Goal: Task Accomplishment & Management: Complete application form

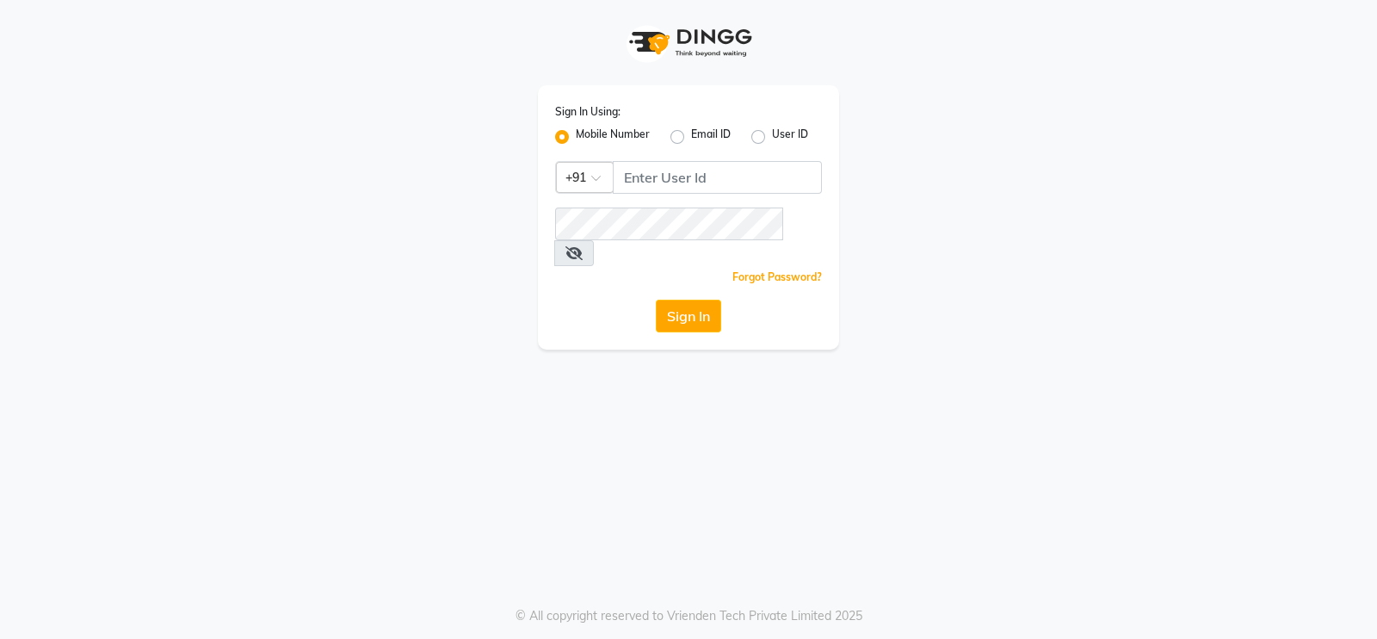
click at [727, 156] on div "Sign In Using: Mobile Number Email ID User ID Country Code × +91 Remember me Fo…" at bounding box center [688, 217] width 301 height 264
click at [727, 161] on div "Sign In Using: Mobile Number Email ID User ID Country Code × +91 Remember me Fo…" at bounding box center [688, 217] width 301 height 264
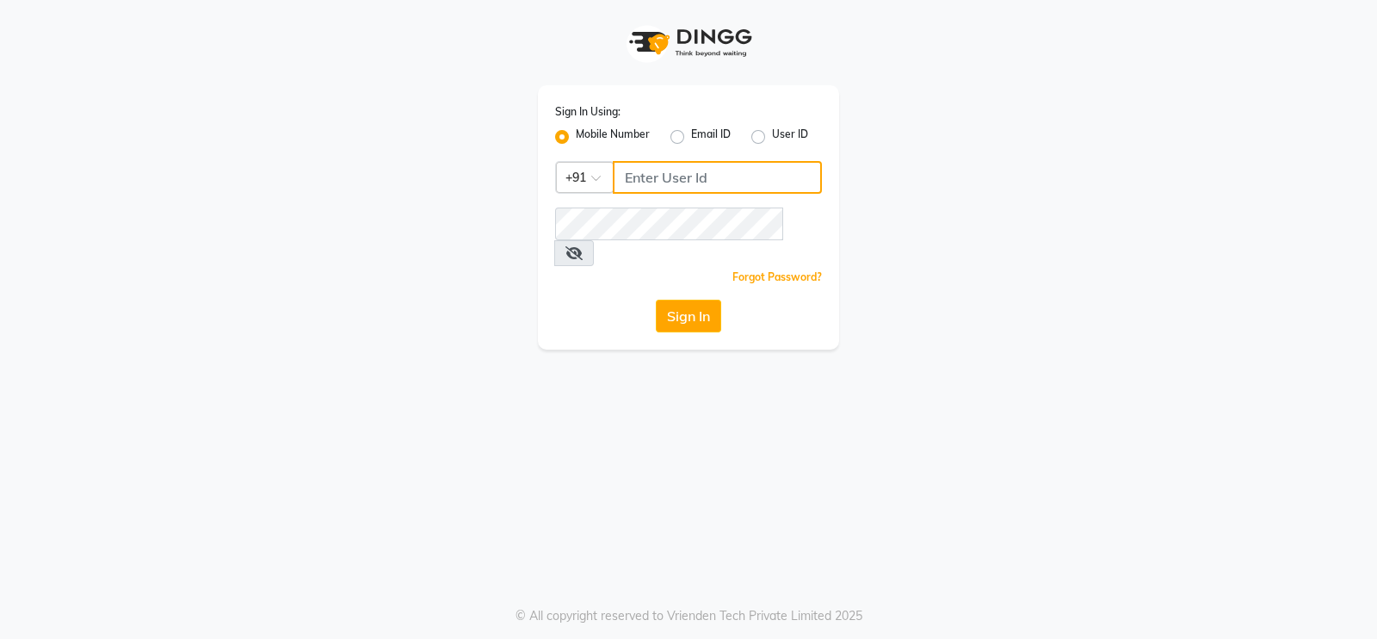
click at [702, 174] on input "Username" at bounding box center [717, 177] width 209 height 33
click at [693, 186] on input "7391066066" at bounding box center [717, 177] width 209 height 33
type input "7391066066"
click at [683, 452] on div "Sign In Using: Mobile Number Email ID User ID Country Code × [PHONE_NUMBER] Rem…" at bounding box center [688, 319] width 1377 height 639
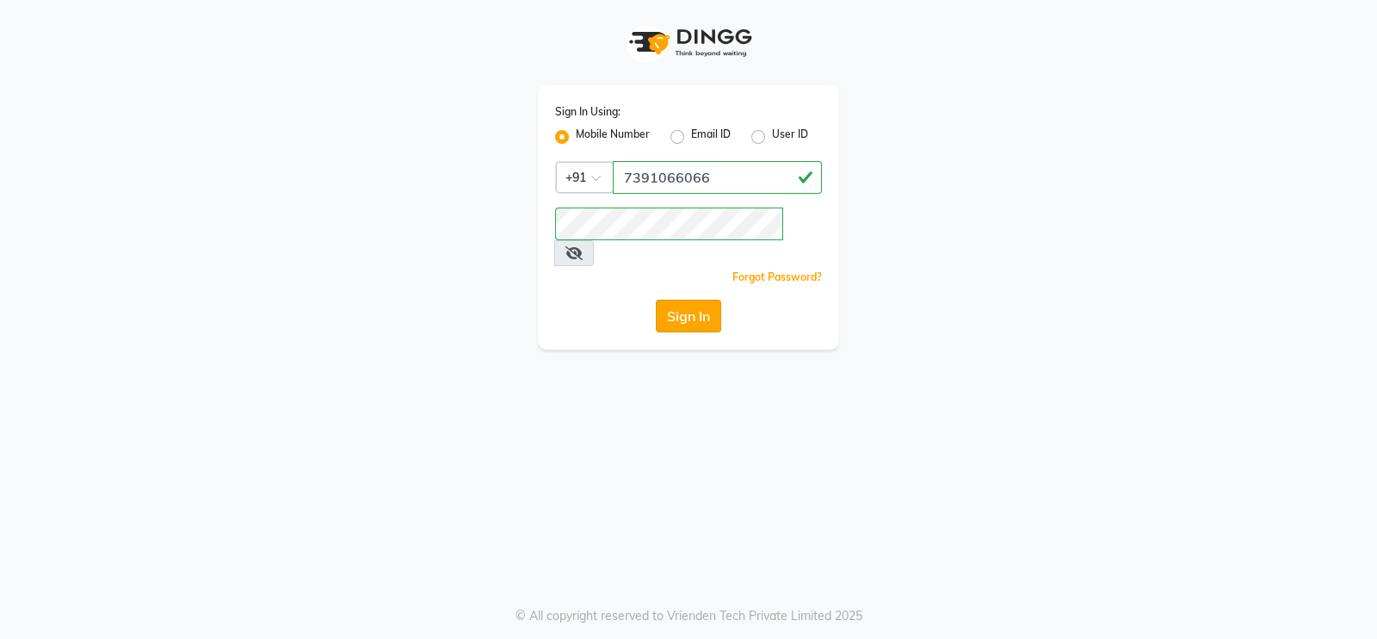
click at [703, 300] on button "Sign In" at bounding box center [688, 316] width 65 height 33
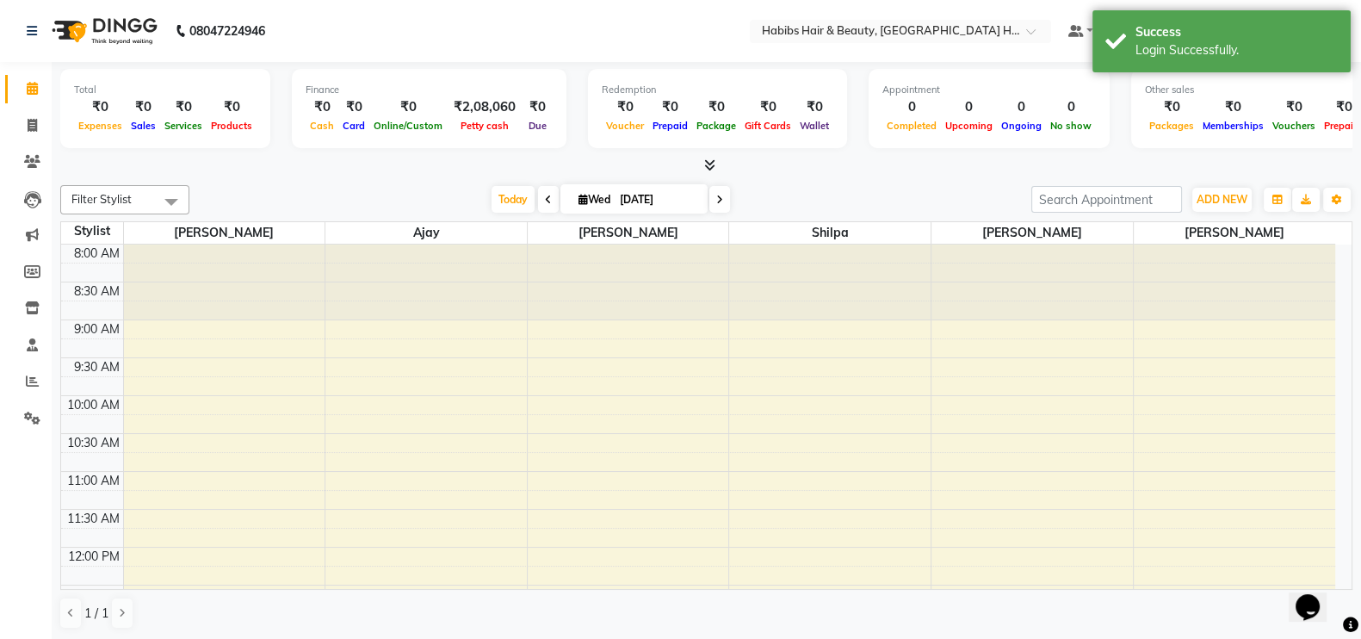
click at [34, 140] on li "Invoice" at bounding box center [26, 126] width 52 height 37
click at [34, 128] on icon at bounding box center [32, 125] width 9 height 13
select select "7397"
select select "service"
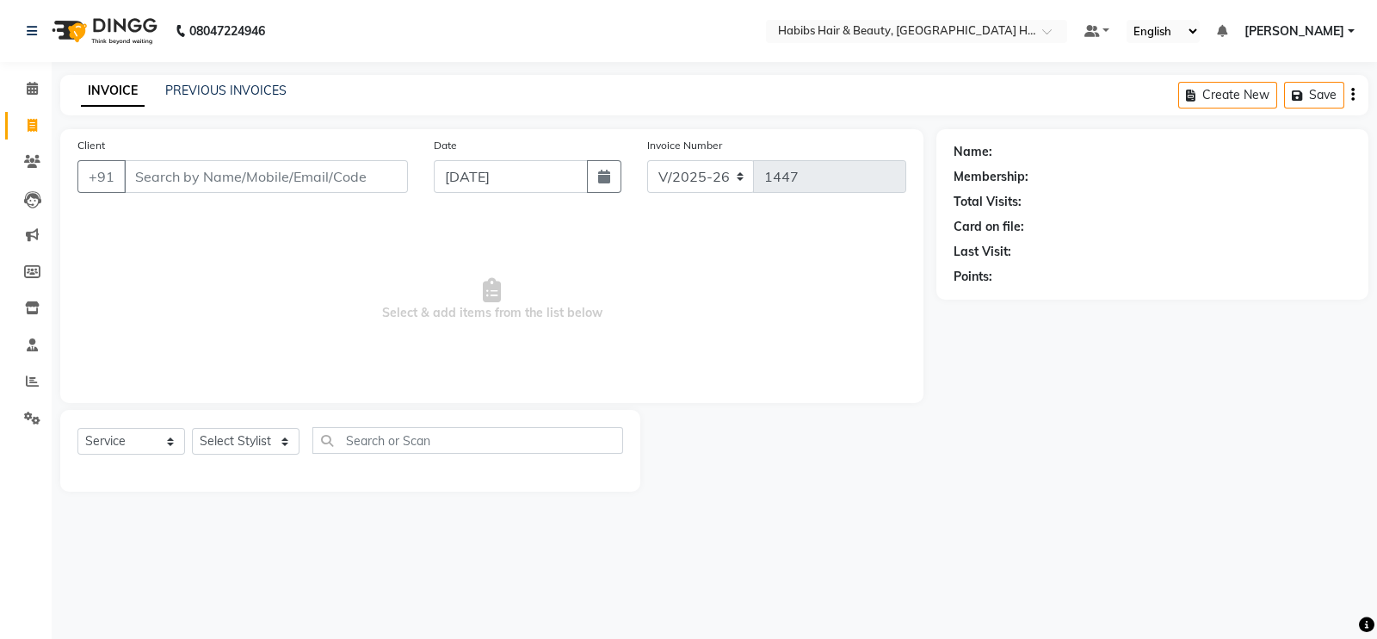
click at [187, 181] on input "Client" at bounding box center [266, 176] width 284 height 33
type input "8459313457"
click at [340, 178] on span "Add Client" at bounding box center [364, 176] width 68 height 17
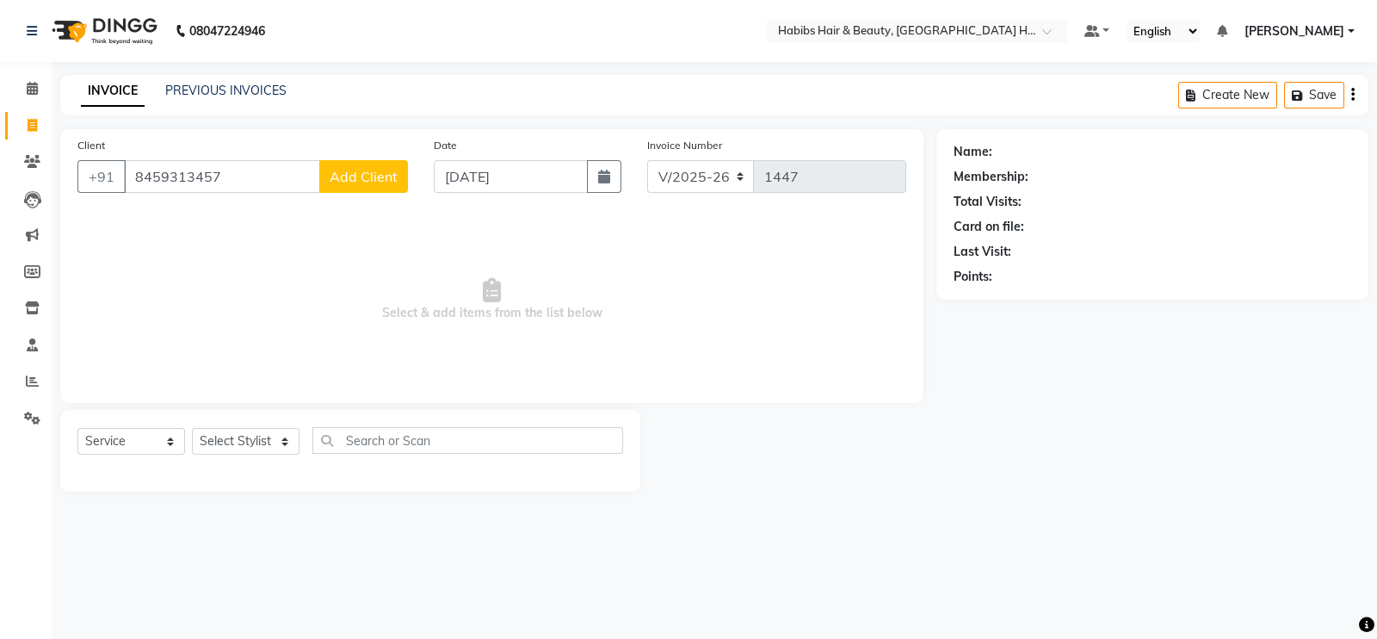
select select "22"
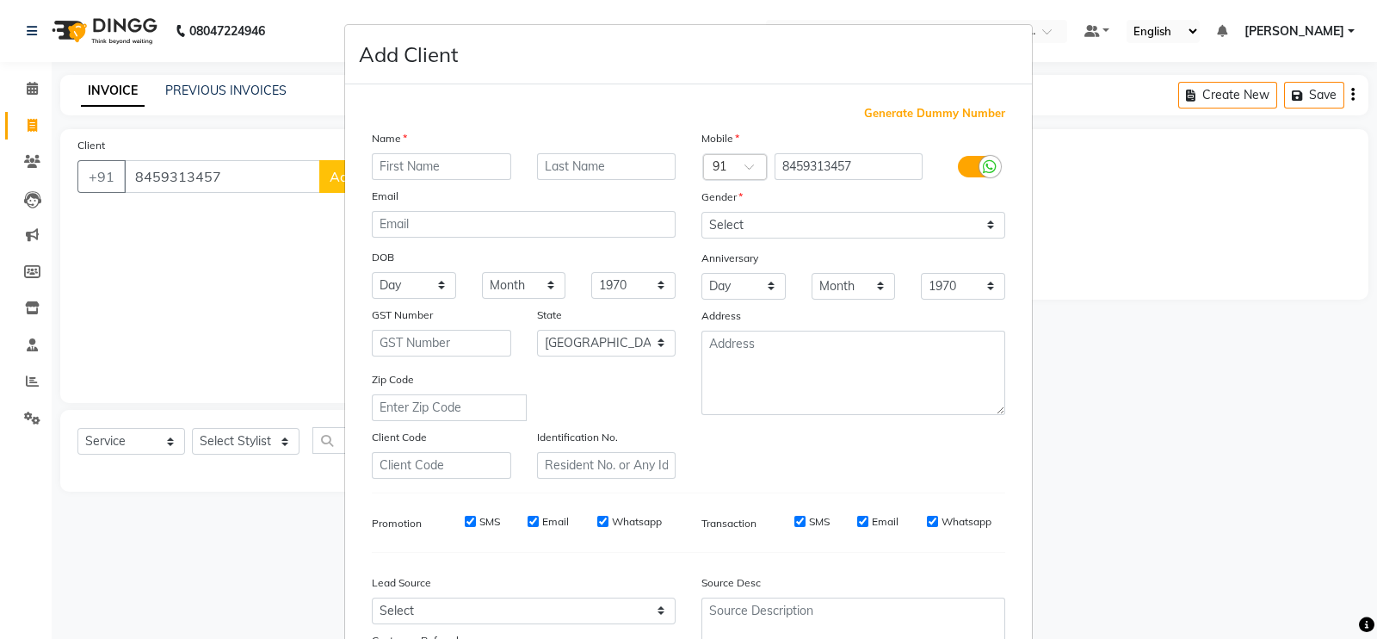
click at [405, 170] on input "text" at bounding box center [441, 166] width 139 height 27
type input "[PERSON_NAME]"
click at [723, 220] on select "Select [DEMOGRAPHIC_DATA] [DEMOGRAPHIC_DATA] Other Prefer Not To Say" at bounding box center [854, 225] width 304 height 27
select select "[DEMOGRAPHIC_DATA]"
click at [702, 213] on select "Select [DEMOGRAPHIC_DATA] [DEMOGRAPHIC_DATA] Other Prefer Not To Say" at bounding box center [854, 225] width 304 height 27
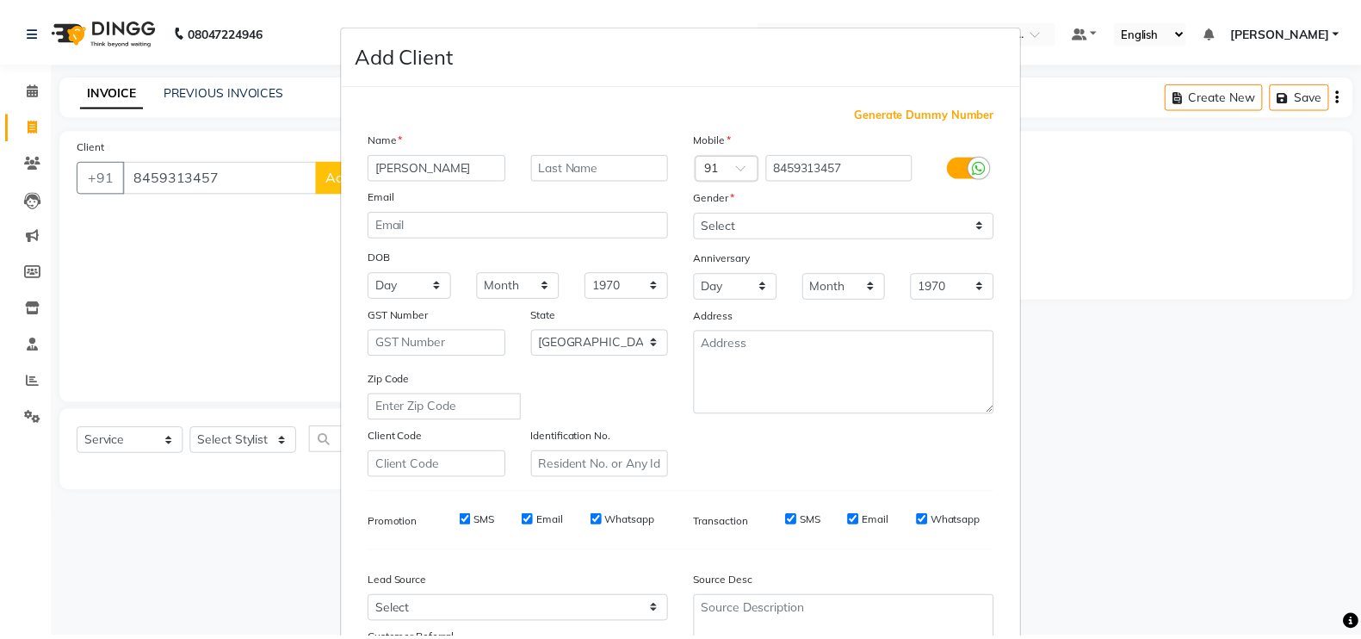
scroll to position [165, 0]
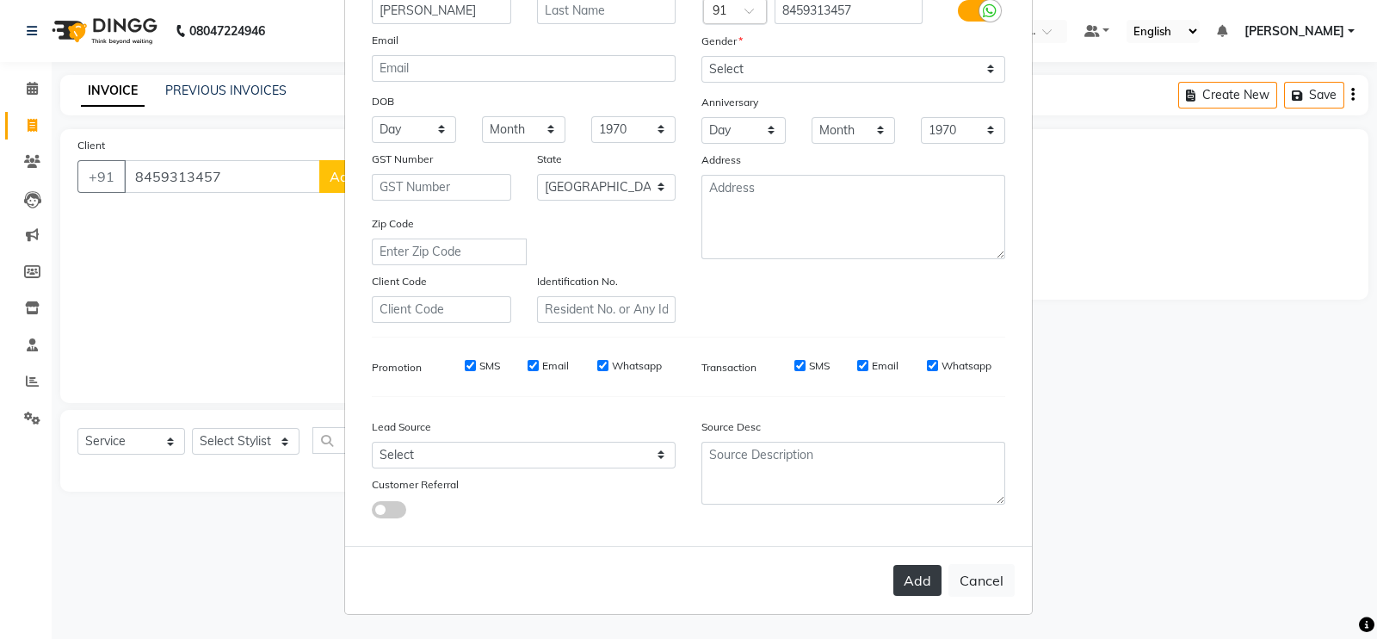
click at [929, 566] on button "Add" at bounding box center [918, 580] width 48 height 31
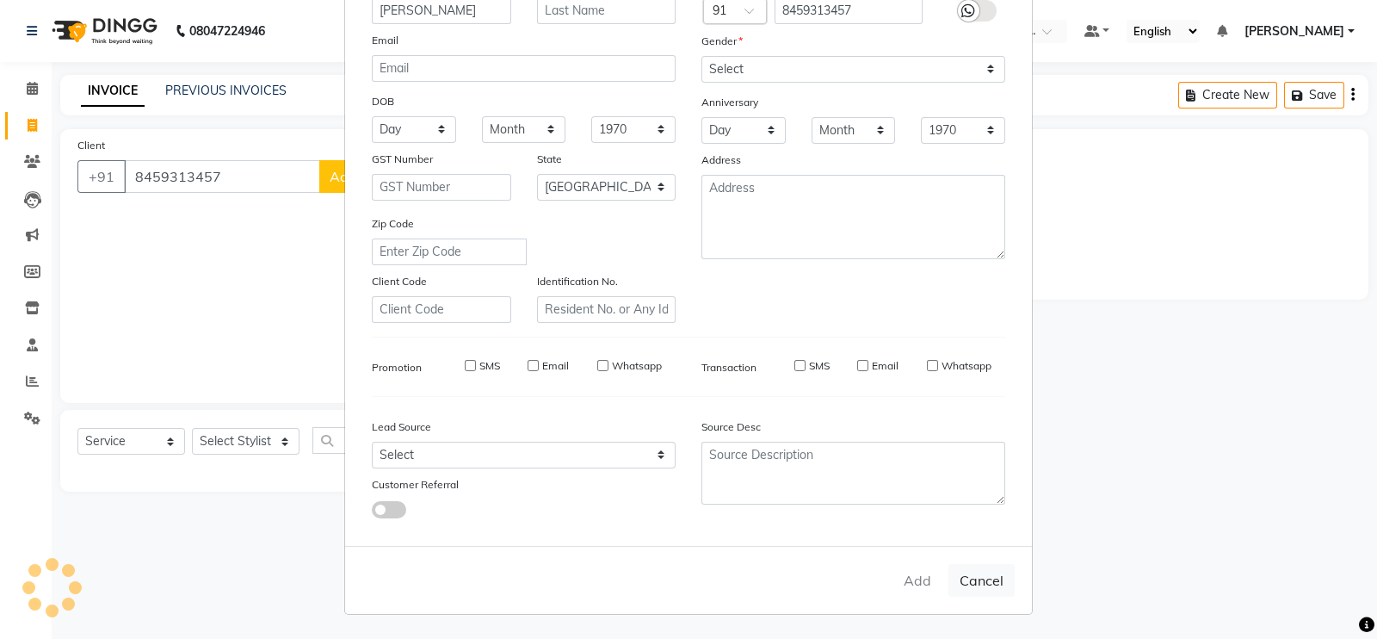
type input "84******57"
select select
select select "null"
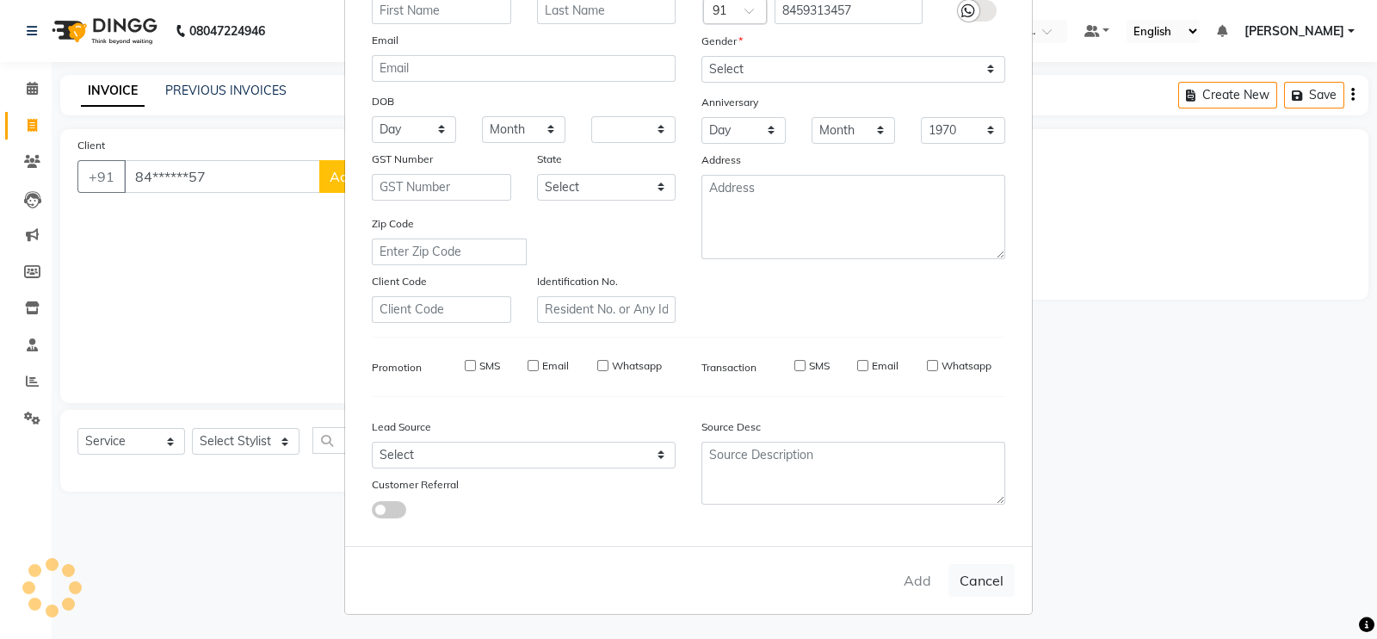
select select
checkbox input "false"
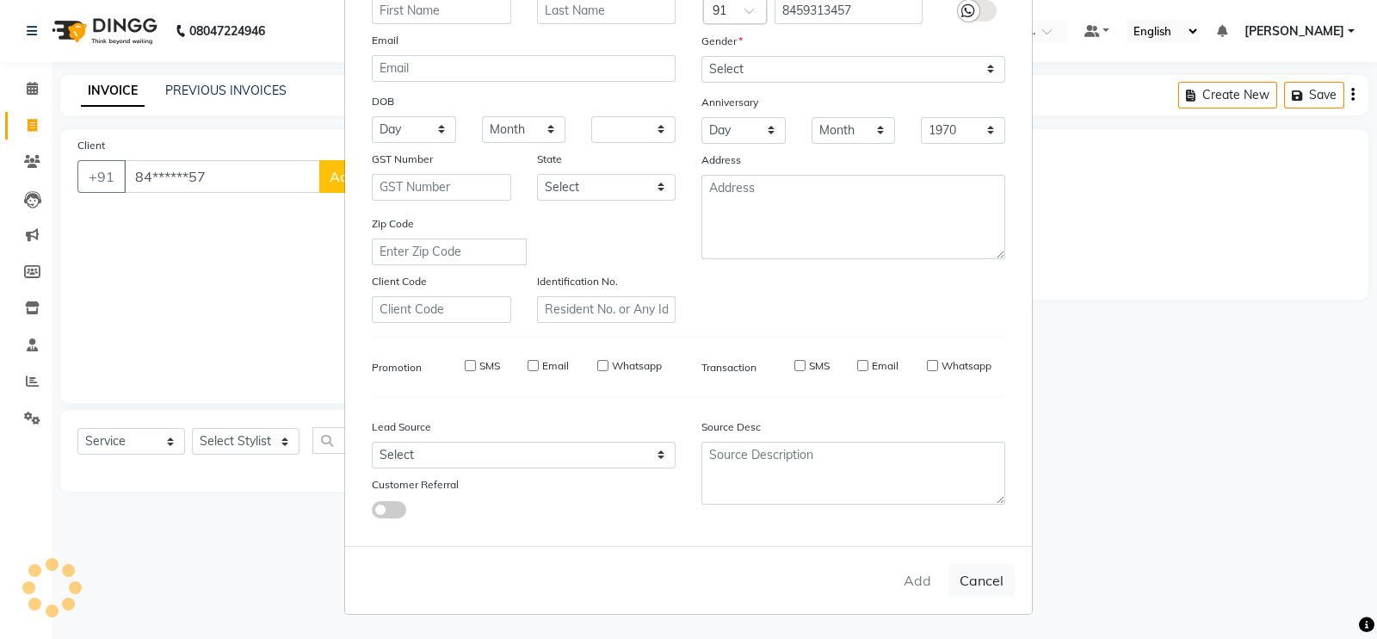
checkbox input "false"
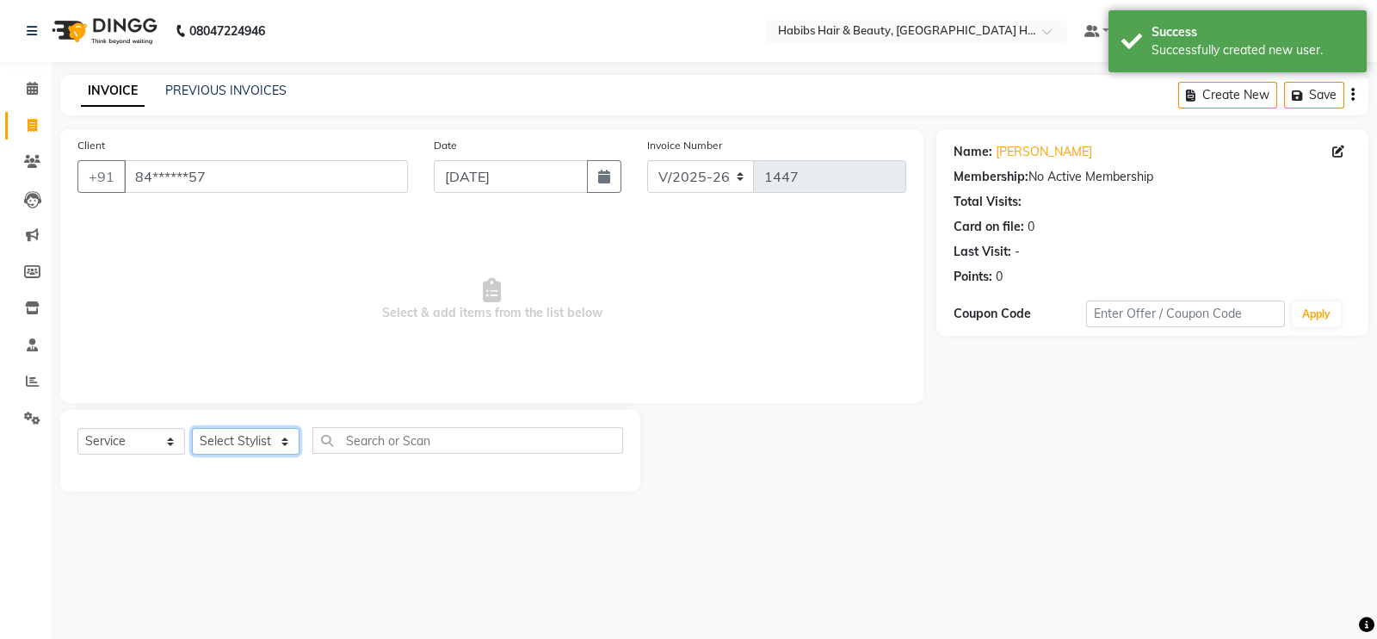
click at [232, 445] on select "Select Stylist Ajay [PERSON_NAME] [PERSON_NAME] [PERSON_NAME]" at bounding box center [246, 441] width 108 height 27
select select "76865"
click at [192, 429] on select "Select Stylist Ajay [PERSON_NAME] [PERSON_NAME] [PERSON_NAME]" at bounding box center [246, 441] width 108 height 27
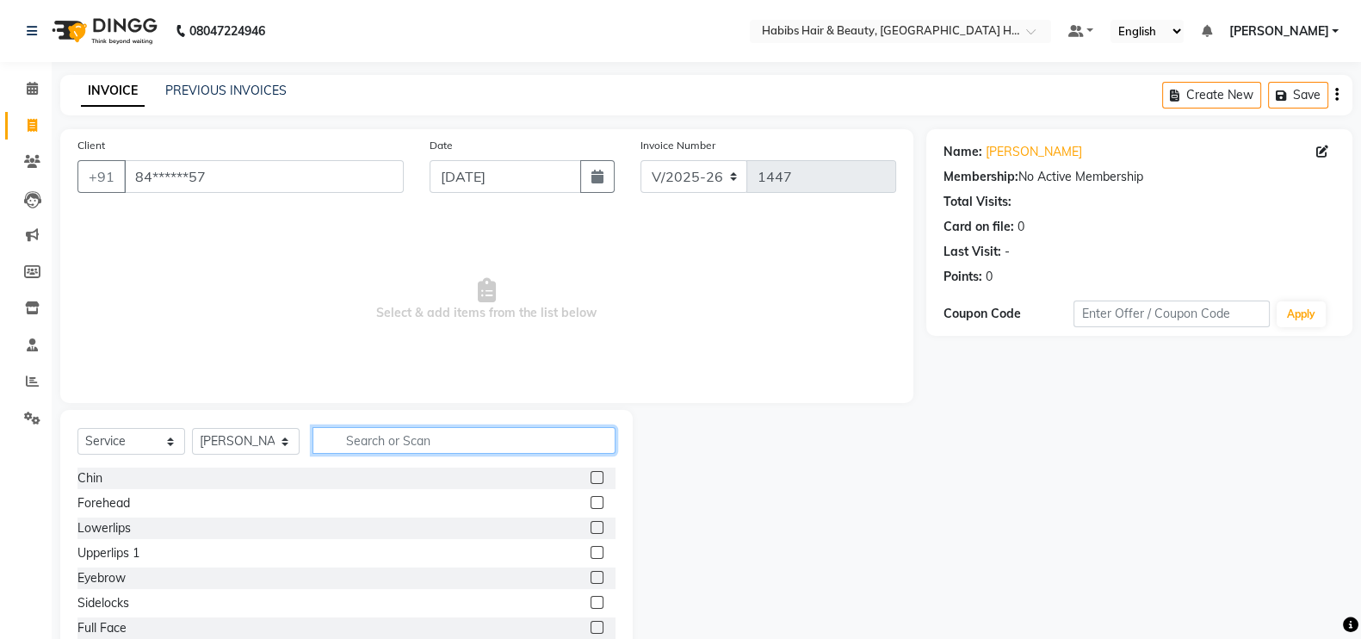
click at [432, 428] on input "text" at bounding box center [464, 440] width 303 height 27
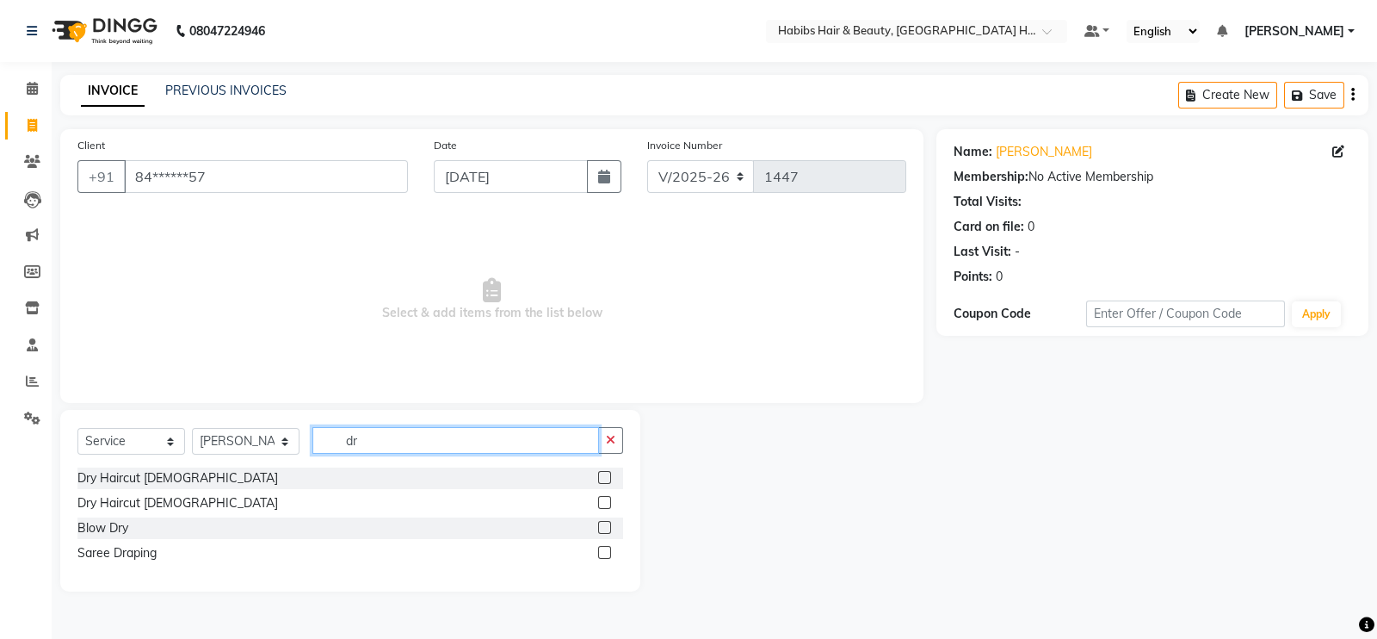
type input "dr"
click at [603, 477] on label at bounding box center [604, 477] width 13 height 13
click at [603, 477] on input "checkbox" at bounding box center [603, 478] width 11 height 11
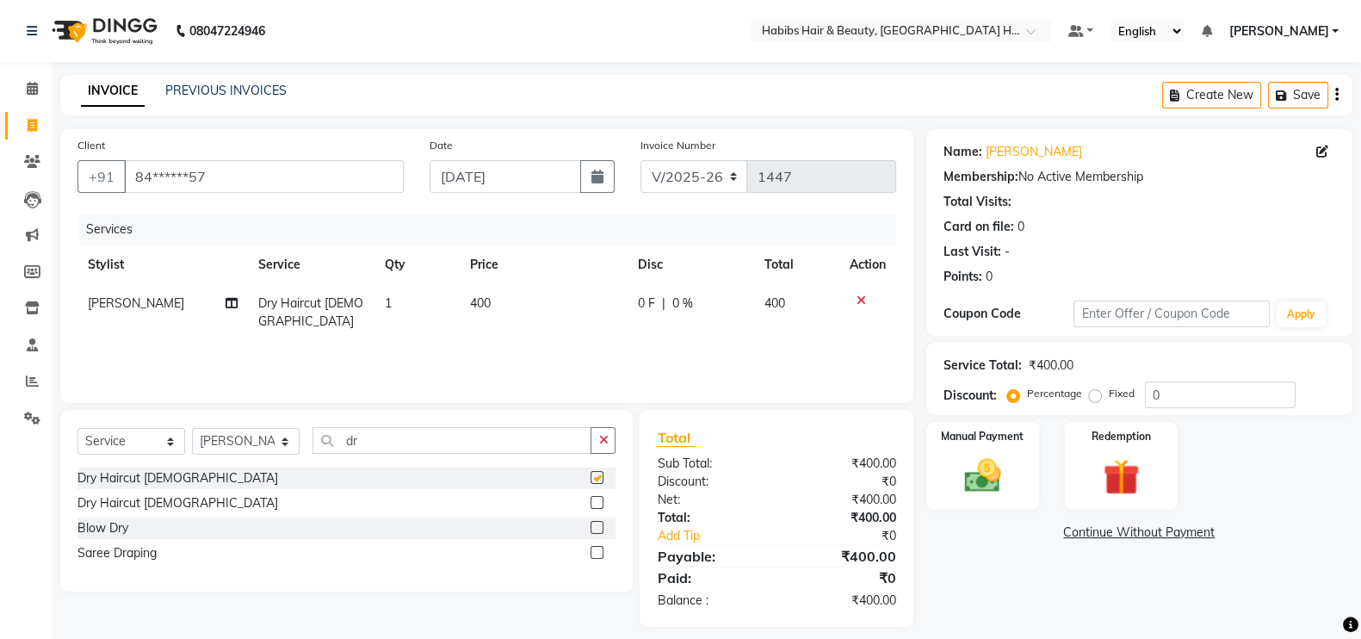
checkbox input "false"
click at [605, 441] on icon "button" at bounding box center [602, 440] width 9 height 12
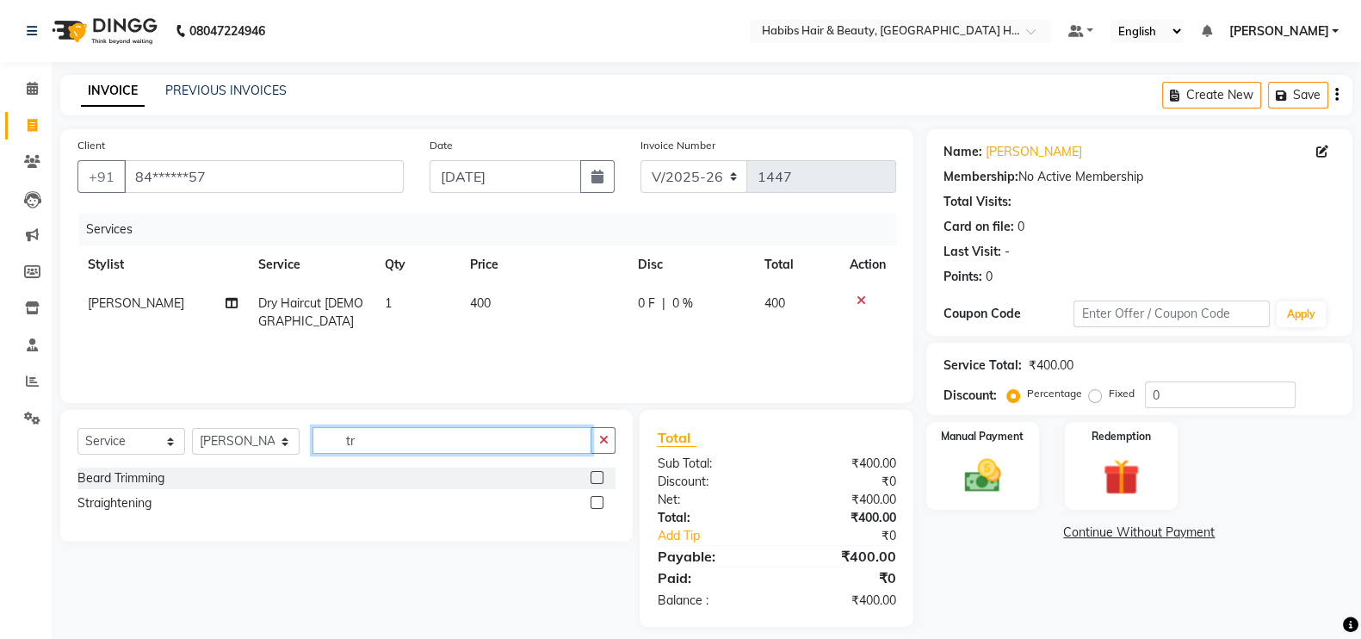
type input "tr"
click at [596, 478] on label at bounding box center [597, 477] width 13 height 13
click at [596, 478] on input "checkbox" at bounding box center [596, 478] width 11 height 11
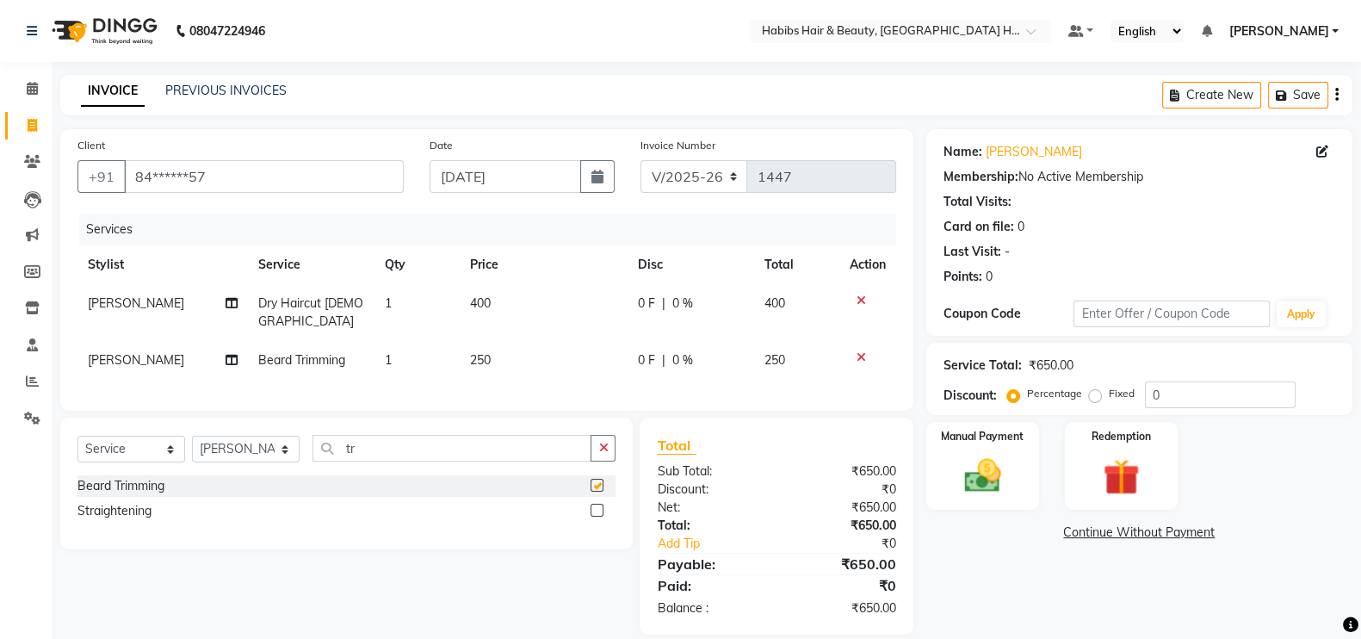
checkbox input "false"
click at [540, 341] on td "250" at bounding box center [544, 360] width 168 height 39
select select "76865"
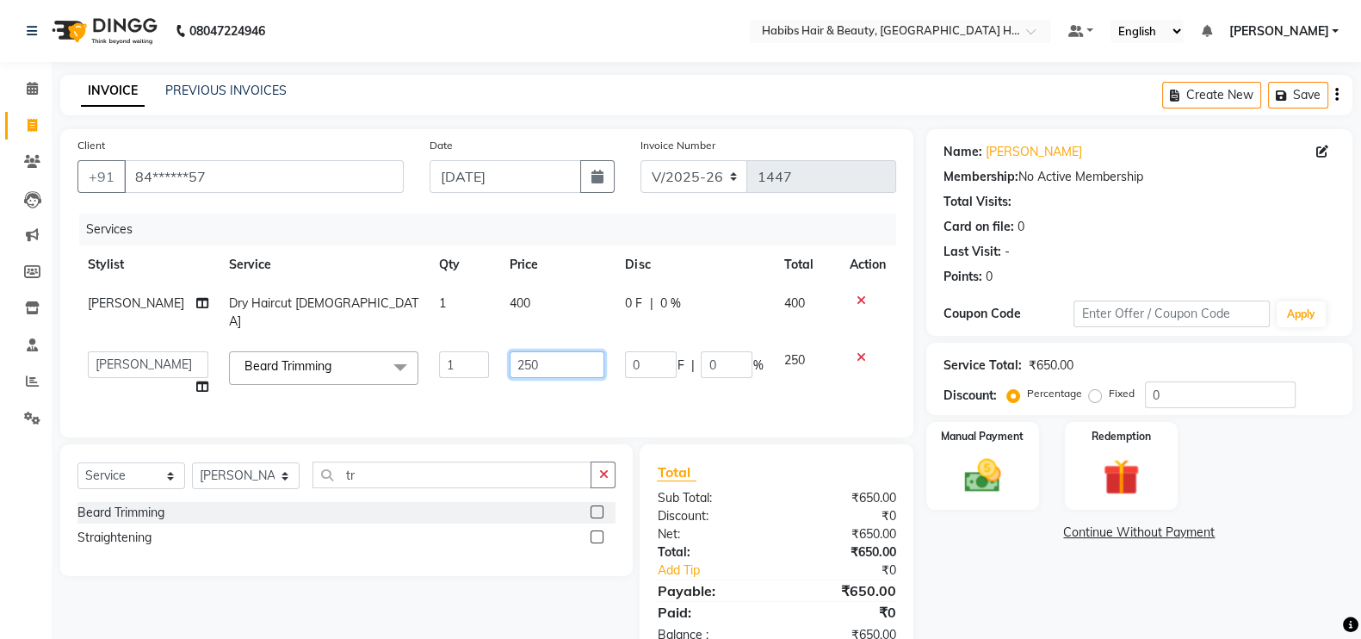
click at [540, 351] on input "250" at bounding box center [557, 364] width 95 height 27
type input "200"
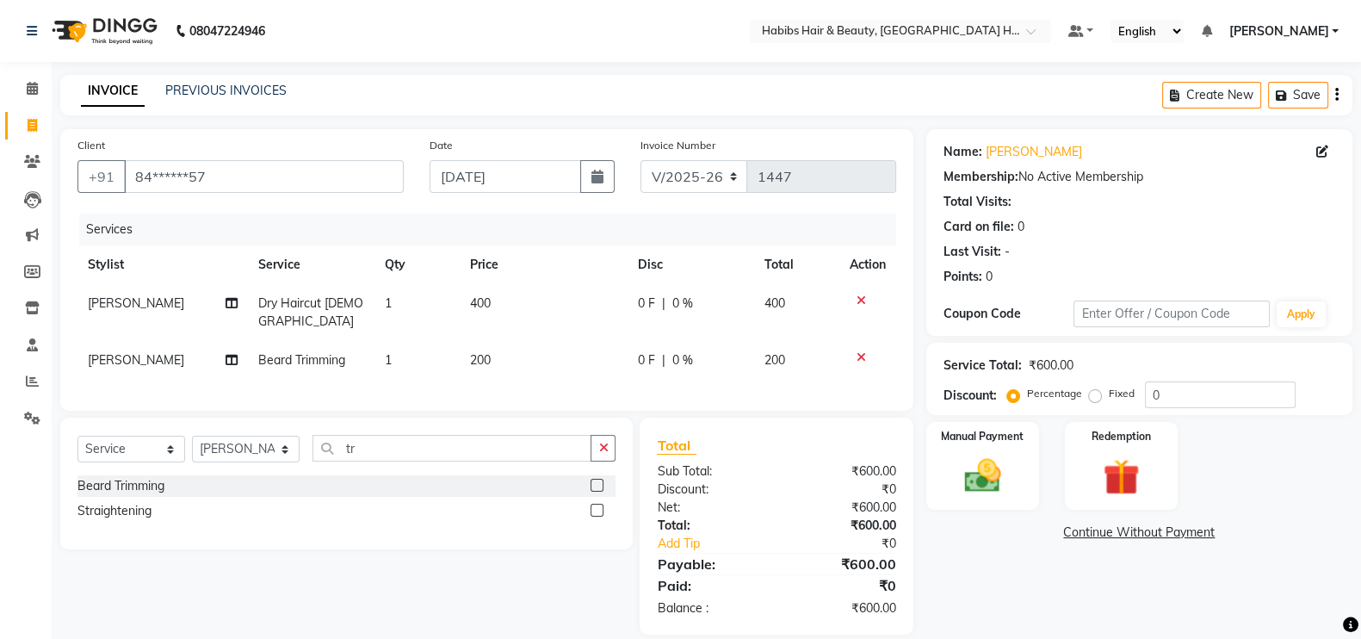
click at [531, 312] on td "400" at bounding box center [544, 312] width 168 height 57
select select "76865"
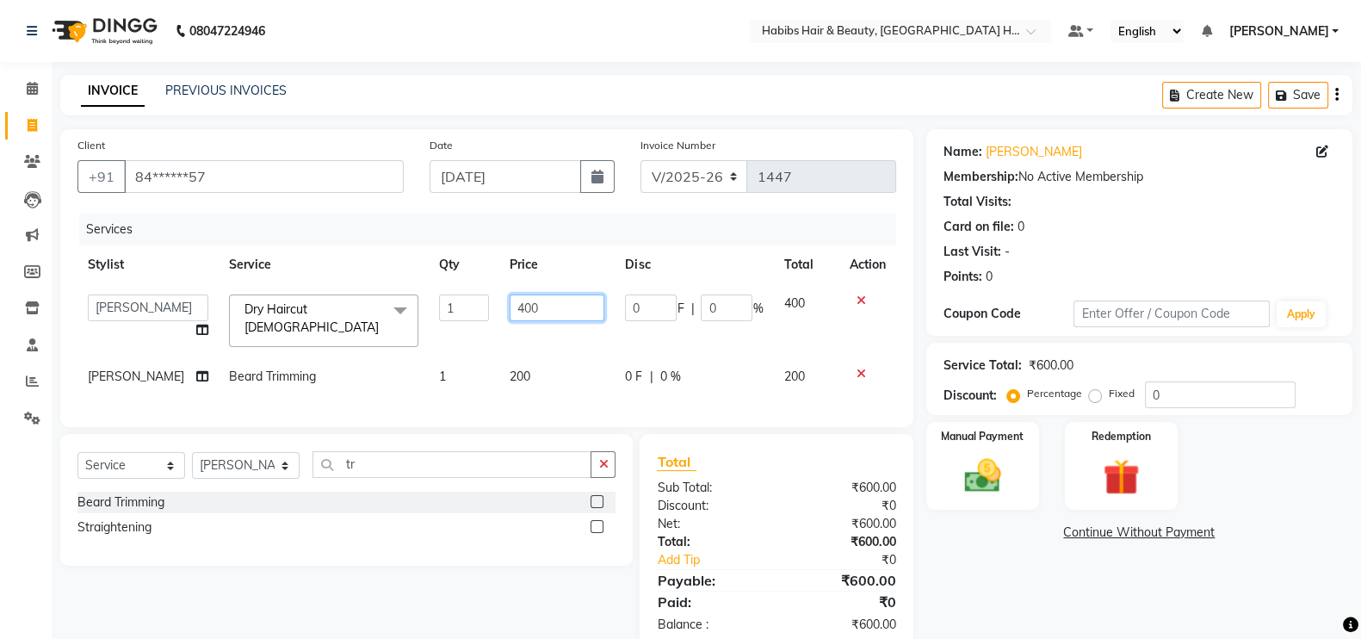
click at [510, 316] on input "400" at bounding box center [557, 307] width 95 height 27
type input "200"
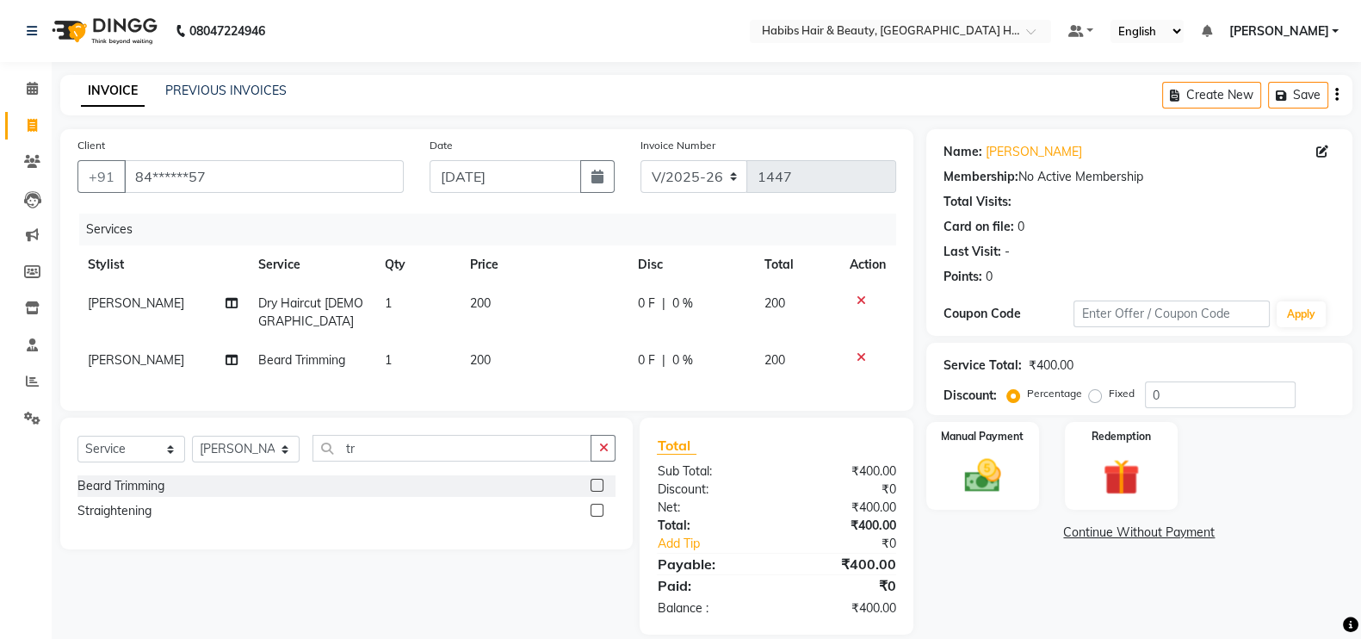
click at [548, 229] on div "Services" at bounding box center [494, 230] width 830 height 32
click at [969, 480] on img at bounding box center [982, 475] width 61 height 43
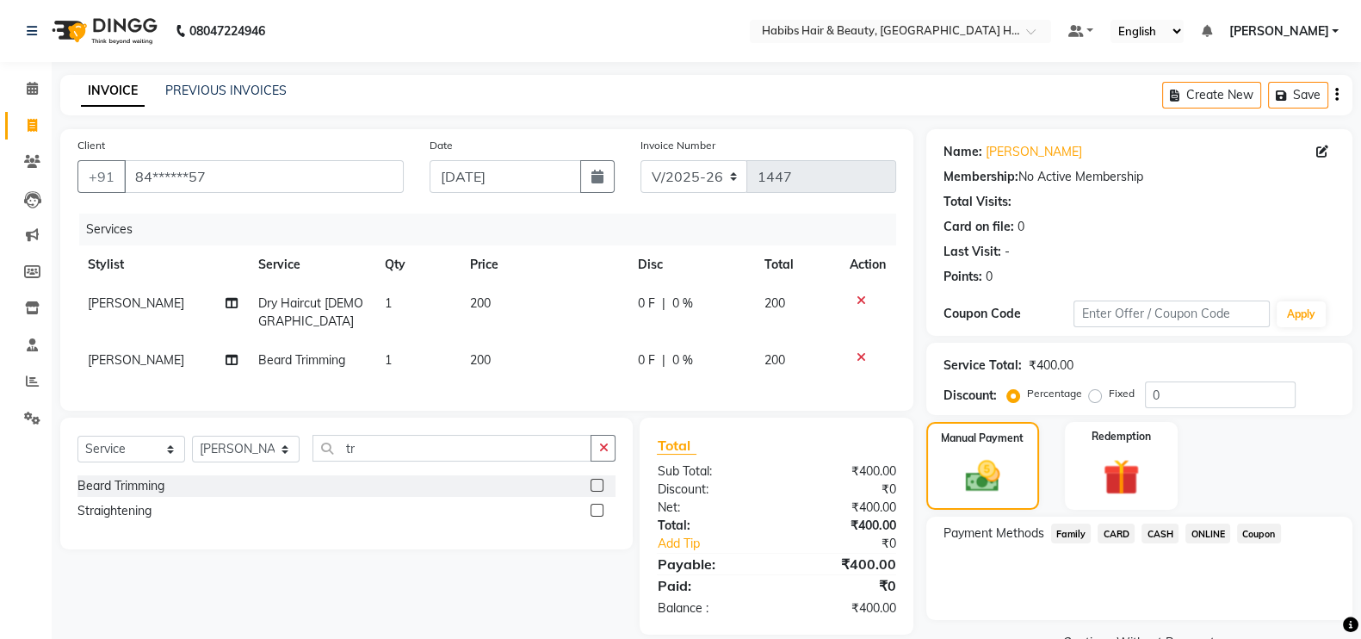
click at [1192, 526] on span "ONLINE" at bounding box center [1207, 533] width 45 height 20
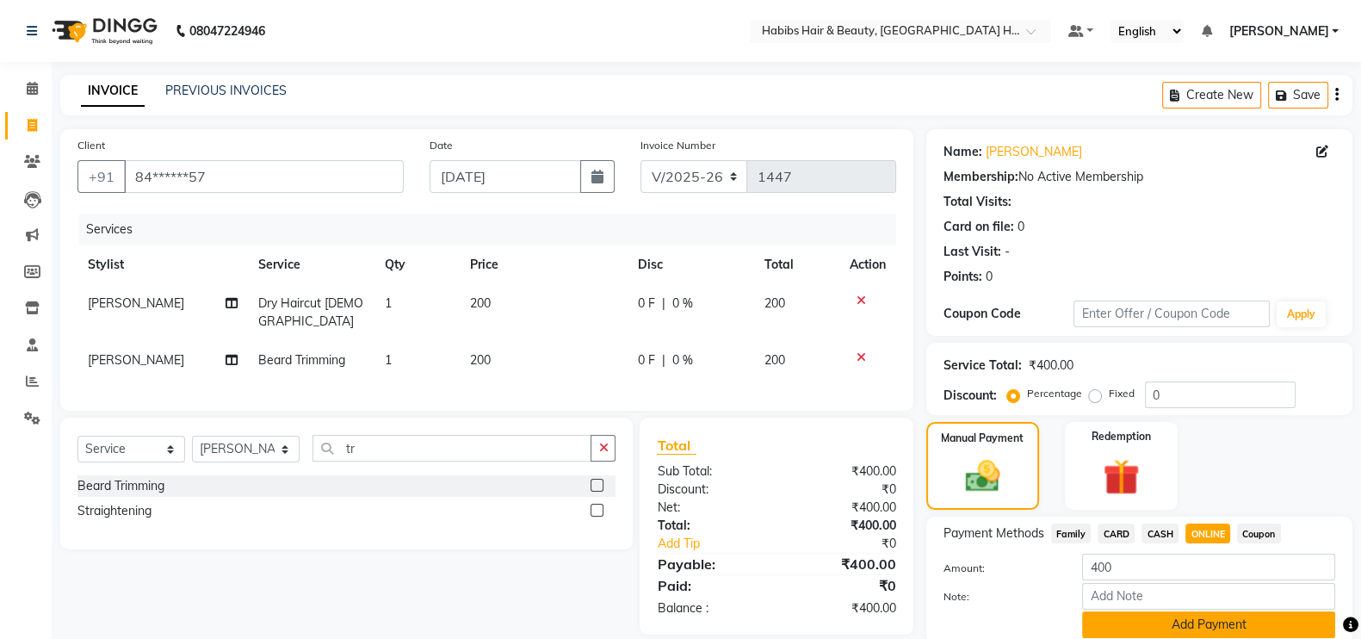
click at [1232, 617] on button "Add Payment" at bounding box center [1208, 624] width 253 height 27
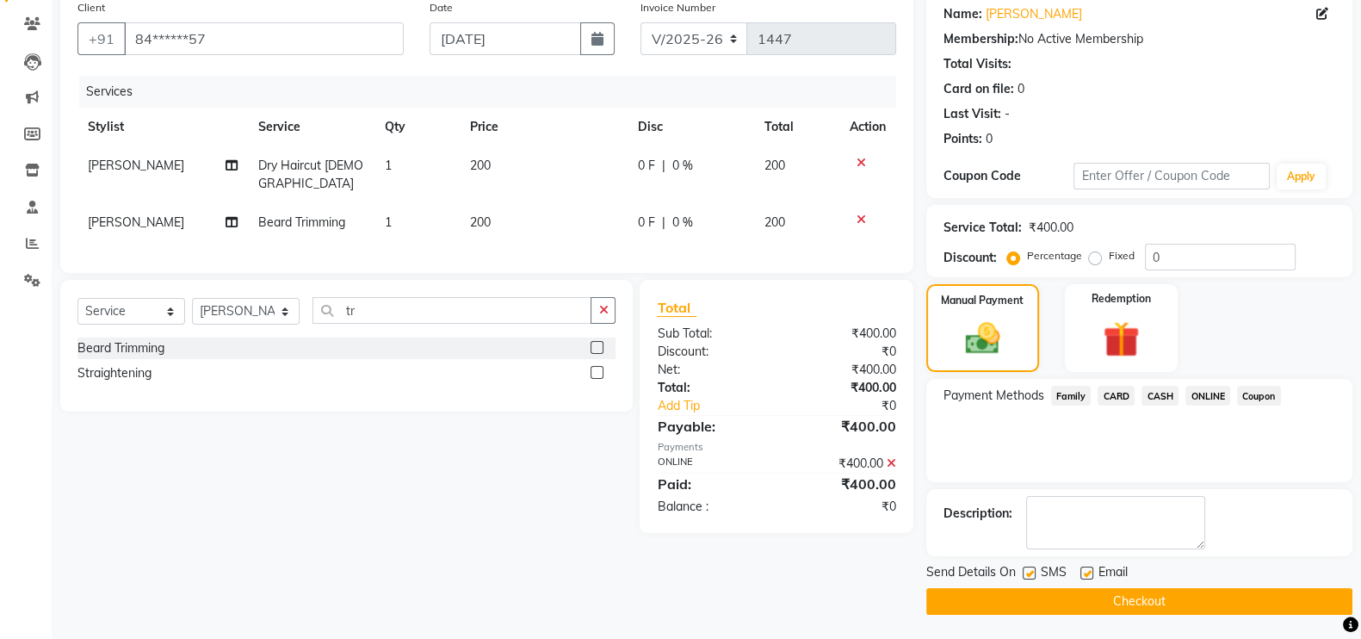
scroll to position [139, 0]
click at [1330, 599] on button "Checkout" at bounding box center [1139, 600] width 426 height 27
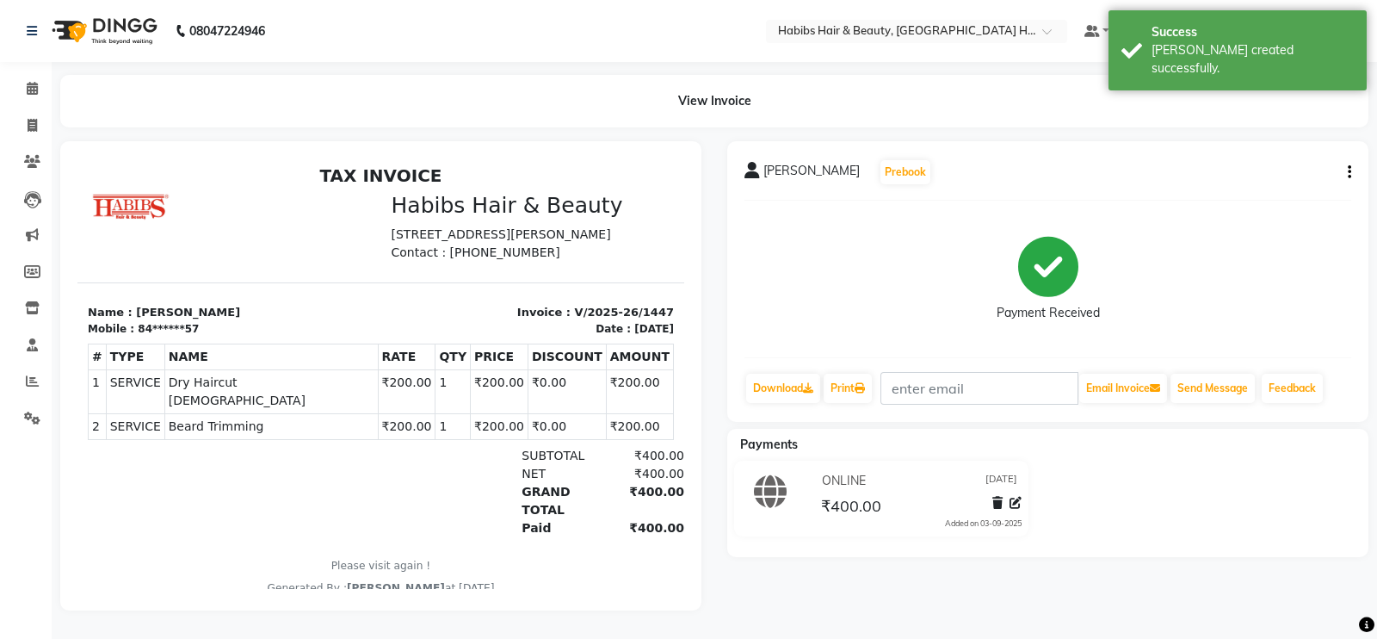
select select "service"
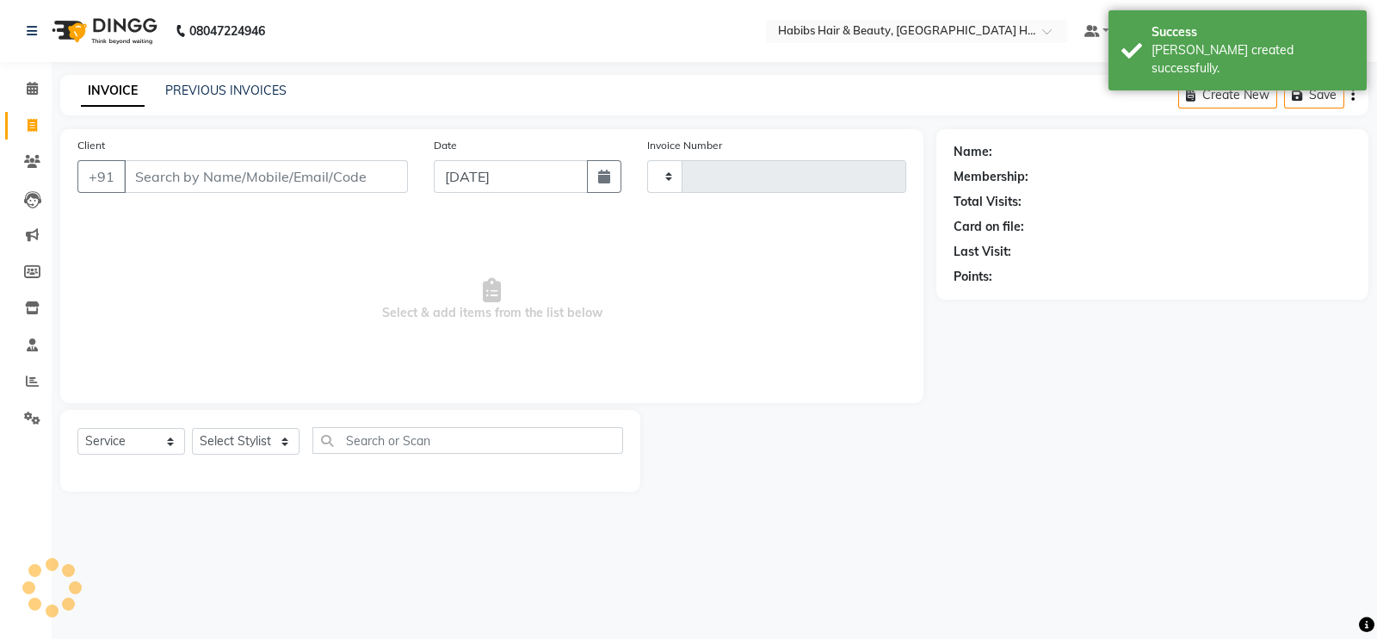
type input "1448"
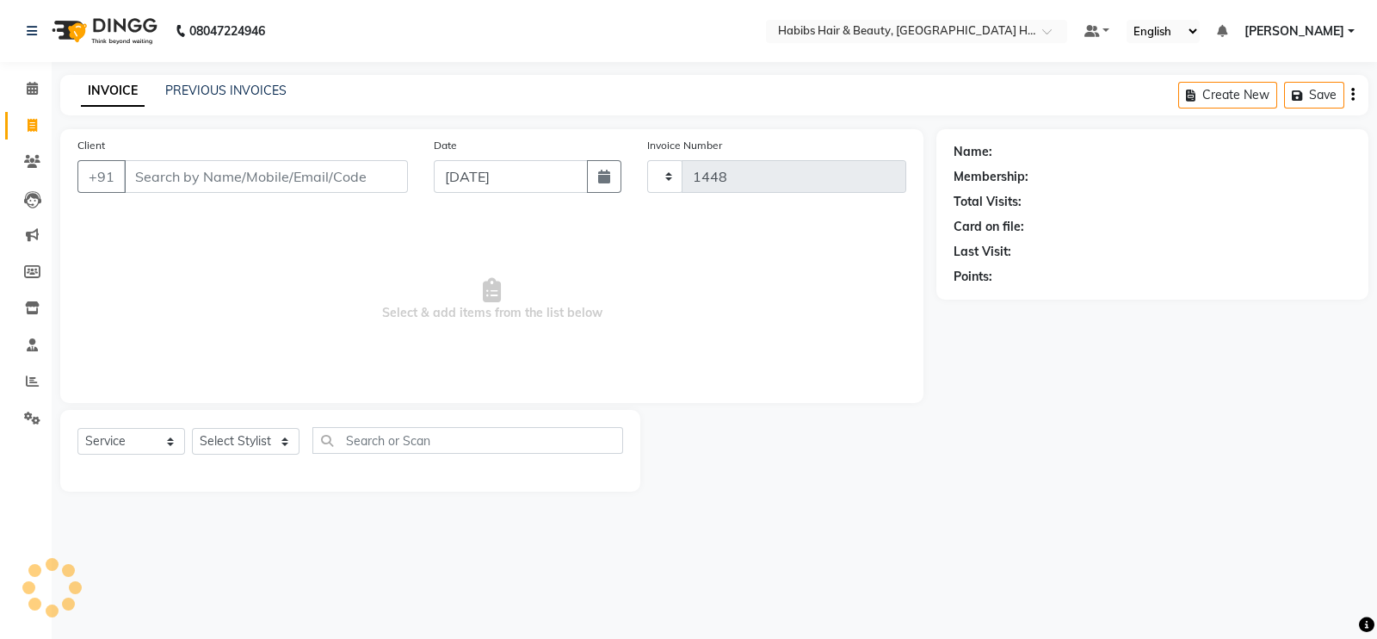
select select "7397"
click at [255, 185] on input "Client" at bounding box center [266, 176] width 284 height 33
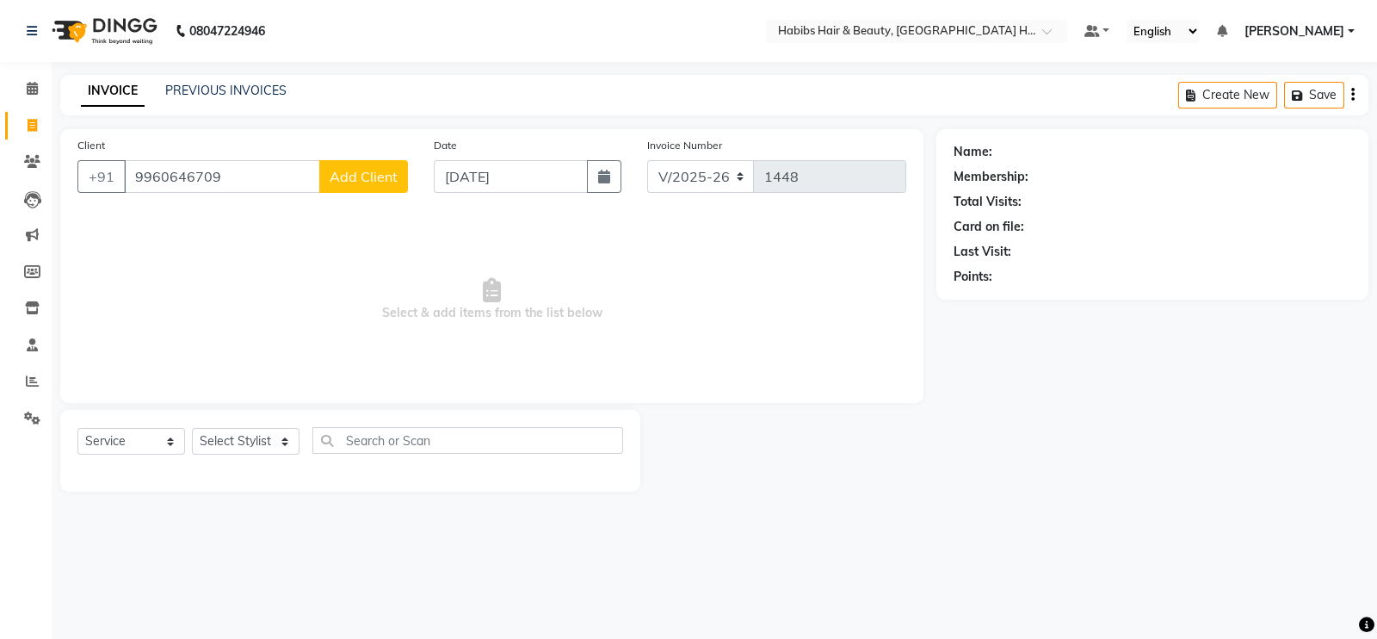
type input "9960646709"
click at [355, 165] on button "Add Client" at bounding box center [363, 176] width 89 height 33
select select "22"
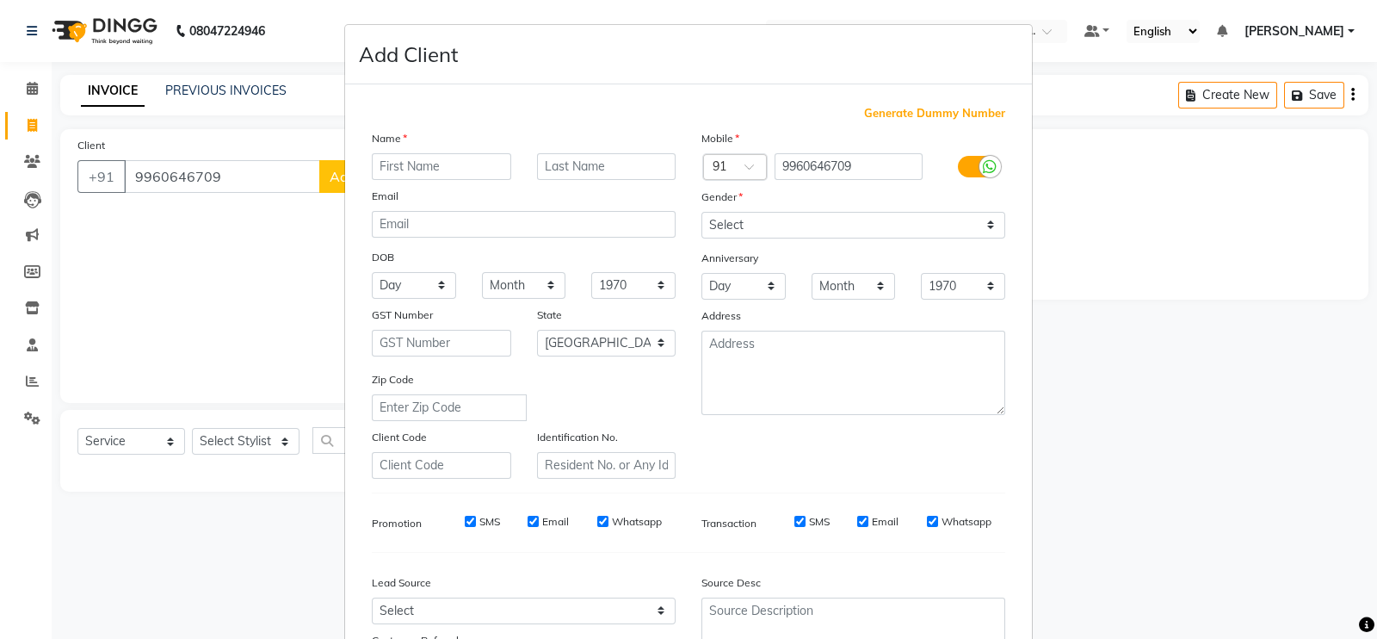
click at [435, 172] on input "text" at bounding box center [441, 166] width 139 height 27
type input "Nilesh"
click at [713, 220] on select "Select [DEMOGRAPHIC_DATA] [DEMOGRAPHIC_DATA] Other Prefer Not To Say" at bounding box center [854, 225] width 304 height 27
select select "[DEMOGRAPHIC_DATA]"
click at [702, 213] on select "Select [DEMOGRAPHIC_DATA] [DEMOGRAPHIC_DATA] Other Prefer Not To Say" at bounding box center [854, 225] width 304 height 27
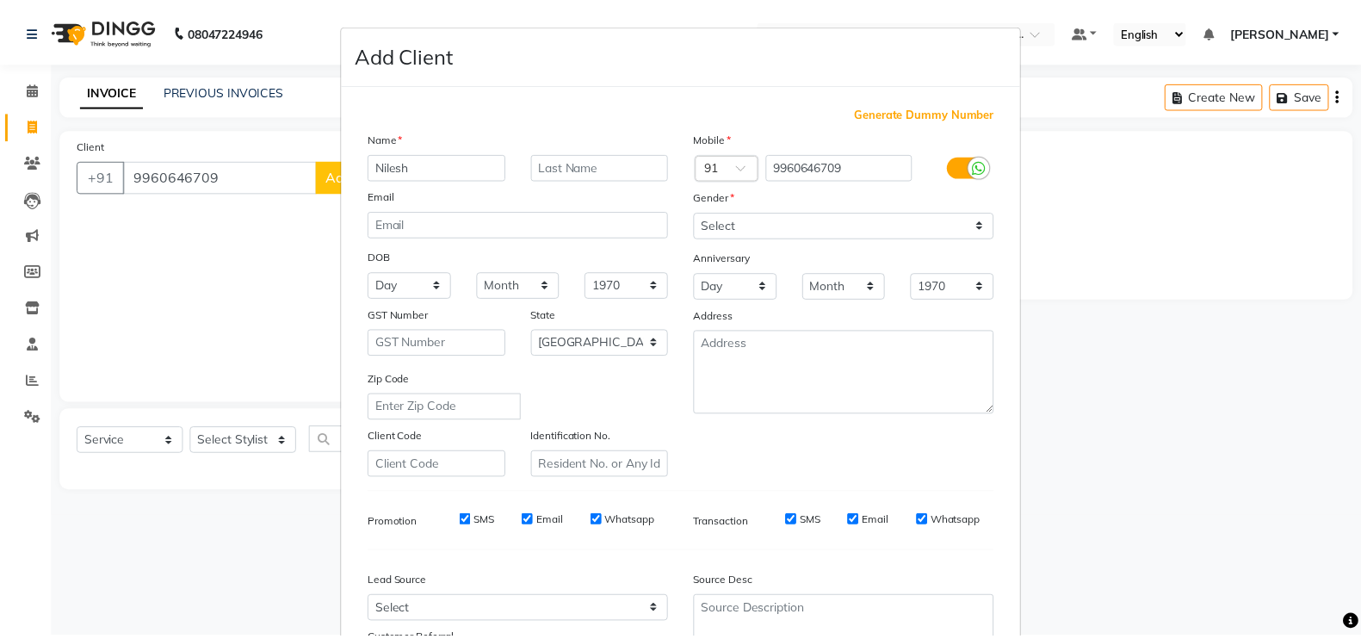
scroll to position [165, 0]
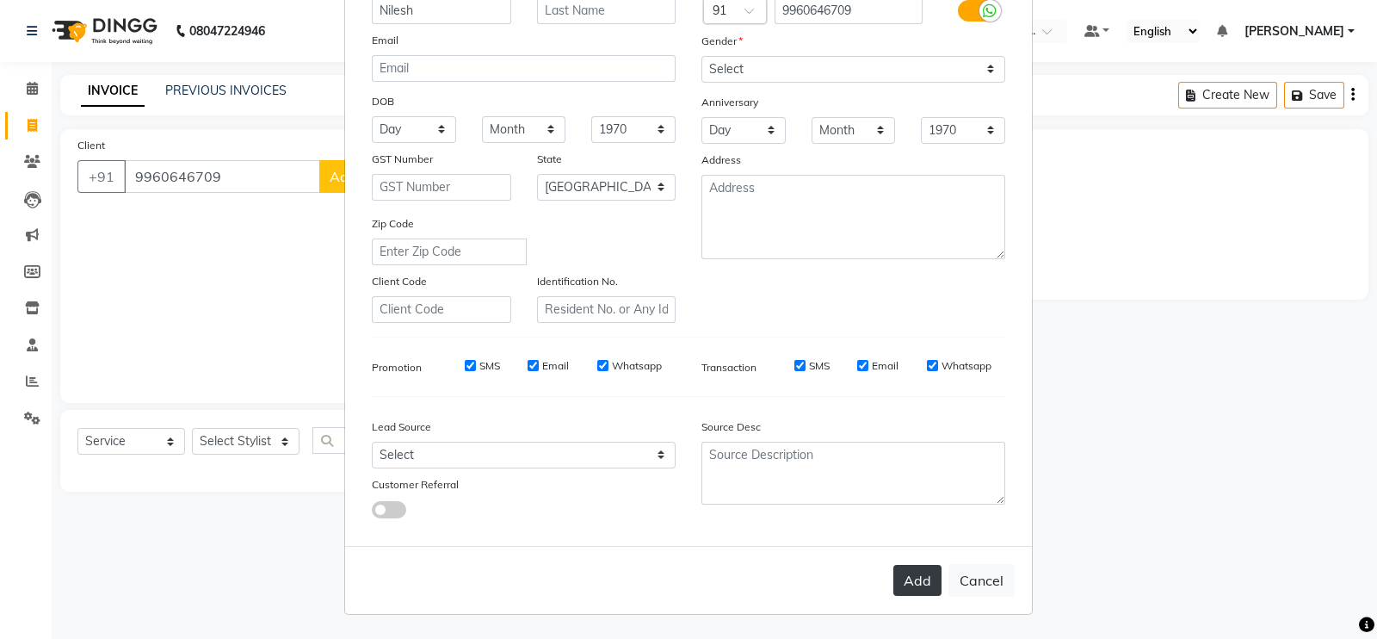
click at [894, 576] on button "Add" at bounding box center [918, 580] width 48 height 31
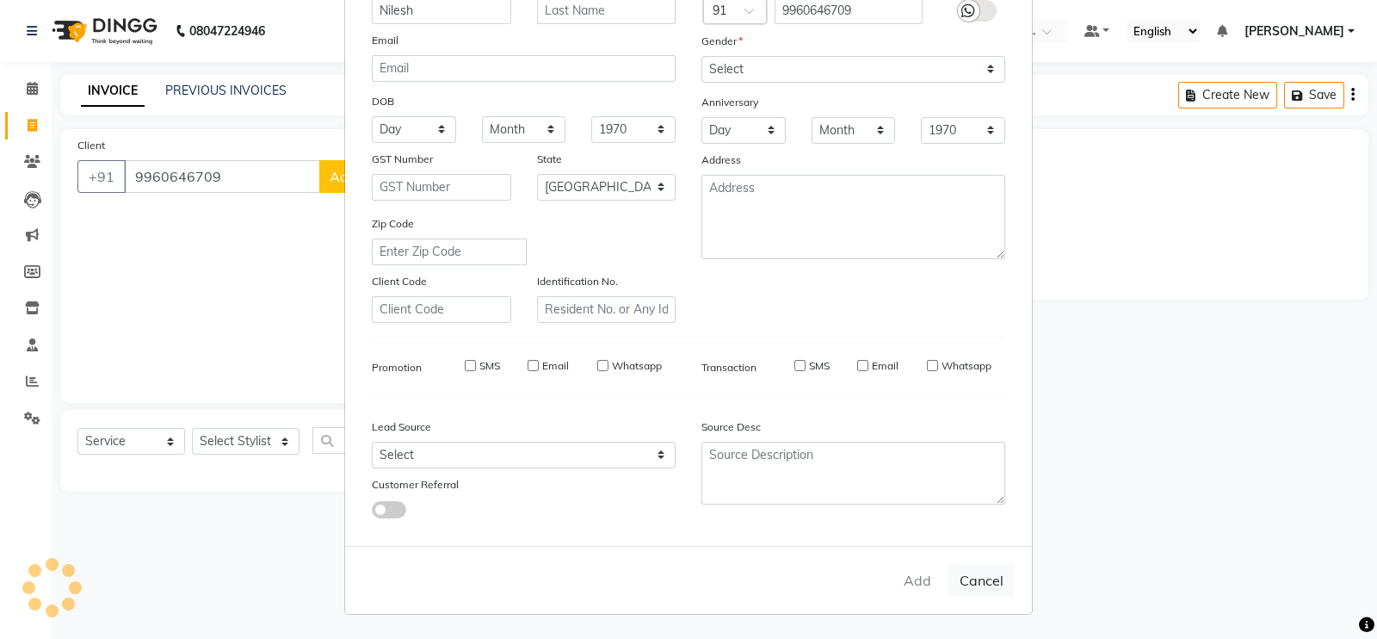
type input "99******09"
select select
select select "null"
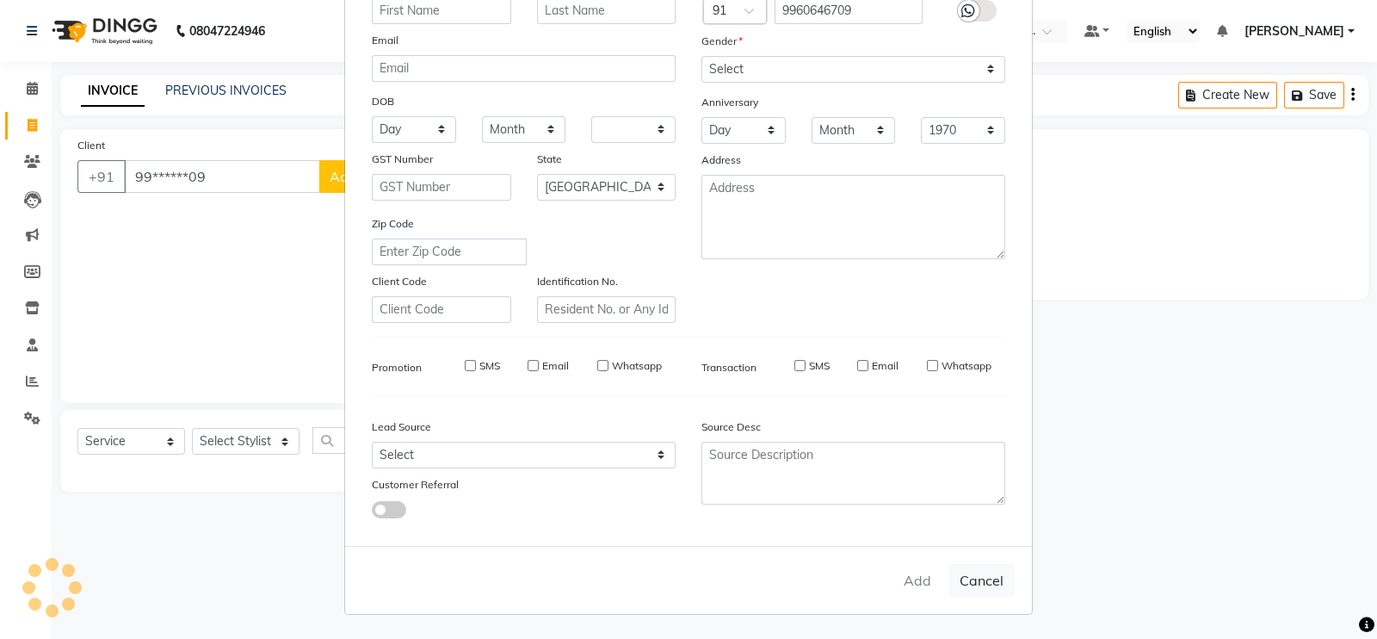
select select
checkbox input "false"
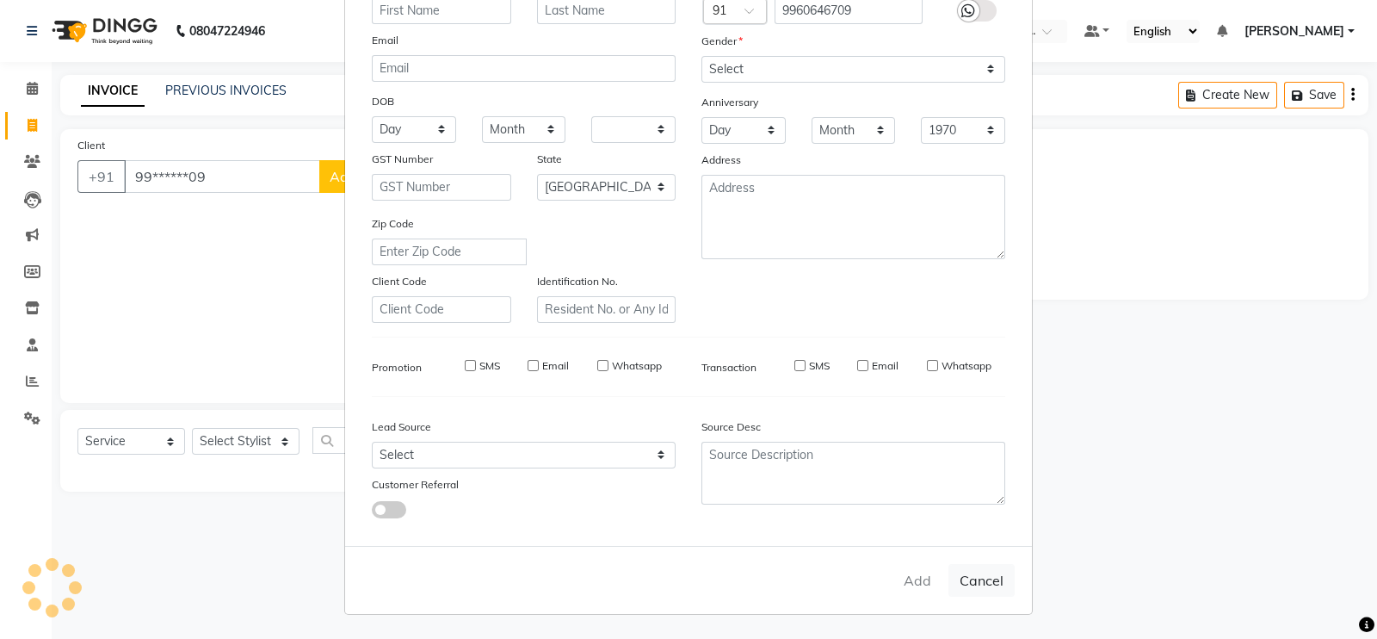
checkbox input "false"
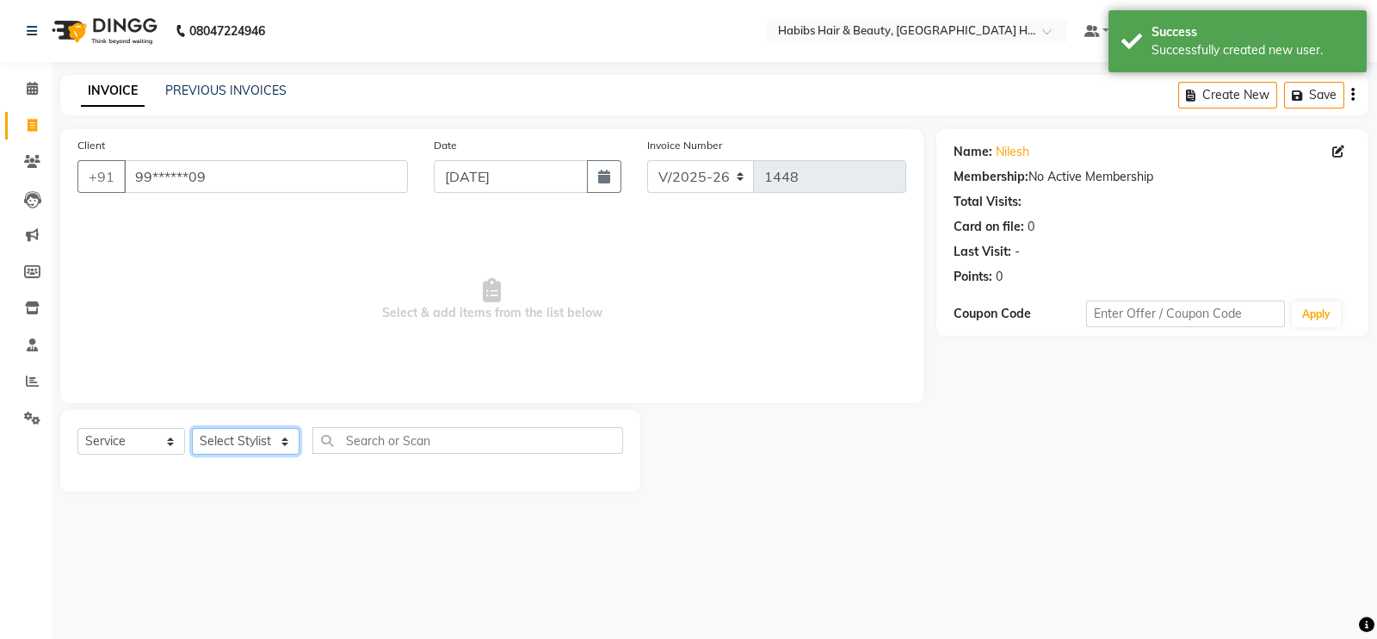
click at [255, 453] on select "Select Stylist Ajay [PERSON_NAME] [PERSON_NAME] [PERSON_NAME]" at bounding box center [246, 441] width 108 height 27
select select "76865"
click at [192, 429] on select "Select Stylist Ajay [PERSON_NAME] [PERSON_NAME] [PERSON_NAME]" at bounding box center [246, 441] width 108 height 27
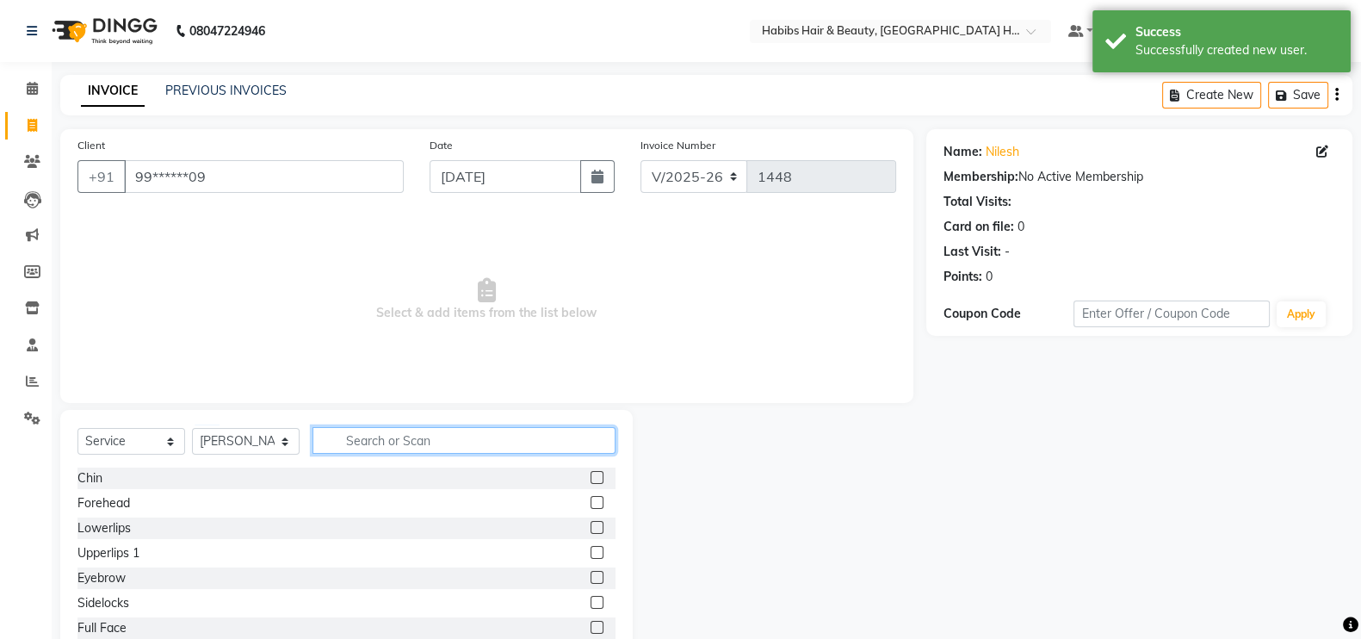
click at [551, 445] on input "text" at bounding box center [464, 440] width 303 height 27
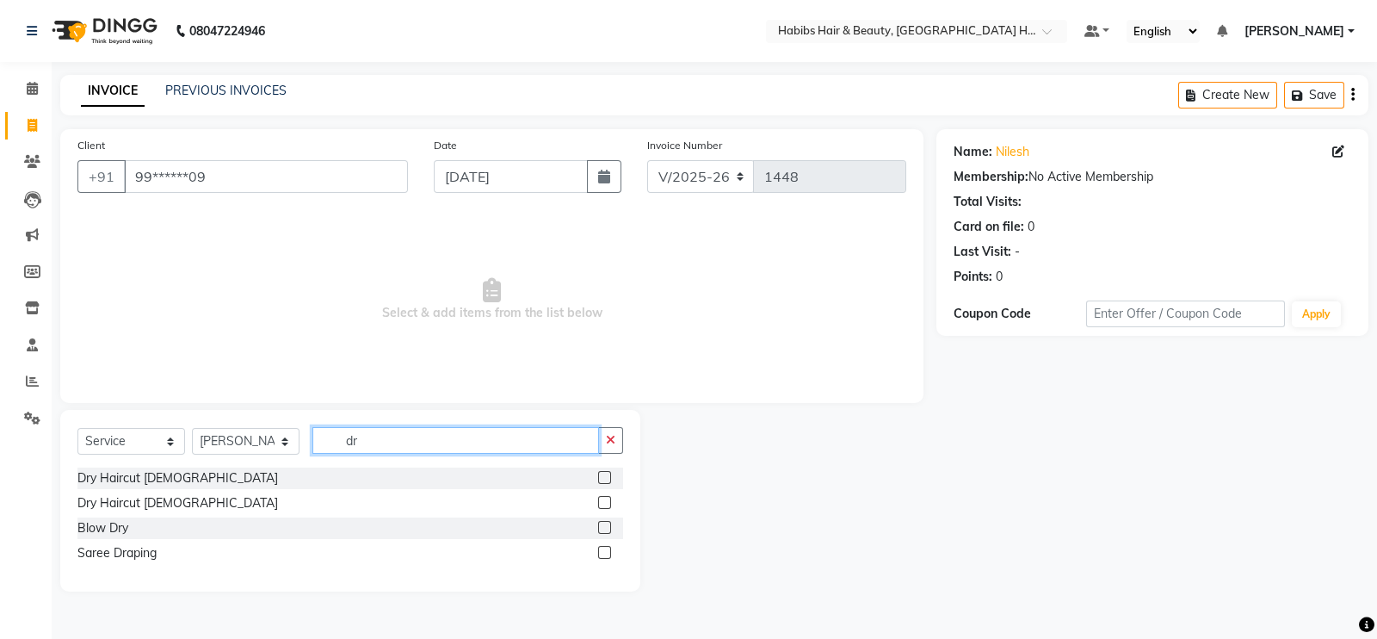
type input "dr"
click at [607, 476] on label at bounding box center [604, 477] width 13 height 13
click at [607, 476] on input "checkbox" at bounding box center [603, 478] width 11 height 11
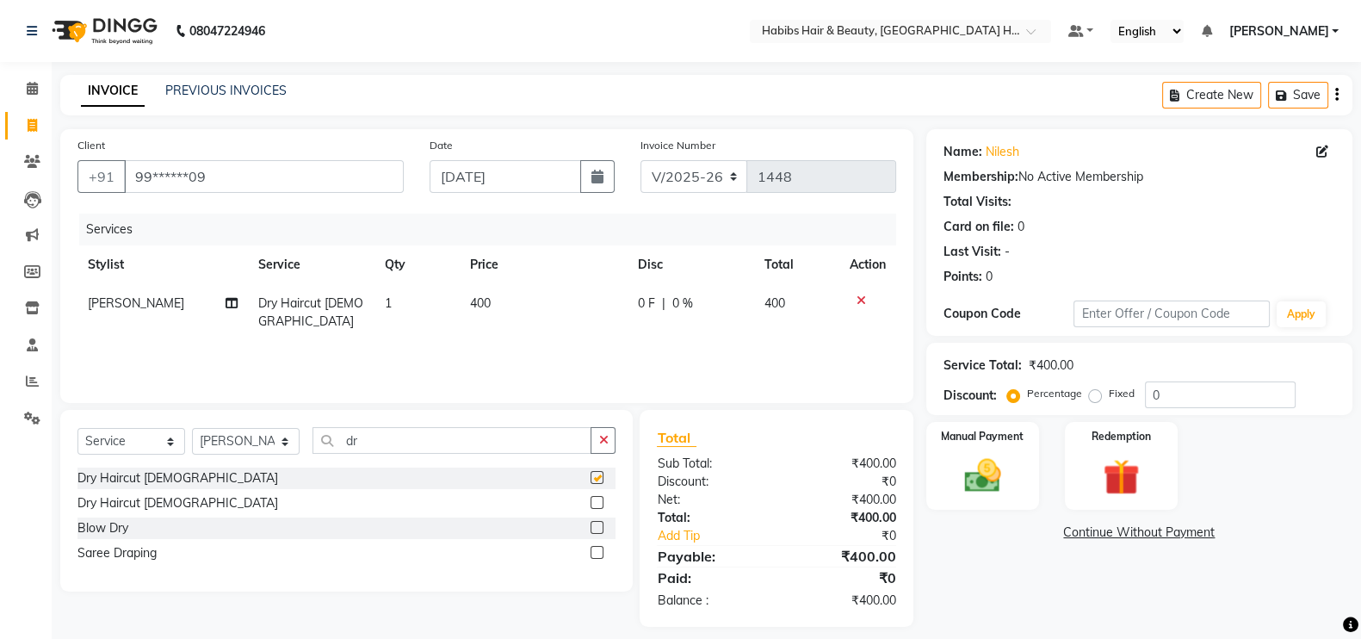
checkbox input "false"
click at [545, 300] on td "400" at bounding box center [544, 312] width 168 height 57
select select "76865"
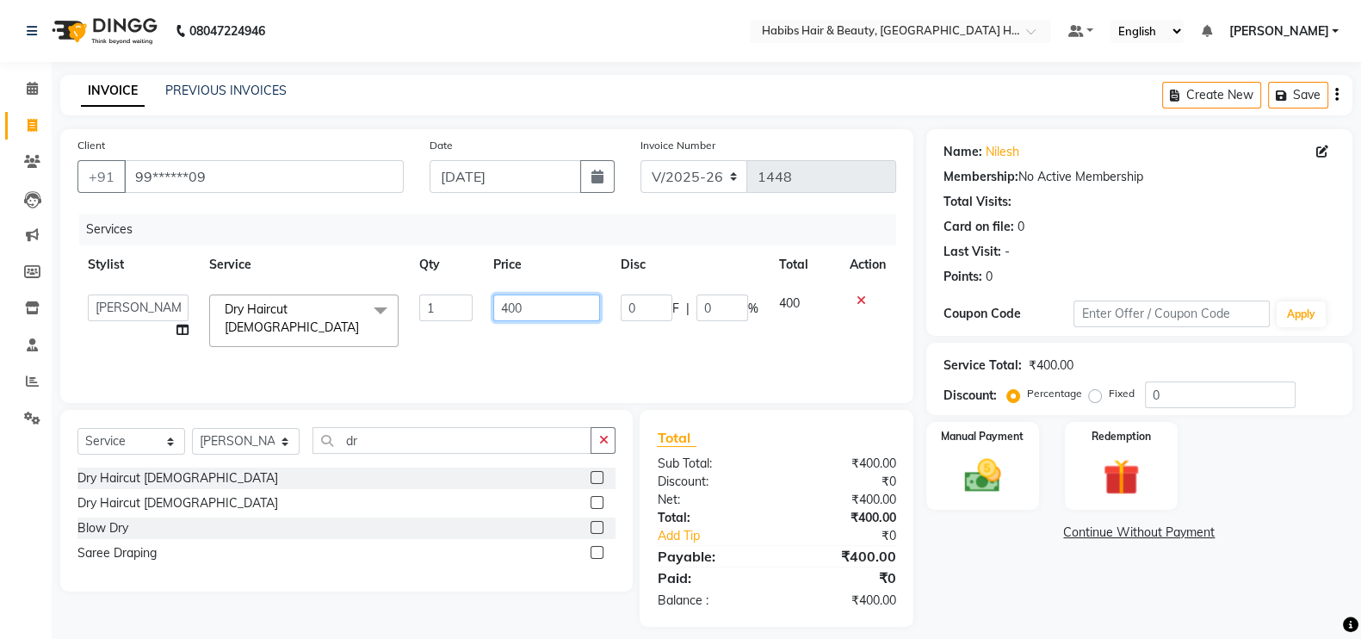
click at [509, 320] on input "400" at bounding box center [547, 307] width 108 height 27
type input "200"
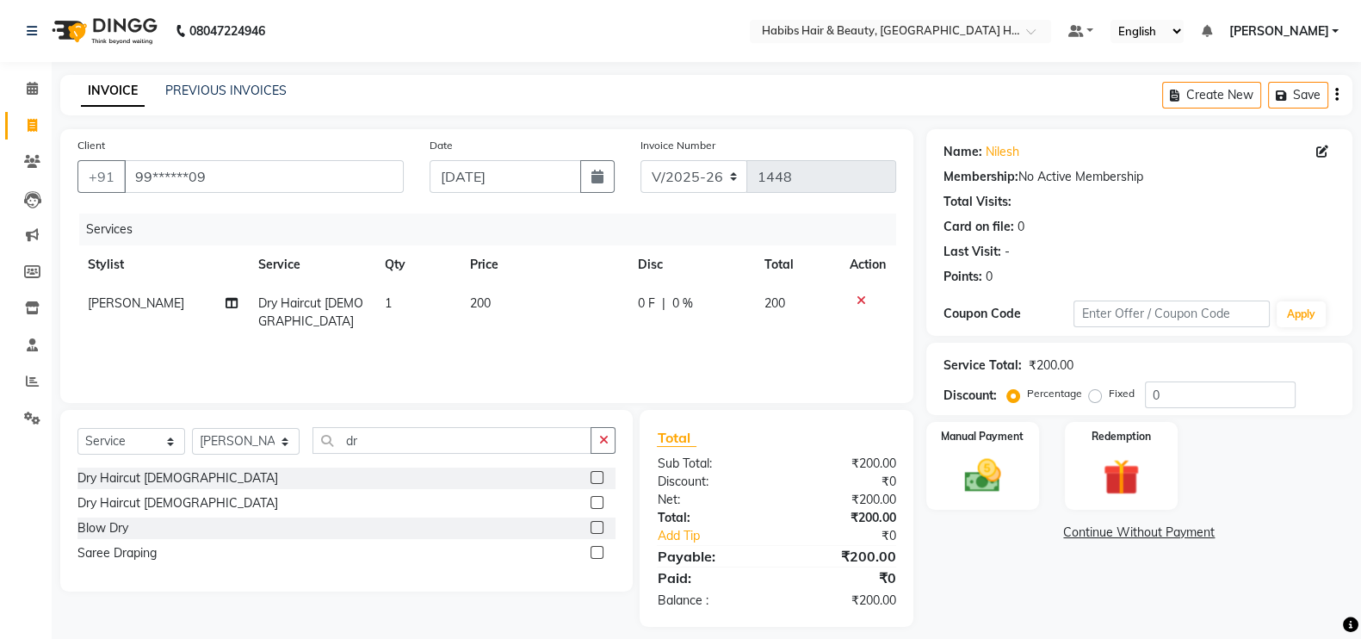
click at [523, 361] on div "Services Stylist Service Qty Price Disc Total Action [PERSON_NAME] Dry Haircut …" at bounding box center [486, 300] width 819 height 172
click at [987, 481] on img at bounding box center [982, 475] width 61 height 43
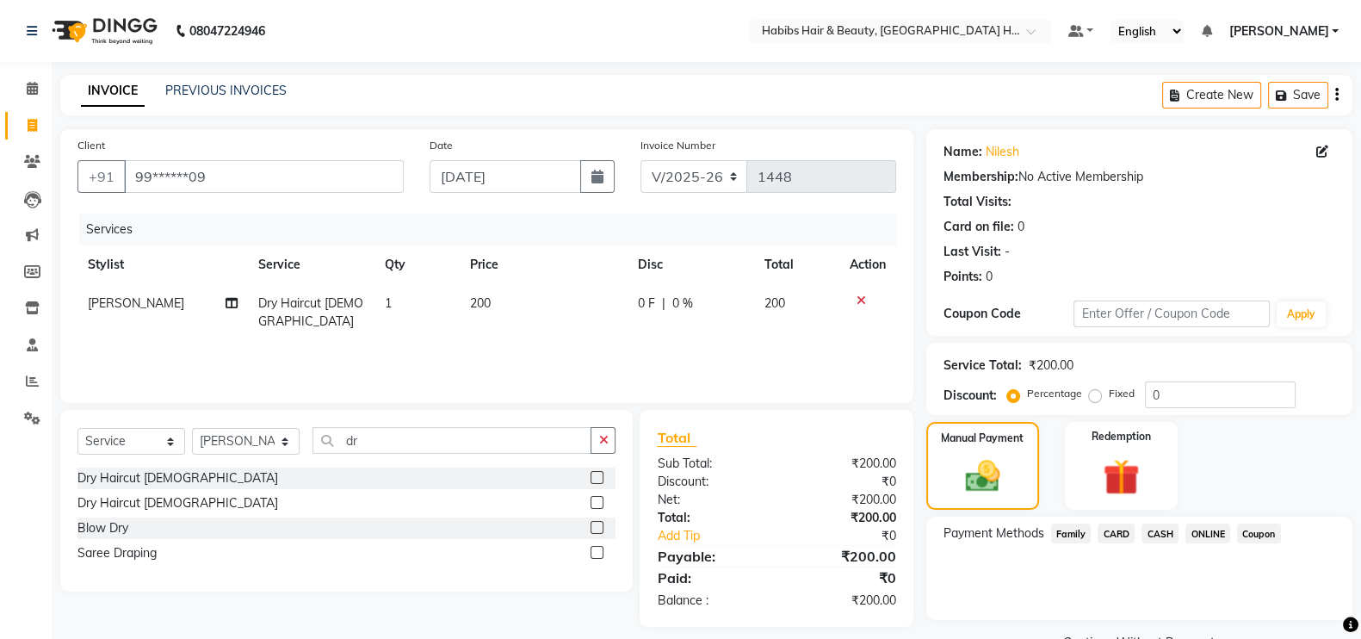
click at [1185, 527] on span "ONLINE" at bounding box center [1207, 533] width 45 height 20
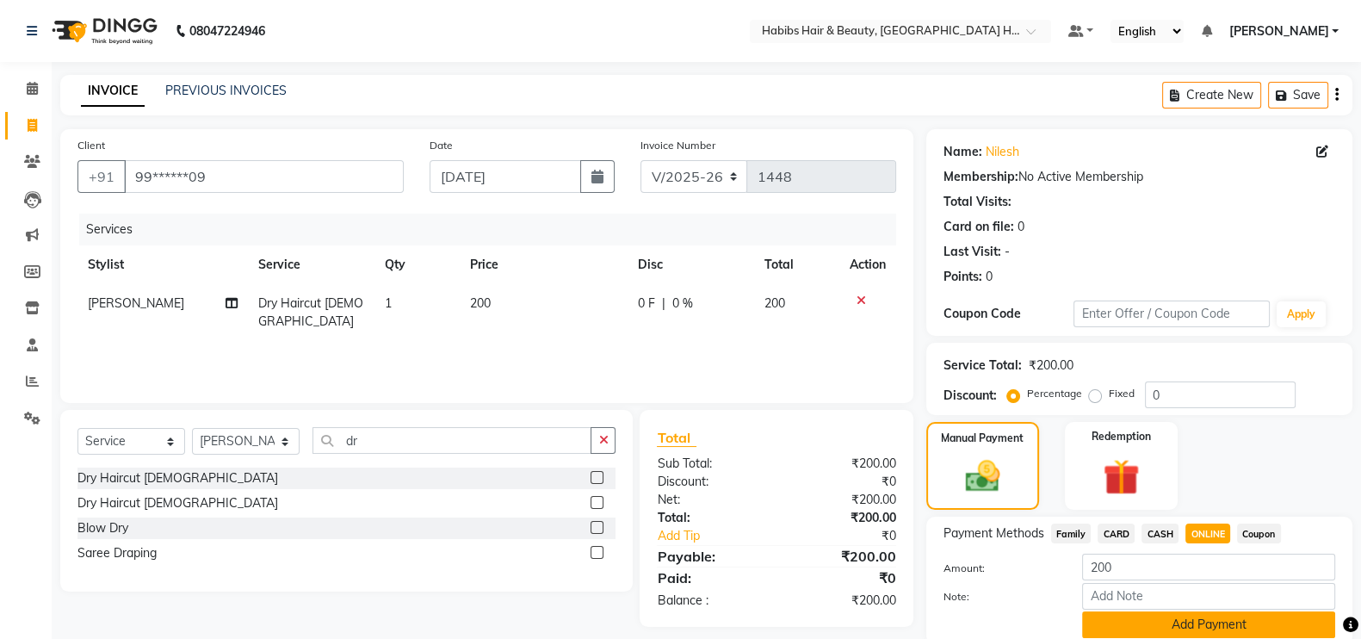
click at [1202, 628] on button "Add Payment" at bounding box center [1208, 624] width 253 height 27
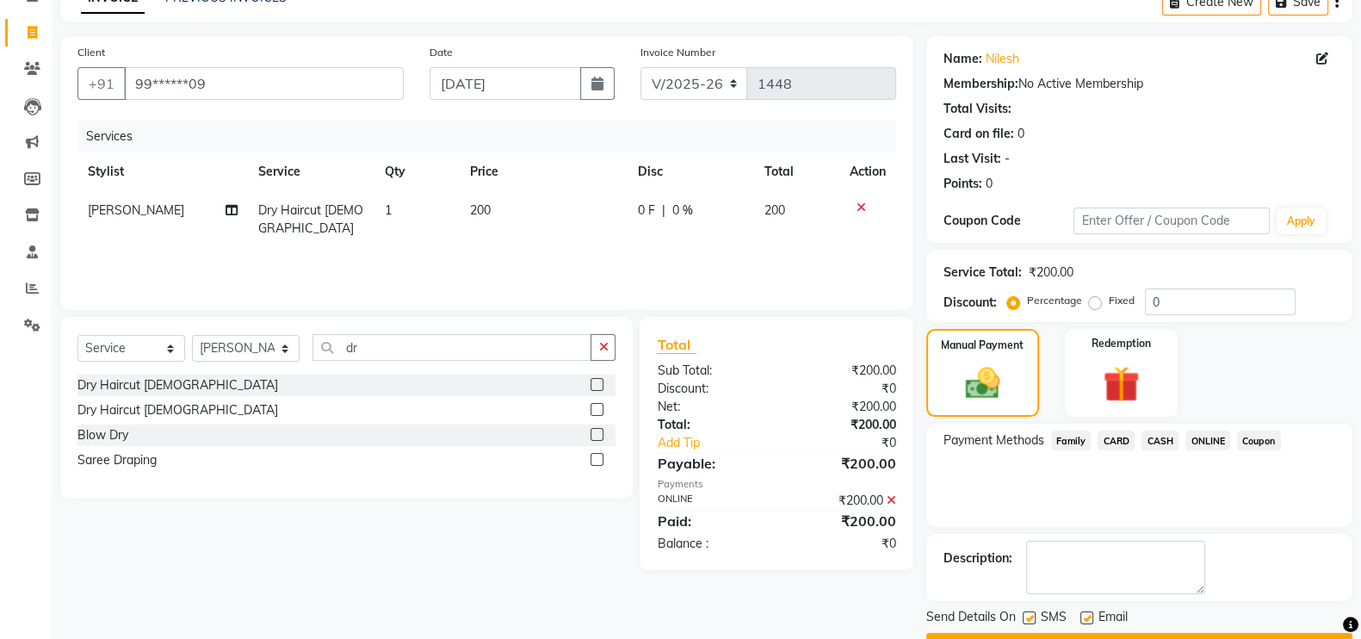
scroll to position [139, 0]
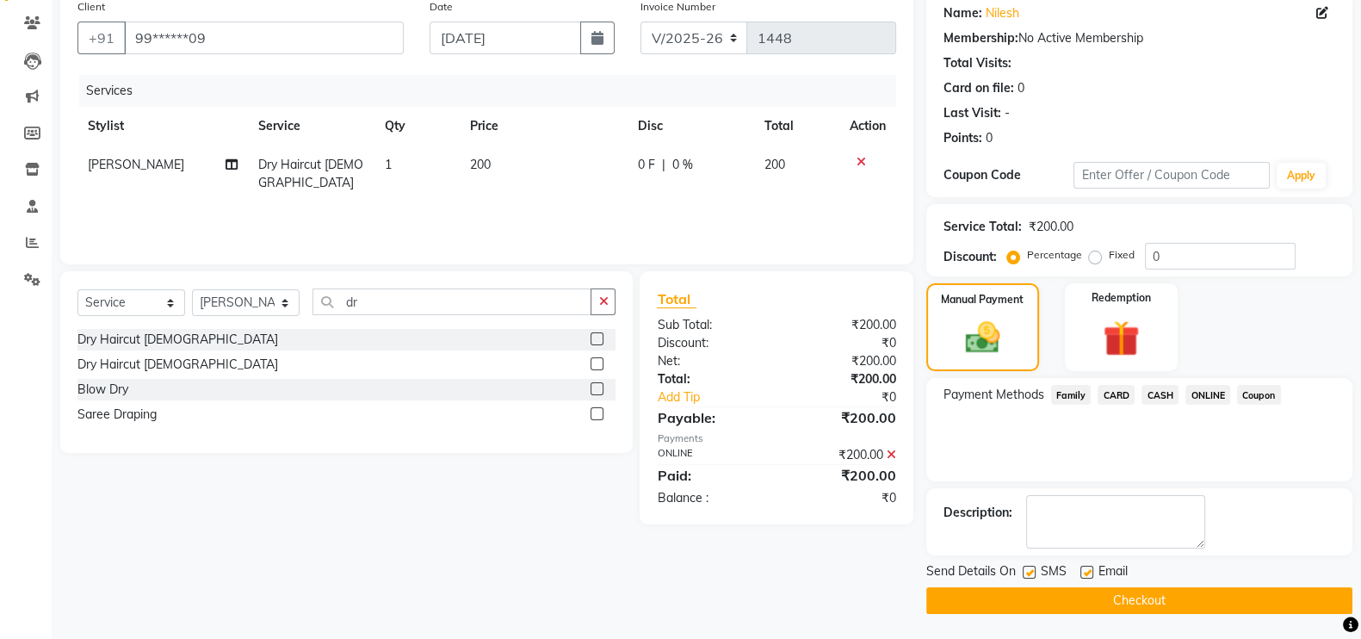
click at [1290, 603] on button "Checkout" at bounding box center [1139, 600] width 426 height 27
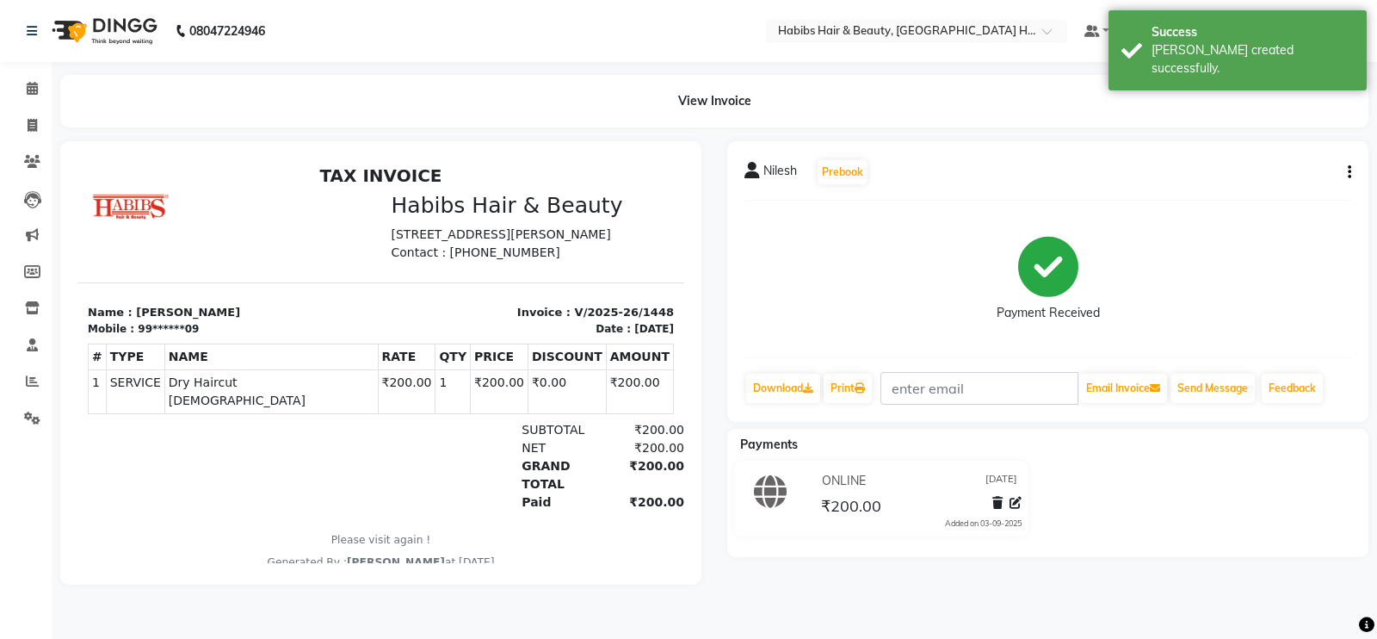
select select "7397"
select select "service"
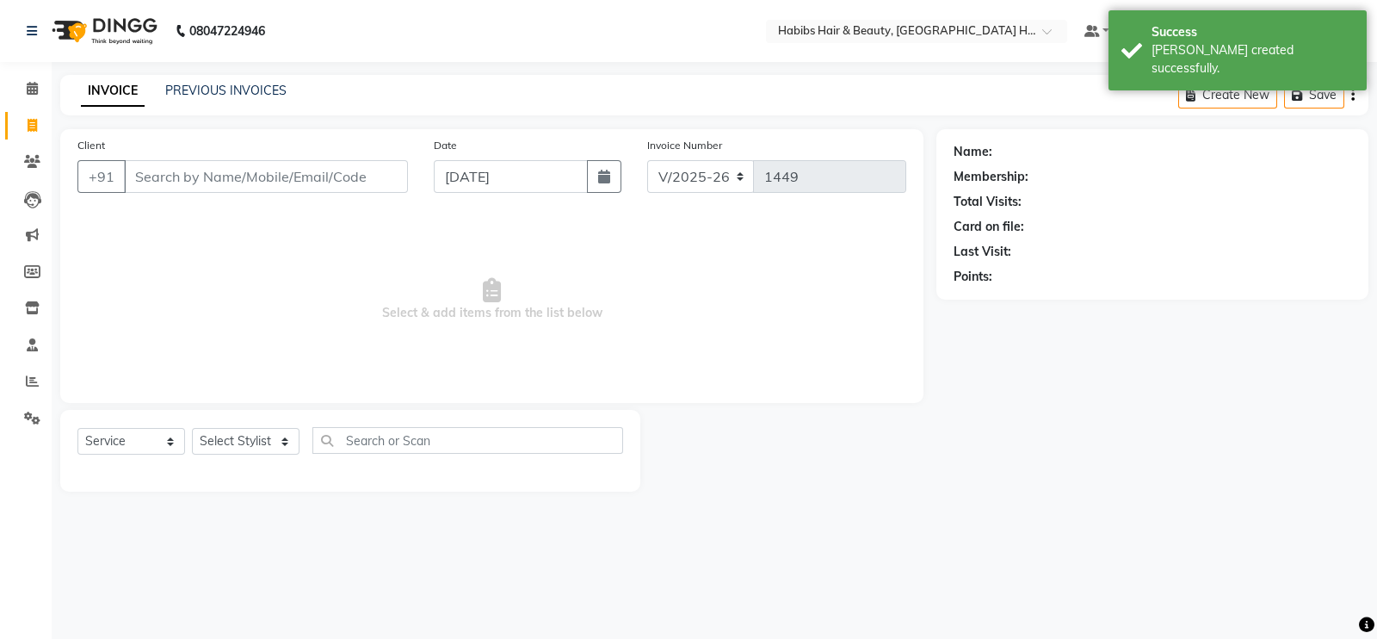
click at [279, 184] on input "Client" at bounding box center [266, 176] width 284 height 33
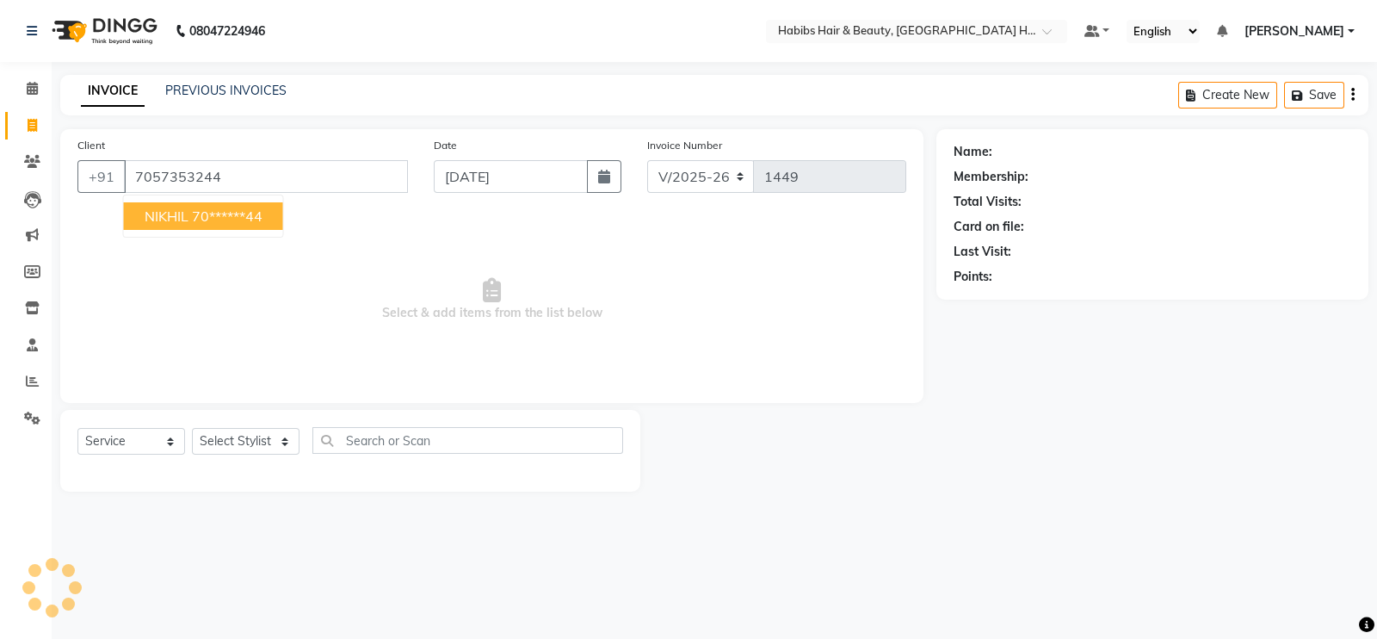
type input "7057353244"
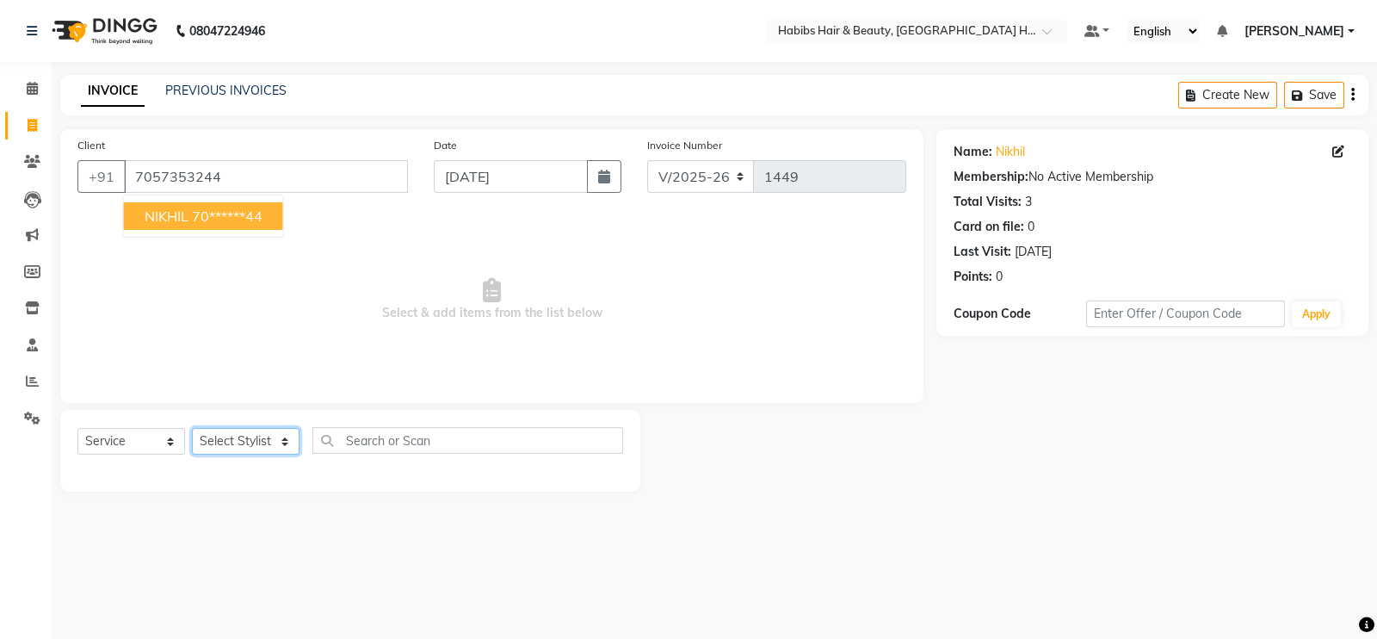
click at [250, 439] on select "Select Stylist Ajay [PERSON_NAME] [PERSON_NAME] [PERSON_NAME]" at bounding box center [246, 441] width 108 height 27
select select "65452"
click at [192, 429] on select "Select Stylist Ajay [PERSON_NAME] [PERSON_NAME] [PERSON_NAME]" at bounding box center [246, 441] width 108 height 27
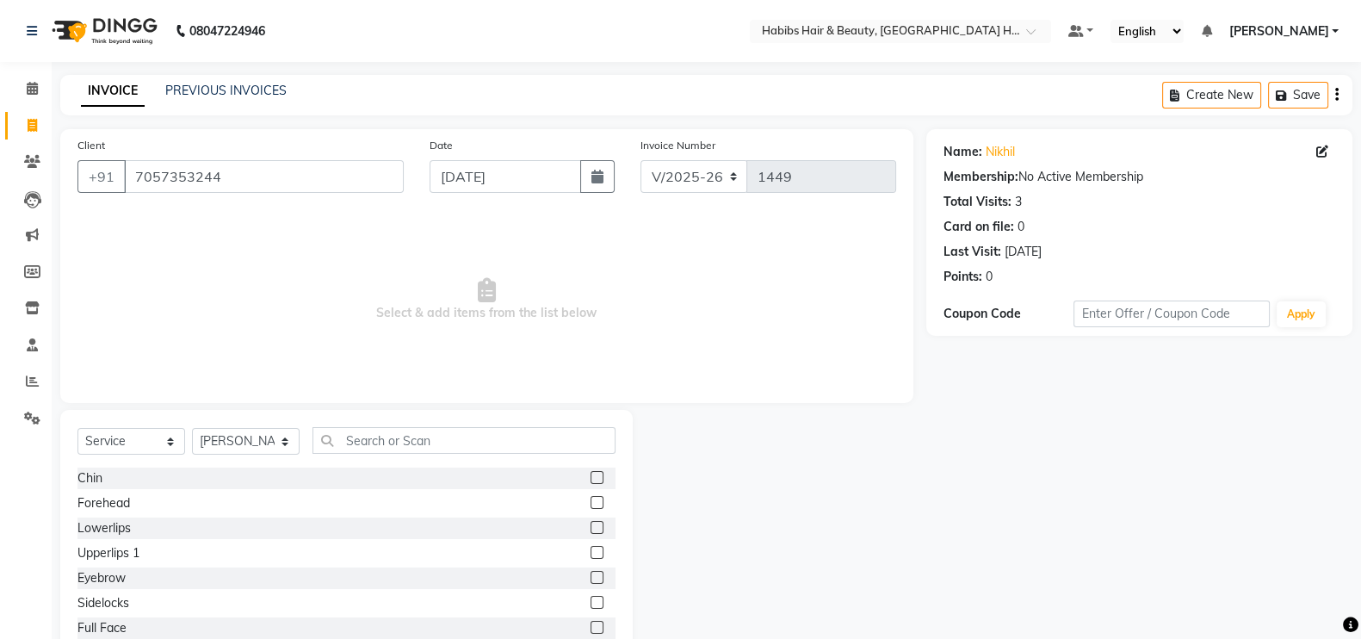
click at [404, 426] on div "Select Service Product Membership Package Voucher Prepaid Gift Card Select Styl…" at bounding box center [346, 537] width 572 height 254
click at [385, 437] on input "text" at bounding box center [464, 440] width 303 height 27
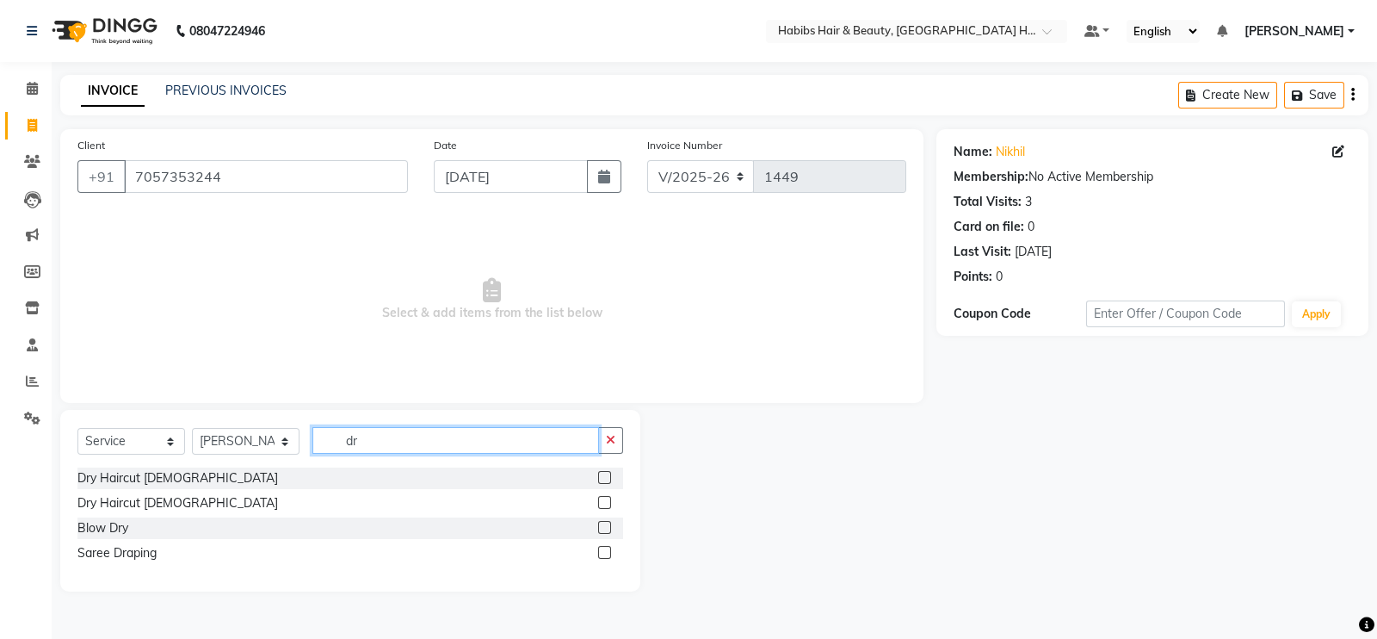
type input "dr"
click at [608, 479] on label at bounding box center [604, 477] width 13 height 13
click at [608, 479] on input "checkbox" at bounding box center [603, 478] width 11 height 11
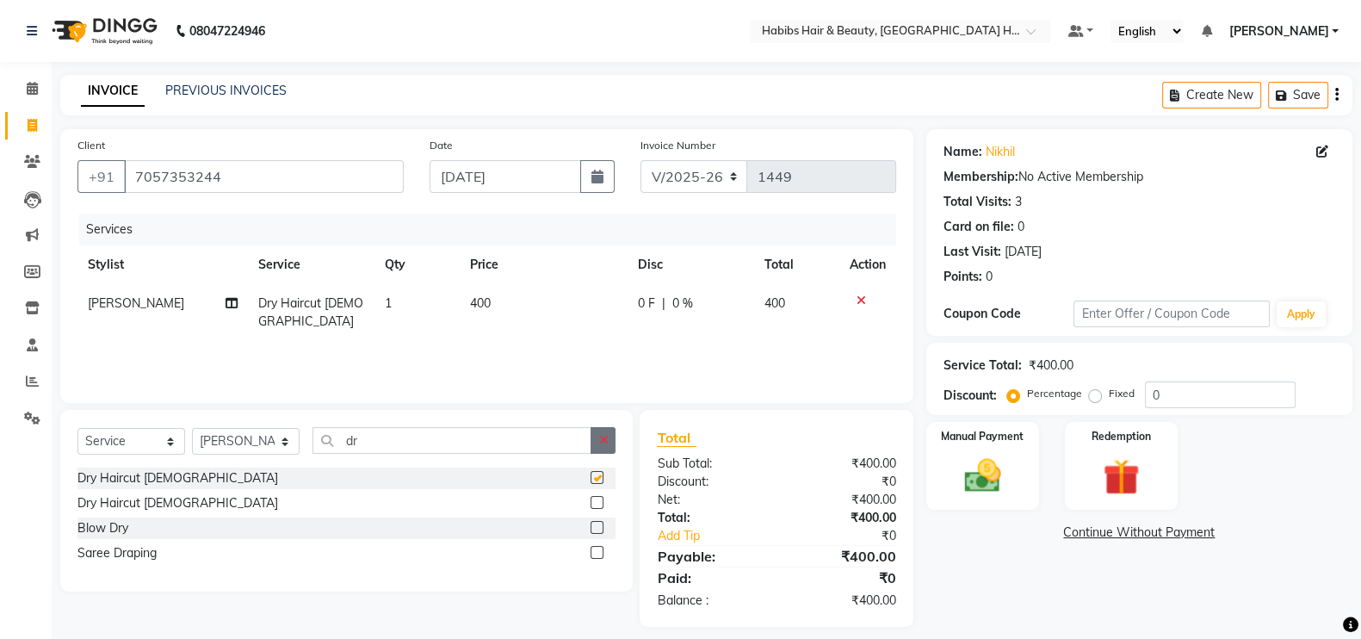
checkbox input "false"
click at [615, 445] on button "button" at bounding box center [603, 440] width 25 height 27
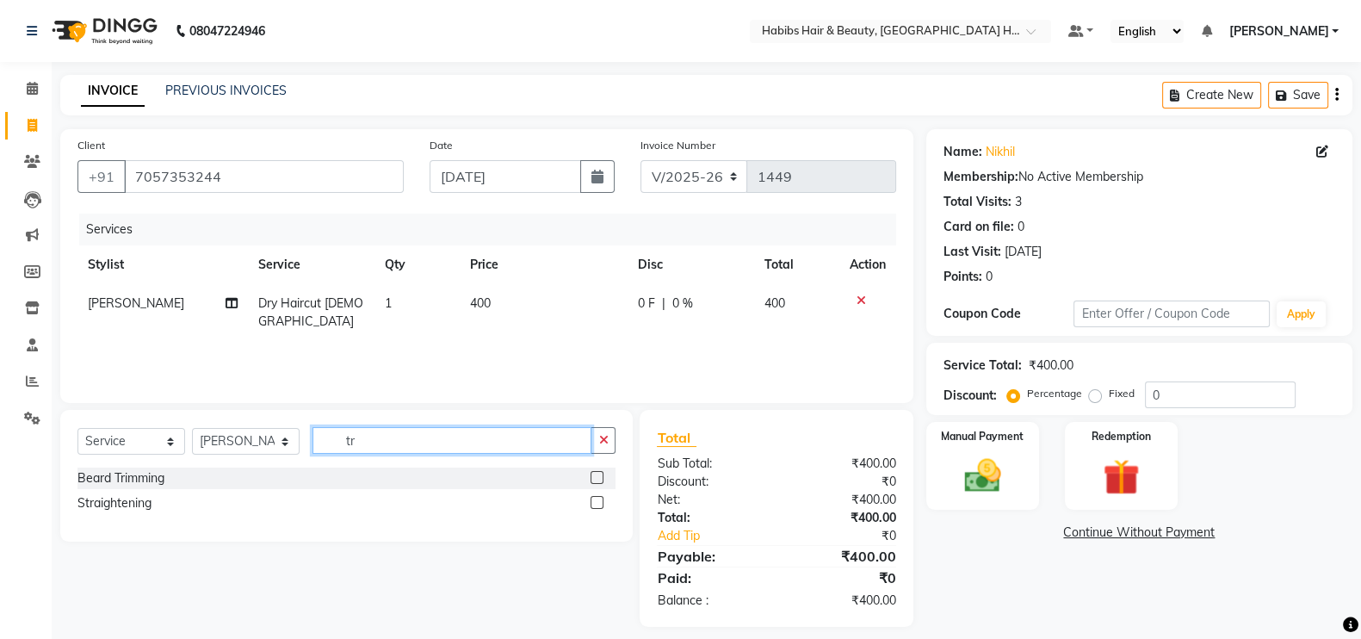
type input "tr"
click at [597, 480] on label at bounding box center [597, 477] width 13 height 13
click at [597, 480] on input "checkbox" at bounding box center [596, 478] width 11 height 11
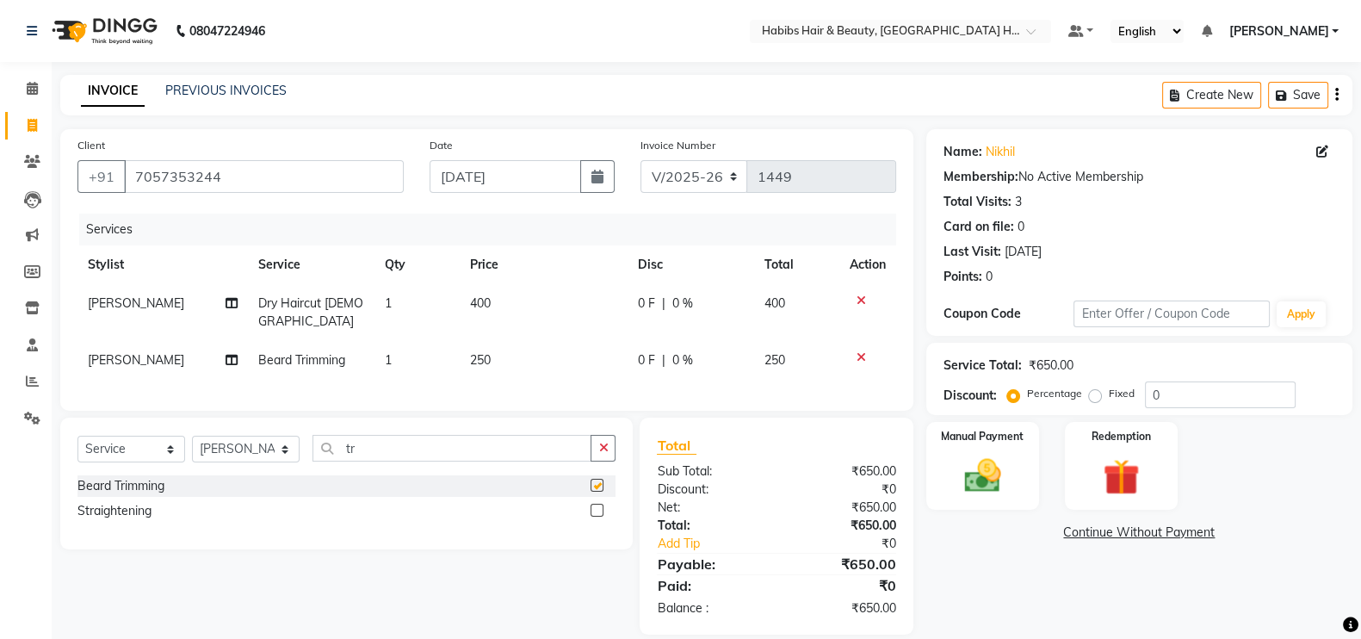
checkbox input "false"
click at [513, 341] on td "250" at bounding box center [544, 360] width 168 height 39
select select "65452"
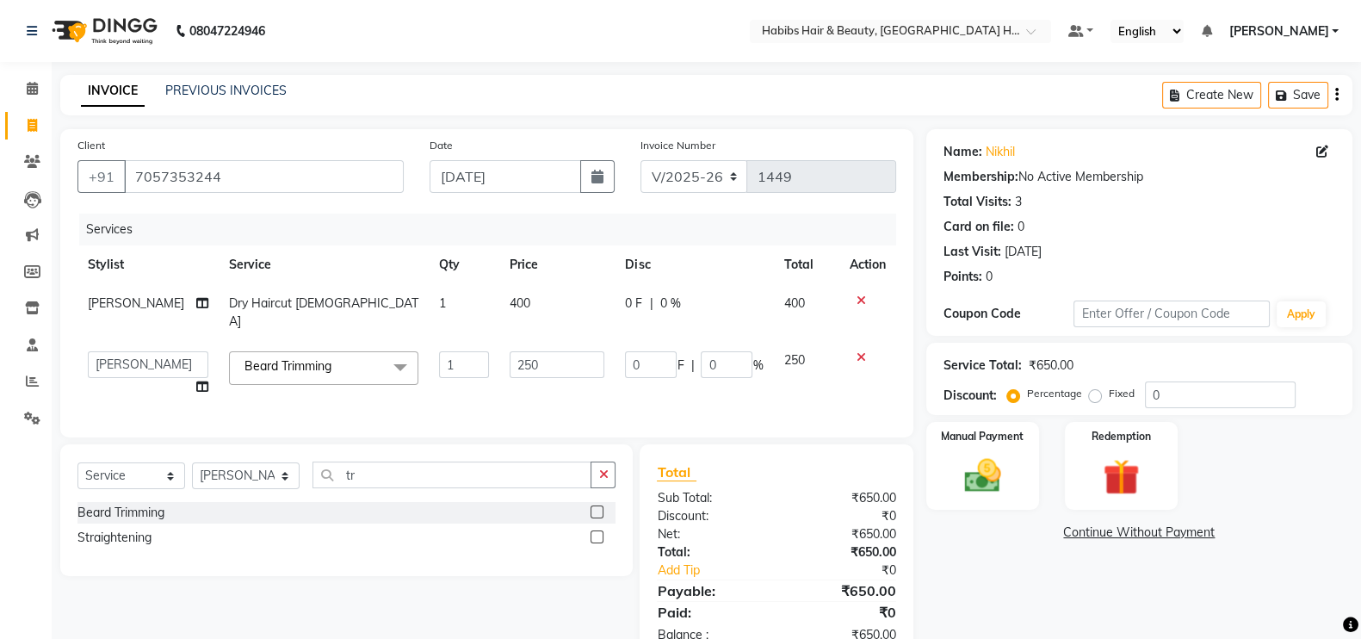
click at [515, 301] on span "400" at bounding box center [520, 302] width 21 height 15
select select "65452"
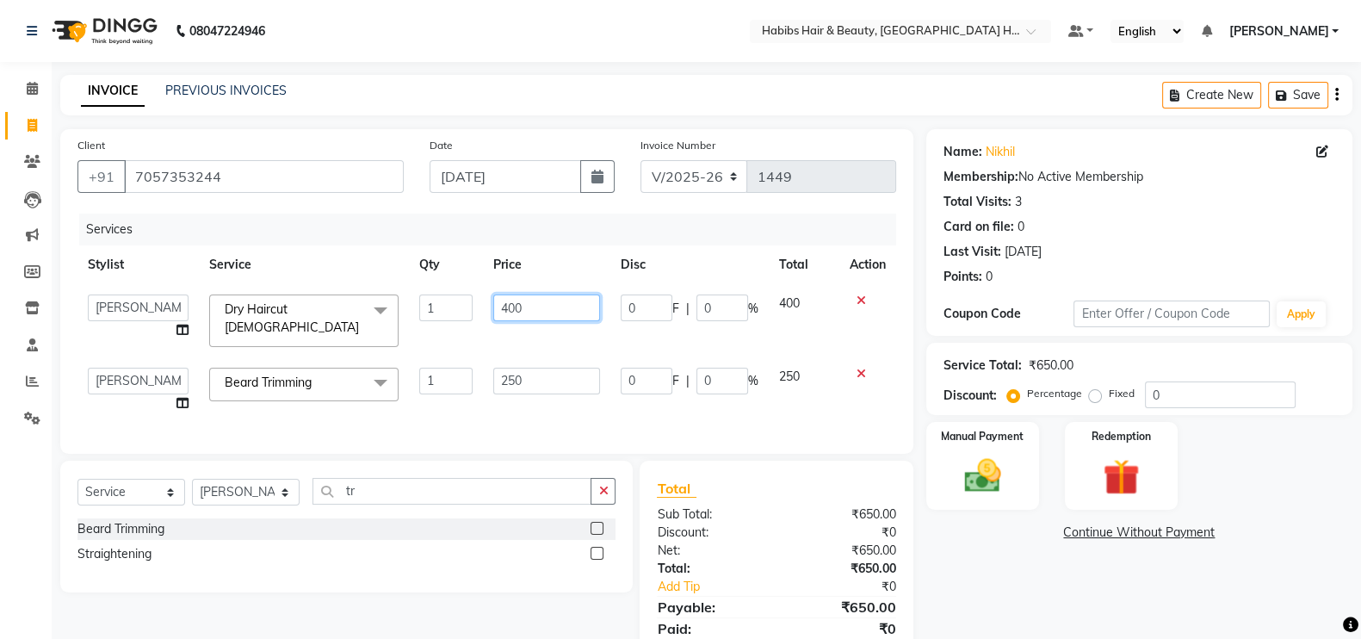
click at [511, 301] on input "400" at bounding box center [547, 307] width 108 height 27
type input "200"
click at [511, 379] on td "250" at bounding box center [547, 389] width 128 height 65
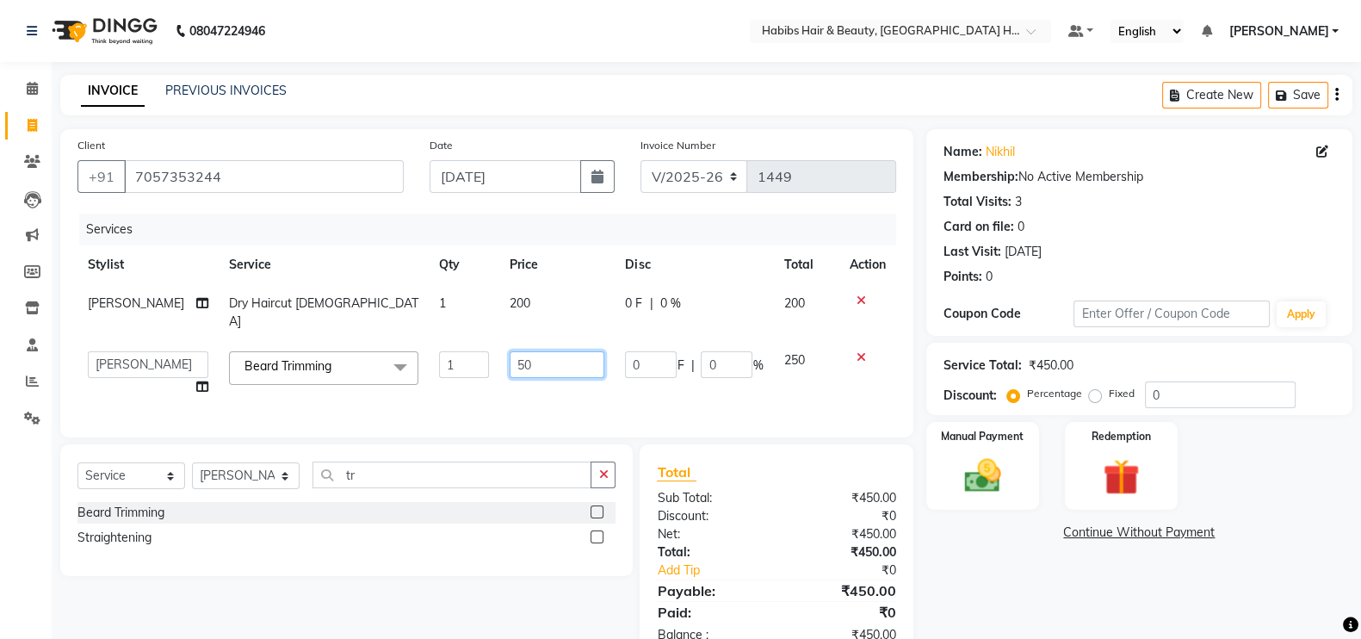
type input "150"
click at [511, 379] on div "Services Stylist Service Qty Price Disc Total Action [PERSON_NAME] Dry Haircut …" at bounding box center [486, 317] width 819 height 207
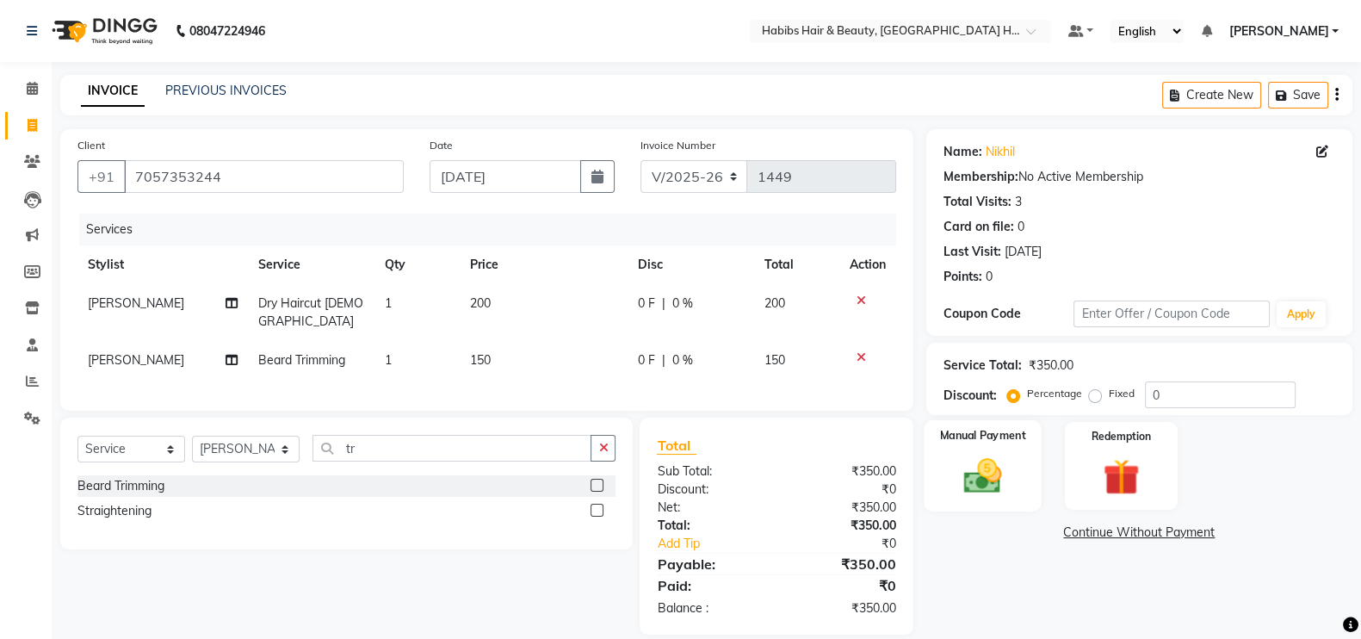
click at [993, 474] on img at bounding box center [982, 475] width 61 height 43
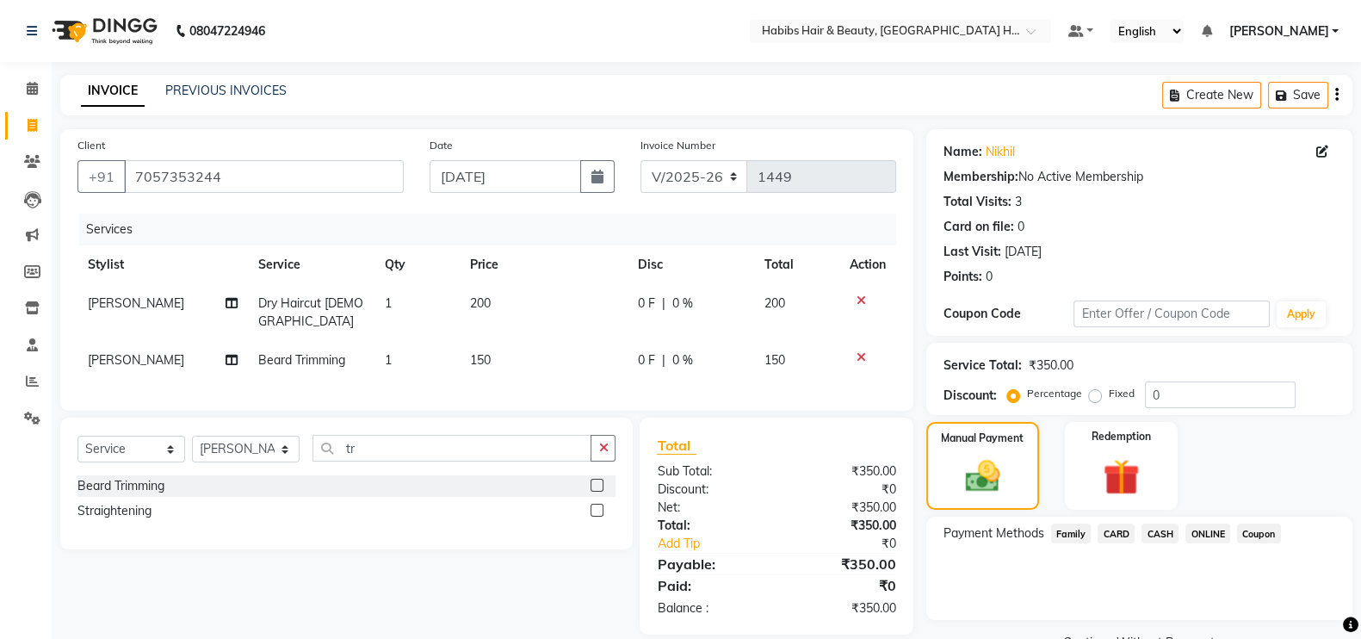
click at [1201, 529] on span "ONLINE" at bounding box center [1207, 533] width 45 height 20
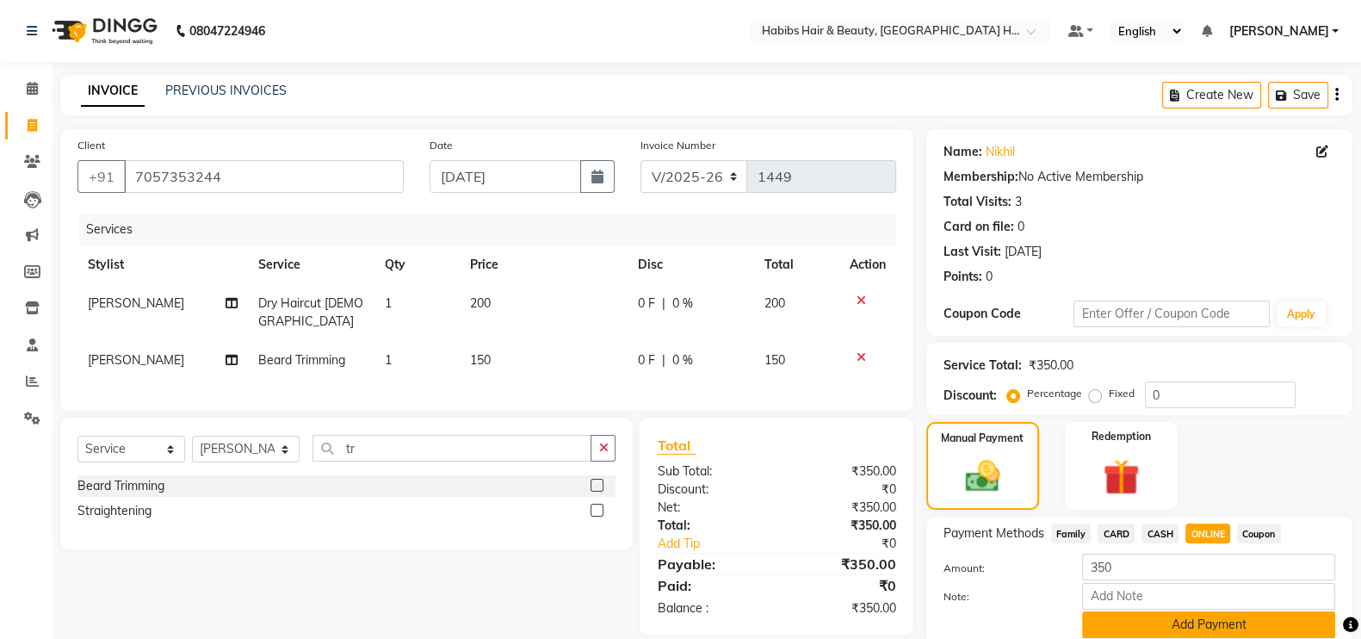
click at [1218, 626] on button "Add Payment" at bounding box center [1208, 624] width 253 height 27
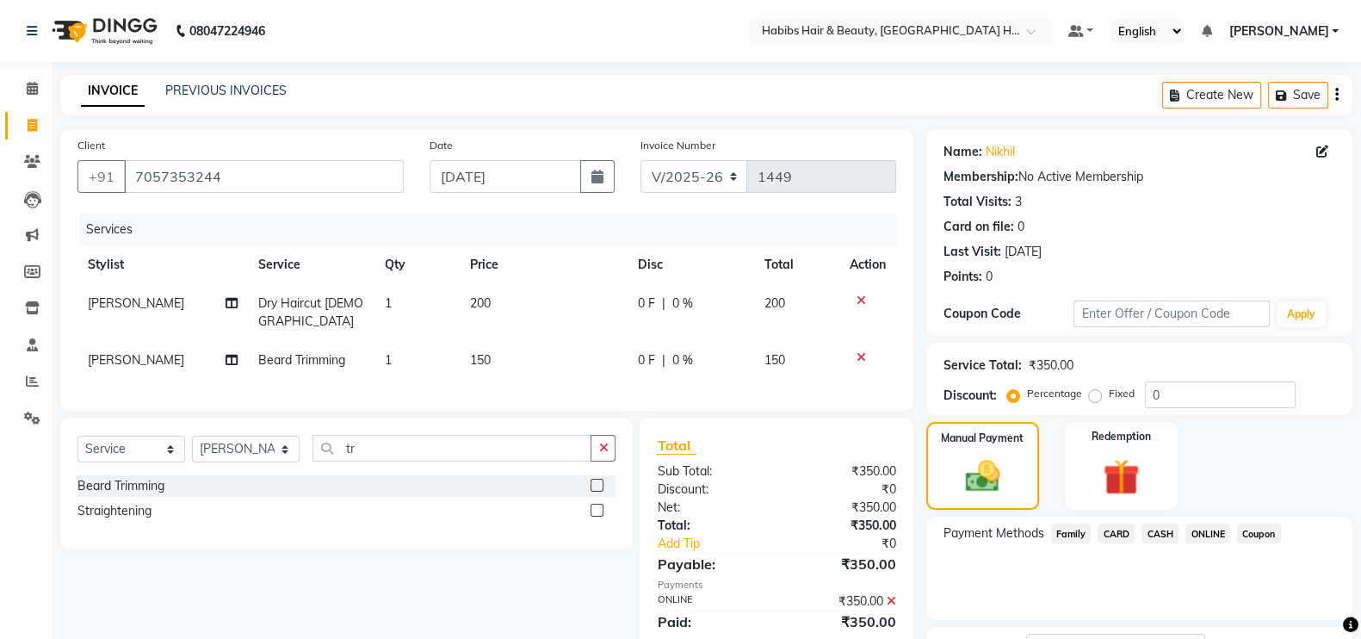
scroll to position [139, 0]
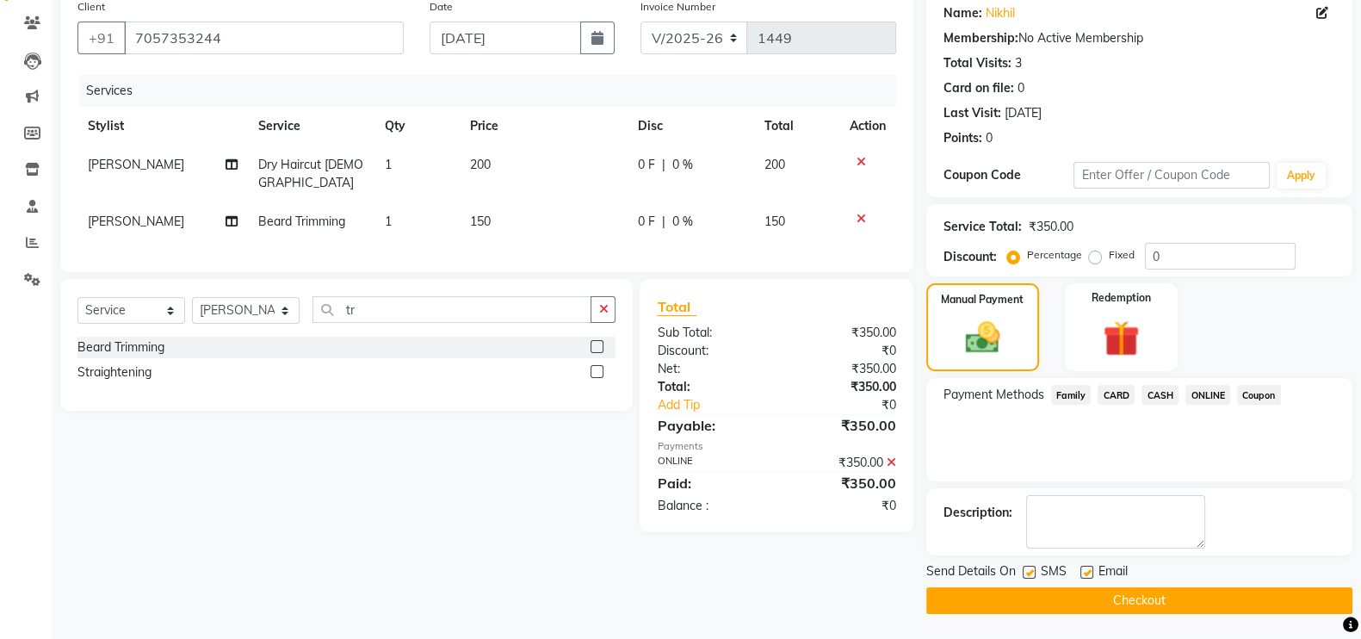
click at [1296, 592] on button "Checkout" at bounding box center [1139, 600] width 426 height 27
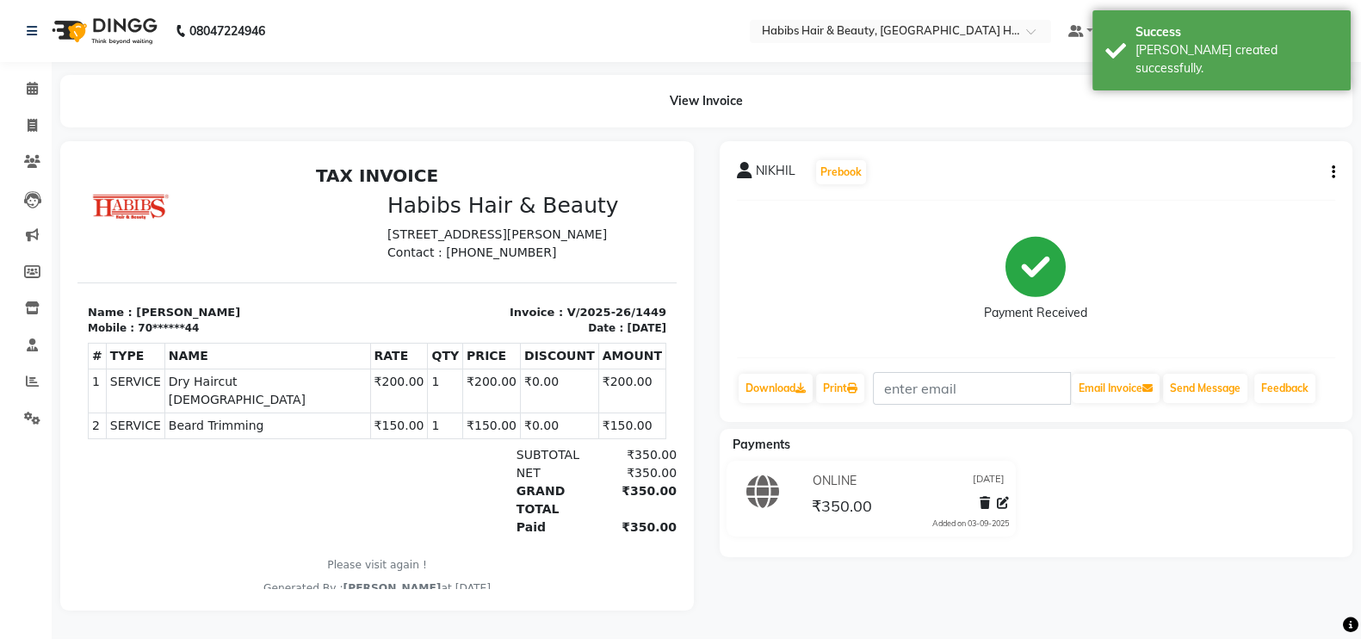
select select "7397"
select select "service"
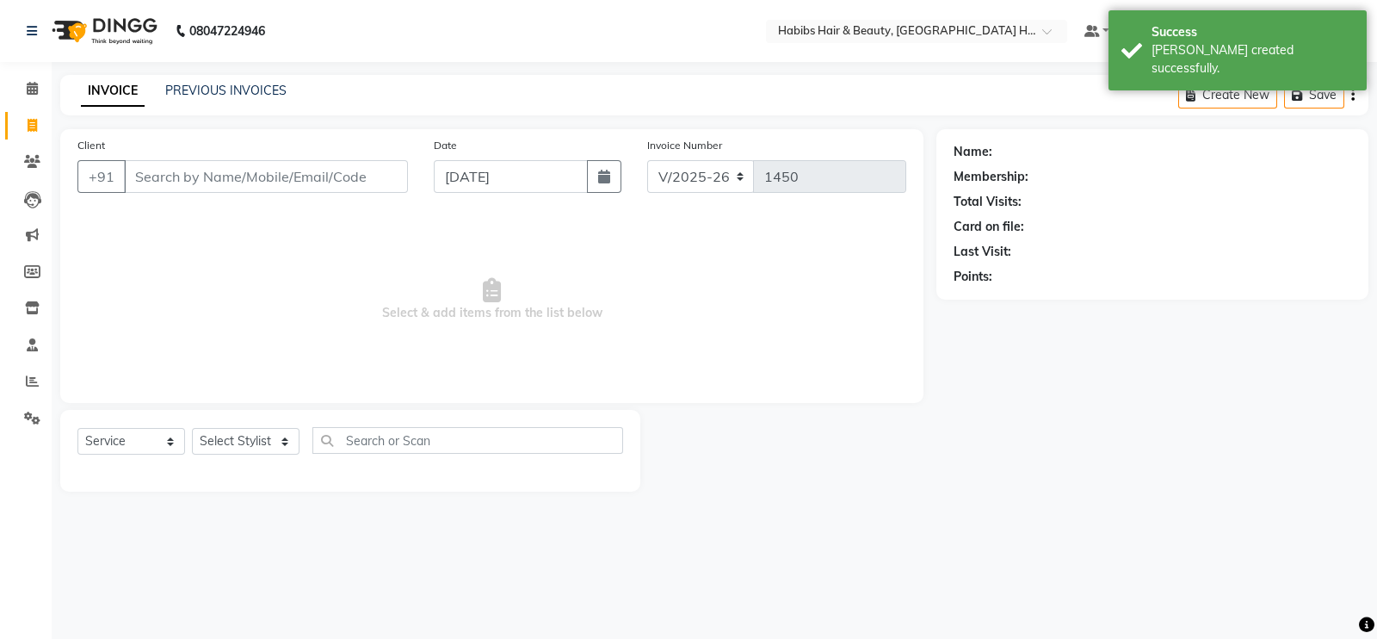
click at [214, 192] on input "Client" at bounding box center [266, 176] width 284 height 33
click at [214, 179] on input "Client" at bounding box center [266, 176] width 284 height 33
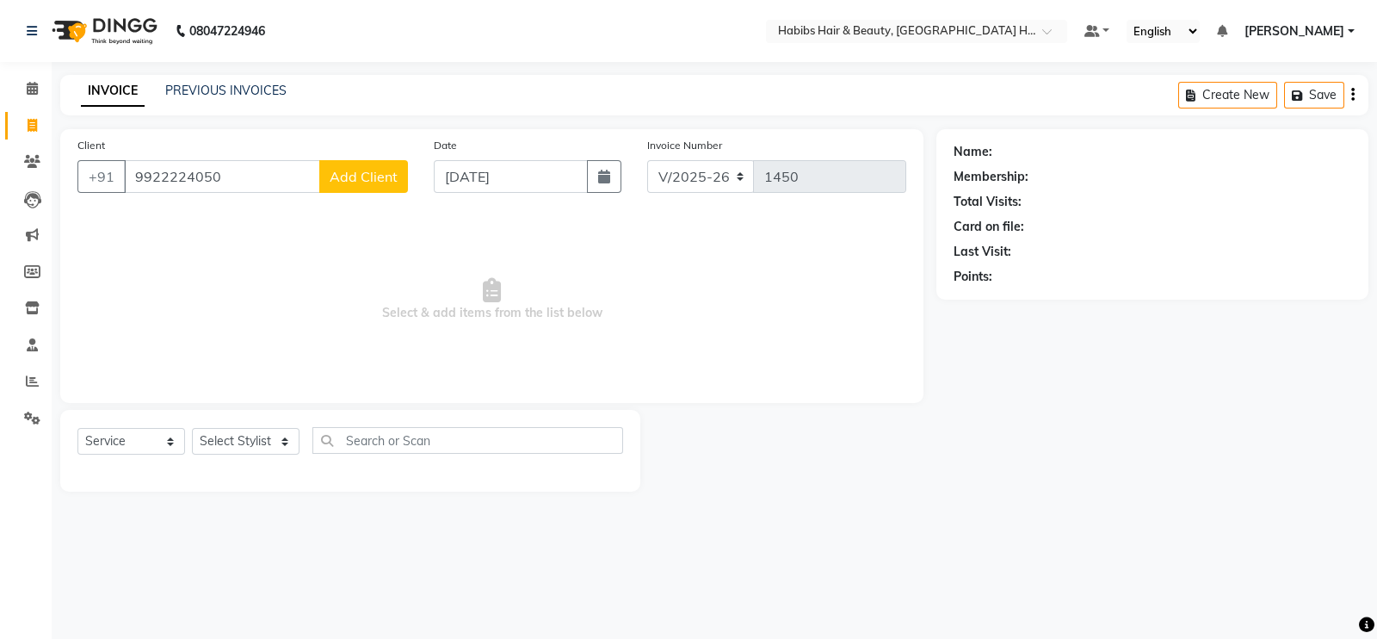
type input "9922224050"
click at [354, 162] on button "Add Client" at bounding box center [363, 176] width 89 height 33
select select "22"
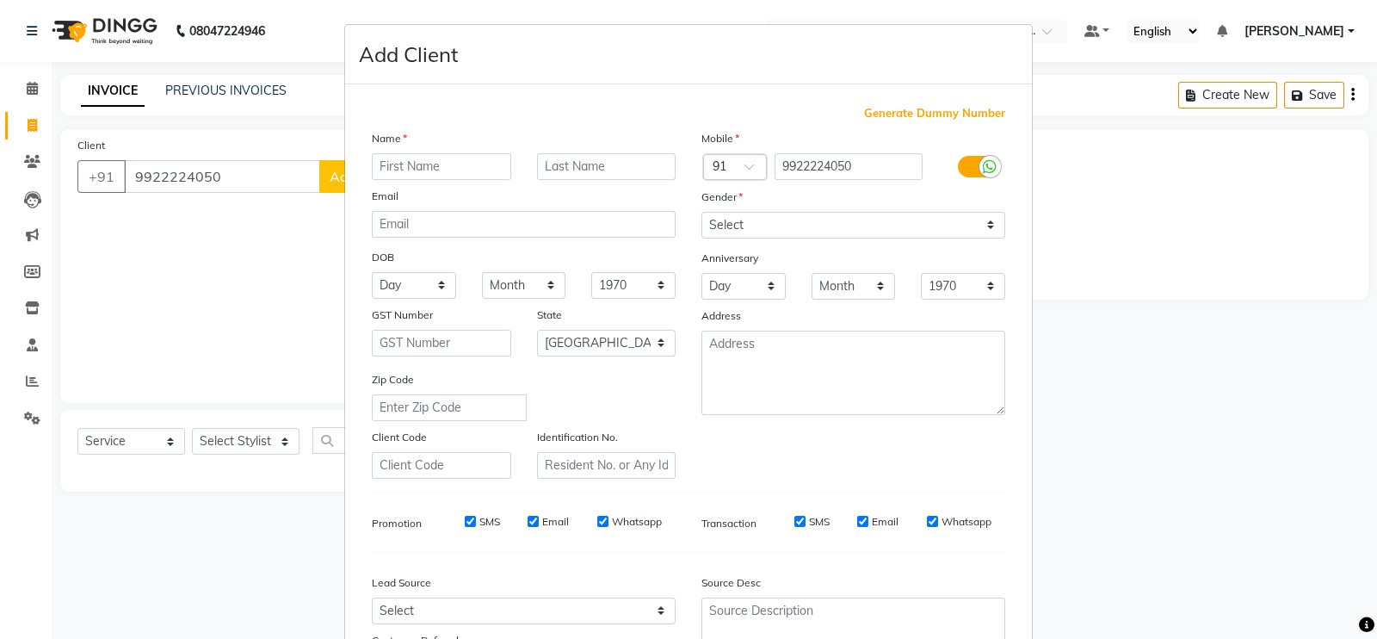
click at [452, 155] on input "text" at bounding box center [441, 166] width 139 height 27
type input "Siddhesh"
click at [710, 226] on select "Select [DEMOGRAPHIC_DATA] [DEMOGRAPHIC_DATA] Other Prefer Not To Say" at bounding box center [854, 225] width 304 height 27
select select "[DEMOGRAPHIC_DATA]"
click at [702, 213] on select "Select [DEMOGRAPHIC_DATA] [DEMOGRAPHIC_DATA] Other Prefer Not To Say" at bounding box center [854, 225] width 304 height 27
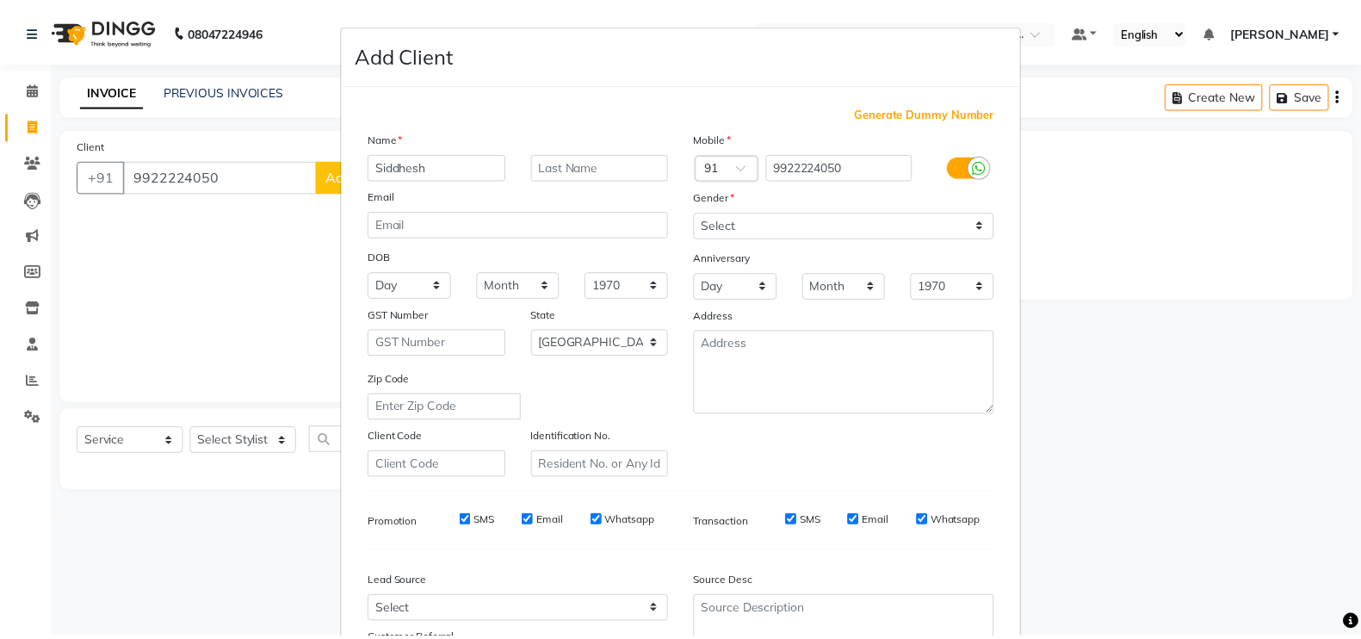
scroll to position [165, 0]
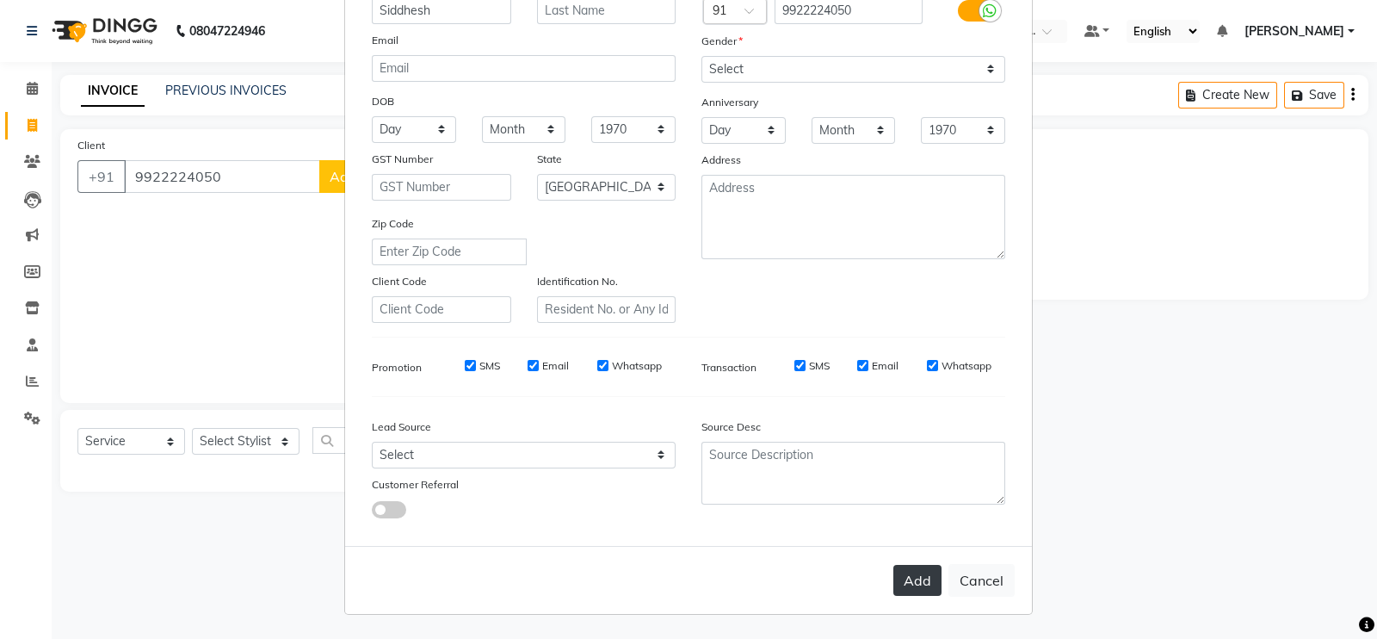
click at [906, 570] on button "Add" at bounding box center [918, 580] width 48 height 31
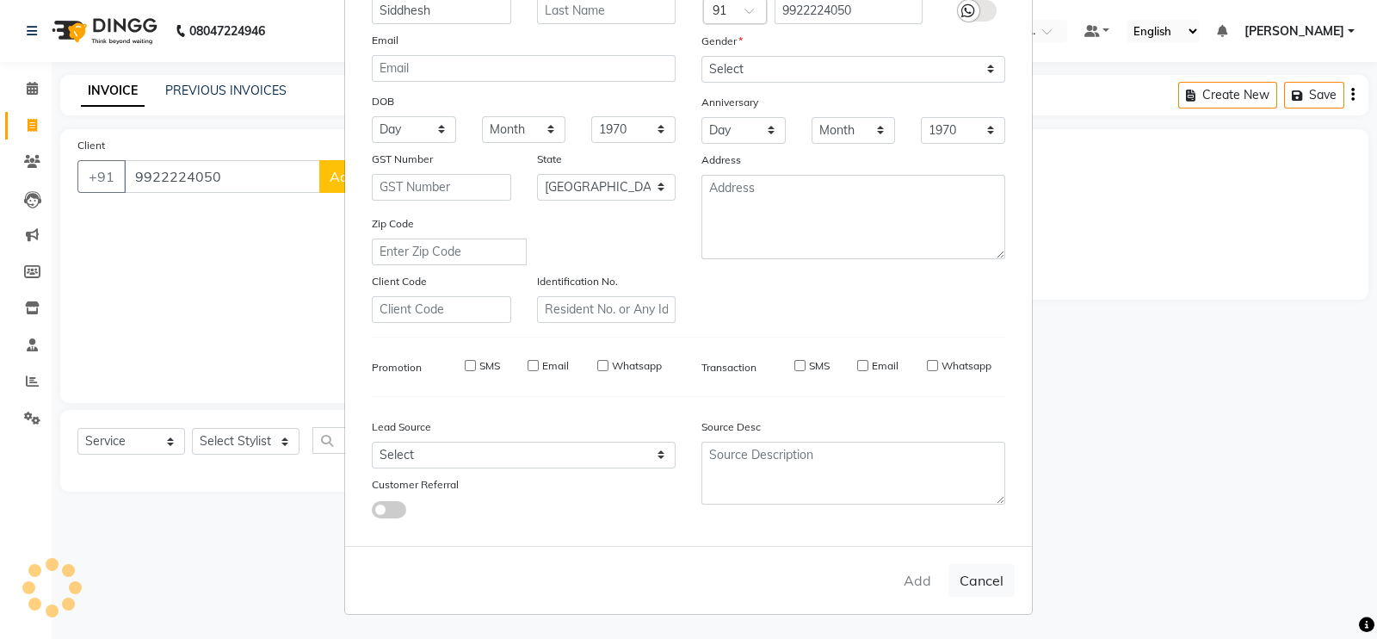
type input "99******50"
select select
select select "null"
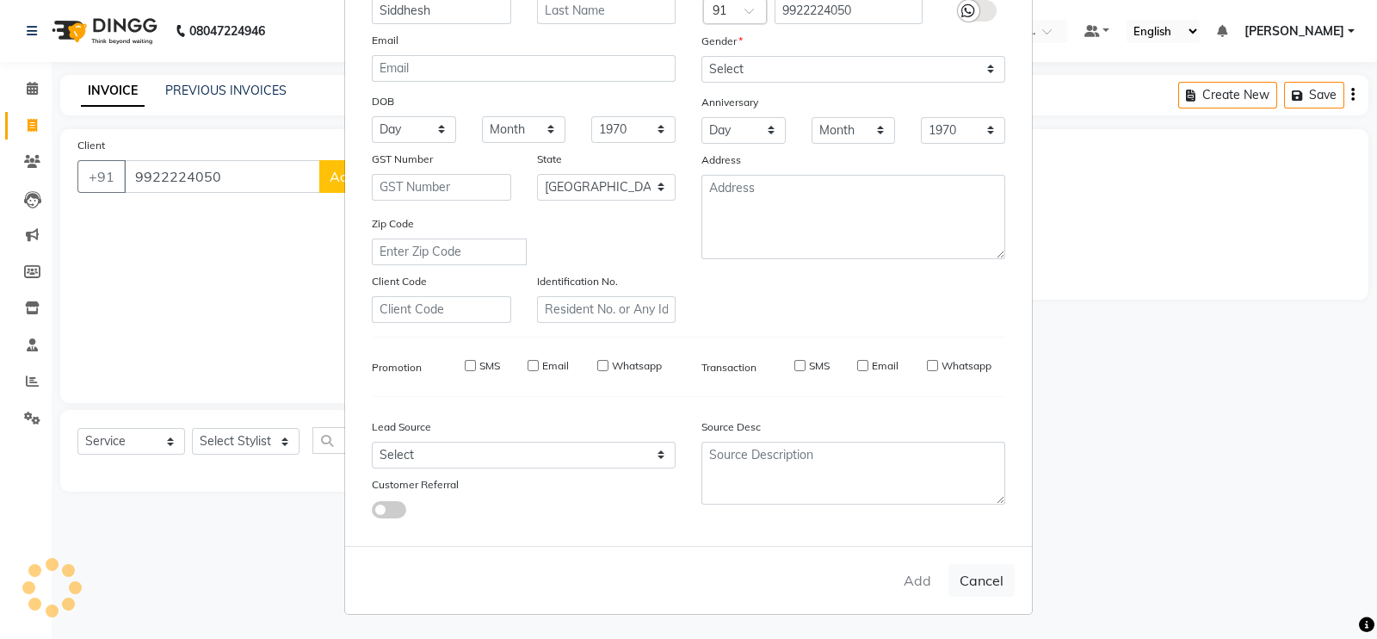
select select
checkbox input "false"
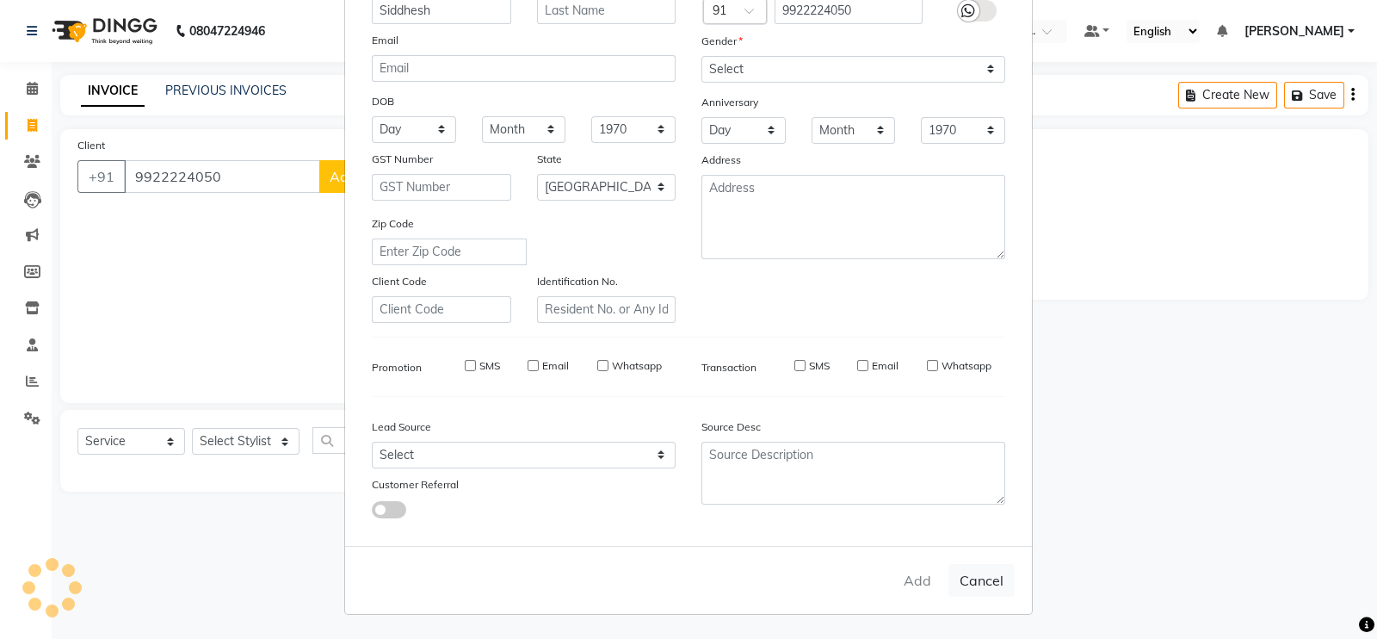
checkbox input "false"
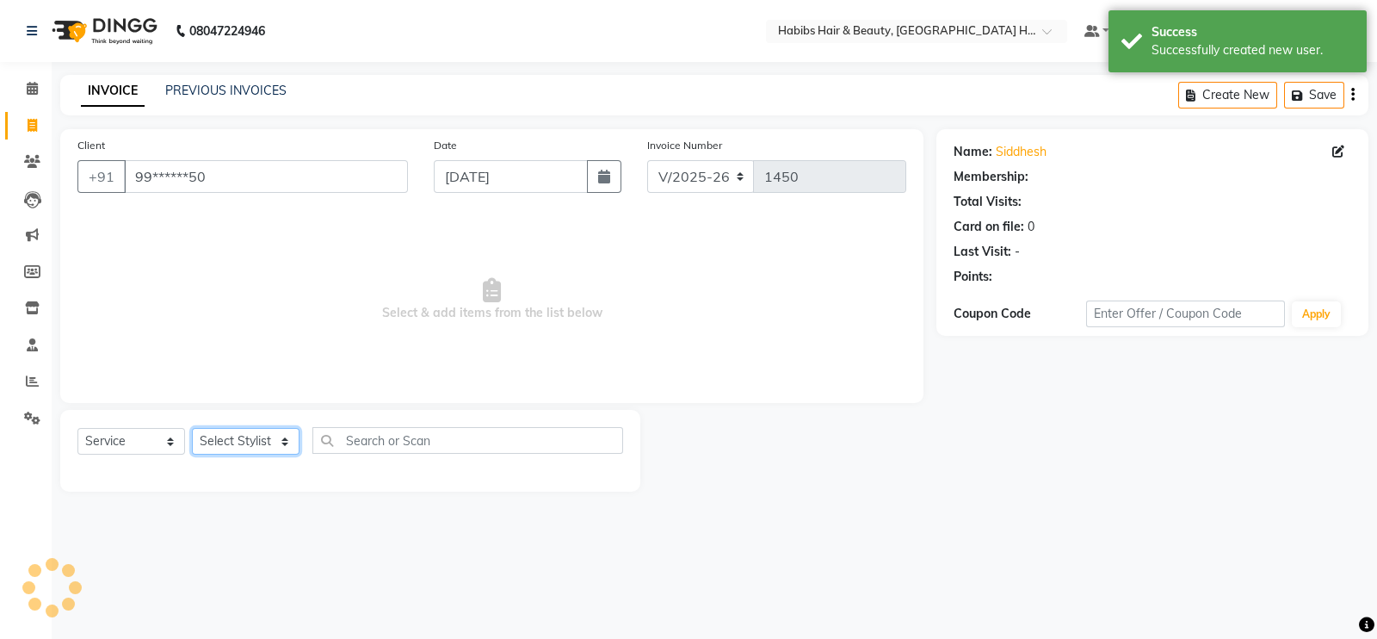
click at [245, 447] on select "Select Stylist Ajay [PERSON_NAME] [PERSON_NAME] [PERSON_NAME]" at bounding box center [246, 441] width 108 height 27
select select "76865"
click at [192, 429] on select "Select Stylist Ajay [PERSON_NAME] [PERSON_NAME] [PERSON_NAME]" at bounding box center [246, 441] width 108 height 27
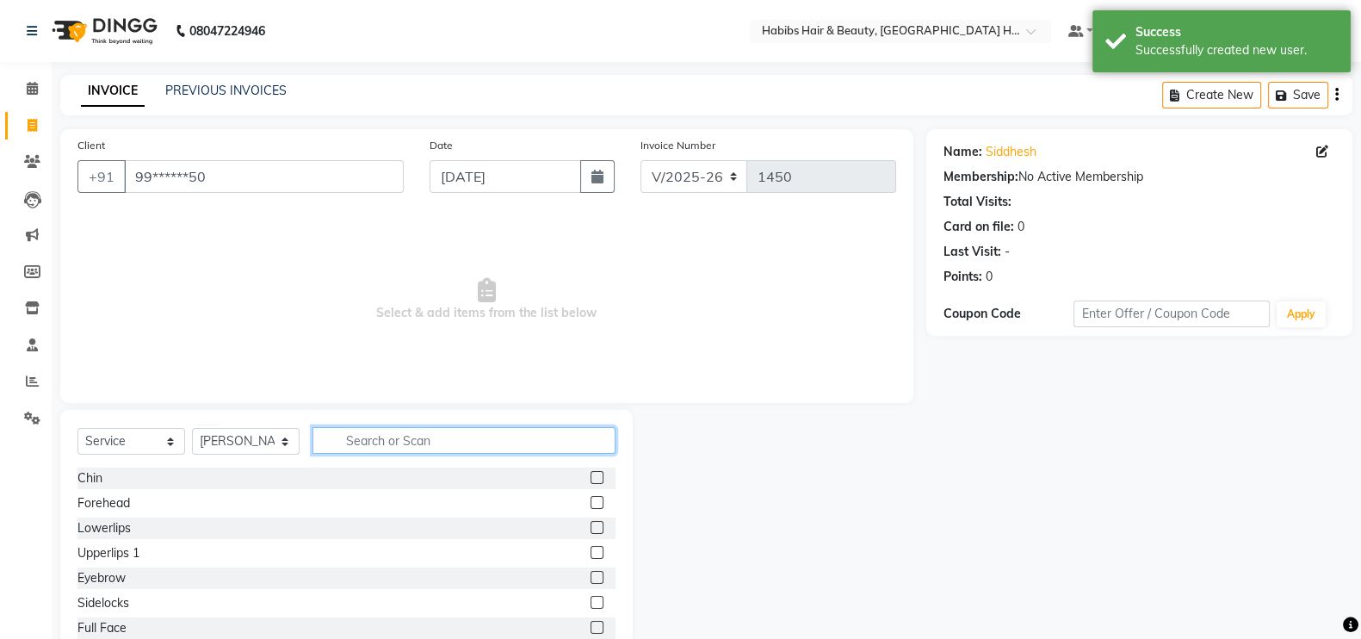
click at [461, 447] on input "text" at bounding box center [464, 440] width 303 height 27
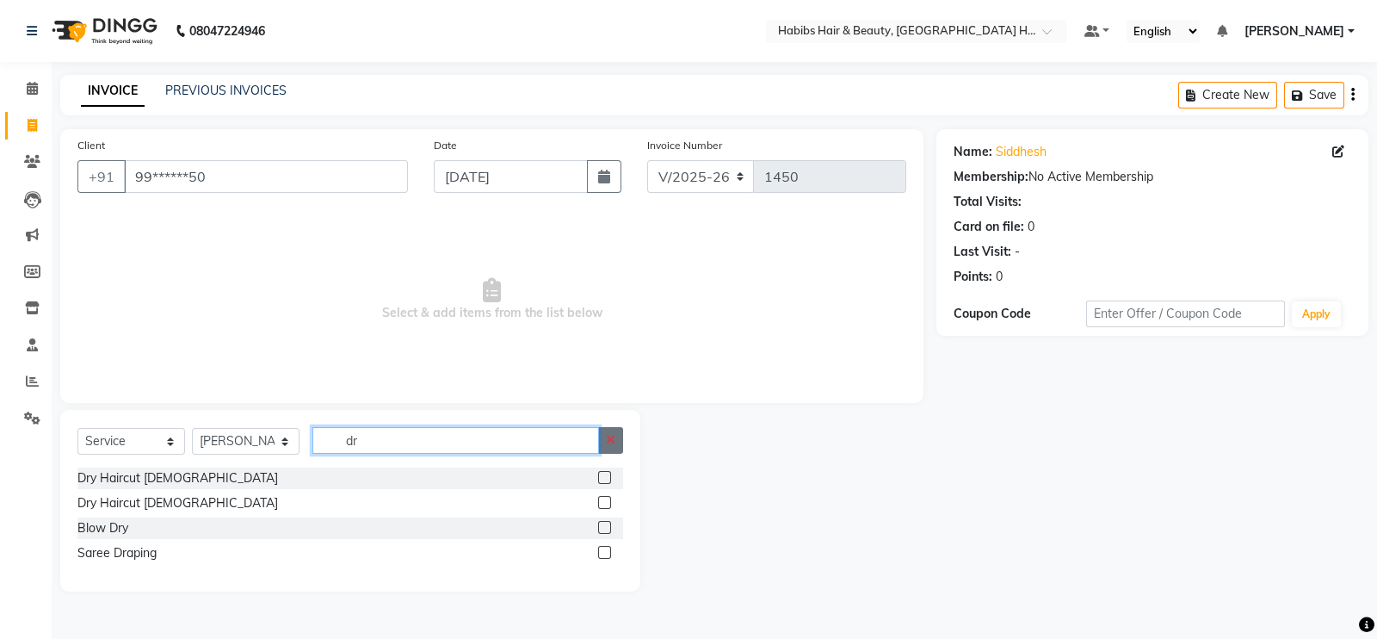
type input "dr"
click at [607, 433] on button "button" at bounding box center [610, 440] width 25 height 27
type input "was"
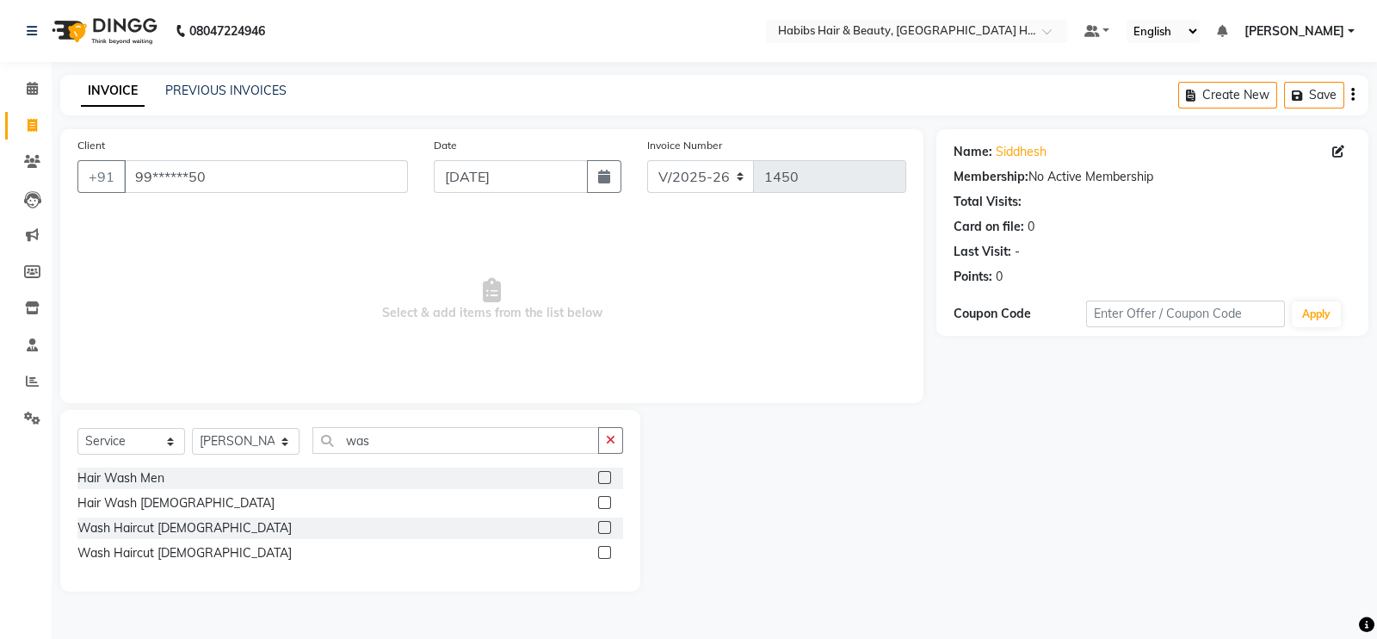
click at [603, 524] on label at bounding box center [604, 527] width 13 height 13
click at [603, 524] on input "checkbox" at bounding box center [603, 528] width 11 height 11
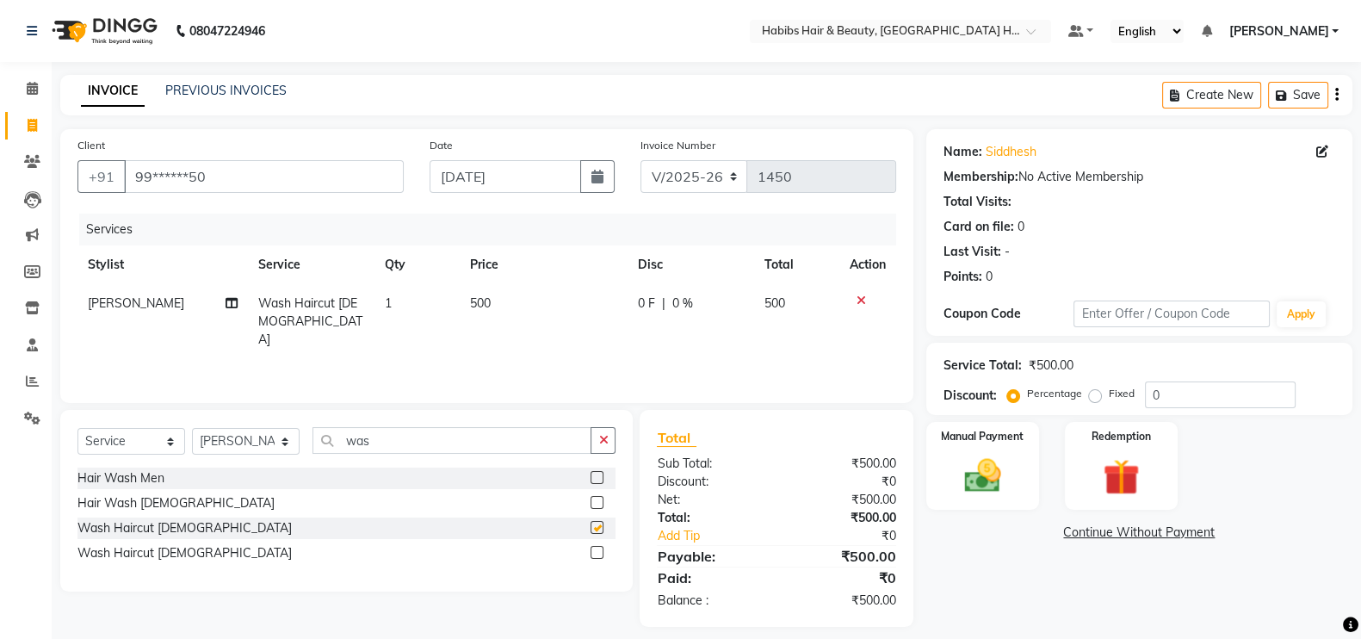
checkbox input "false"
click at [550, 305] on td "500" at bounding box center [544, 321] width 168 height 75
select select "76865"
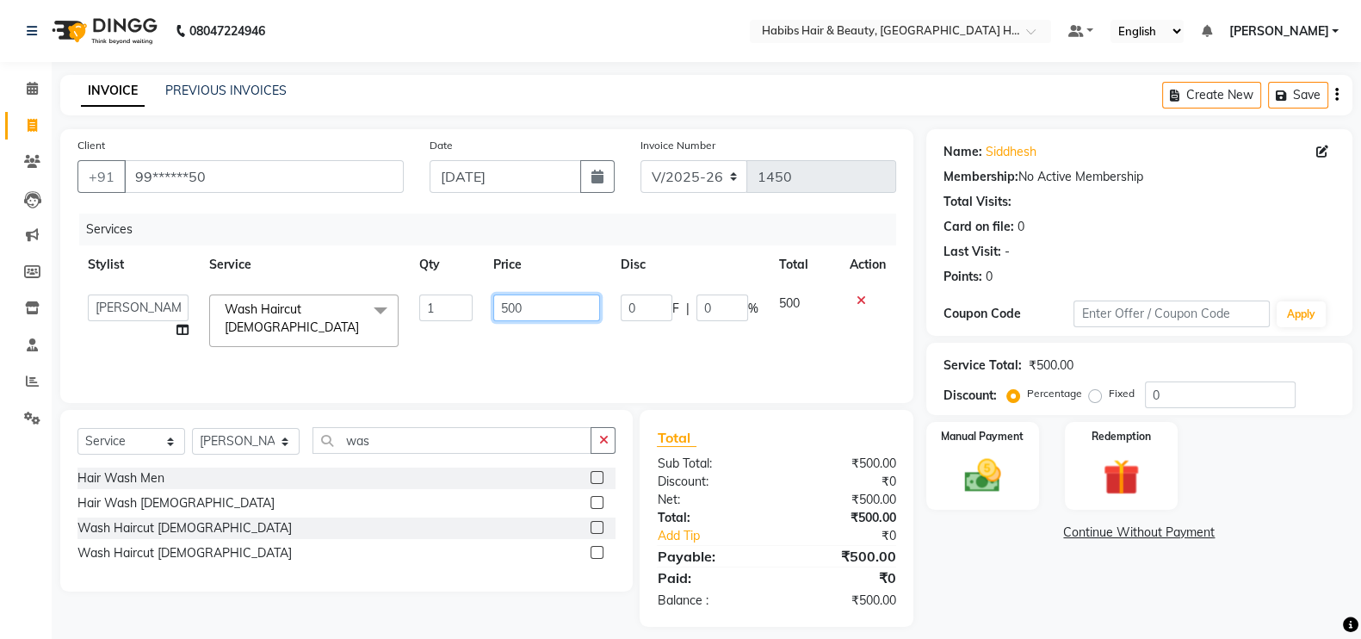
click at [505, 311] on input "500" at bounding box center [547, 307] width 108 height 27
type input "300"
click at [511, 333] on td "300" at bounding box center [547, 320] width 128 height 73
select select "76865"
click at [551, 315] on input "300" at bounding box center [547, 307] width 108 height 27
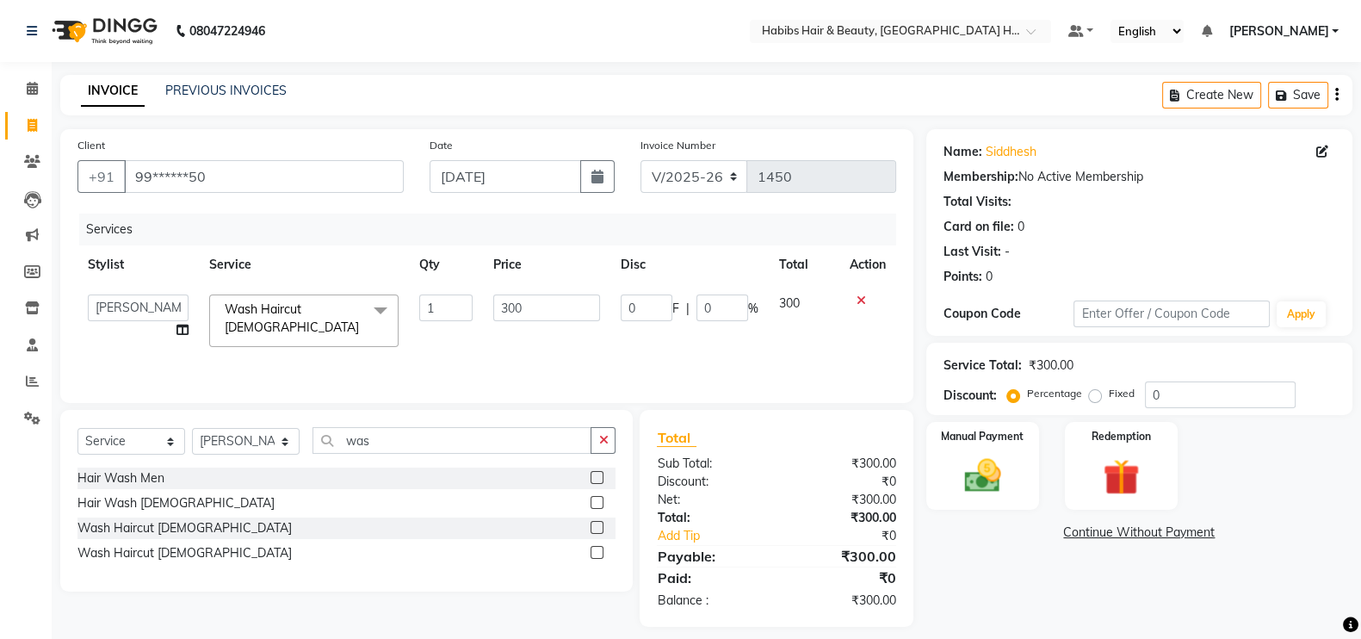
click at [568, 346] on div "Services Stylist Service Qty Price Disc Total Action Ajay [PERSON_NAME] [PERSON…" at bounding box center [486, 300] width 819 height 172
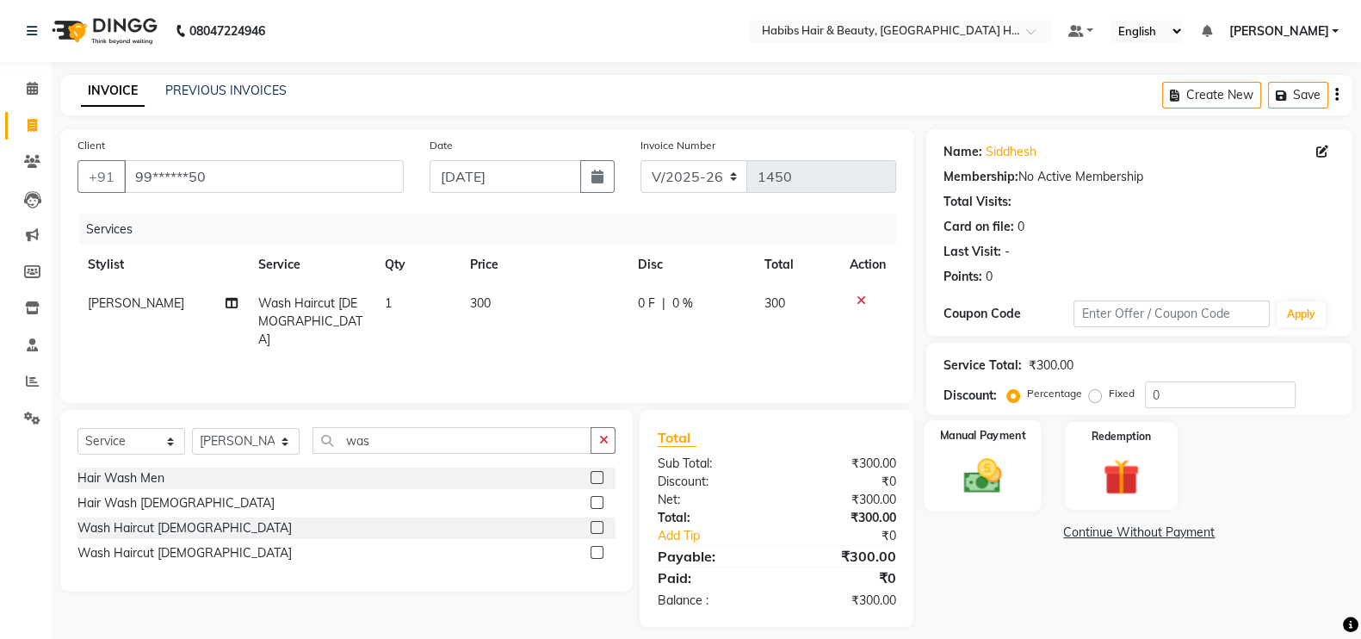
click at [962, 486] on img at bounding box center [982, 475] width 61 height 43
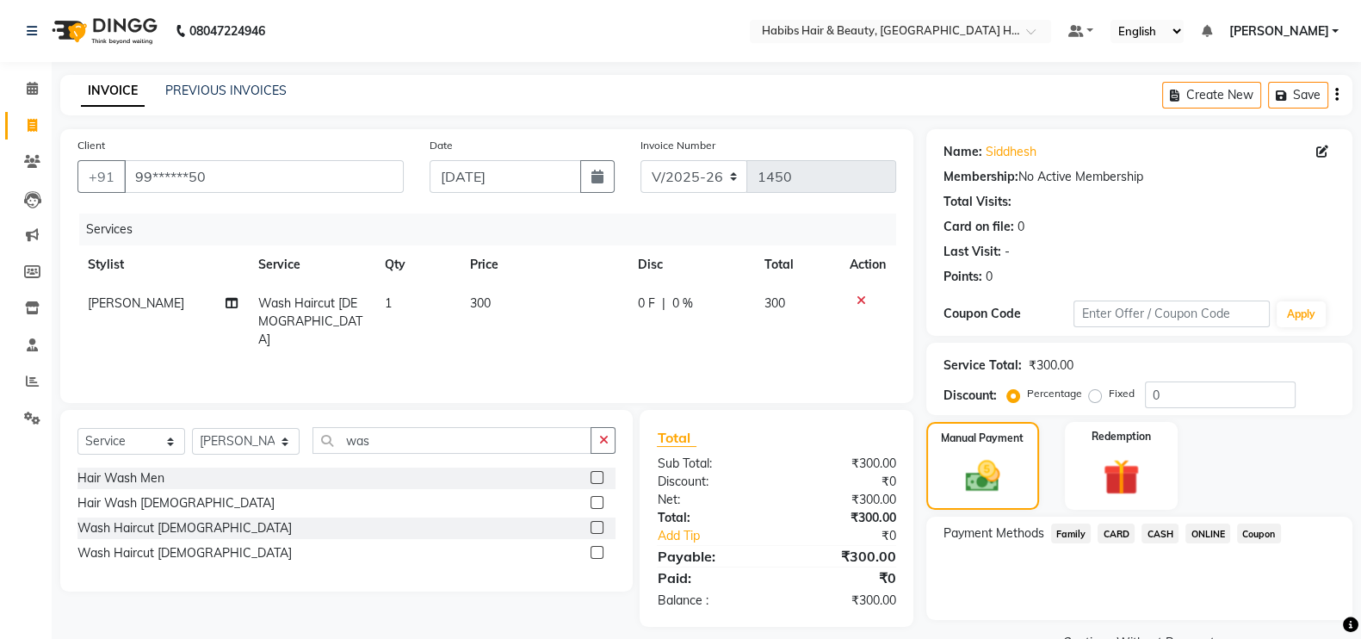
click at [1200, 531] on span "ONLINE" at bounding box center [1207, 533] width 45 height 20
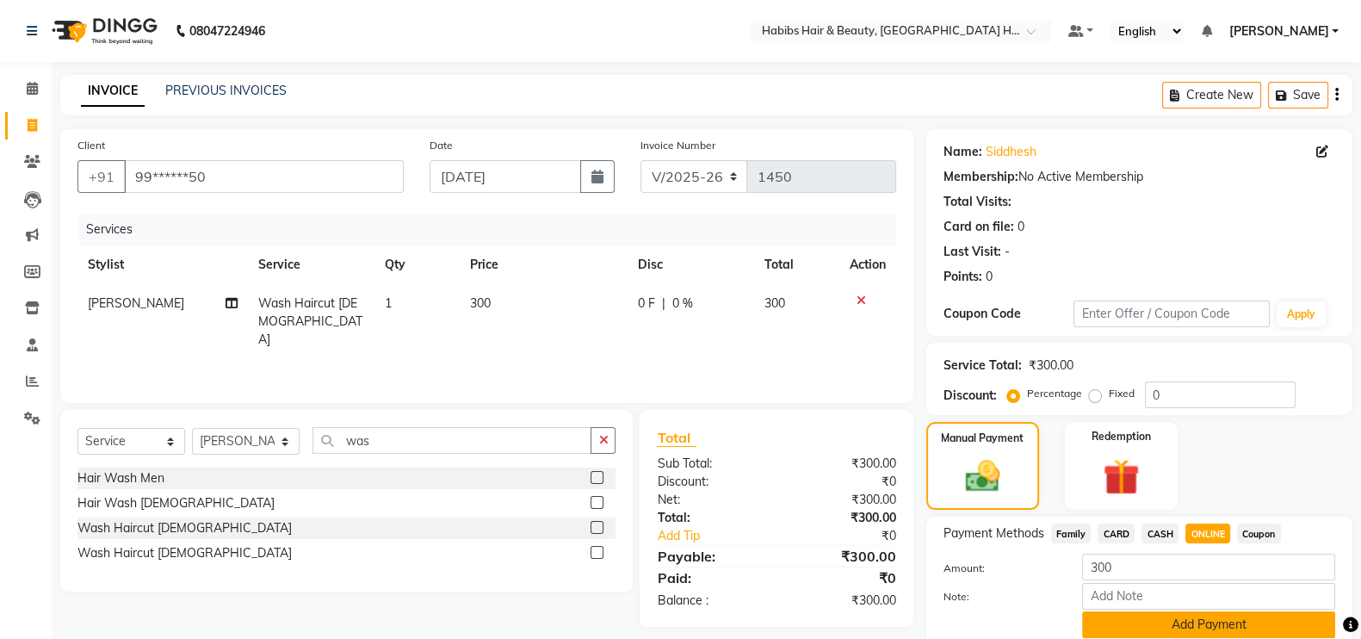
click at [1201, 617] on button "Add Payment" at bounding box center [1208, 624] width 253 height 27
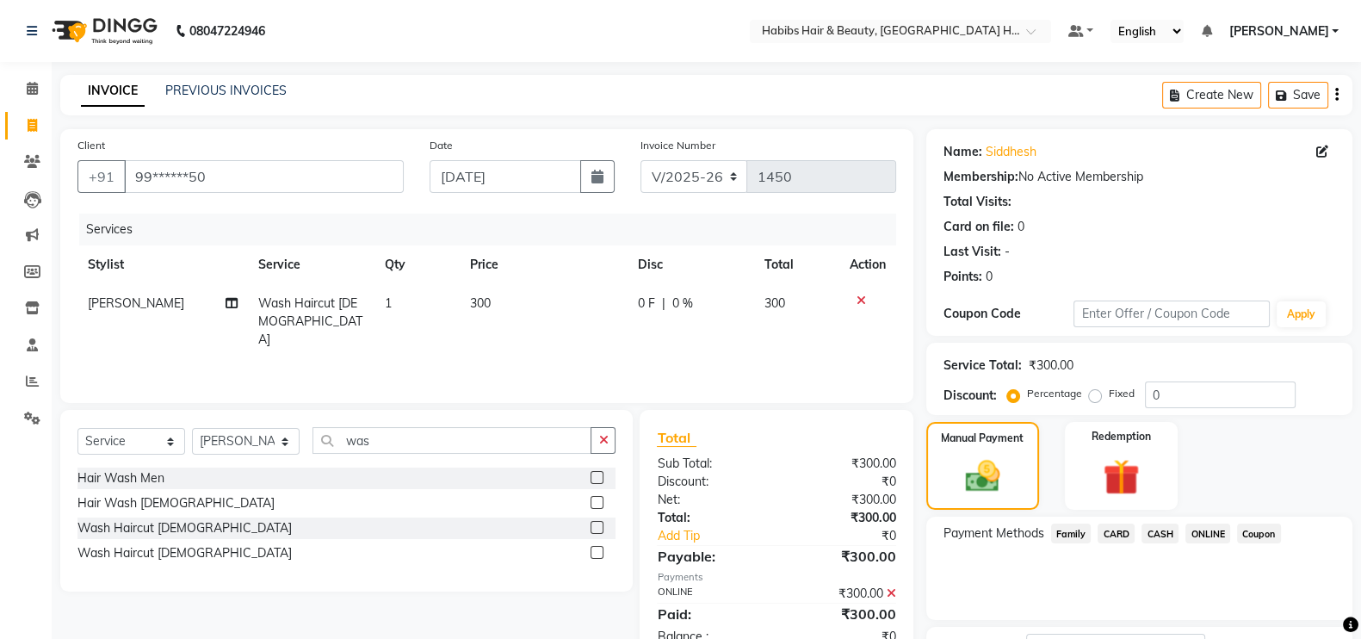
scroll to position [139, 0]
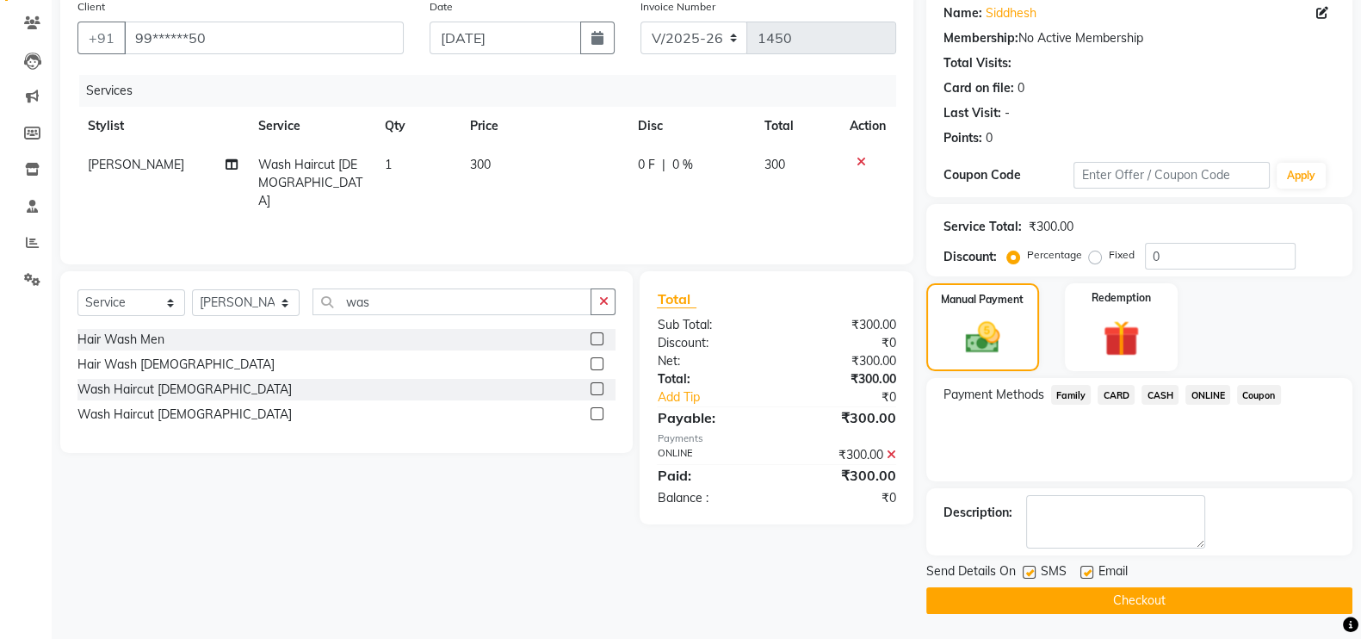
click at [1342, 596] on button "Checkout" at bounding box center [1139, 600] width 426 height 27
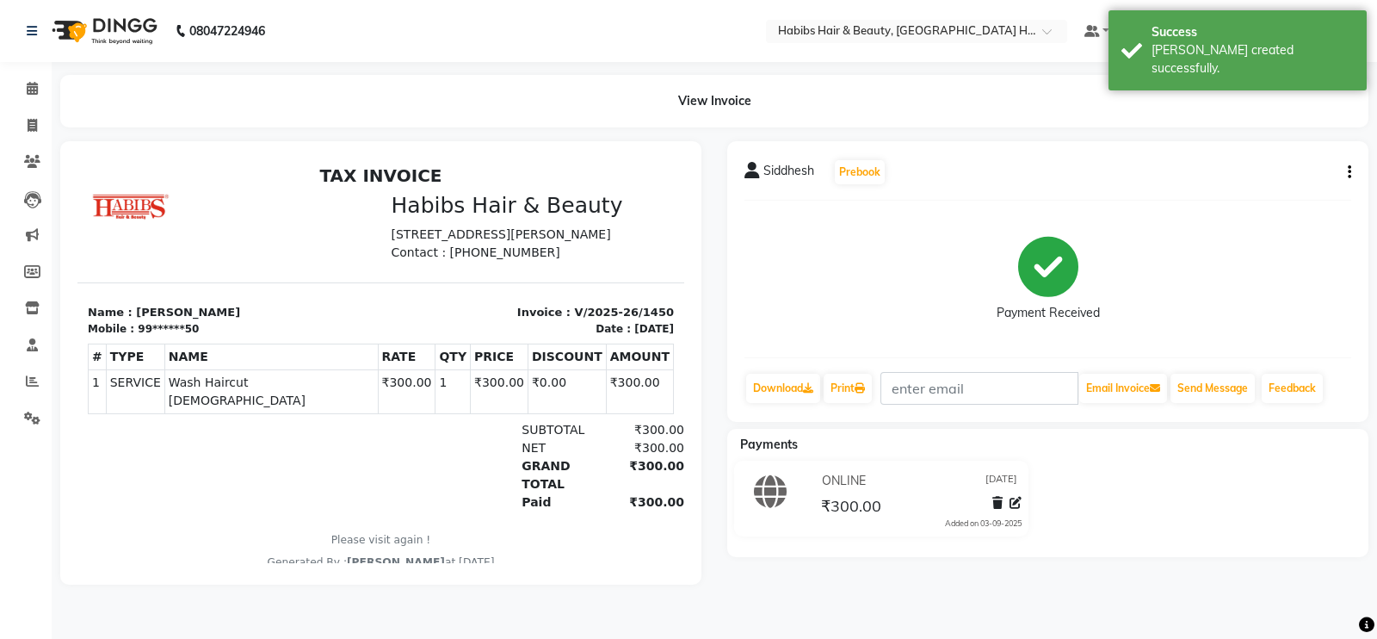
select select "7397"
select select "service"
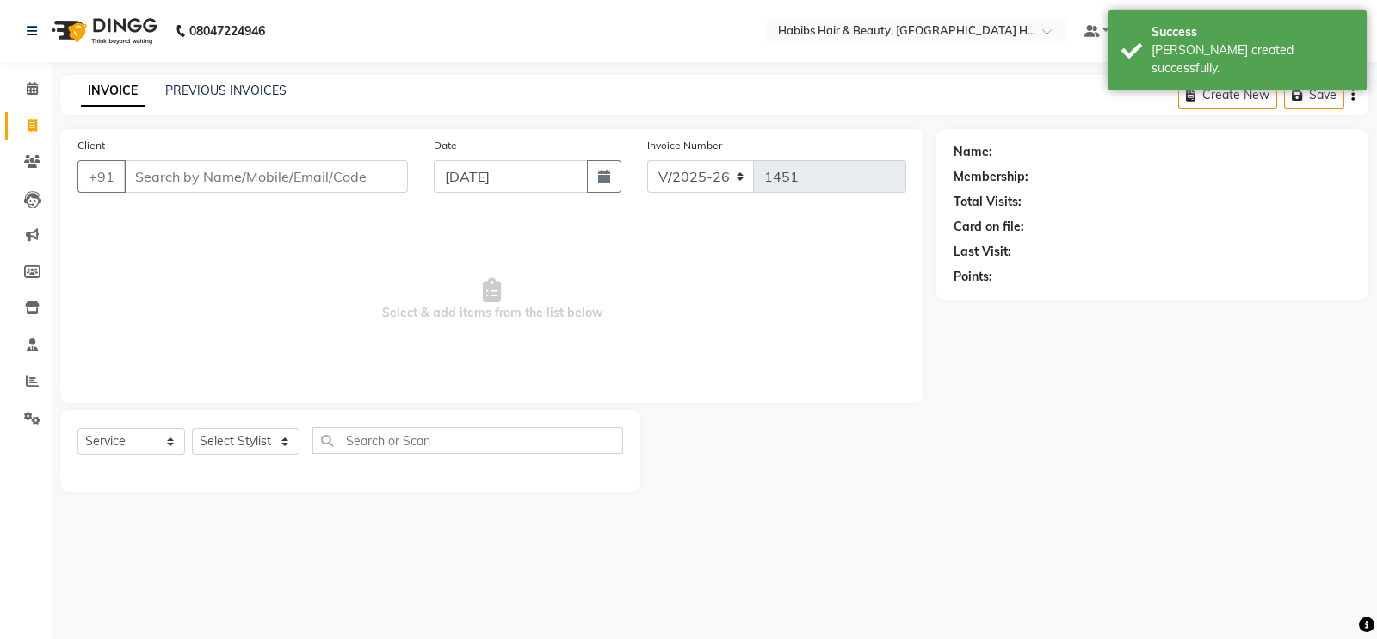
click at [249, 174] on input "Client" at bounding box center [266, 176] width 284 height 33
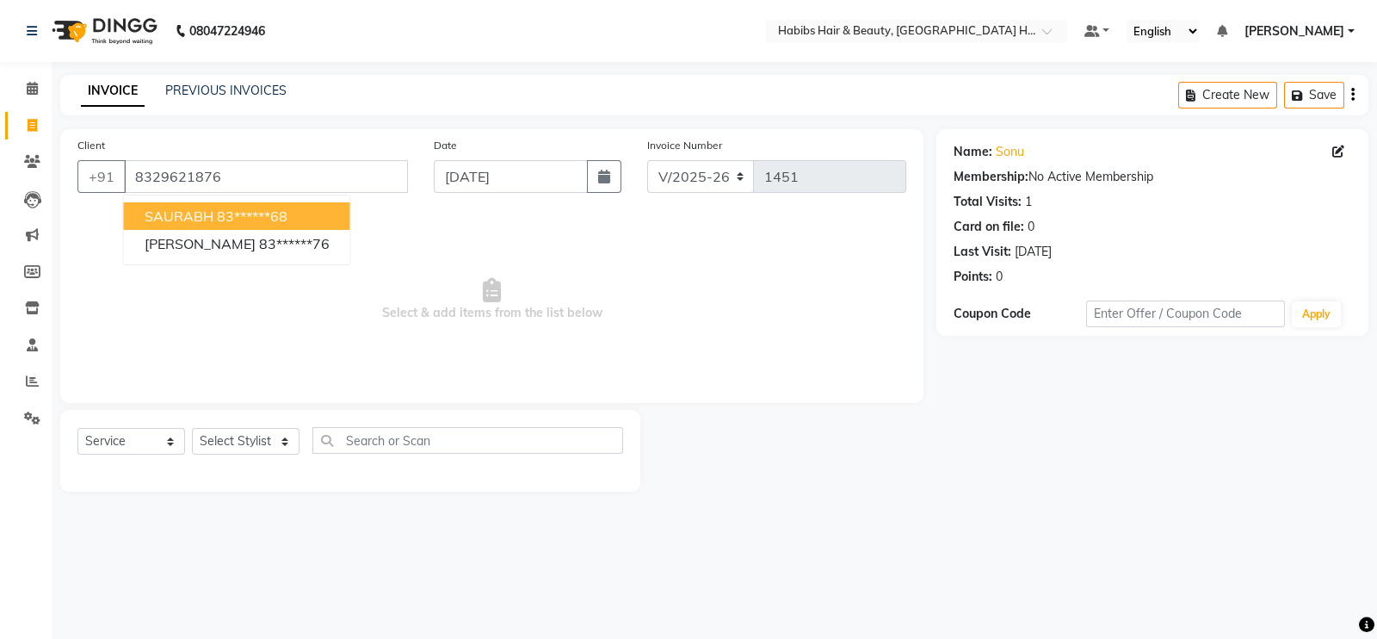
click at [422, 221] on span "Select & add items from the list below" at bounding box center [491, 300] width 829 height 172
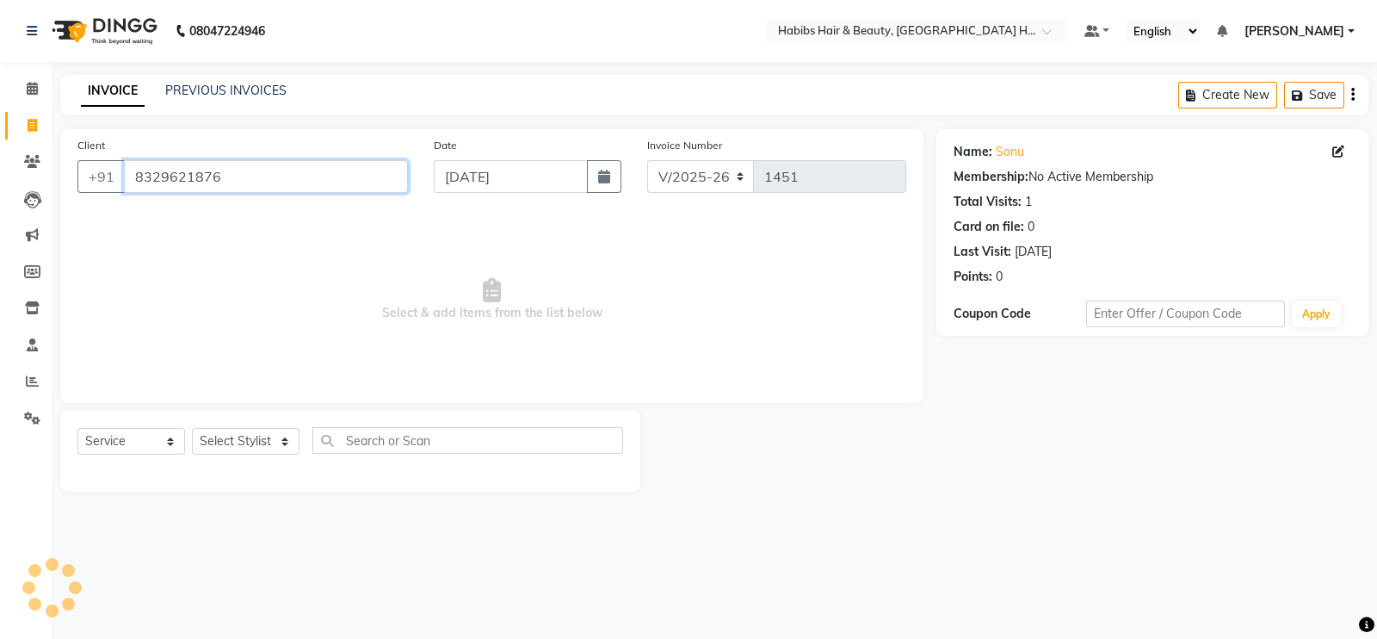
click at [310, 164] on input "8329621876" at bounding box center [266, 176] width 284 height 33
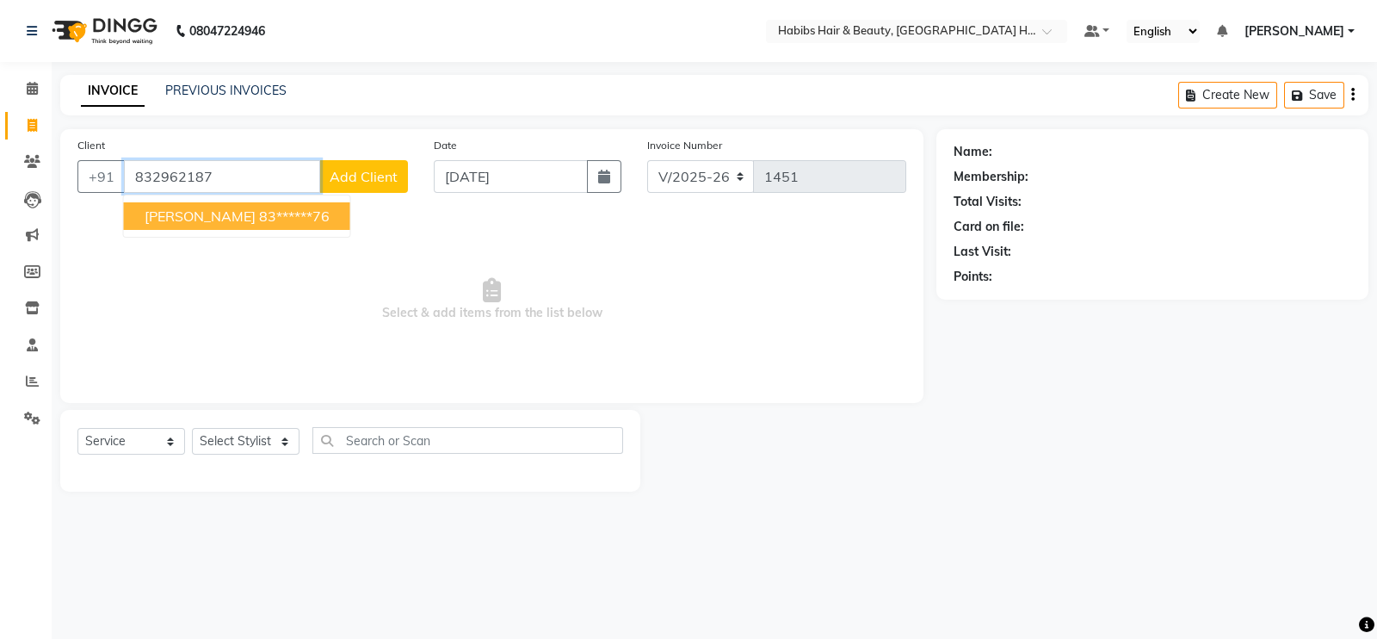
type input "8329621876"
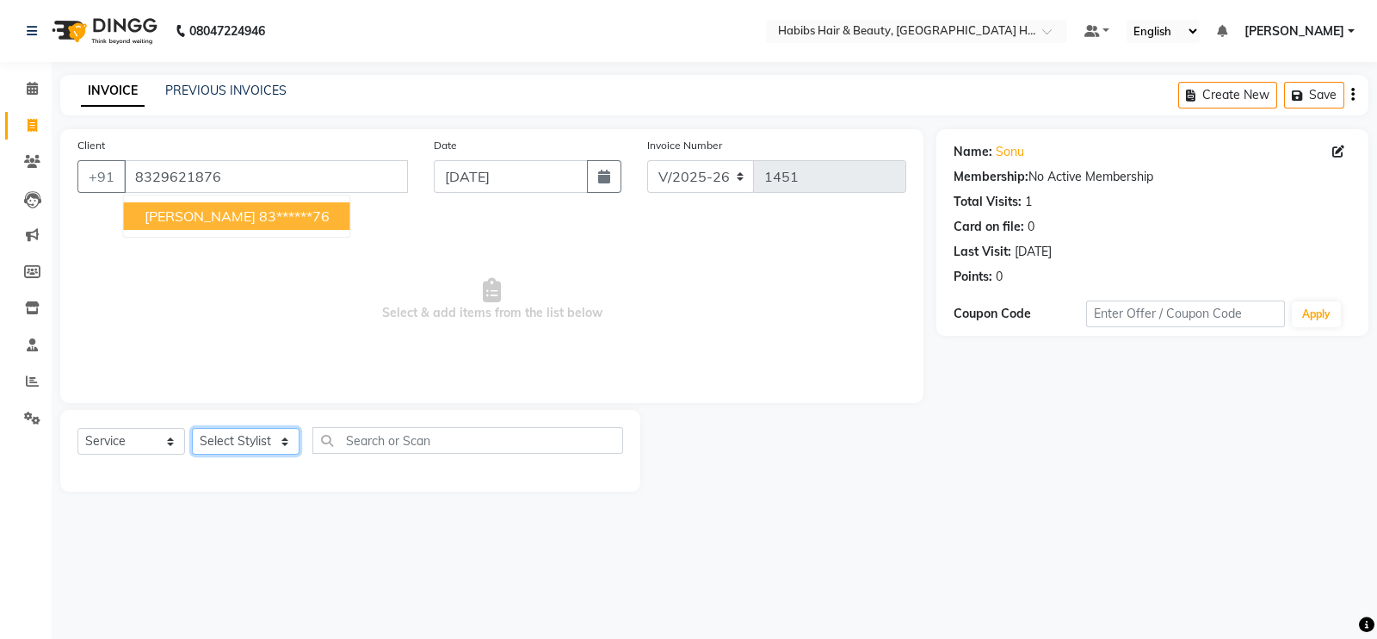
click at [256, 447] on select "Select Stylist Ajay [PERSON_NAME] [PERSON_NAME] [PERSON_NAME]" at bounding box center [246, 441] width 108 height 27
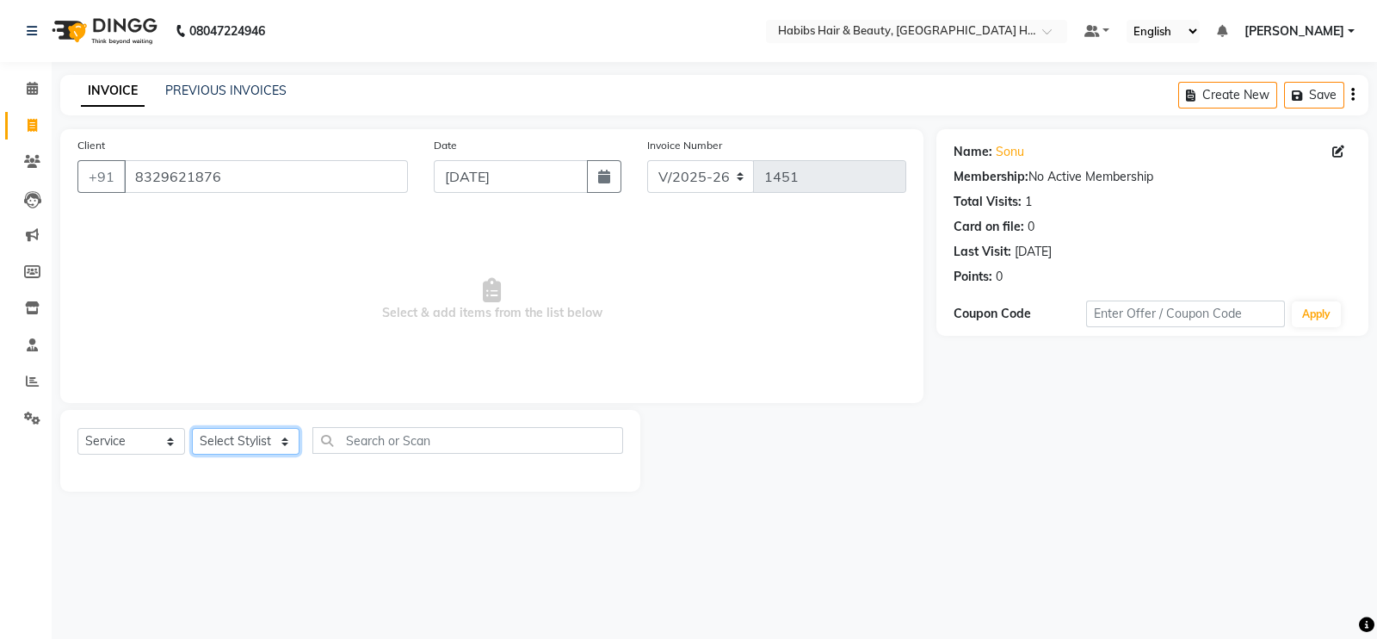
select select "65452"
click at [192, 429] on select "Select Stylist Ajay [PERSON_NAME] [PERSON_NAME] [PERSON_NAME]" at bounding box center [246, 441] width 108 height 27
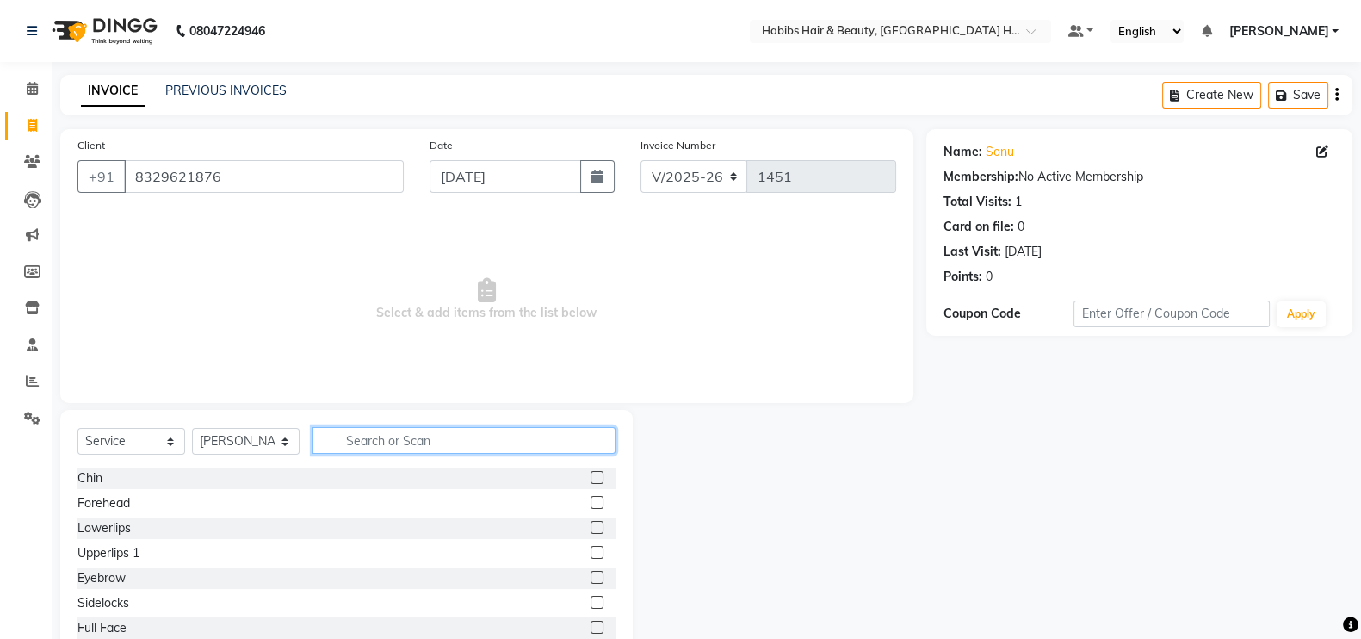
click at [405, 436] on input "text" at bounding box center [464, 440] width 303 height 27
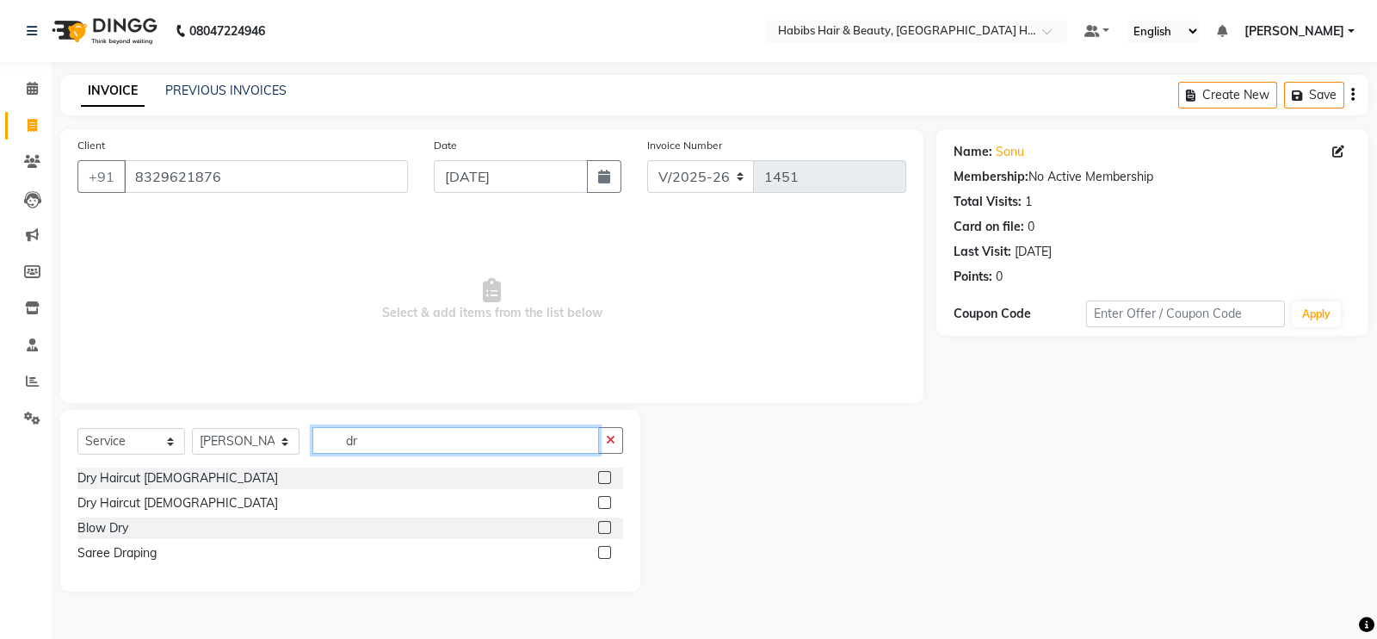
type input "dr"
click at [603, 478] on label at bounding box center [604, 477] width 13 height 13
click at [603, 478] on input "checkbox" at bounding box center [603, 478] width 11 height 11
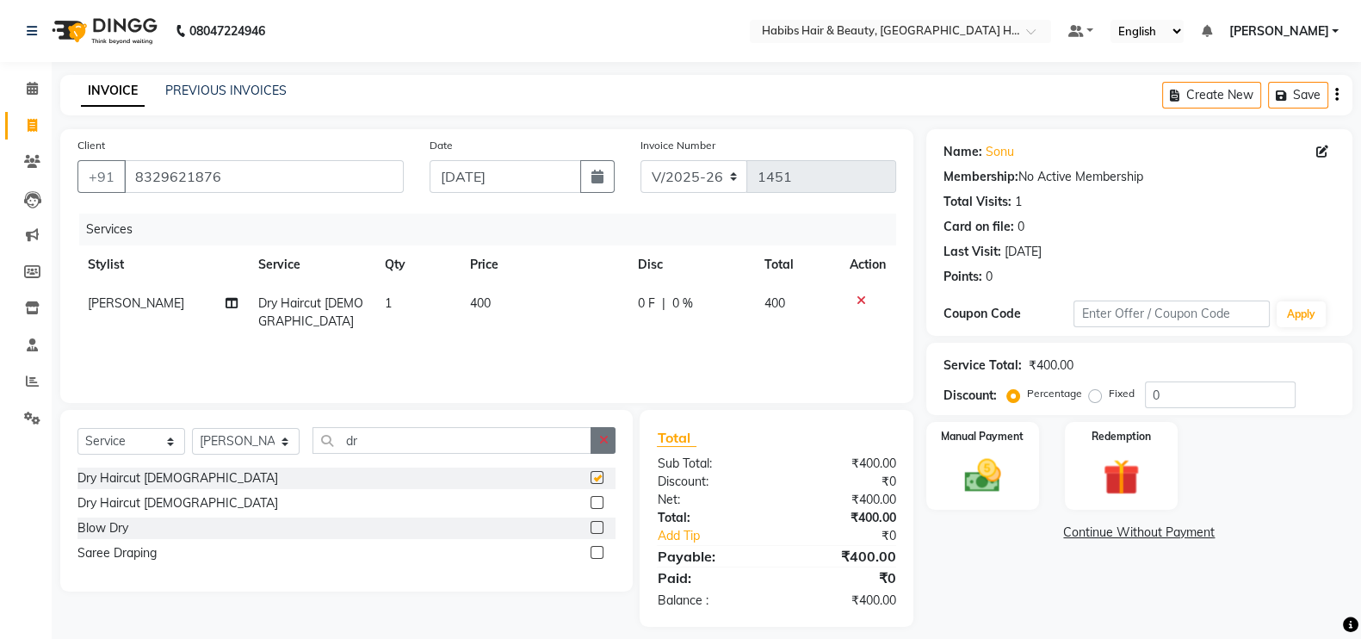
checkbox input "false"
click at [607, 449] on button "button" at bounding box center [603, 440] width 25 height 27
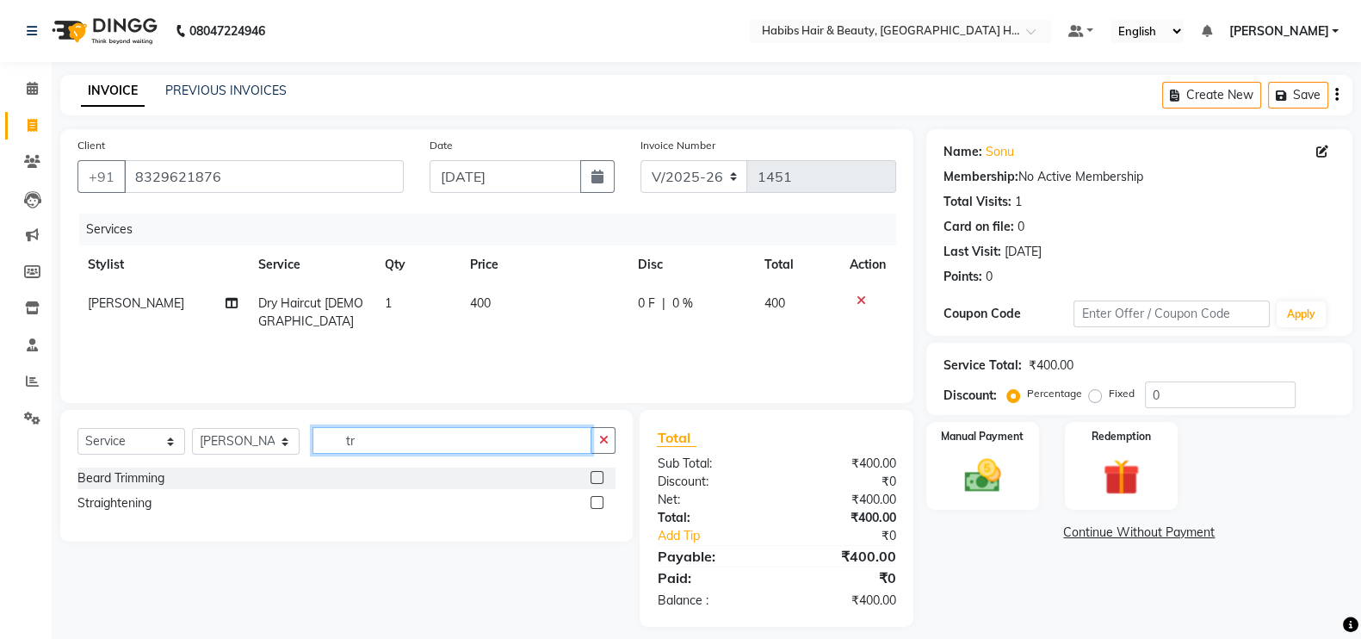
type input "tr"
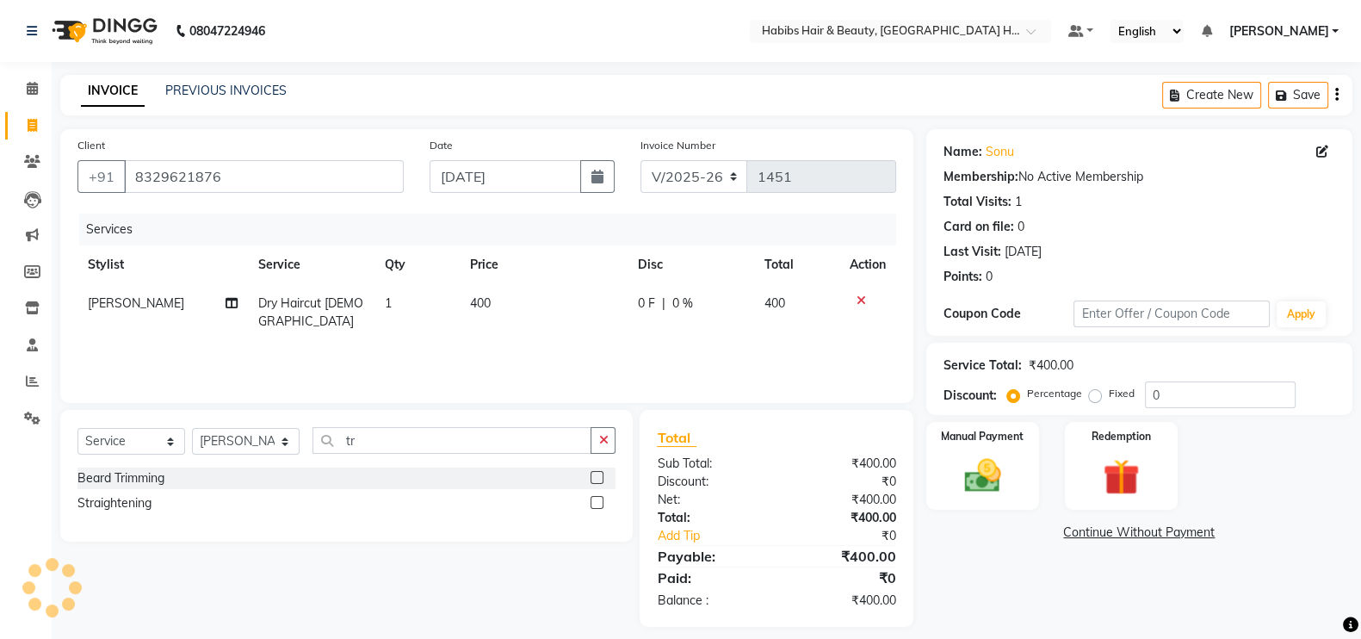
click at [596, 479] on label at bounding box center [597, 477] width 13 height 13
click at [596, 479] on input "checkbox" at bounding box center [596, 478] width 11 height 11
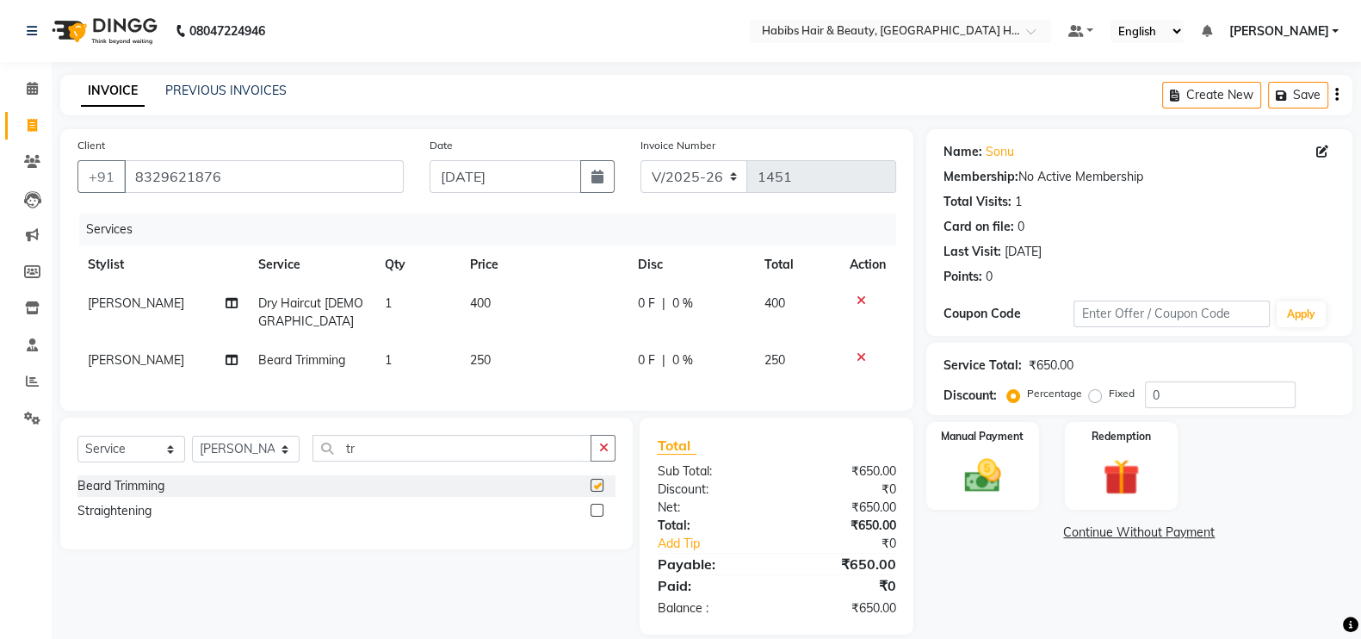
checkbox input "false"
click at [534, 348] on td "250" at bounding box center [544, 360] width 168 height 39
select select "65452"
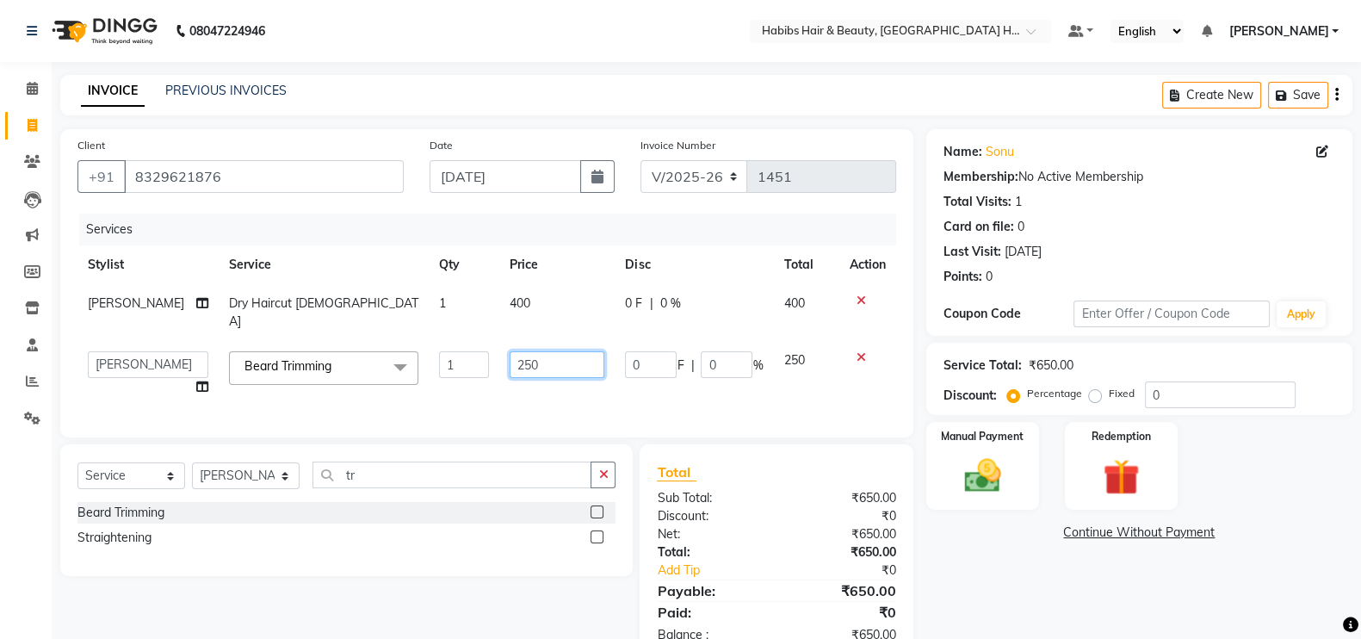
click at [515, 354] on input "250" at bounding box center [557, 364] width 95 height 27
type input "150"
click at [516, 304] on td "400" at bounding box center [556, 312] width 115 height 57
select select "65452"
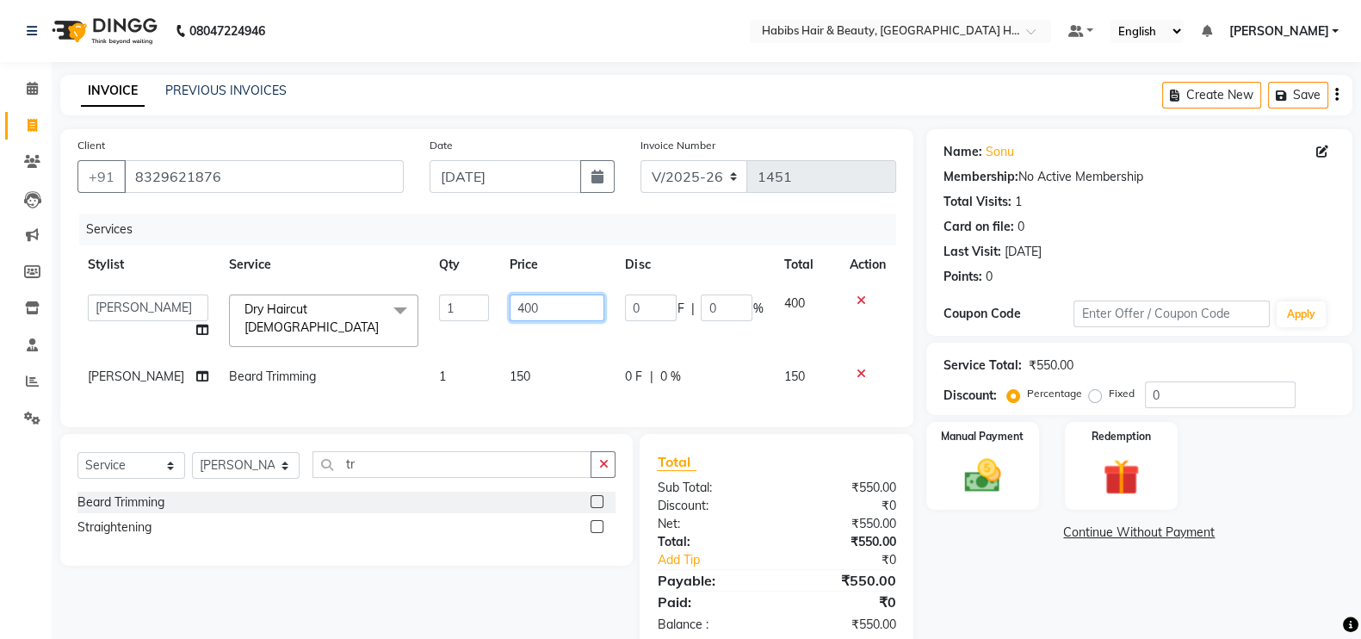
click at [513, 304] on input "400" at bounding box center [557, 307] width 95 height 27
type input "200"
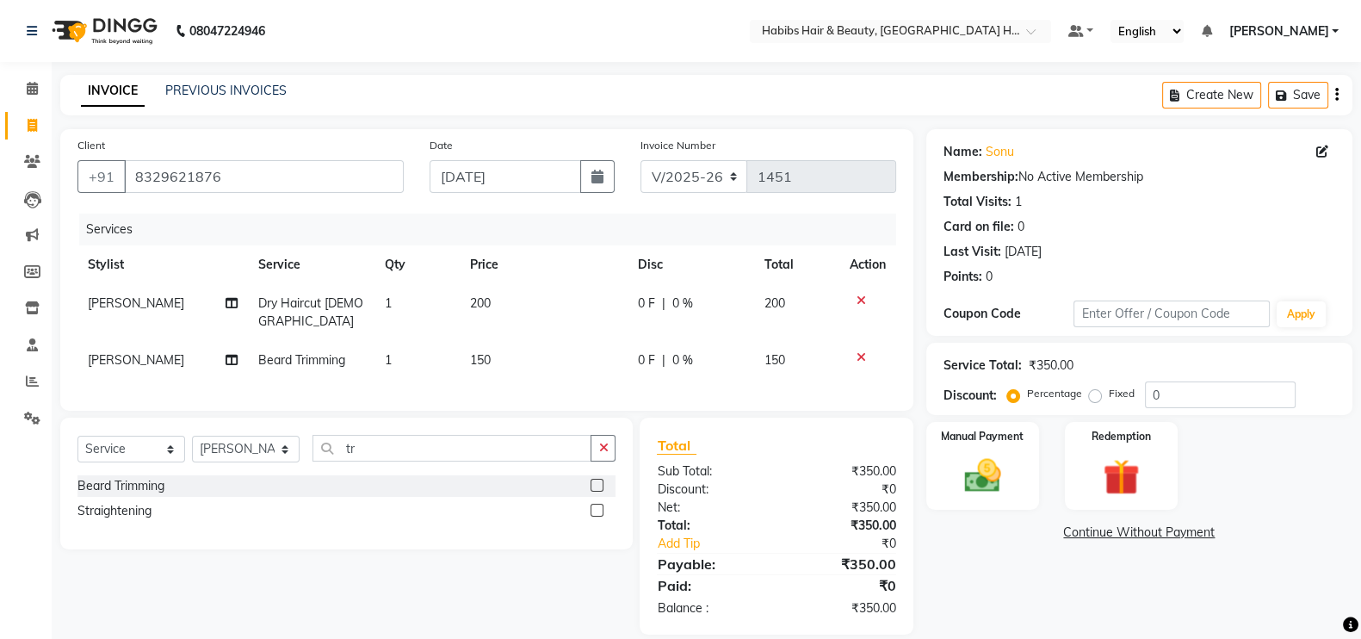
click at [554, 251] on th "Price" at bounding box center [544, 264] width 168 height 39
click at [1003, 486] on img at bounding box center [982, 475] width 61 height 43
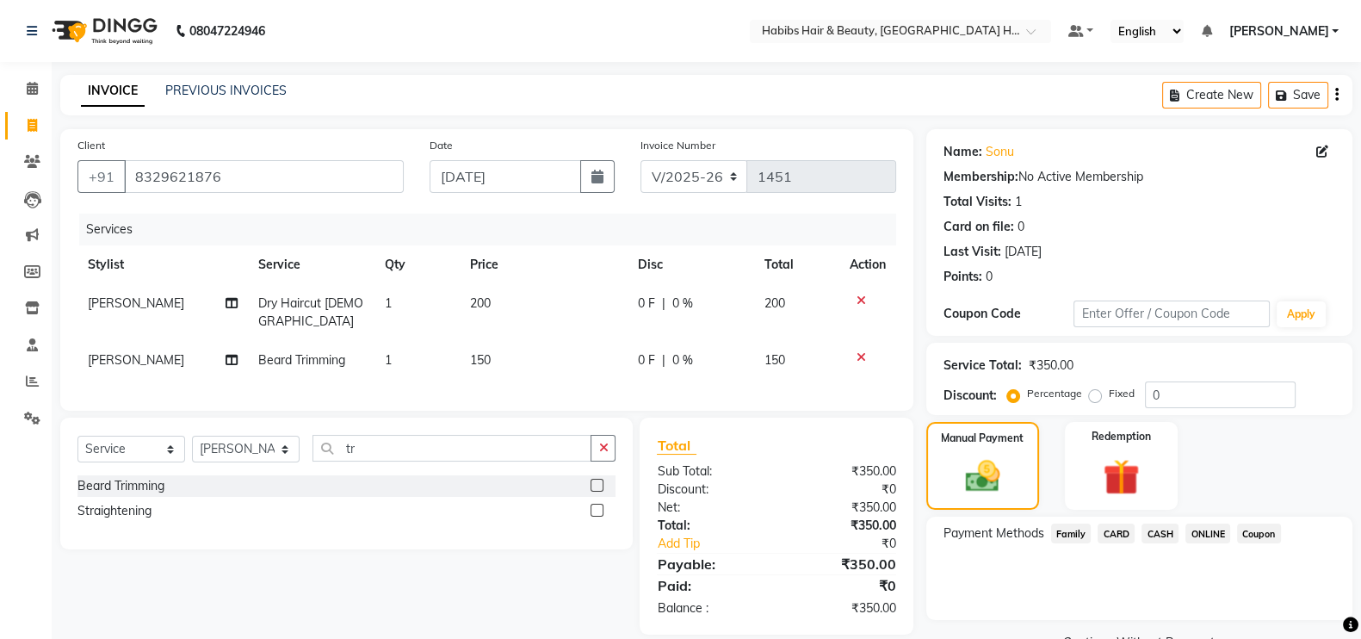
click at [1214, 532] on span "ONLINE" at bounding box center [1207, 533] width 45 height 20
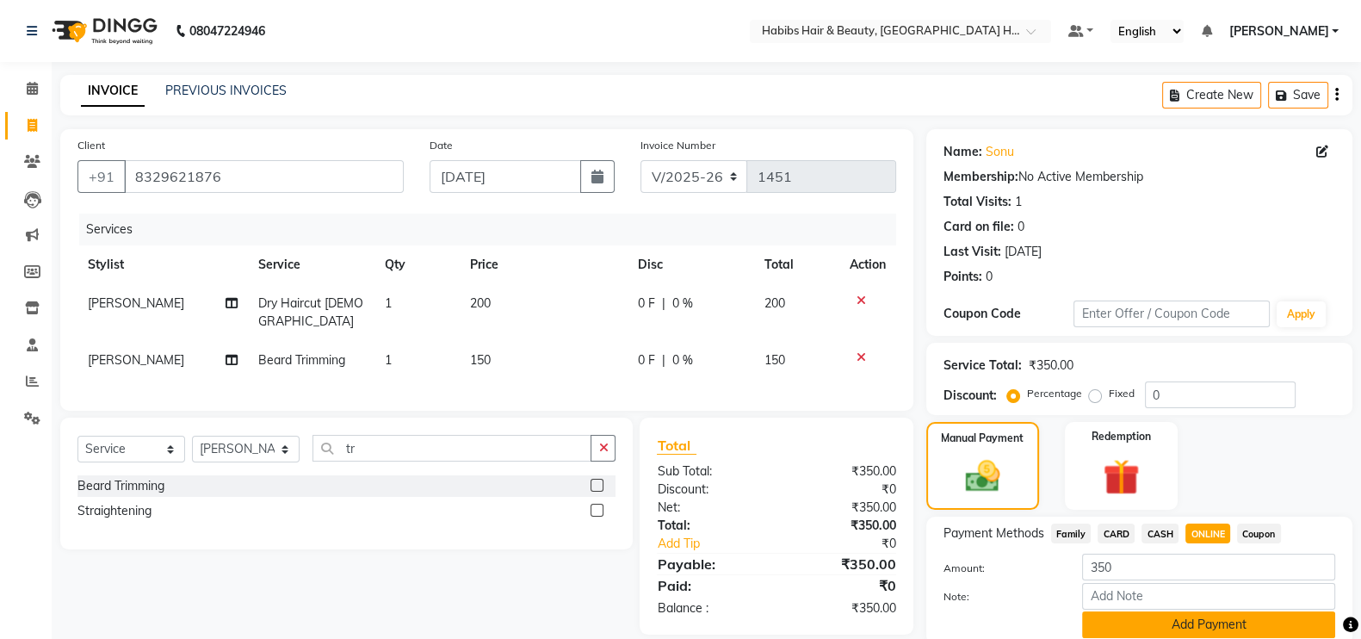
click at [1290, 628] on button "Add Payment" at bounding box center [1208, 624] width 253 height 27
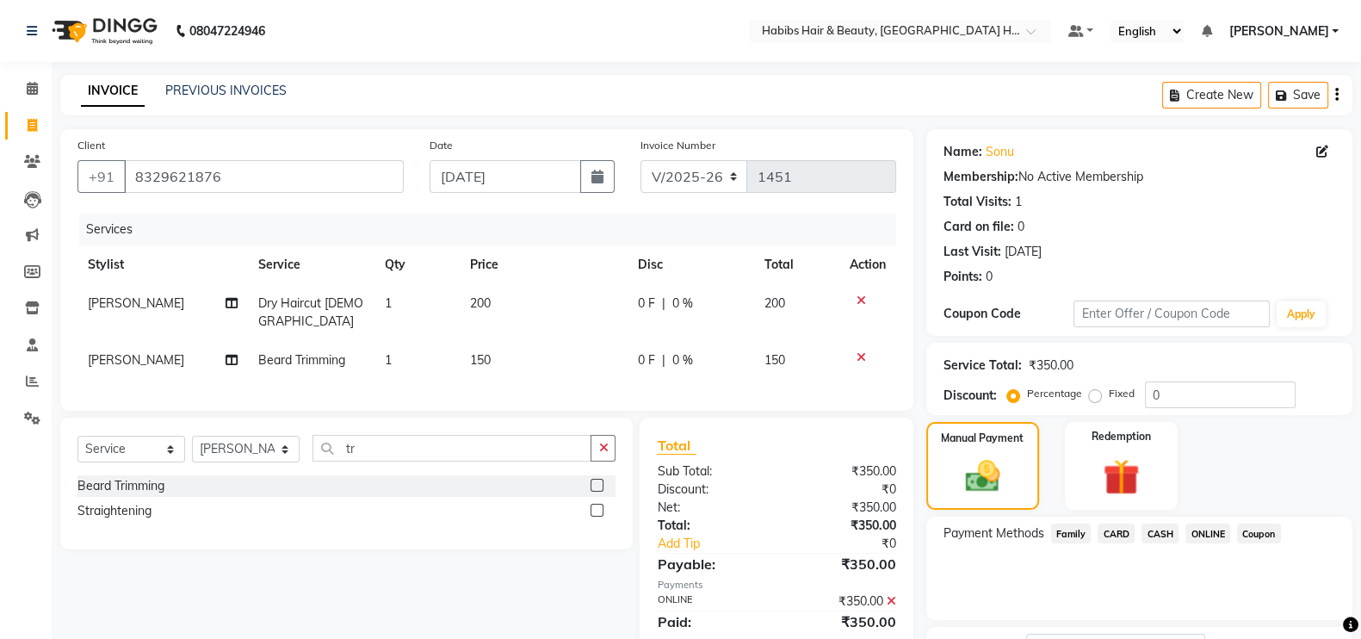
scroll to position [139, 0]
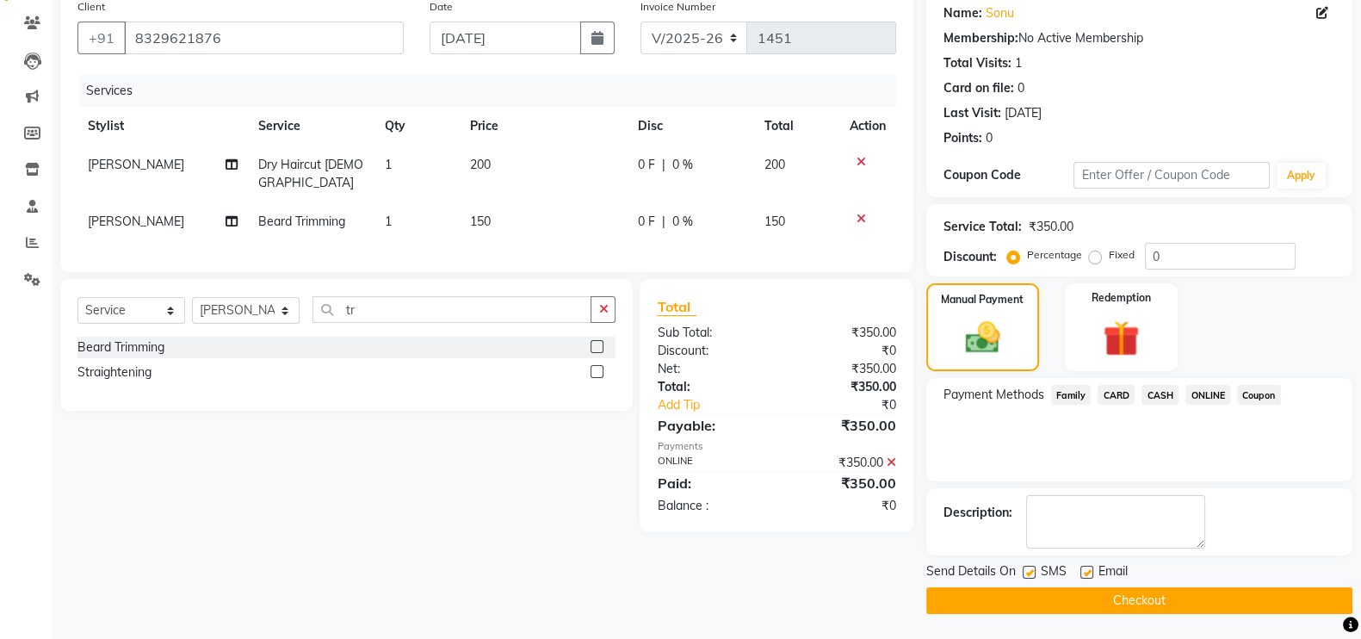
click at [1296, 605] on button "Checkout" at bounding box center [1139, 600] width 426 height 27
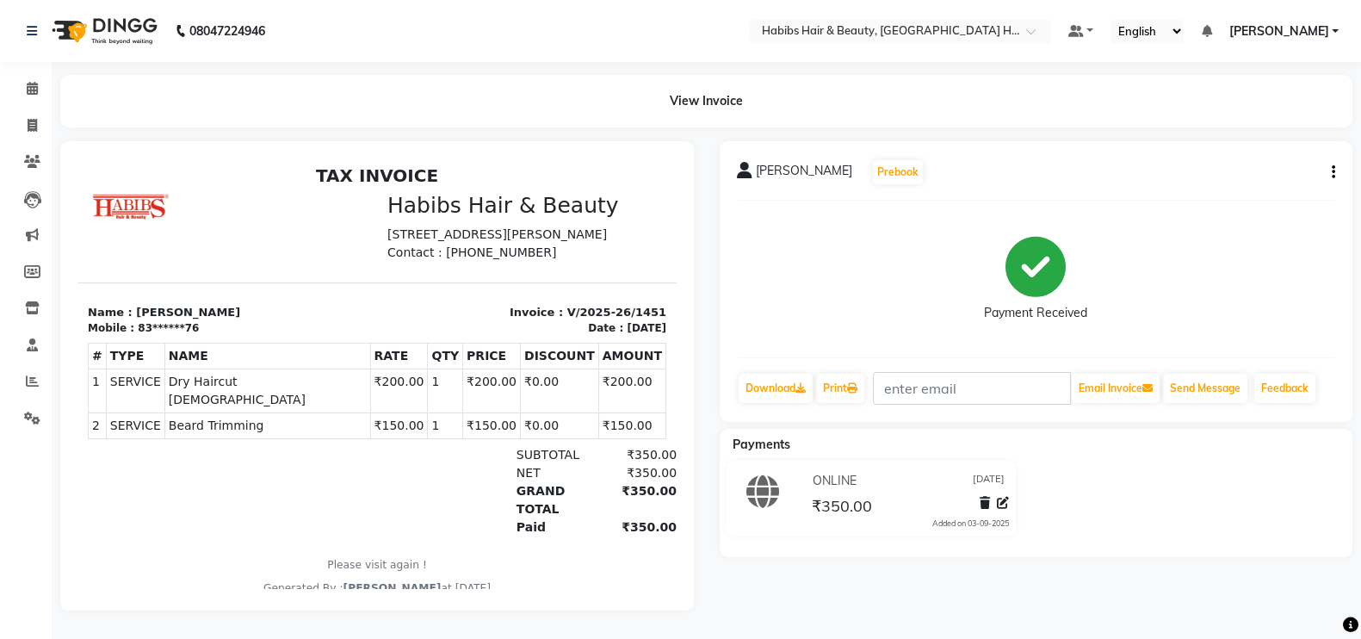
select select "service"
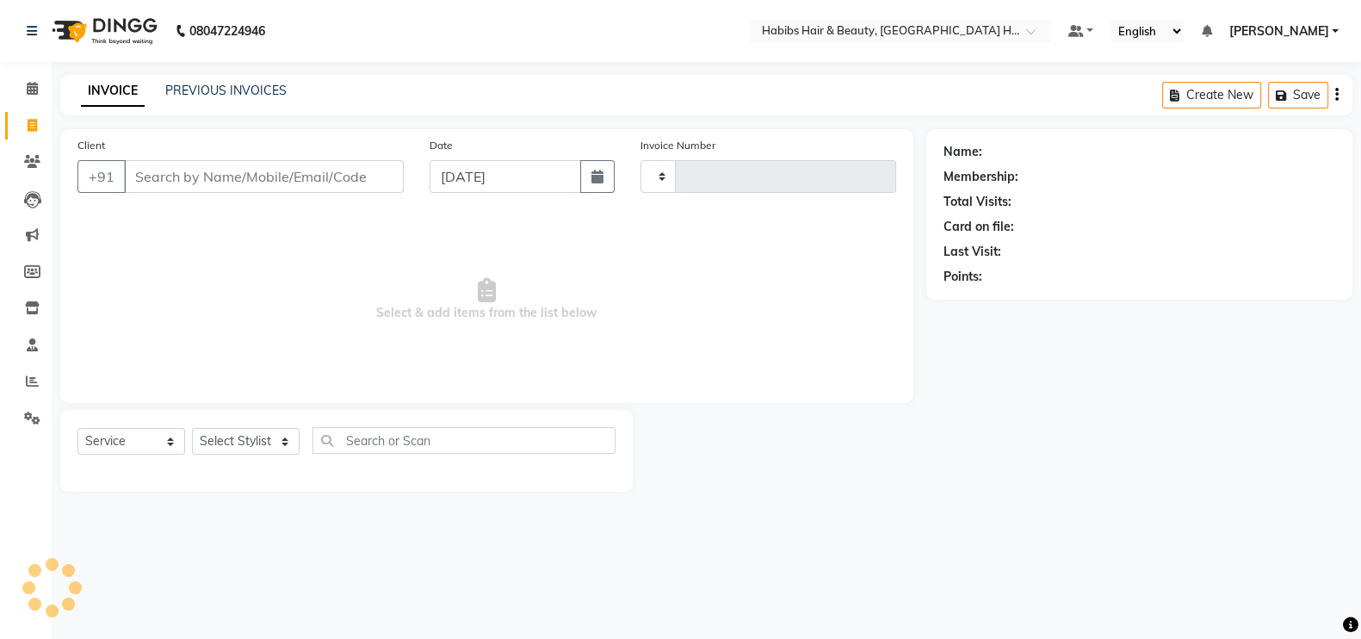
type input "1452"
select select "7397"
click at [353, 178] on input "Client" at bounding box center [266, 176] width 284 height 33
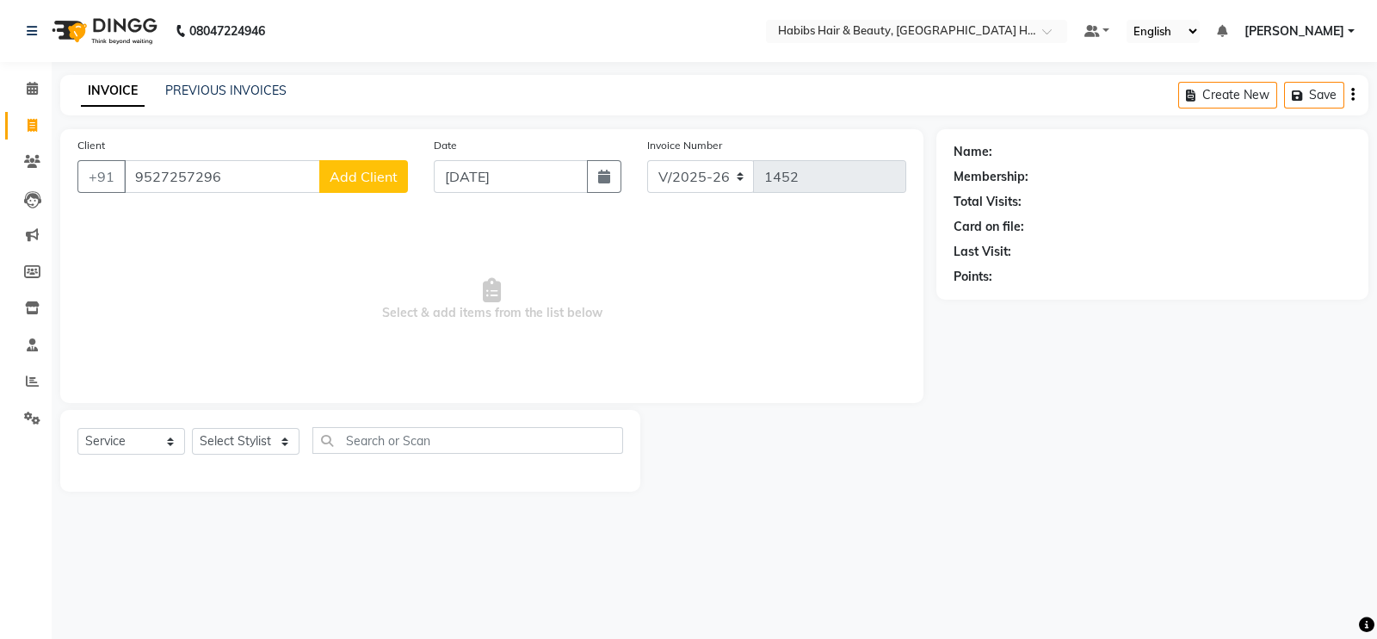
type input "9527257296"
click at [353, 178] on span "Add Client" at bounding box center [364, 176] width 68 height 17
select select "22"
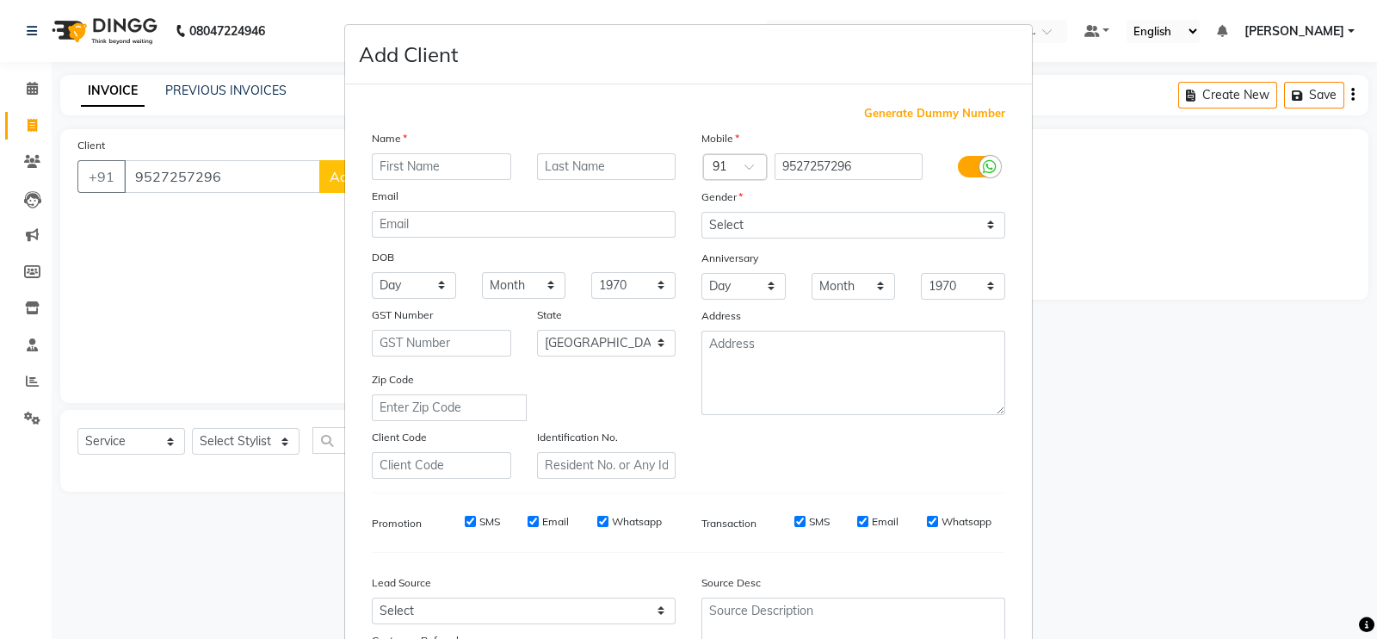
click at [419, 159] on input "text" at bounding box center [441, 166] width 139 height 27
type input "Akshay"
click at [746, 223] on select "Select [DEMOGRAPHIC_DATA] [DEMOGRAPHIC_DATA] Other Prefer Not To Say" at bounding box center [854, 225] width 304 height 27
select select "[DEMOGRAPHIC_DATA]"
click at [702, 213] on select "Select [DEMOGRAPHIC_DATA] [DEMOGRAPHIC_DATA] Other Prefer Not To Say" at bounding box center [854, 225] width 304 height 27
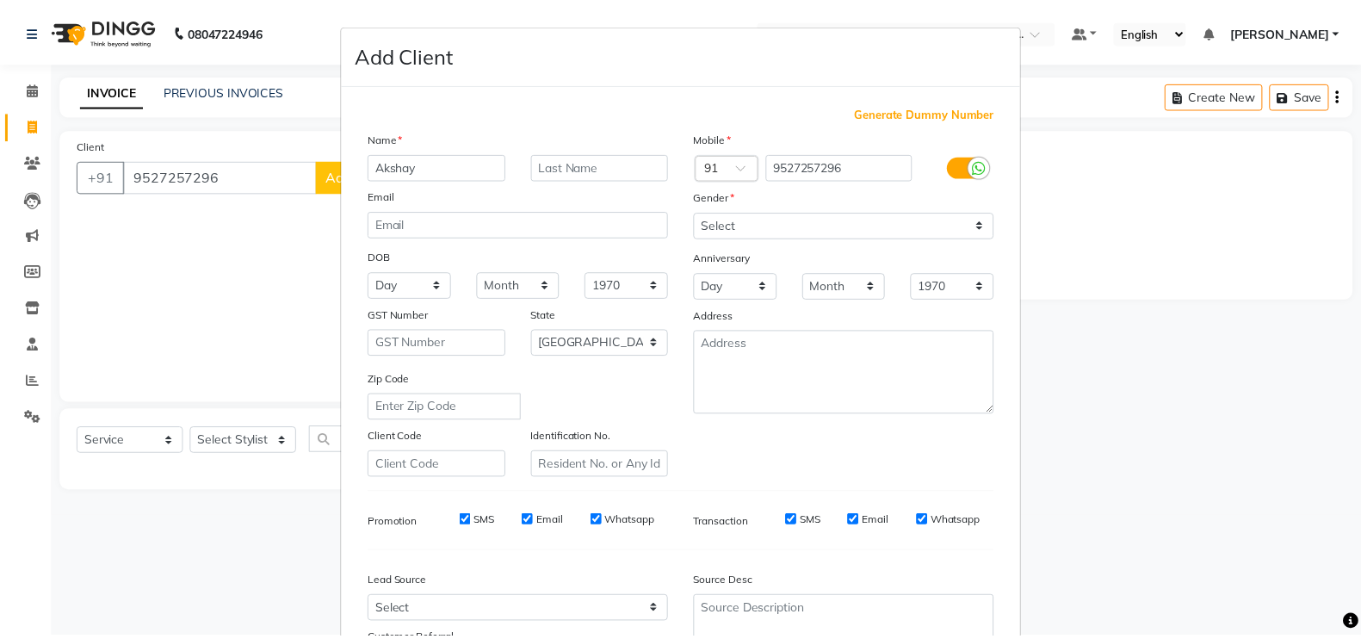
scroll to position [165, 0]
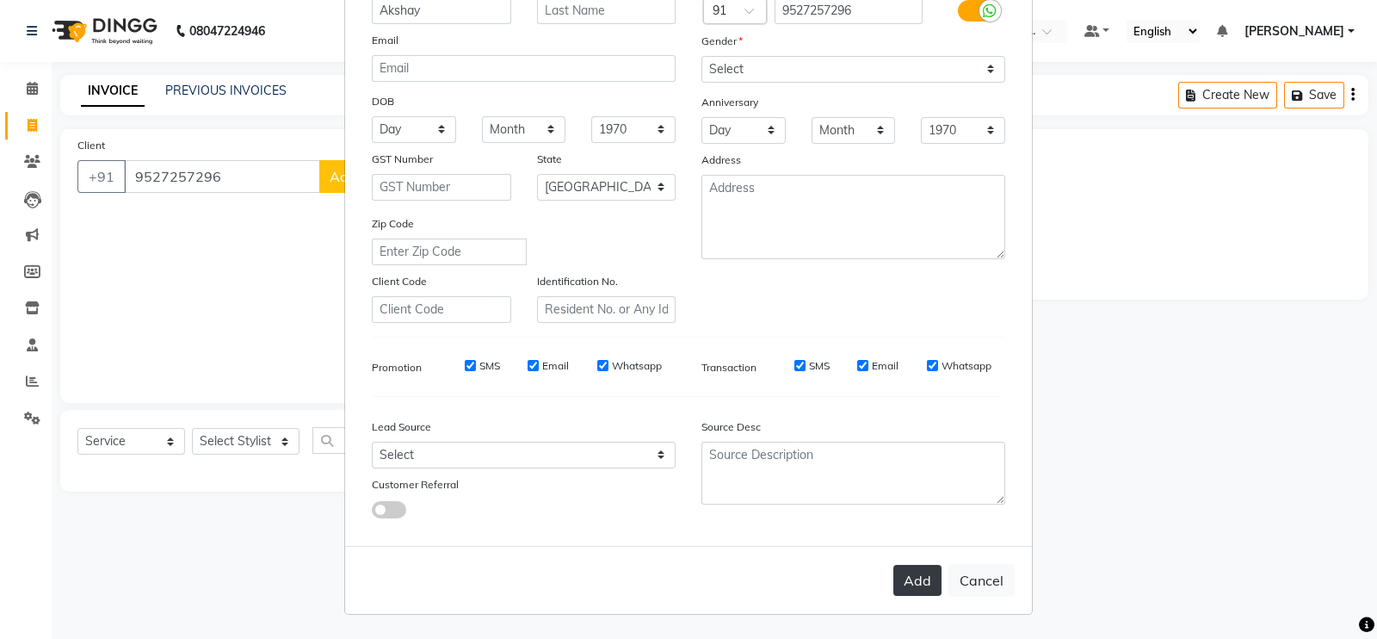
click at [904, 585] on button "Add" at bounding box center [918, 580] width 48 height 31
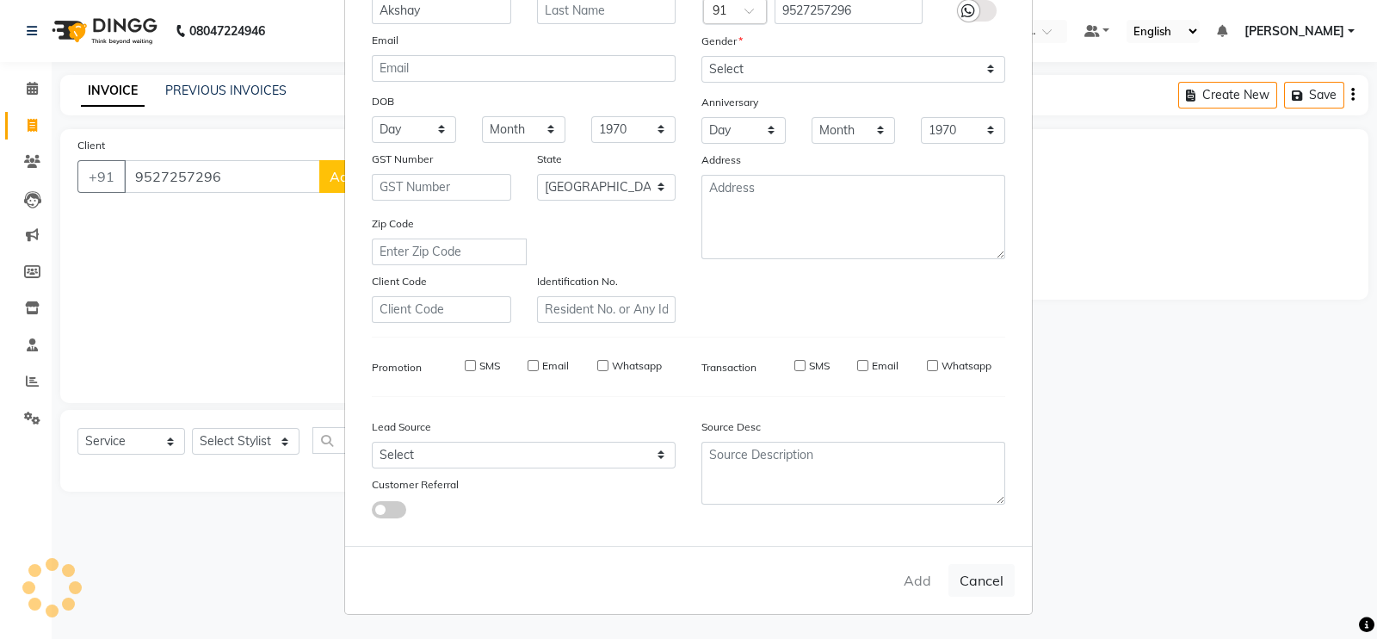
type input "95******96"
select select
select select "null"
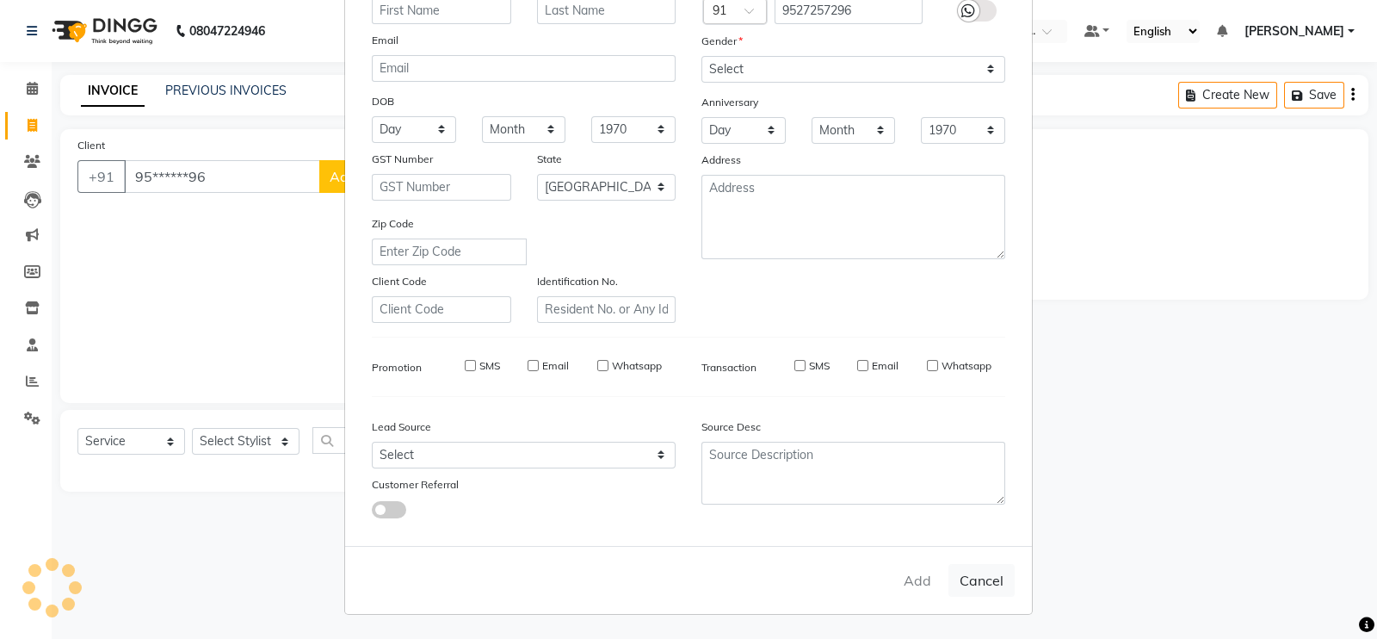
select select
checkbox input "false"
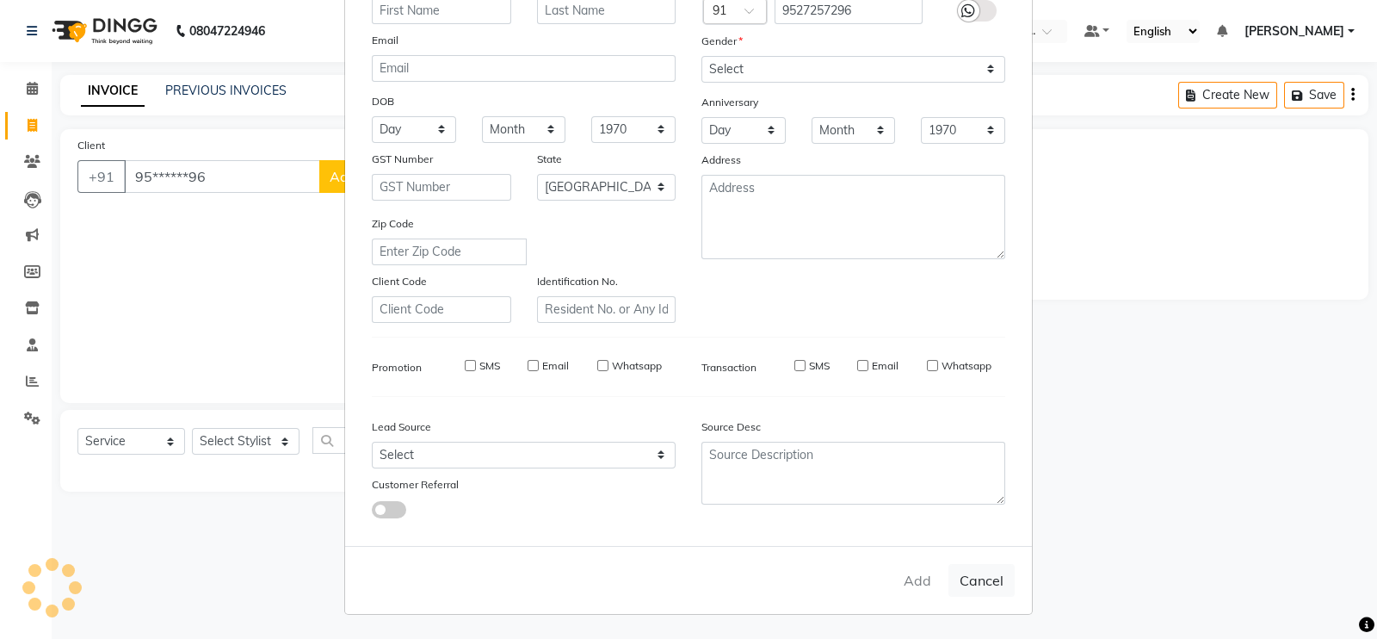
checkbox input "false"
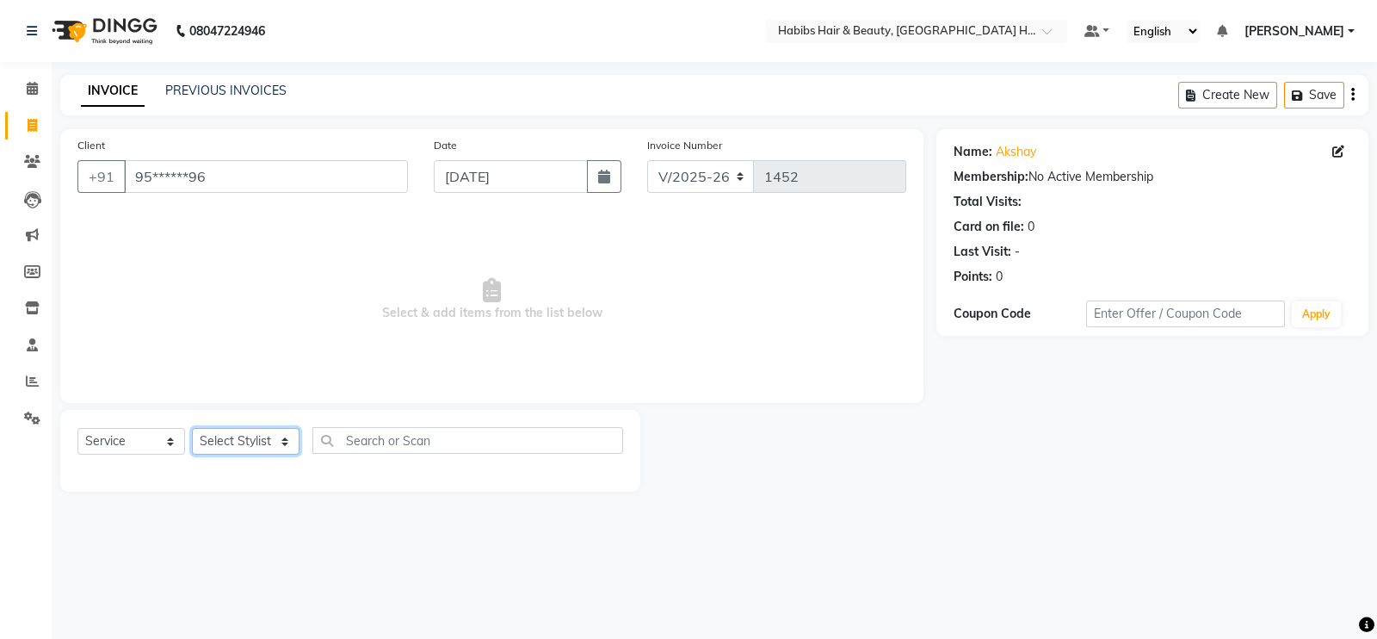
click at [246, 436] on select "Select Stylist Ajay [PERSON_NAME] [PERSON_NAME] [PERSON_NAME]" at bounding box center [246, 441] width 108 height 27
select select "65452"
click at [192, 429] on select "Select Stylist Ajay [PERSON_NAME] [PERSON_NAME] [PERSON_NAME]" at bounding box center [246, 441] width 108 height 27
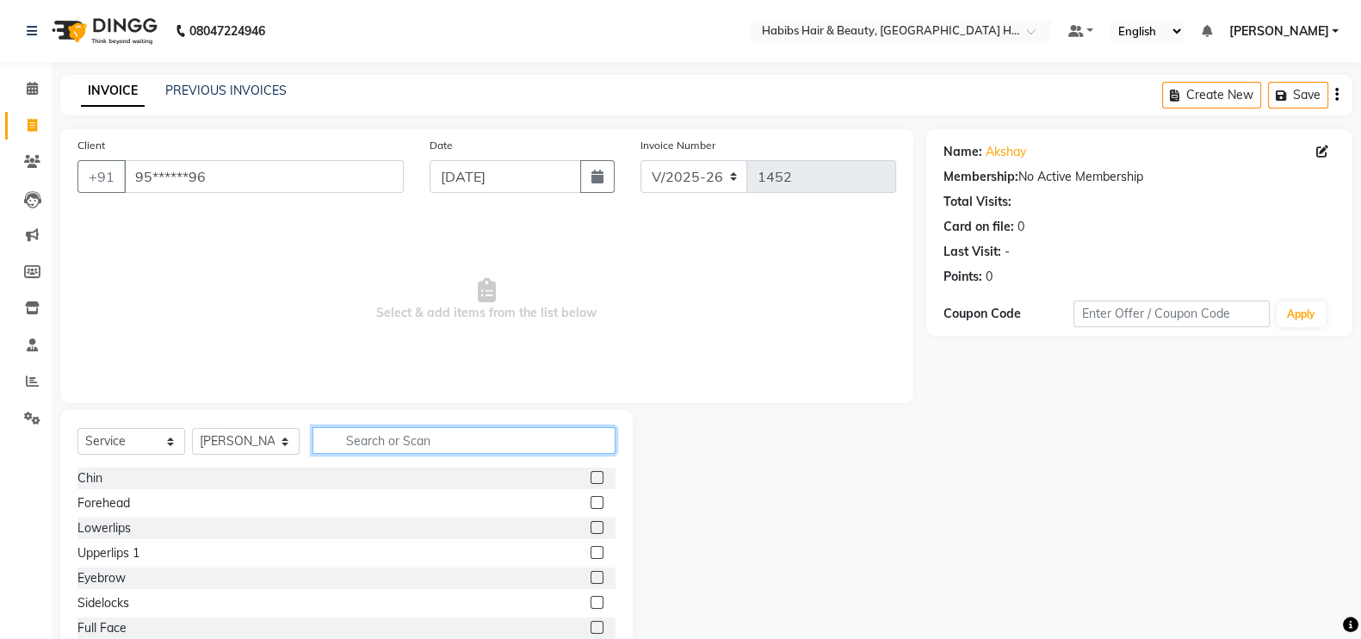
click at [411, 449] on input "text" at bounding box center [464, 440] width 303 height 27
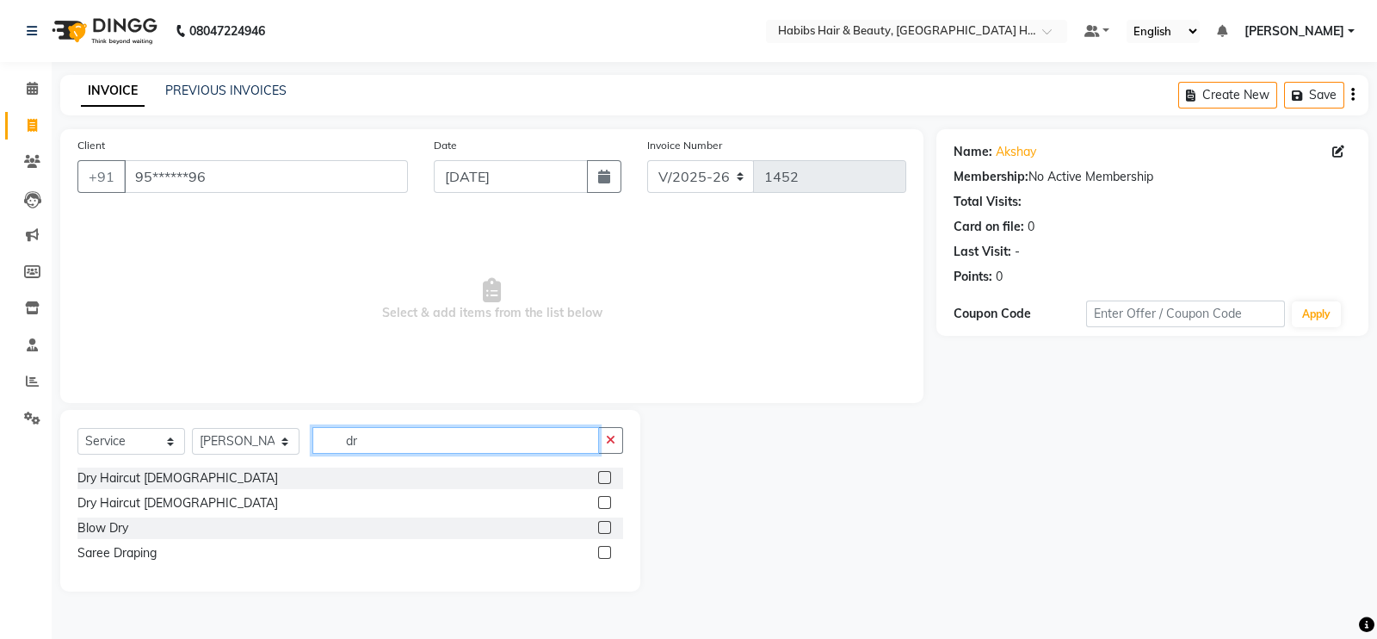
type input "dr"
click at [600, 472] on label at bounding box center [604, 477] width 13 height 13
click at [600, 473] on input "checkbox" at bounding box center [603, 478] width 11 height 11
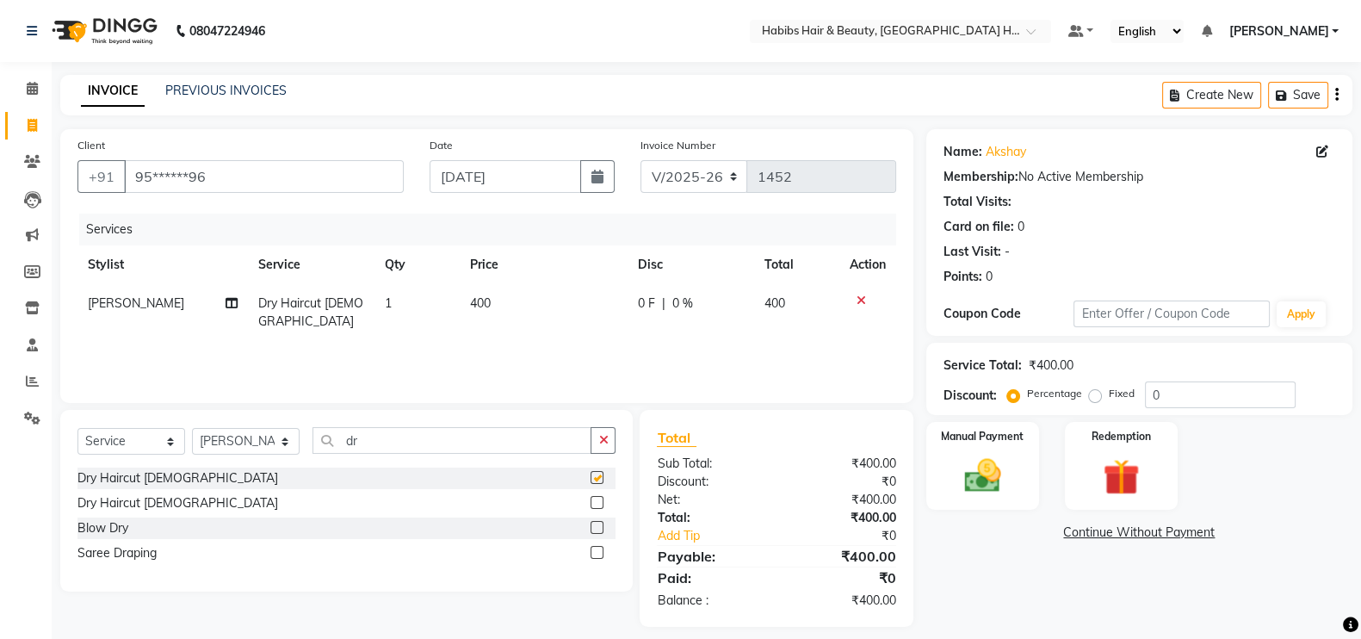
checkbox input "false"
click at [492, 298] on td "400" at bounding box center [544, 312] width 168 height 57
select select "65452"
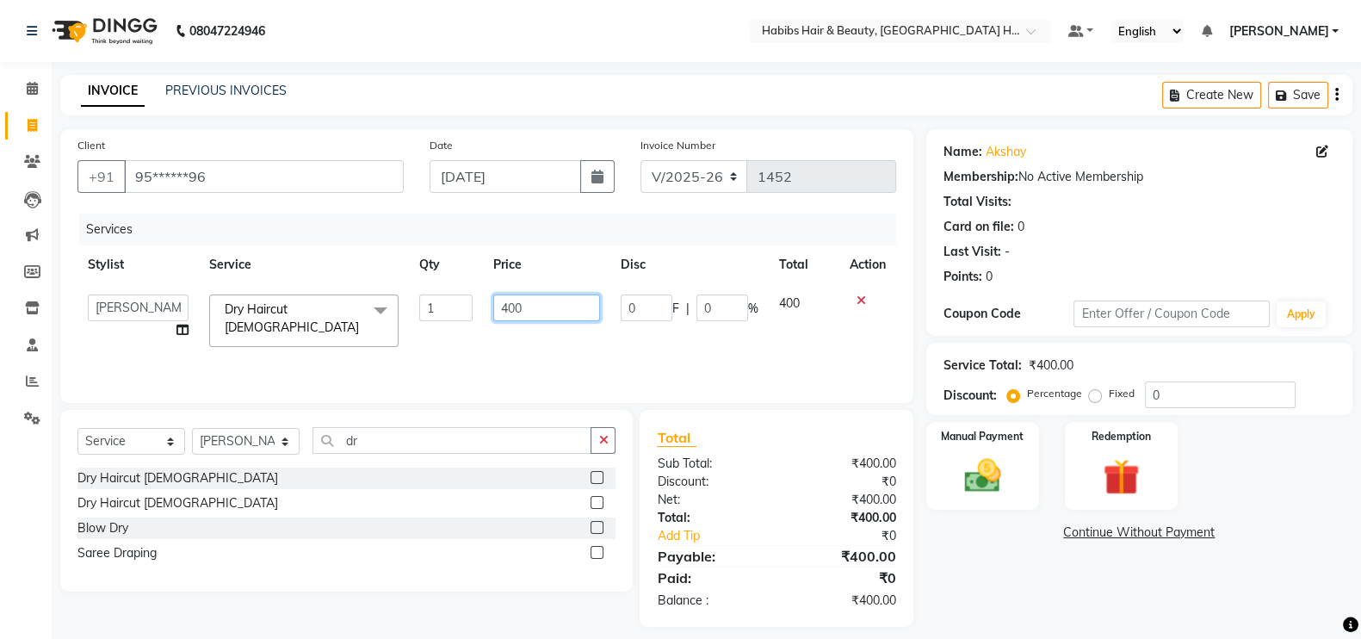
click at [510, 301] on input "400" at bounding box center [547, 307] width 108 height 27
type input "200"
click at [473, 170] on input "[DATE]" at bounding box center [506, 176] width 152 height 33
select select "9"
select select "2025"
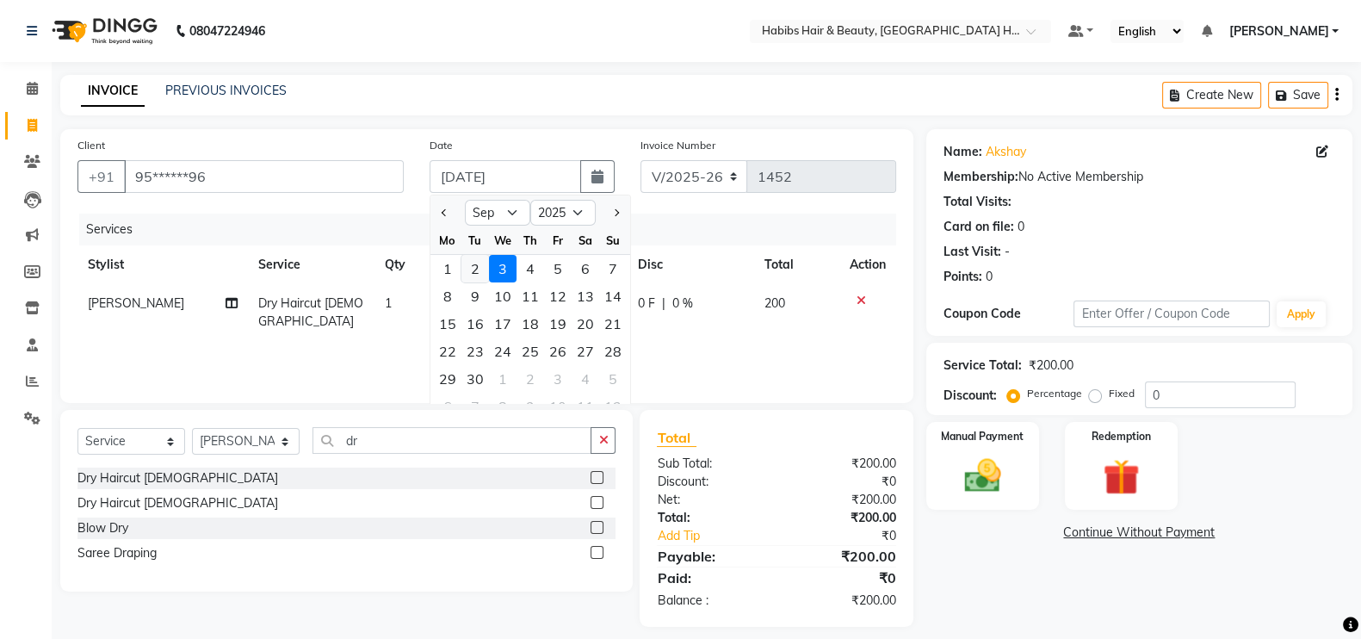
click at [473, 264] on div "2" at bounding box center [475, 269] width 28 height 28
type input "02-09-2025"
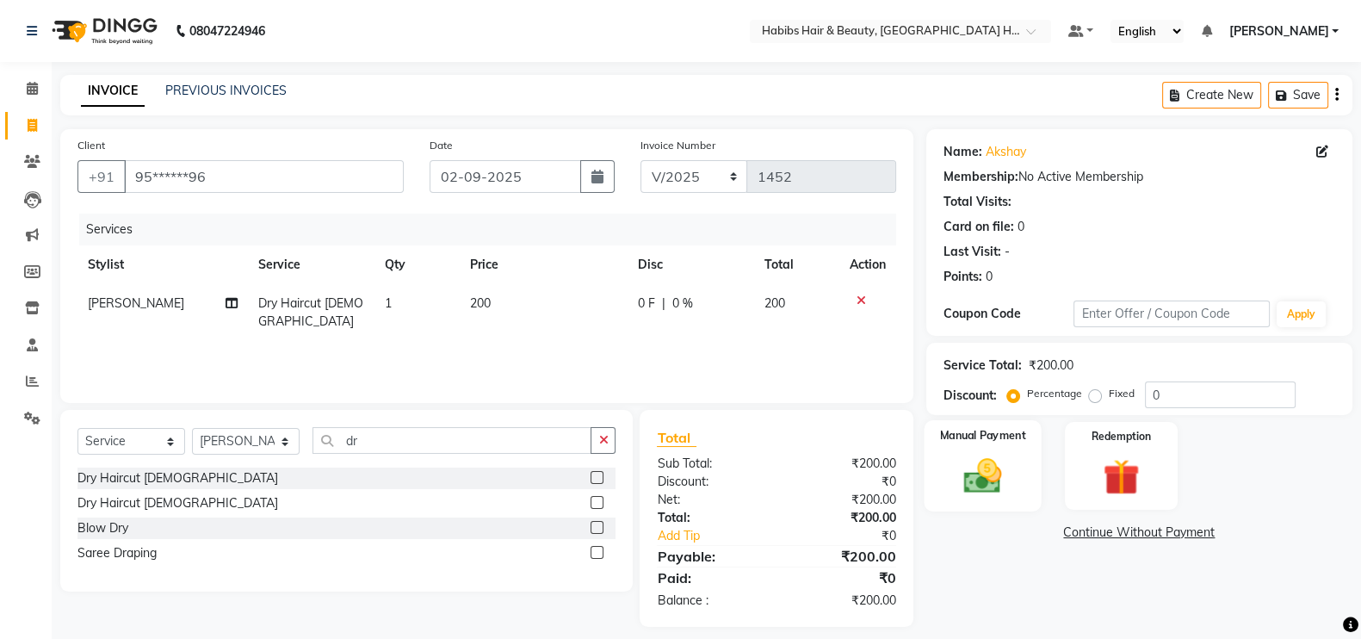
click at [1024, 481] on div "Manual Payment" at bounding box center [983, 465] width 118 height 91
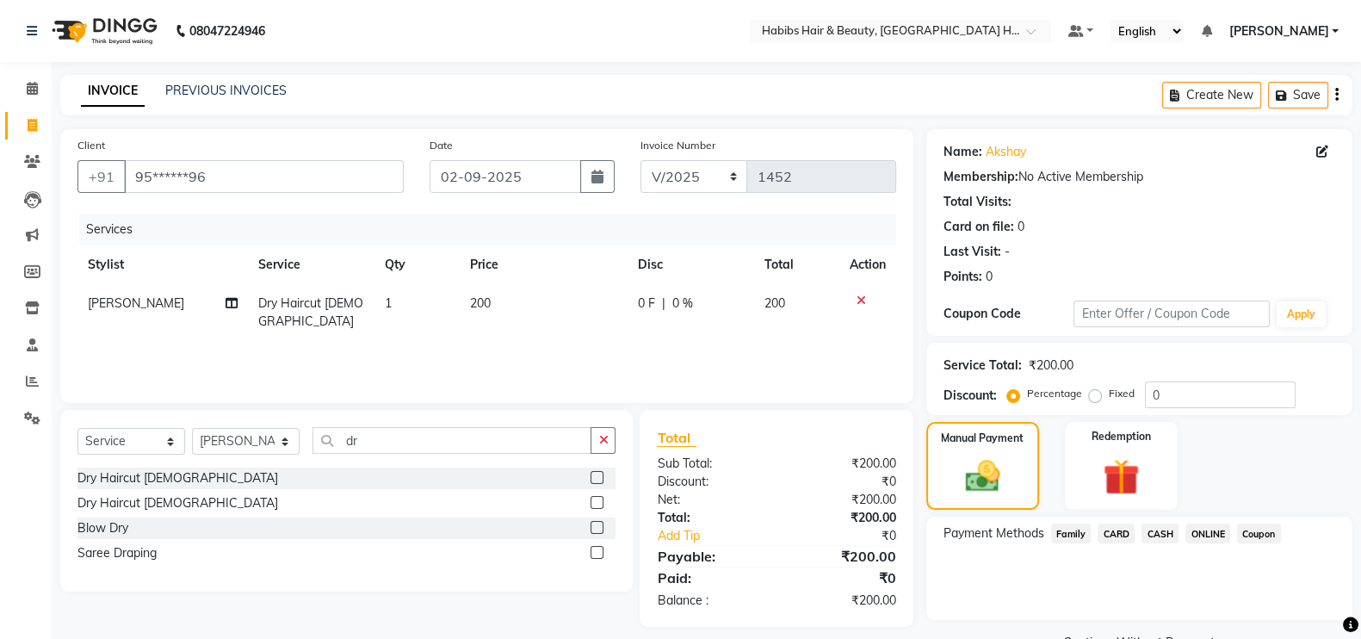
click at [1205, 531] on span "ONLINE" at bounding box center [1207, 533] width 45 height 20
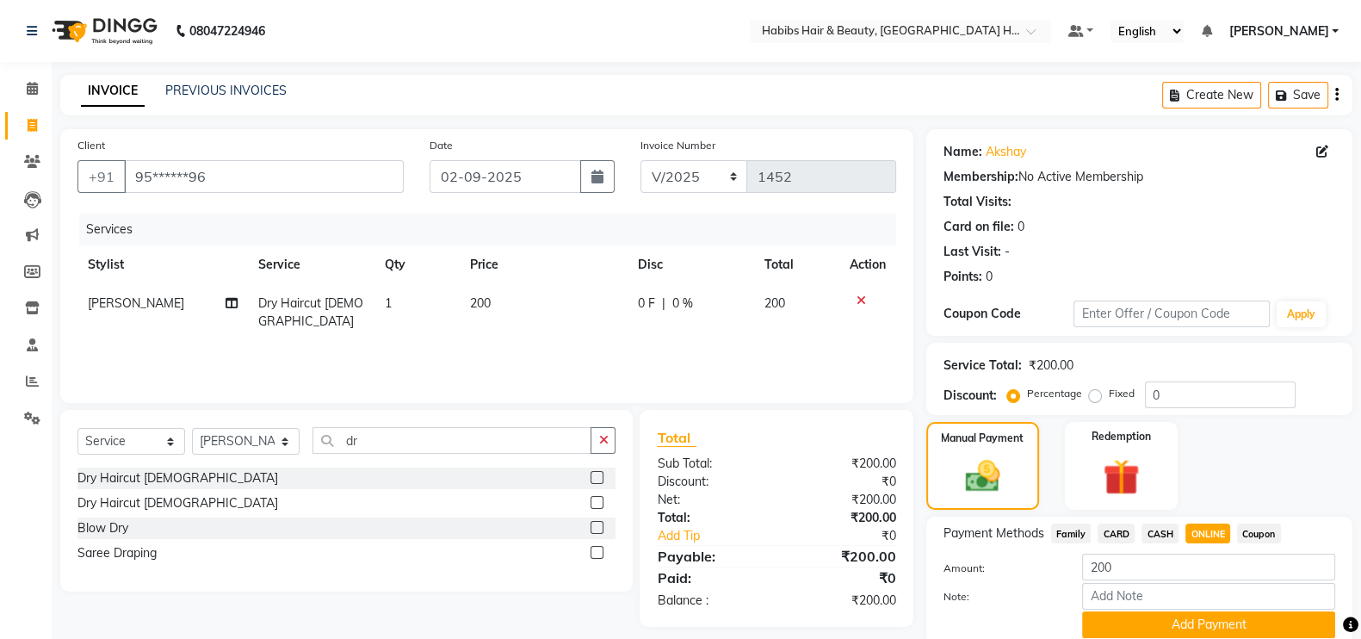
scroll to position [69, 0]
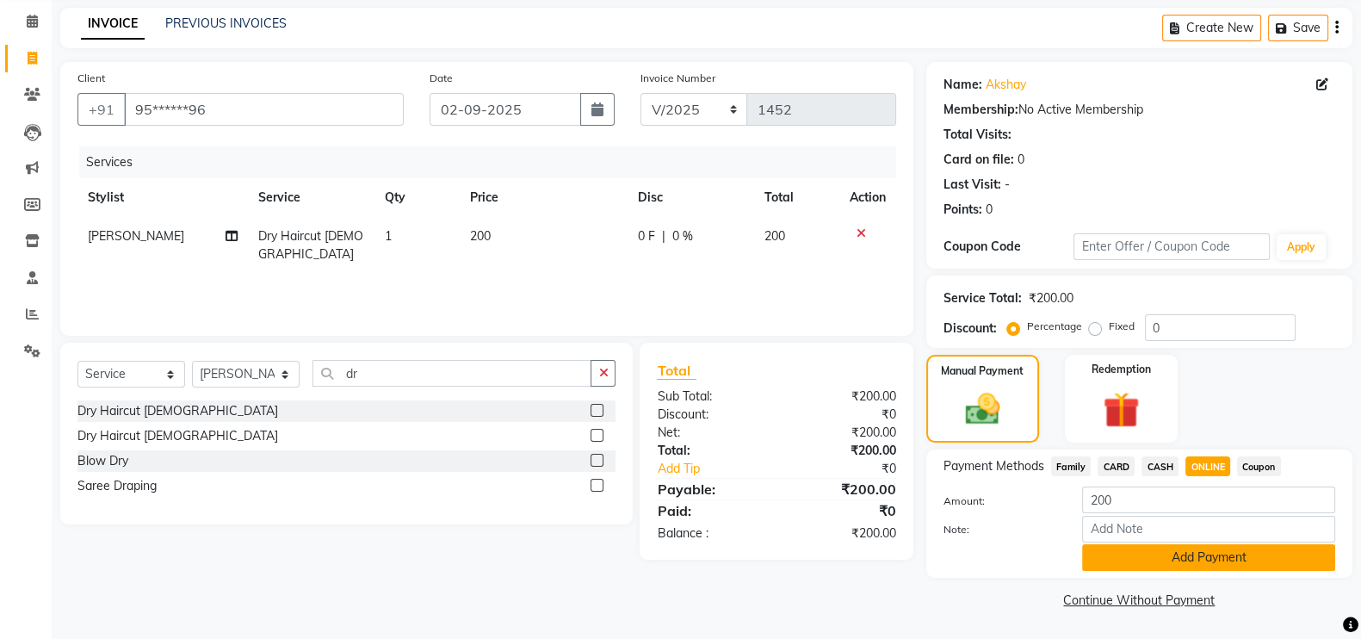
click at [1240, 547] on button "Add Payment" at bounding box center [1208, 557] width 253 height 27
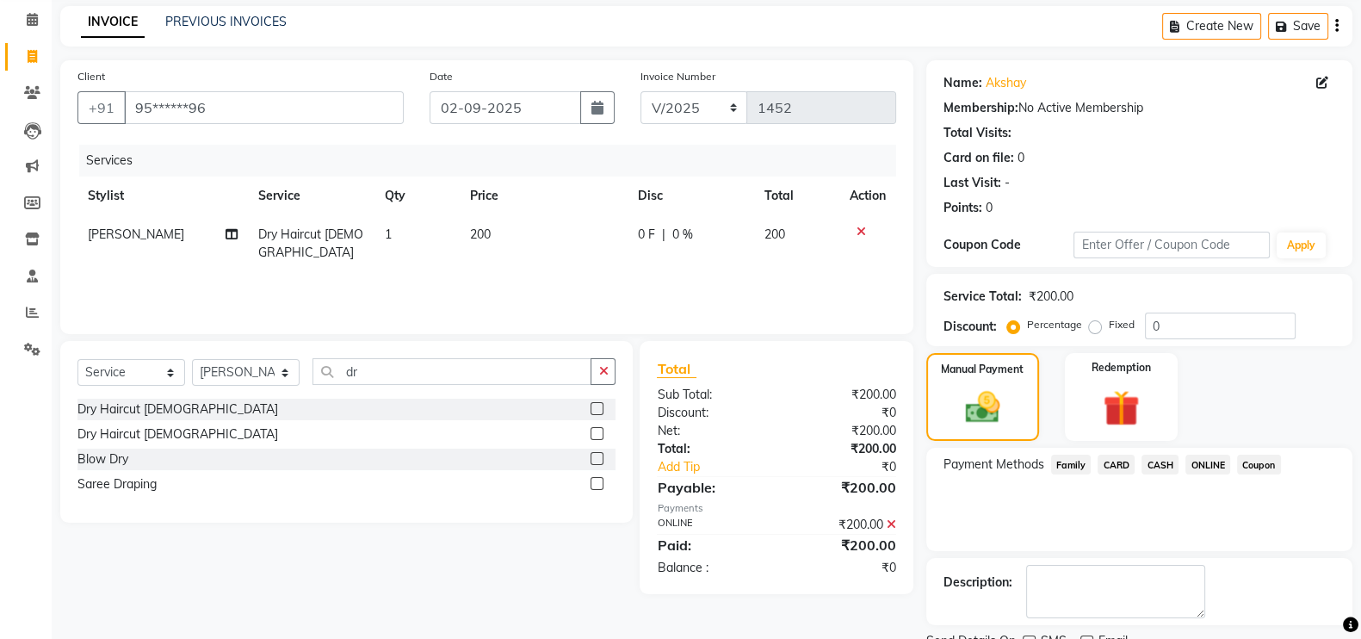
scroll to position [139, 0]
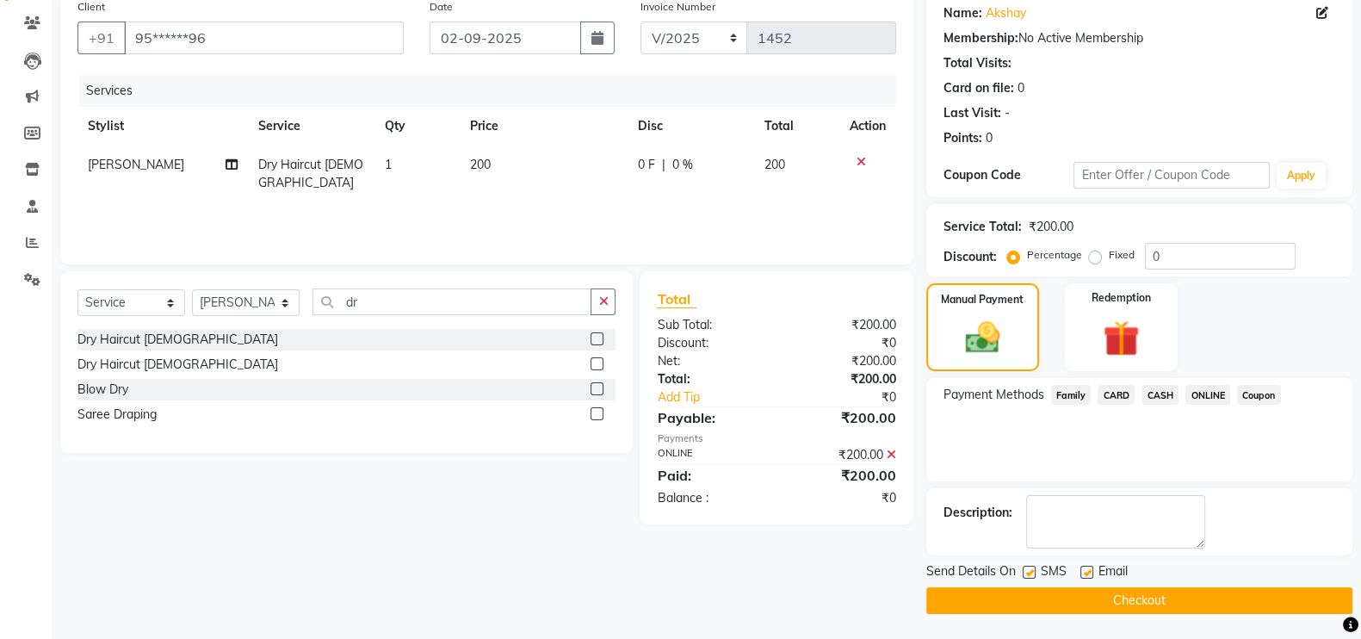
click at [1308, 597] on button "Checkout" at bounding box center [1139, 600] width 426 height 27
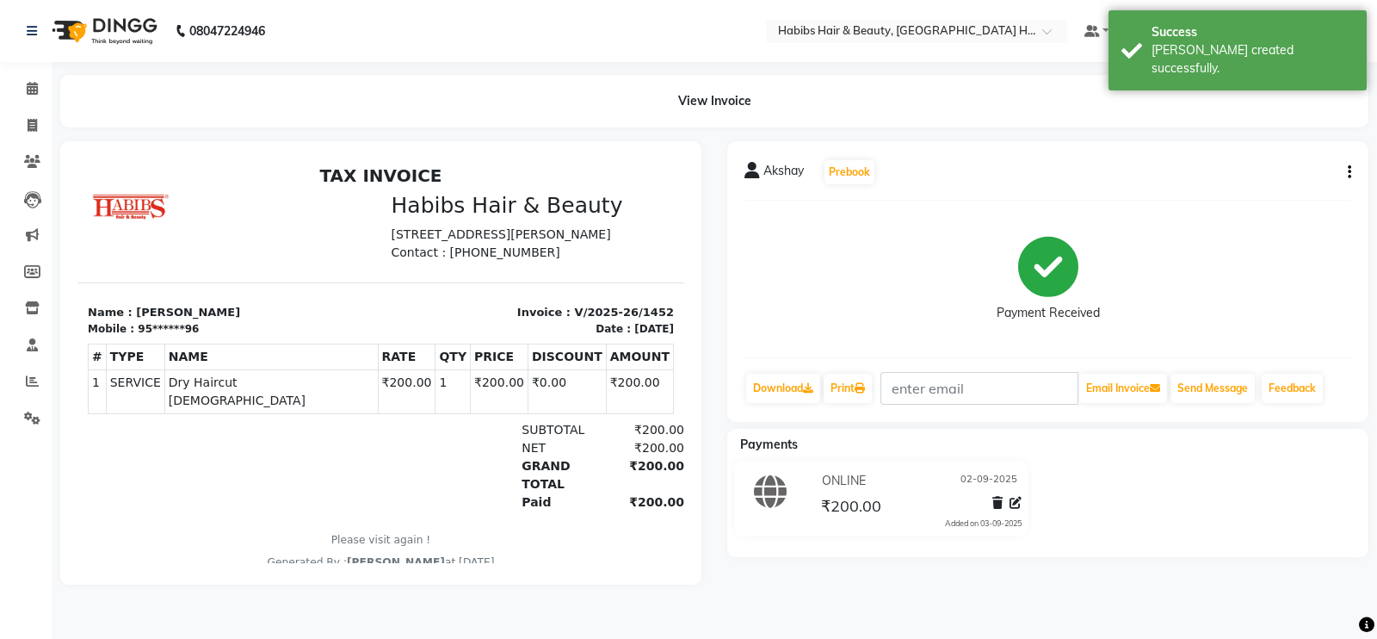
select select "7397"
select select "service"
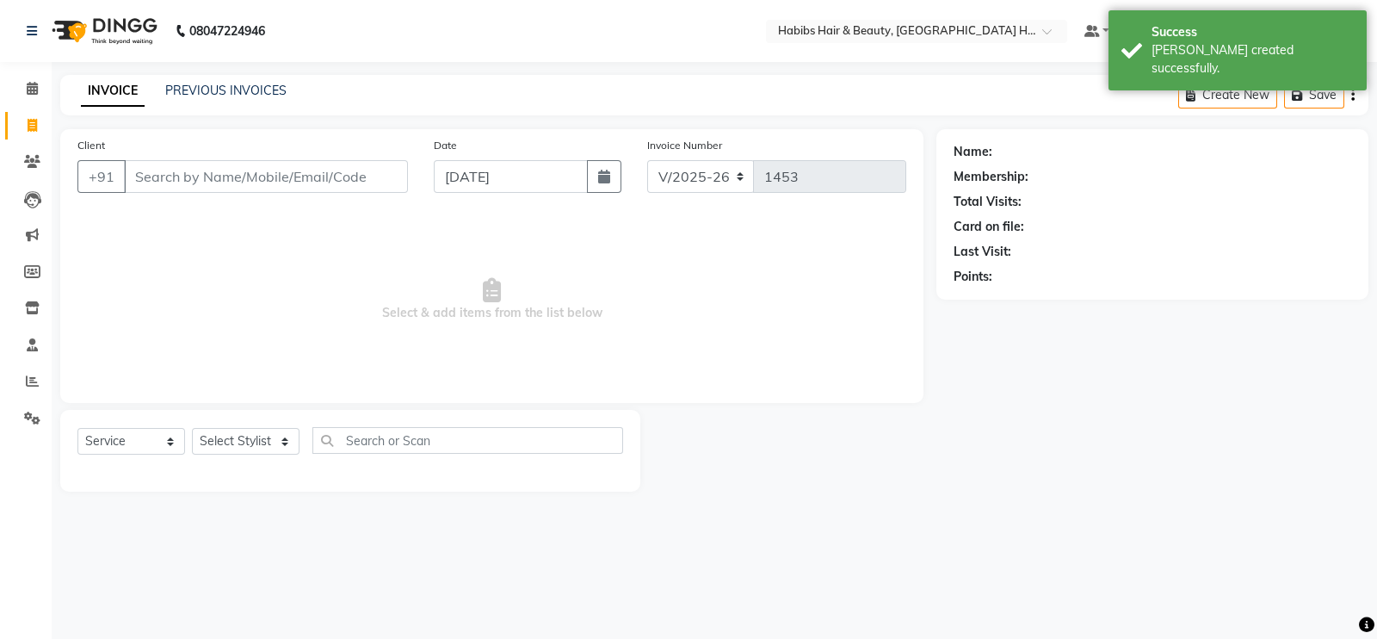
click at [245, 175] on input "Client" at bounding box center [266, 176] width 284 height 33
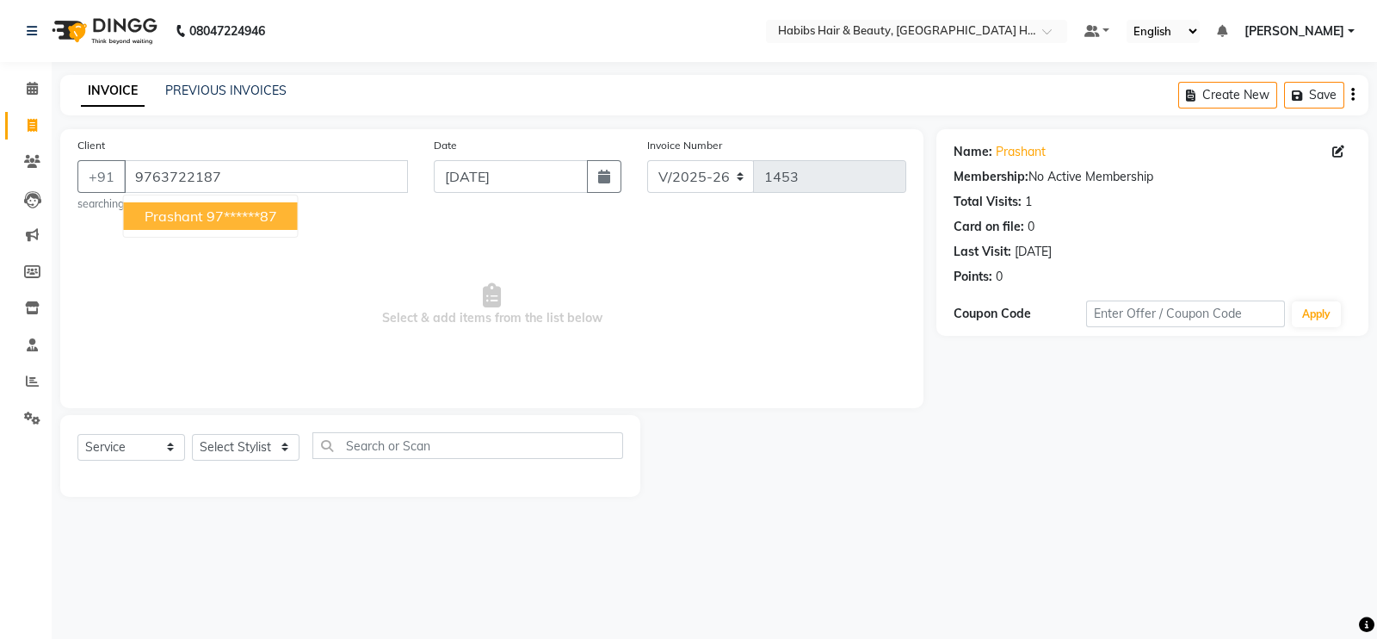
click at [247, 215] on ngb-highlight "97******87" at bounding box center [242, 215] width 71 height 17
type input "97******87"
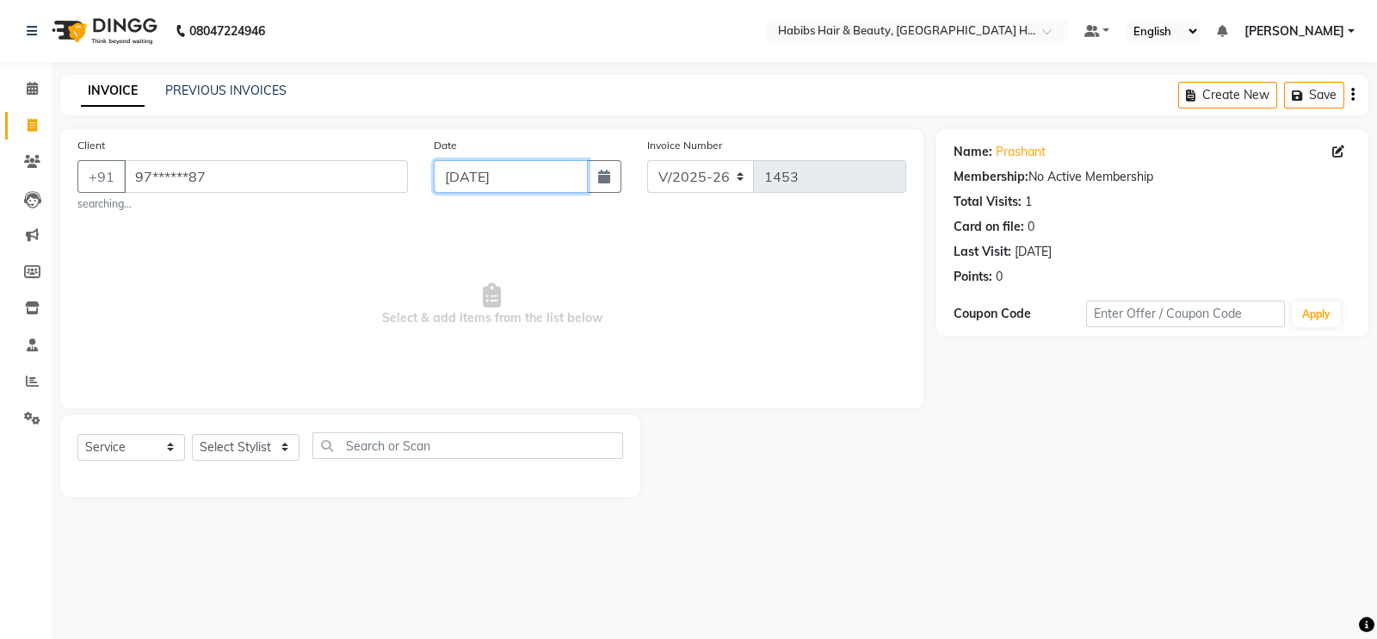
click at [511, 186] on input "[DATE]" at bounding box center [511, 176] width 154 height 33
select select "9"
select select "2025"
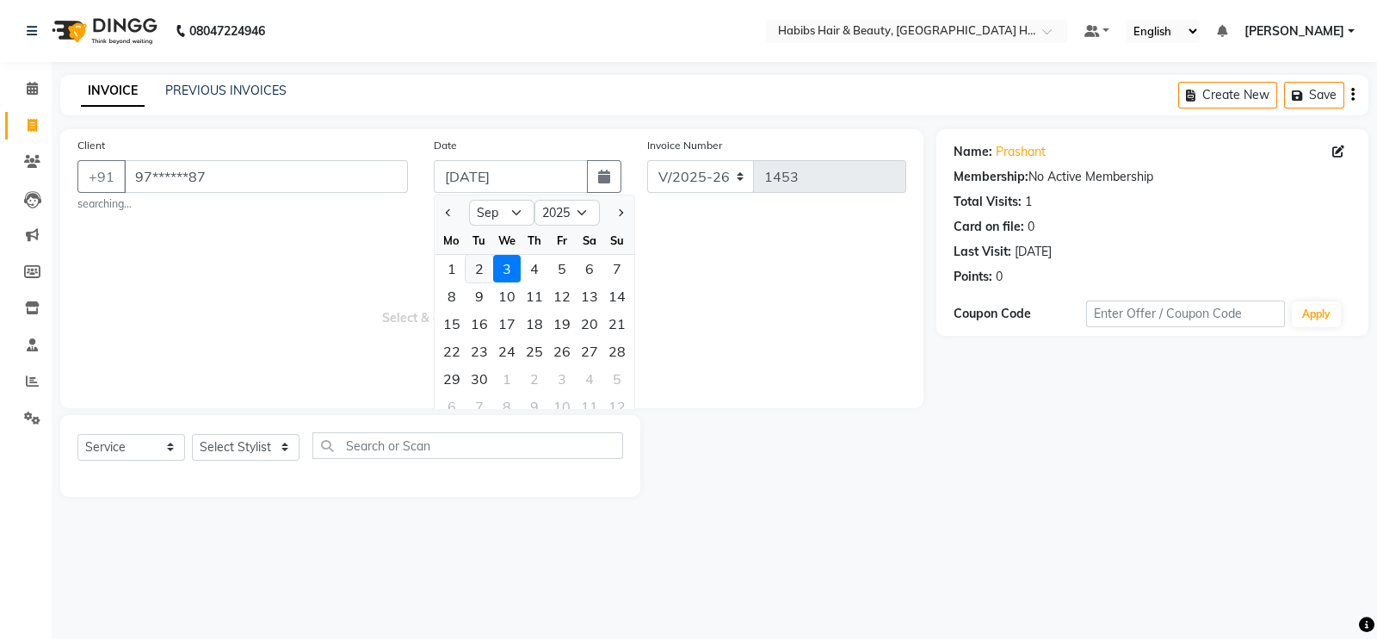
click at [478, 267] on div "2" at bounding box center [480, 269] width 28 height 28
type input "02-09-2025"
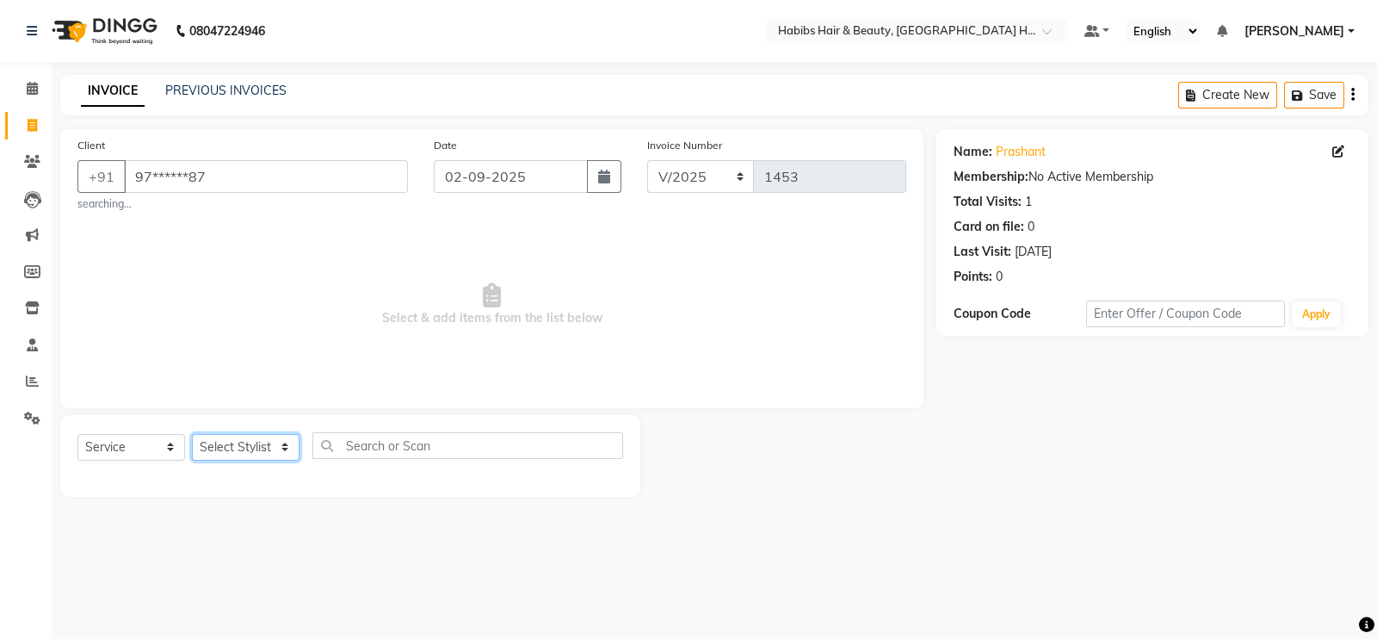
click at [258, 446] on select "Select Stylist Ajay [PERSON_NAME] [PERSON_NAME] [PERSON_NAME]" at bounding box center [246, 447] width 108 height 27
select select "65452"
click at [192, 435] on select "Select Stylist Ajay [PERSON_NAME] [PERSON_NAME] [PERSON_NAME]" at bounding box center [246, 447] width 108 height 27
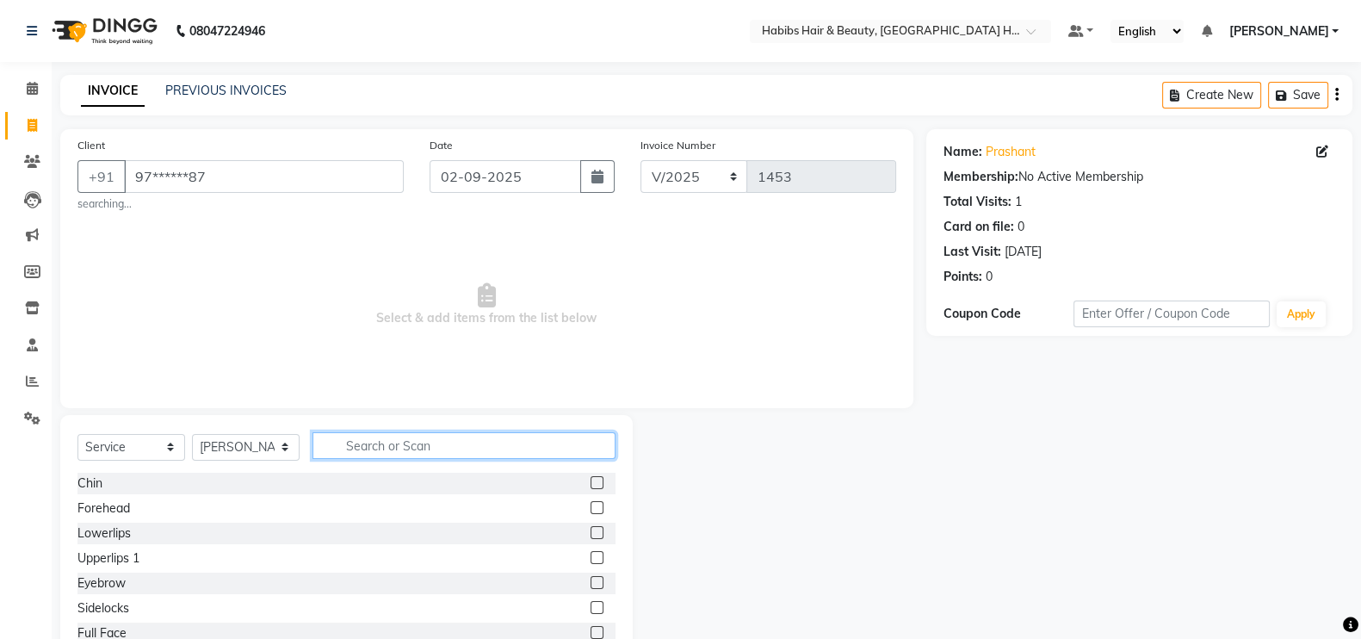
click at [354, 445] on input "text" at bounding box center [464, 445] width 303 height 27
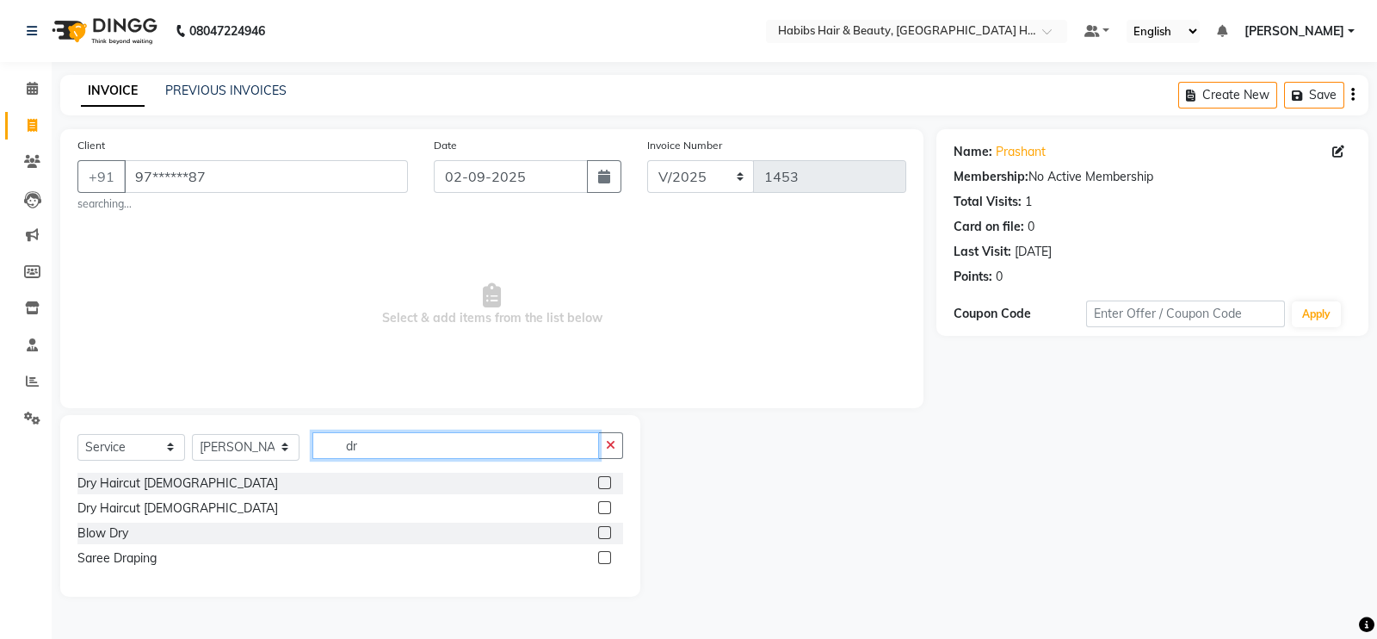
type input "dr"
click at [607, 480] on label at bounding box center [604, 482] width 13 height 13
click at [607, 480] on input "checkbox" at bounding box center [603, 483] width 11 height 11
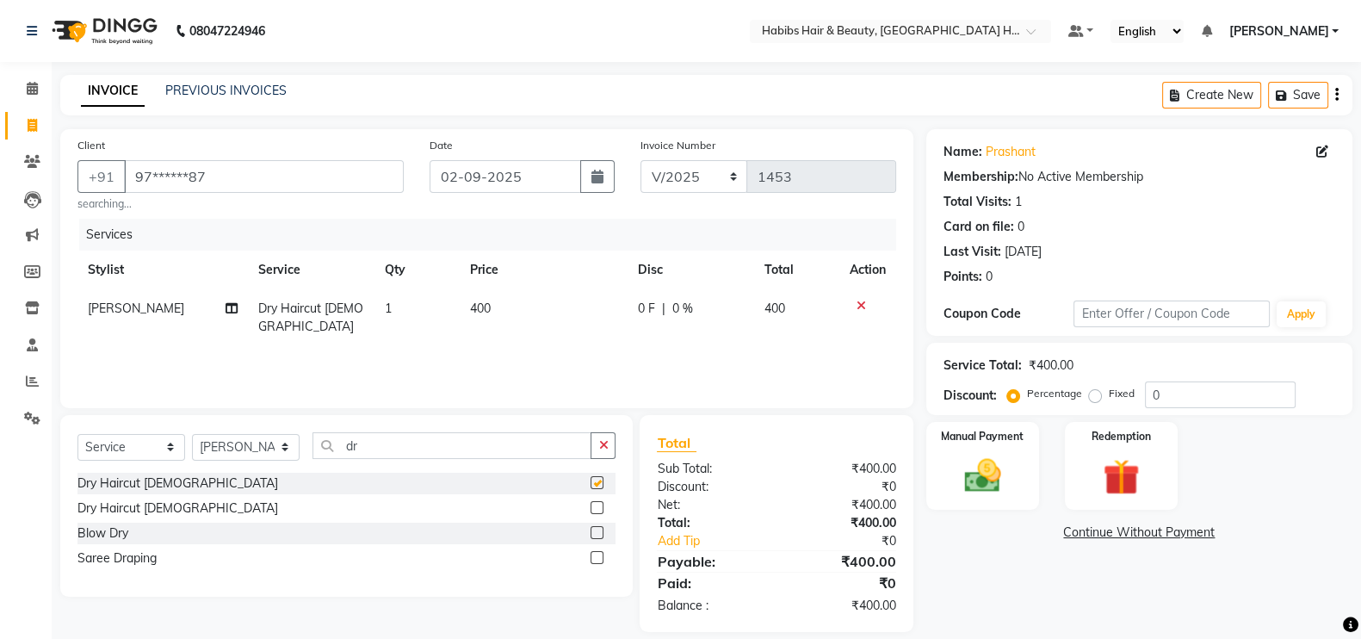
checkbox input "false"
click at [535, 306] on td "400" at bounding box center [544, 317] width 168 height 57
select select "65452"
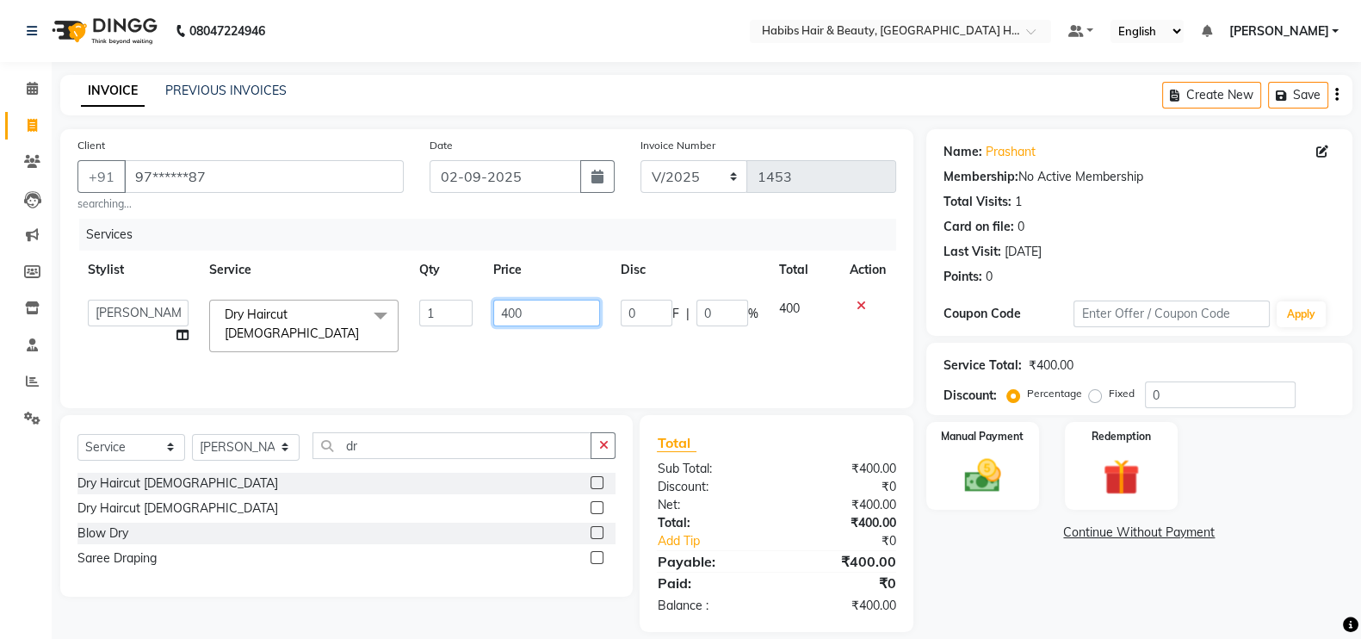
click at [510, 325] on input "400" at bounding box center [547, 313] width 108 height 27
type input "200"
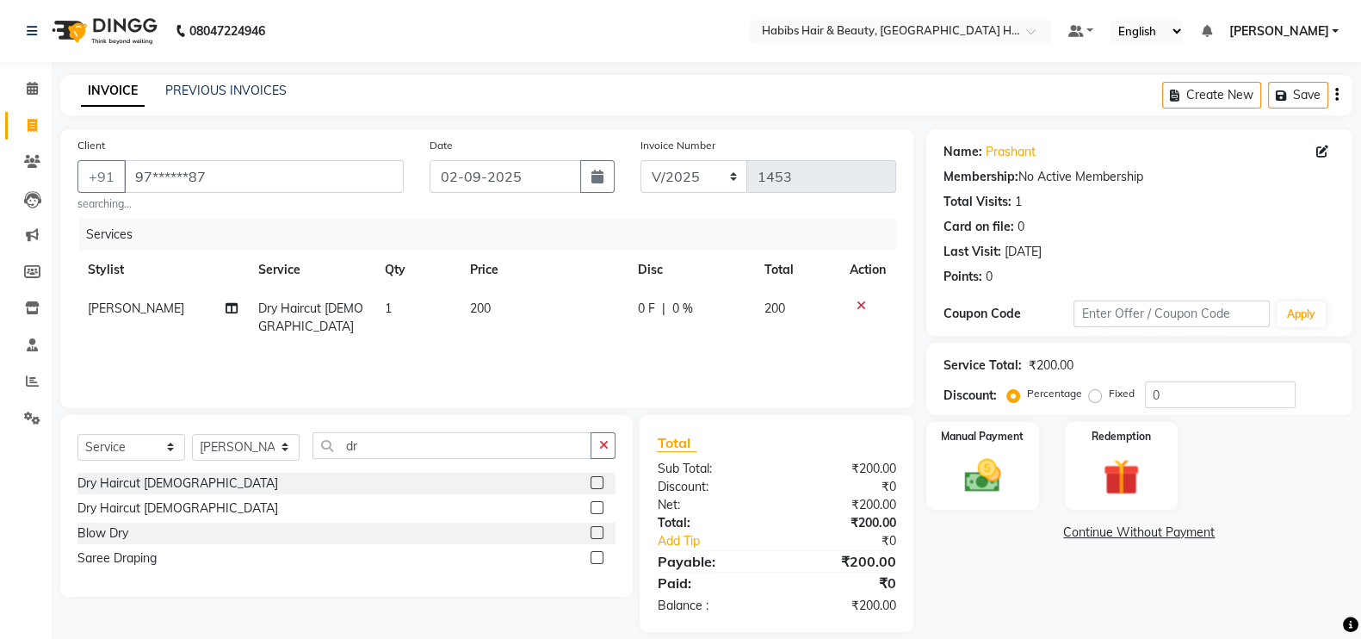
click at [529, 339] on div "Services Stylist Service Qty Price Disc Total Action [PERSON_NAME] Dry Haircut …" at bounding box center [486, 305] width 819 height 172
click at [992, 472] on img at bounding box center [982, 475] width 61 height 43
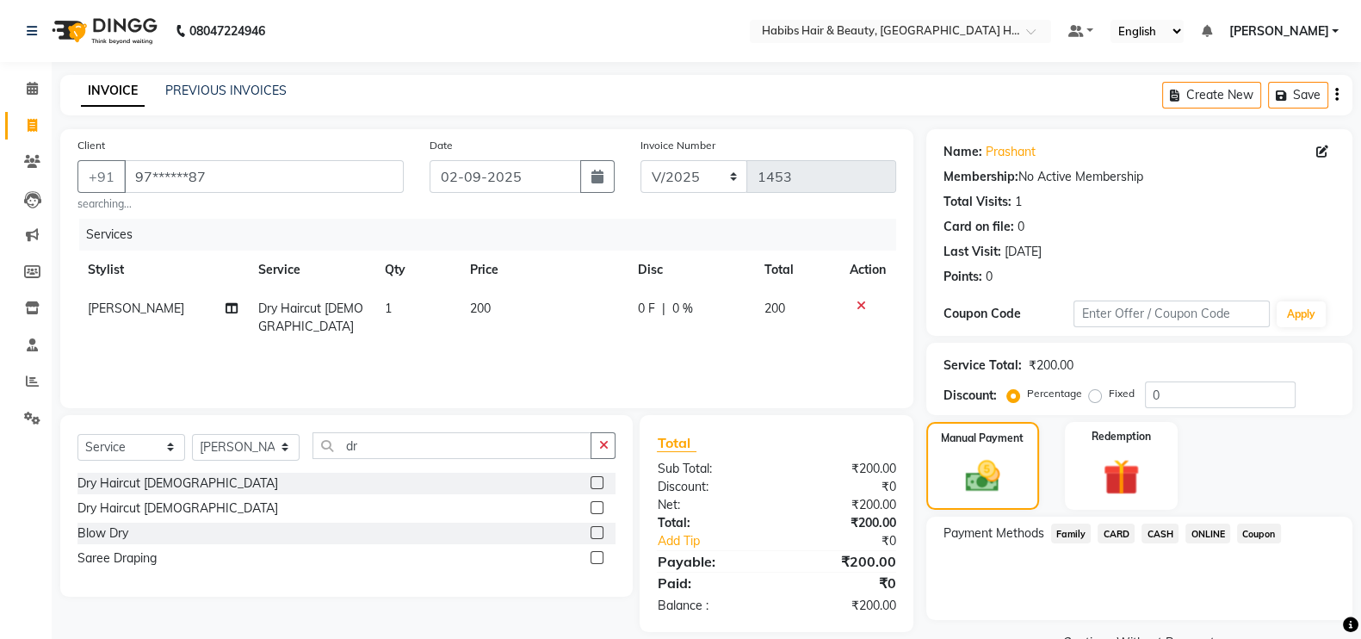
click at [1197, 535] on span "ONLINE" at bounding box center [1207, 533] width 45 height 20
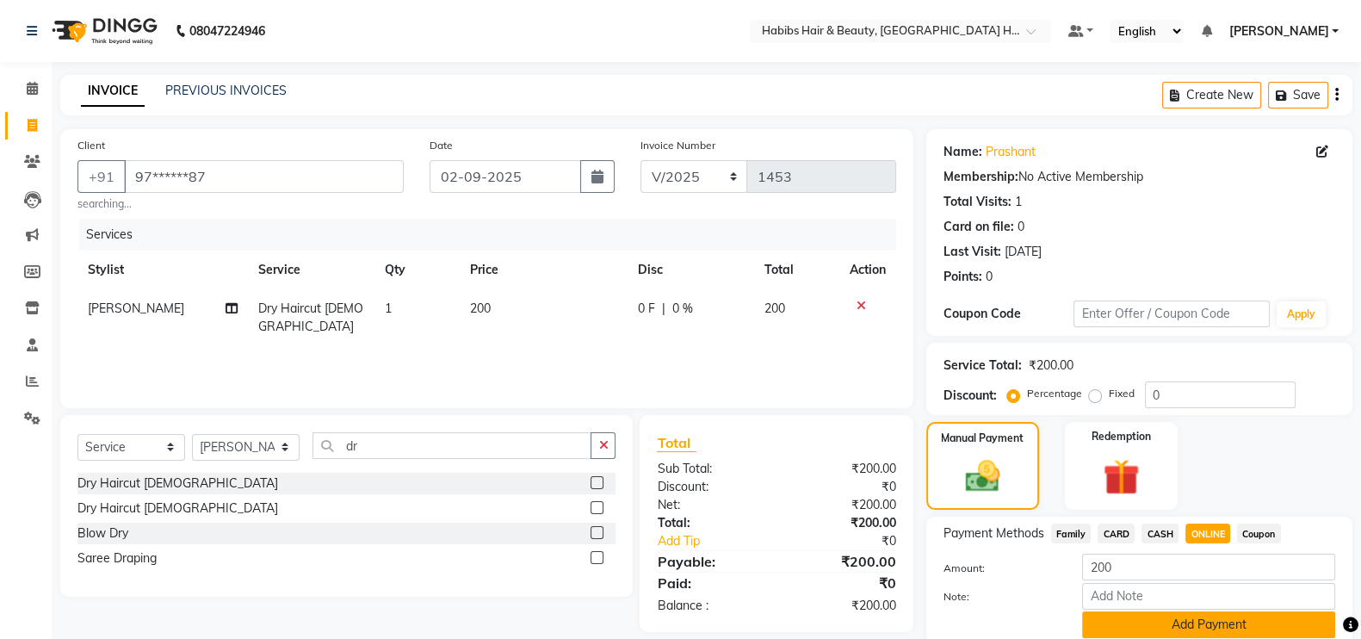
click at [1243, 619] on button "Add Payment" at bounding box center [1208, 624] width 253 height 27
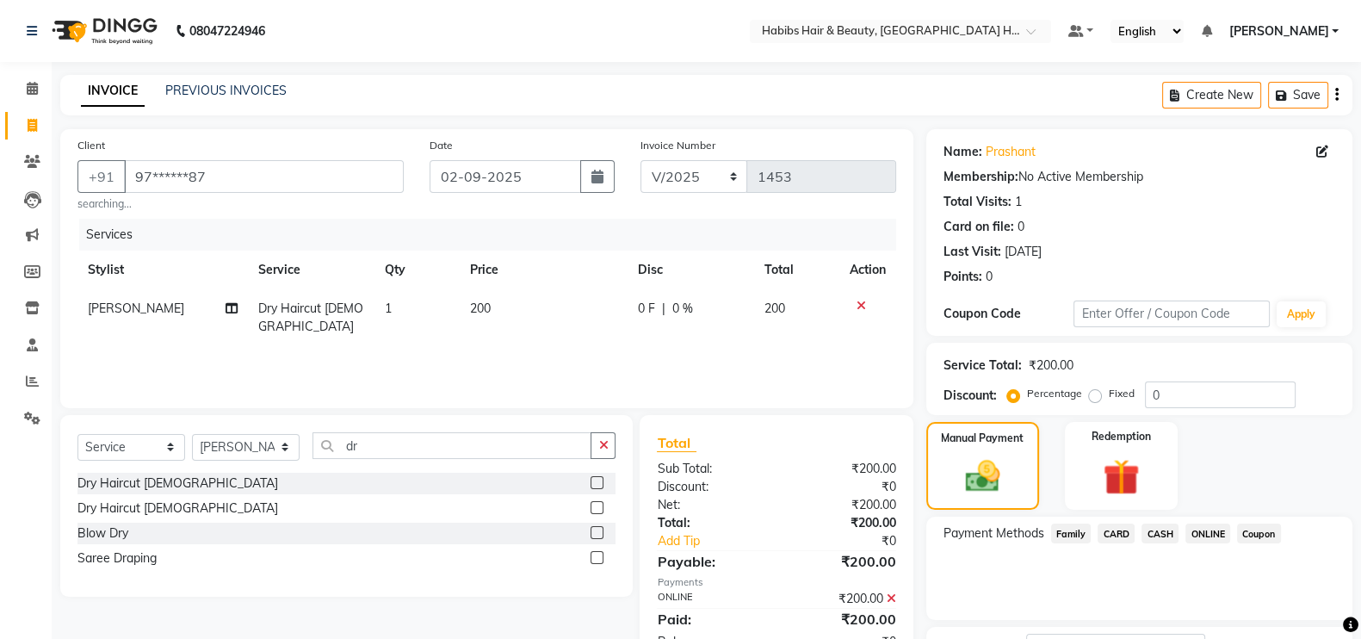
scroll to position [139, 0]
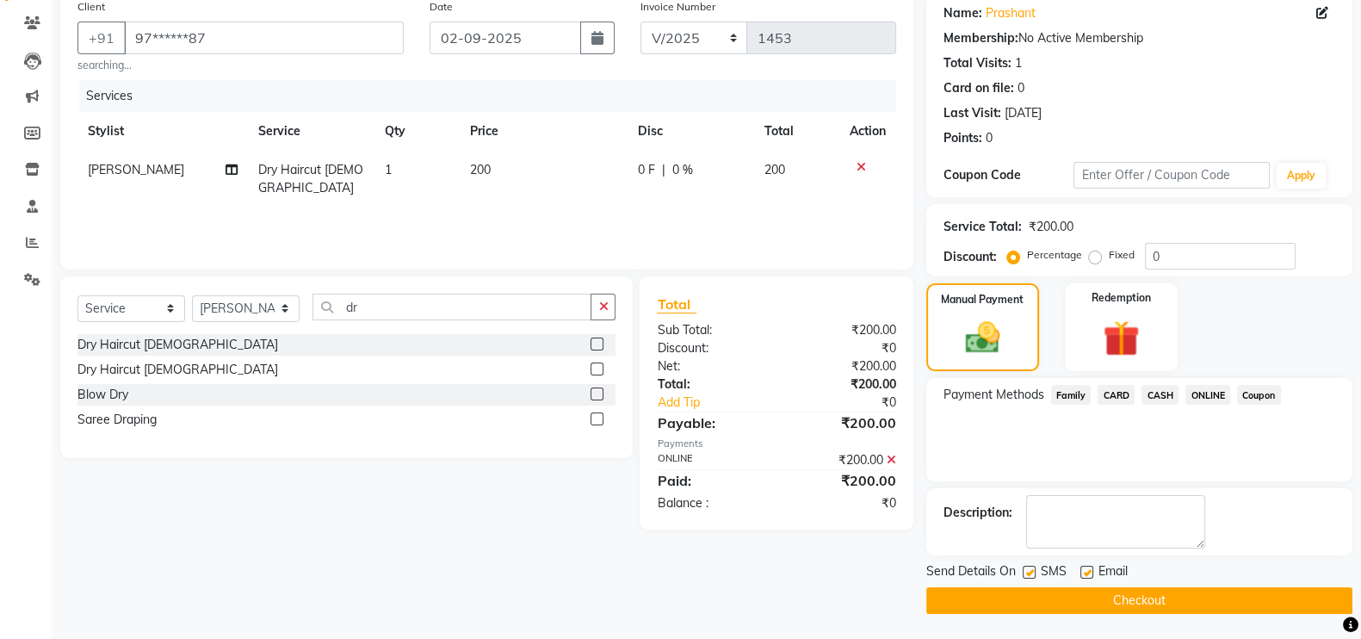
click at [1297, 606] on button "Checkout" at bounding box center [1139, 600] width 426 height 27
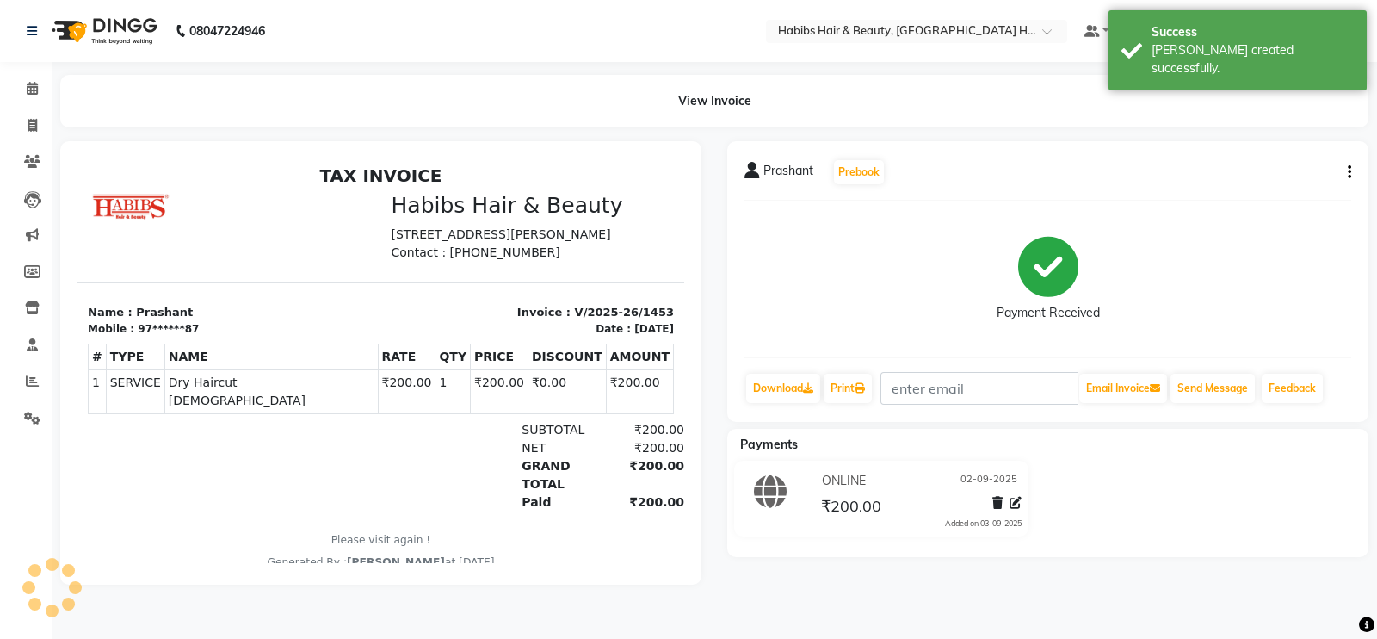
select select "7397"
select select "service"
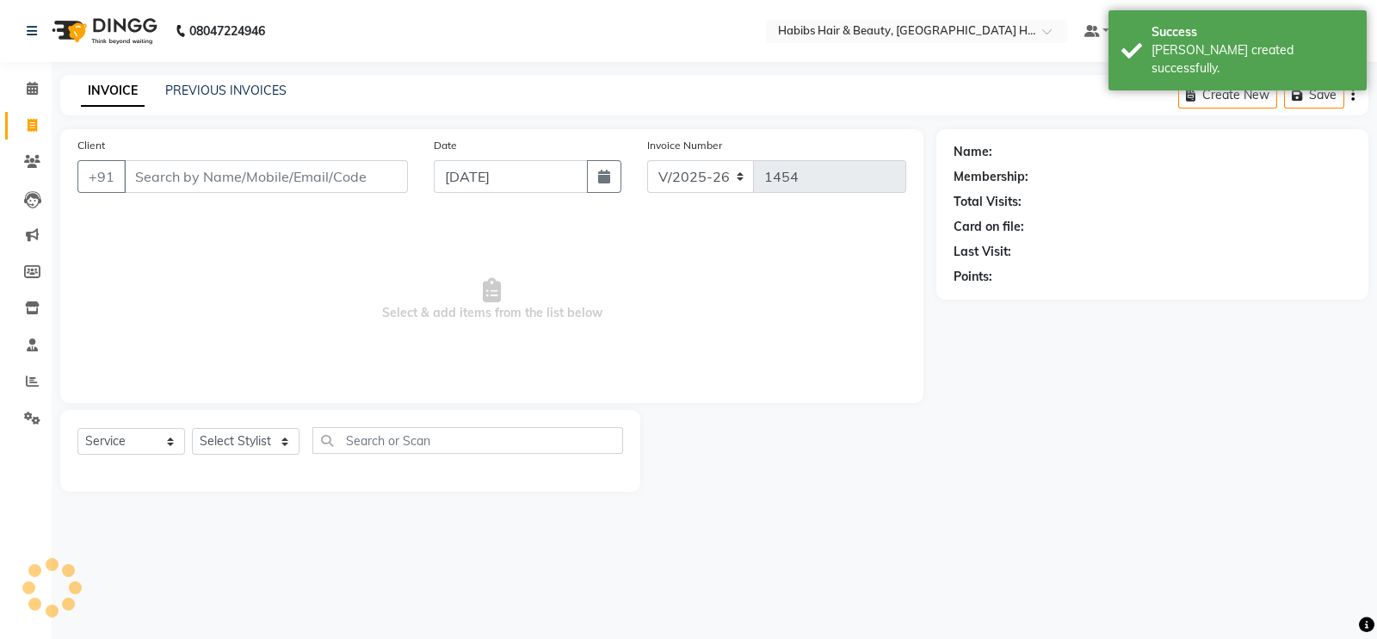
click at [291, 181] on input "Client" at bounding box center [266, 176] width 284 height 33
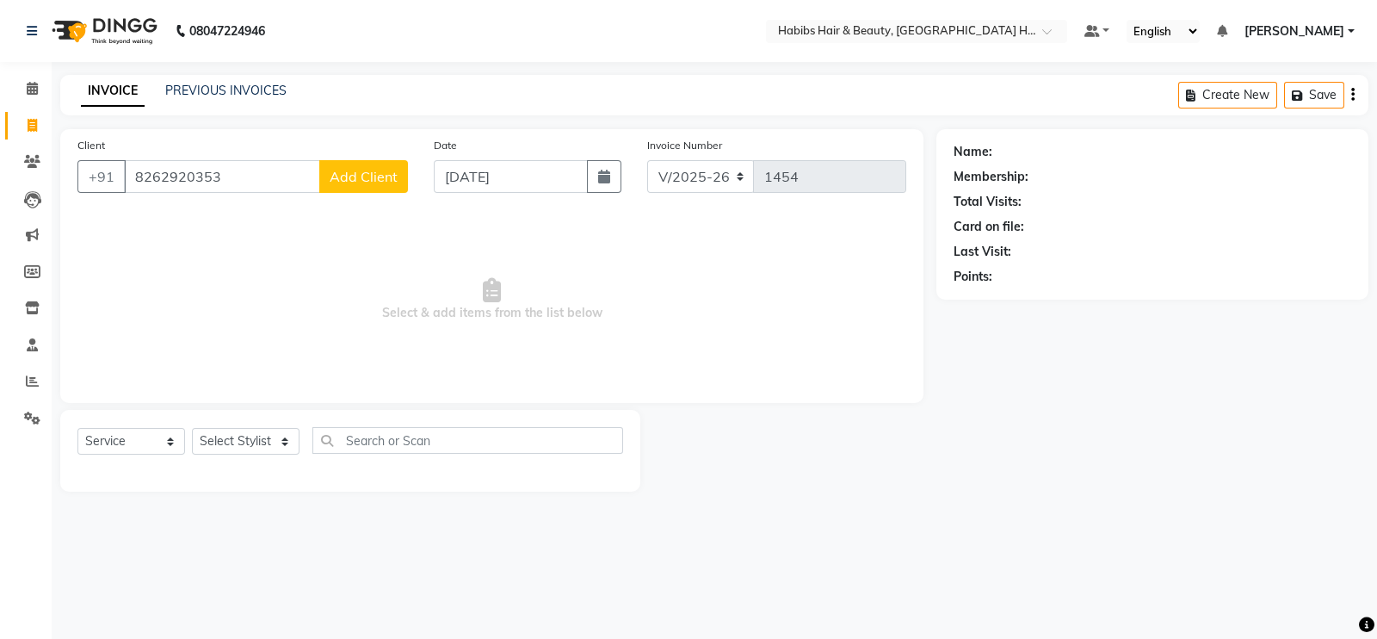
type input "8262920353"
click at [383, 172] on span "Add Client" at bounding box center [364, 176] width 68 height 17
select select "22"
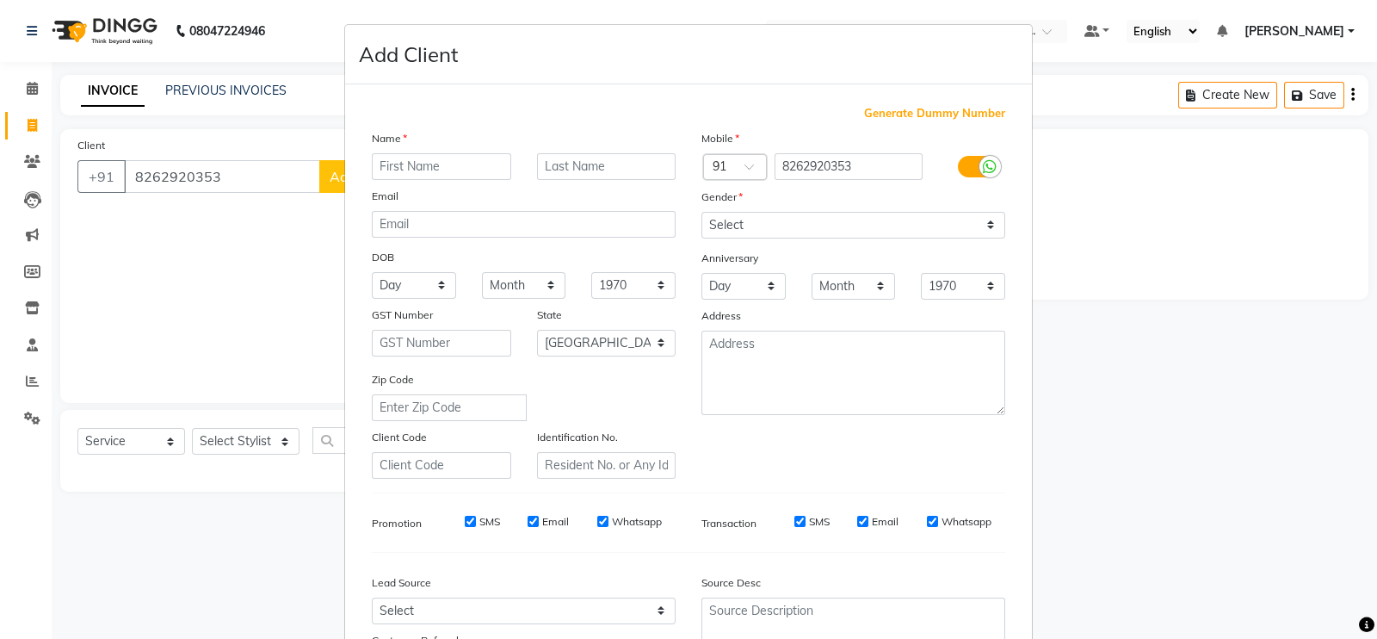
click at [420, 160] on input "text" at bounding box center [441, 166] width 139 height 27
type input "[DEMOGRAPHIC_DATA]"
click at [745, 227] on select "Select [DEMOGRAPHIC_DATA] [DEMOGRAPHIC_DATA] Other Prefer Not To Say" at bounding box center [854, 225] width 304 height 27
select select "[DEMOGRAPHIC_DATA]"
click at [702, 213] on select "Select [DEMOGRAPHIC_DATA] [DEMOGRAPHIC_DATA] Other Prefer Not To Say" at bounding box center [854, 225] width 304 height 27
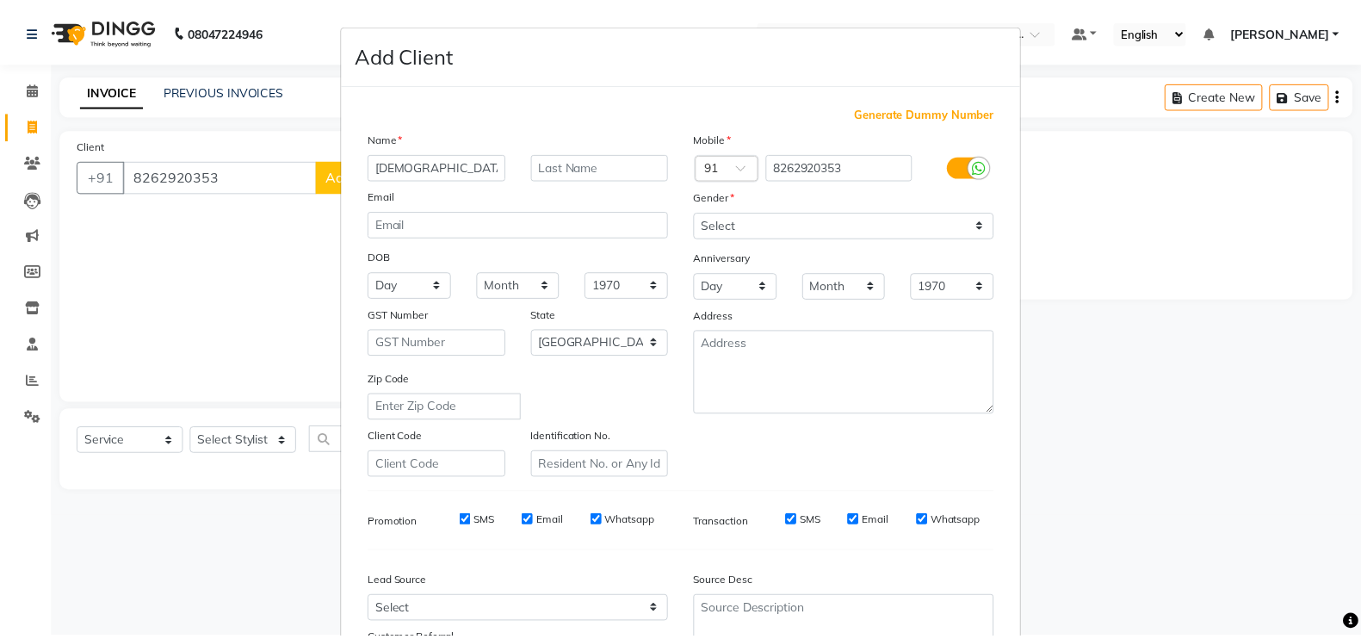
scroll to position [165, 0]
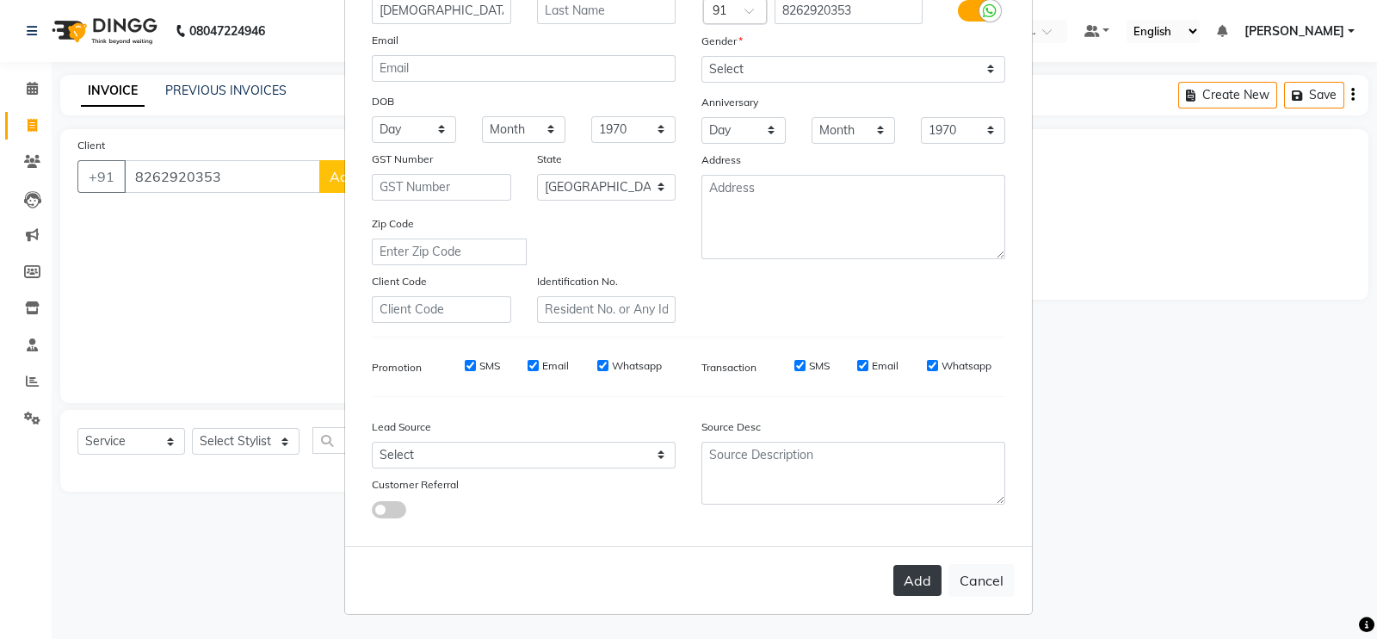
click at [907, 588] on button "Add" at bounding box center [918, 580] width 48 height 31
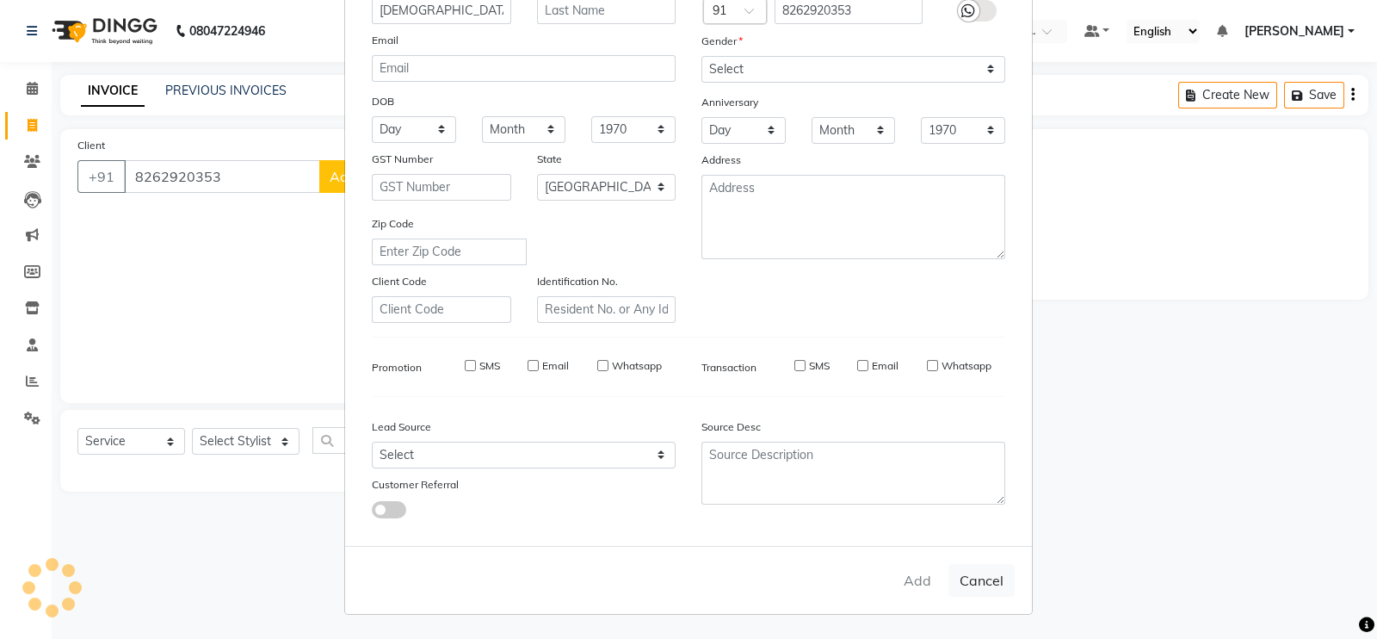
type input "82******53"
select select
select select "null"
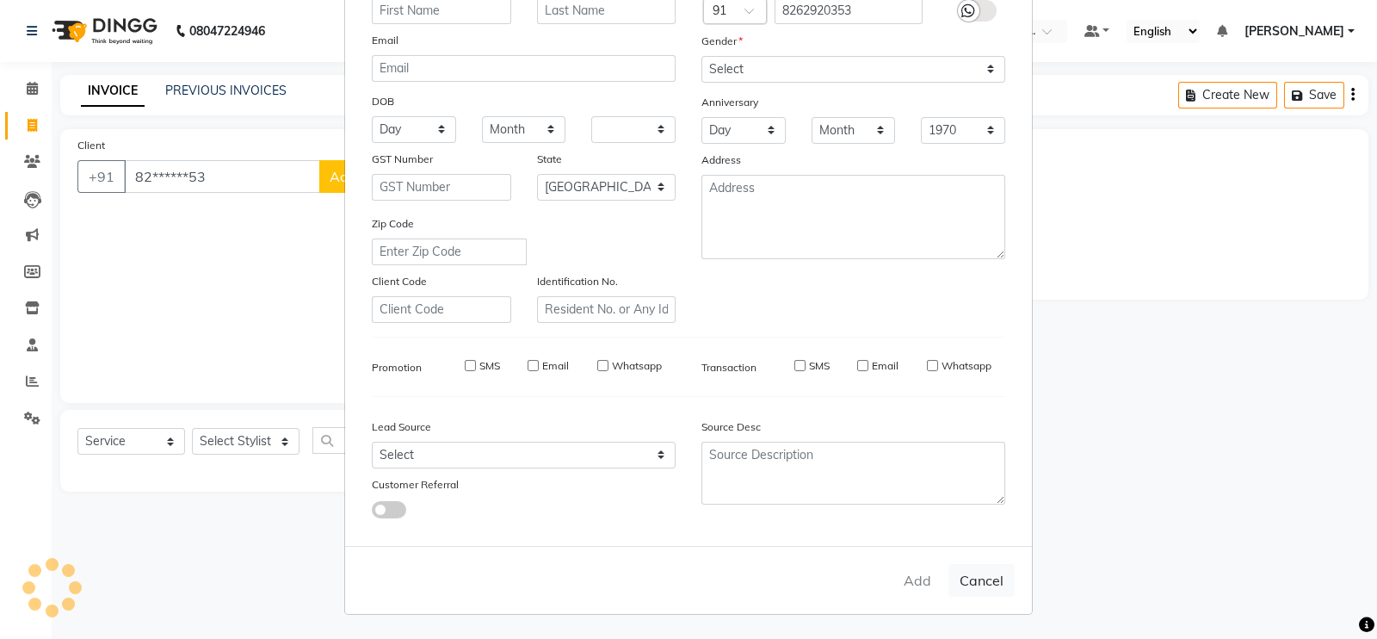
select select
checkbox input "false"
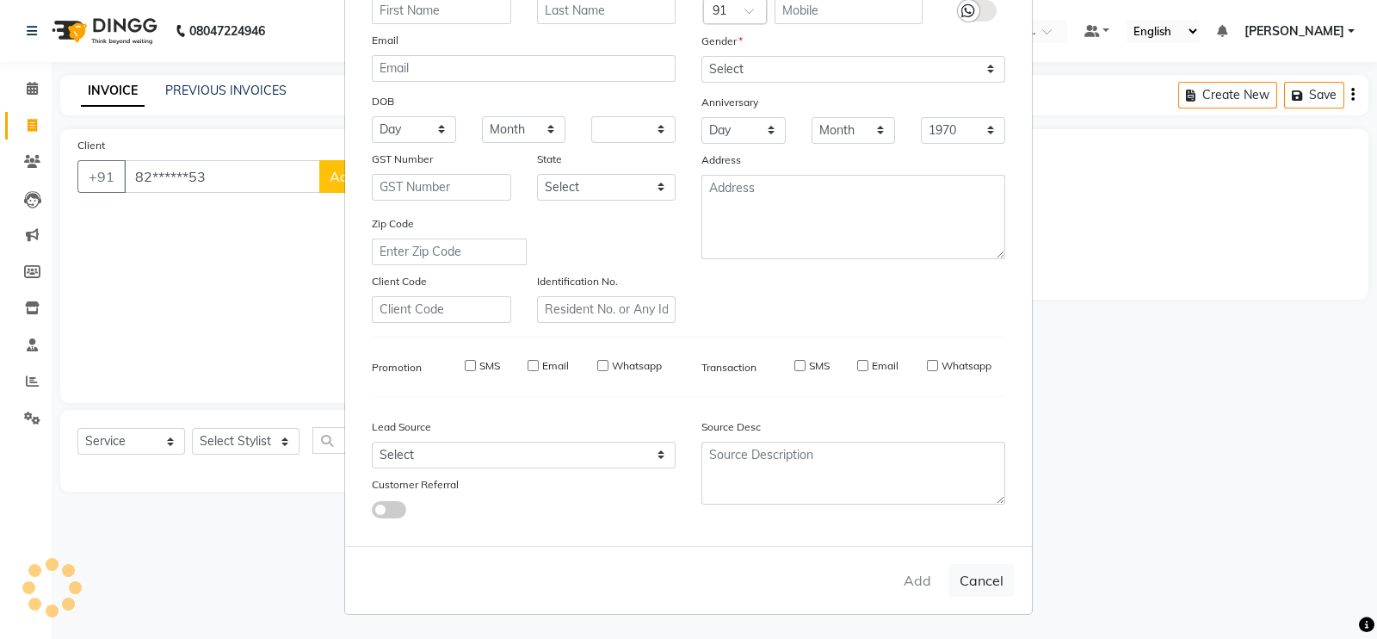
checkbox input "false"
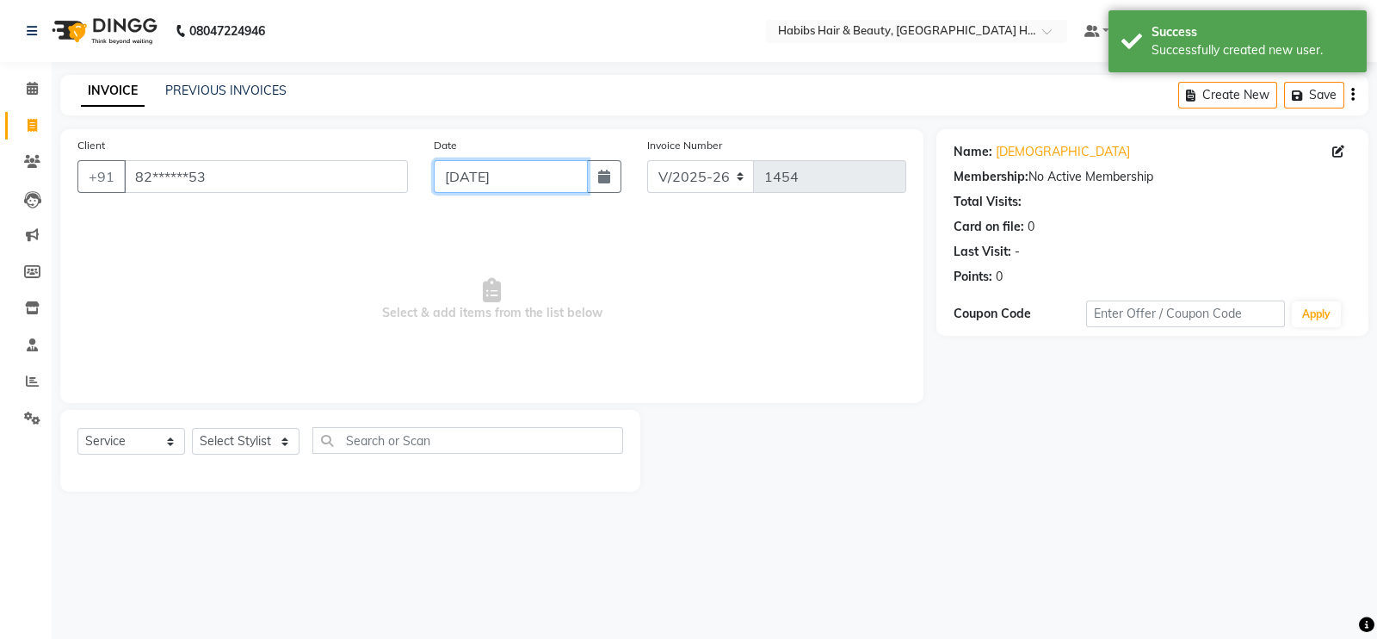
click at [465, 182] on input "[DATE]" at bounding box center [511, 176] width 154 height 33
select select "9"
select select "2025"
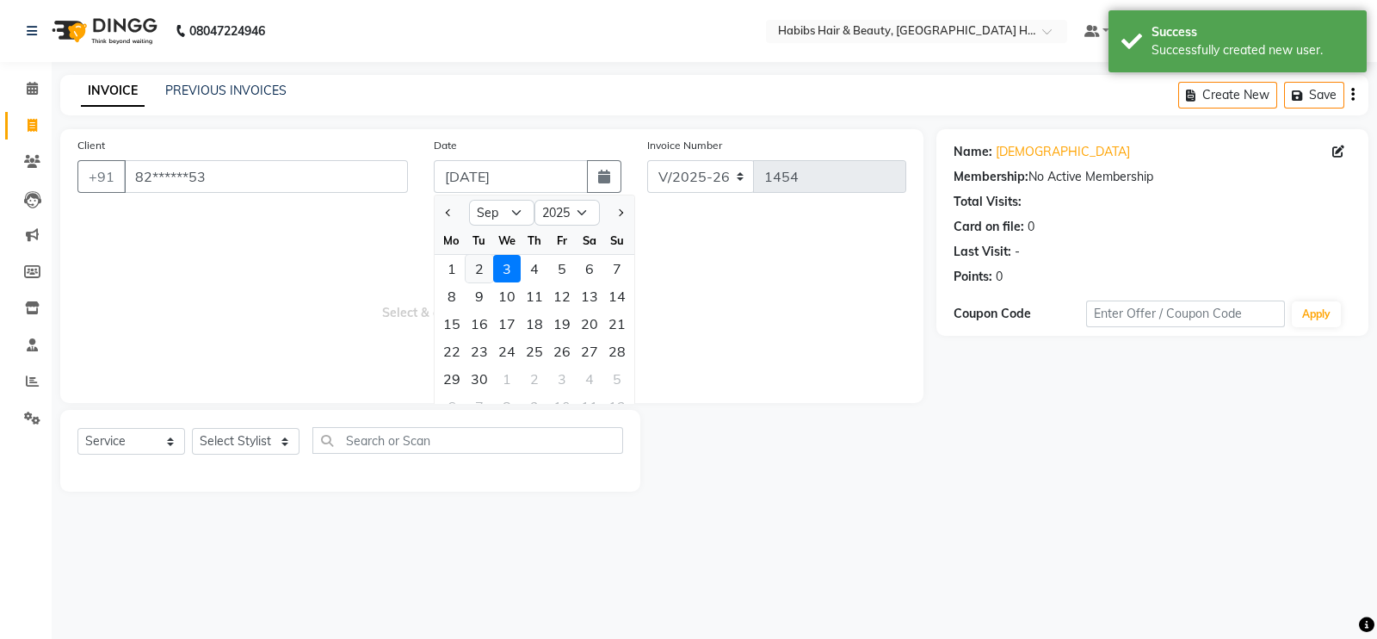
click at [486, 268] on div "2" at bounding box center [480, 269] width 28 height 28
type input "02-09-2025"
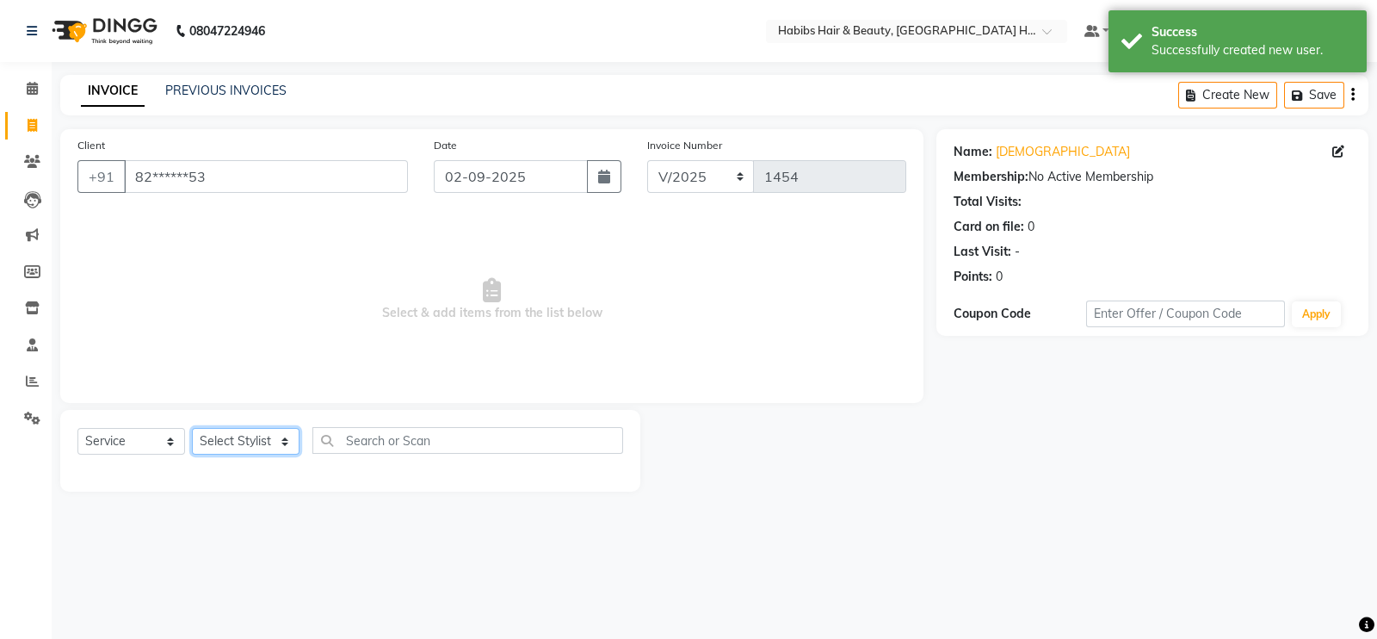
click at [269, 444] on select "Select Stylist Ajay [PERSON_NAME] [PERSON_NAME] [PERSON_NAME]" at bounding box center [246, 441] width 108 height 27
select select "65452"
click at [192, 429] on select "Select Stylist Ajay [PERSON_NAME] [PERSON_NAME] [PERSON_NAME]" at bounding box center [246, 441] width 108 height 27
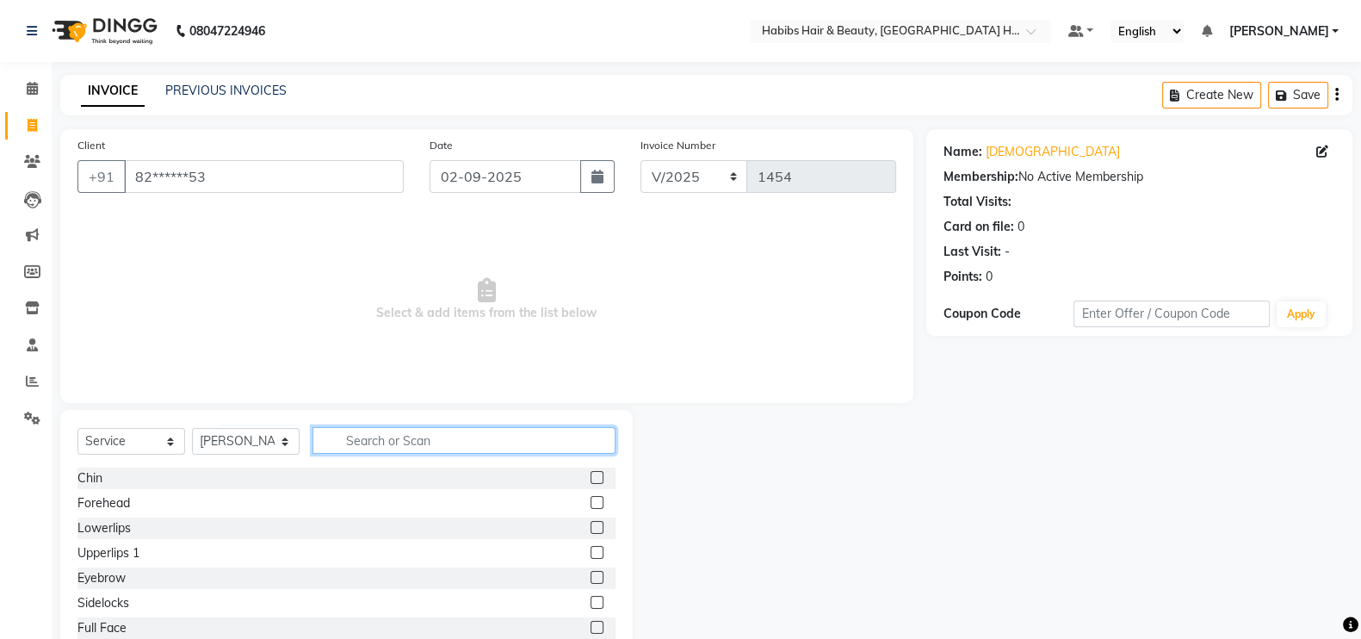
click at [348, 438] on input "text" at bounding box center [464, 440] width 303 height 27
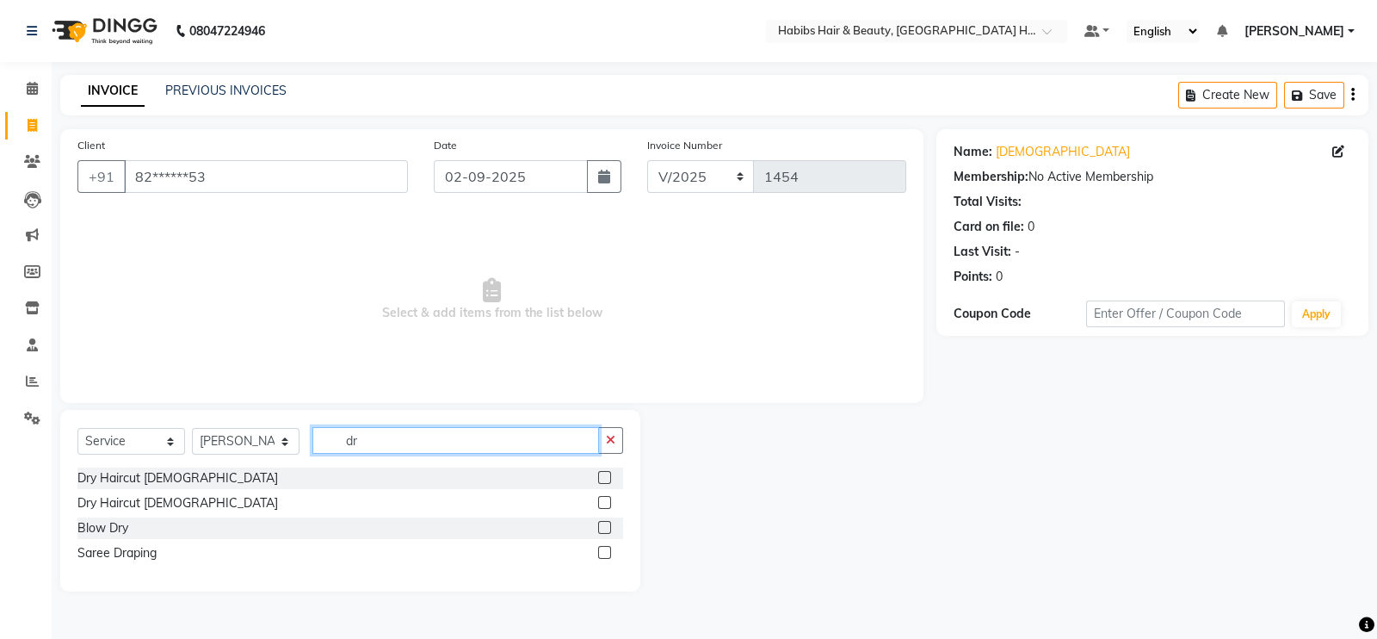
type input "dr"
click at [607, 504] on label at bounding box center [604, 502] width 13 height 13
click at [607, 504] on input "checkbox" at bounding box center [603, 503] width 11 height 11
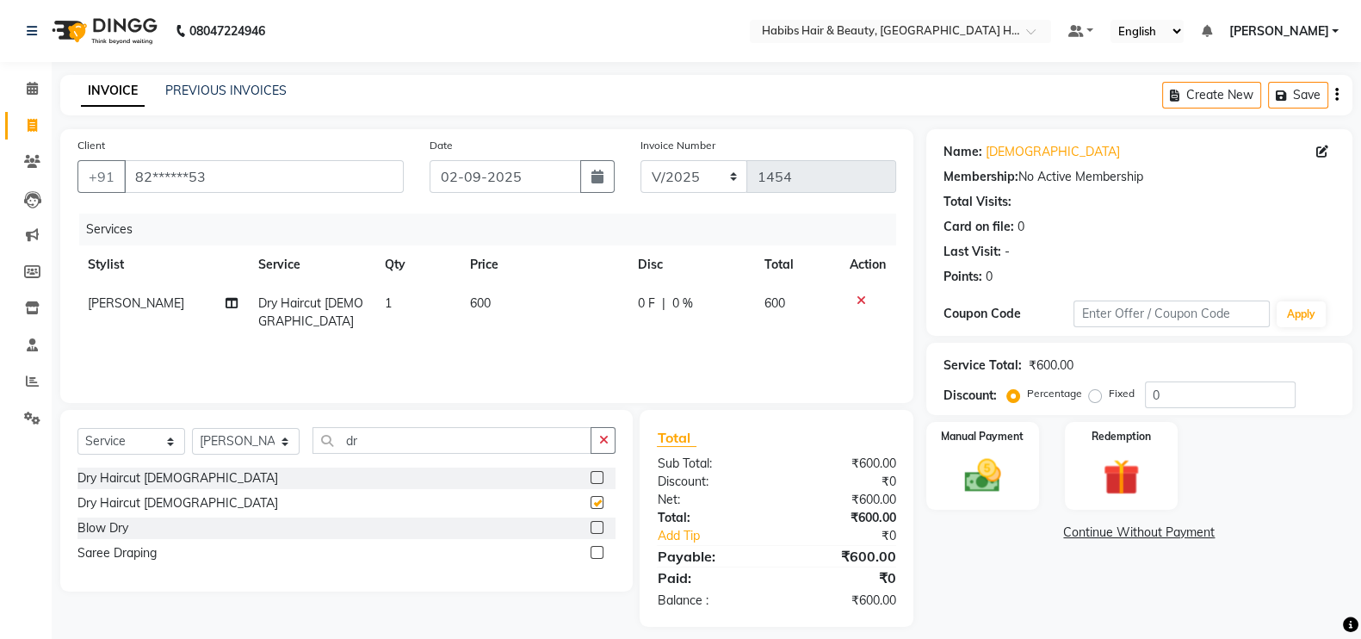
checkbox input "false"
click at [598, 445] on button "button" at bounding box center [603, 440] width 25 height 27
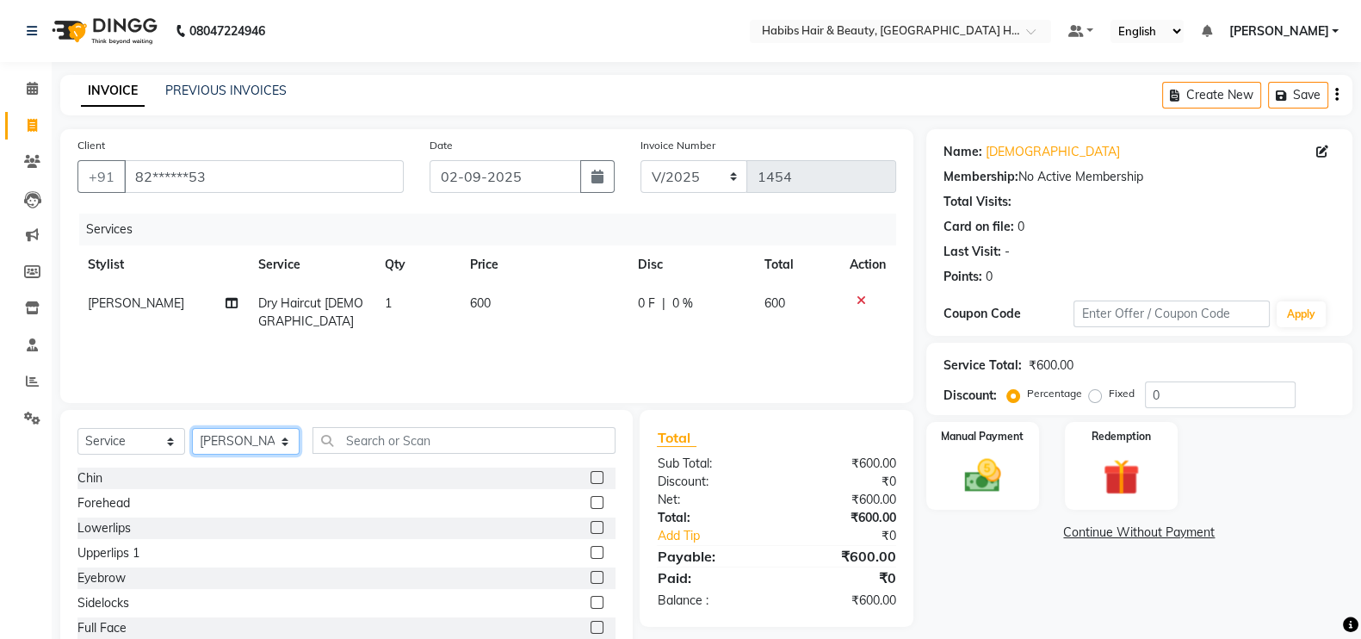
click at [250, 432] on select "Select Stylist Ajay [PERSON_NAME] [PERSON_NAME] [PERSON_NAME]" at bounding box center [246, 441] width 108 height 27
select select "76863"
click at [192, 429] on select "Select Stylist Ajay [PERSON_NAME] [PERSON_NAME] [PERSON_NAME]" at bounding box center [246, 441] width 108 height 27
click at [591, 578] on label at bounding box center [597, 577] width 13 height 13
click at [591, 578] on input "checkbox" at bounding box center [596, 577] width 11 height 11
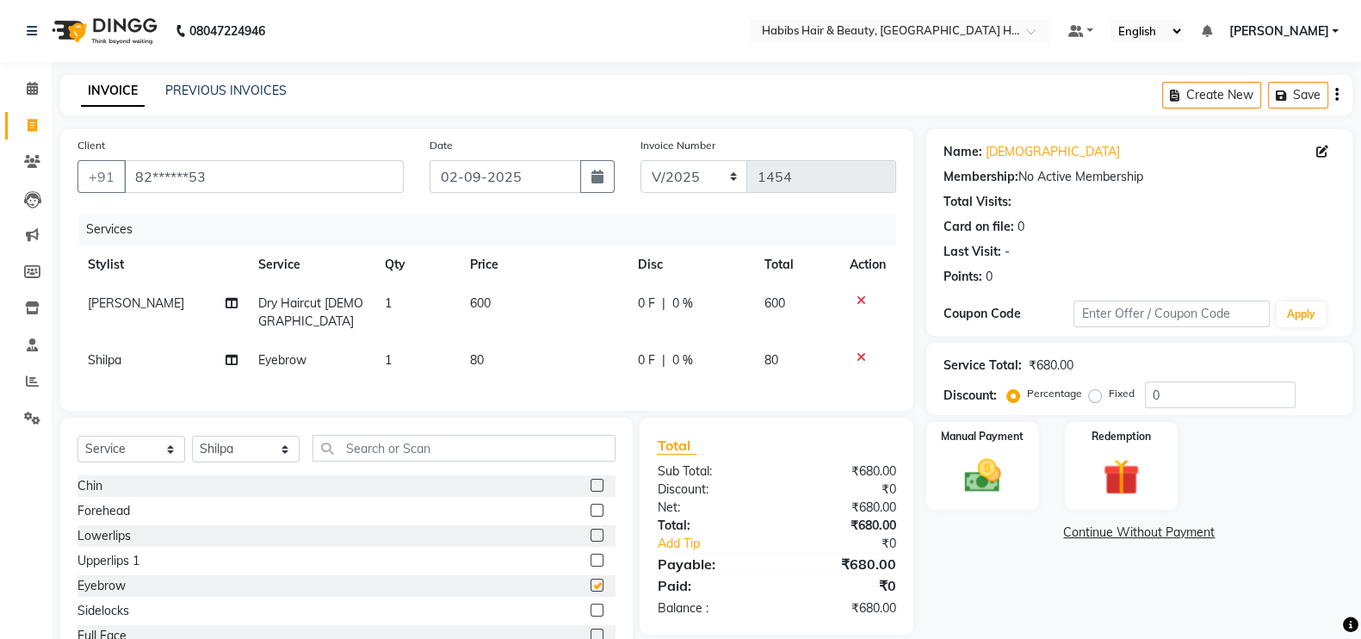
checkbox input "false"
click at [544, 366] on td "80" at bounding box center [544, 360] width 168 height 39
select select "76863"
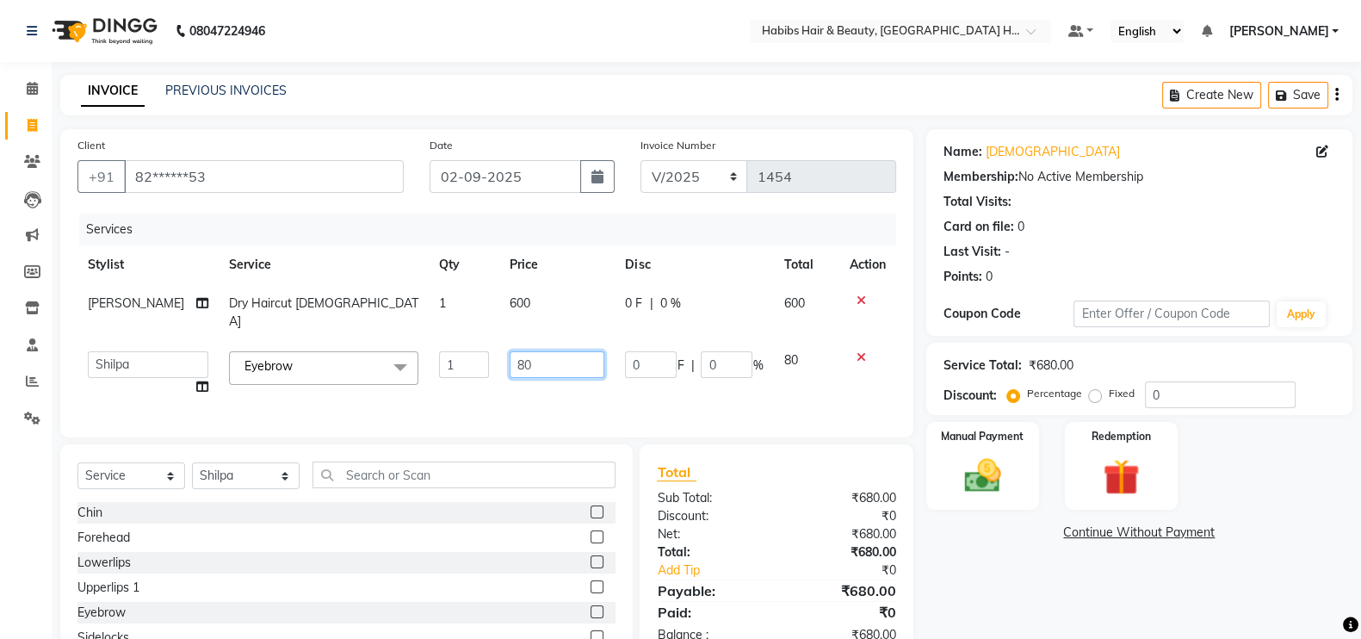
click at [510, 358] on input "80" at bounding box center [557, 364] width 95 height 27
type input "60"
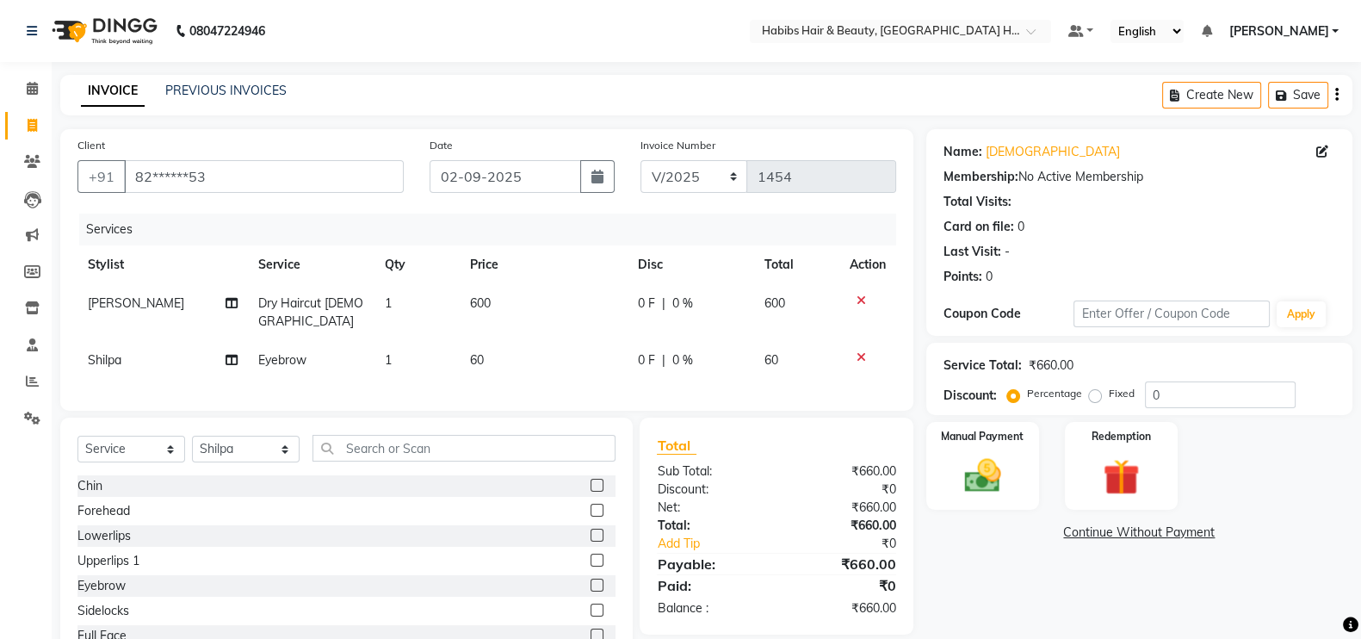
click at [514, 293] on td "600" at bounding box center [544, 312] width 168 height 57
select select "65452"
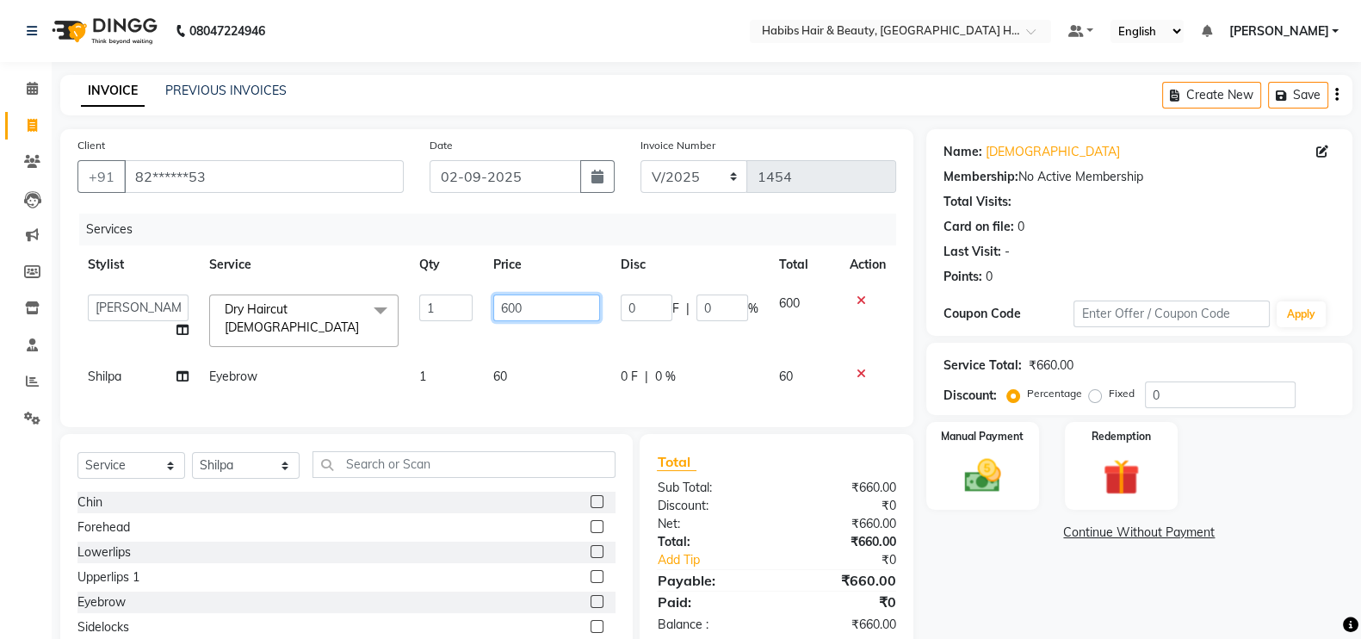
click at [507, 307] on input "600" at bounding box center [547, 307] width 108 height 27
type input "200"
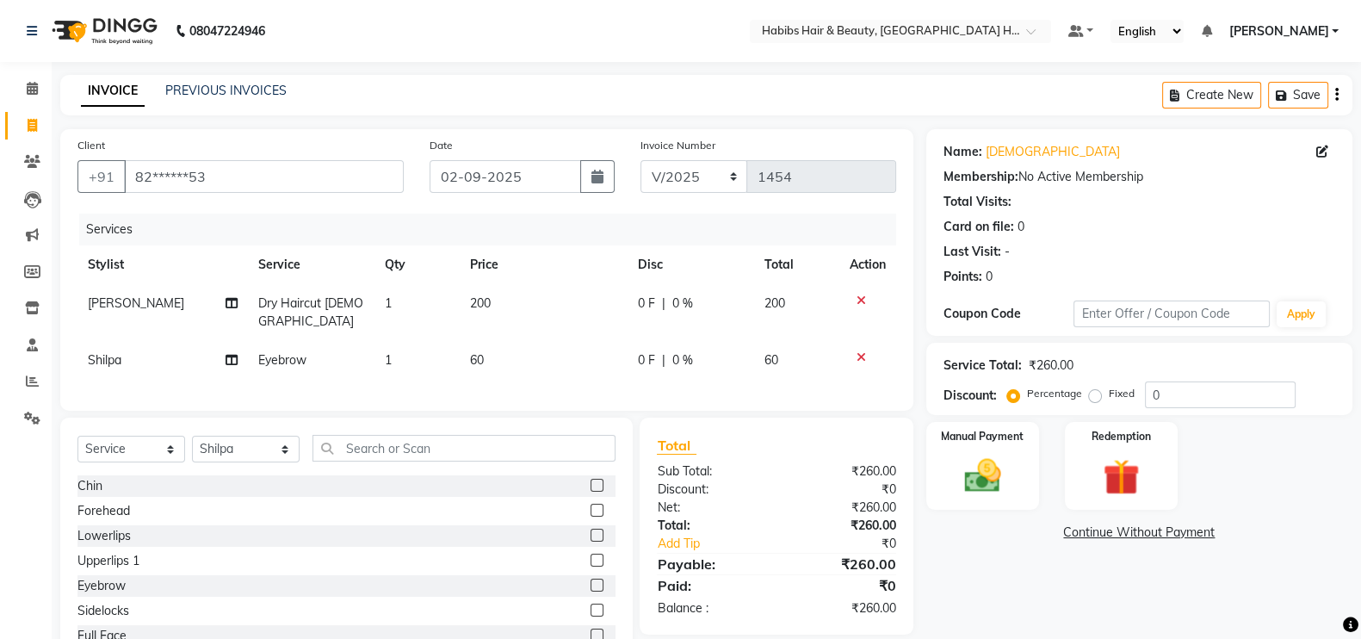
click at [538, 234] on div "Services" at bounding box center [494, 230] width 830 height 32
click at [985, 473] on img at bounding box center [982, 475] width 61 height 43
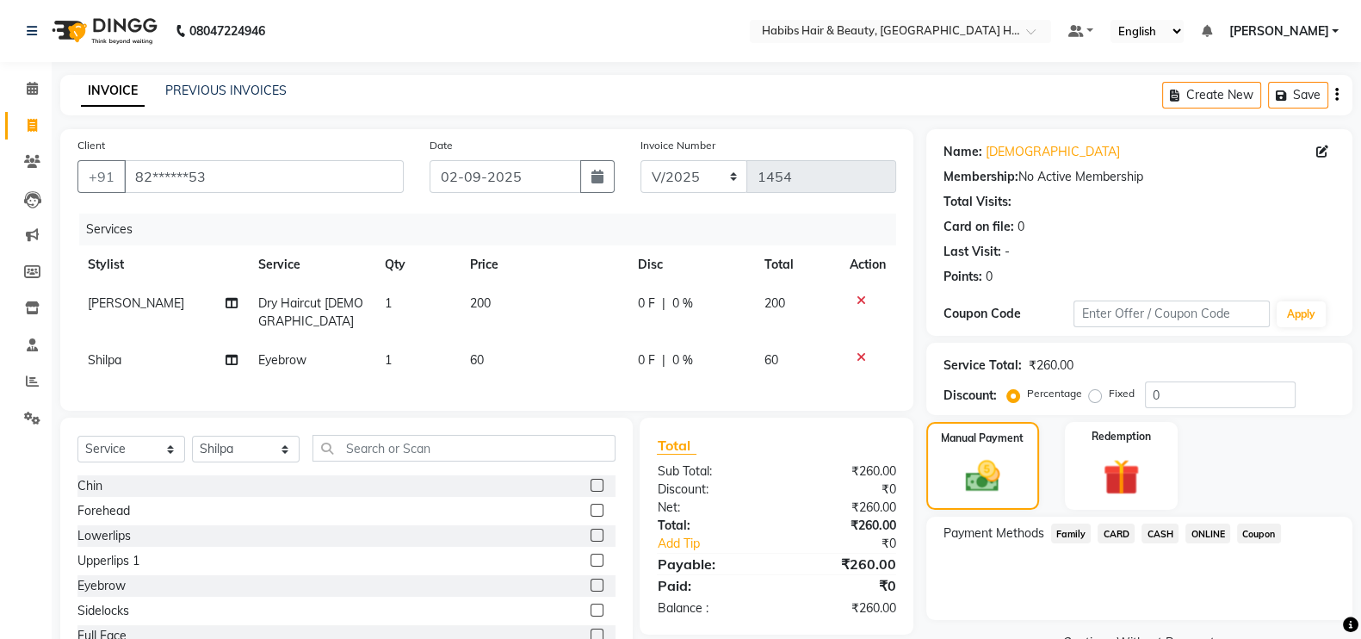
click at [1203, 535] on span "ONLINE" at bounding box center [1207, 533] width 45 height 20
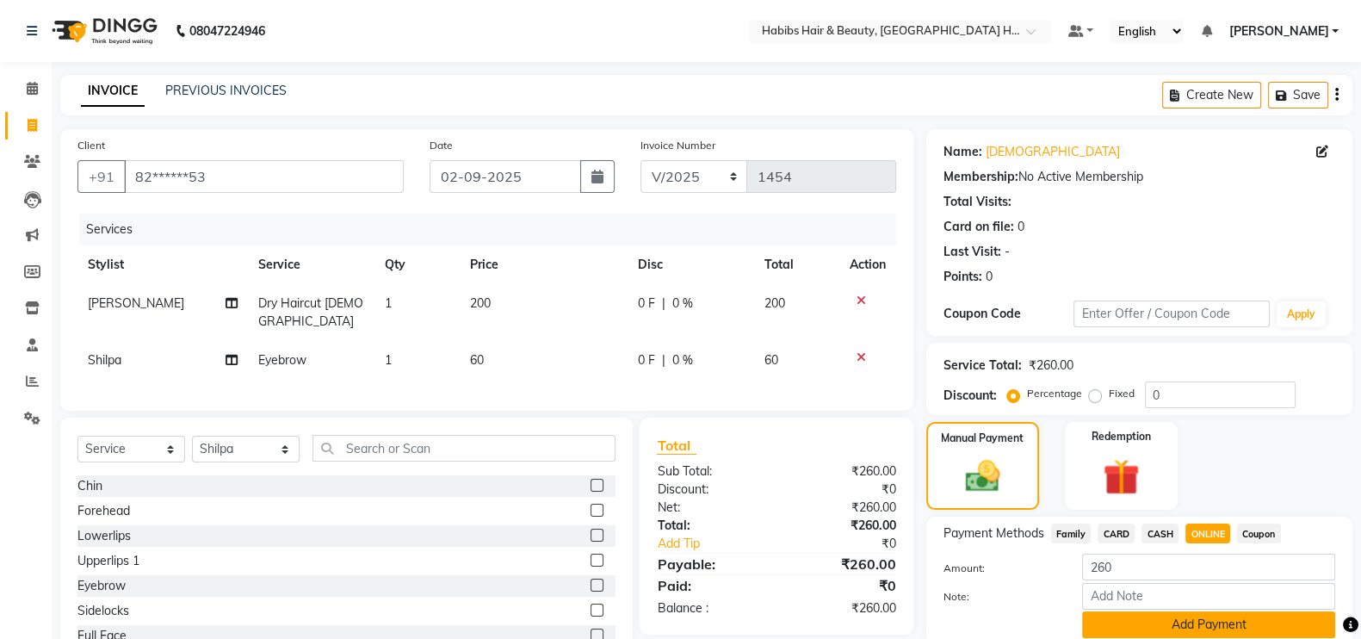
click at [1278, 634] on button "Add Payment" at bounding box center [1208, 624] width 253 height 27
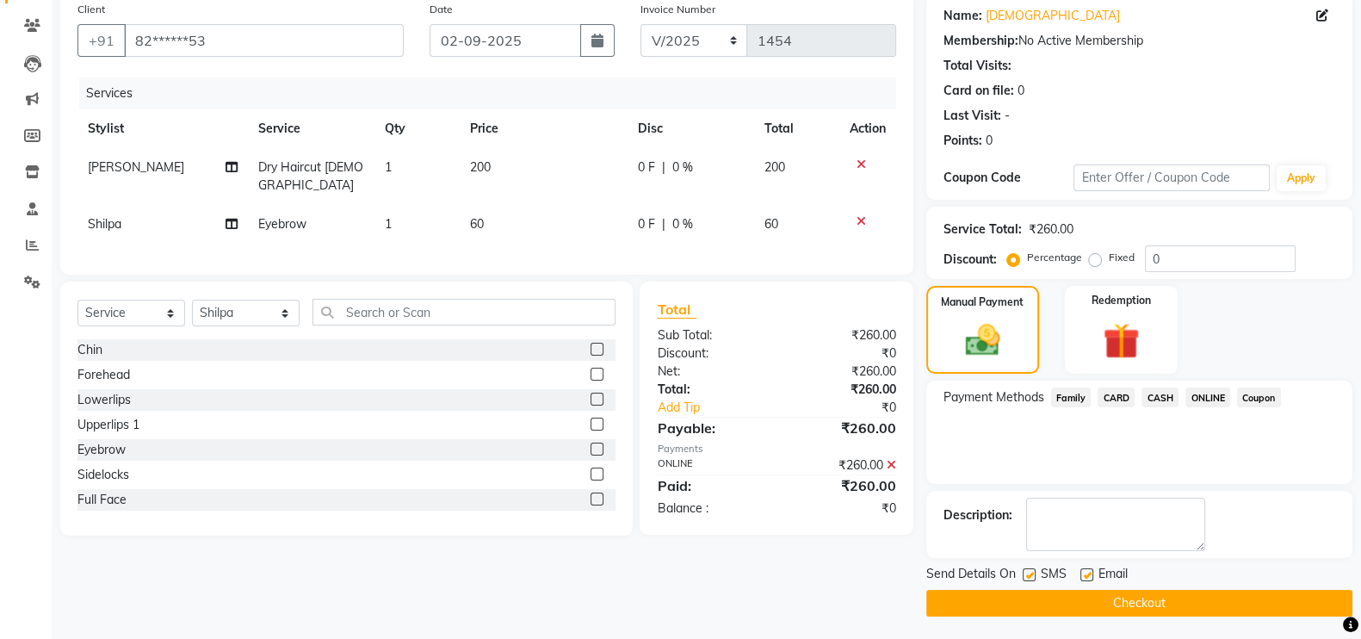
scroll to position [139, 0]
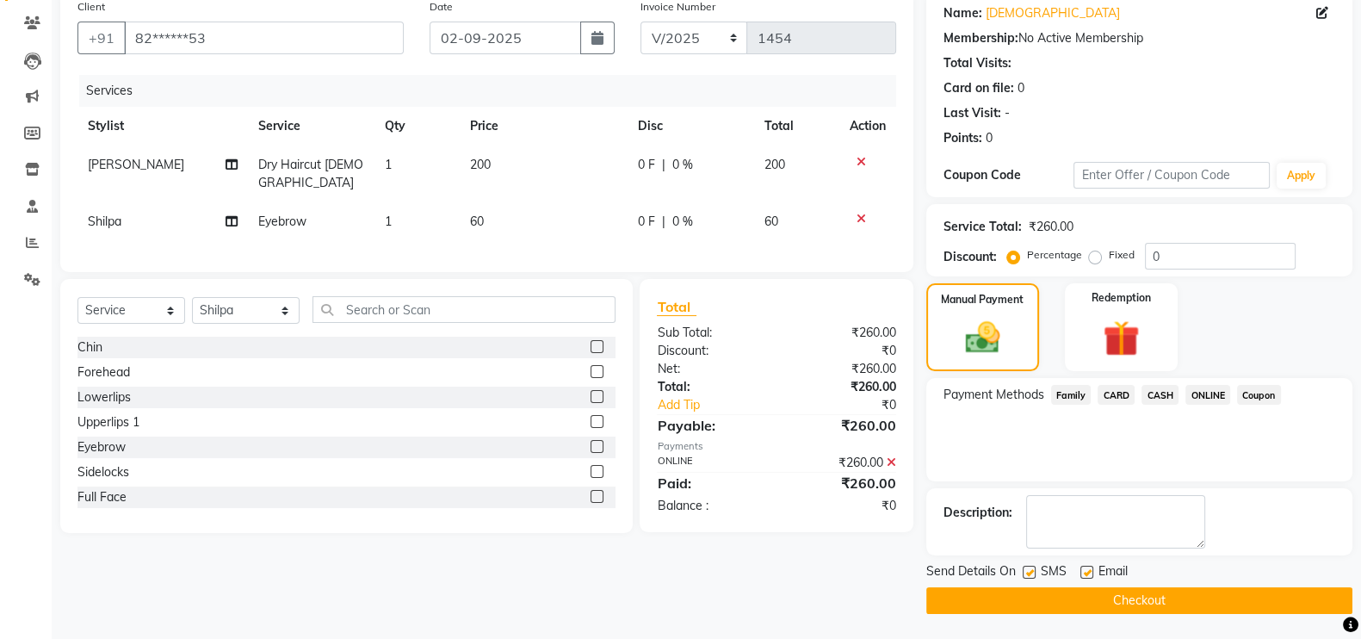
click at [1303, 601] on button "Checkout" at bounding box center [1139, 600] width 426 height 27
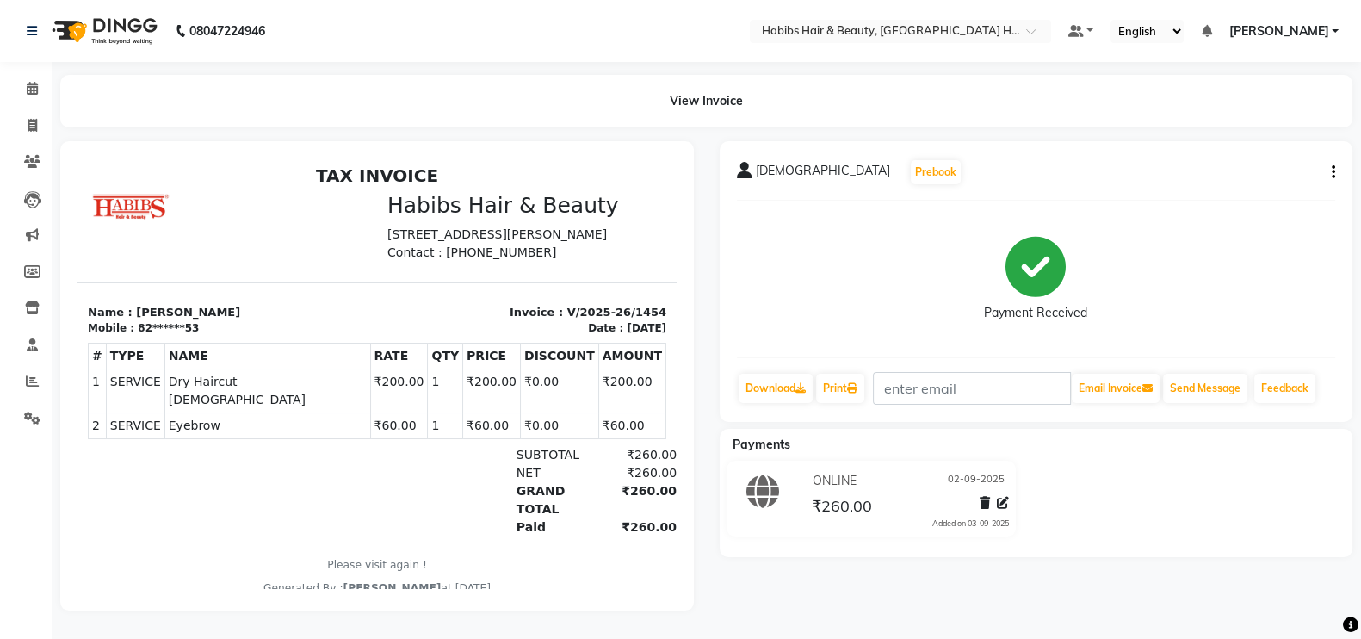
select select "7397"
select select "service"
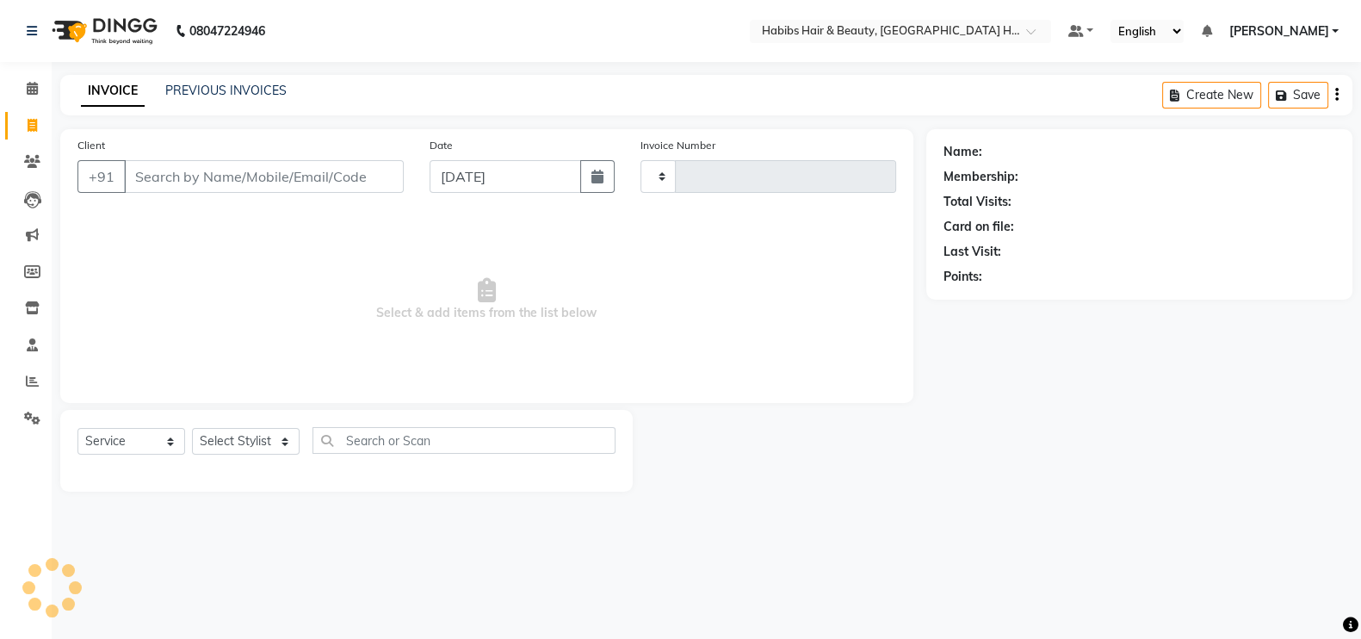
type input "1455"
select select "7397"
click at [254, 178] on input "Client" at bounding box center [266, 176] width 284 height 33
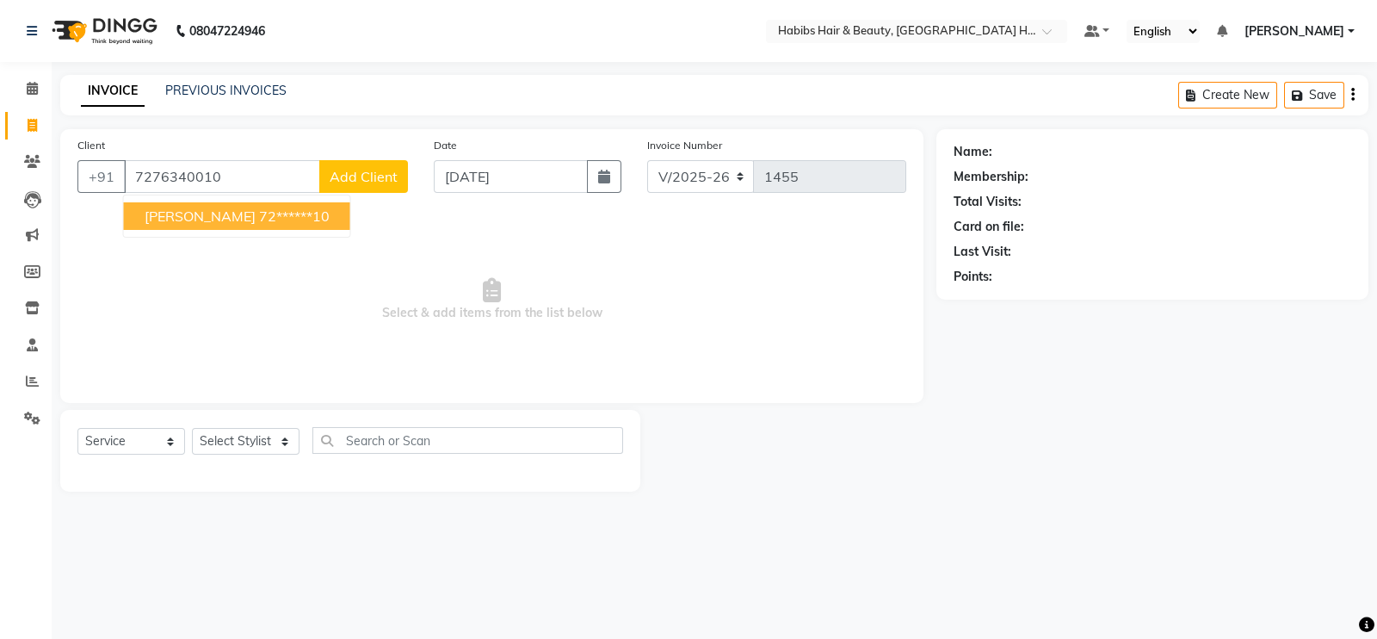
type input "7276340010"
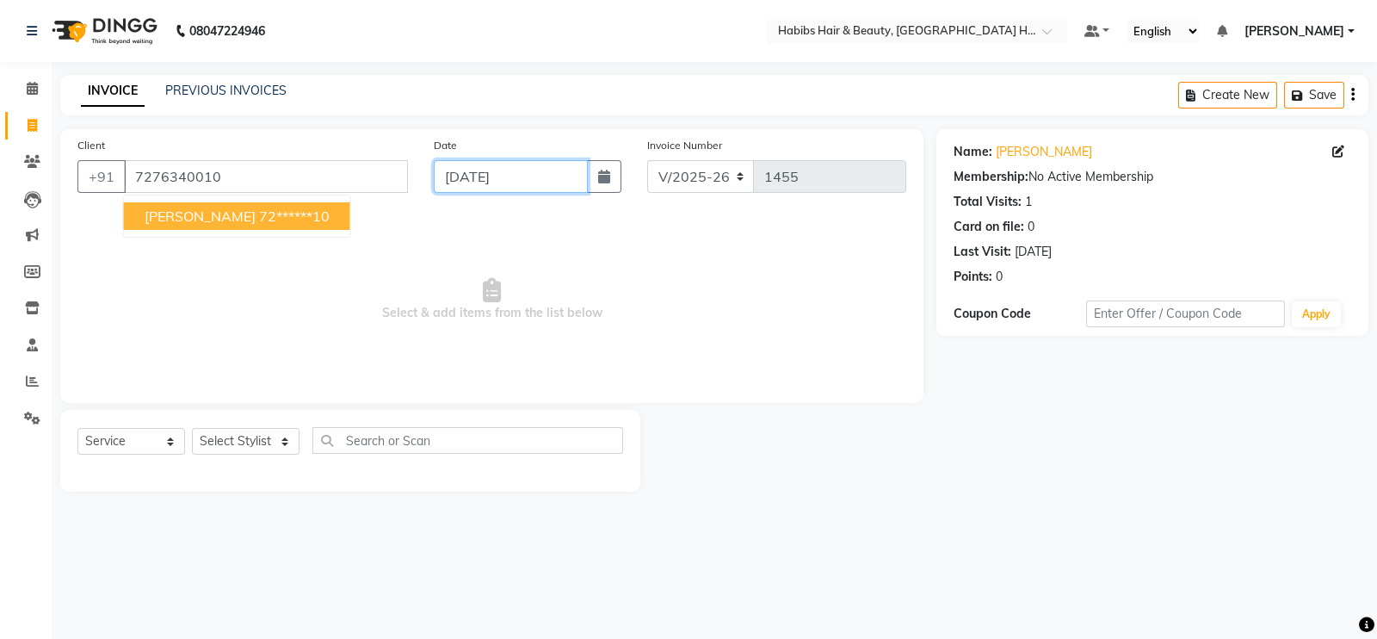
click at [523, 178] on input "[DATE]" at bounding box center [511, 176] width 154 height 33
select select "9"
select select "2025"
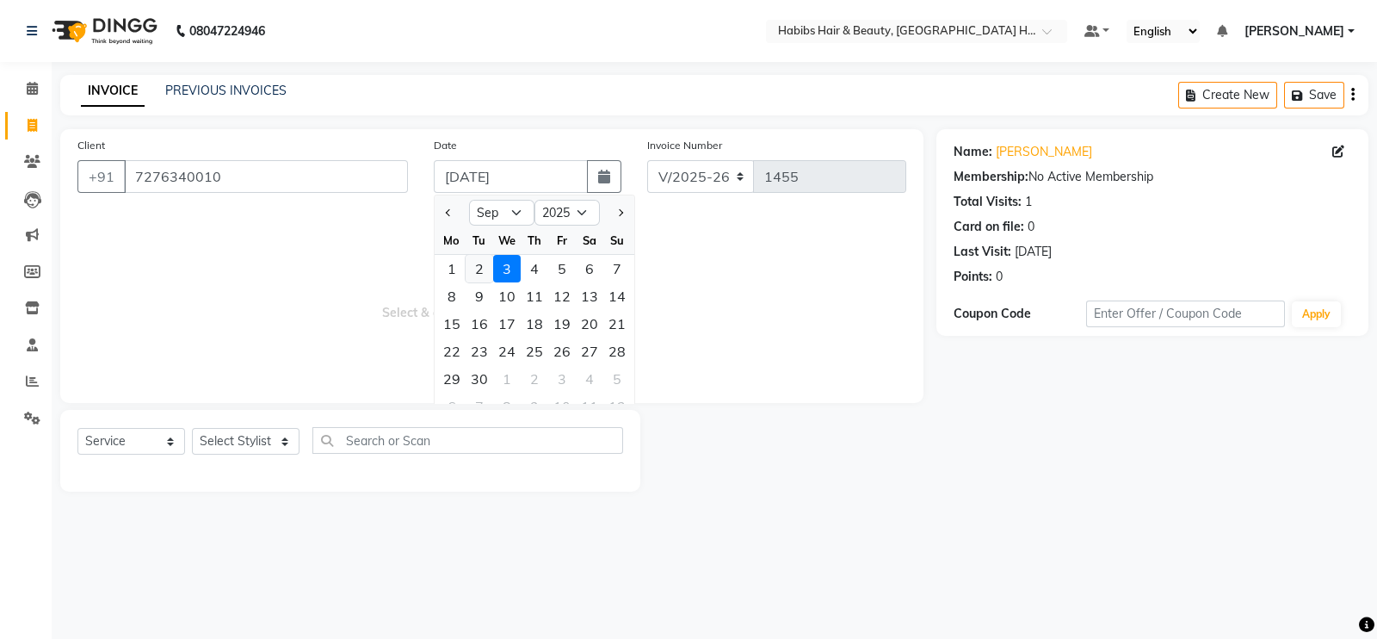
click at [482, 278] on div "2" at bounding box center [480, 269] width 28 height 28
type input "02-09-2025"
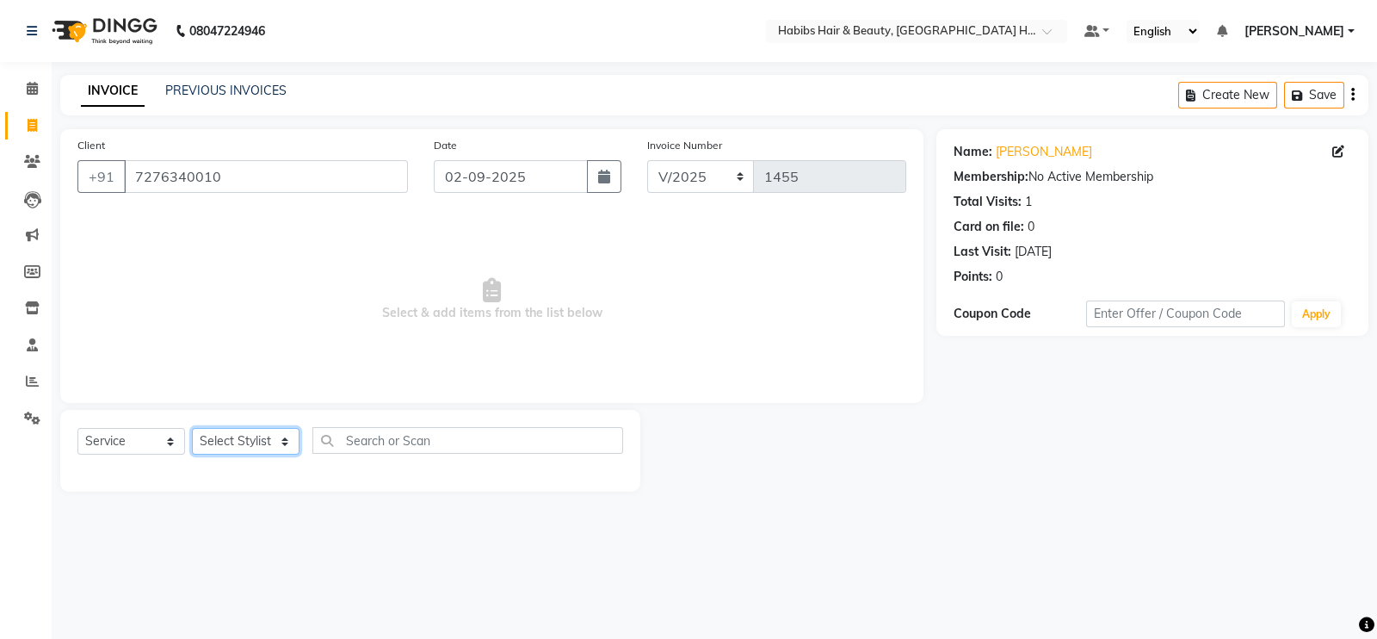
click at [260, 449] on select "Select Stylist Ajay [PERSON_NAME] [PERSON_NAME] [PERSON_NAME]" at bounding box center [246, 441] width 108 height 27
select select "76865"
click at [192, 429] on select "Select Stylist Ajay [PERSON_NAME] [PERSON_NAME] [PERSON_NAME]" at bounding box center [246, 441] width 108 height 27
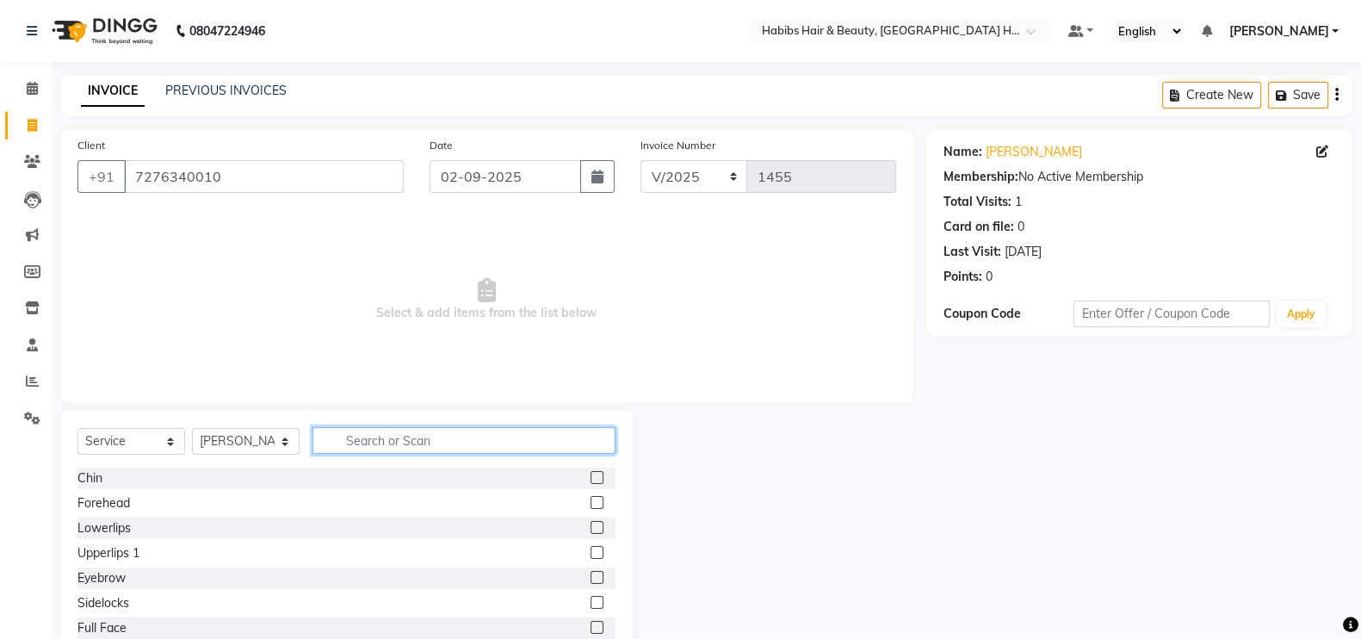
click at [405, 438] on input "text" at bounding box center [464, 440] width 303 height 27
click at [406, 438] on input "text" at bounding box center [464, 440] width 303 height 27
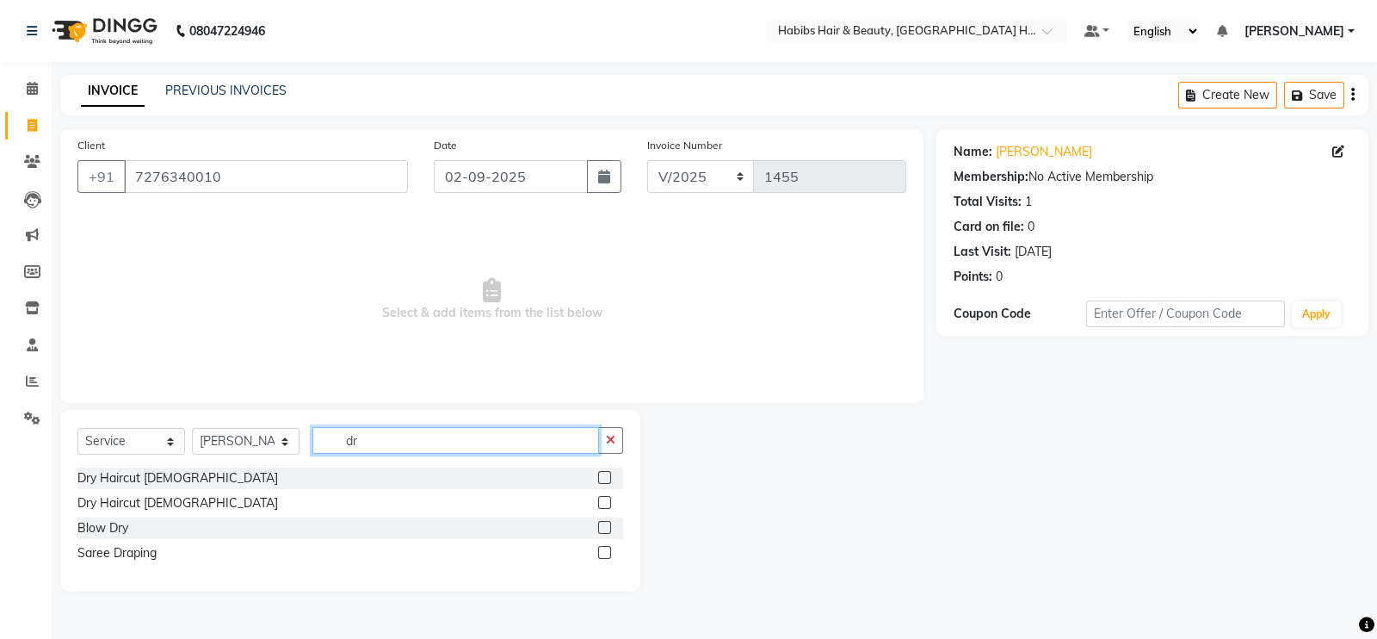
type input "dr"
click at [603, 480] on label at bounding box center [604, 477] width 13 height 13
click at [603, 480] on input "checkbox" at bounding box center [603, 478] width 11 height 11
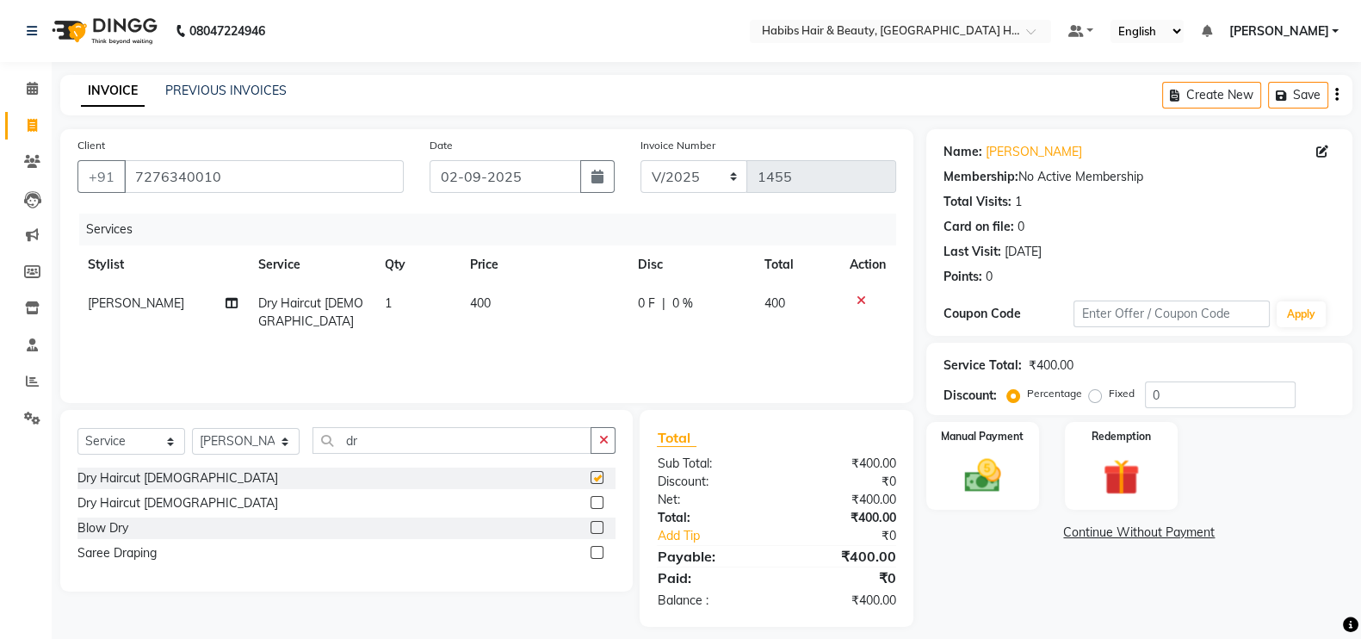
checkbox input "false"
click at [525, 303] on td "400" at bounding box center [544, 312] width 168 height 57
select select "76865"
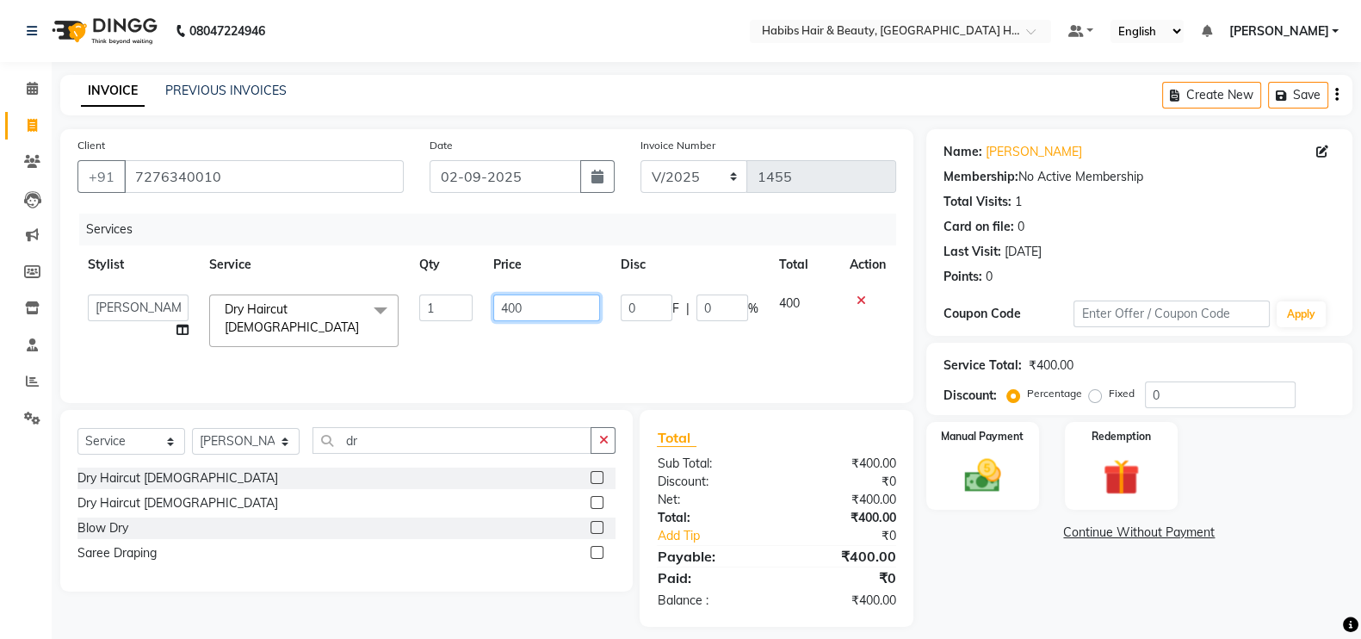
click at [509, 318] on input "400" at bounding box center [547, 307] width 108 height 27
type input "200"
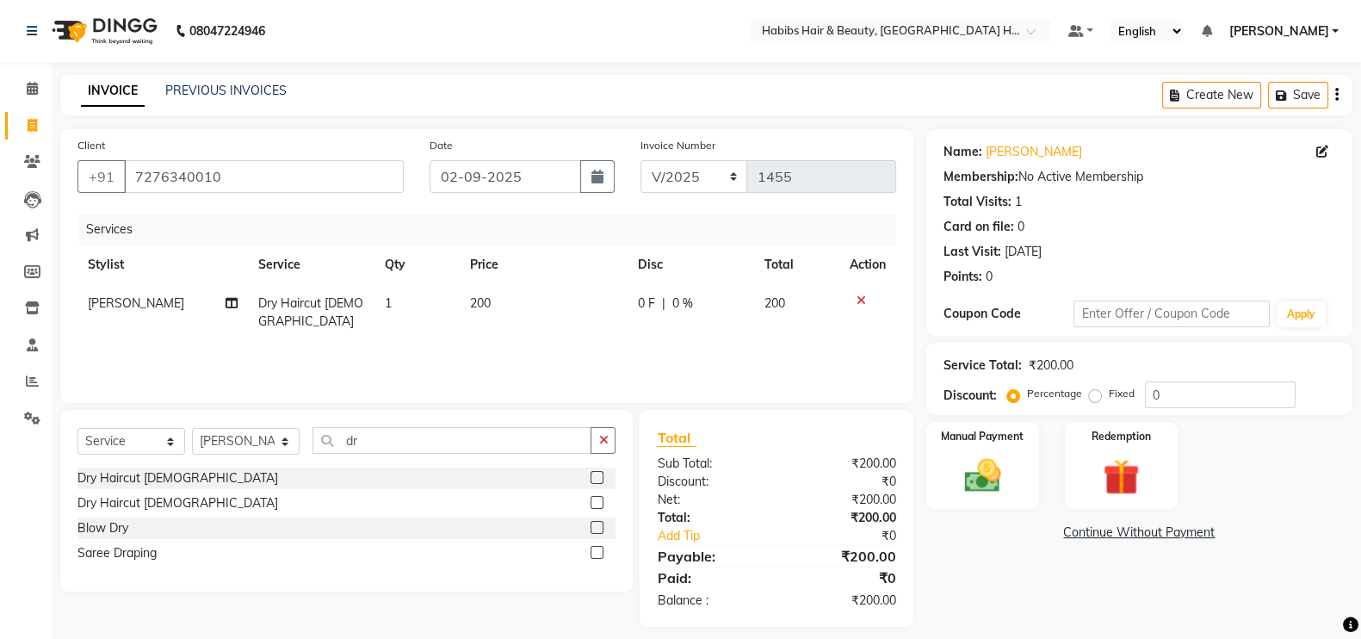
click at [528, 344] on div "Services Stylist Service Qty Price Disc Total Action [PERSON_NAME] Dry Haircut …" at bounding box center [486, 300] width 819 height 172
click at [991, 465] on img at bounding box center [982, 475] width 61 height 43
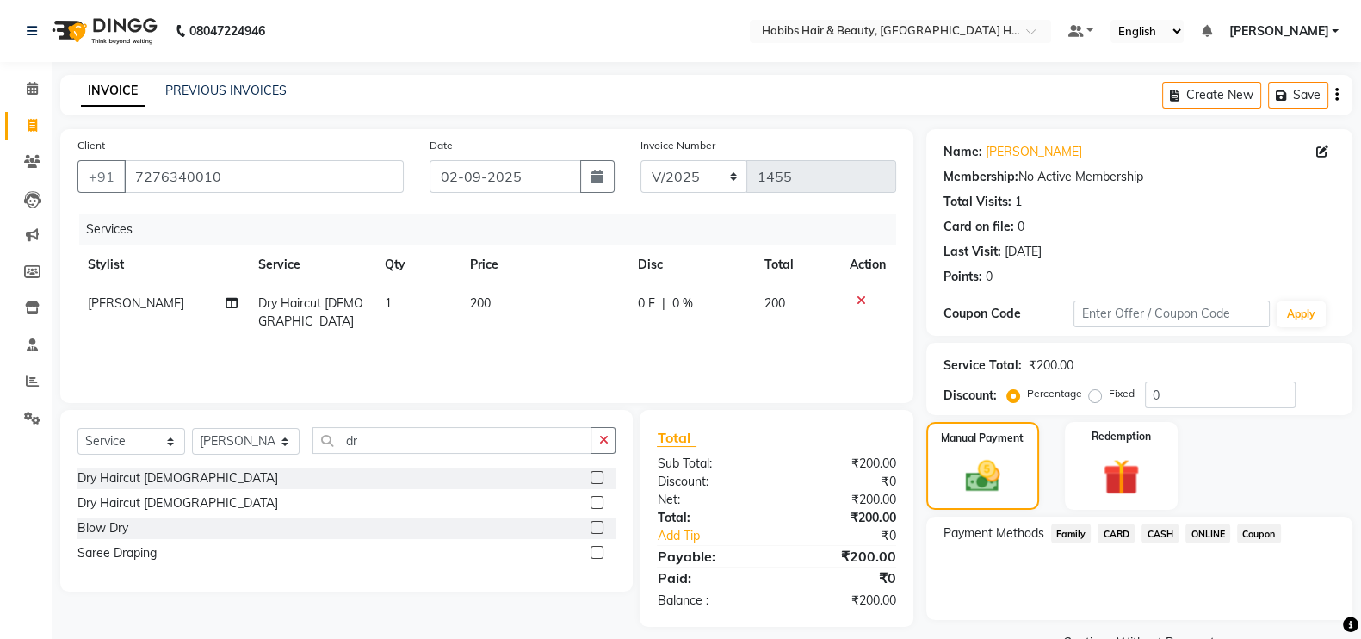
click at [1205, 531] on span "ONLINE" at bounding box center [1207, 533] width 45 height 20
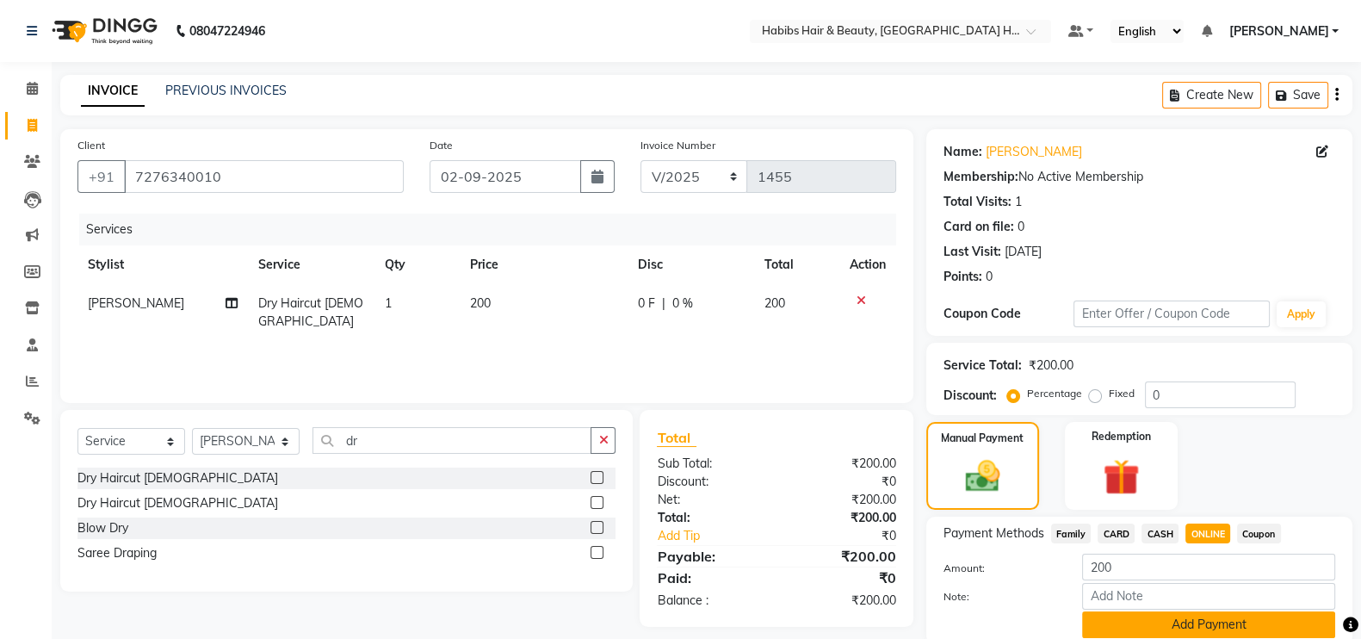
click at [1239, 628] on button "Add Payment" at bounding box center [1208, 624] width 253 height 27
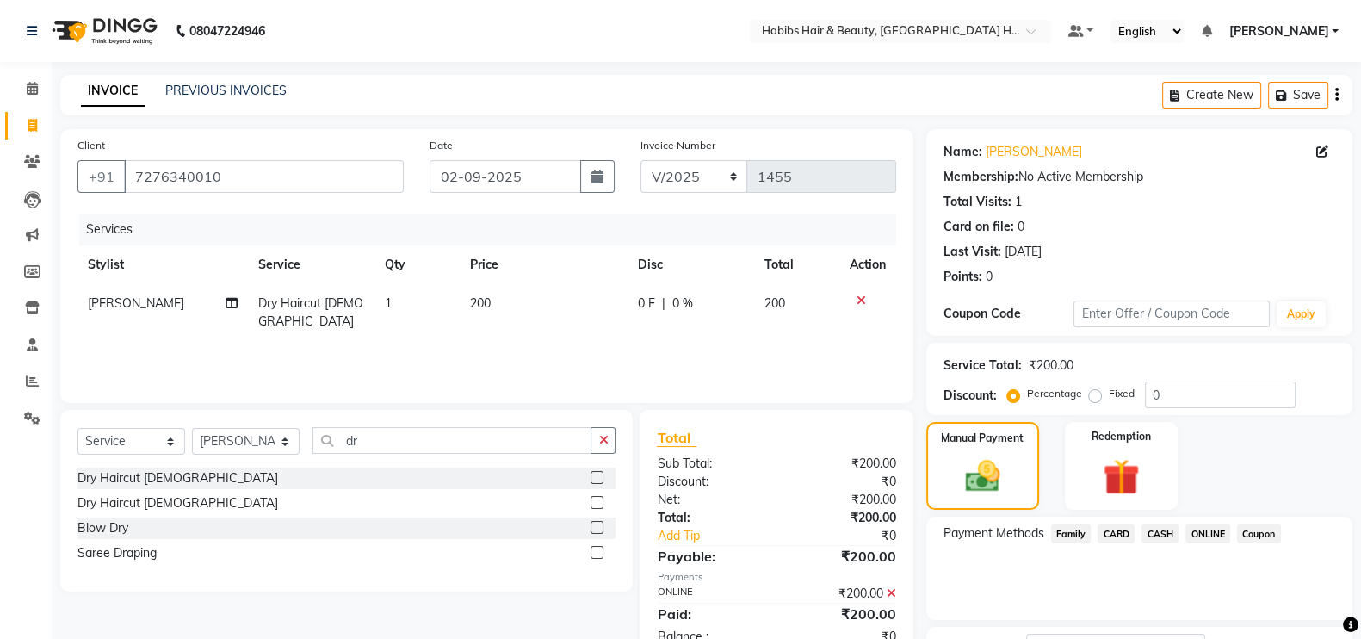
scroll to position [139, 0]
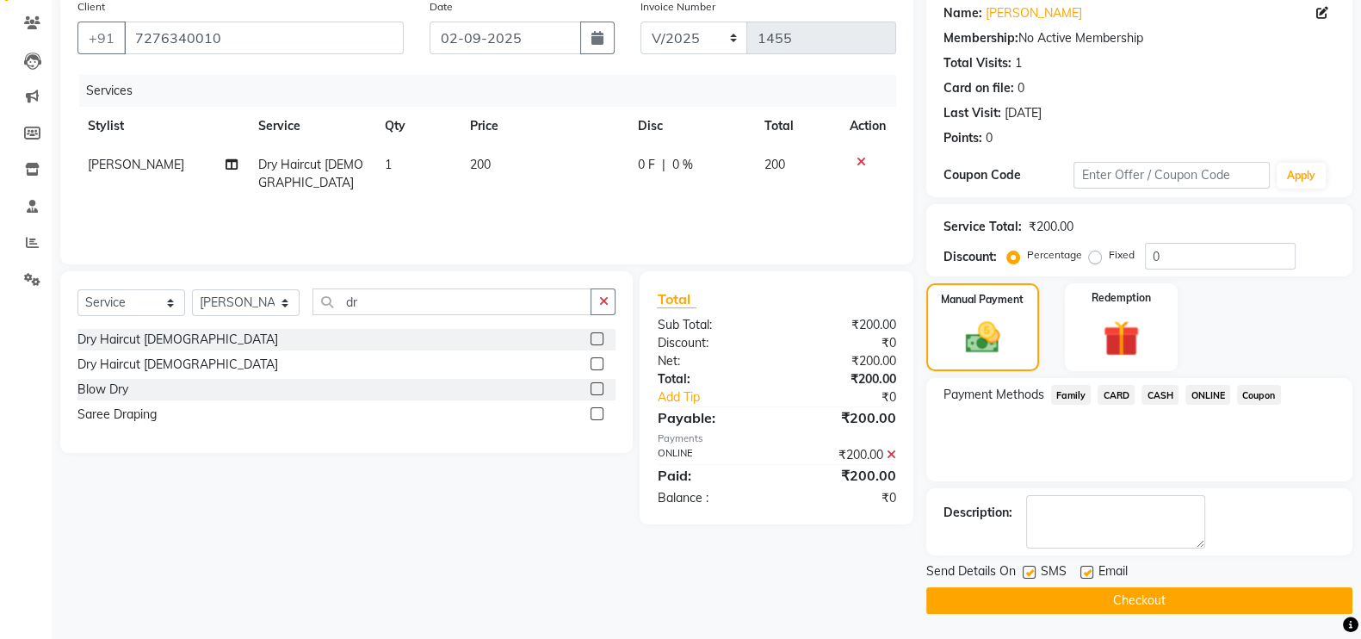
click at [1253, 597] on button "Checkout" at bounding box center [1139, 600] width 426 height 27
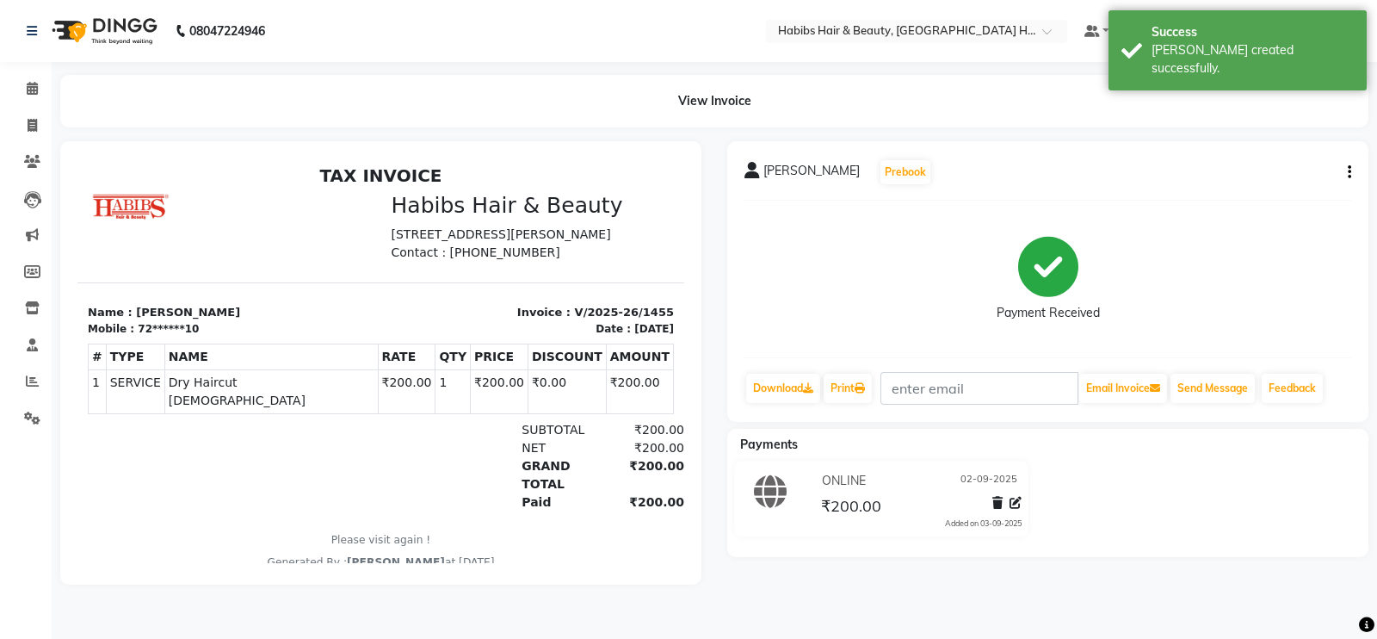
select select "service"
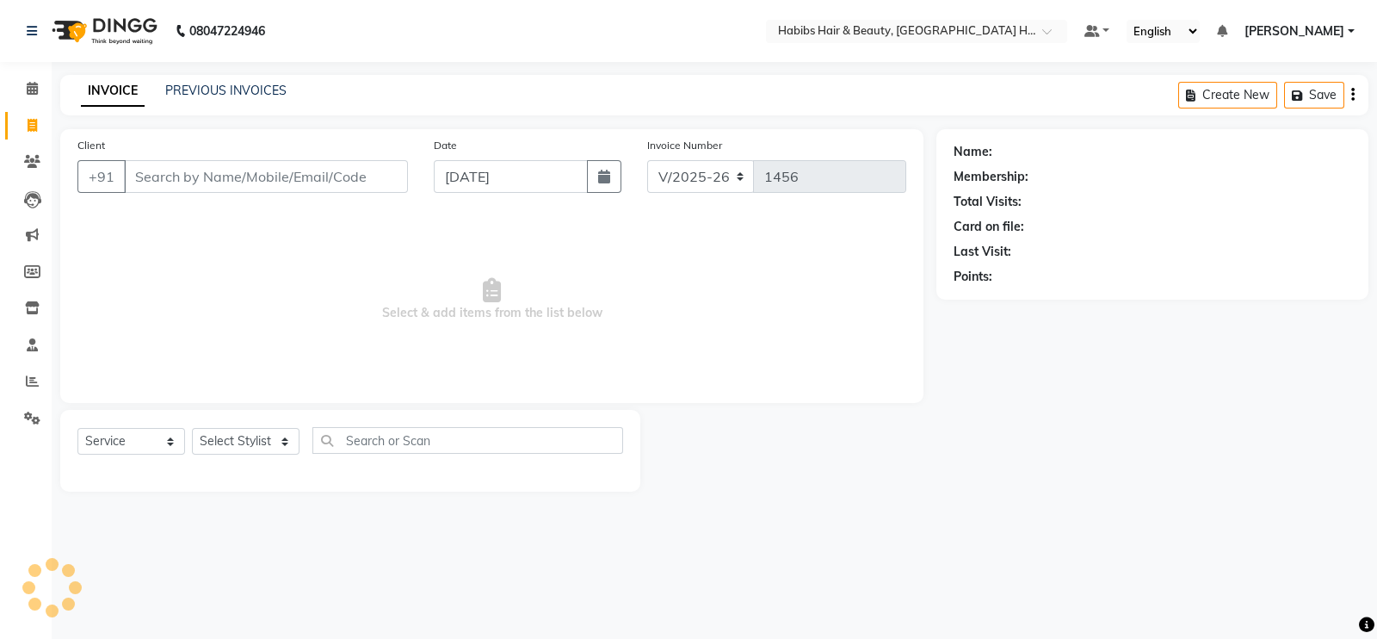
click at [314, 186] on input "Client" at bounding box center [266, 176] width 284 height 33
click at [344, 171] on span "Add Client" at bounding box center [364, 176] width 68 height 17
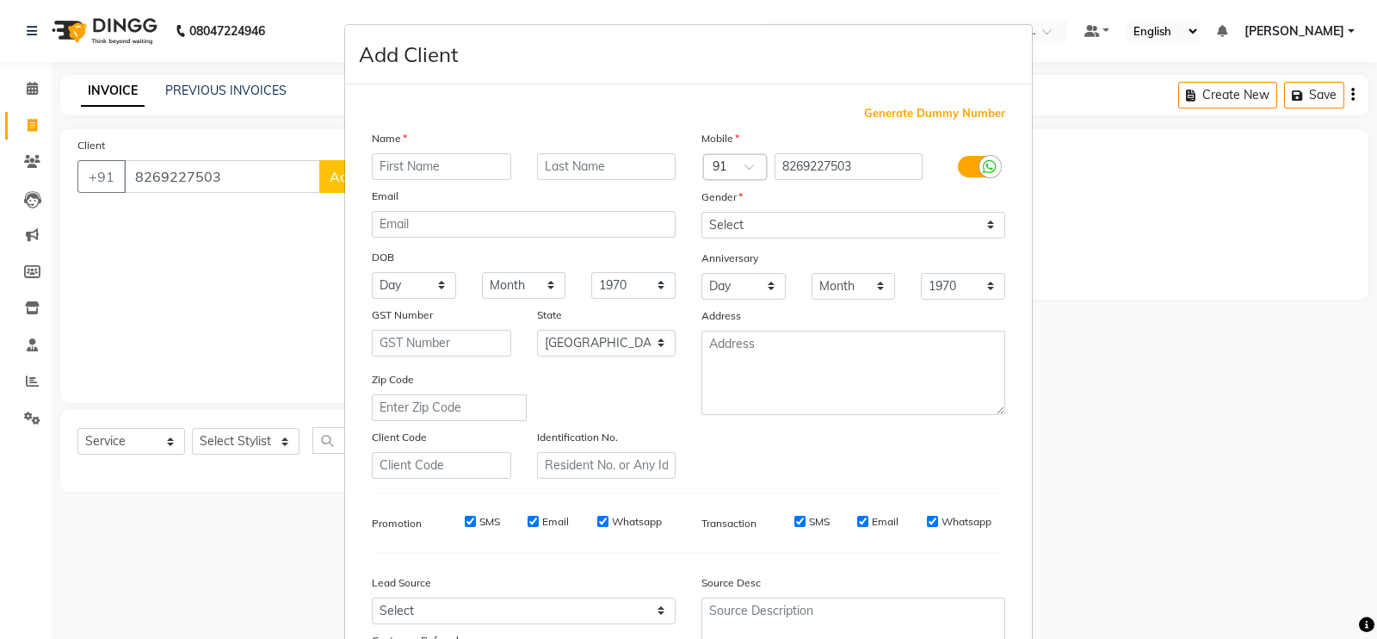
click at [399, 170] on input "text" at bounding box center [441, 166] width 139 height 27
click at [820, 230] on select "Select [DEMOGRAPHIC_DATA] [DEMOGRAPHIC_DATA] Other Prefer Not To Say" at bounding box center [854, 225] width 304 height 27
click at [702, 213] on select "Select [DEMOGRAPHIC_DATA] [DEMOGRAPHIC_DATA] Other Prefer Not To Say" at bounding box center [854, 225] width 304 height 27
click at [937, 222] on select "Select [DEMOGRAPHIC_DATA] [DEMOGRAPHIC_DATA] Other Prefer Not To Say" at bounding box center [854, 225] width 304 height 27
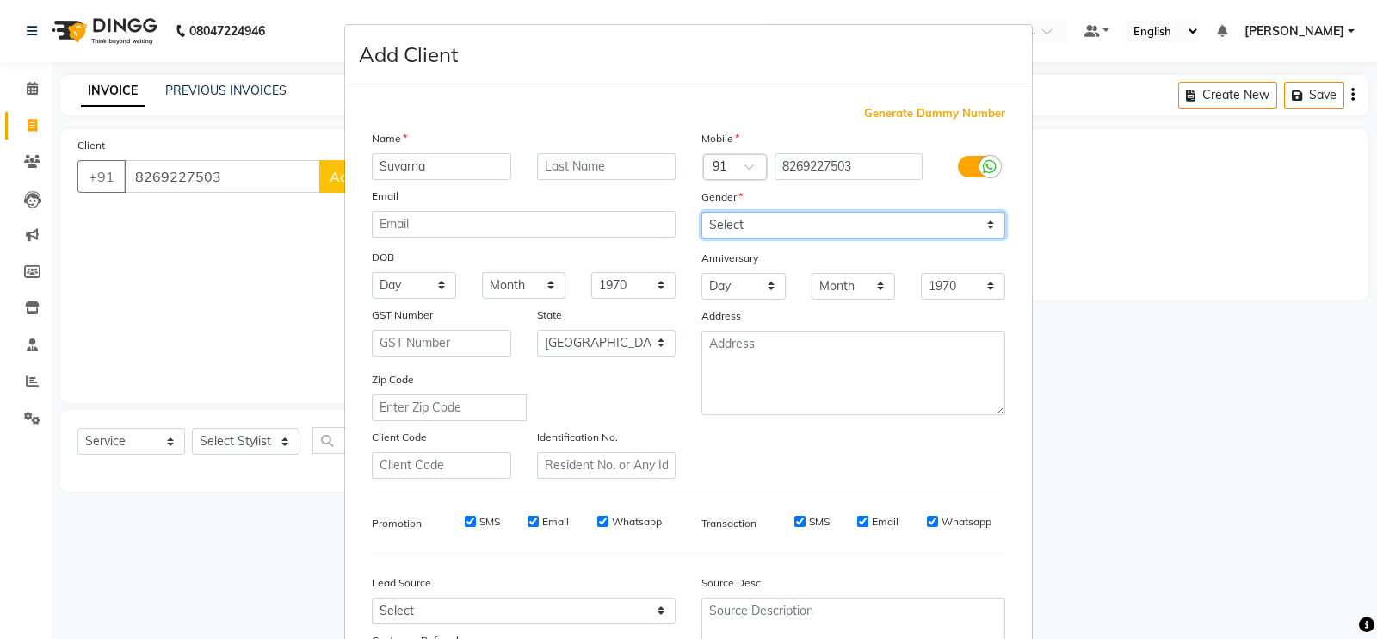
click at [702, 213] on select "Select [DEMOGRAPHIC_DATA] [DEMOGRAPHIC_DATA] Other Prefer Not To Say" at bounding box center [854, 225] width 304 height 27
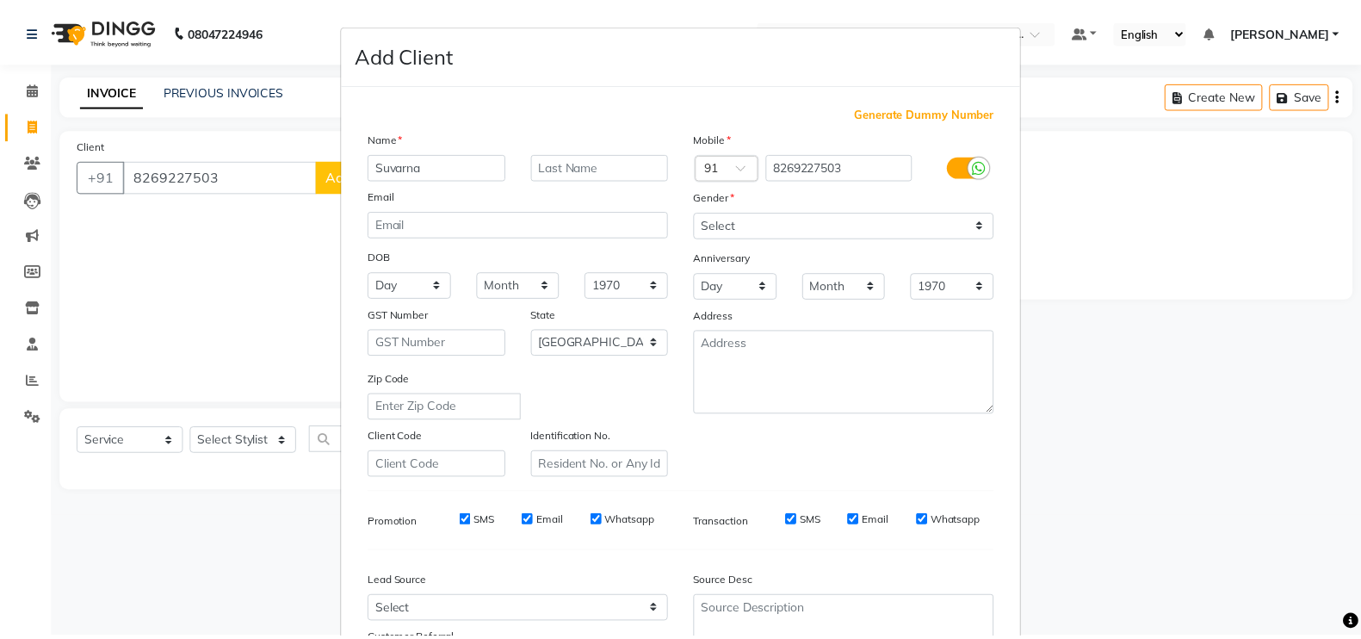
scroll to position [165, 0]
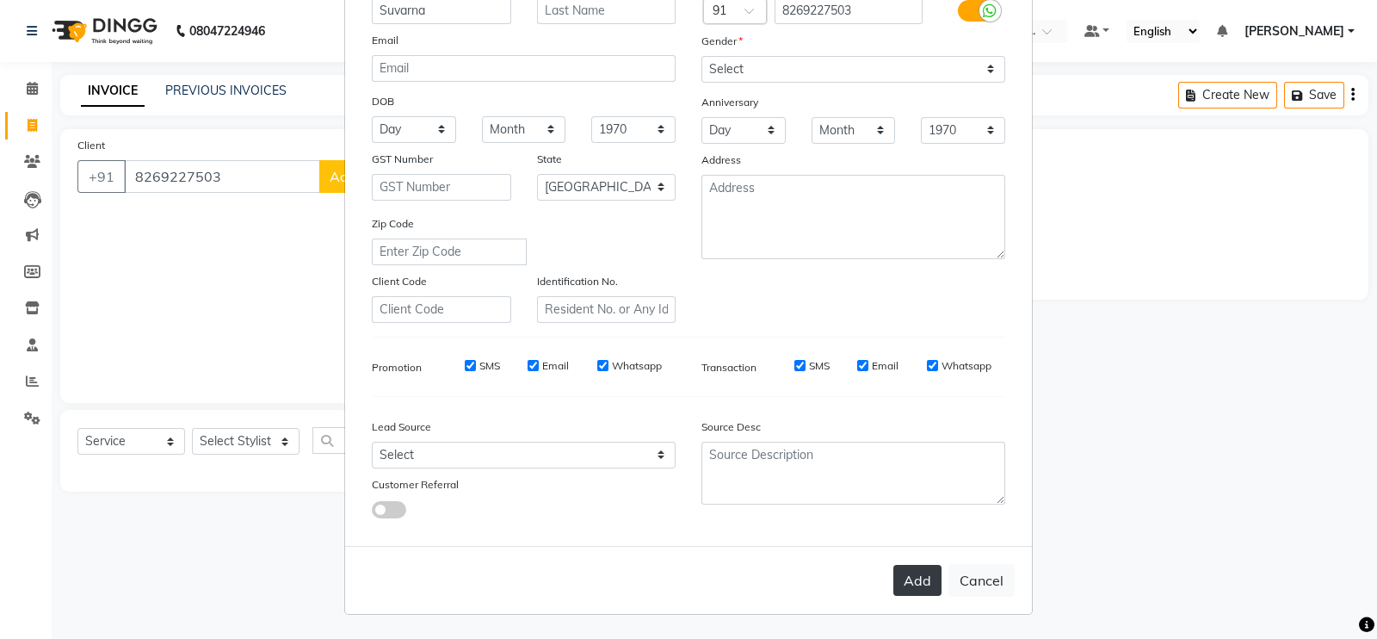
click at [906, 572] on button "Add" at bounding box center [918, 580] width 48 height 31
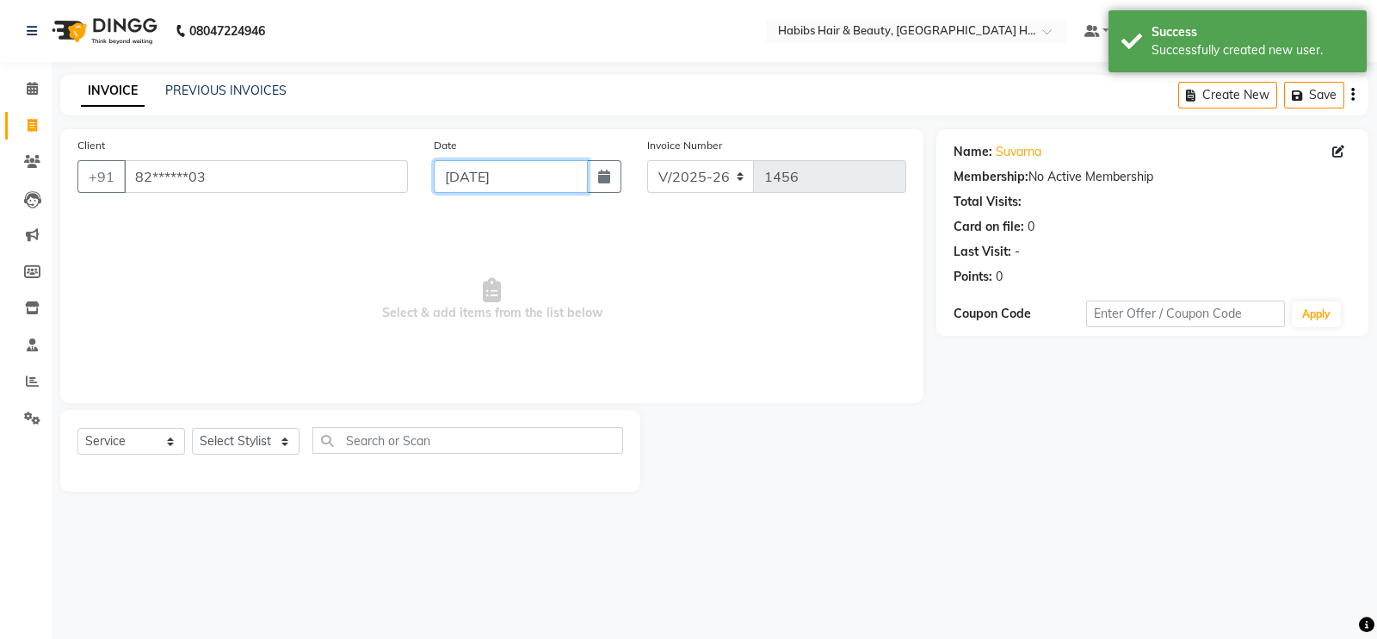
click at [465, 161] on input "[DATE]" at bounding box center [511, 176] width 154 height 33
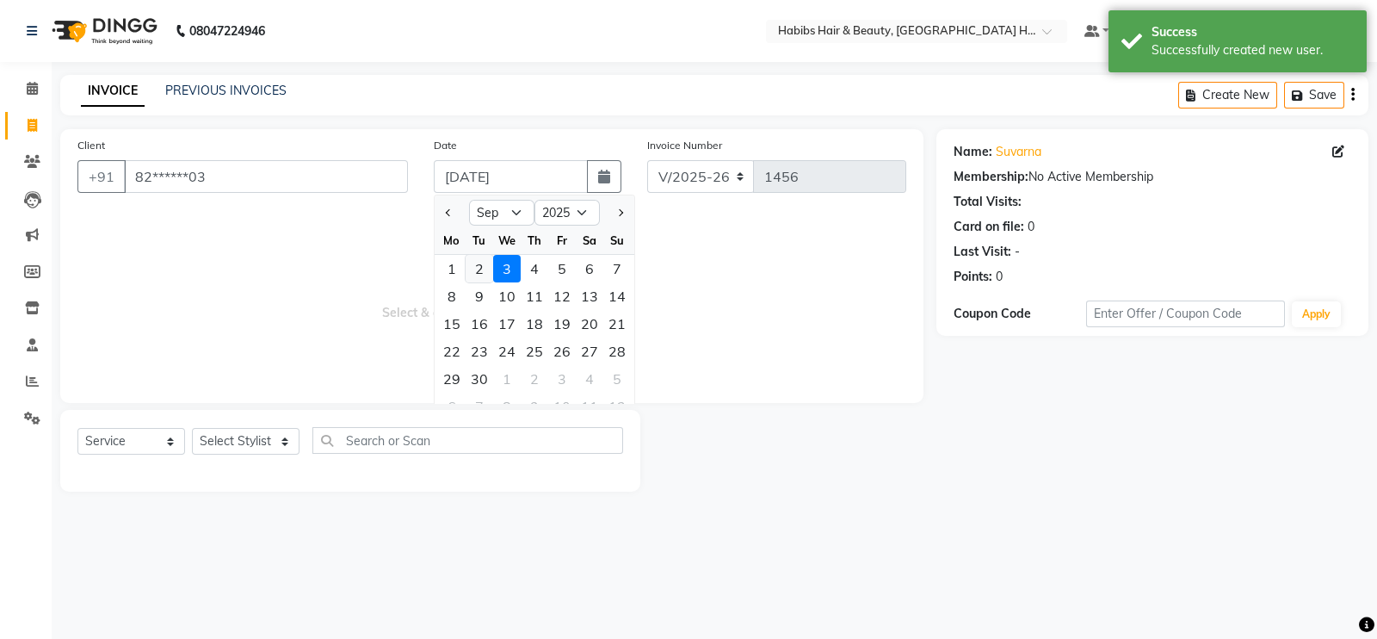
click at [477, 278] on div "2" at bounding box center [480, 269] width 28 height 28
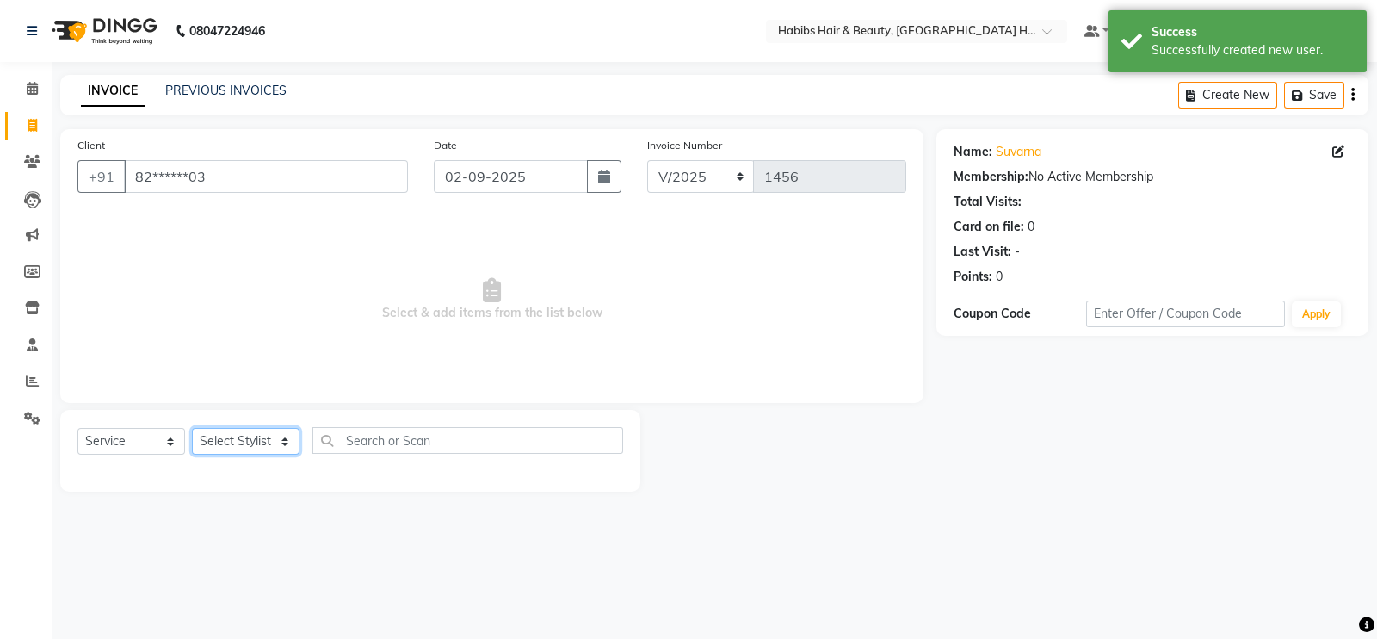
click at [273, 438] on select "Select Stylist Ajay [PERSON_NAME] [PERSON_NAME] [PERSON_NAME]" at bounding box center [246, 441] width 108 height 27
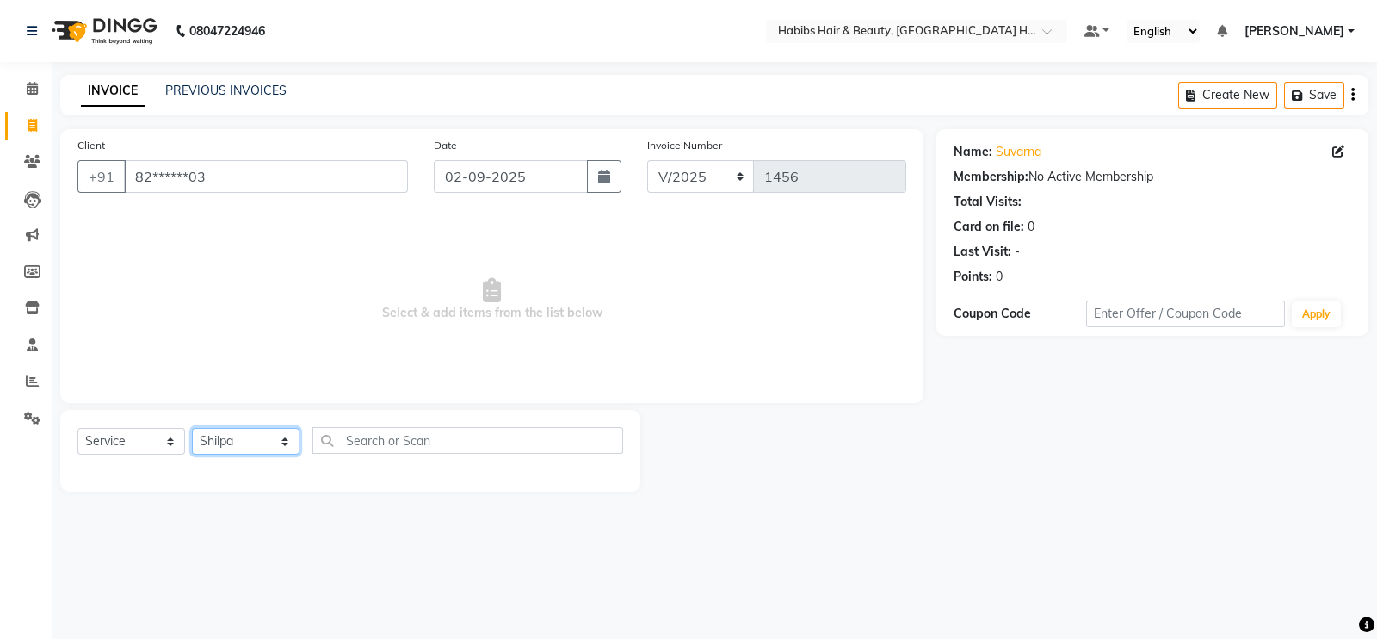
click at [192, 429] on select "Select Stylist Ajay [PERSON_NAME] [PERSON_NAME] [PERSON_NAME]" at bounding box center [246, 441] width 108 height 27
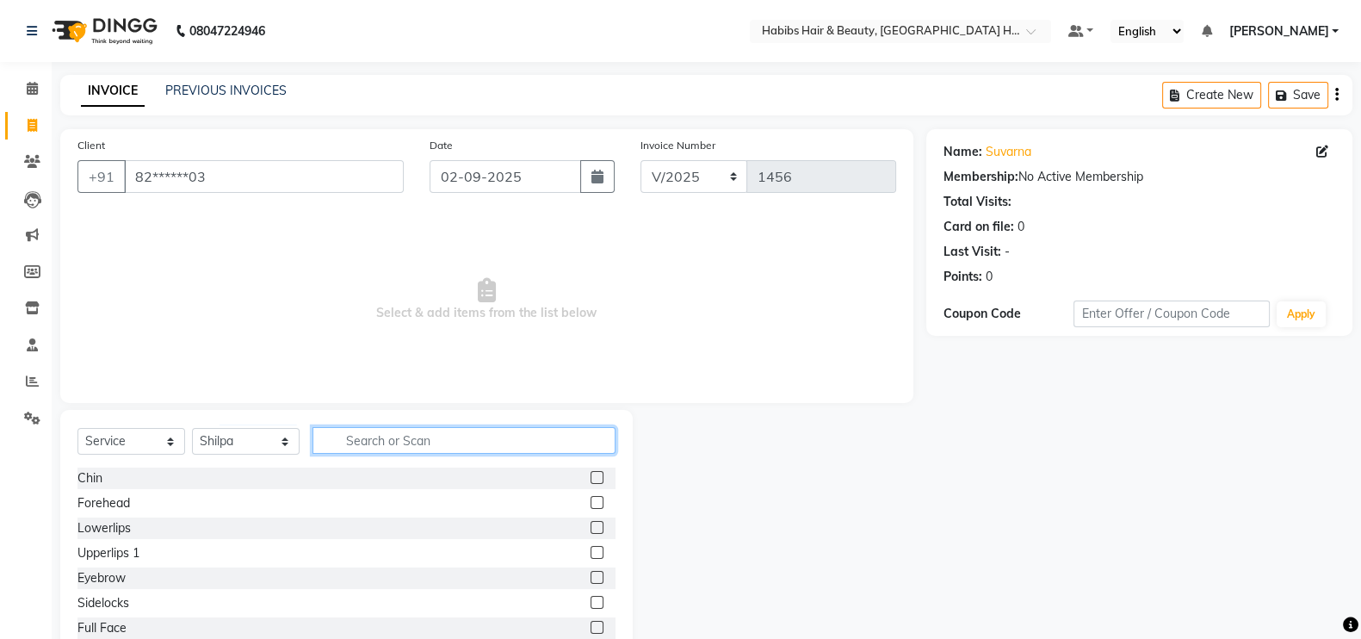
click at [394, 442] on input "text" at bounding box center [464, 440] width 303 height 27
click at [591, 574] on label at bounding box center [597, 577] width 13 height 13
click at [591, 574] on input "checkbox" at bounding box center [596, 577] width 11 height 11
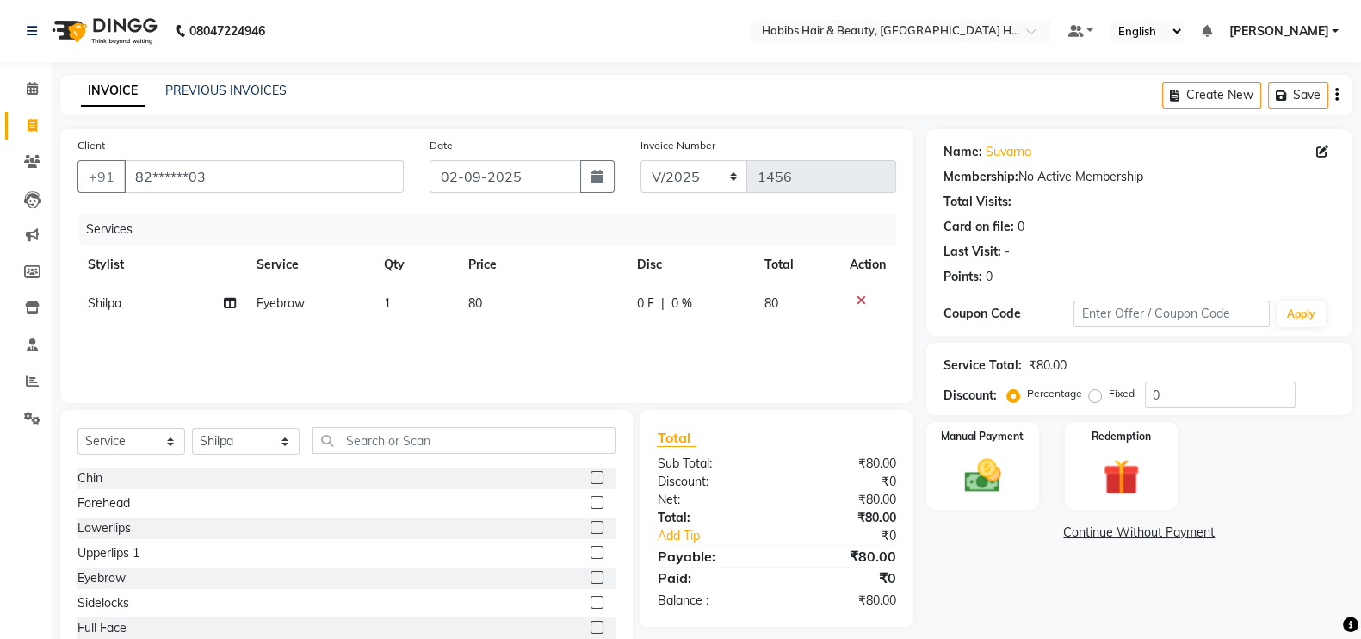
click at [591, 553] on label at bounding box center [597, 552] width 13 height 13
click at [591, 553] on input "checkbox" at bounding box center [596, 553] width 11 height 11
click at [591, 509] on label at bounding box center [597, 502] width 13 height 13
click at [591, 509] on input "checkbox" at bounding box center [596, 503] width 11 height 11
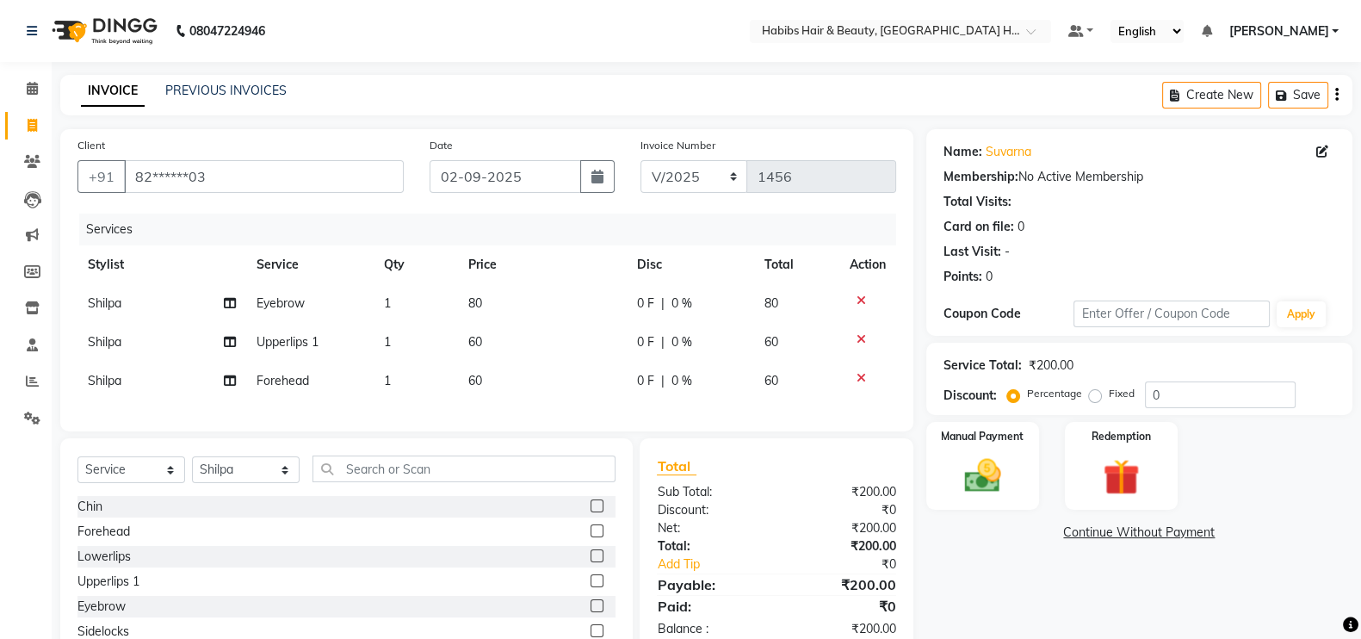
click at [529, 367] on td "60" at bounding box center [542, 381] width 169 height 39
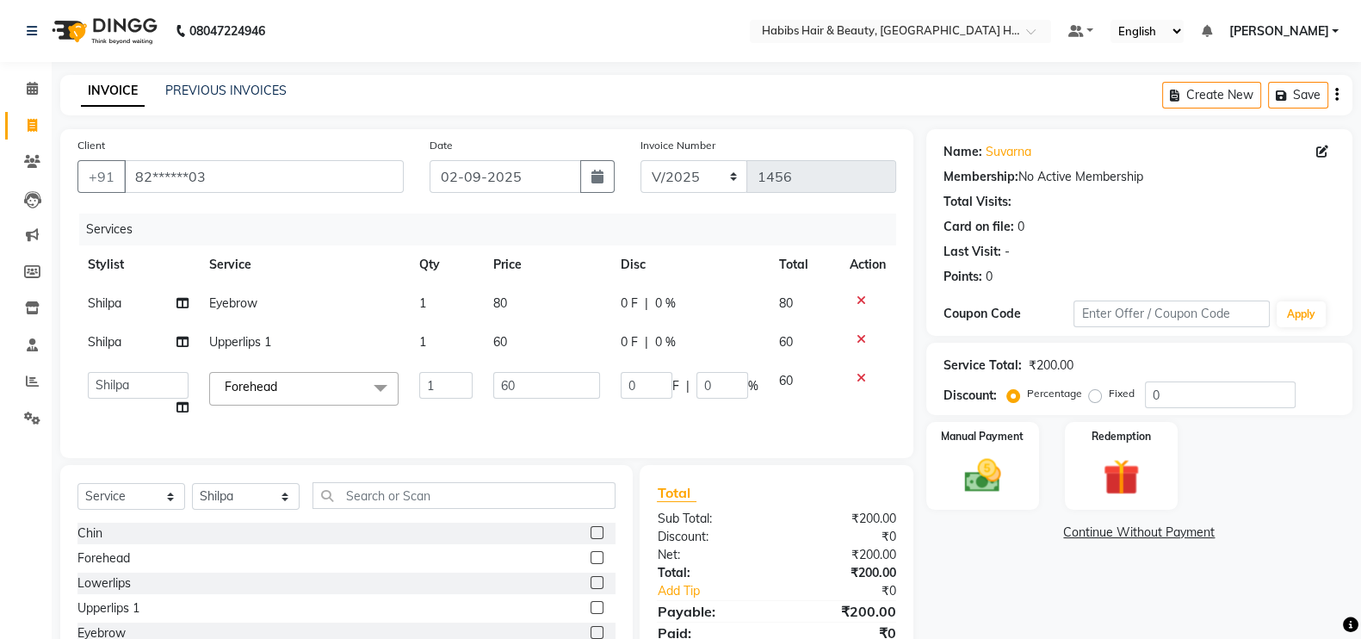
click at [521, 421] on td "60" at bounding box center [547, 394] width 128 height 65
click at [531, 390] on input "60" at bounding box center [547, 385] width 108 height 27
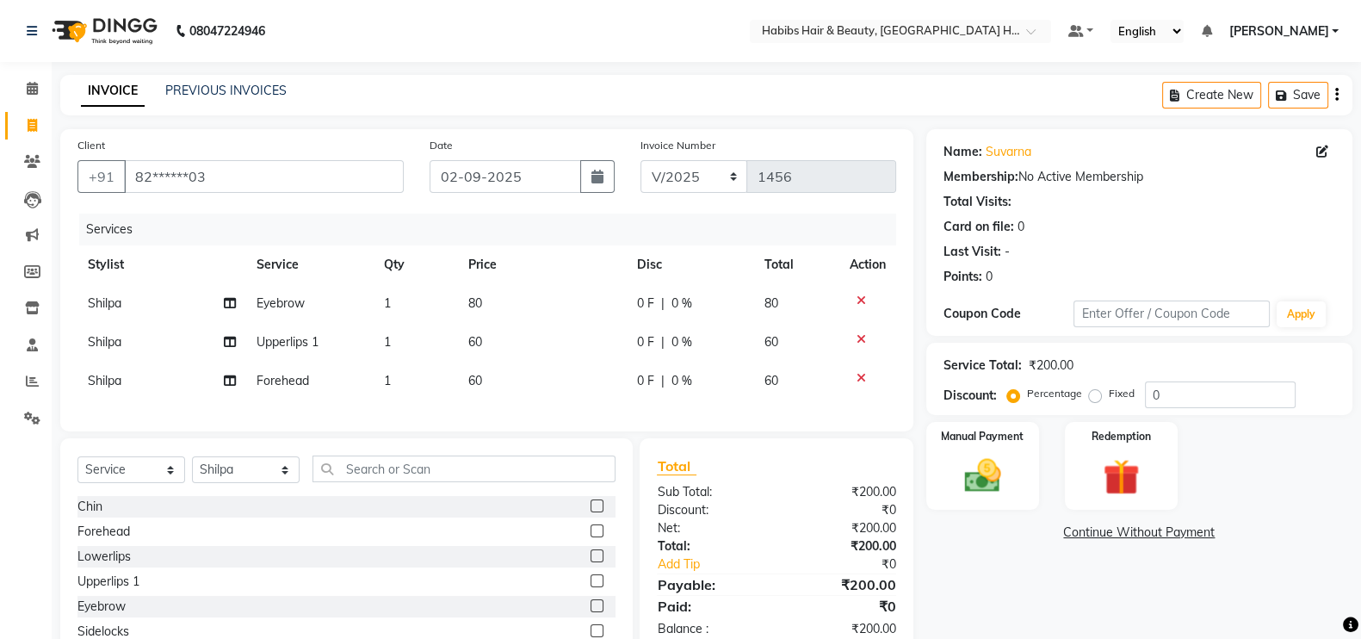
click at [525, 414] on div "Services Stylist Service Qty Price Disc Total Action Shilpa Eyebrow 1 80 0 F | …" at bounding box center [486, 314] width 819 height 201
click at [501, 299] on td "80" at bounding box center [542, 303] width 169 height 39
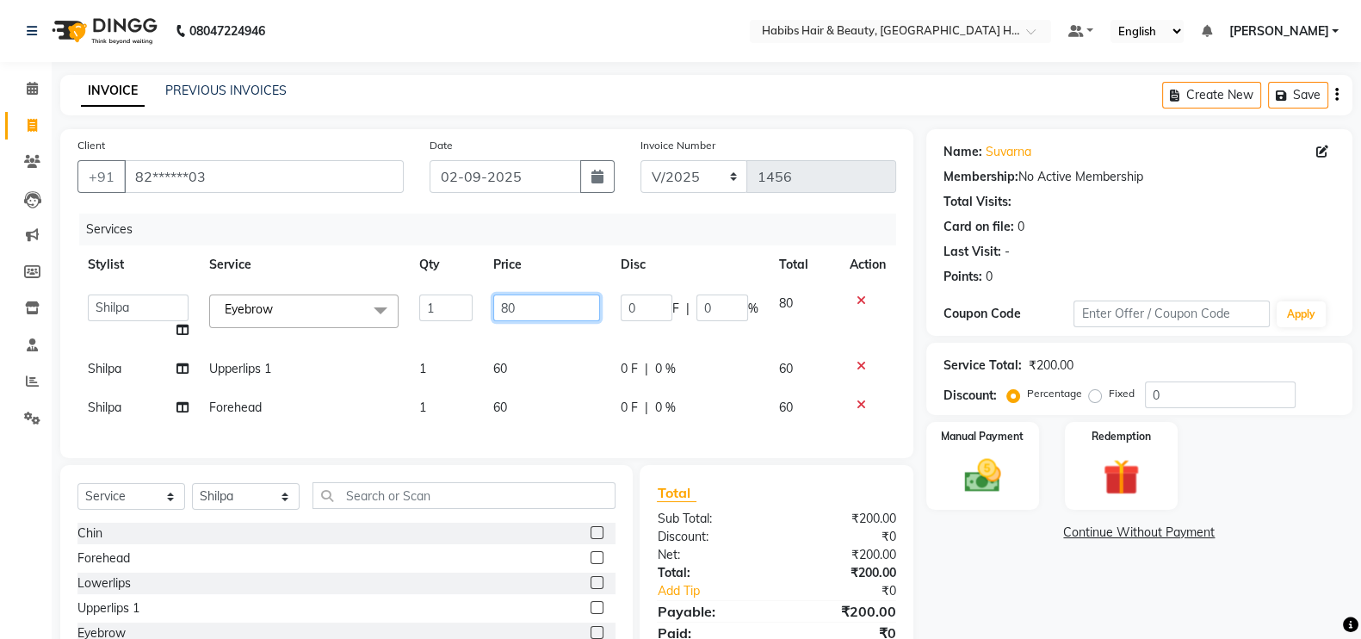
click at [509, 309] on input "80" at bounding box center [547, 307] width 108 height 27
click at [520, 365] on tbody "Ajay [PERSON_NAME] [PERSON_NAME] [PERSON_NAME] Eyebrow x Chin Forehead Lowerlip…" at bounding box center [486, 355] width 819 height 143
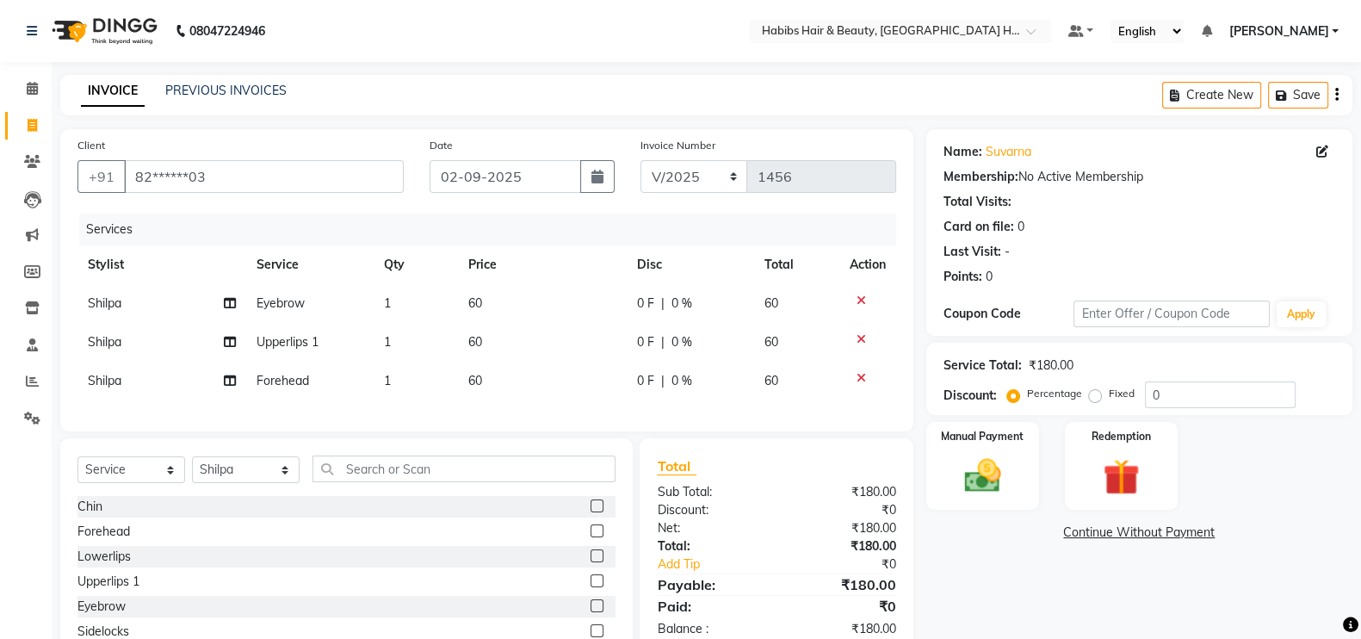
click at [504, 342] on td "60" at bounding box center [542, 342] width 169 height 39
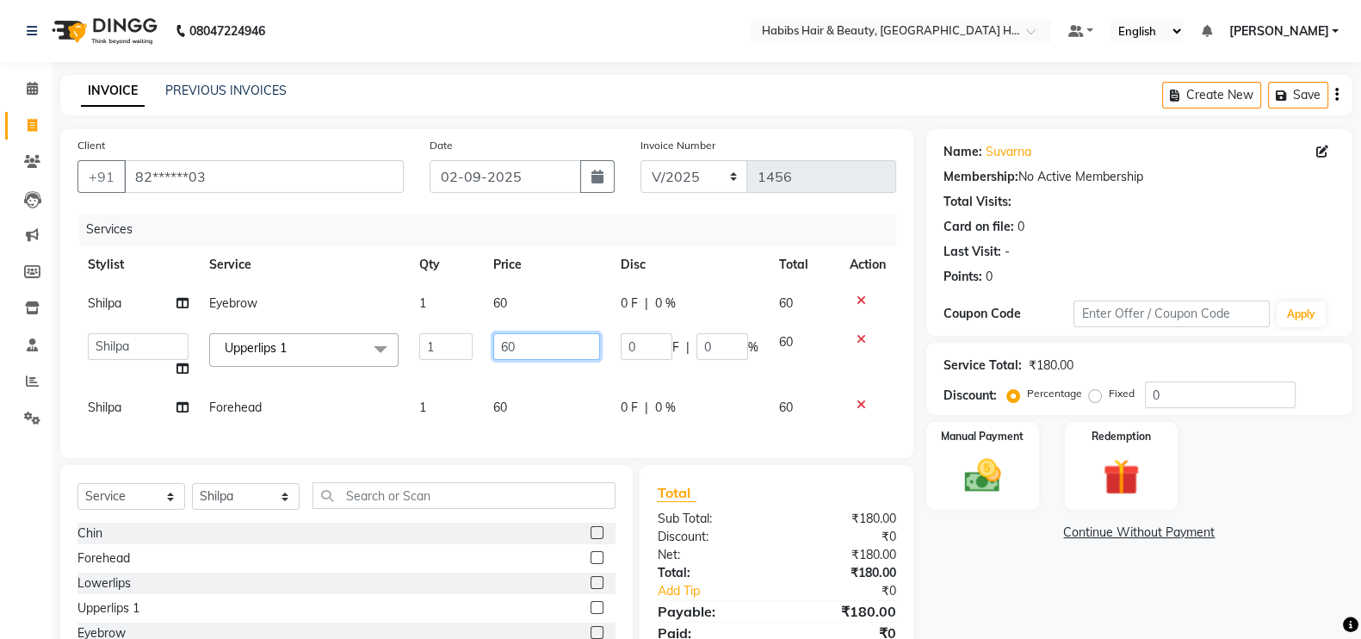
click at [510, 348] on input "60" at bounding box center [547, 346] width 108 height 27
click at [537, 436] on div "Client +91 82******03 Date [DATE] Invoice Number V/2025 V/[PHONE_NUMBER] Servic…" at bounding box center [486, 293] width 853 height 329
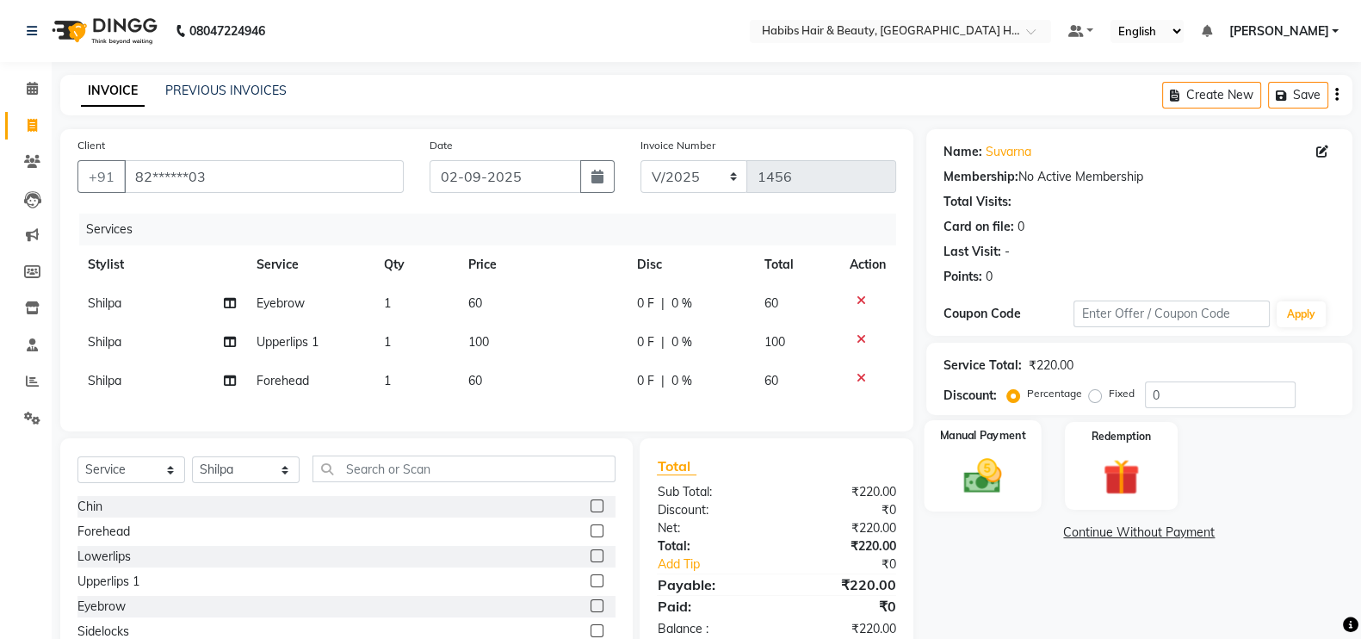
click at [1003, 488] on img at bounding box center [982, 475] width 61 height 43
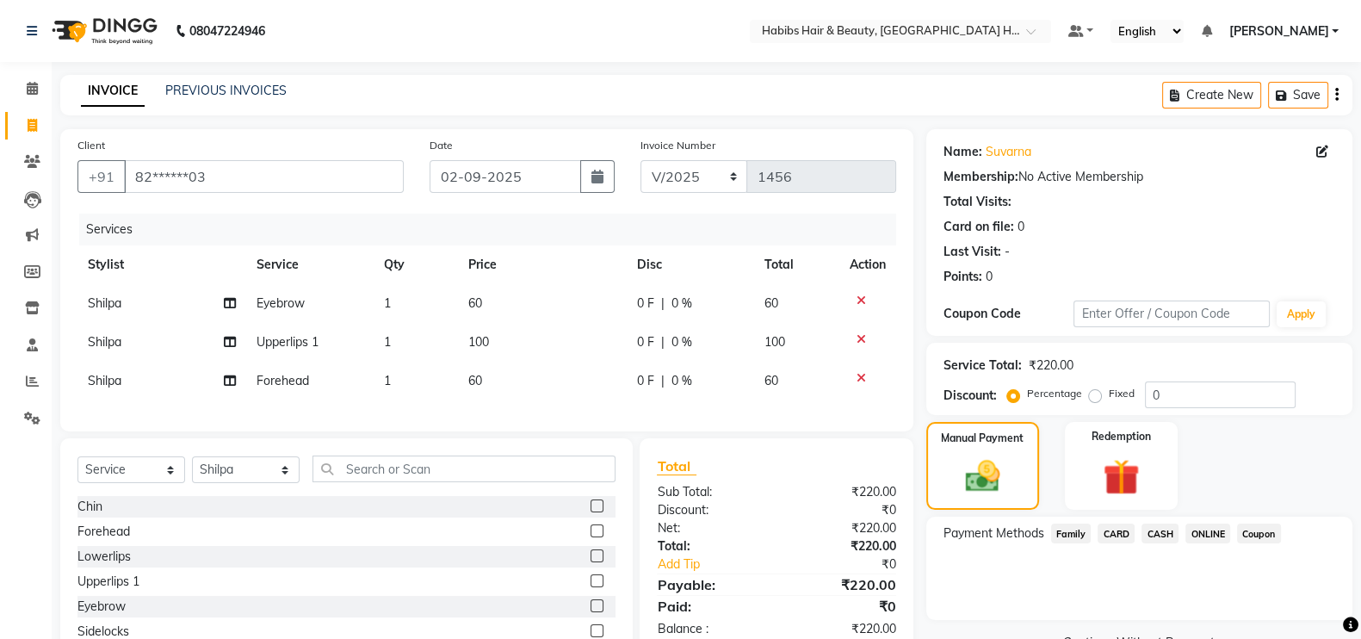
click at [1207, 527] on span "ONLINE" at bounding box center [1207, 533] width 45 height 20
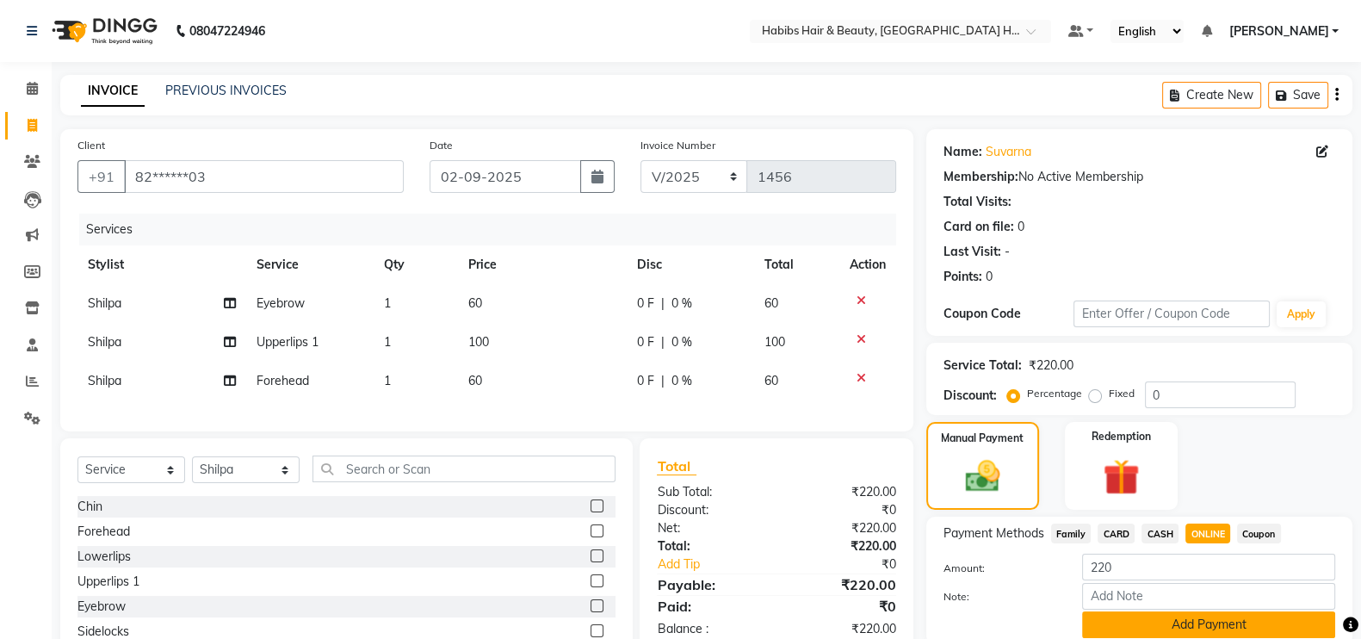
click at [1260, 631] on button "Add Payment" at bounding box center [1208, 624] width 253 height 27
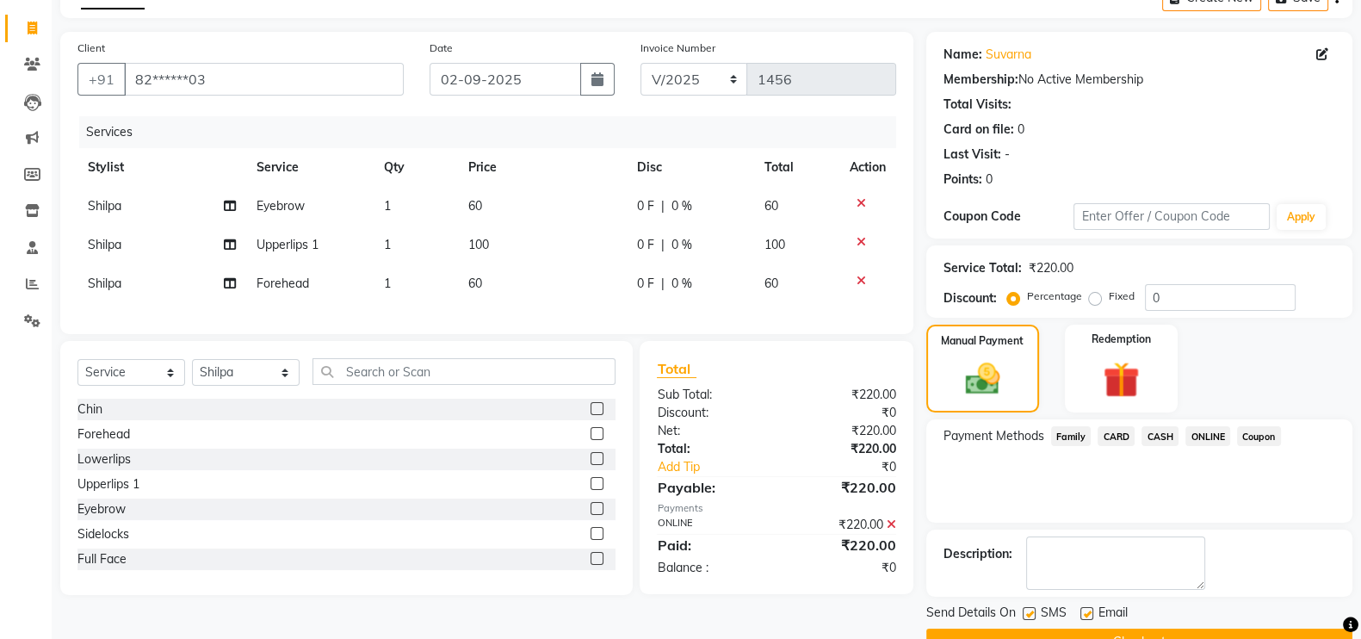
scroll to position [139, 0]
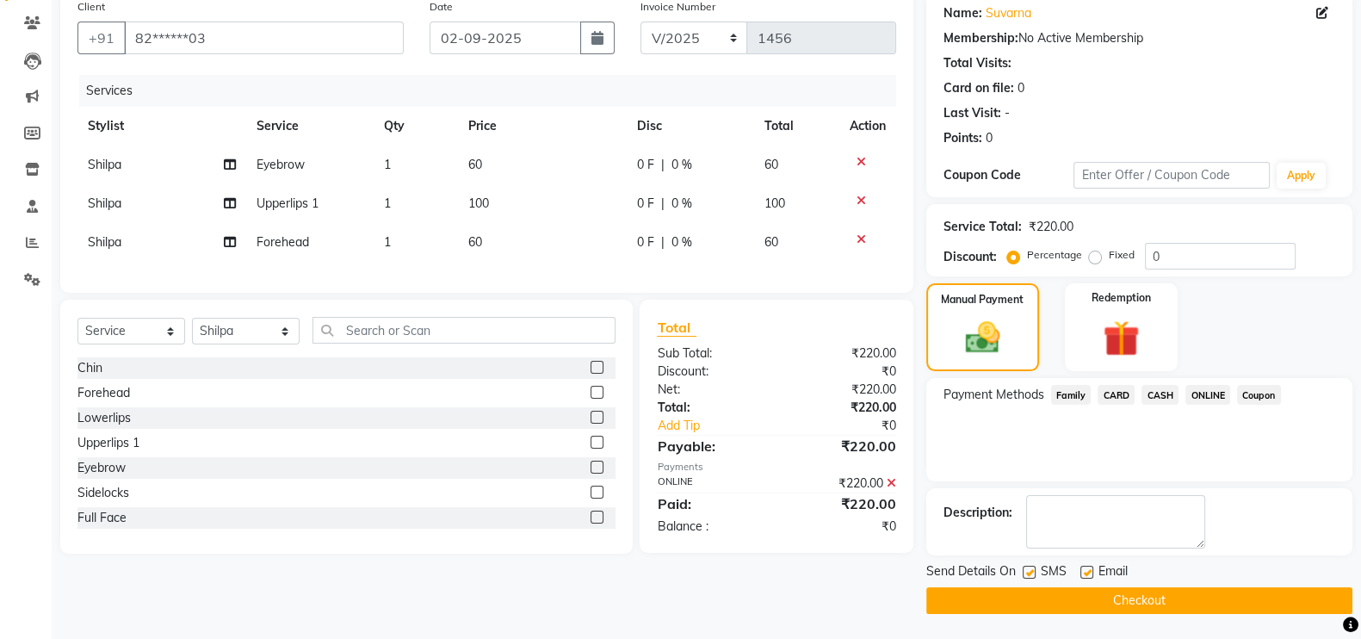
click at [1313, 589] on button "Checkout" at bounding box center [1139, 600] width 426 height 27
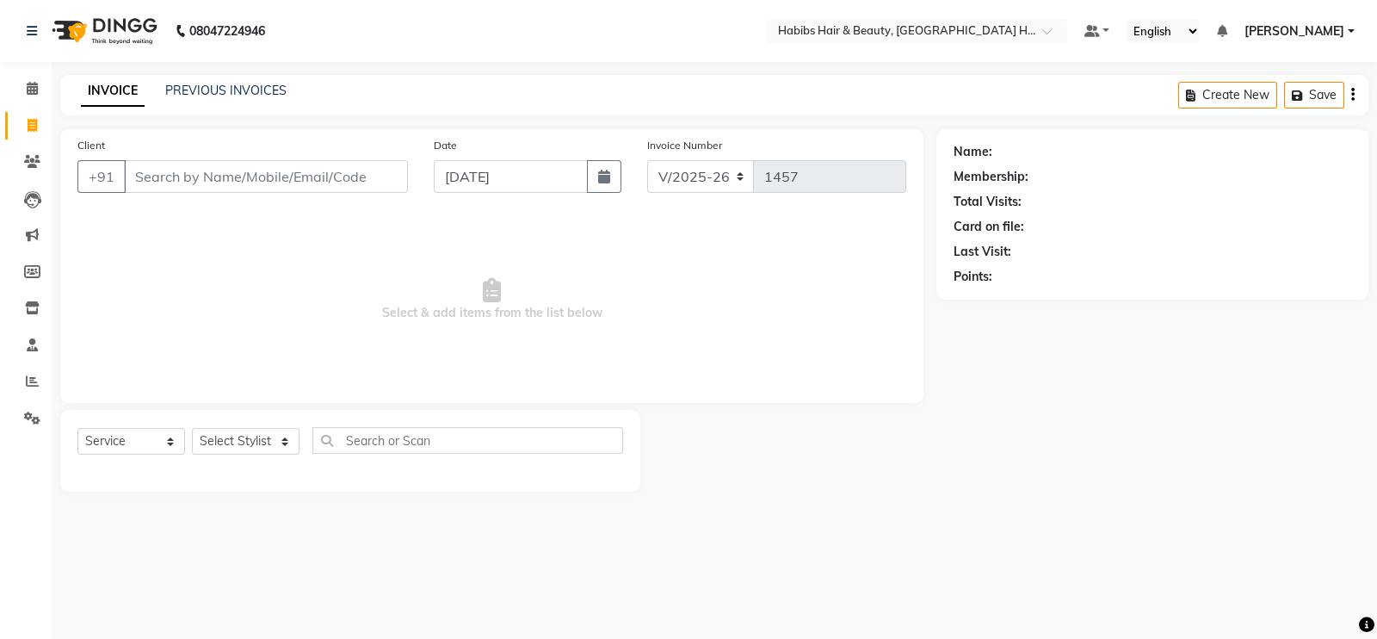
click at [377, 178] on input "Client" at bounding box center [266, 176] width 284 height 33
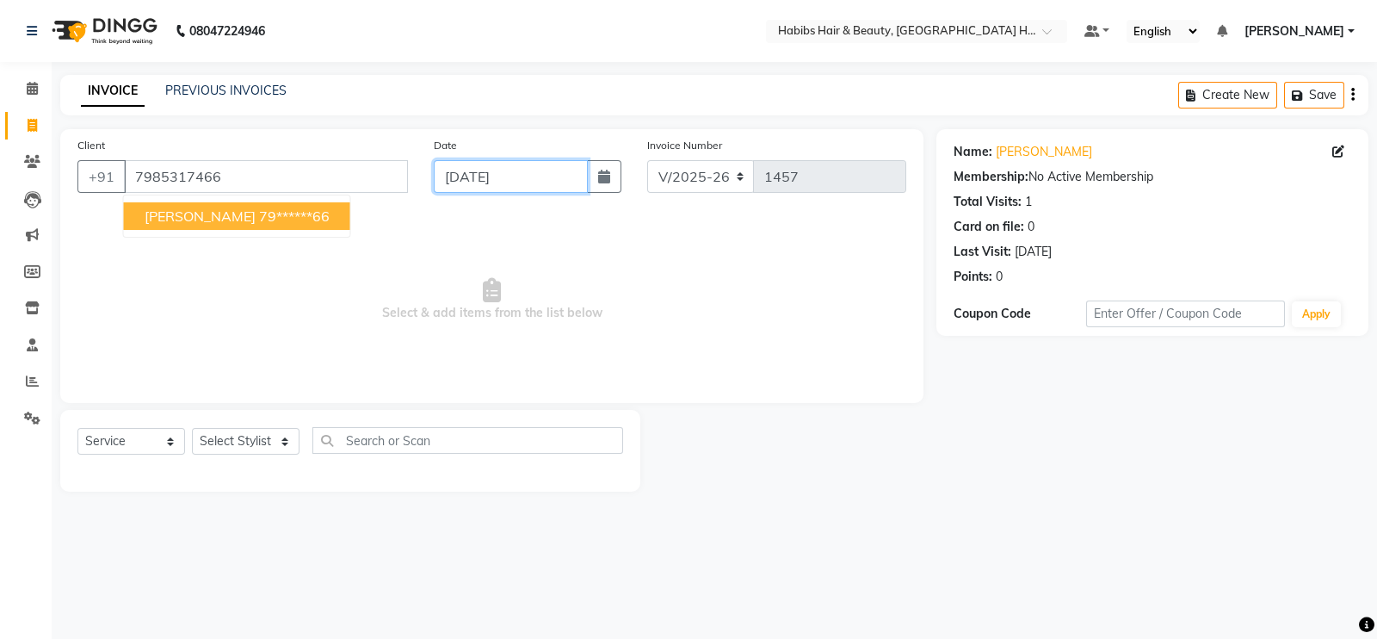
click at [520, 180] on input "[DATE]" at bounding box center [511, 176] width 154 height 33
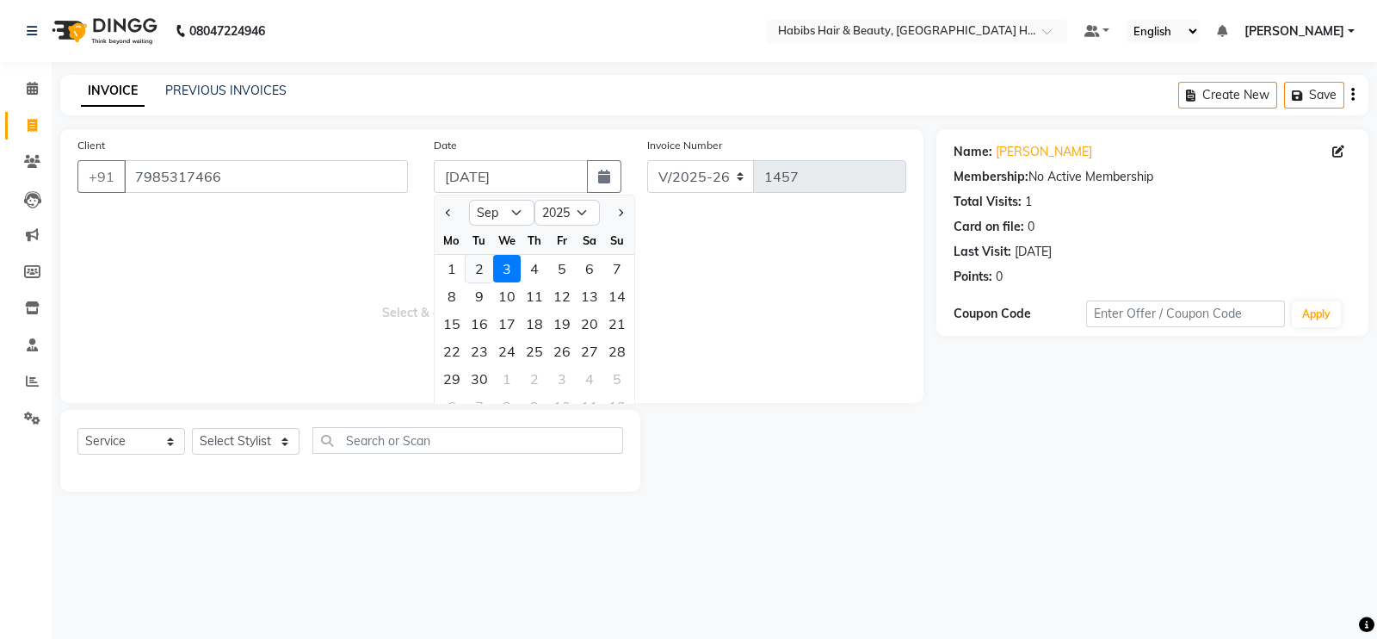
click at [483, 269] on div "2" at bounding box center [480, 269] width 28 height 28
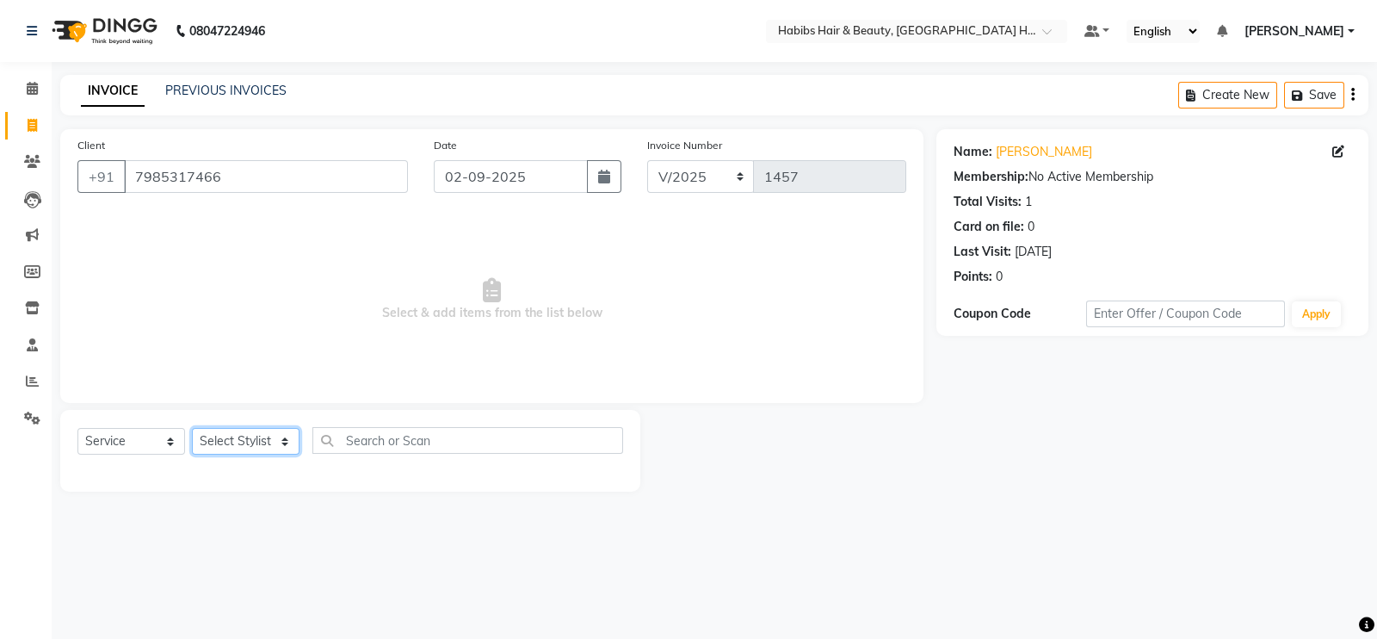
click at [245, 445] on select "Select Stylist Ajay [PERSON_NAME] [PERSON_NAME] [PERSON_NAME]" at bounding box center [246, 441] width 108 height 27
click at [192, 429] on select "Select Stylist Ajay [PERSON_NAME] [PERSON_NAME] [PERSON_NAME]" at bounding box center [246, 441] width 108 height 27
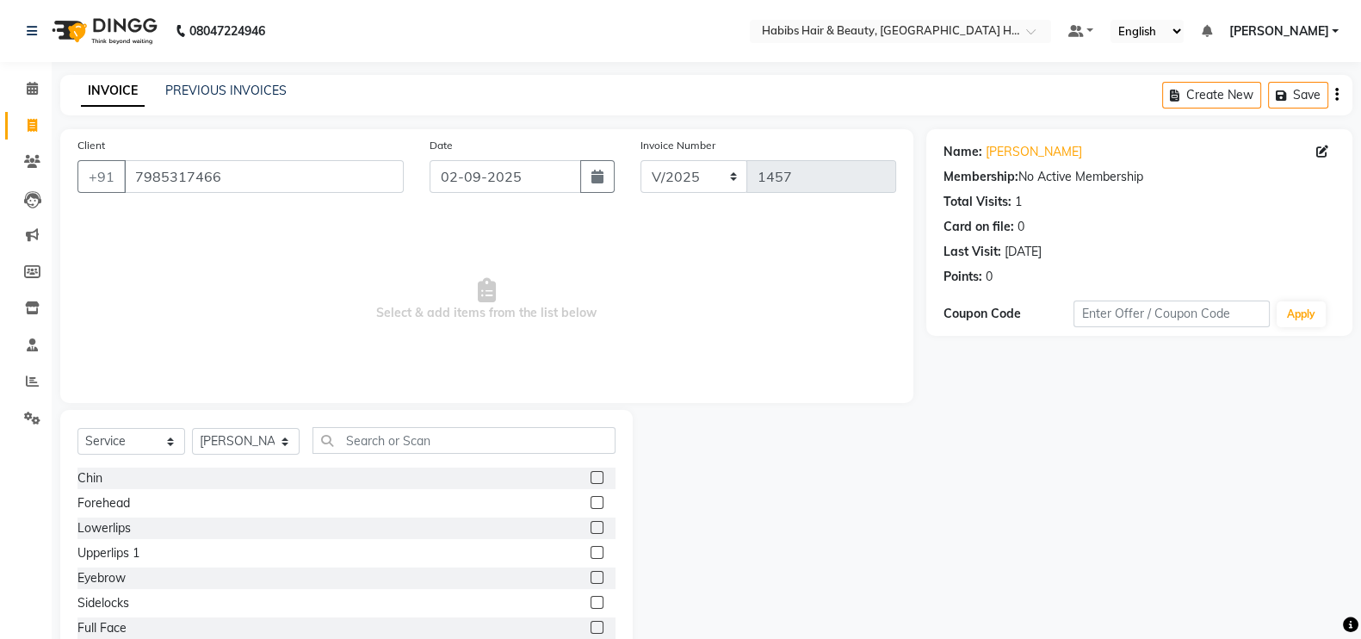
click at [388, 425] on div "Select Service Product Membership Package Voucher Prepaid Gift Card Select Styl…" at bounding box center [346, 537] width 572 height 254
click at [382, 441] on input "text" at bounding box center [464, 440] width 303 height 27
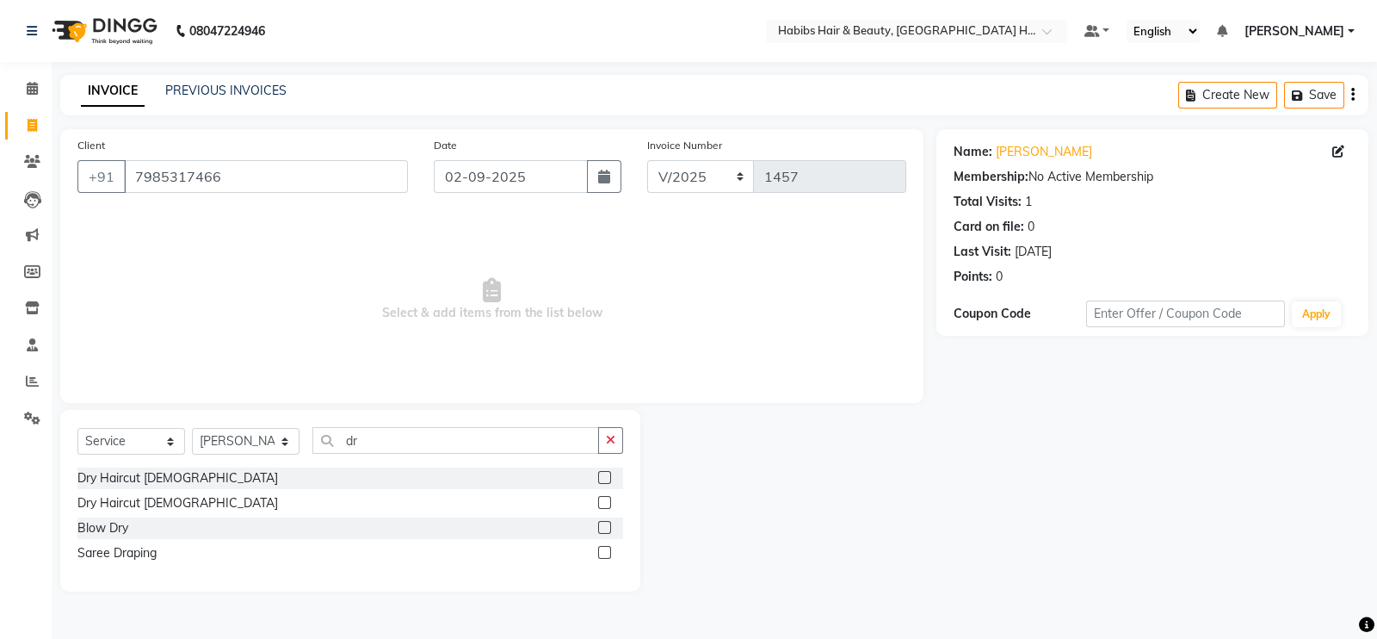
click at [607, 502] on label at bounding box center [604, 502] width 13 height 13
click at [607, 502] on input "checkbox" at bounding box center [603, 503] width 11 height 11
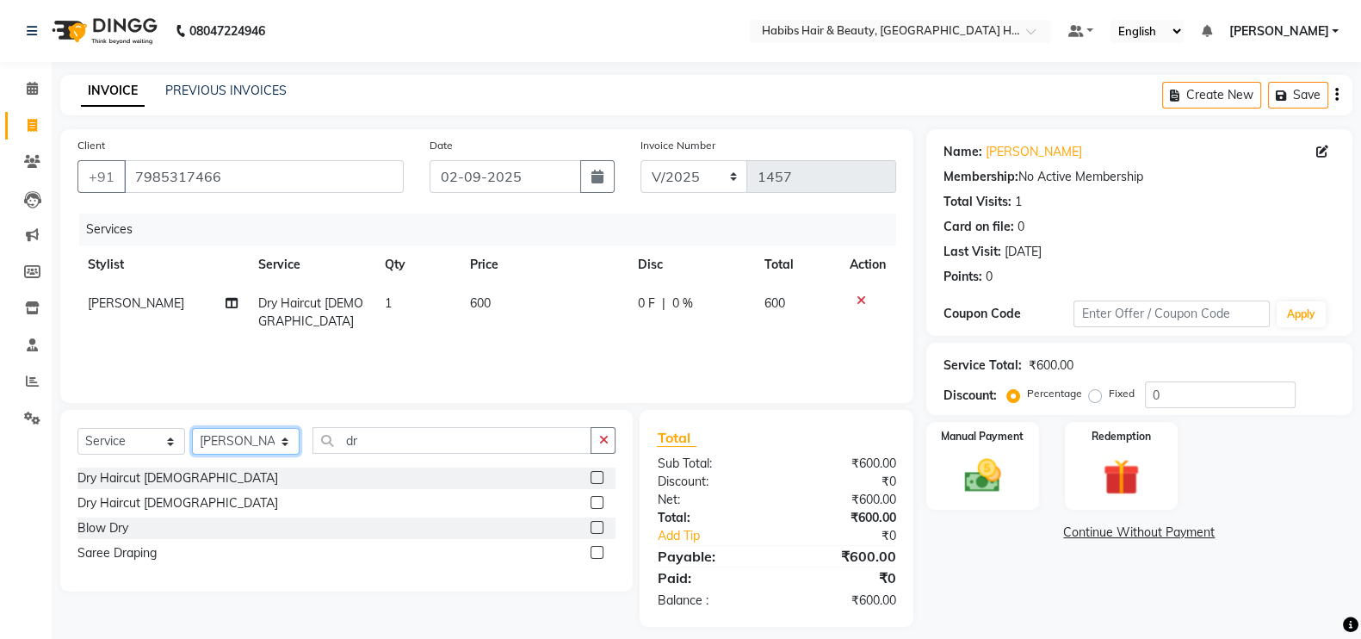
click at [284, 434] on select "Select Stylist Ajay [PERSON_NAME] [PERSON_NAME] [PERSON_NAME]" at bounding box center [246, 441] width 108 height 27
click at [192, 429] on select "Select Stylist Ajay [PERSON_NAME] [PERSON_NAME] [PERSON_NAME]" at bounding box center [246, 441] width 108 height 27
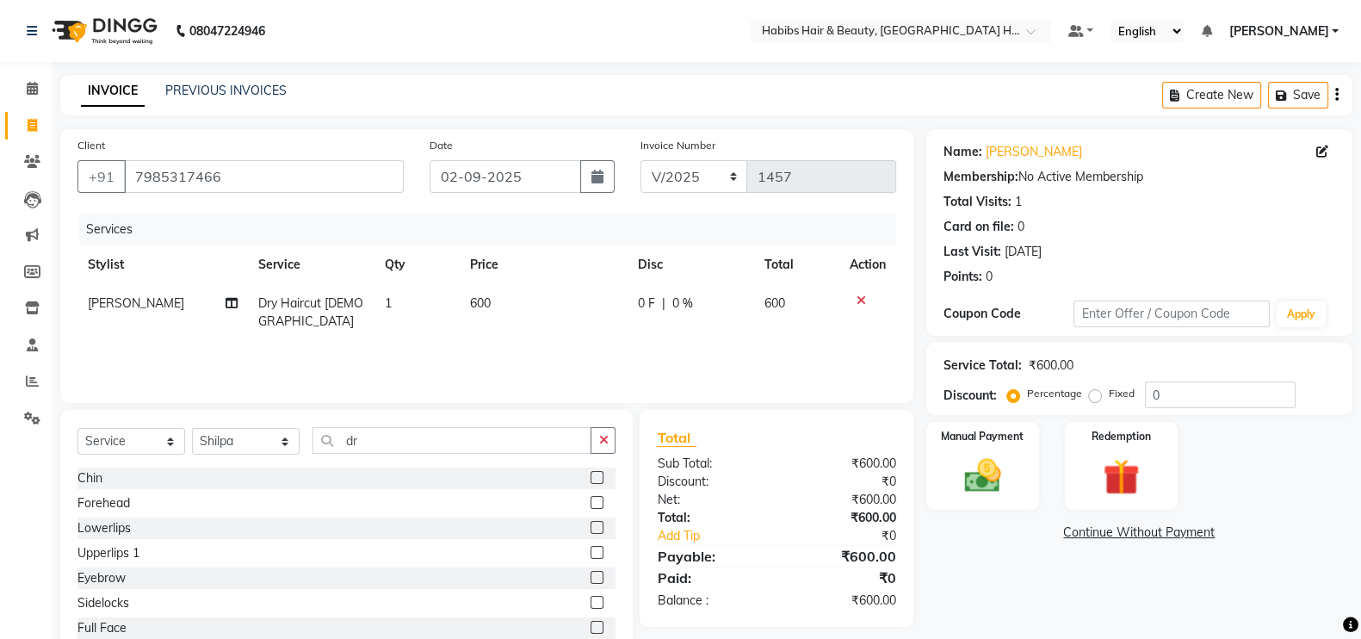
click at [591, 576] on label at bounding box center [597, 577] width 13 height 13
click at [591, 576] on input "checkbox" at bounding box center [596, 577] width 11 height 11
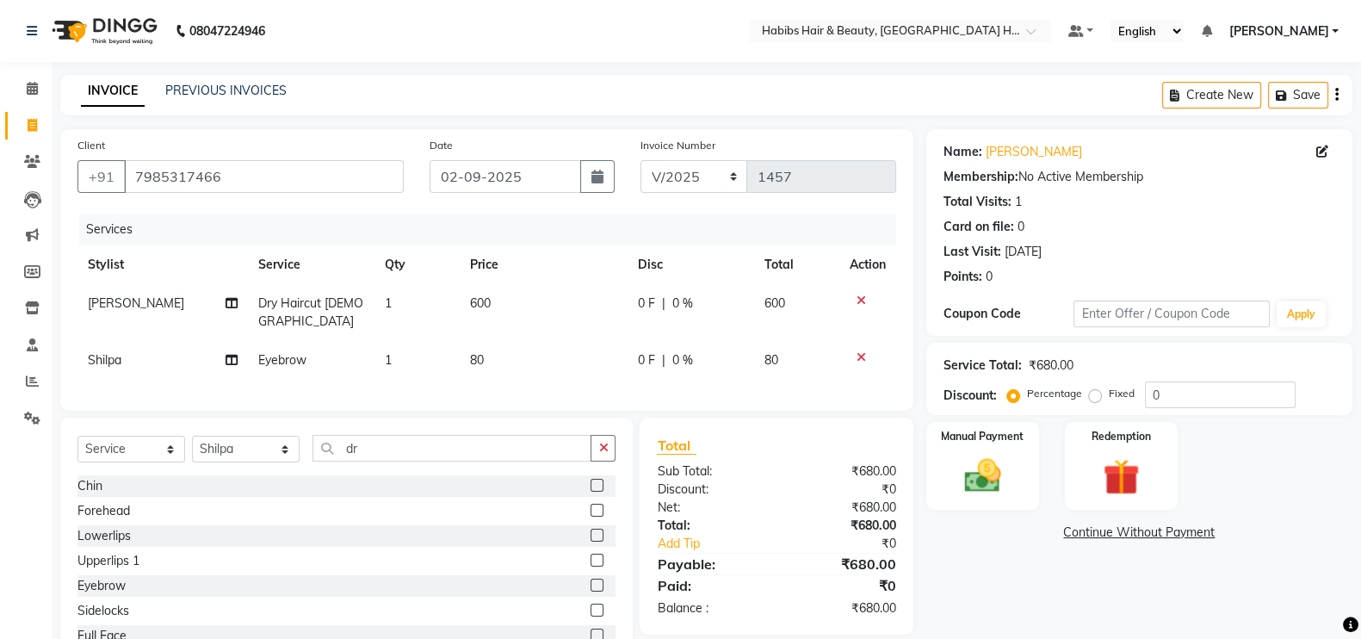
click at [470, 368] on span "80" at bounding box center [477, 359] width 14 height 15
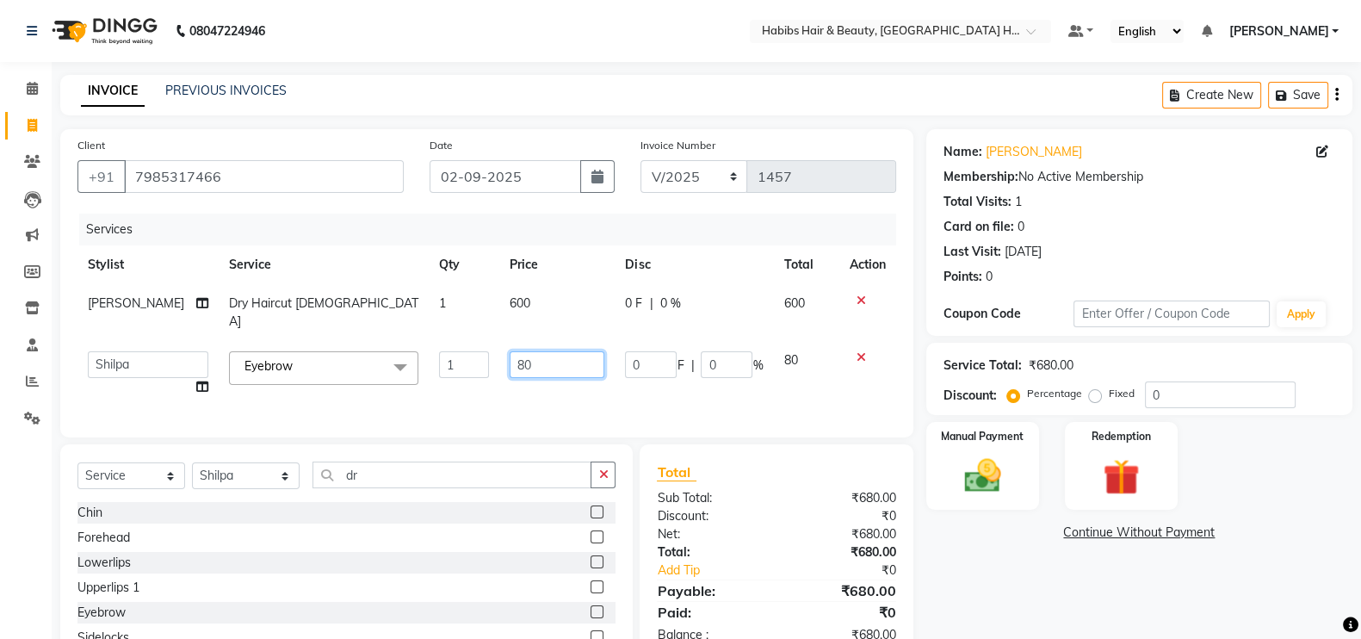
click at [510, 353] on input "80" at bounding box center [557, 364] width 95 height 27
click at [511, 351] on input "80" at bounding box center [557, 364] width 95 height 27
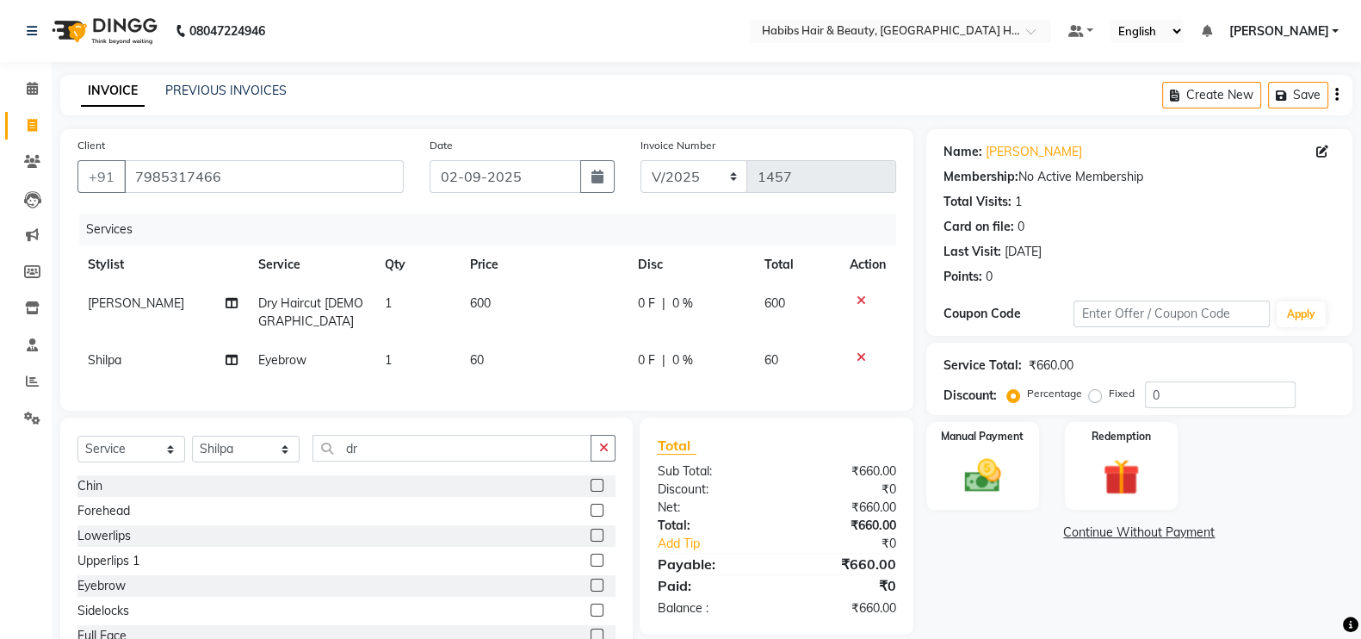
click at [499, 296] on td "600" at bounding box center [544, 312] width 168 height 57
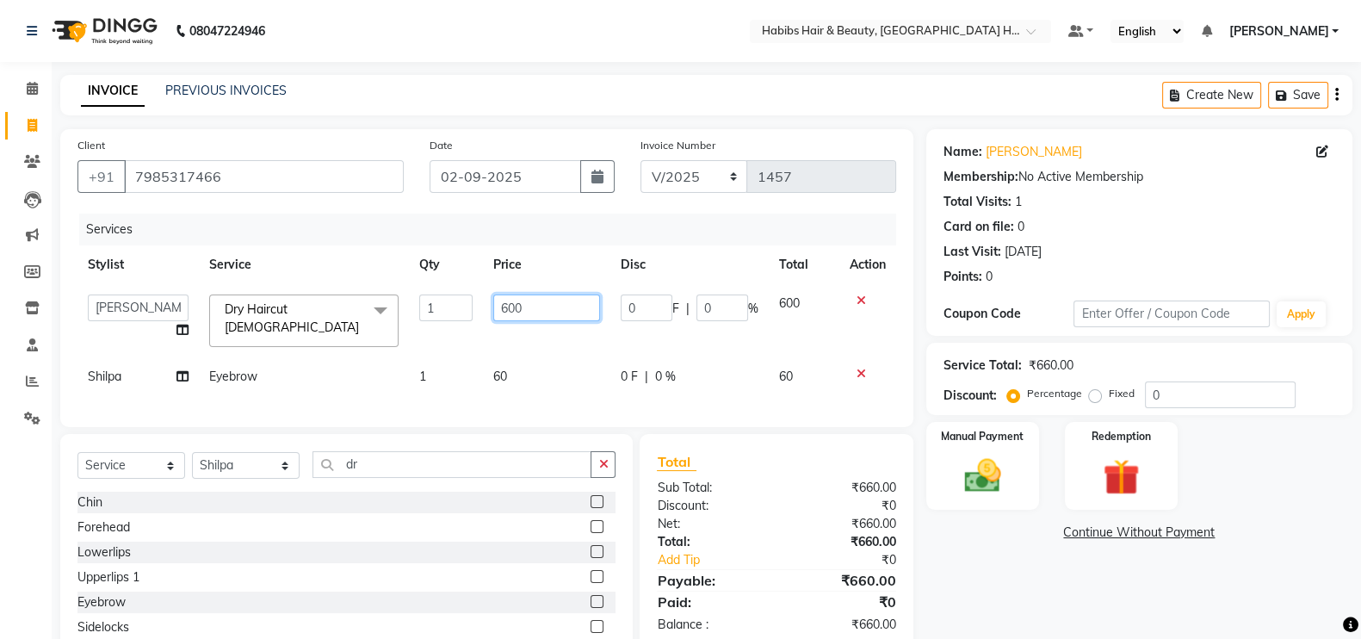
click at [504, 300] on input "600" at bounding box center [547, 307] width 108 height 27
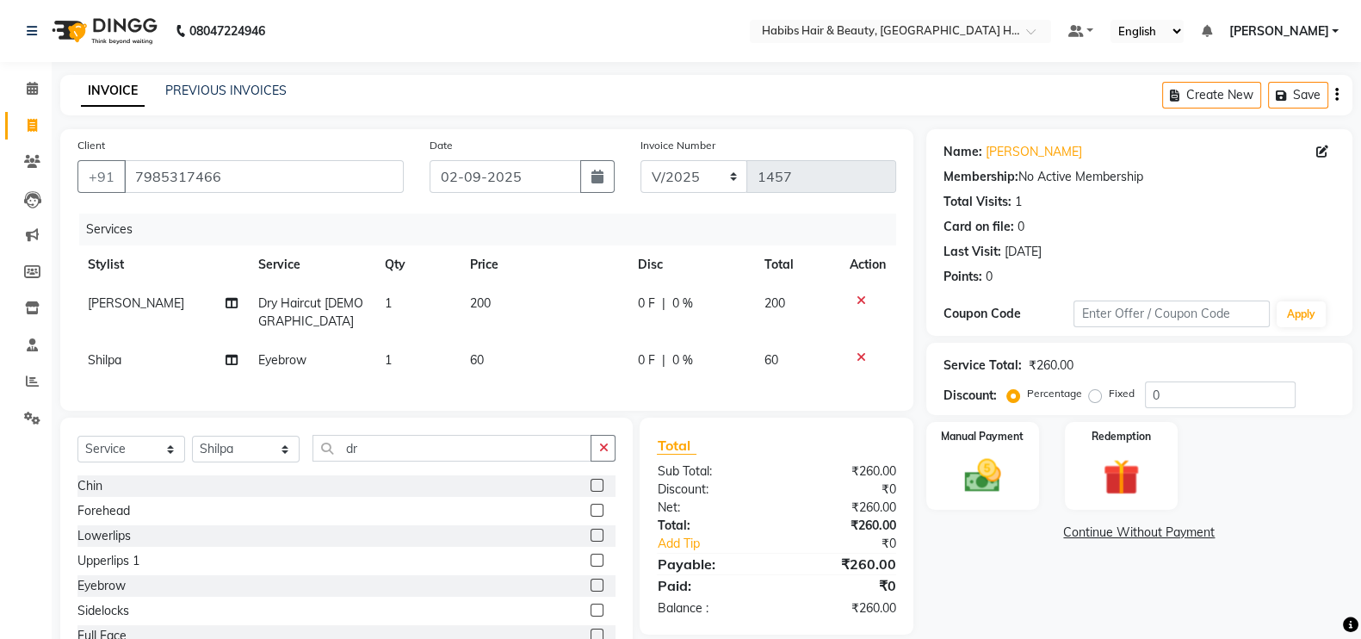
click at [586, 238] on div "Services" at bounding box center [494, 230] width 830 height 32
click at [969, 473] on img at bounding box center [982, 475] width 61 height 43
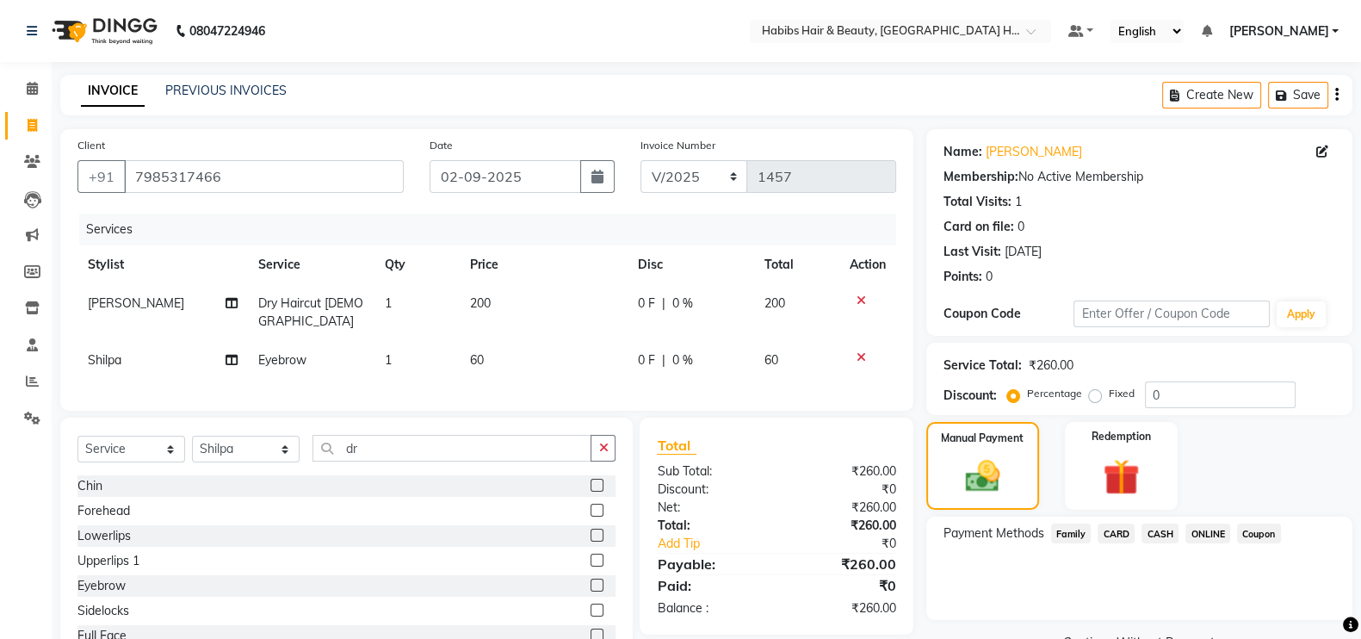
click at [1206, 527] on span "ONLINE" at bounding box center [1207, 533] width 45 height 20
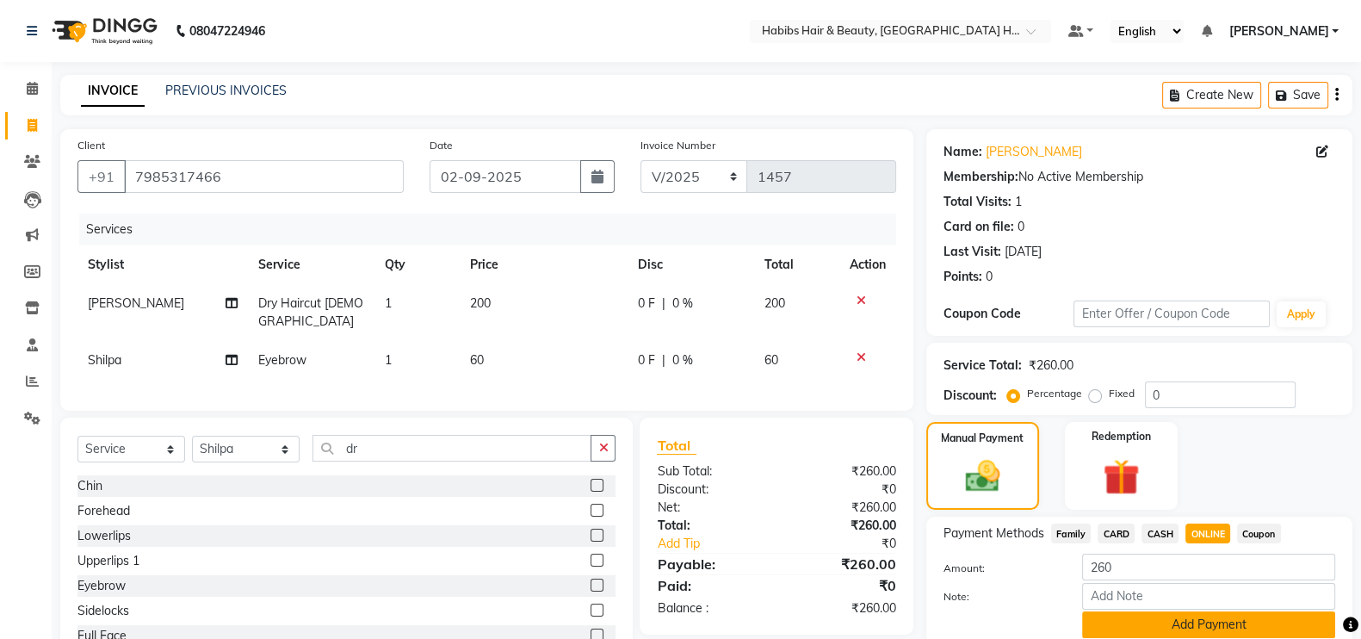
click at [1187, 629] on button "Add Payment" at bounding box center [1208, 624] width 253 height 27
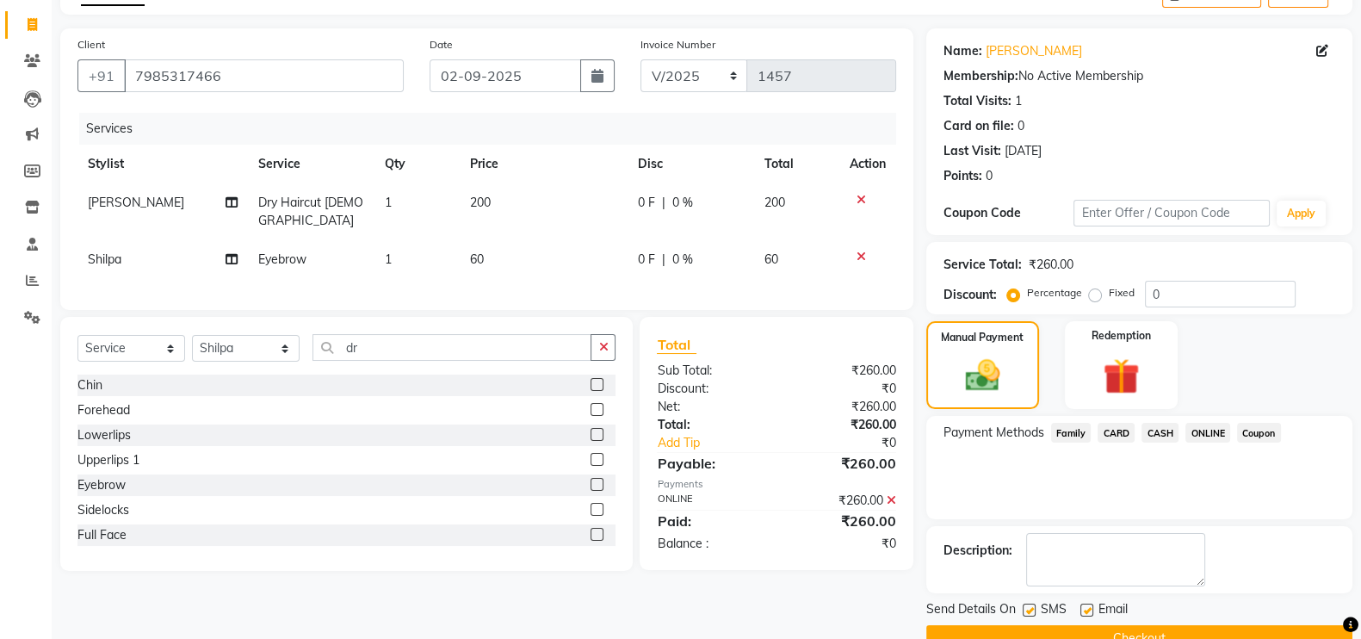
scroll to position [139, 0]
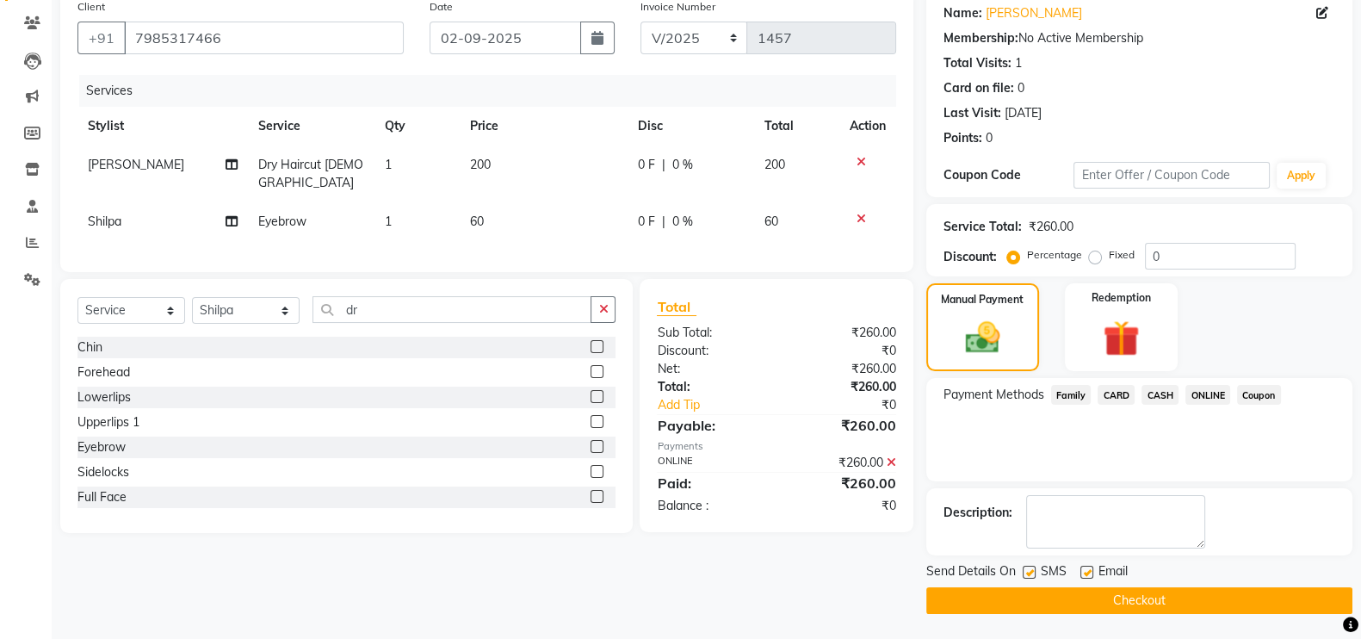
click at [1297, 591] on button "Checkout" at bounding box center [1139, 600] width 426 height 27
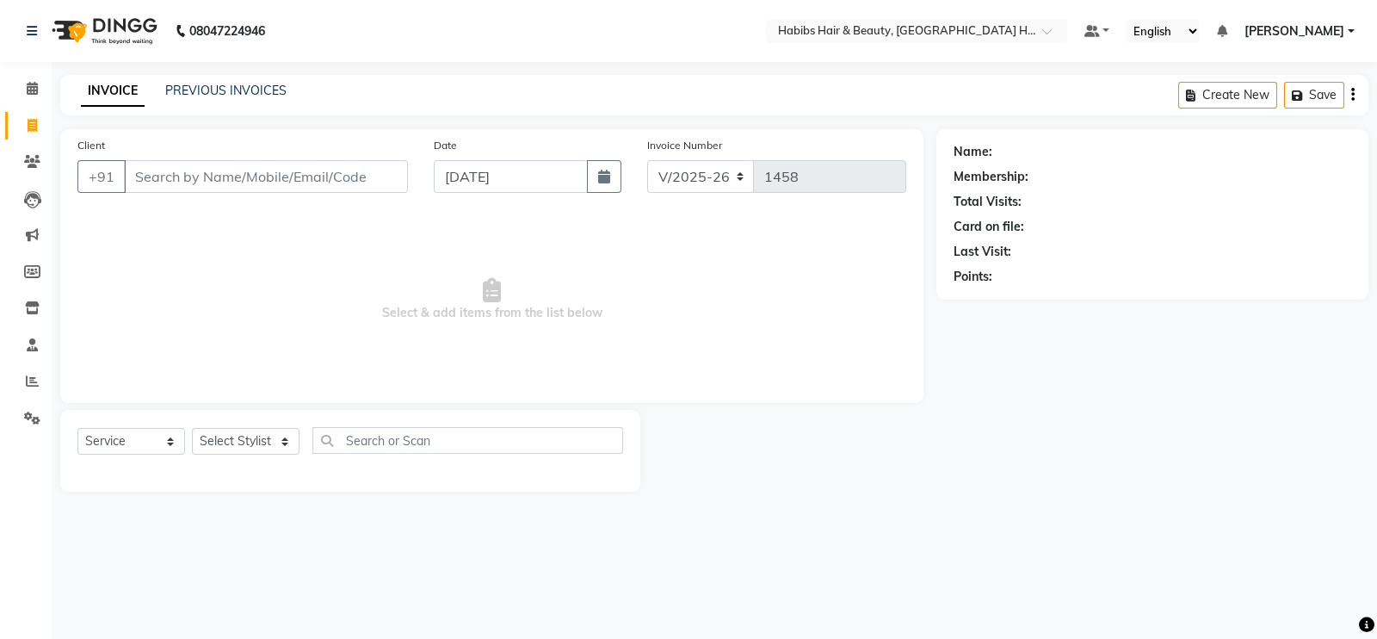
click at [275, 182] on input "Client" at bounding box center [266, 176] width 284 height 33
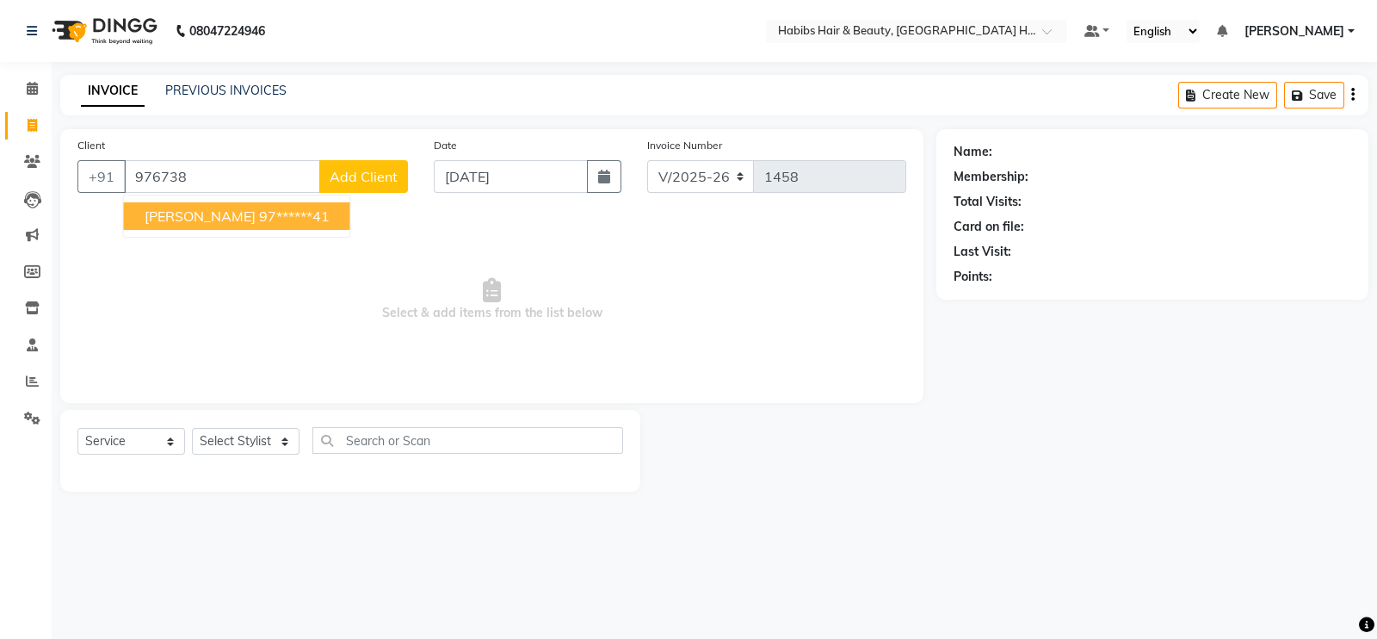
click at [259, 220] on ngb-highlight "97******41" at bounding box center [294, 215] width 71 height 17
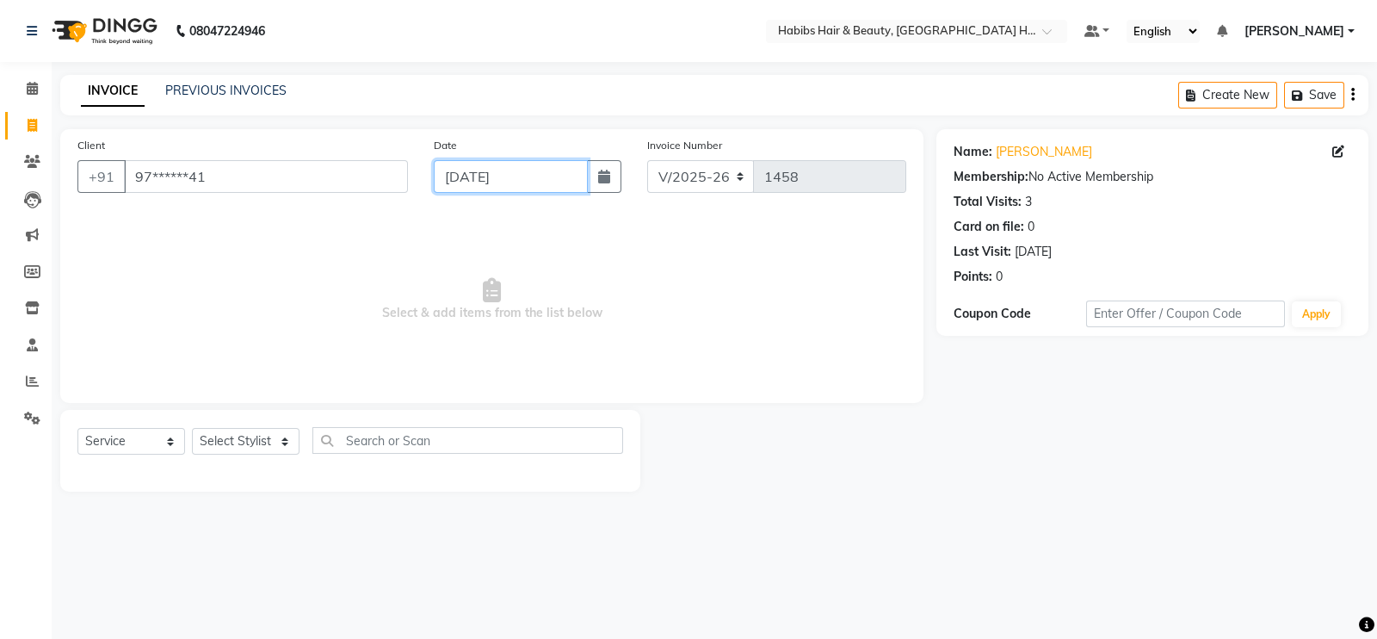
click at [470, 178] on input "[DATE]" at bounding box center [511, 176] width 154 height 33
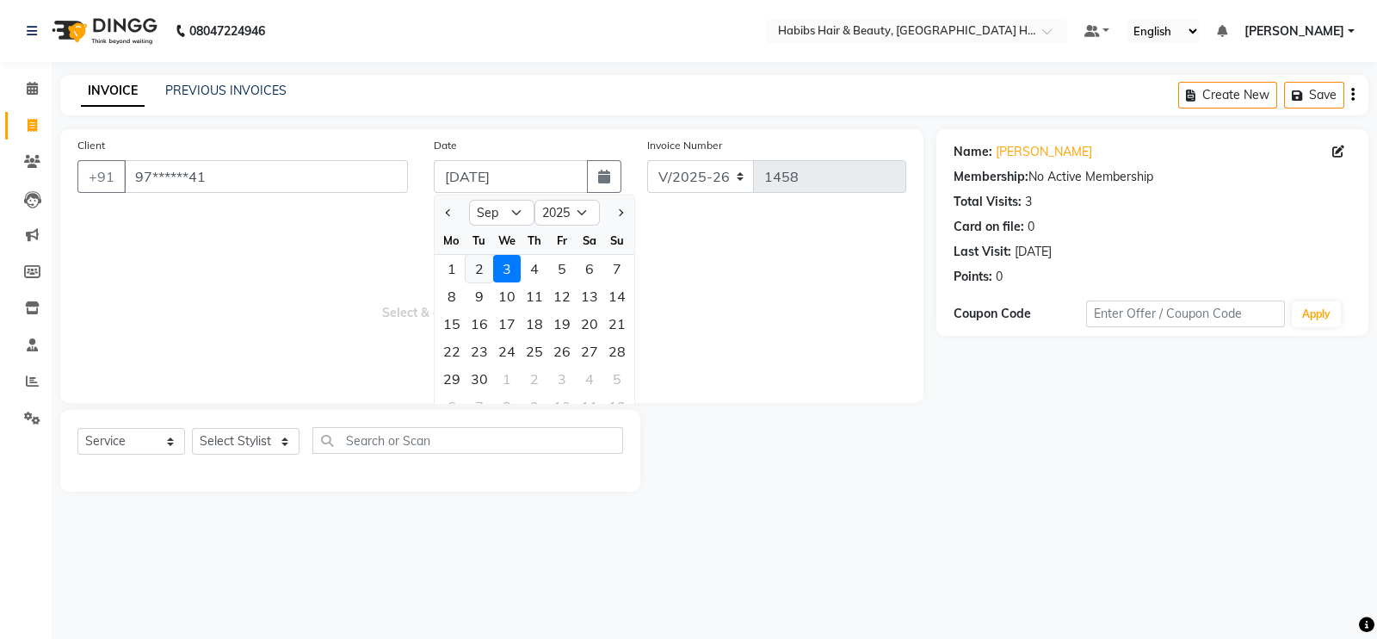
click at [477, 269] on div "2" at bounding box center [480, 269] width 28 height 28
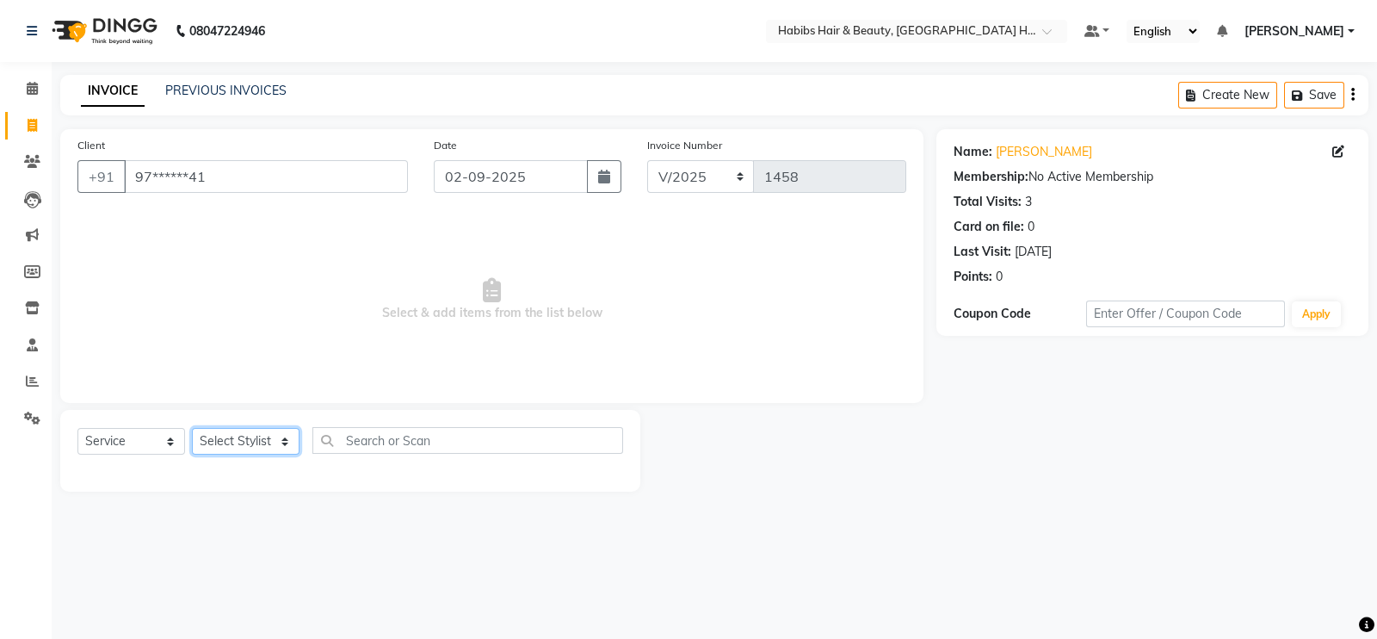
click at [275, 444] on select "Select Stylist Ajay [PERSON_NAME] [PERSON_NAME] [PERSON_NAME]" at bounding box center [246, 441] width 108 height 27
click at [192, 429] on select "Select Stylist Ajay [PERSON_NAME] [PERSON_NAME] [PERSON_NAME]" at bounding box center [246, 441] width 108 height 27
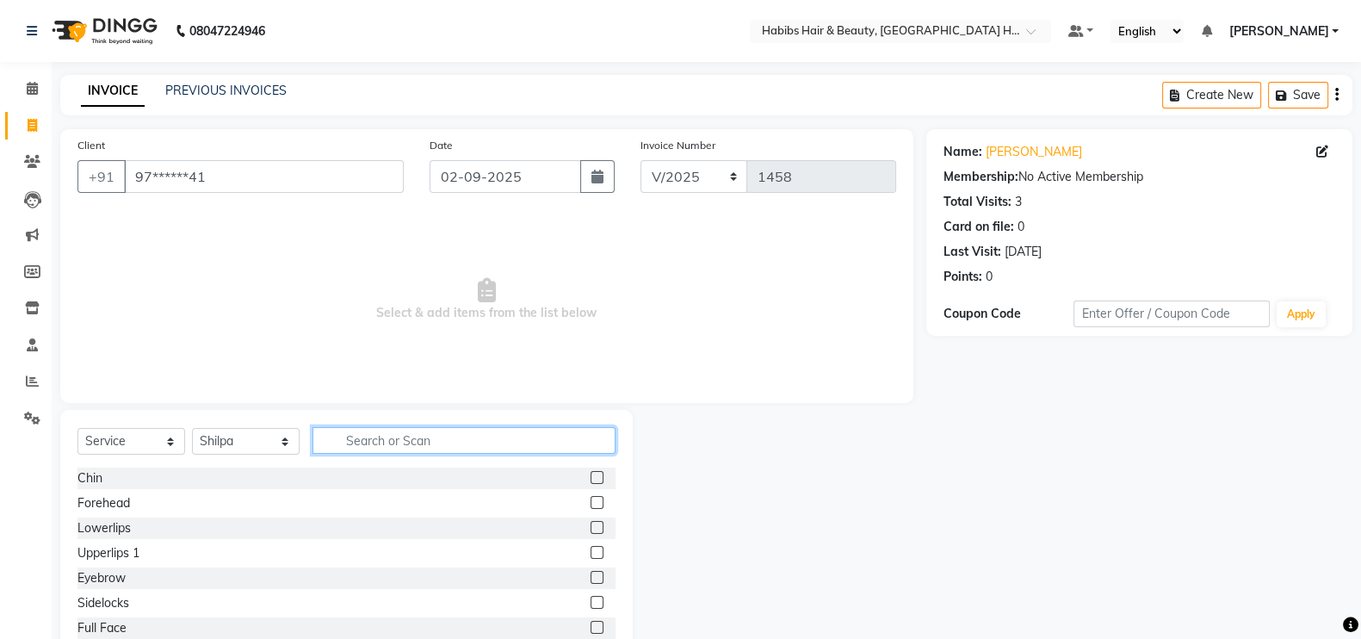
click at [370, 436] on input "text" at bounding box center [464, 440] width 303 height 27
click at [591, 579] on label at bounding box center [597, 577] width 13 height 13
click at [591, 579] on input "checkbox" at bounding box center [596, 577] width 11 height 11
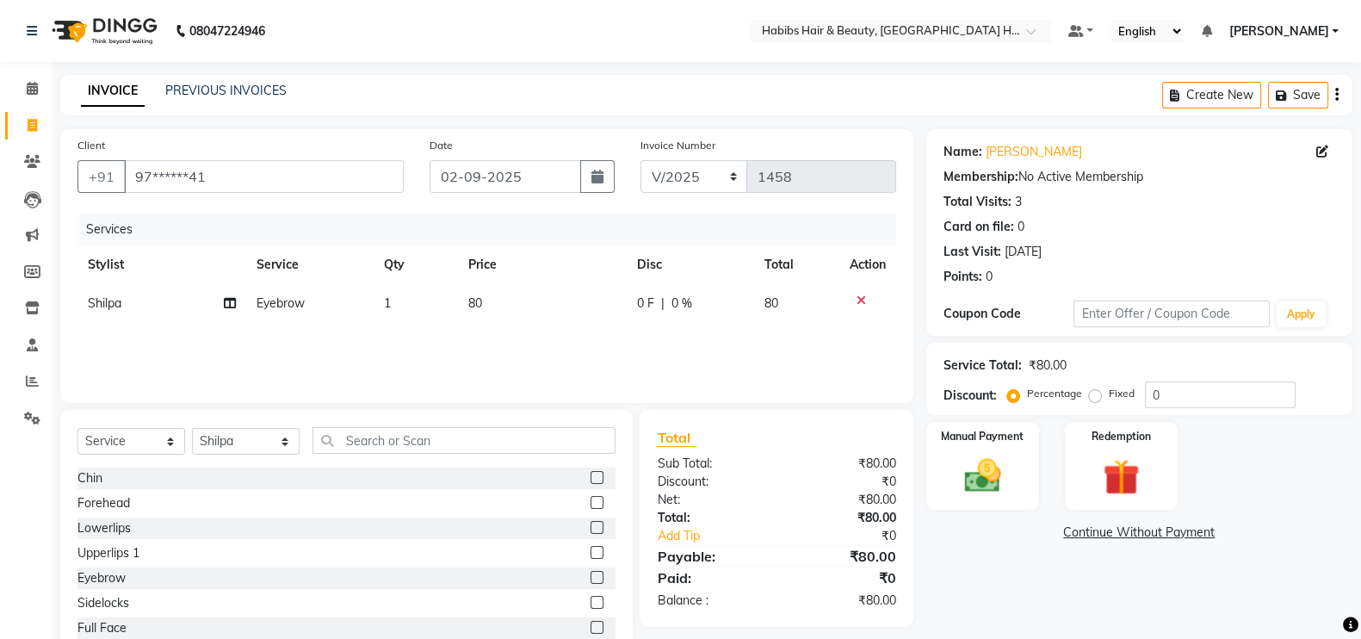
click at [542, 313] on td "80" at bounding box center [542, 303] width 169 height 39
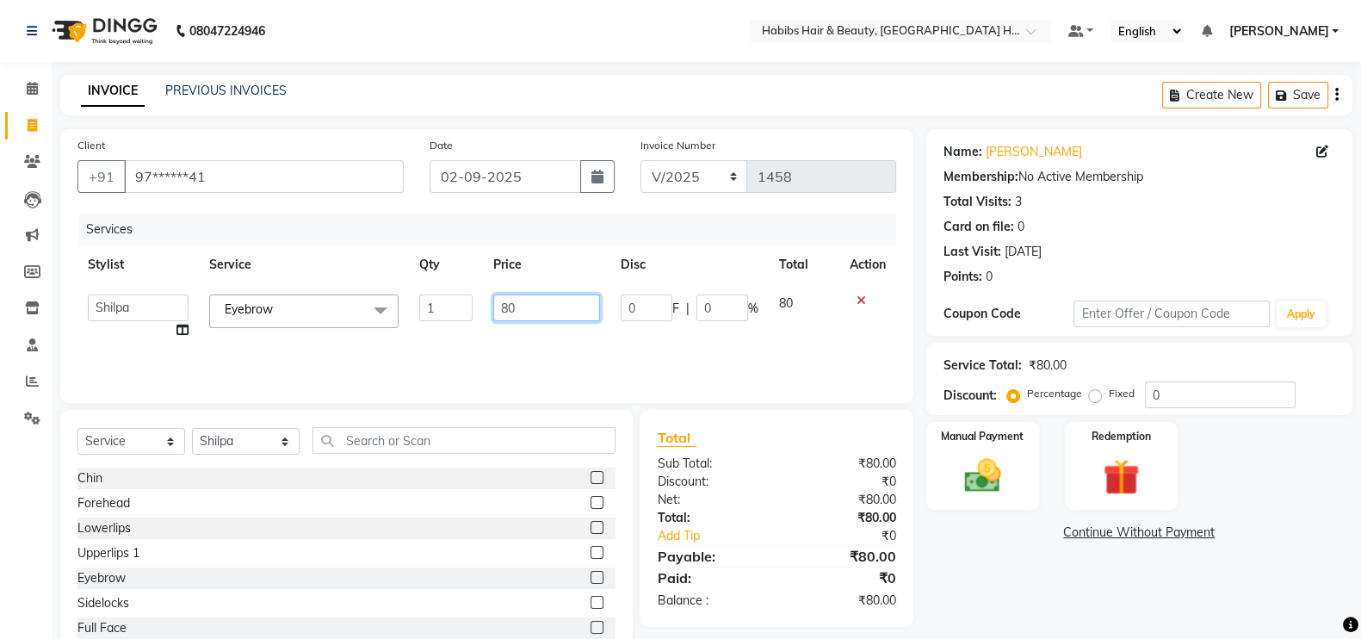
click at [508, 319] on input "80" at bounding box center [547, 307] width 108 height 27
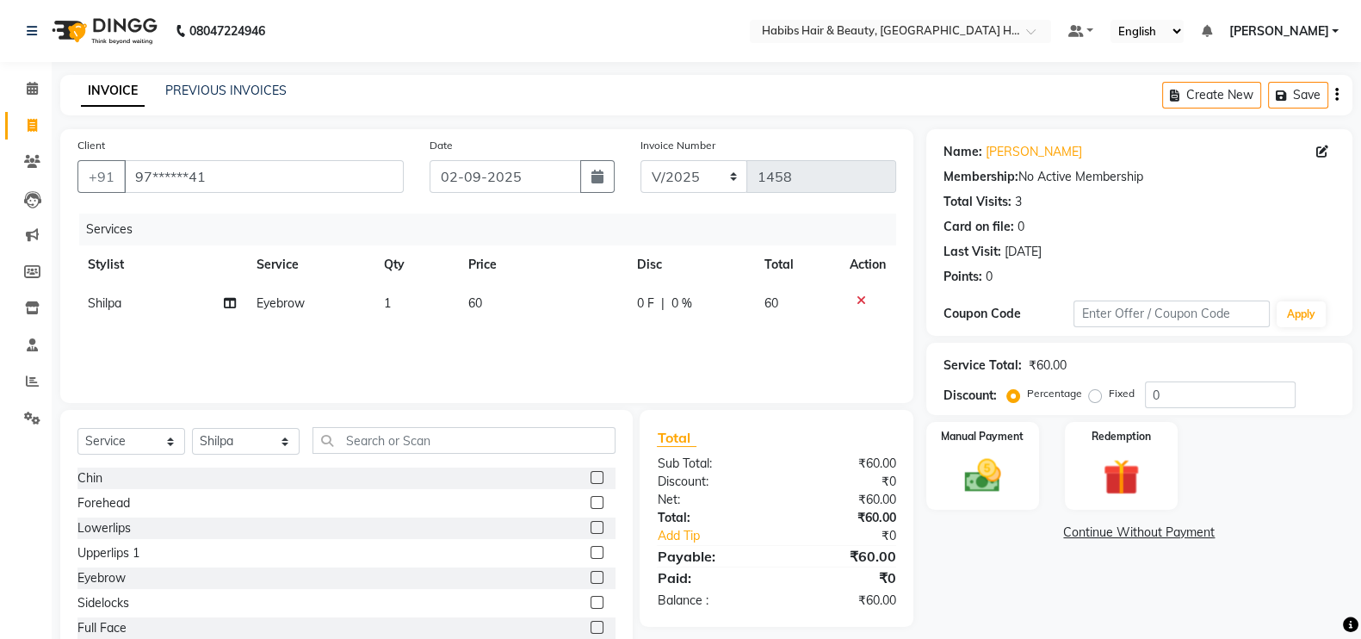
click at [441, 303] on td "1" at bounding box center [416, 303] width 85 height 39
click at [441, 303] on input "1" at bounding box center [445, 307] width 53 height 27
click at [469, 346] on div "Services Stylist Service Qty Price Disc Total Action Ajay [PERSON_NAME] [PERSON…" at bounding box center [486, 300] width 819 height 172
click at [1020, 473] on div "Manual Payment" at bounding box center [983, 465] width 118 height 91
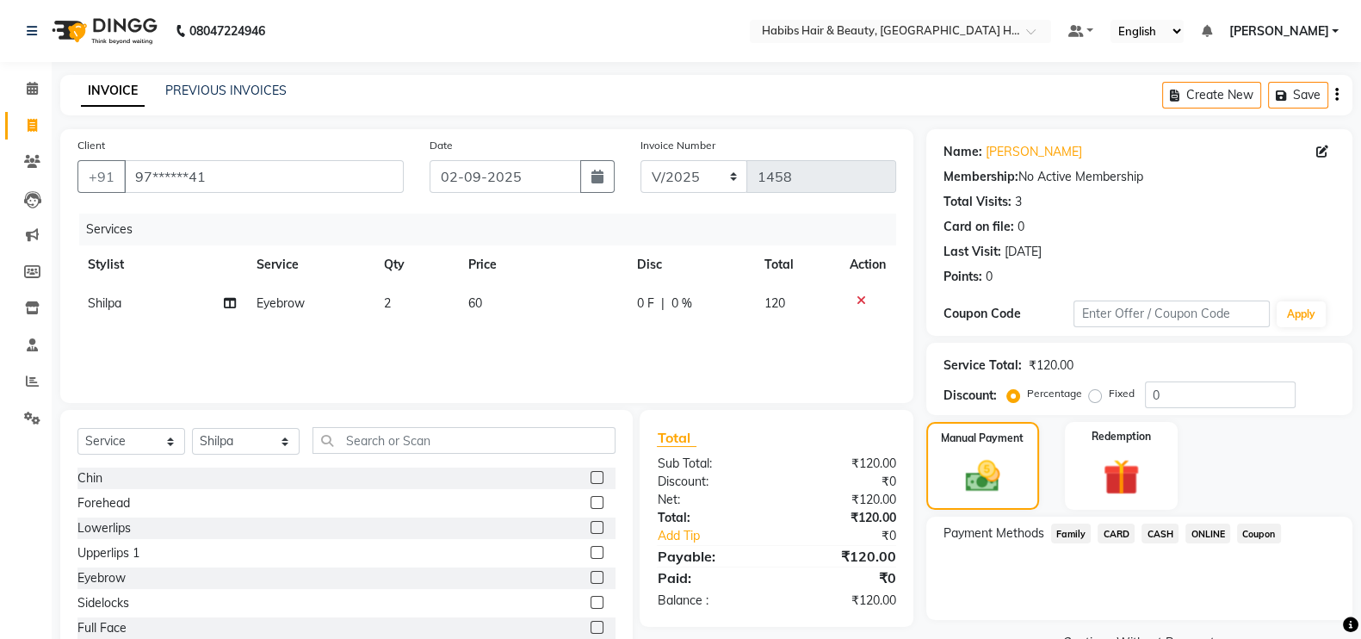
click at [1201, 541] on span "ONLINE" at bounding box center [1207, 533] width 45 height 20
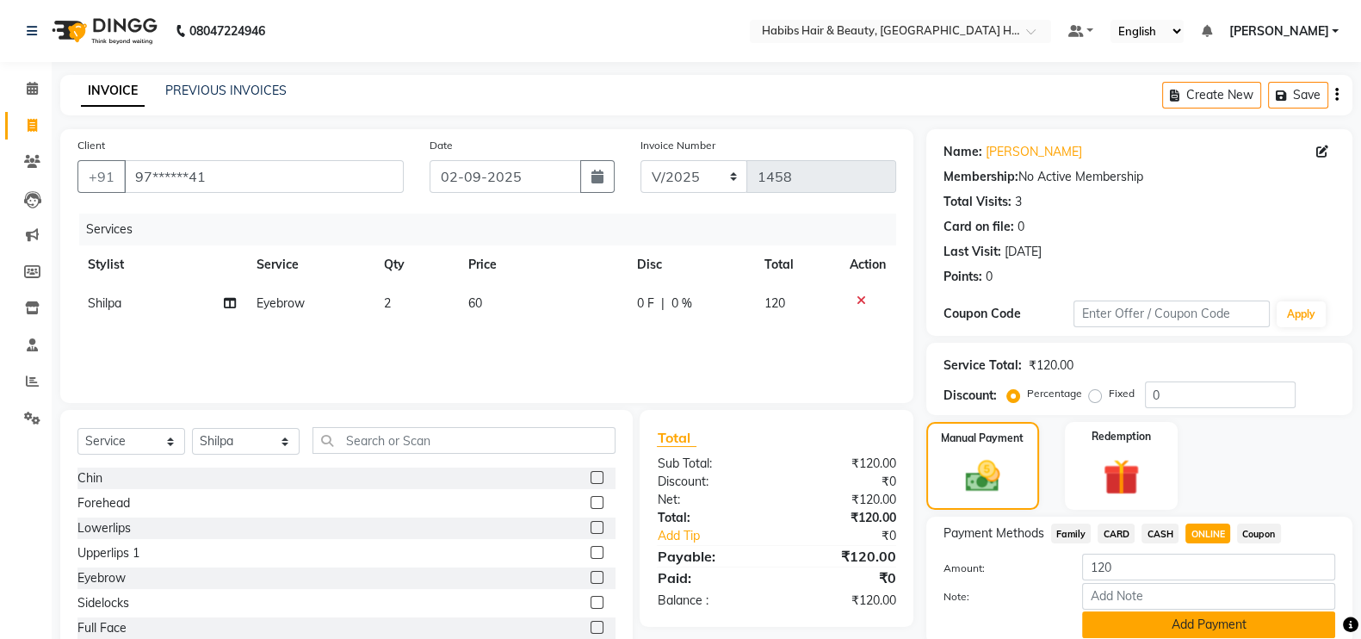
click at [1224, 630] on button "Add Payment" at bounding box center [1208, 624] width 253 height 27
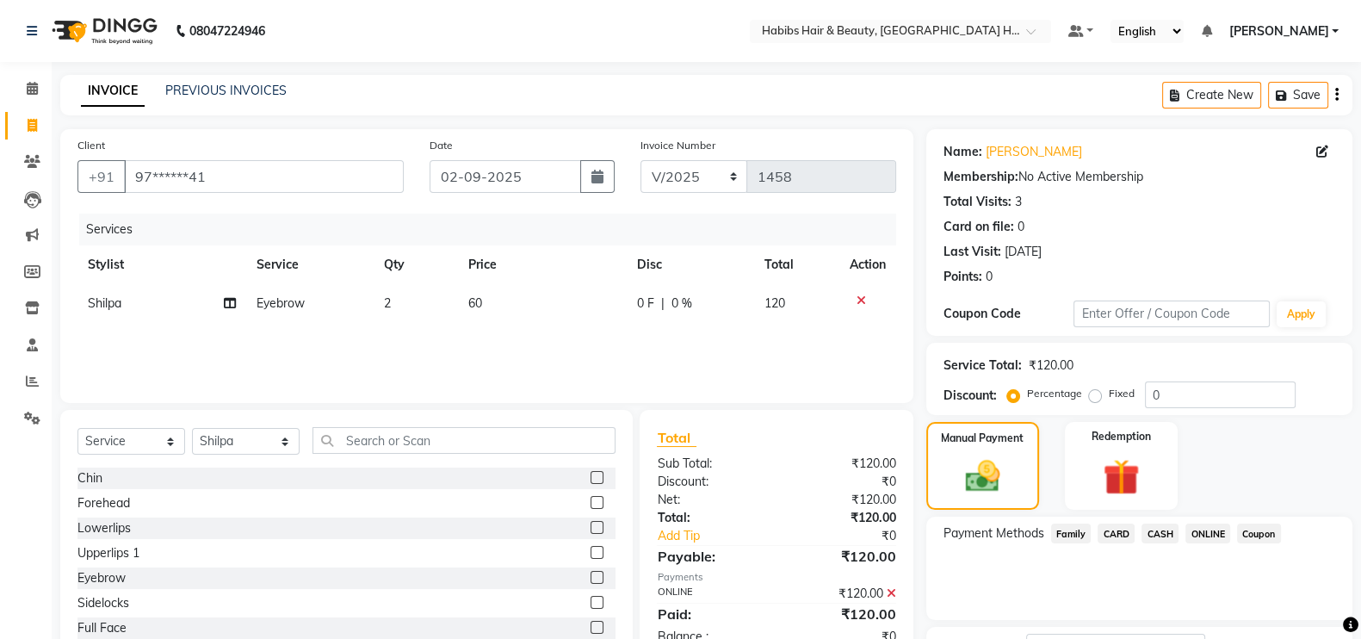
click at [1360, 504] on div "Manual Payment Redemption" at bounding box center [1139, 466] width 452 height 88
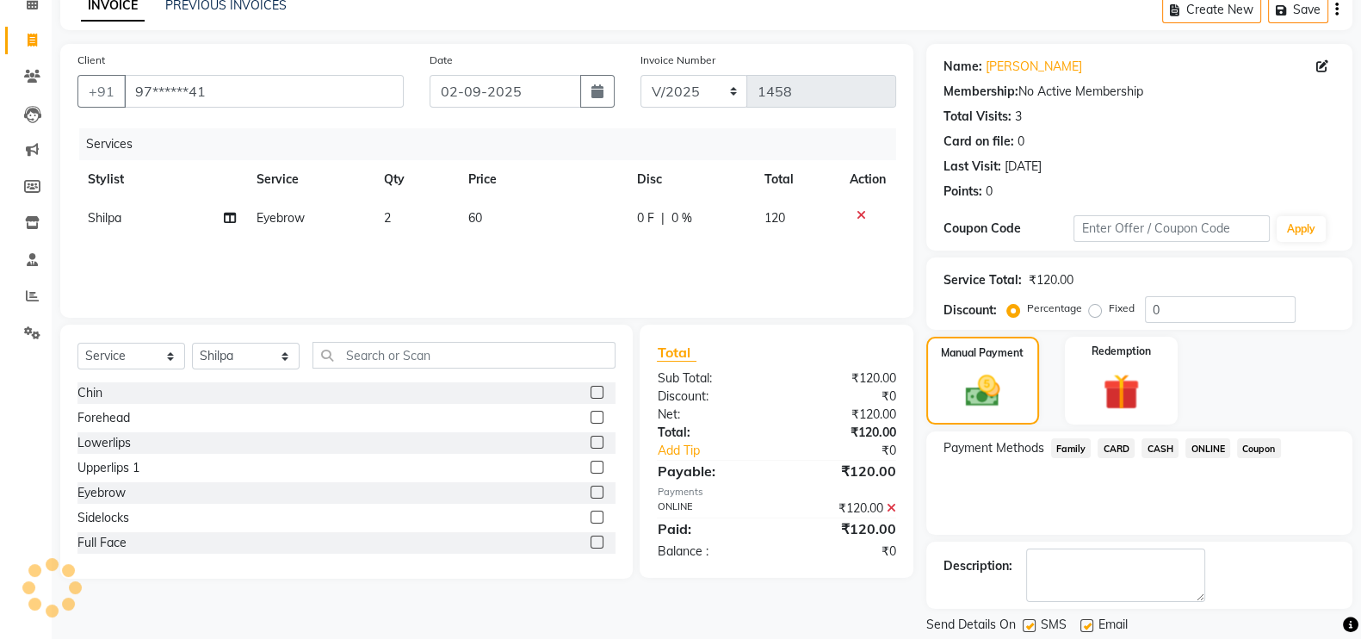
scroll to position [139, 0]
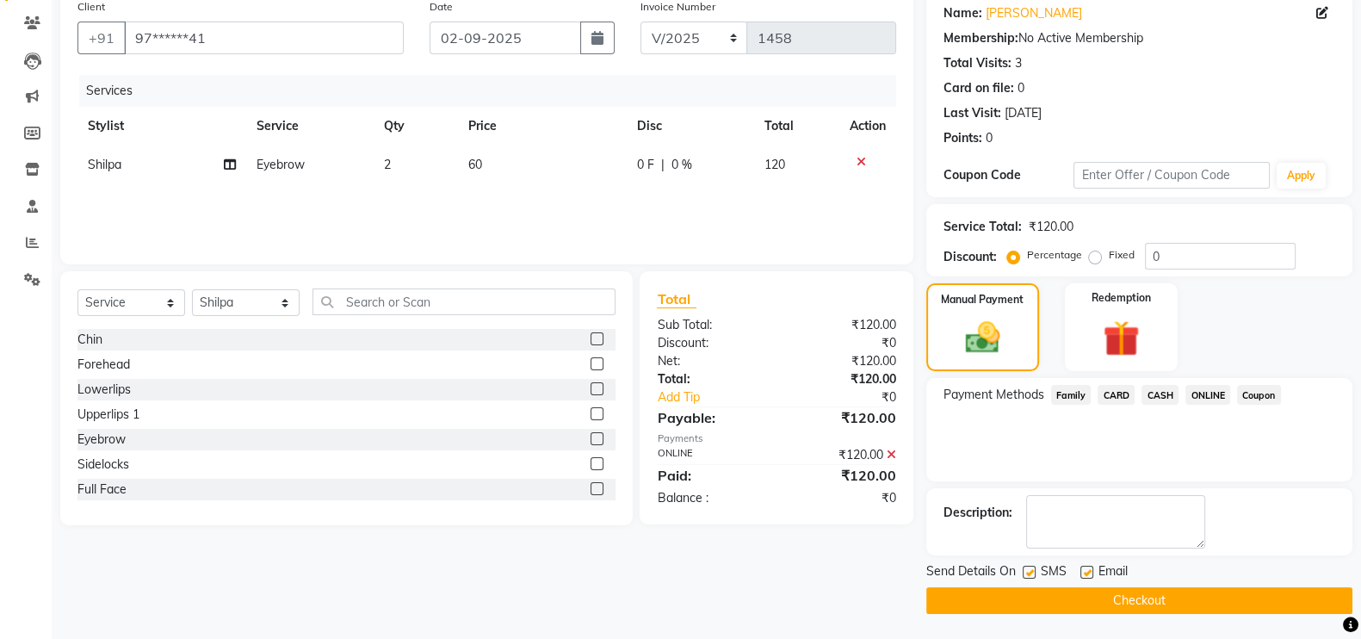
click at [1304, 593] on button "Checkout" at bounding box center [1139, 600] width 426 height 27
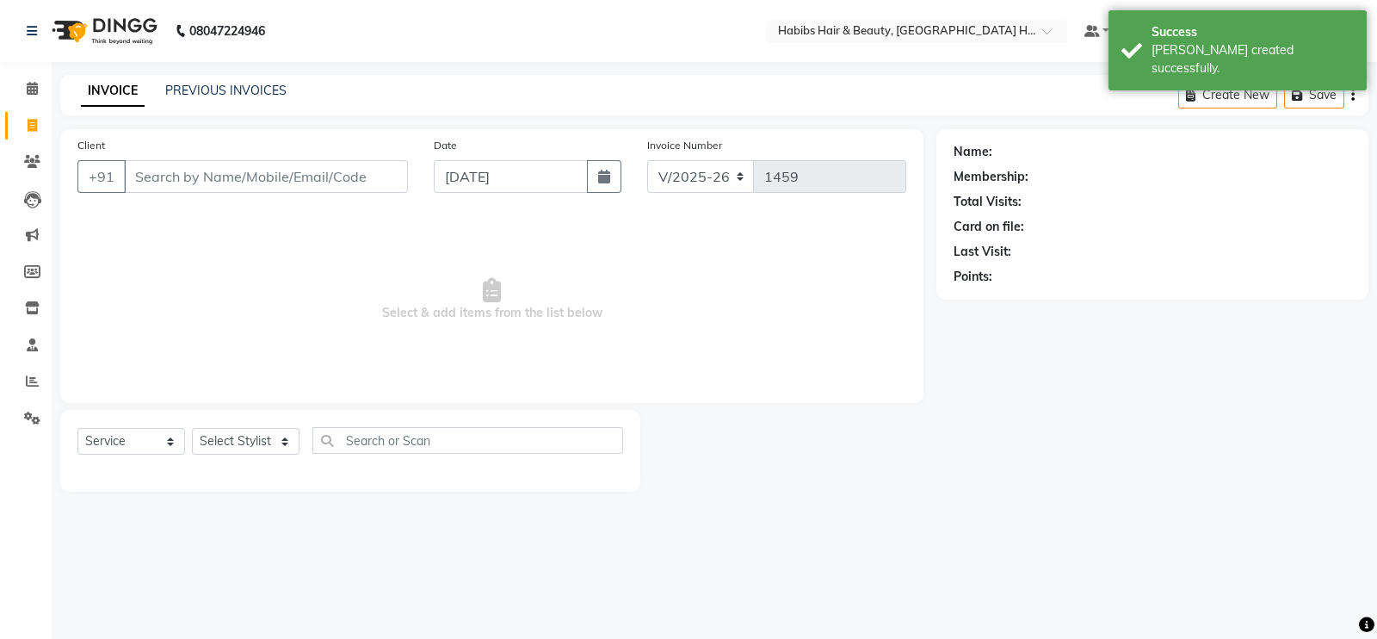
click at [327, 182] on input "Client" at bounding box center [266, 176] width 284 height 33
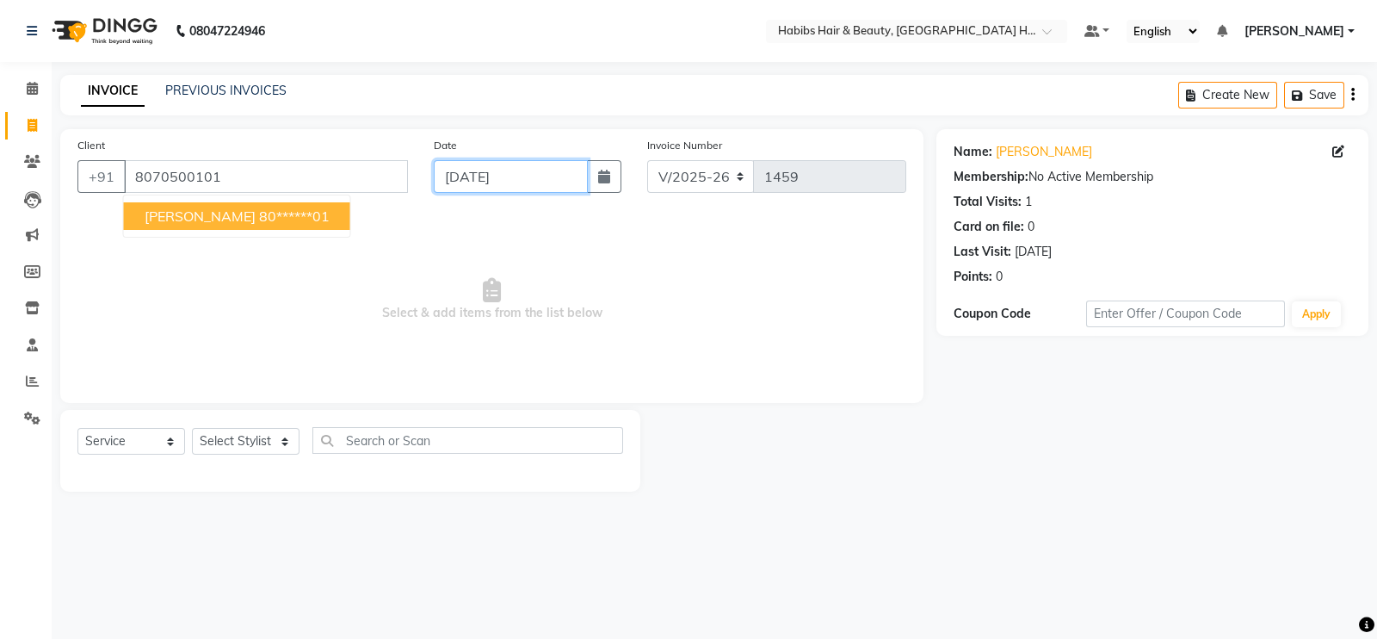
click at [520, 184] on input "[DATE]" at bounding box center [511, 176] width 154 height 33
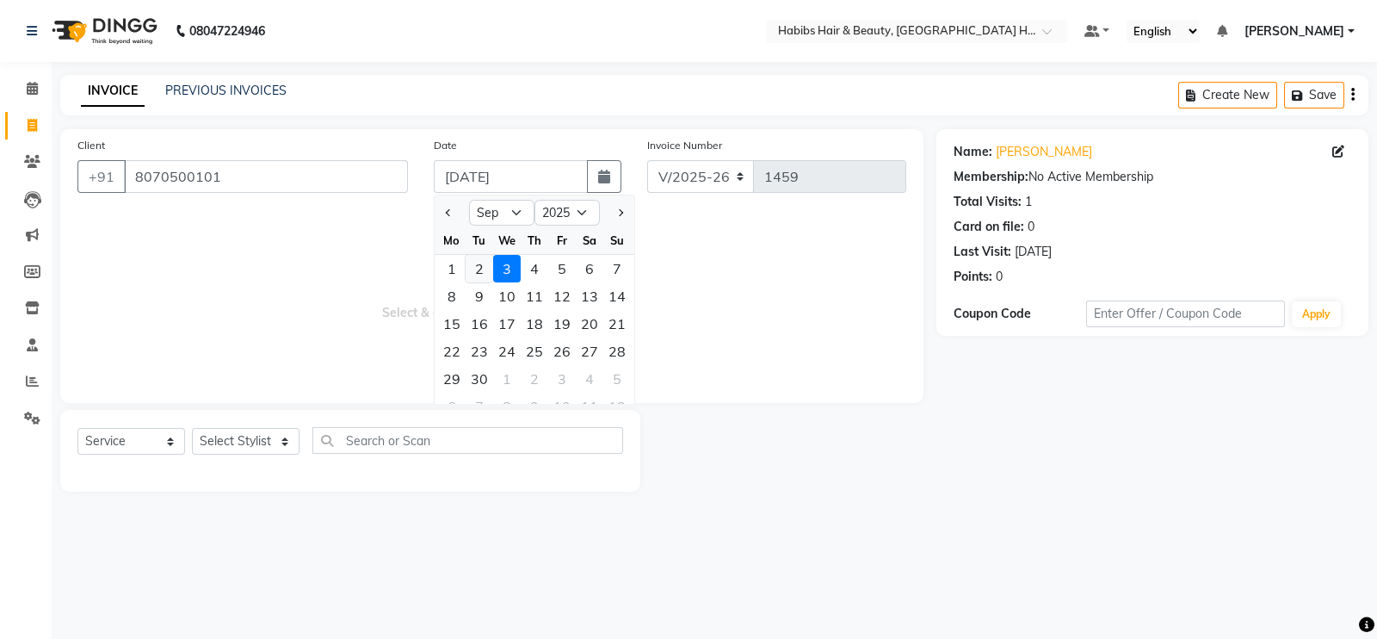
click at [485, 274] on div "2" at bounding box center [480, 269] width 28 height 28
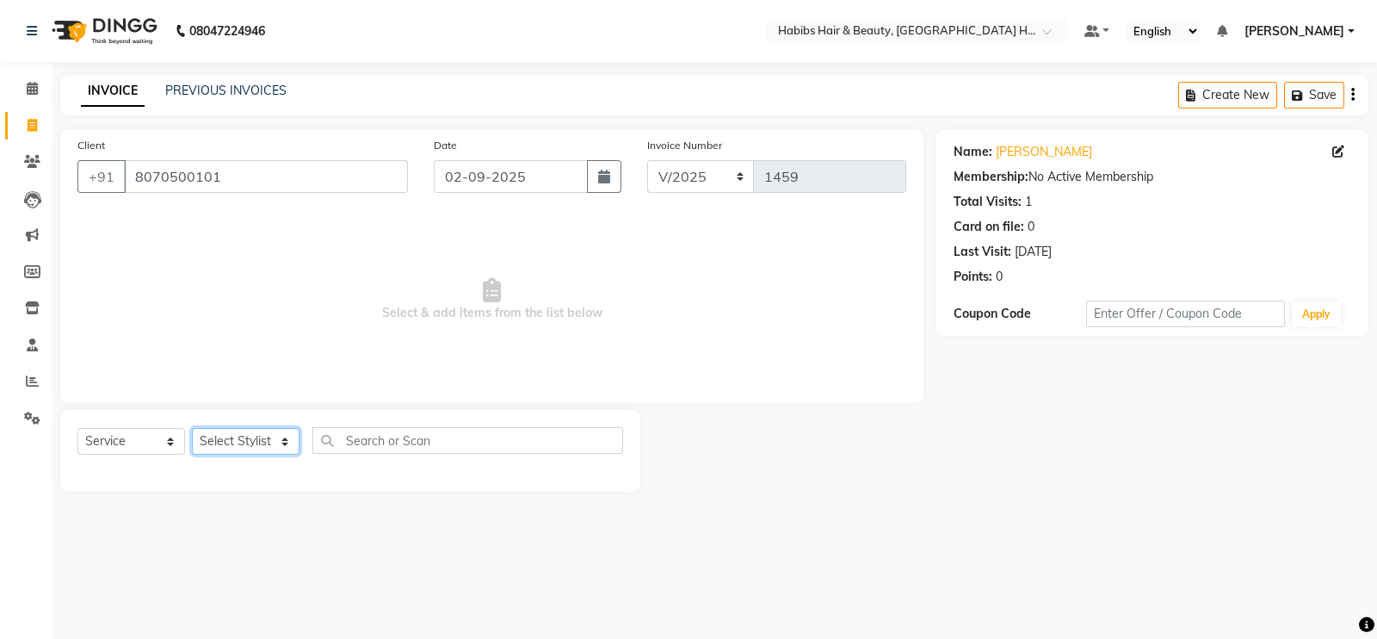
click at [271, 439] on select "Select Stylist Ajay [PERSON_NAME] [PERSON_NAME] [PERSON_NAME]" at bounding box center [246, 441] width 108 height 27
click at [192, 429] on select "Select Stylist Ajay [PERSON_NAME] [PERSON_NAME] [PERSON_NAME]" at bounding box center [246, 441] width 108 height 27
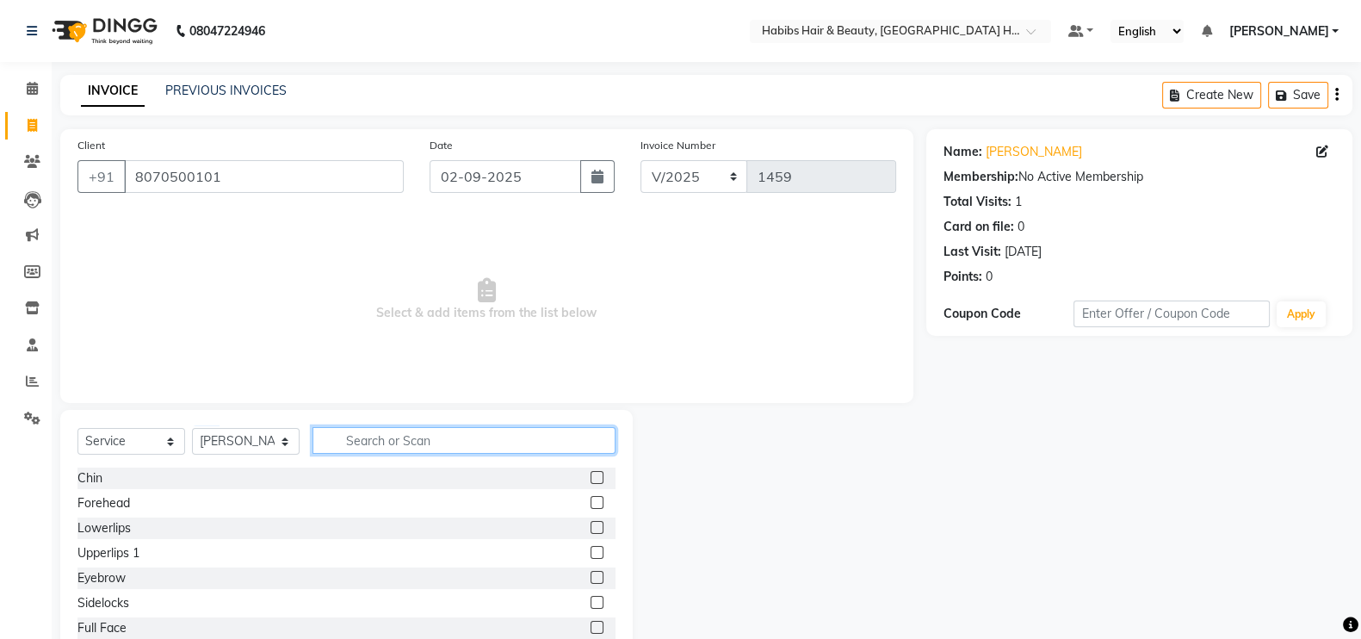
click at [418, 449] on input "text" at bounding box center [464, 440] width 303 height 27
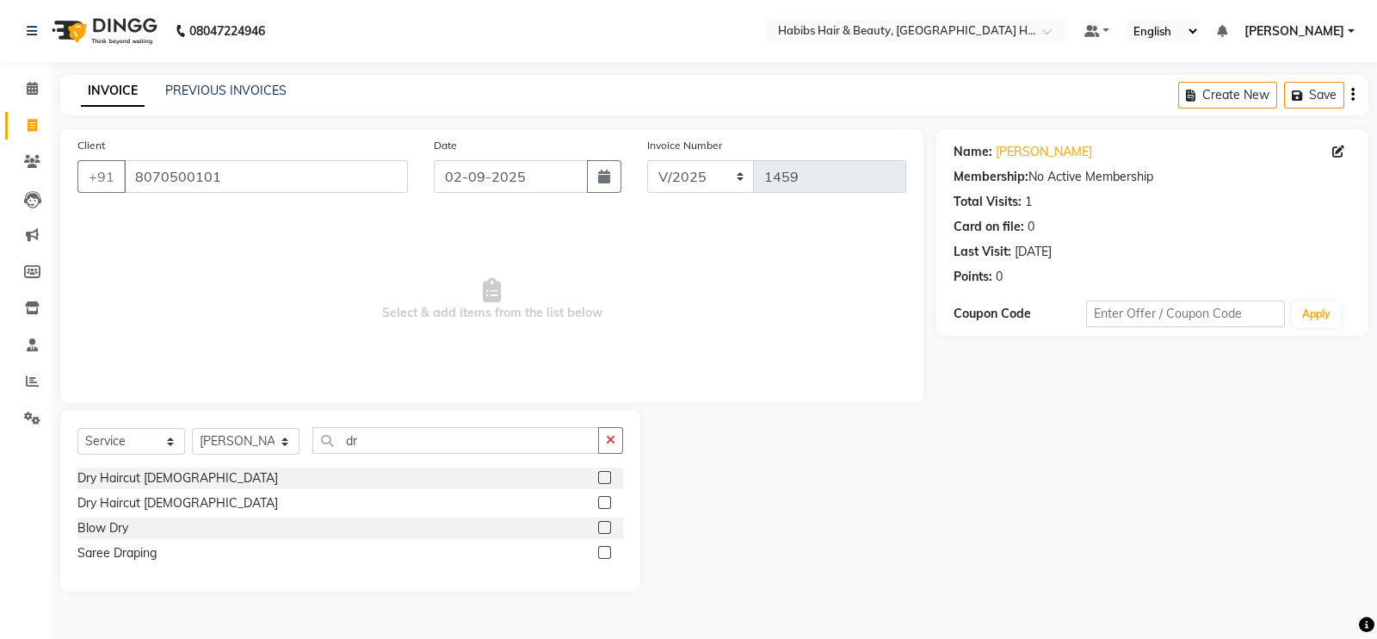
click at [605, 478] on label at bounding box center [604, 477] width 13 height 13
click at [605, 478] on input "checkbox" at bounding box center [603, 478] width 11 height 11
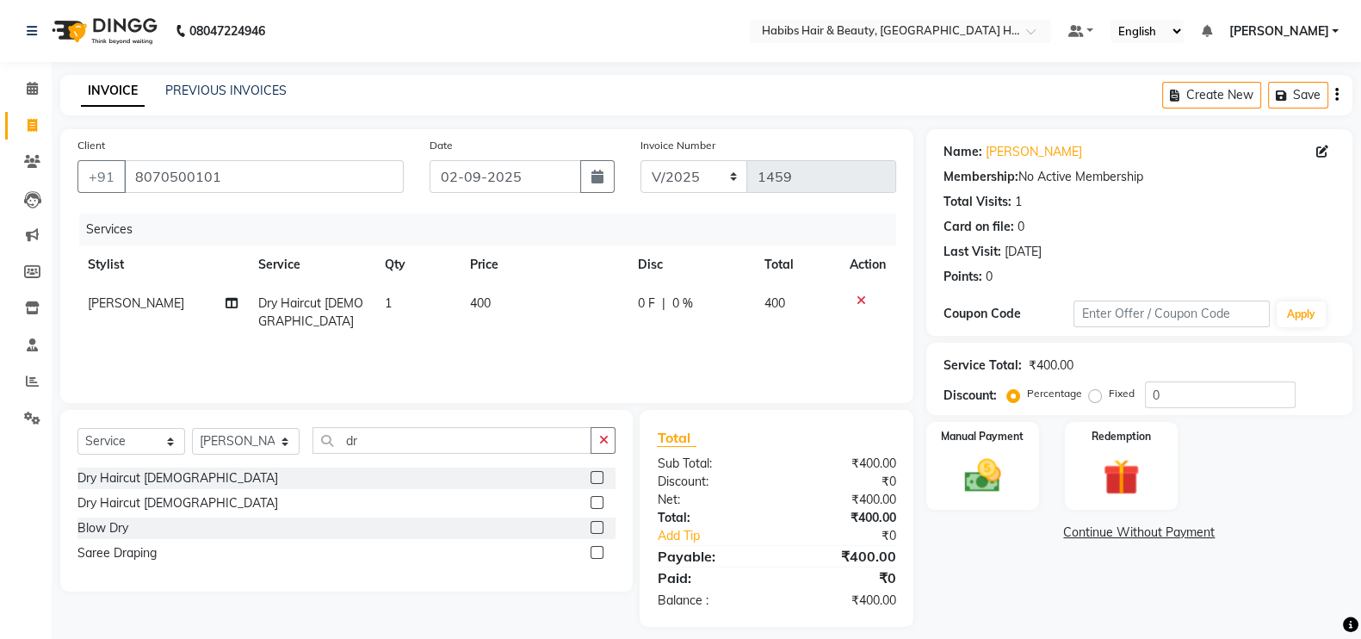
click at [535, 321] on td "400" at bounding box center [544, 312] width 168 height 57
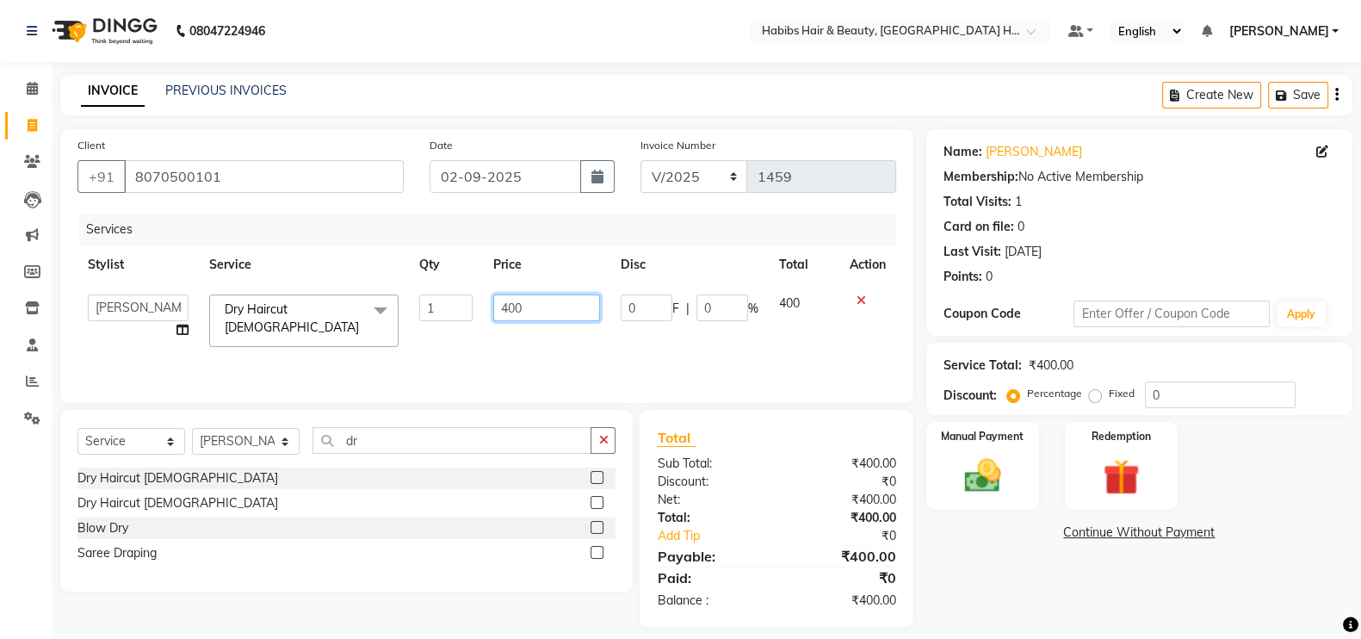
click at [511, 319] on td "400" at bounding box center [547, 320] width 128 height 73
click at [511, 319] on input "400" at bounding box center [547, 307] width 108 height 27
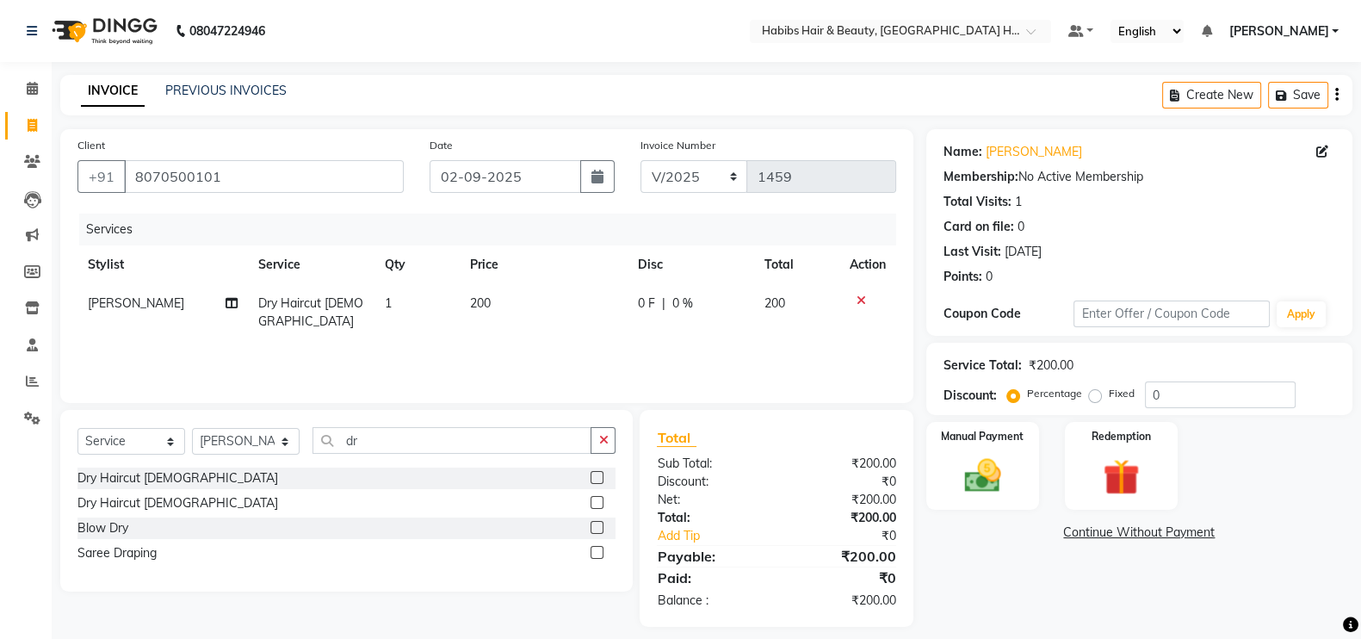
click at [517, 361] on div "Services Stylist Service Qty Price Disc Total Action [PERSON_NAME] Dry Haircut …" at bounding box center [486, 300] width 819 height 172
click at [996, 501] on div "Manual Payment" at bounding box center [983, 465] width 118 height 91
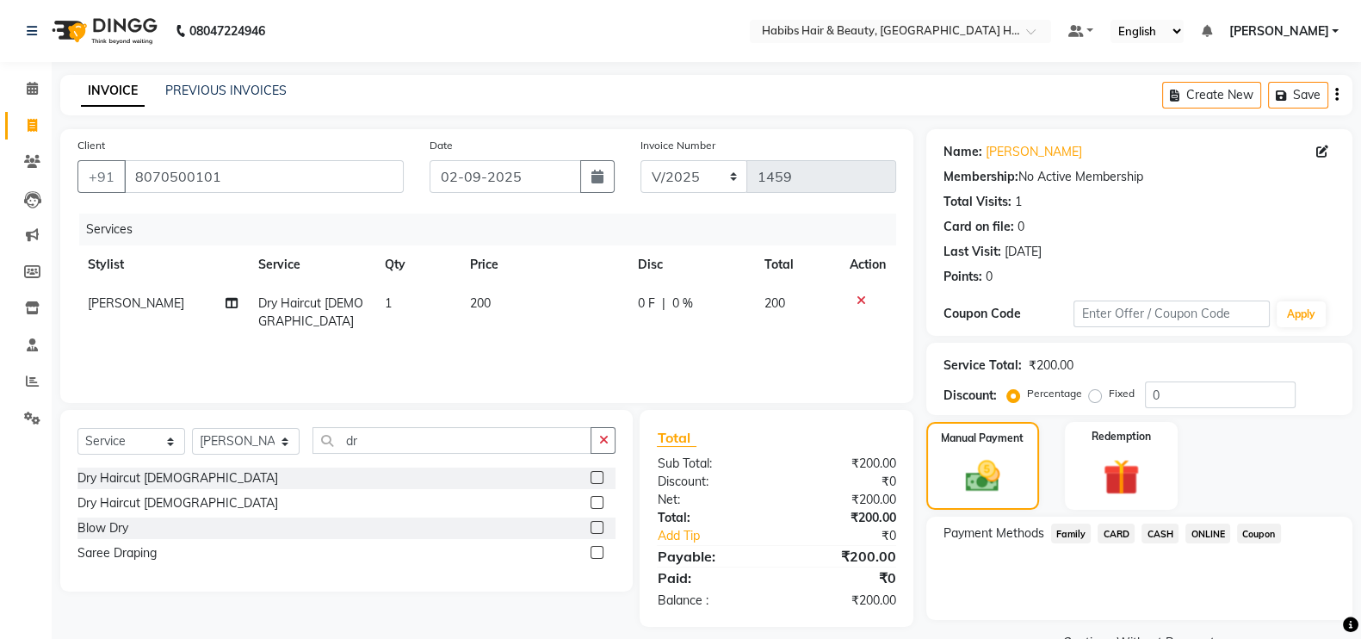
click at [1210, 532] on span "ONLINE" at bounding box center [1207, 533] width 45 height 20
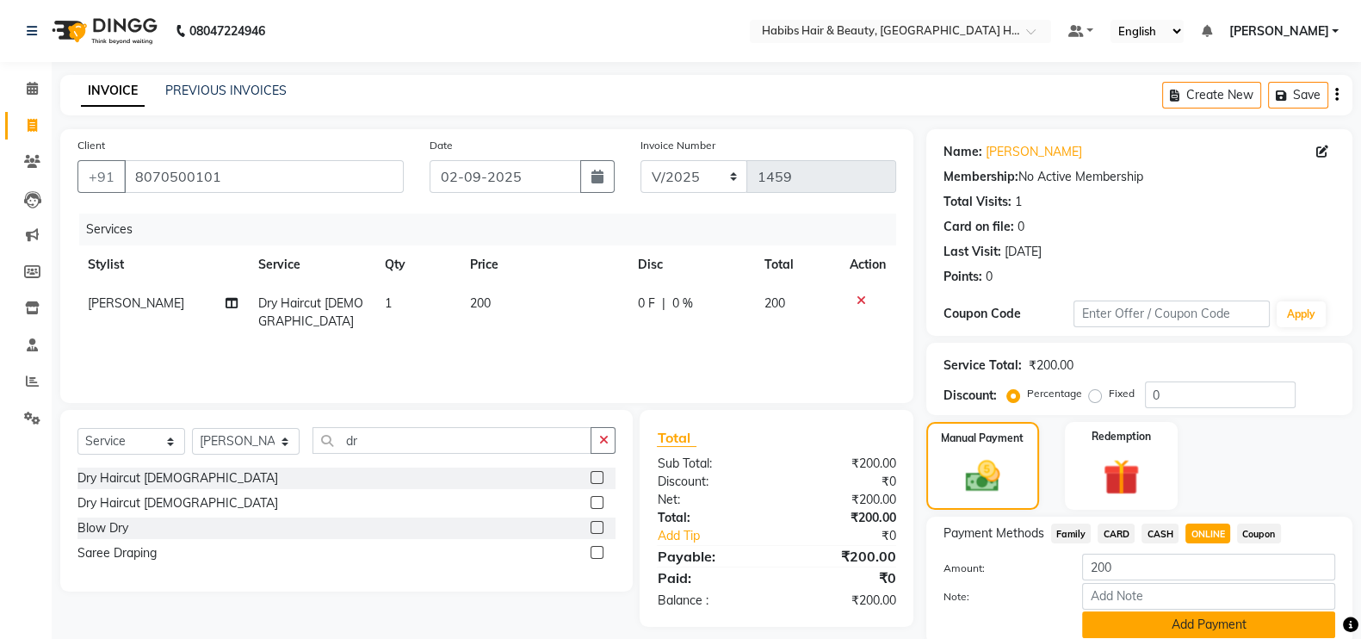
click at [1222, 626] on button "Add Payment" at bounding box center [1208, 624] width 253 height 27
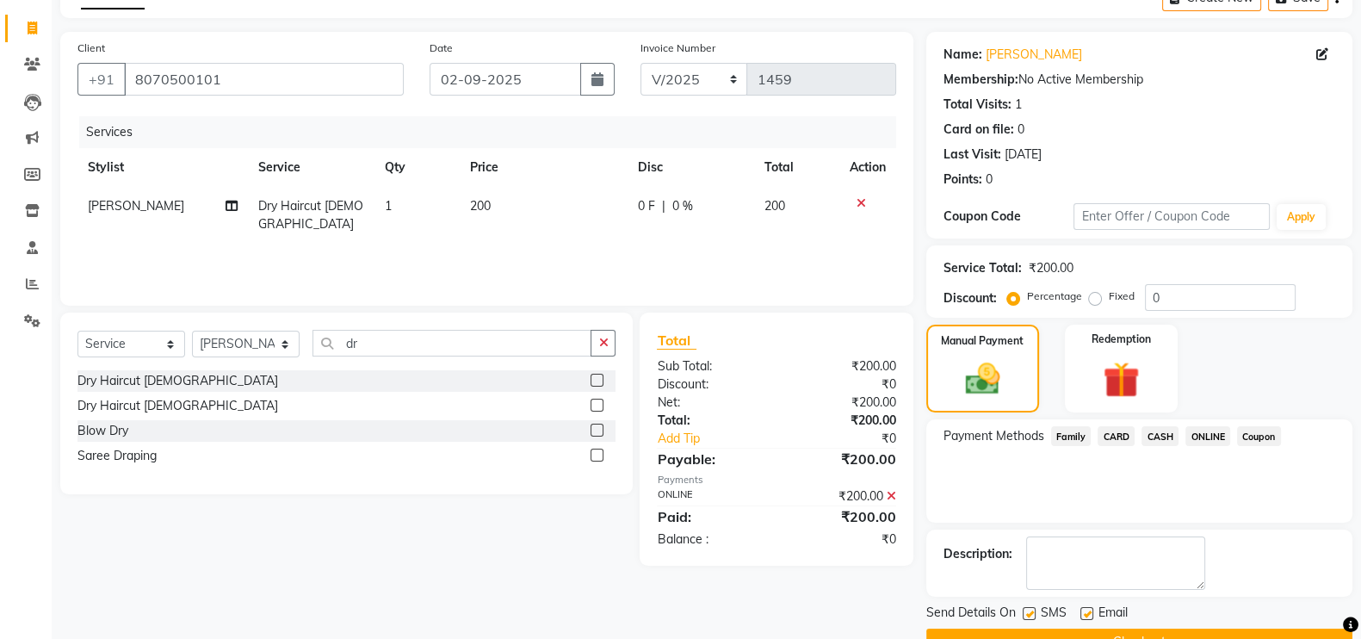
scroll to position [139, 0]
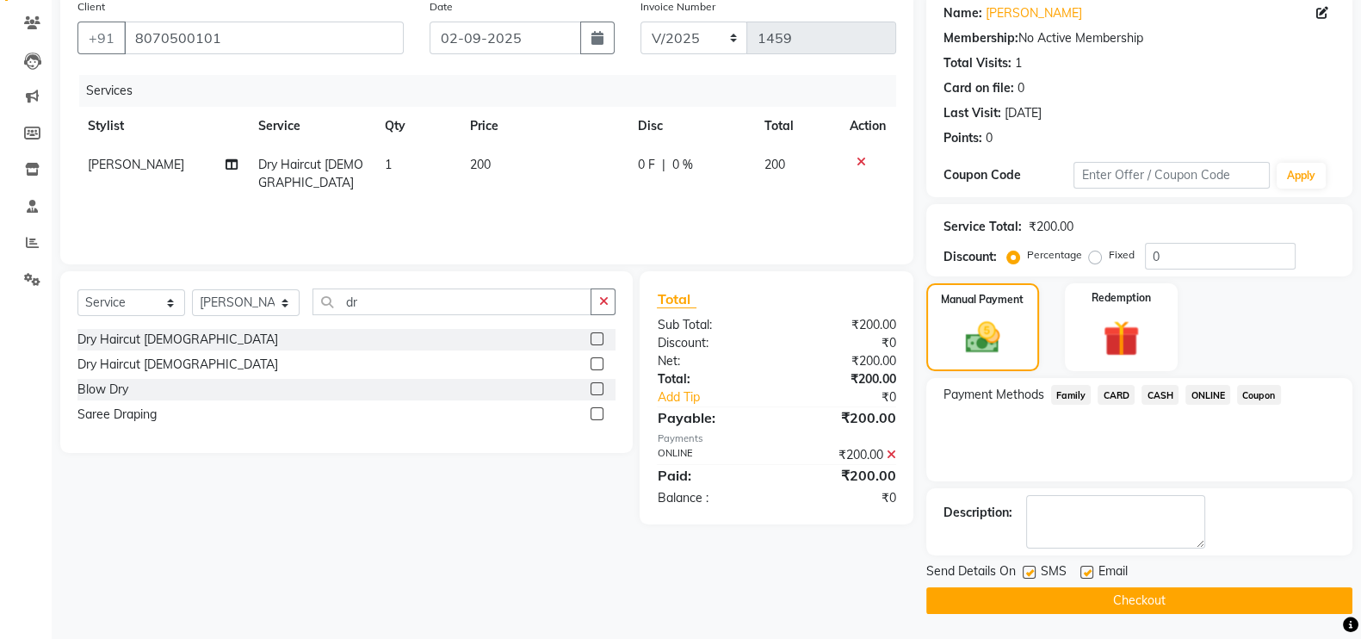
click at [1261, 608] on button "Checkout" at bounding box center [1139, 600] width 426 height 27
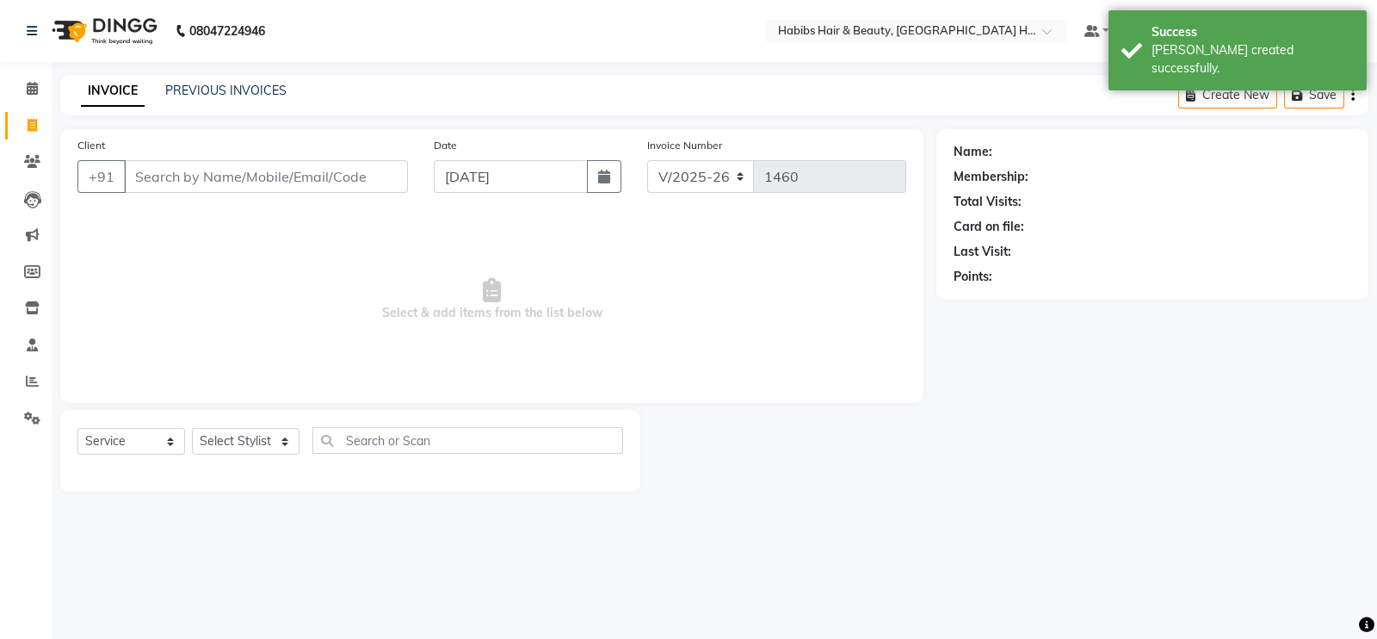
click at [309, 176] on input "Client" at bounding box center [266, 176] width 284 height 33
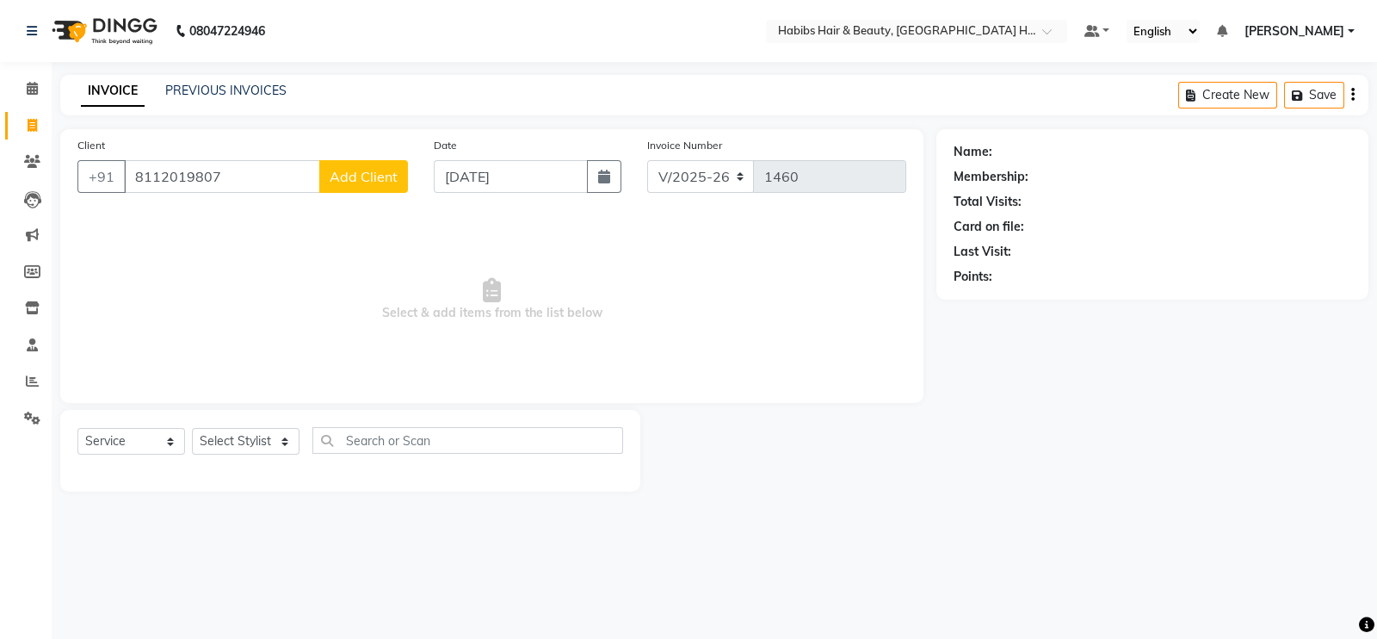
click at [377, 172] on span "Add Client" at bounding box center [364, 176] width 68 height 17
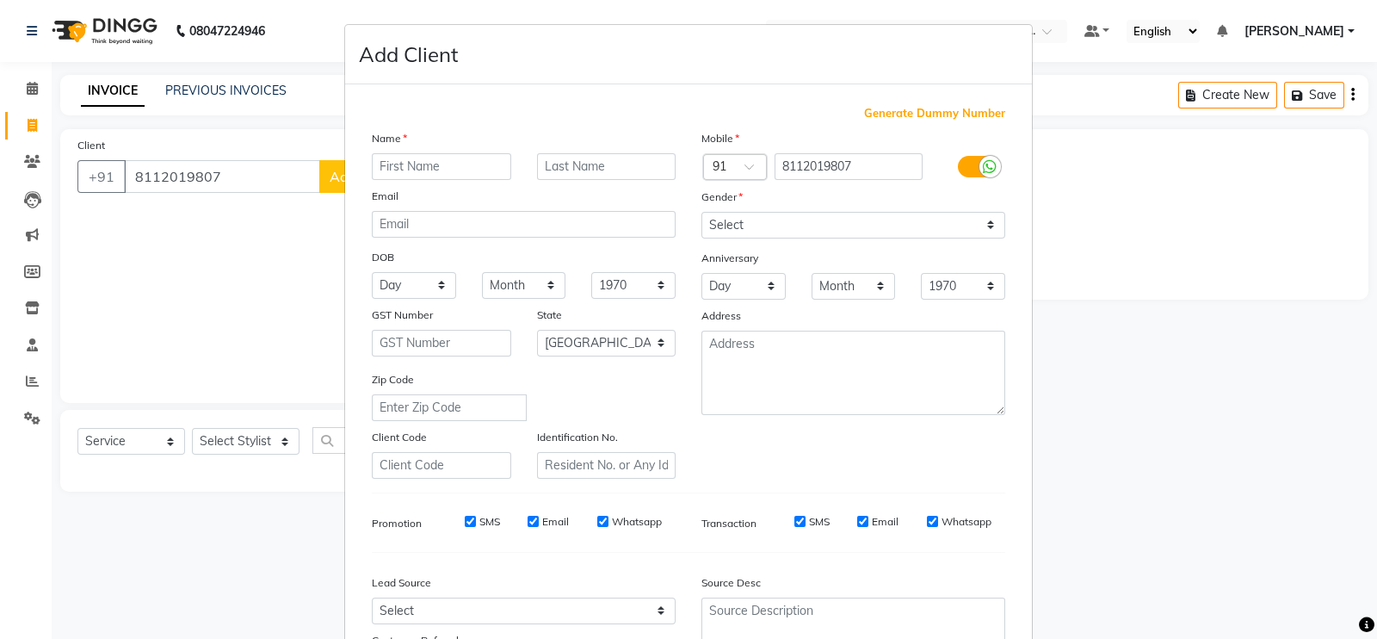
click at [430, 158] on input "text" at bounding box center [441, 166] width 139 height 27
click at [729, 228] on select "Select [DEMOGRAPHIC_DATA] [DEMOGRAPHIC_DATA] Other Prefer Not To Say" at bounding box center [854, 225] width 304 height 27
click at [702, 213] on select "Select [DEMOGRAPHIC_DATA] [DEMOGRAPHIC_DATA] Other Prefer Not To Say" at bounding box center [854, 225] width 304 height 27
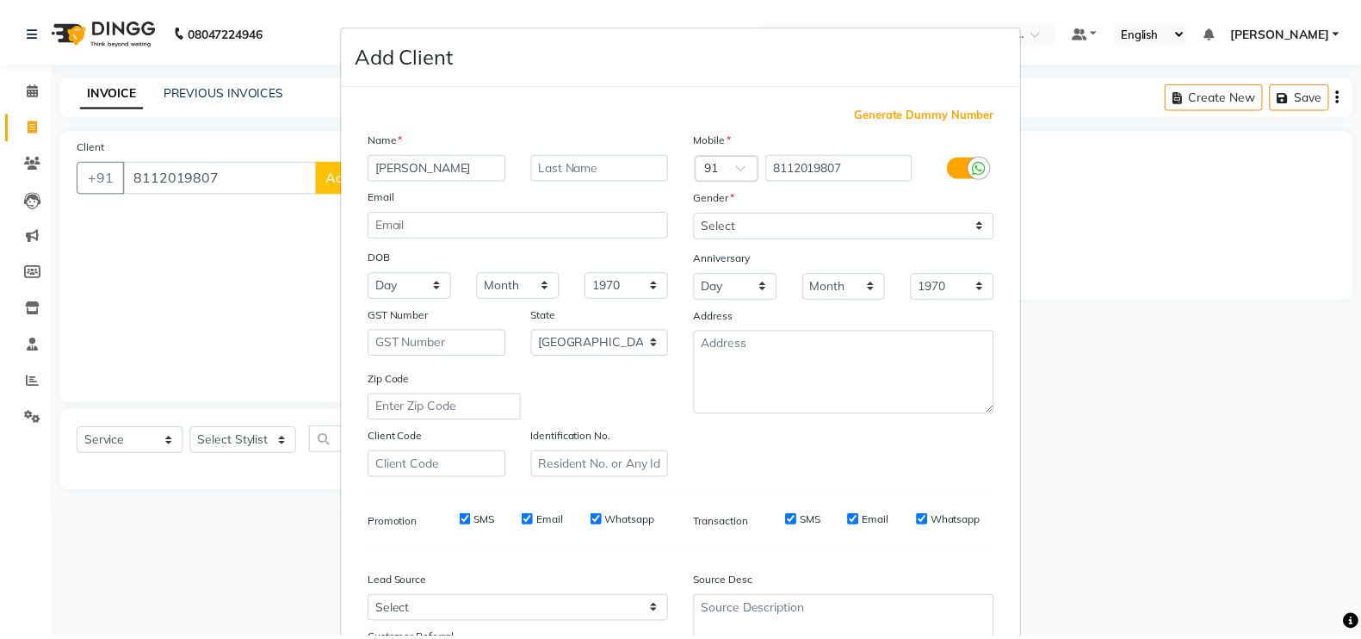
scroll to position [165, 0]
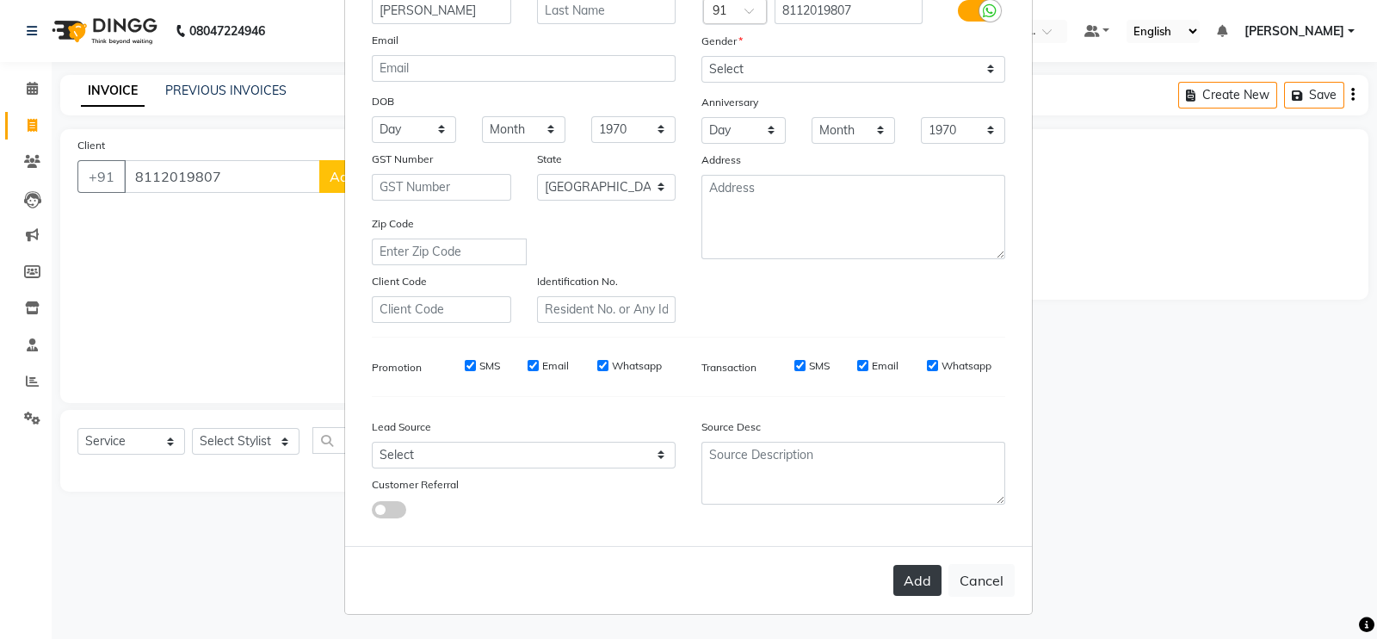
click at [897, 579] on button "Add" at bounding box center [918, 580] width 48 height 31
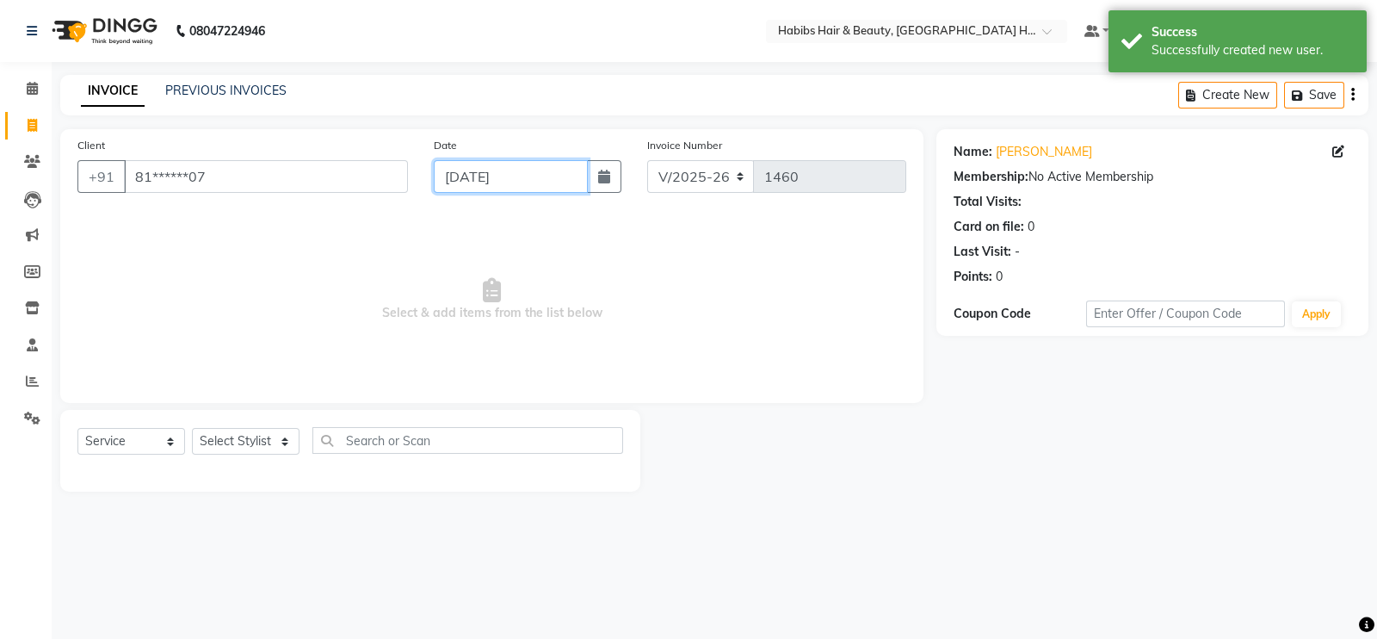
click at [517, 169] on input "[DATE]" at bounding box center [511, 176] width 154 height 33
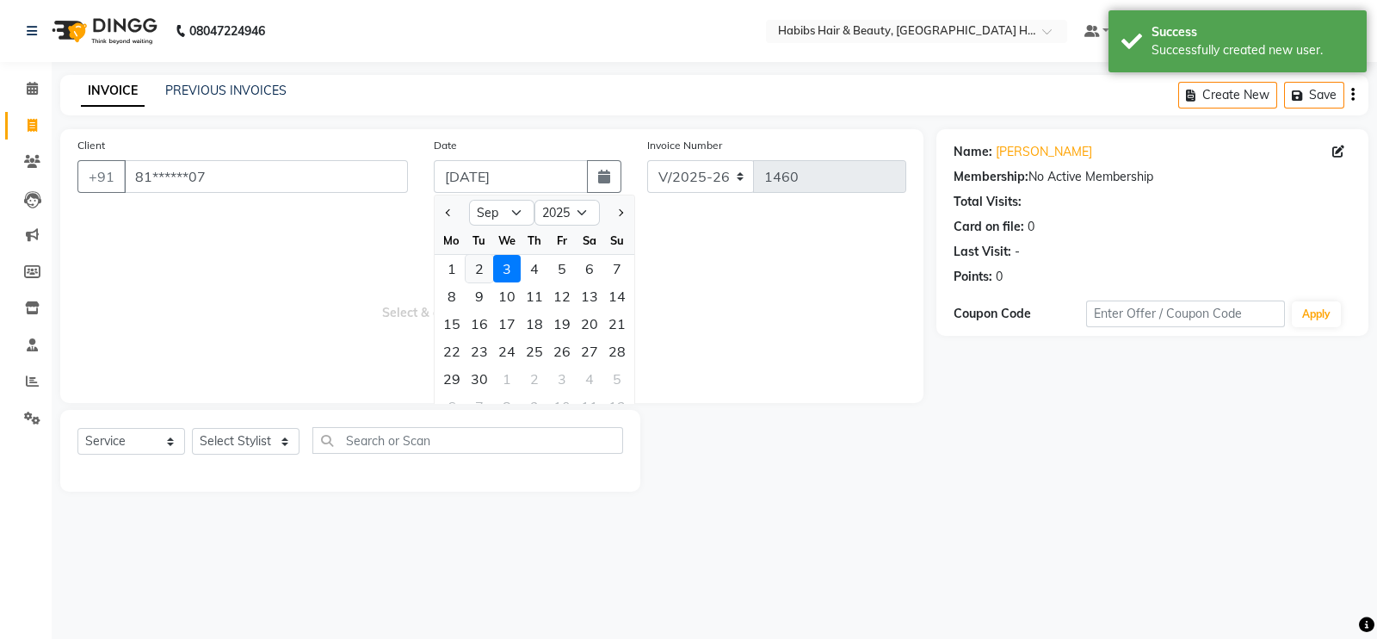
click at [474, 265] on div "2" at bounding box center [480, 269] width 28 height 28
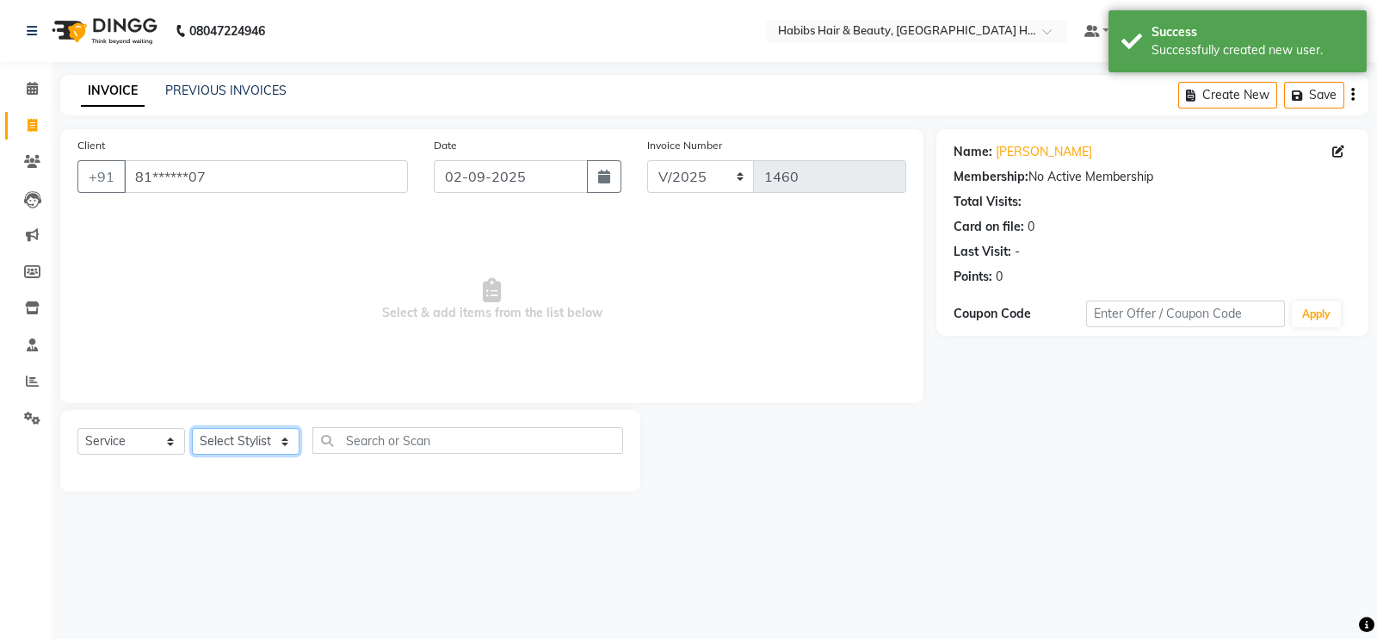
click at [242, 441] on select "Select Stylist Ajay [PERSON_NAME] [PERSON_NAME] [PERSON_NAME]" at bounding box center [246, 441] width 108 height 27
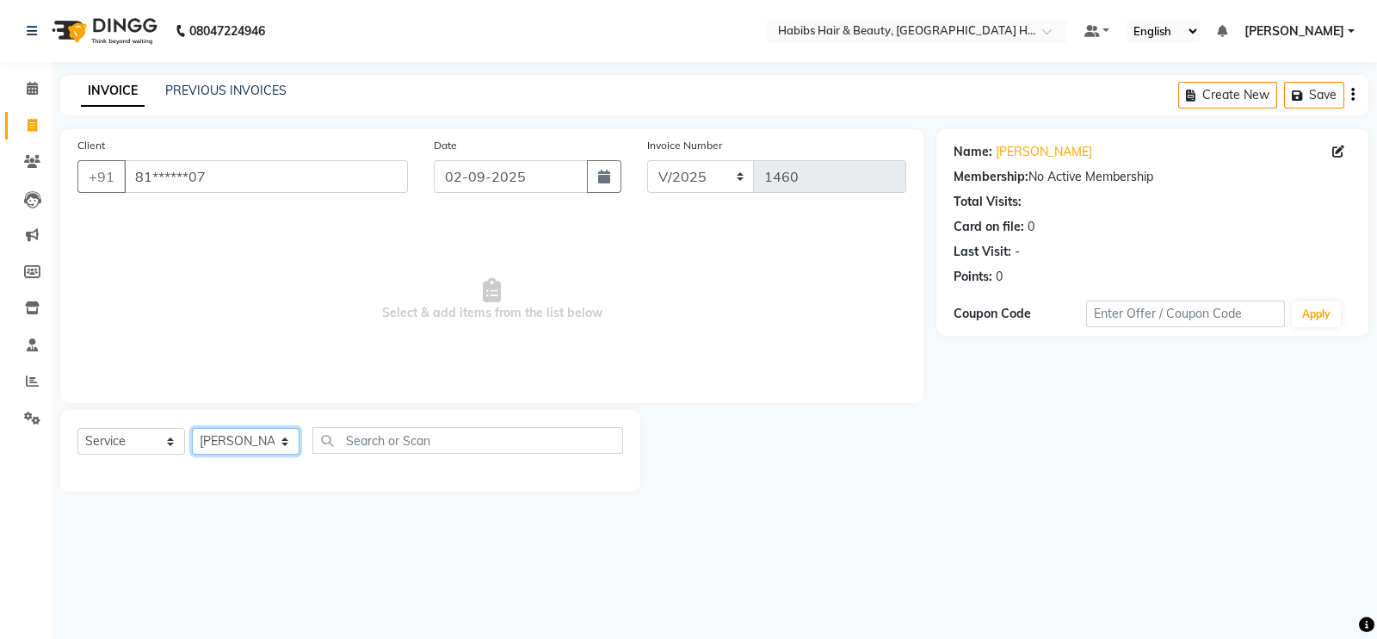
click at [192, 429] on select "Select Stylist Ajay [PERSON_NAME] [PERSON_NAME] [PERSON_NAME]" at bounding box center [246, 441] width 108 height 27
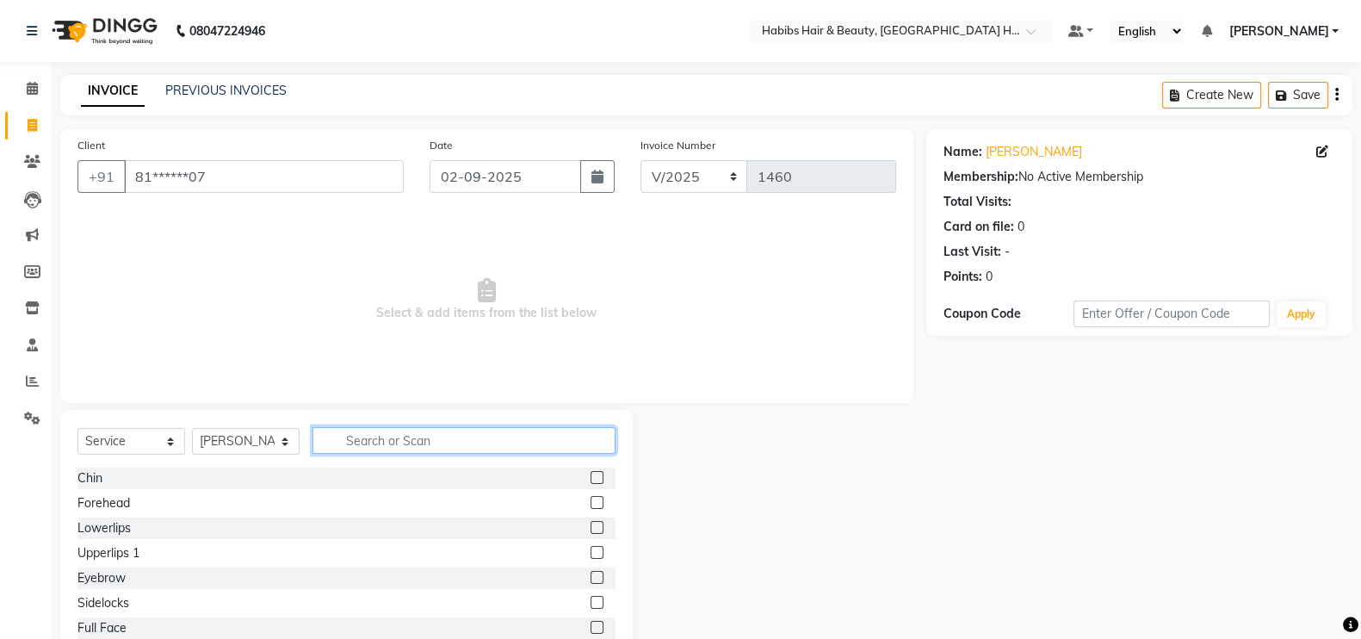
click at [393, 449] on input "text" at bounding box center [464, 440] width 303 height 27
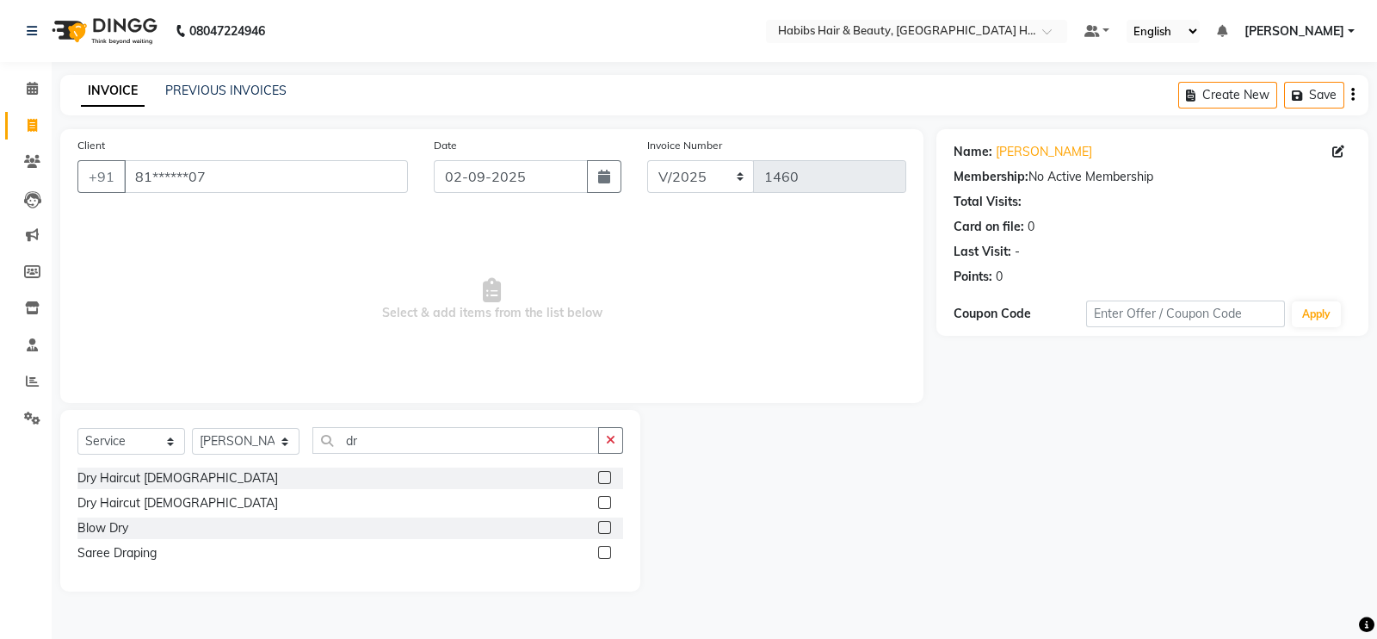
click at [606, 479] on label at bounding box center [604, 477] width 13 height 13
click at [606, 479] on input "checkbox" at bounding box center [603, 478] width 11 height 11
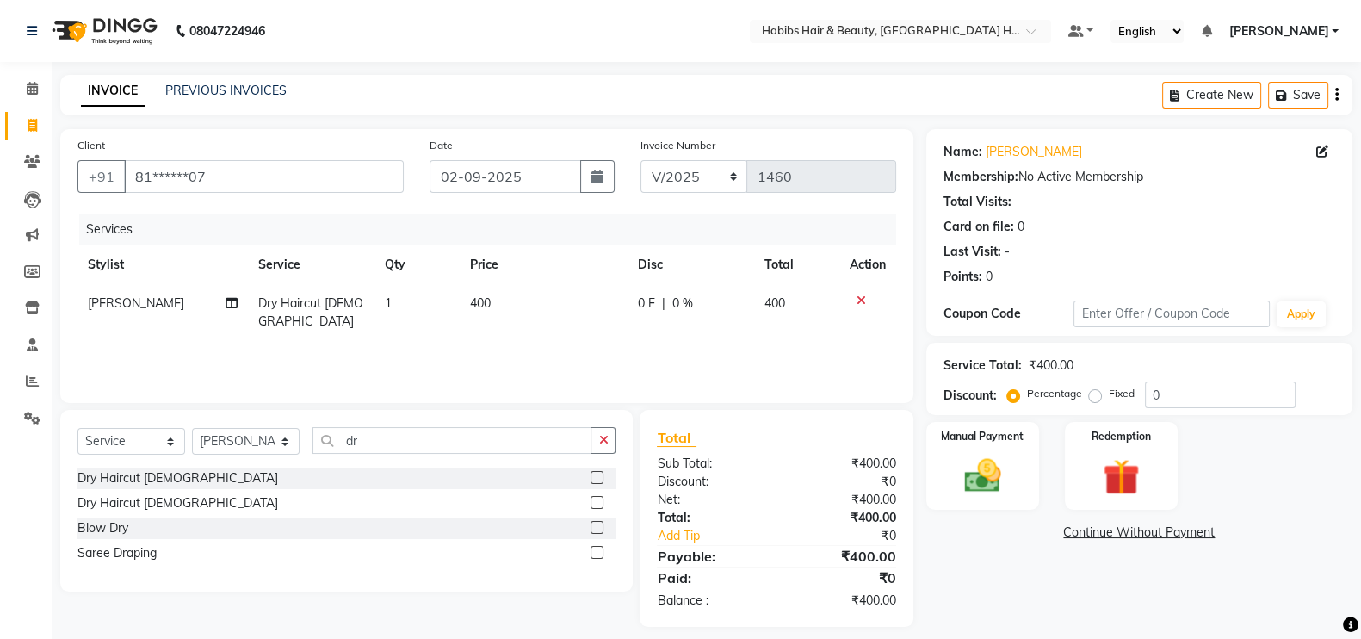
click at [566, 325] on div "Services Stylist Service Qty Price Disc Total Action [PERSON_NAME] Dry Haircut …" at bounding box center [486, 300] width 819 height 172
click at [523, 310] on td "400" at bounding box center [544, 312] width 168 height 57
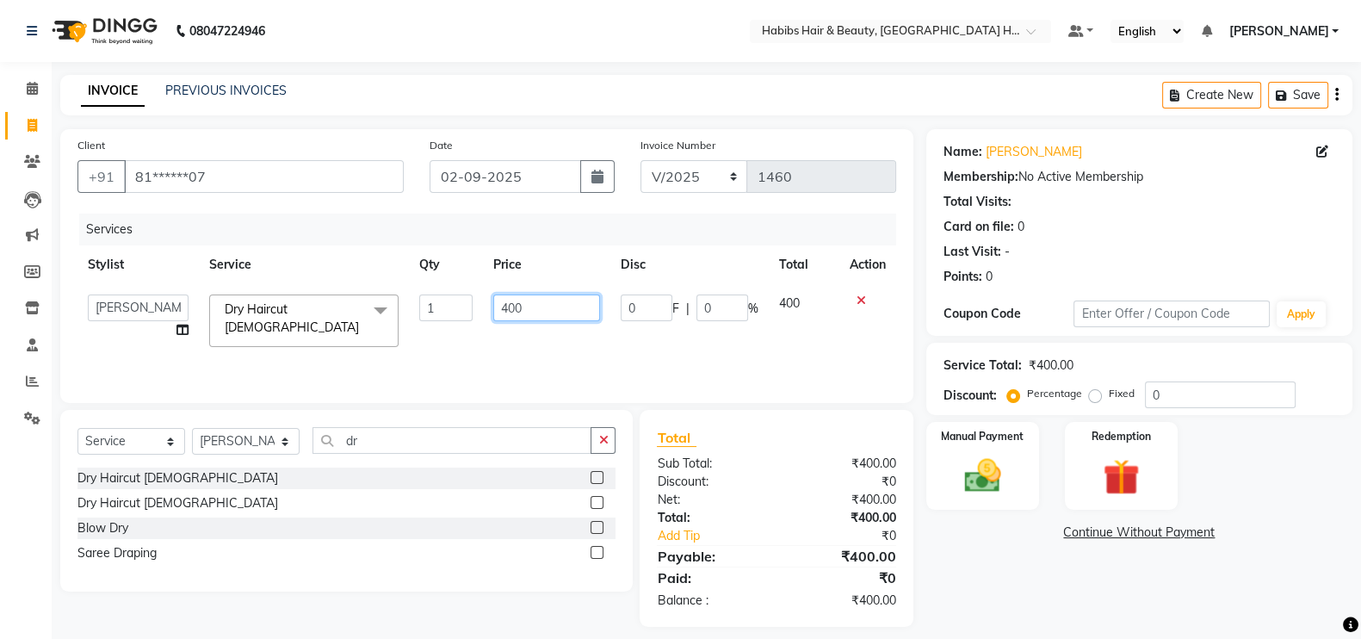
click at [505, 317] on input "400" at bounding box center [547, 307] width 108 height 27
click at [521, 363] on div "Services Stylist Service Qty Price Disc Total Action Ajay [PERSON_NAME] [PERSON…" at bounding box center [486, 300] width 819 height 172
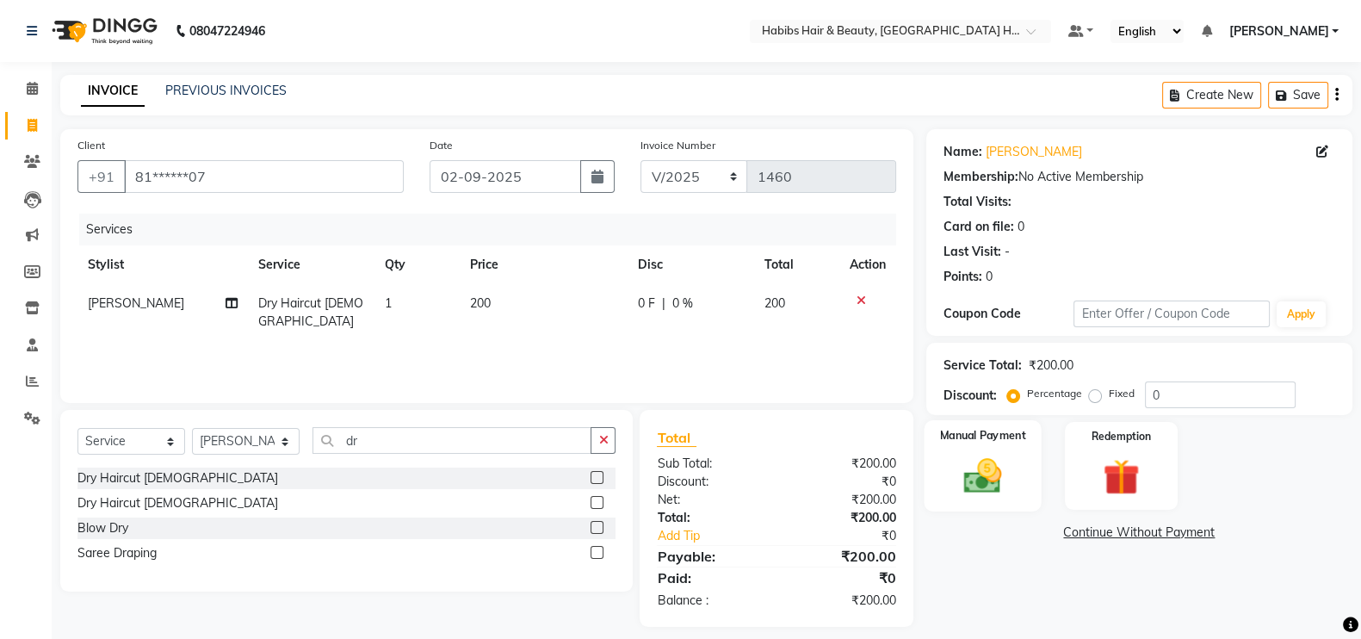
click at [1037, 425] on div "Manual Payment" at bounding box center [983, 465] width 118 height 91
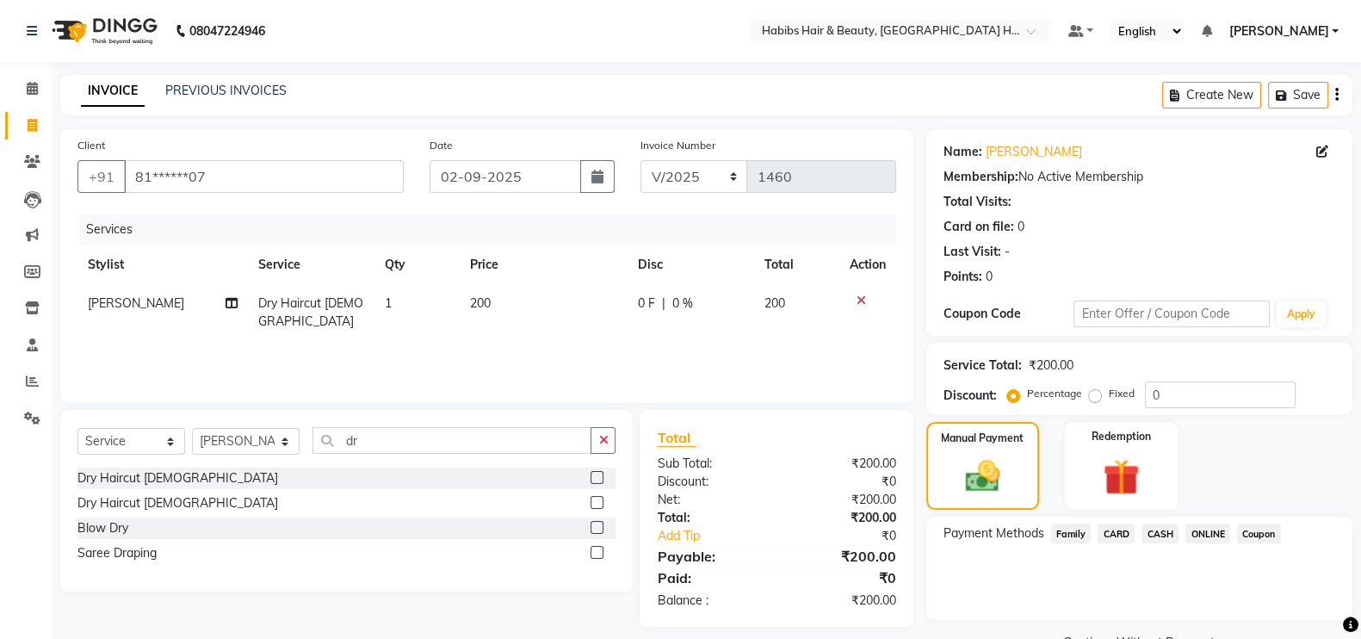
click at [1161, 541] on span "CASH" at bounding box center [1160, 533] width 37 height 20
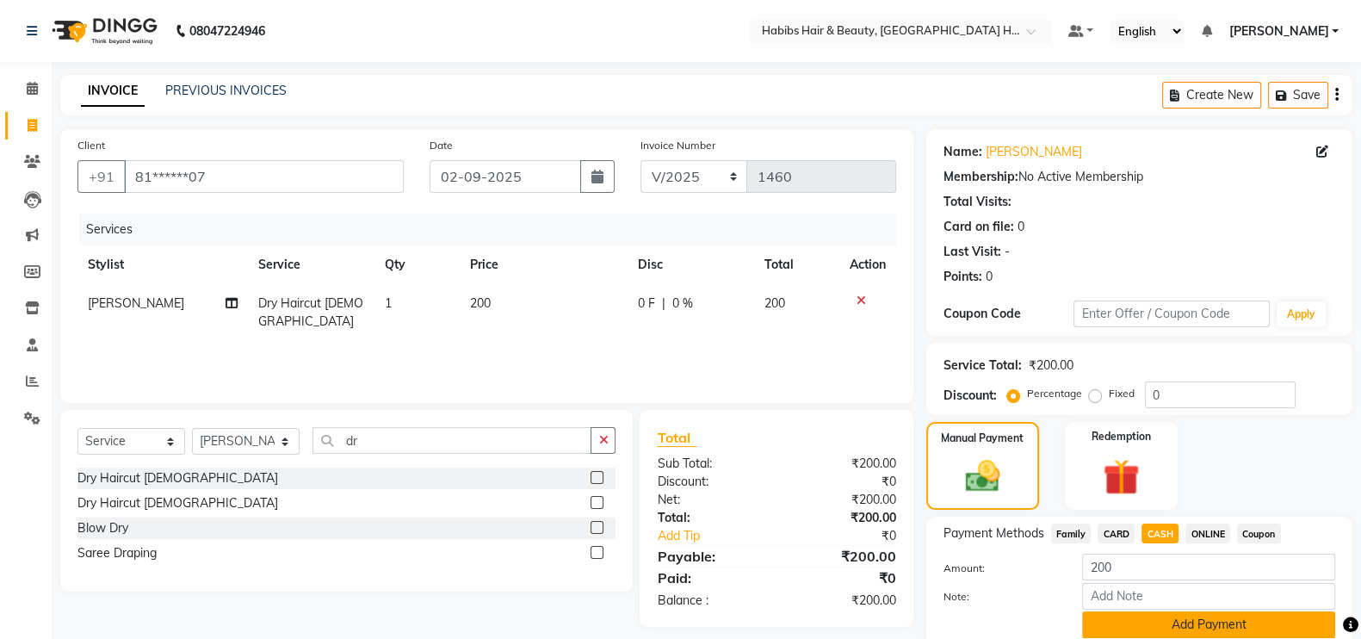
click at [1197, 632] on button "Add Payment" at bounding box center [1208, 624] width 253 height 27
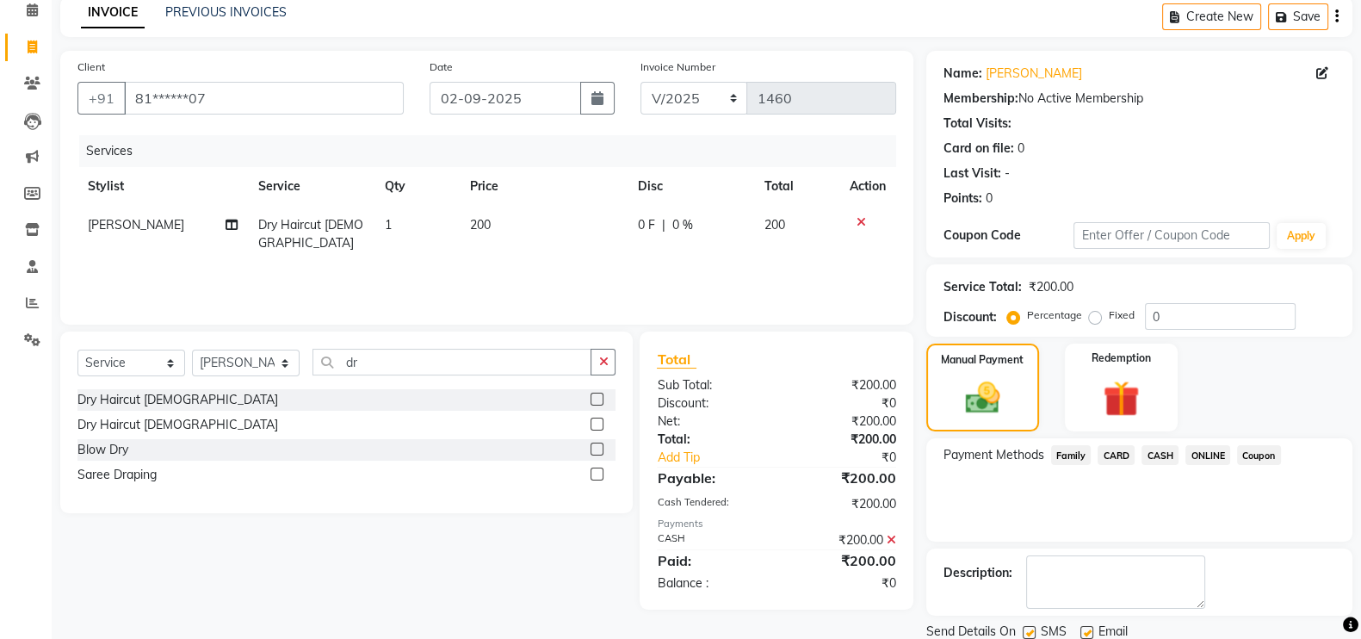
scroll to position [139, 0]
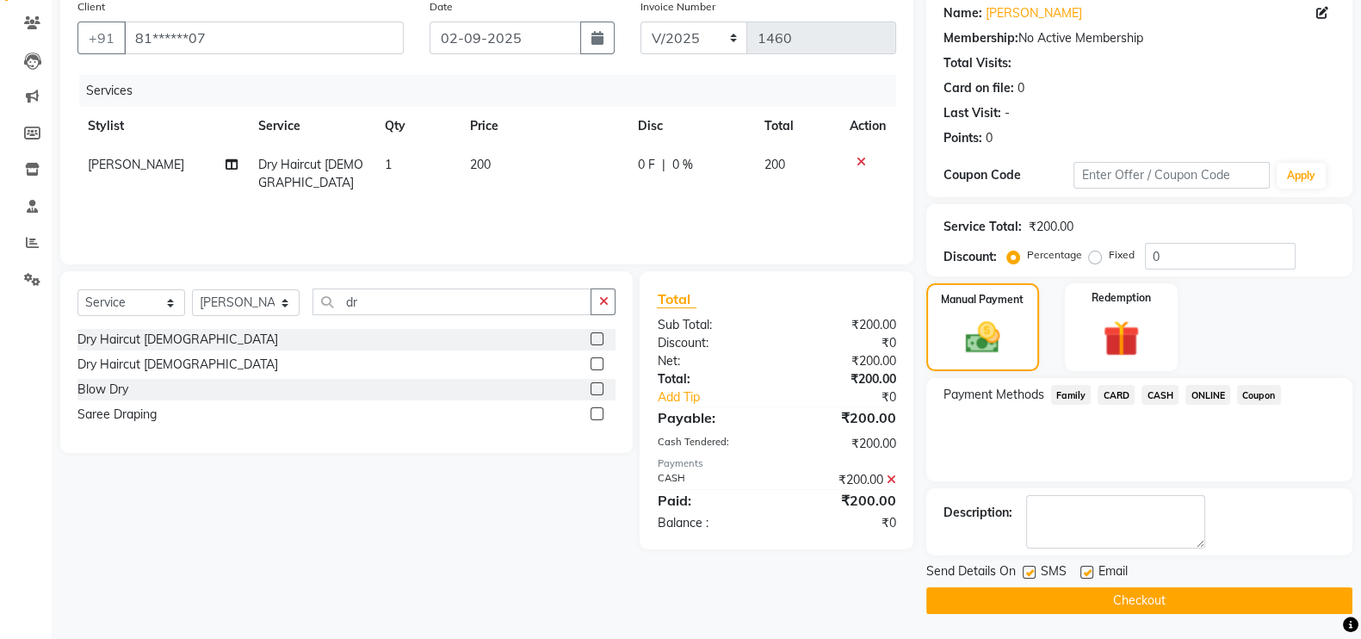
click at [1313, 600] on button "Checkout" at bounding box center [1139, 600] width 426 height 27
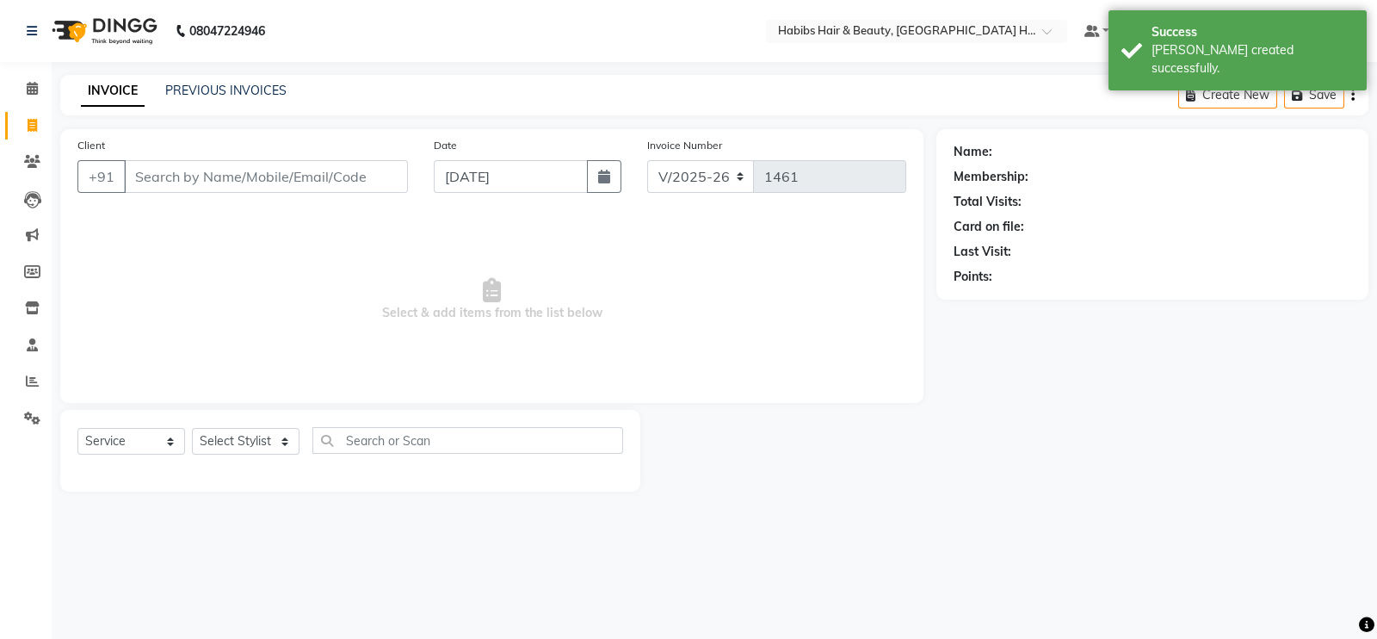
click at [313, 170] on input "Client" at bounding box center [266, 176] width 284 height 33
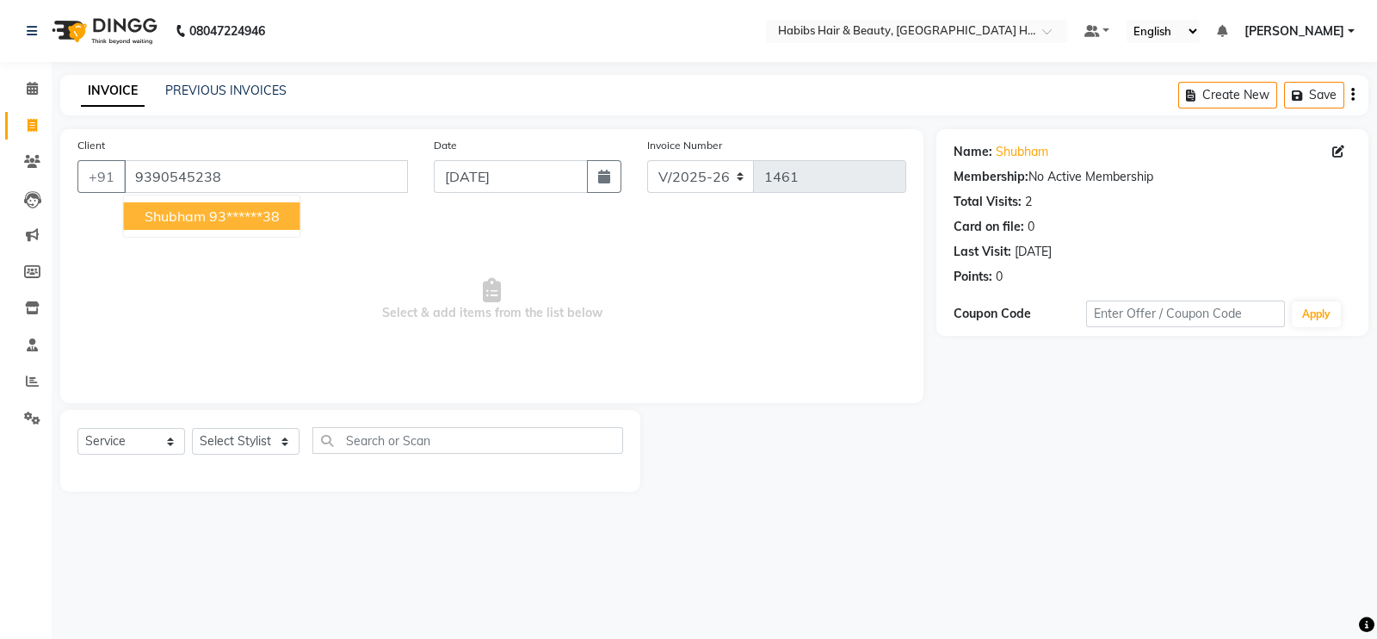
click at [272, 210] on ngb-highlight "93******38" at bounding box center [244, 215] width 71 height 17
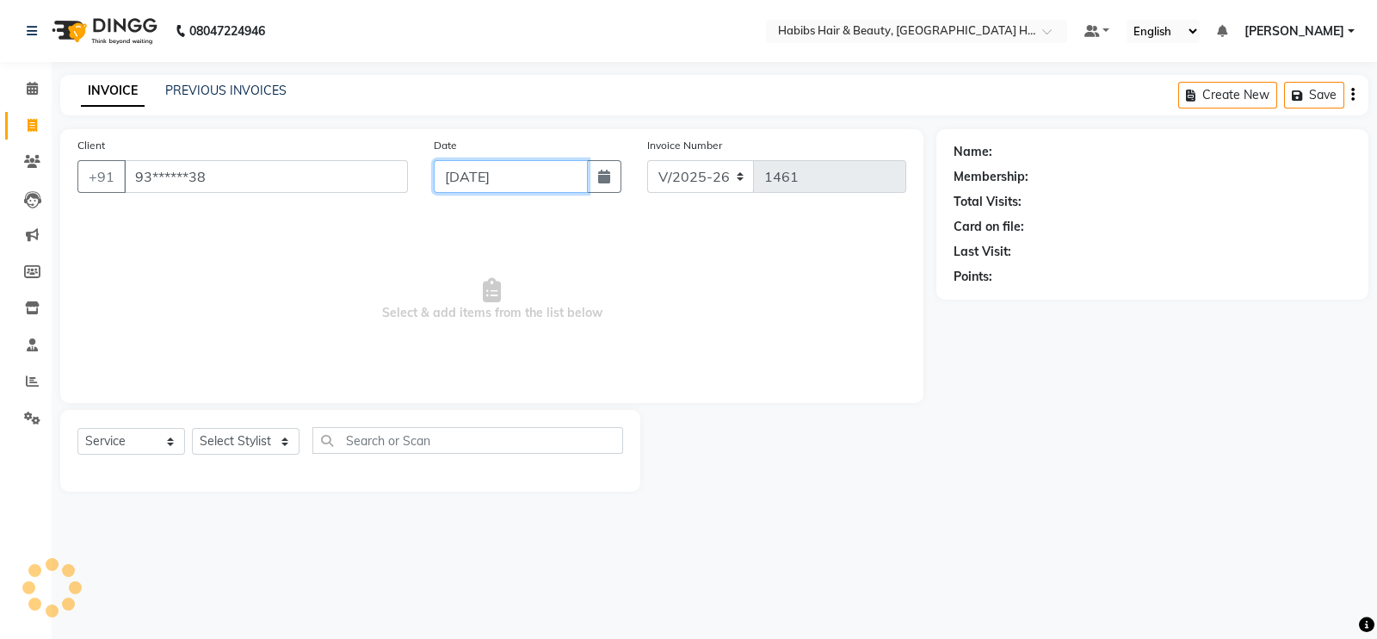
click at [504, 182] on input "[DATE]" at bounding box center [511, 176] width 154 height 33
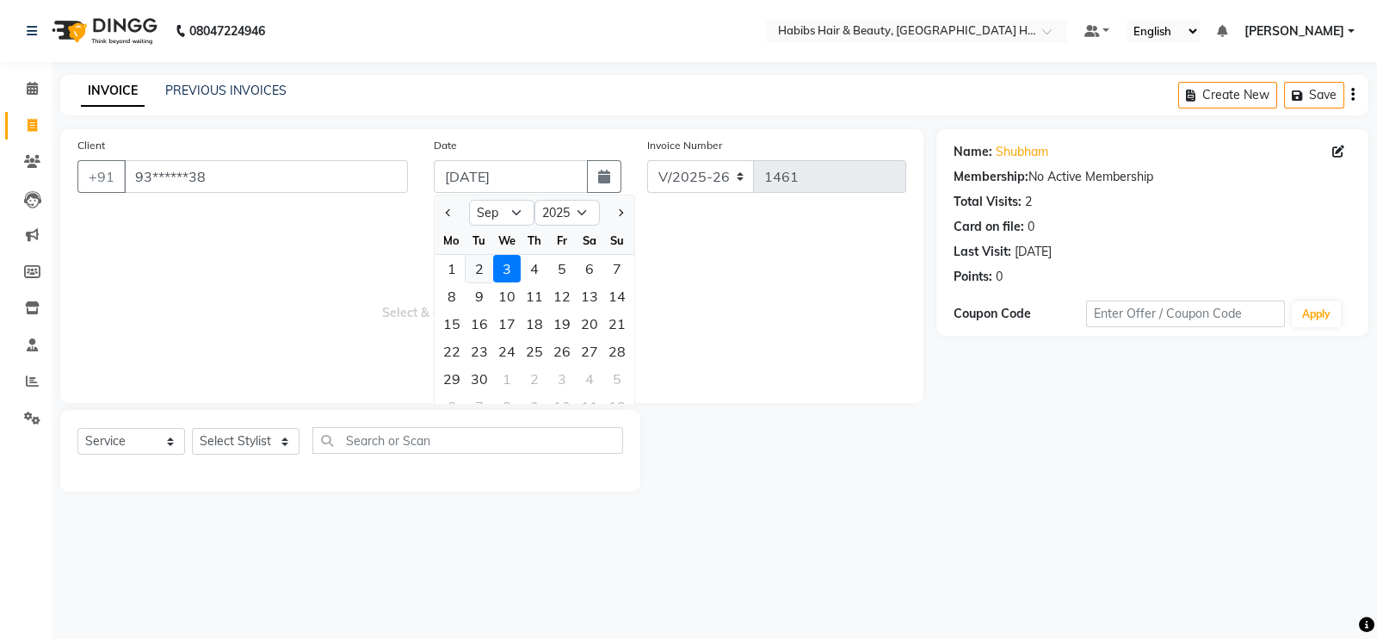
click at [491, 266] on div "2" at bounding box center [480, 269] width 28 height 28
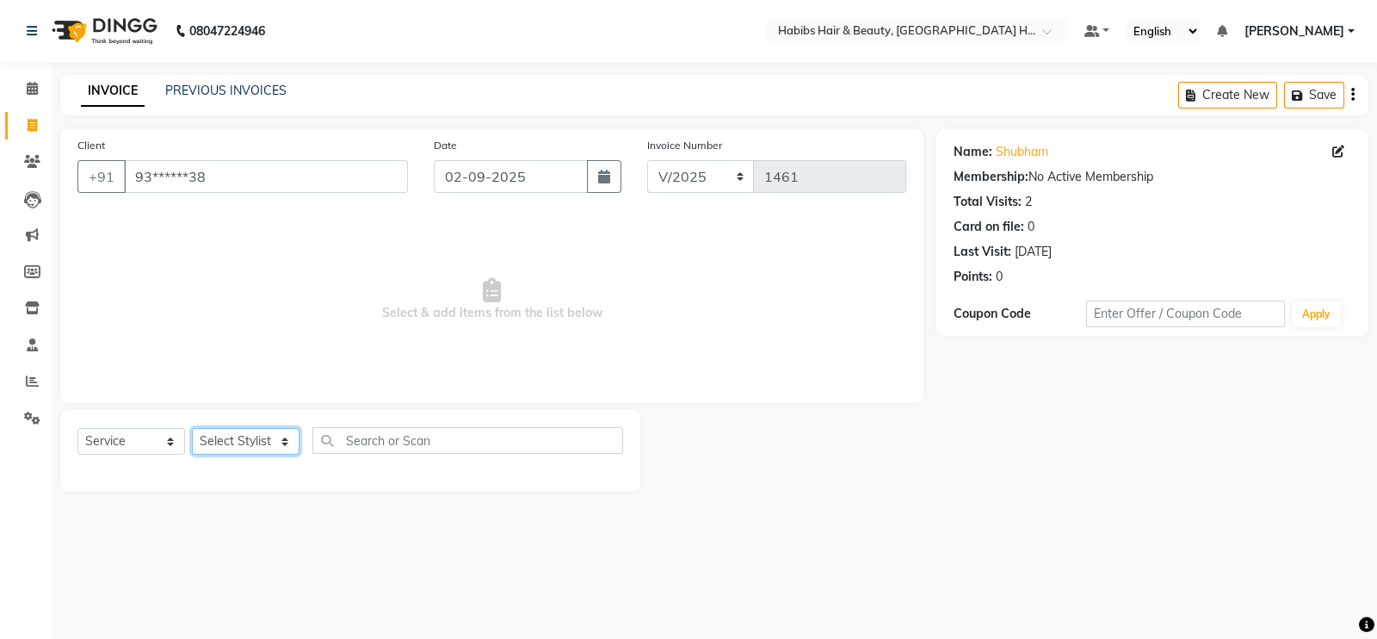
click at [232, 439] on select "Select Stylist Ajay [PERSON_NAME] [PERSON_NAME] [PERSON_NAME]" at bounding box center [246, 441] width 108 height 27
click at [192, 429] on select "Select Stylist Ajay [PERSON_NAME] [PERSON_NAME] [PERSON_NAME]" at bounding box center [246, 441] width 108 height 27
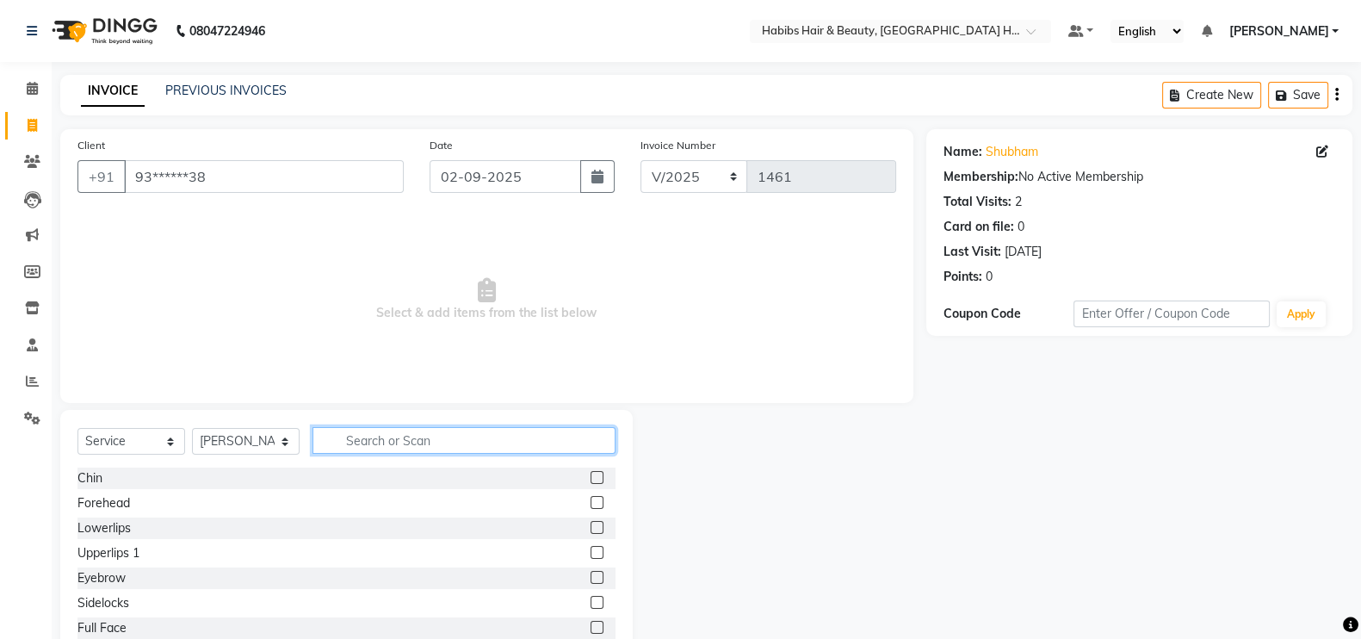
click at [385, 440] on input "text" at bounding box center [464, 440] width 303 height 27
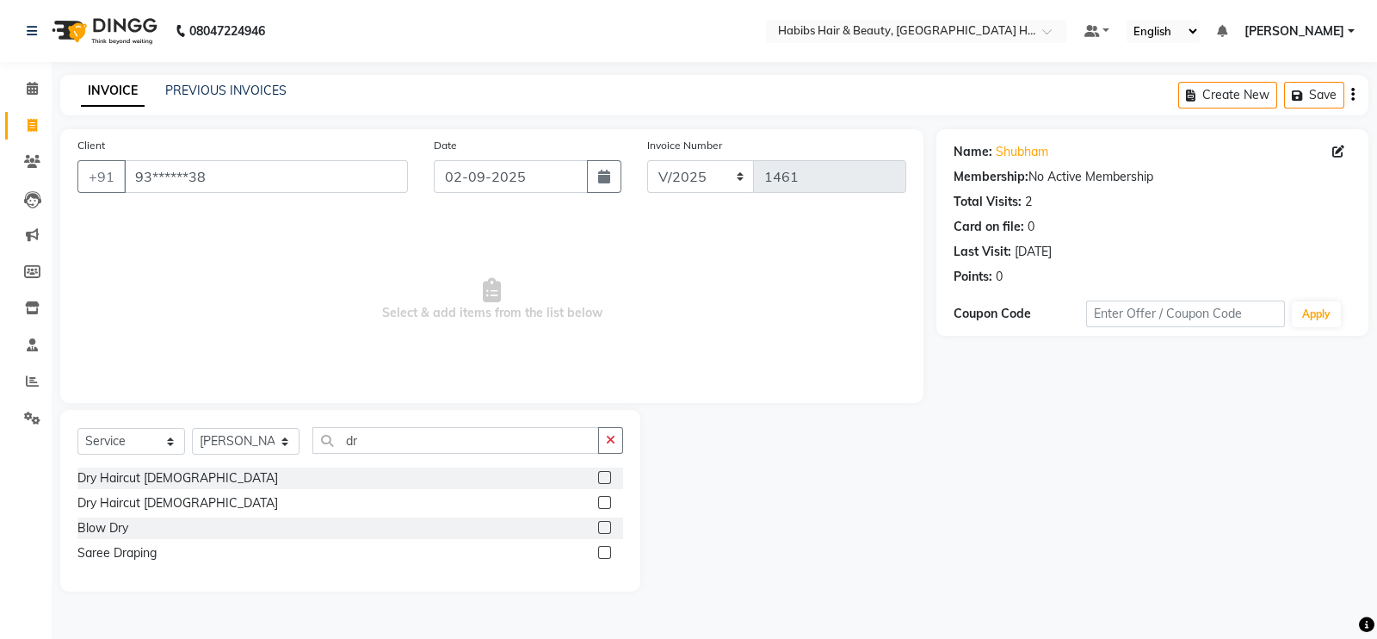
click at [607, 475] on label at bounding box center [604, 477] width 13 height 13
click at [607, 475] on input "checkbox" at bounding box center [603, 478] width 11 height 11
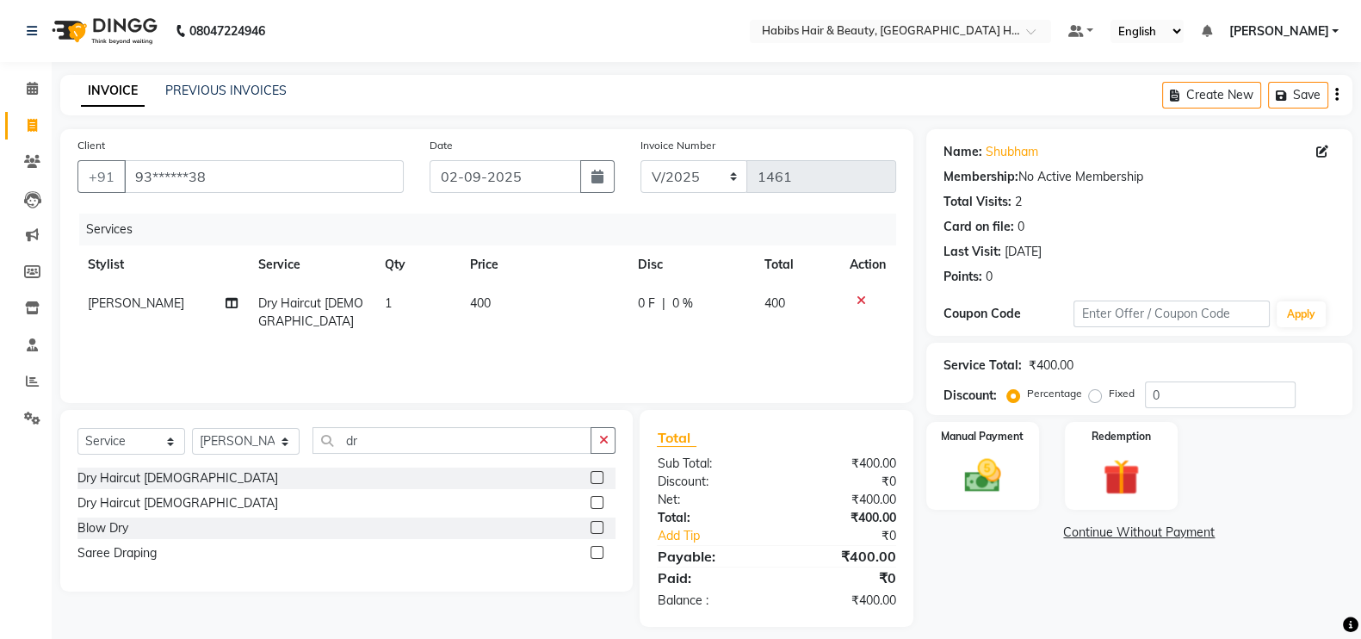
click at [540, 298] on td "400" at bounding box center [544, 312] width 168 height 57
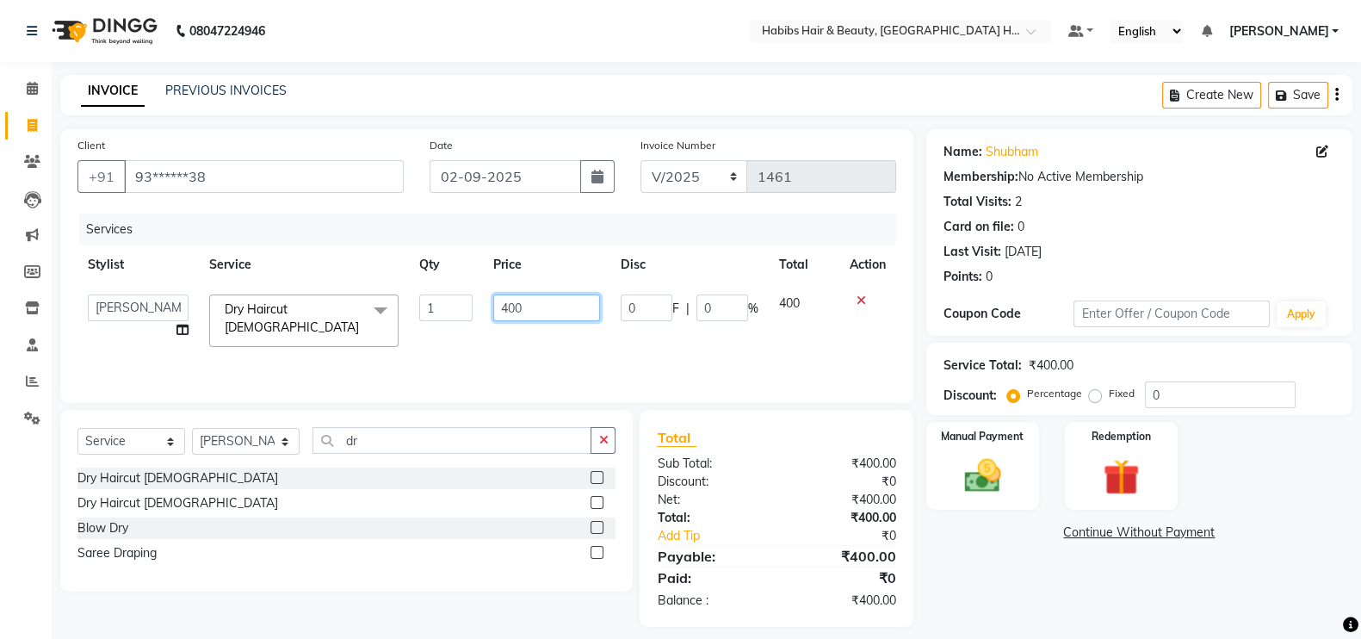
click at [504, 320] on input "400" at bounding box center [547, 307] width 108 height 27
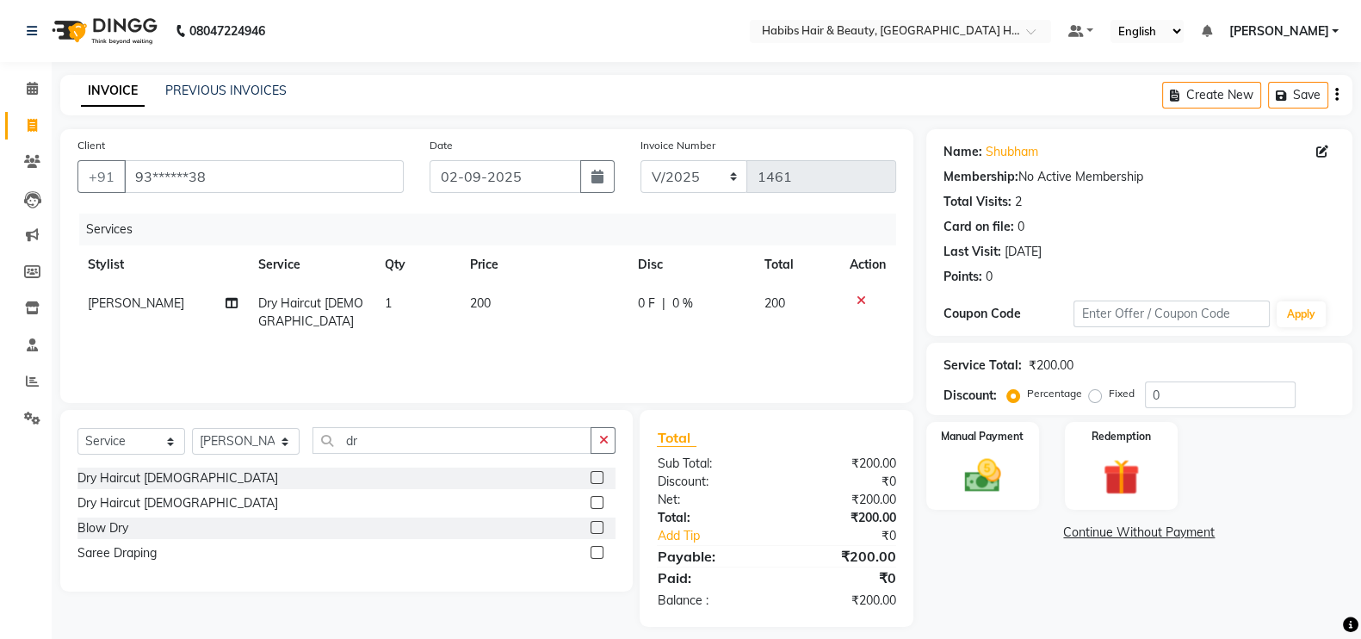
click at [518, 350] on div "Services Stylist Service Qty Price Disc Total Action [PERSON_NAME] Dry Haircut …" at bounding box center [486, 300] width 819 height 172
click at [987, 456] on img at bounding box center [982, 475] width 61 height 43
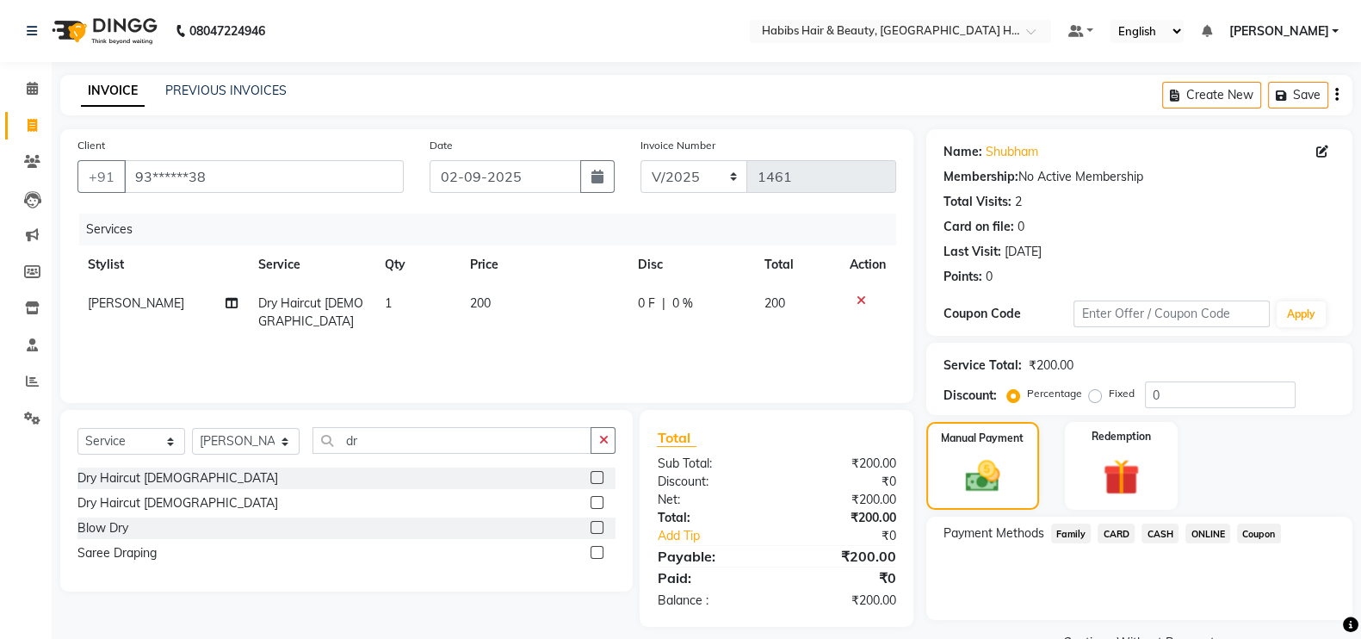
click at [1160, 527] on span "CASH" at bounding box center [1160, 533] width 37 height 20
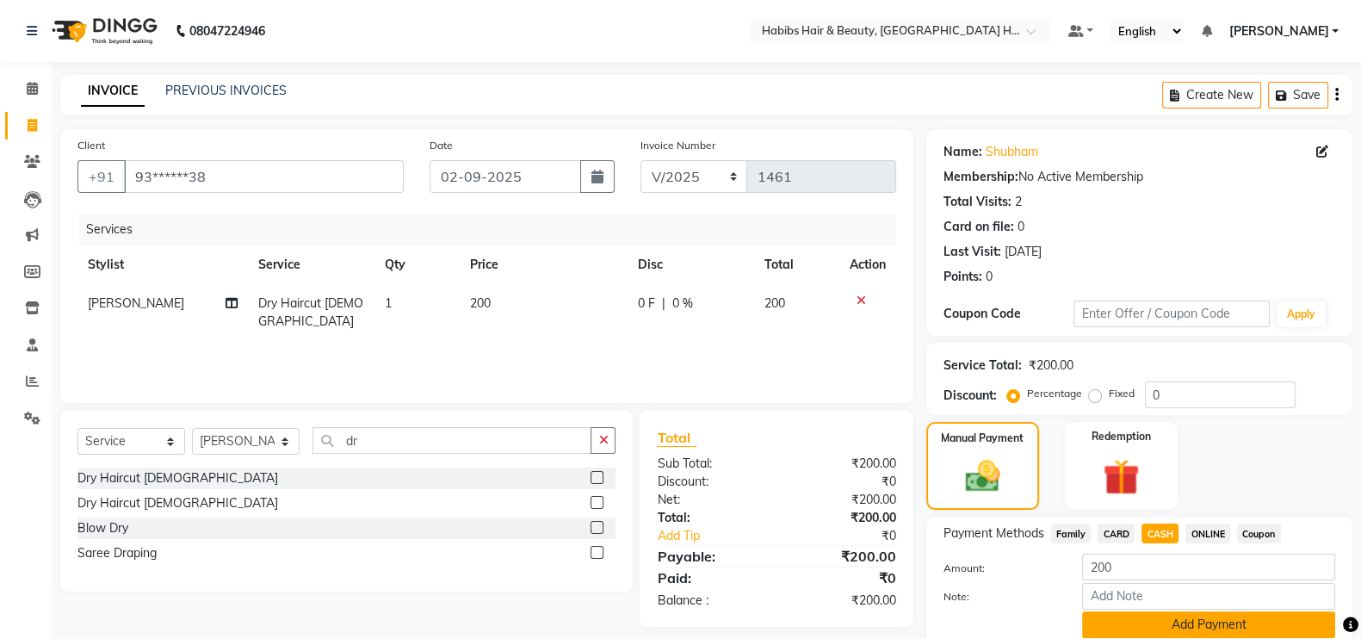
click at [1192, 618] on button "Add Payment" at bounding box center [1208, 624] width 253 height 27
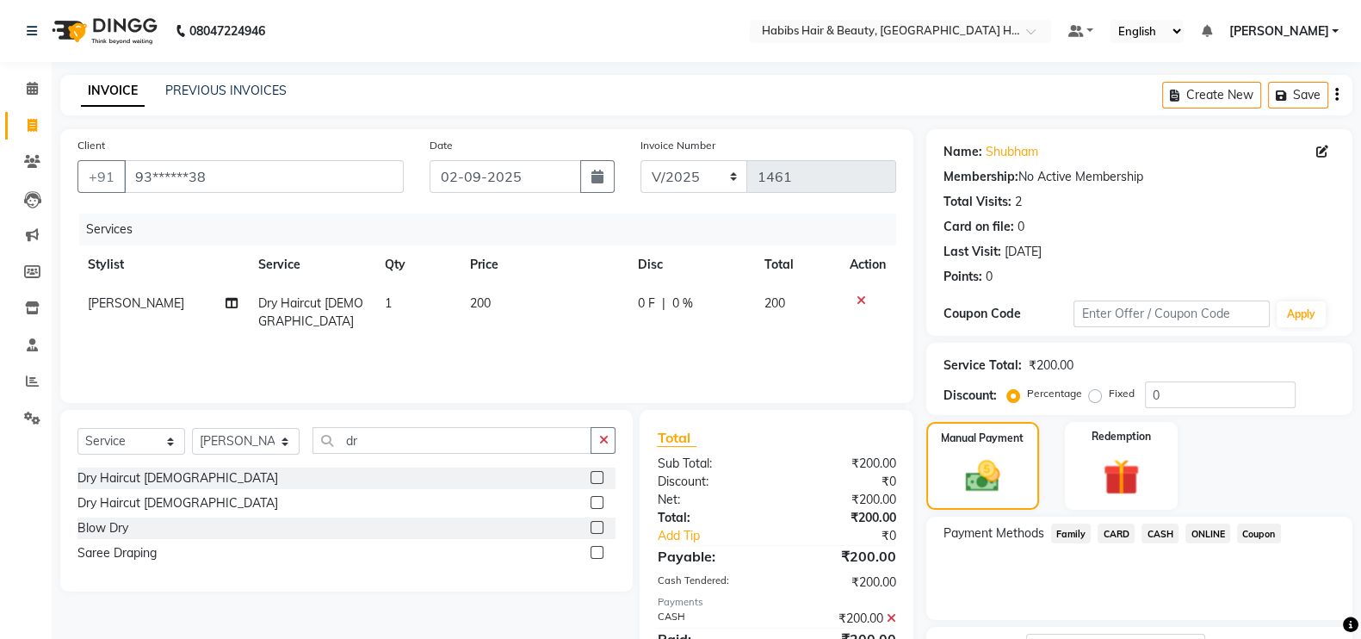
scroll to position [139, 0]
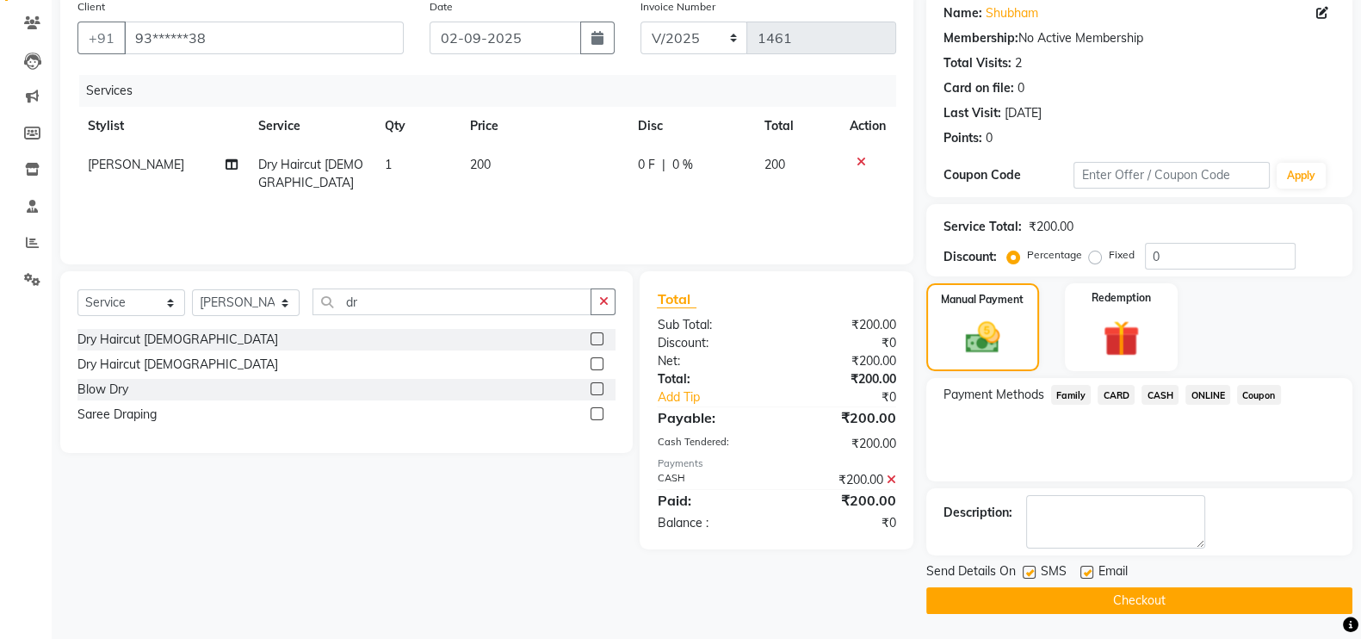
click at [1296, 603] on button "Checkout" at bounding box center [1139, 600] width 426 height 27
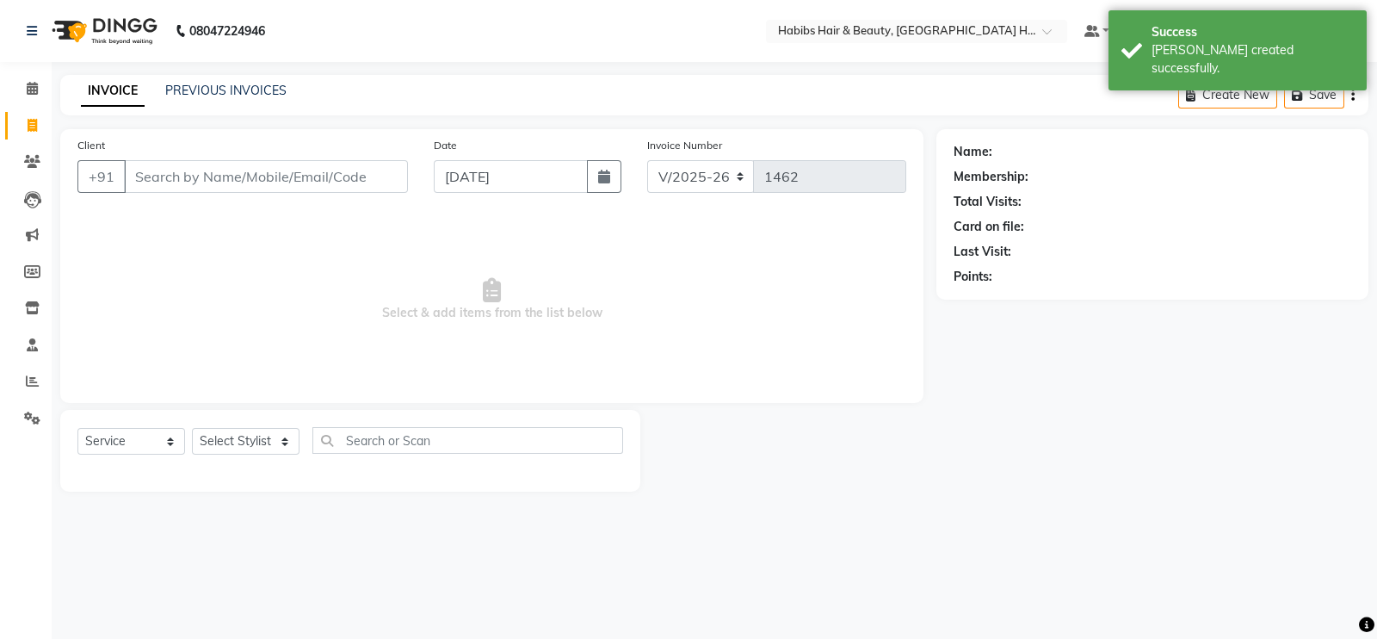
click at [219, 175] on input "Client" at bounding box center [266, 176] width 284 height 33
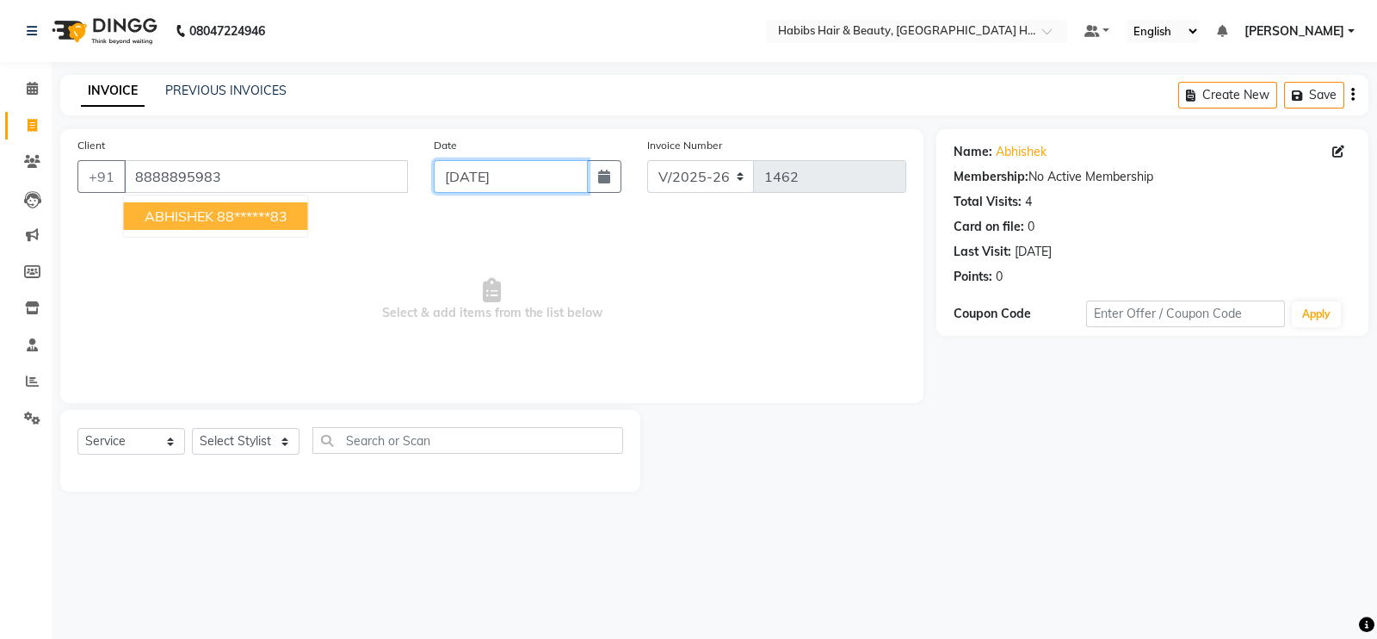
click at [477, 183] on input "[DATE]" at bounding box center [511, 176] width 154 height 33
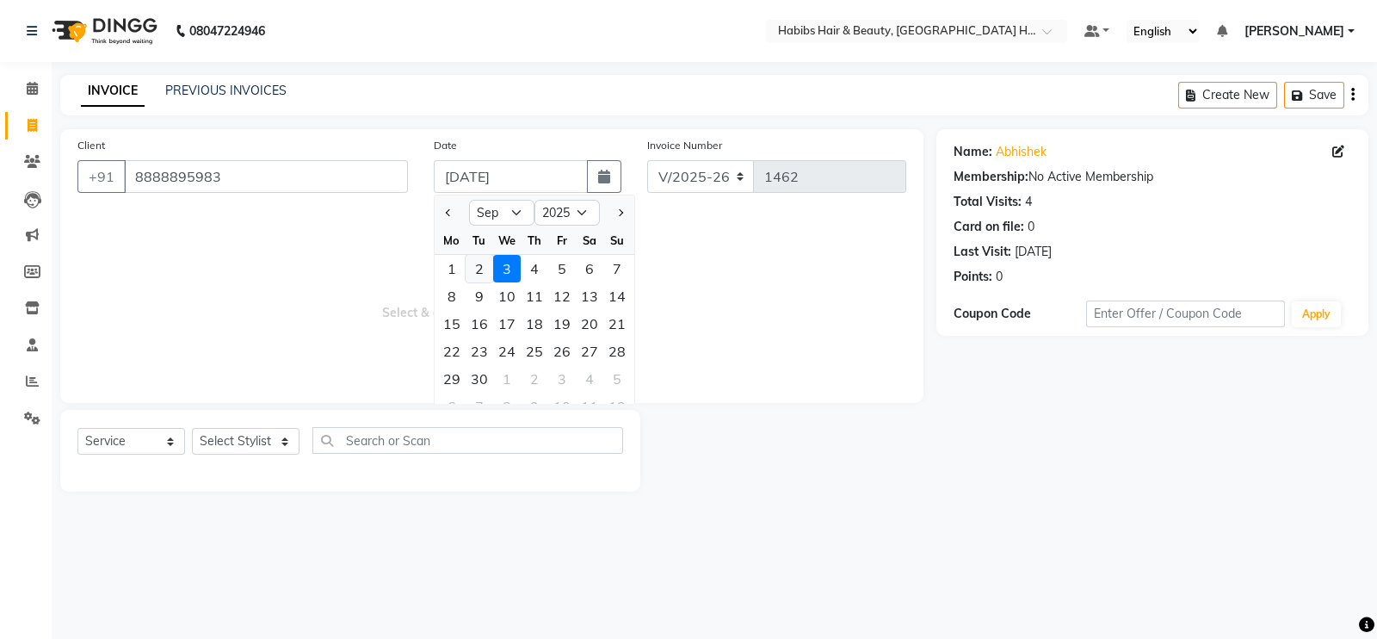
click at [478, 275] on div "2" at bounding box center [480, 269] width 28 height 28
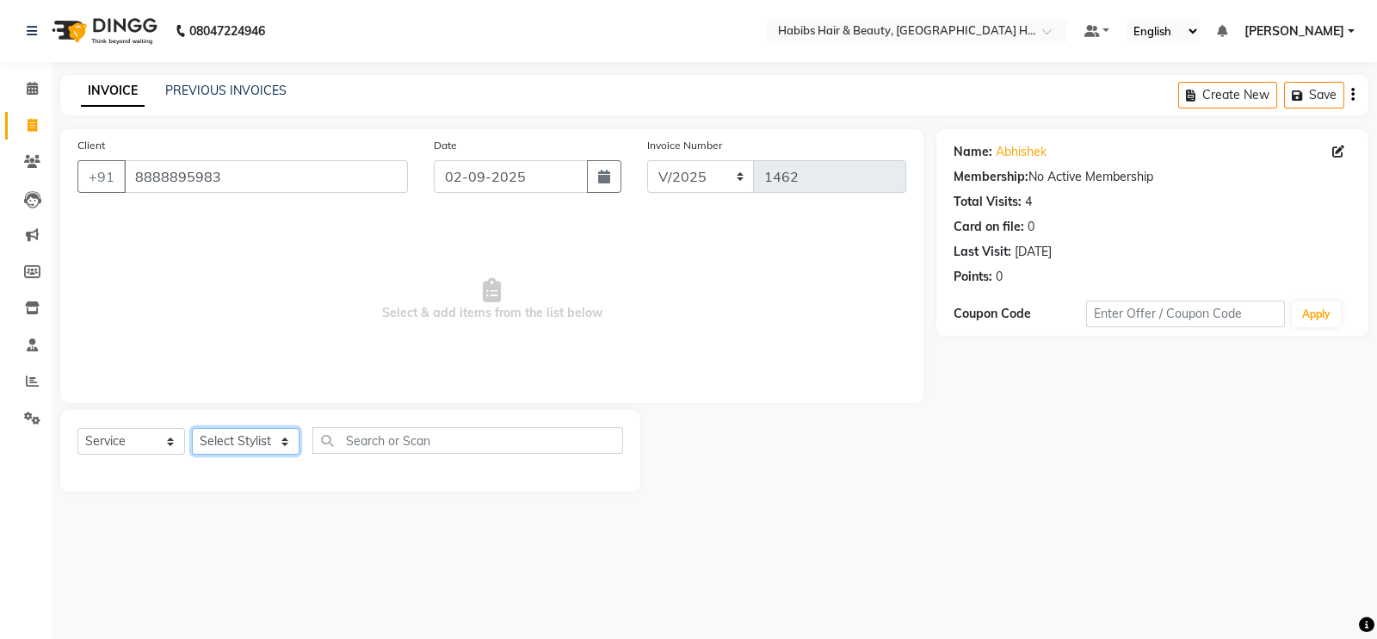
click at [270, 441] on select "Select Stylist Ajay [PERSON_NAME] [PERSON_NAME] [PERSON_NAME]" at bounding box center [246, 441] width 108 height 27
click at [192, 429] on select "Select Stylist Ajay [PERSON_NAME] [PERSON_NAME] [PERSON_NAME]" at bounding box center [246, 441] width 108 height 27
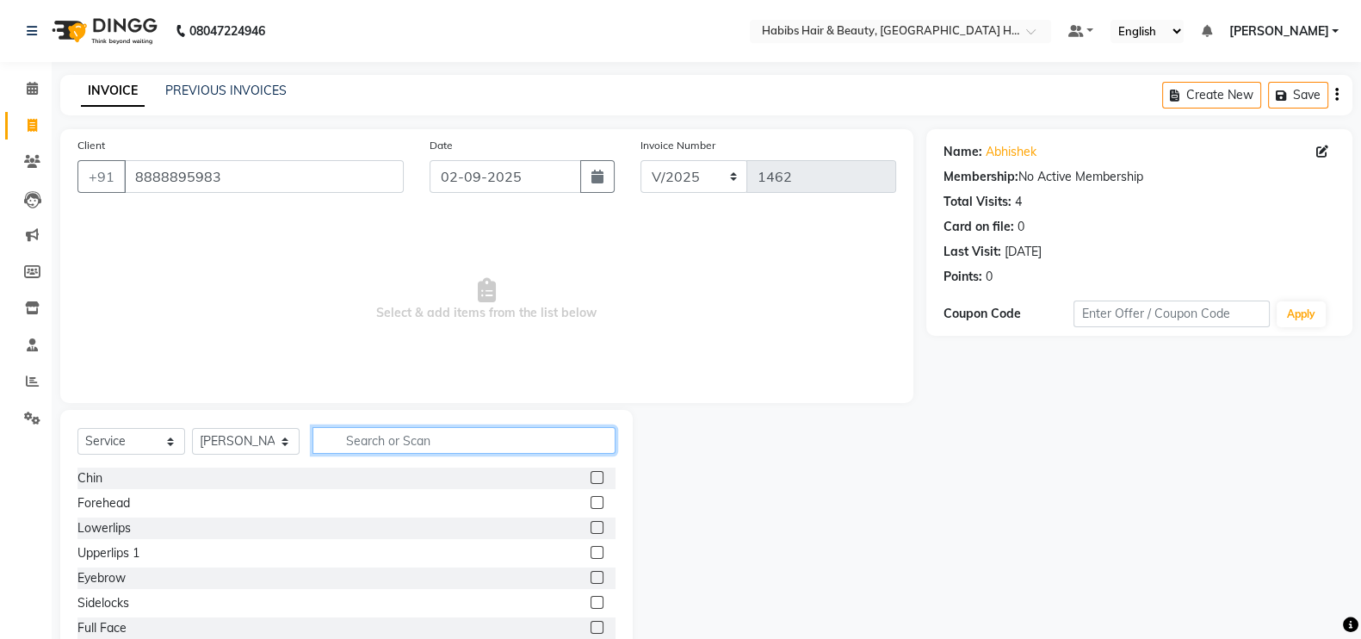
click at [383, 442] on input "text" at bounding box center [464, 440] width 303 height 27
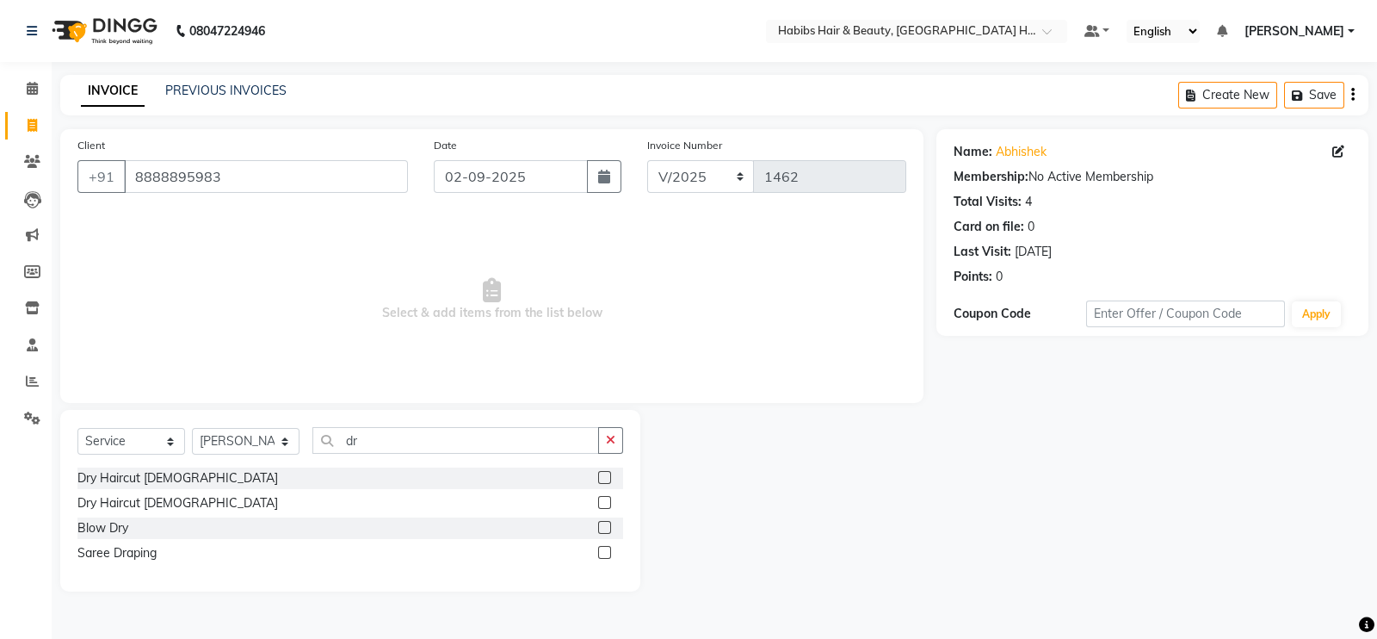
click at [607, 472] on label at bounding box center [604, 477] width 13 height 13
click at [607, 473] on input "checkbox" at bounding box center [603, 478] width 11 height 11
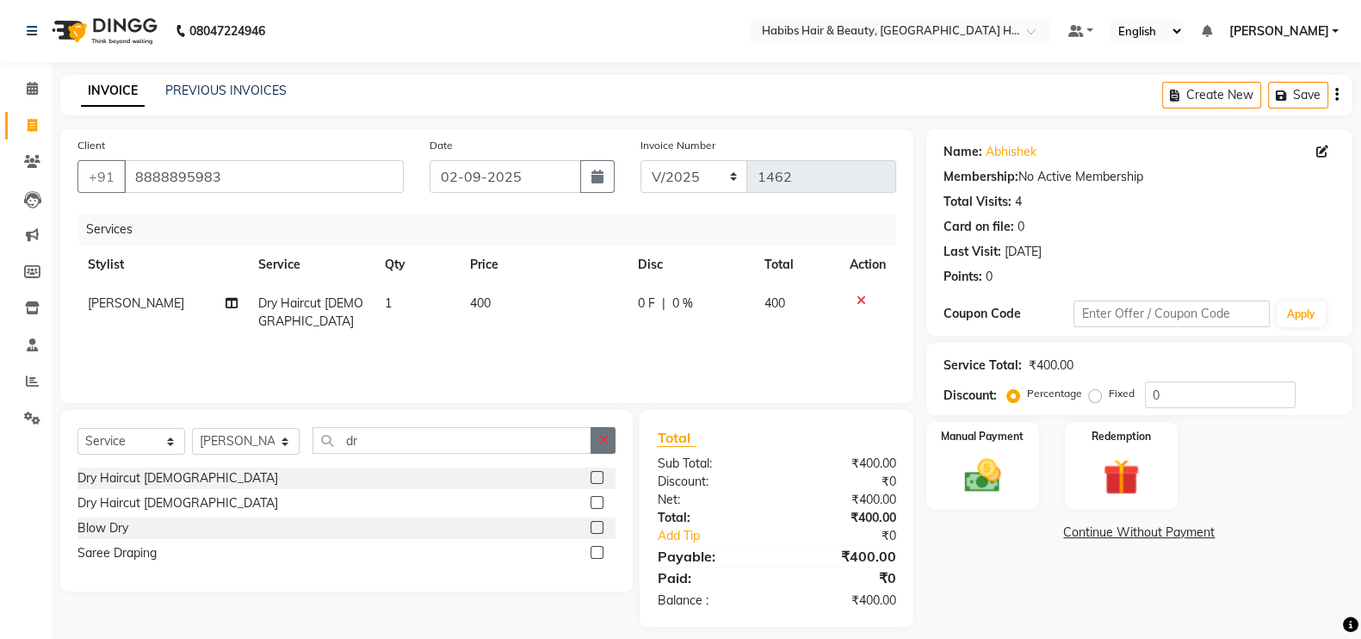
click at [595, 440] on button "button" at bounding box center [603, 440] width 25 height 27
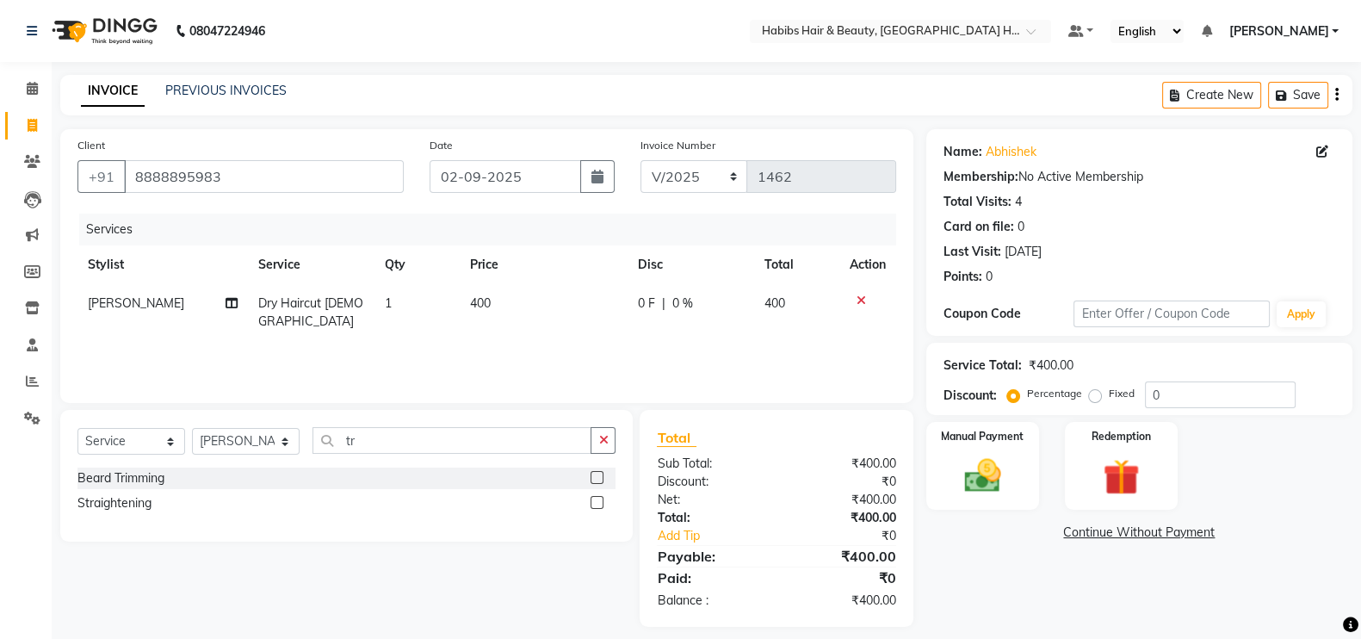
click at [597, 480] on label at bounding box center [597, 477] width 13 height 13
click at [597, 480] on input "checkbox" at bounding box center [596, 478] width 11 height 11
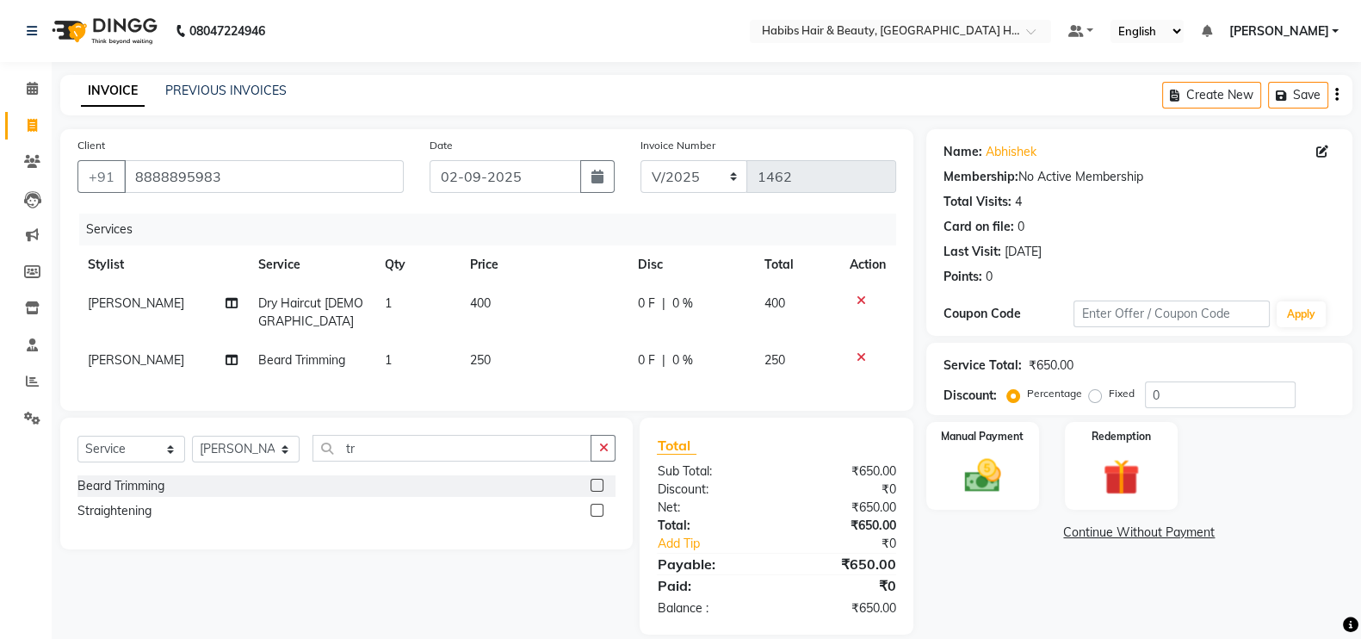
click at [547, 341] on td "250" at bounding box center [544, 360] width 168 height 39
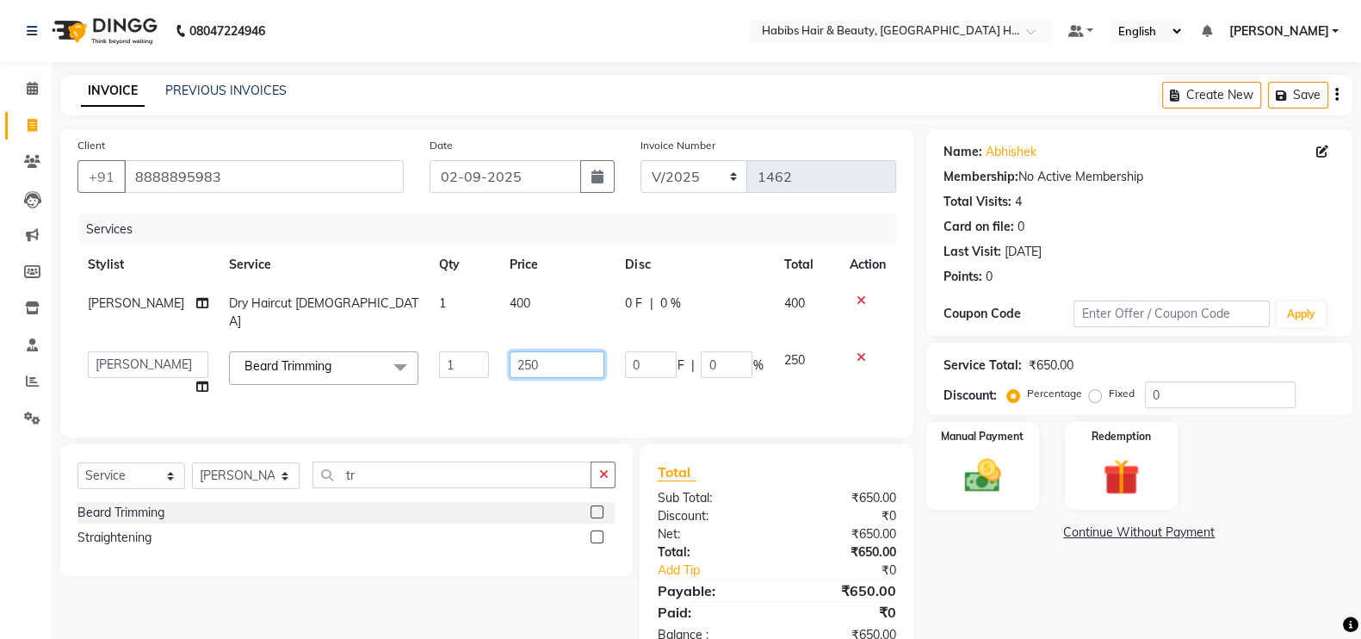
click at [510, 352] on input "250" at bounding box center [557, 364] width 95 height 27
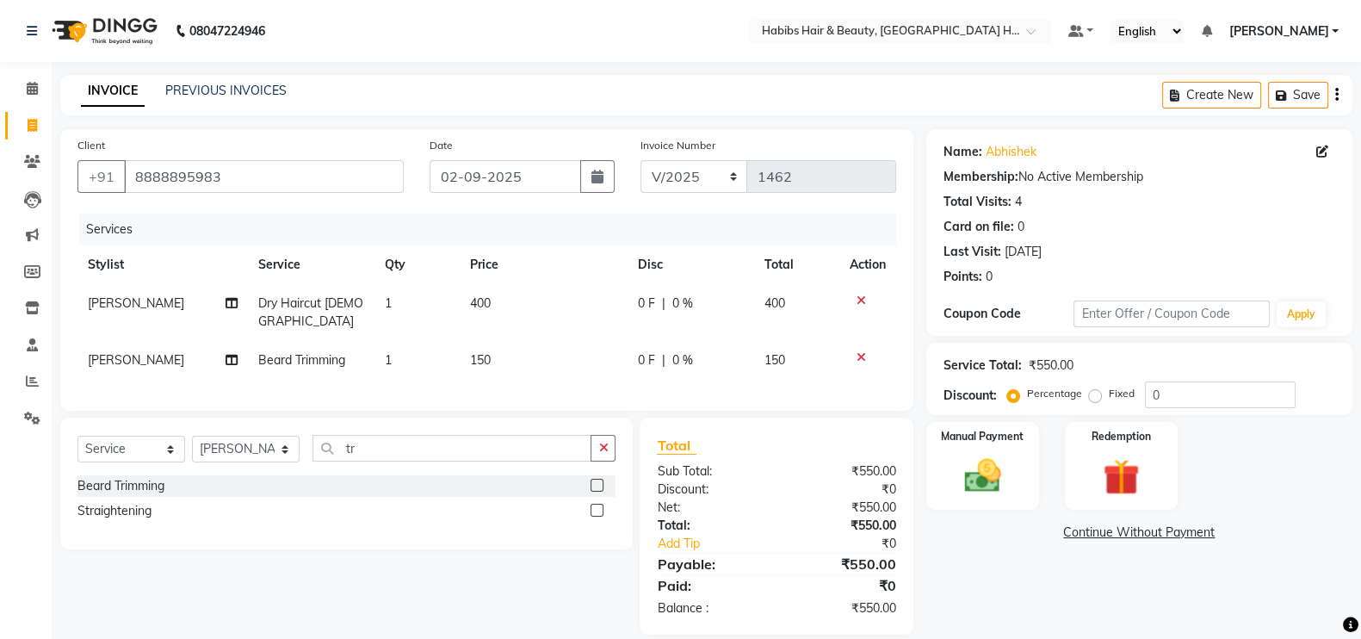
click at [525, 282] on th "Price" at bounding box center [544, 264] width 168 height 39
click at [469, 315] on td "400" at bounding box center [544, 312] width 168 height 57
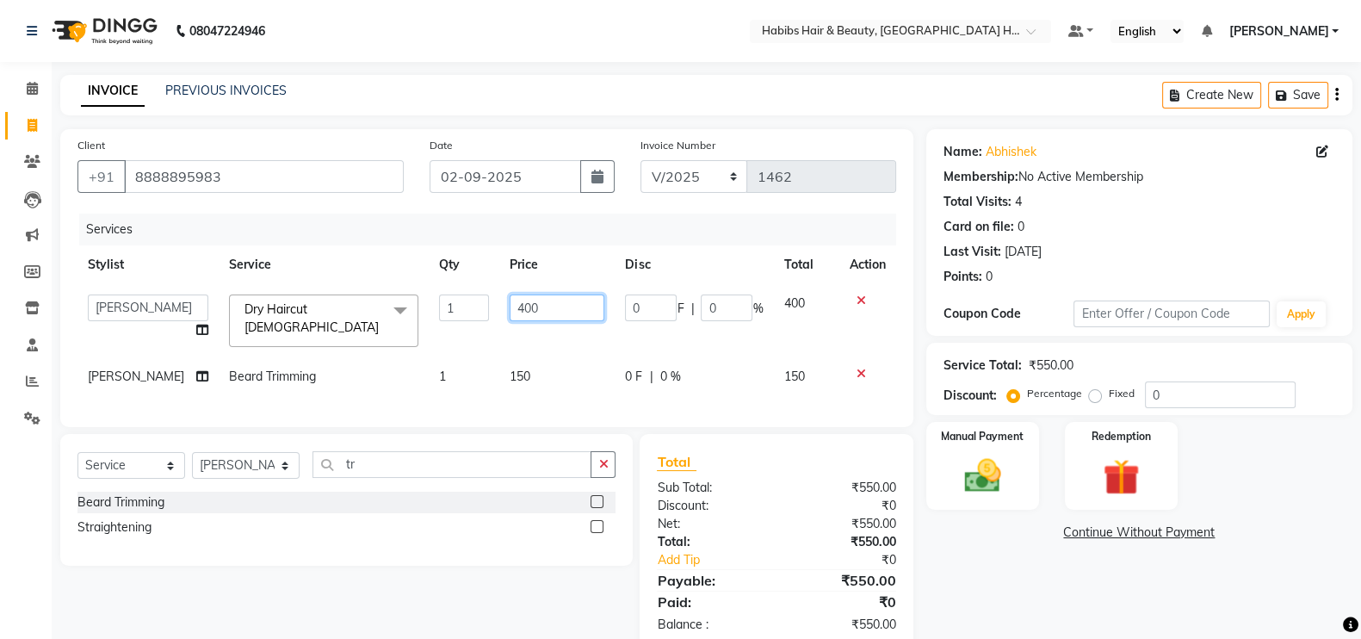
click at [512, 317] on input "400" at bounding box center [557, 307] width 95 height 27
click at [510, 317] on input "400" at bounding box center [557, 307] width 95 height 27
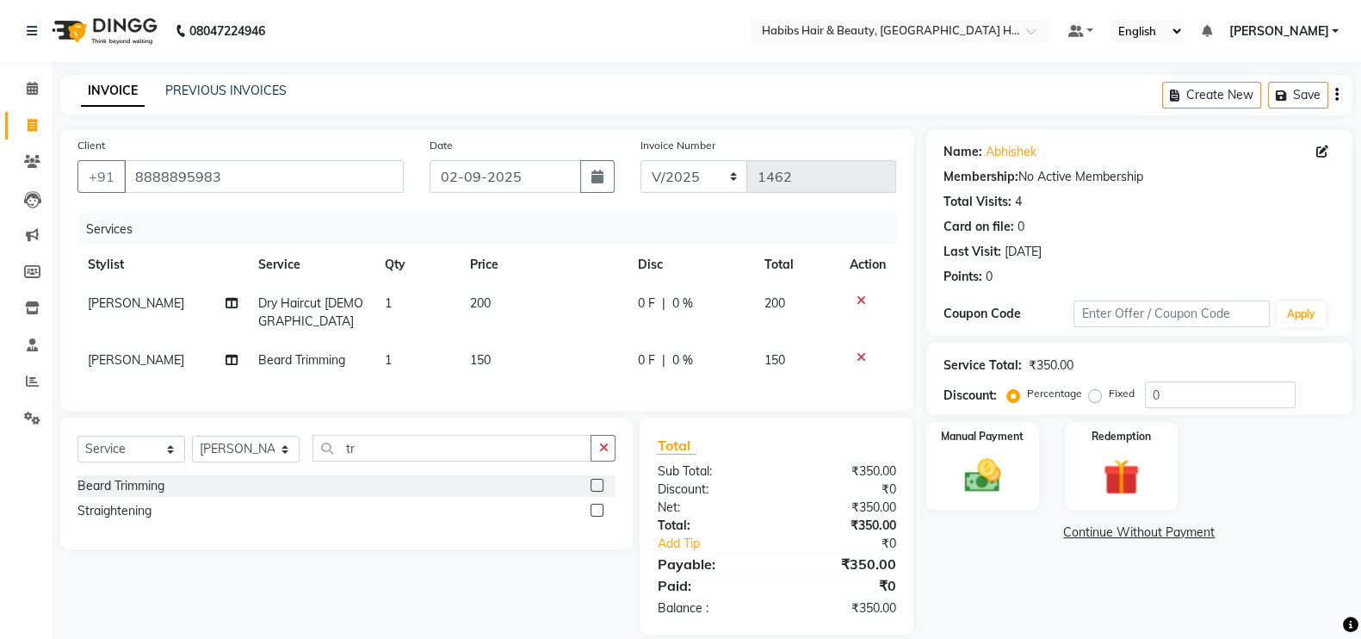
click at [560, 244] on div "Services" at bounding box center [494, 230] width 830 height 32
click at [999, 476] on img at bounding box center [982, 475] width 61 height 43
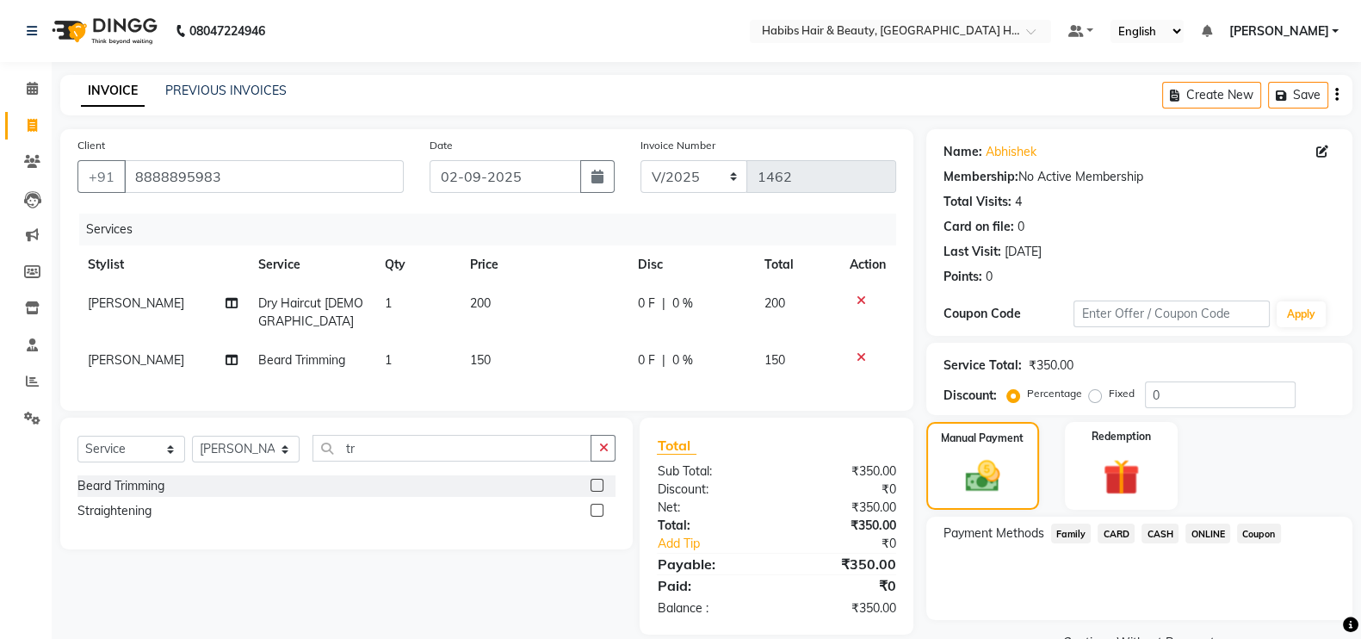
click at [1201, 535] on span "ONLINE" at bounding box center [1207, 533] width 45 height 20
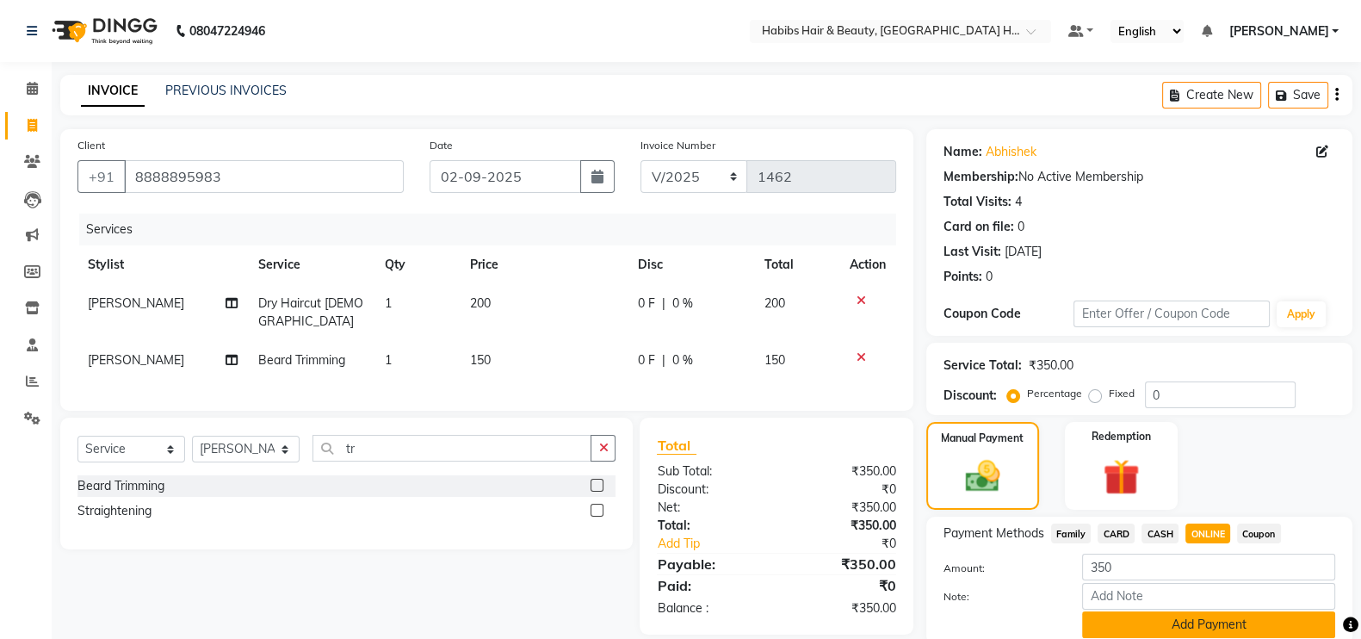
click at [1267, 634] on button "Add Payment" at bounding box center [1208, 624] width 253 height 27
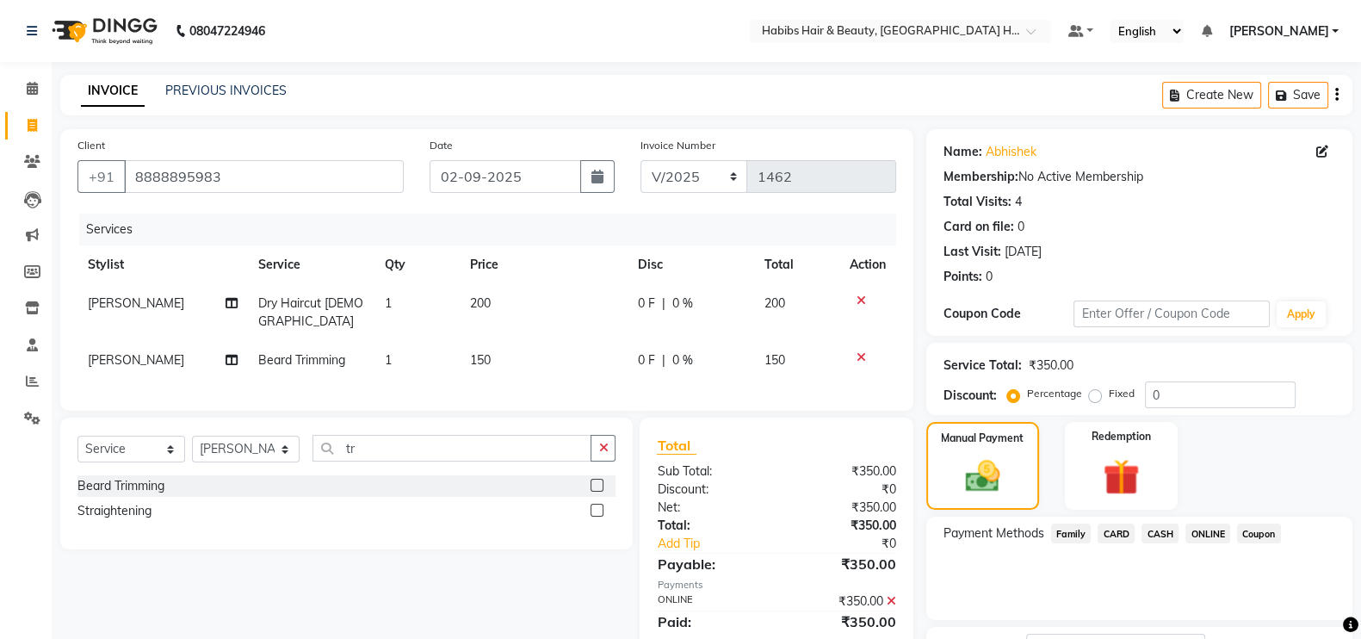
scroll to position [139, 0]
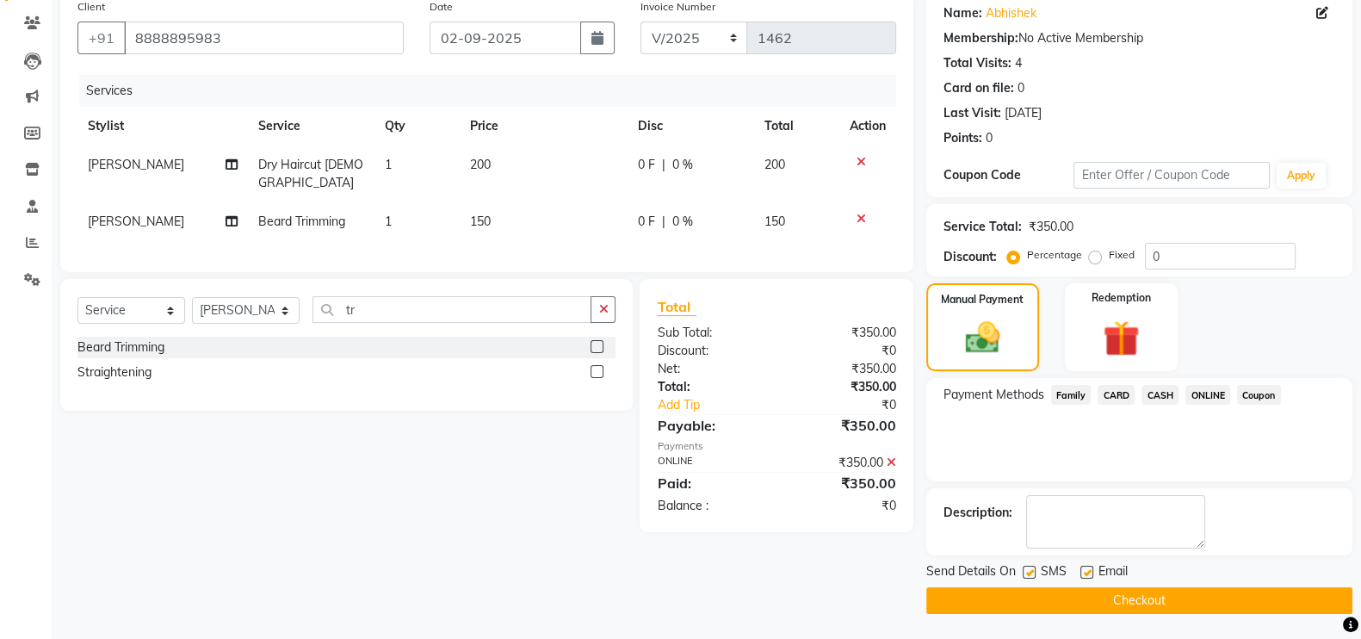
click at [1250, 587] on button "Checkout" at bounding box center [1139, 600] width 426 height 27
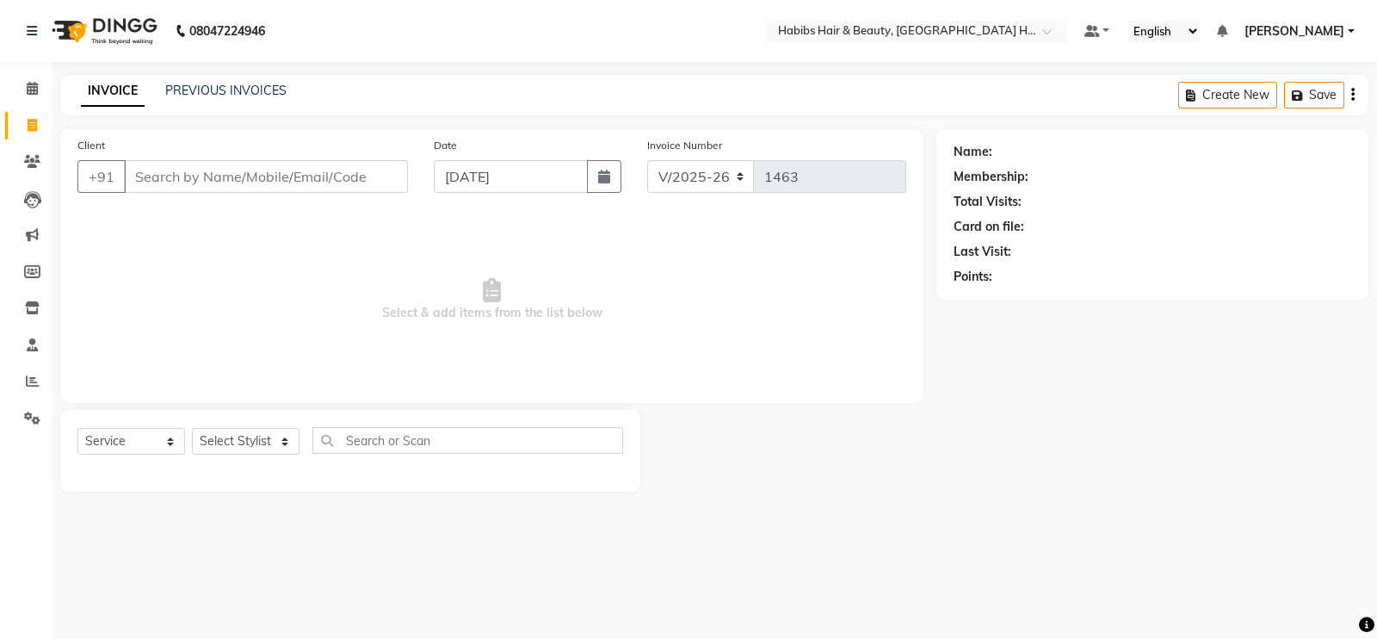
click at [262, 183] on input "Client" at bounding box center [266, 176] width 284 height 33
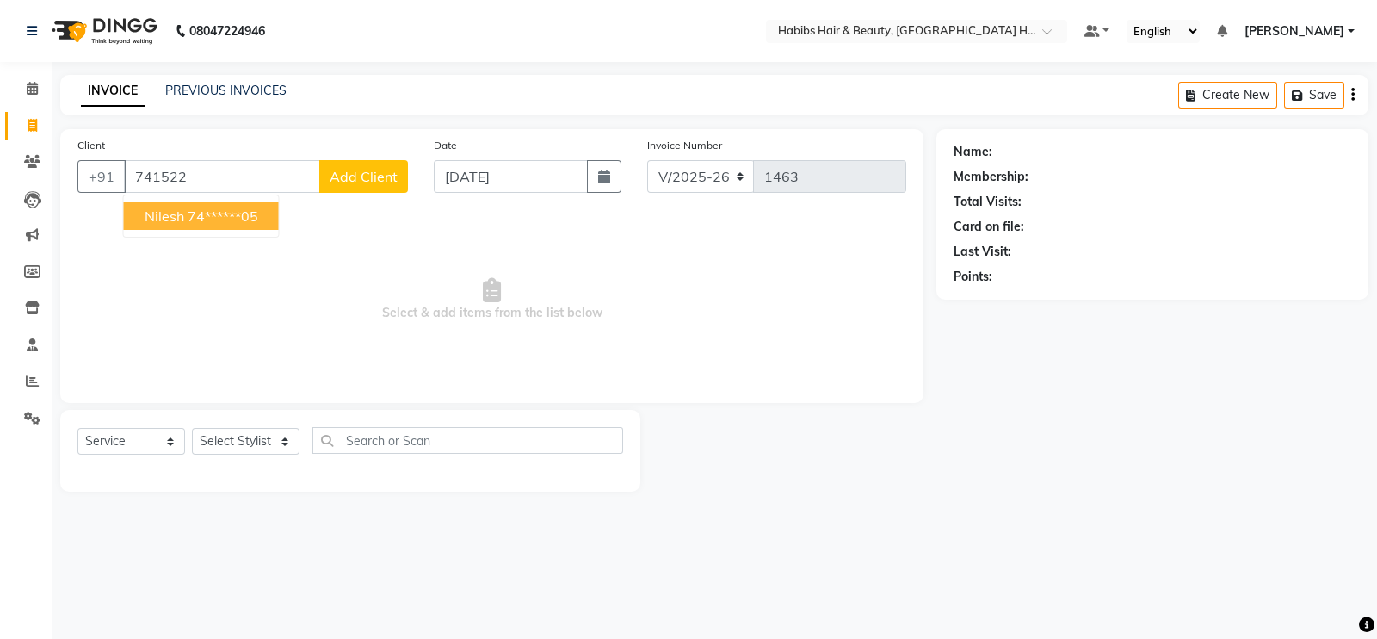
click at [232, 220] on ngb-highlight "74******05" at bounding box center [223, 215] width 71 height 17
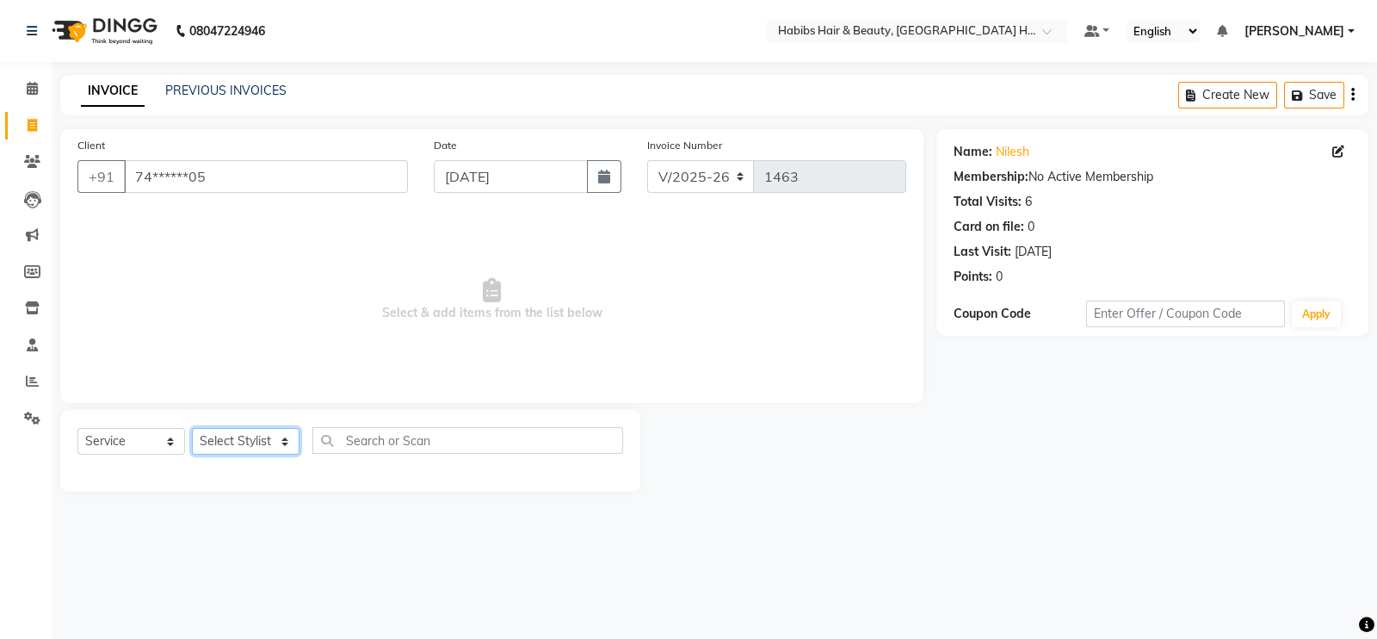
click at [259, 437] on select "Select Stylist Ajay [PERSON_NAME] [PERSON_NAME] [PERSON_NAME]" at bounding box center [246, 441] width 108 height 27
click at [192, 429] on select "Select Stylist Ajay [PERSON_NAME] [PERSON_NAME] [PERSON_NAME]" at bounding box center [246, 441] width 108 height 27
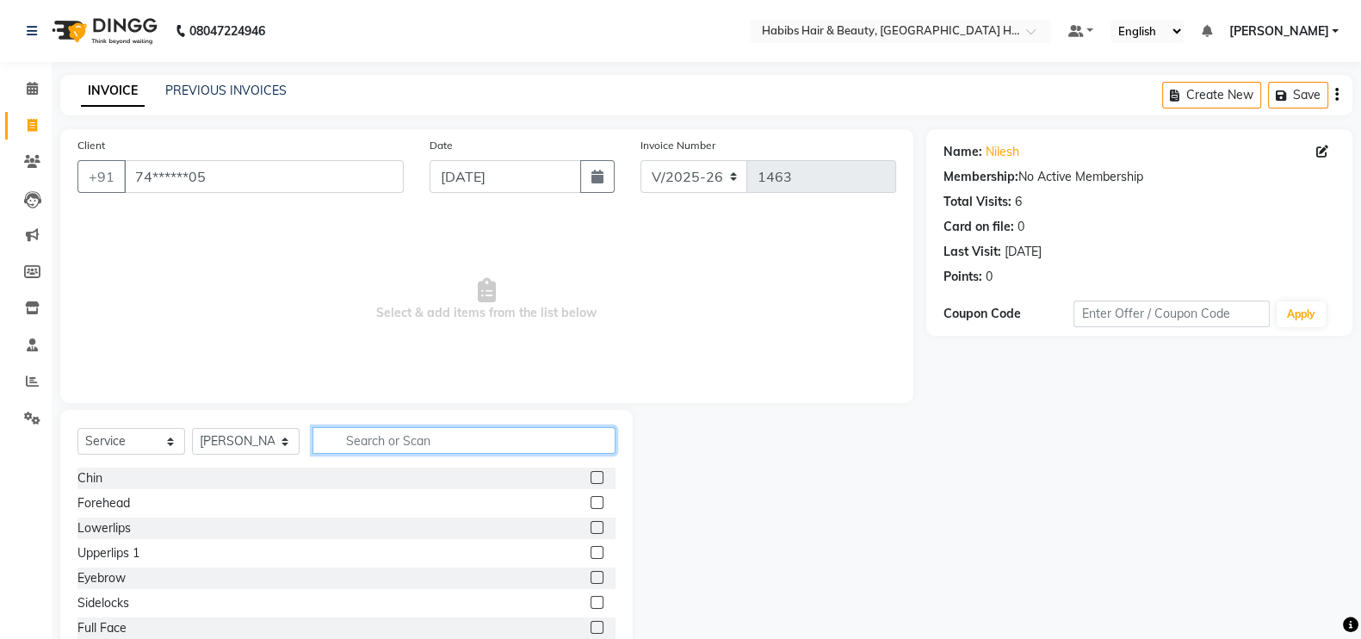
click at [396, 434] on input "text" at bounding box center [464, 440] width 303 height 27
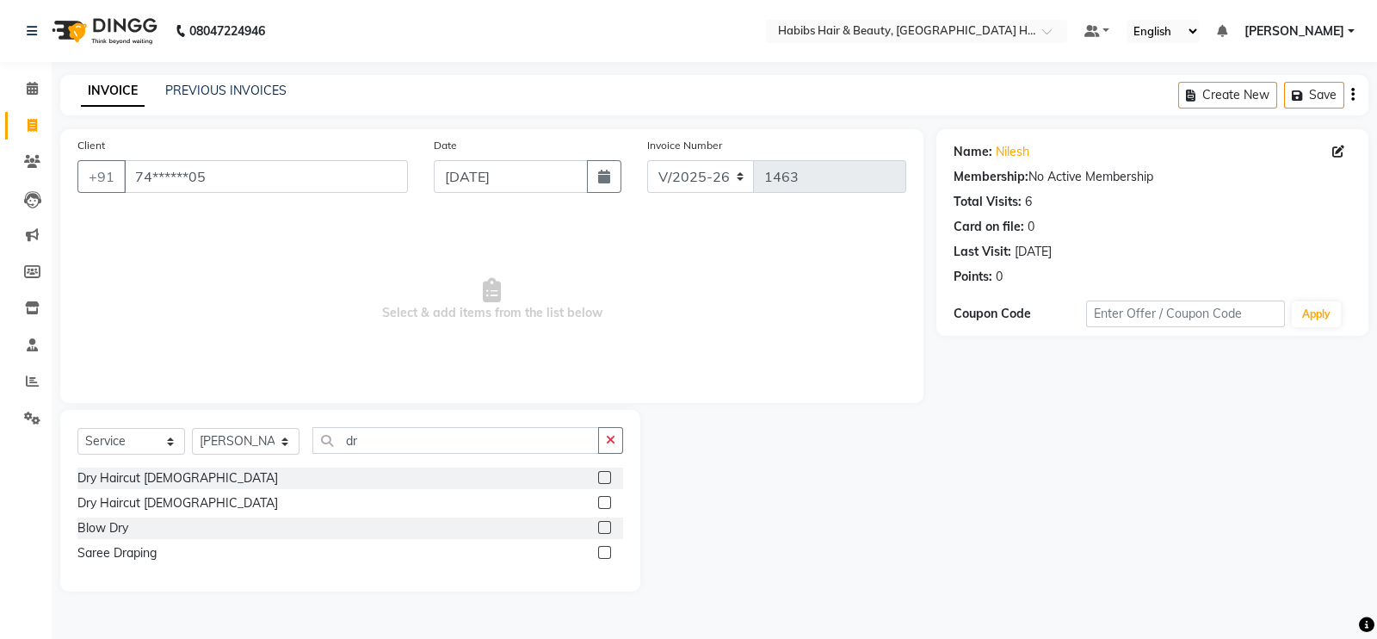
click at [607, 474] on label at bounding box center [604, 477] width 13 height 13
click at [607, 474] on input "checkbox" at bounding box center [603, 478] width 11 height 11
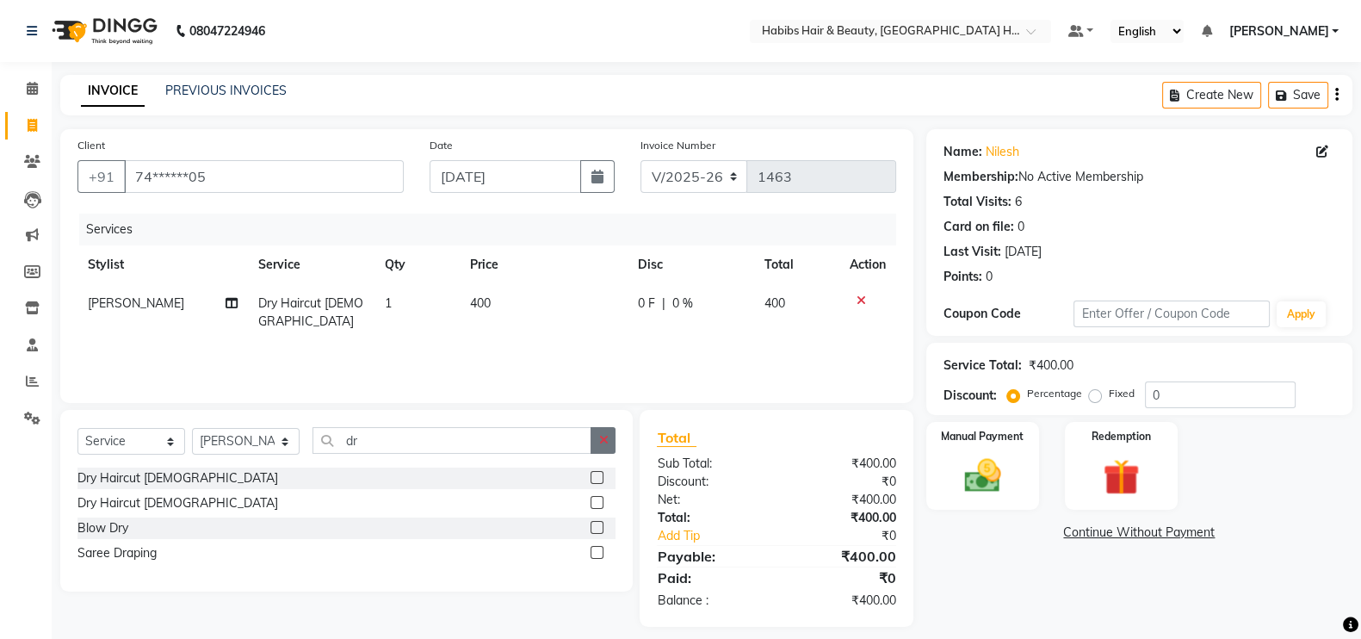
click at [604, 436] on icon "button" at bounding box center [602, 440] width 9 height 12
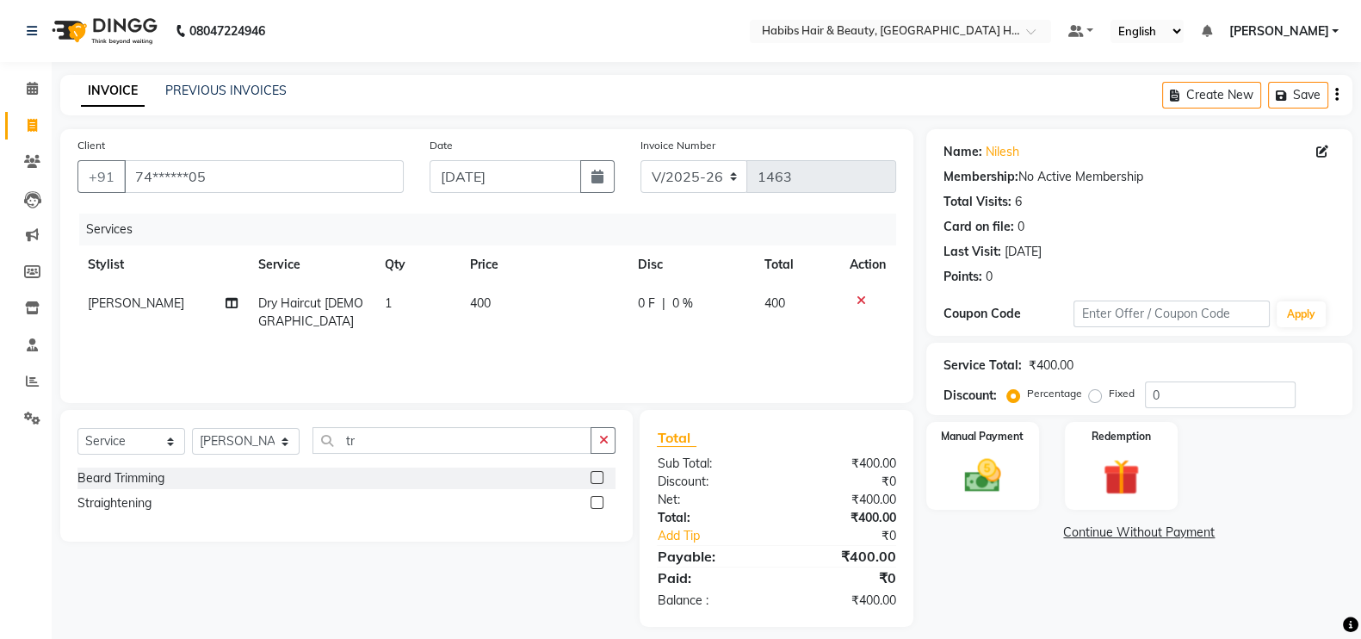
click at [599, 479] on label at bounding box center [597, 477] width 13 height 13
click at [599, 479] on input "checkbox" at bounding box center [596, 478] width 11 height 11
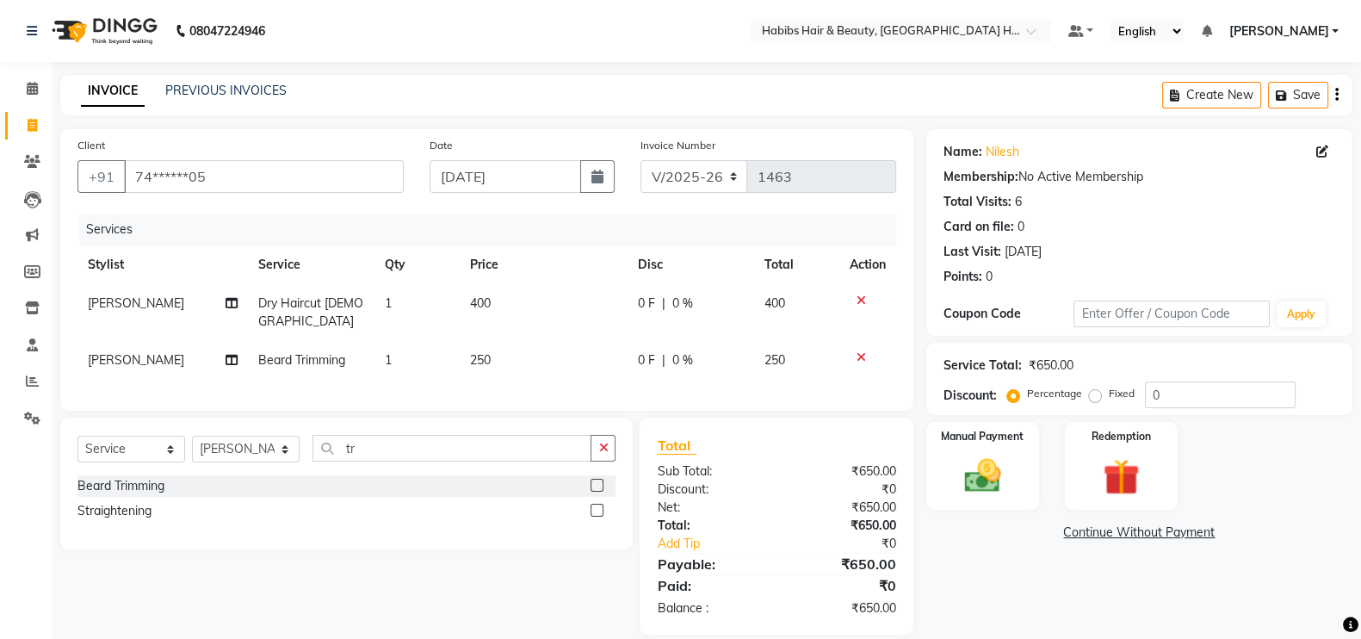
click at [529, 341] on td "250" at bounding box center [544, 360] width 168 height 39
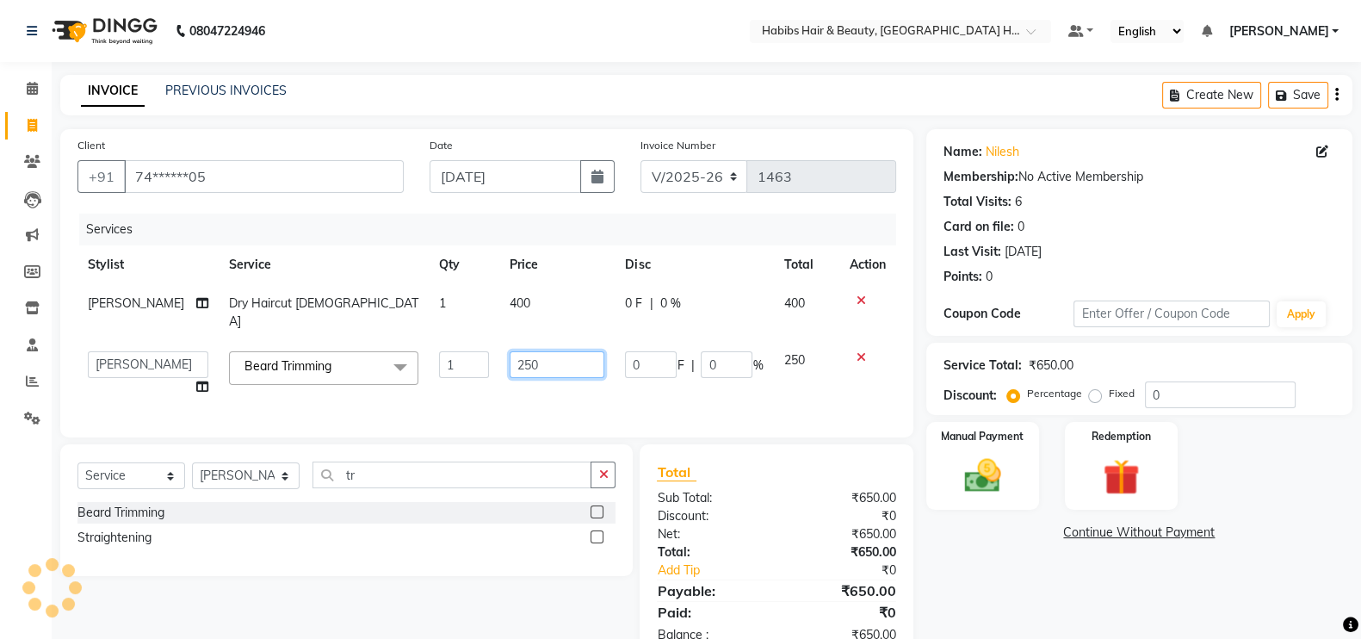
click at [538, 354] on input "250" at bounding box center [557, 364] width 95 height 27
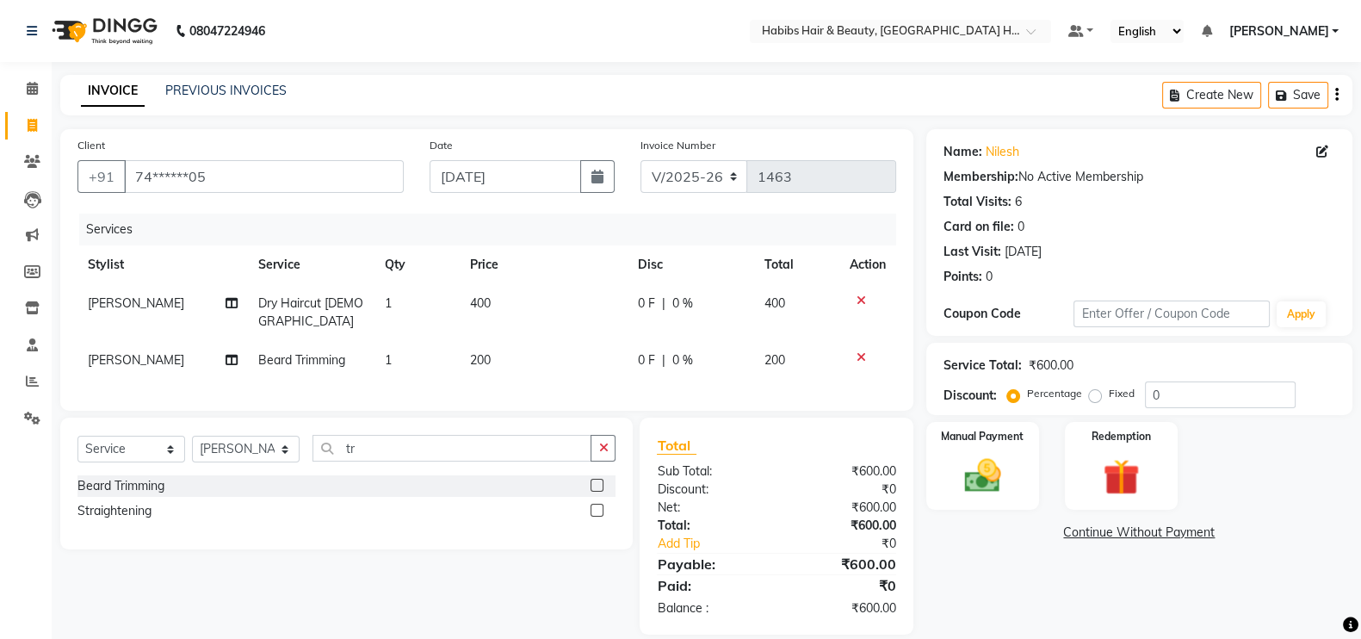
click at [529, 290] on td "400" at bounding box center [544, 312] width 168 height 57
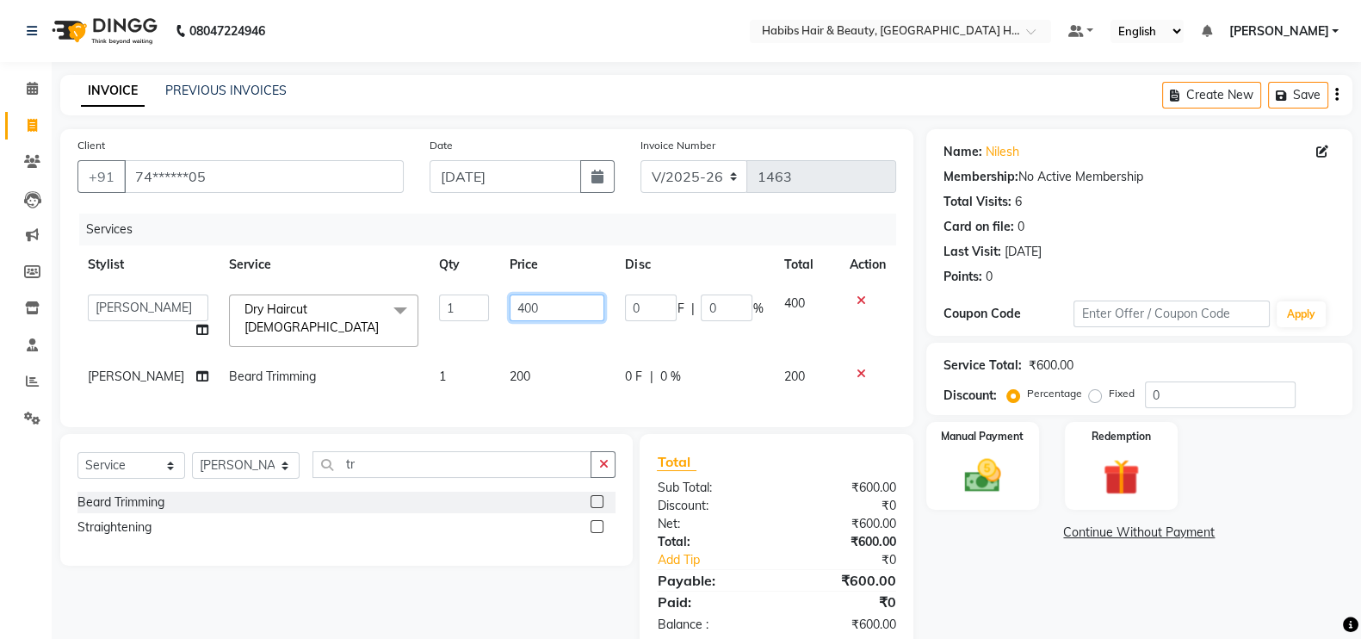
click at [507, 318] on td "400" at bounding box center [556, 320] width 115 height 73
click at [510, 318] on input "400" at bounding box center [557, 307] width 95 height 27
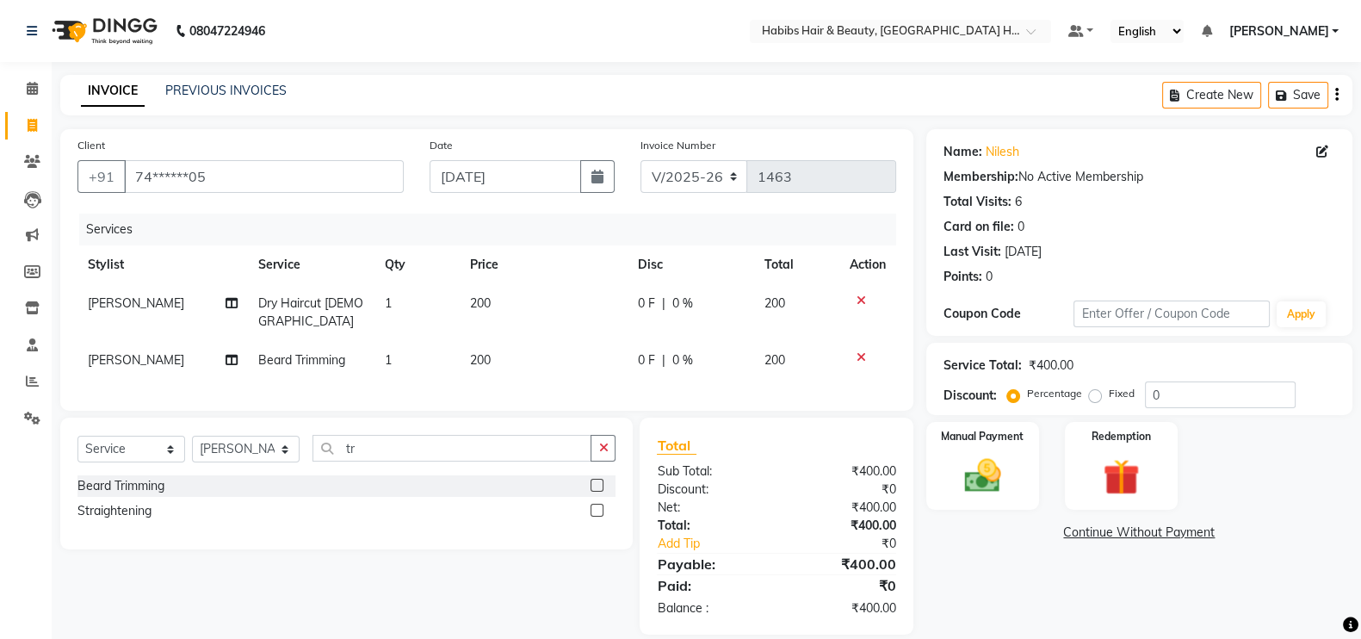
click at [597, 242] on div "Services" at bounding box center [494, 230] width 830 height 32
click at [960, 466] on img at bounding box center [982, 475] width 61 height 43
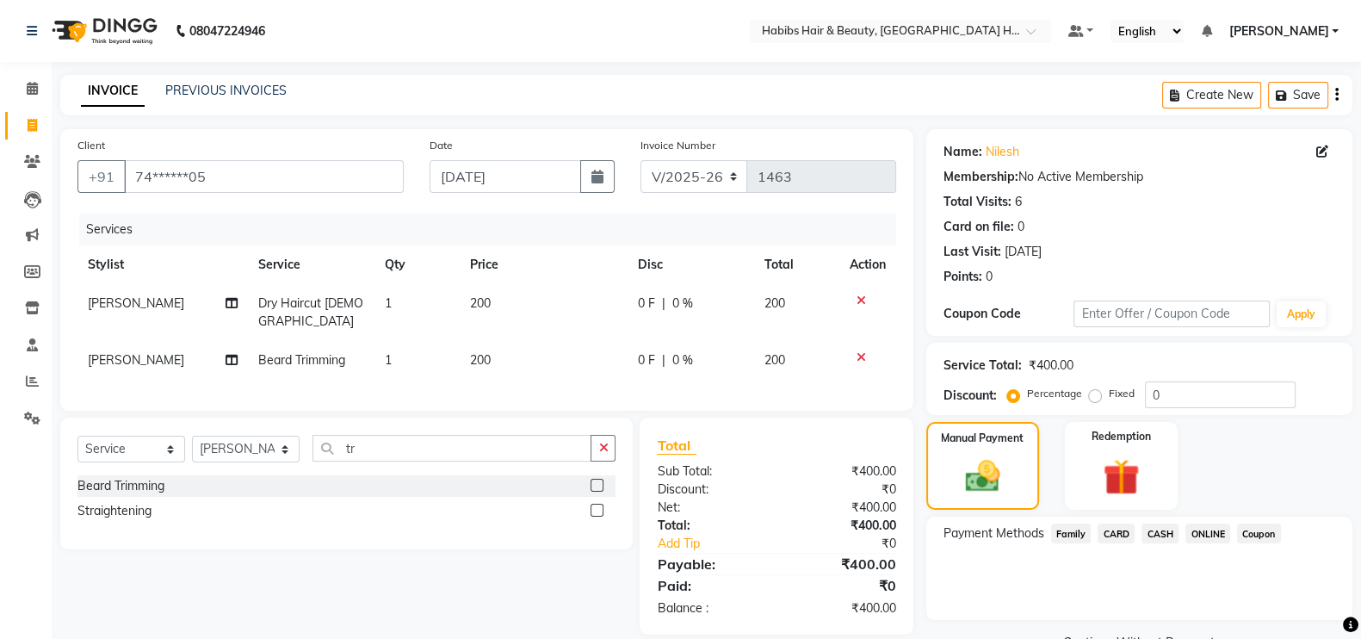
click at [1204, 540] on span "ONLINE" at bounding box center [1207, 533] width 45 height 20
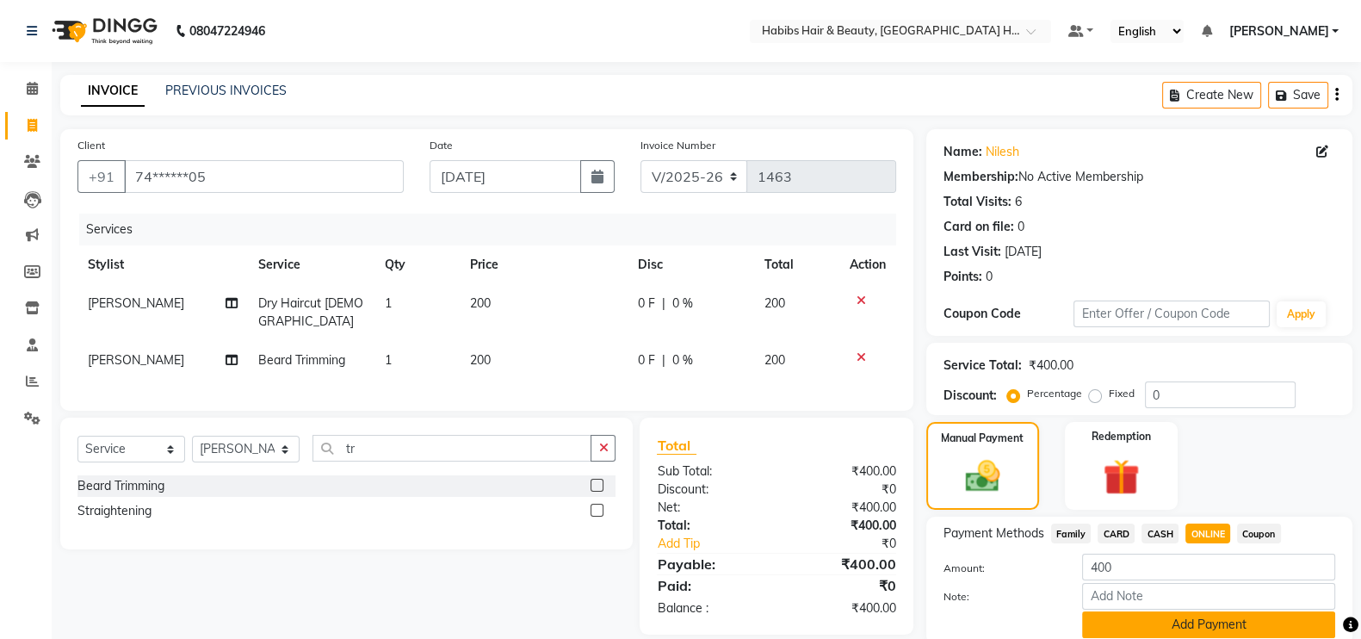
click at [1211, 626] on button "Add Payment" at bounding box center [1208, 624] width 253 height 27
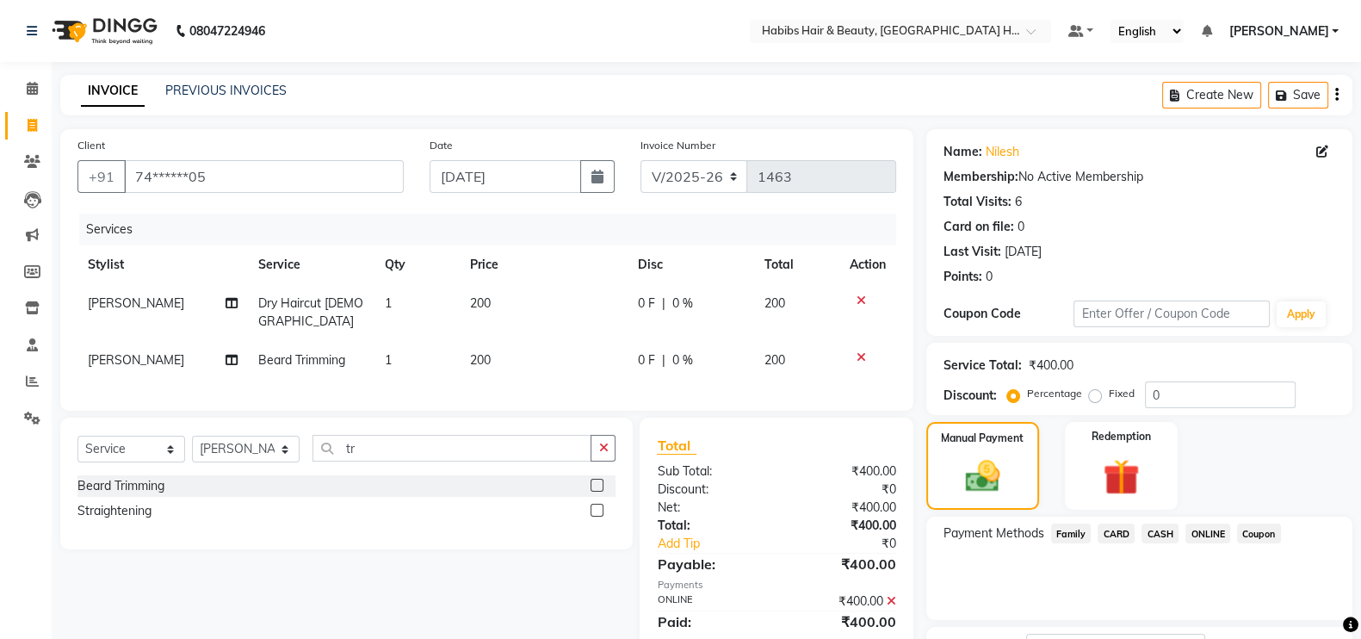
scroll to position [139, 0]
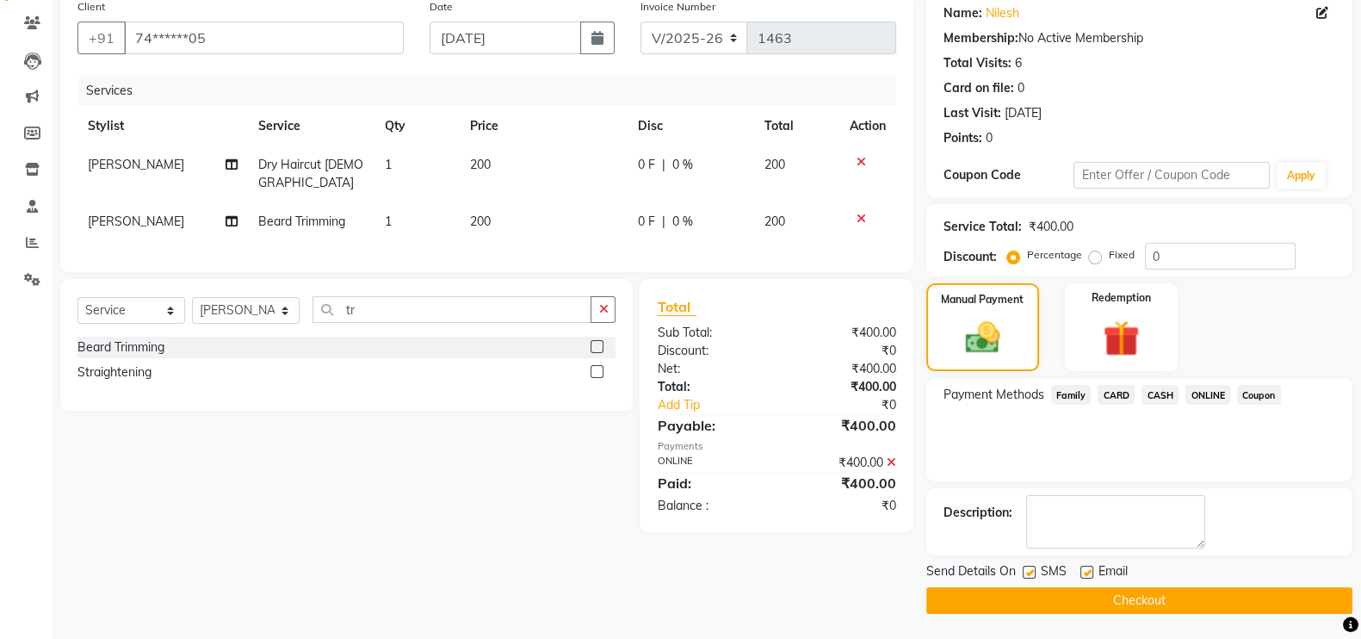
click at [1265, 598] on button "Checkout" at bounding box center [1139, 600] width 426 height 27
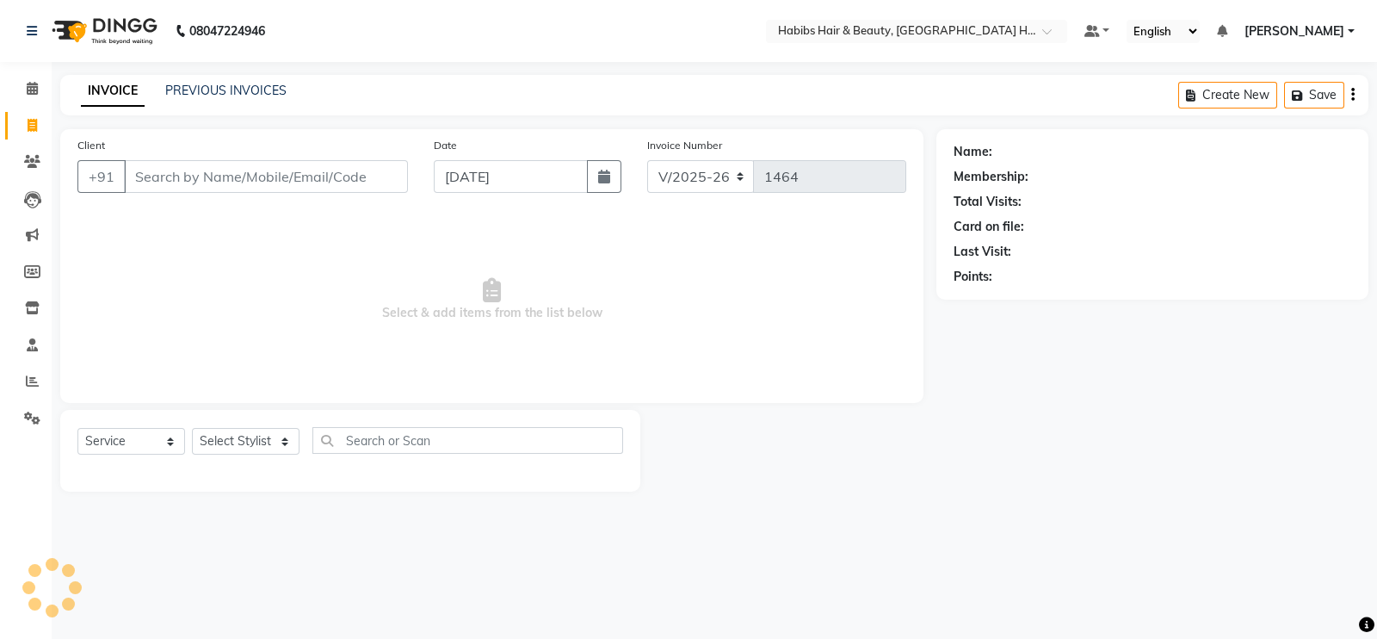
click at [296, 182] on input "Client" at bounding box center [266, 176] width 284 height 33
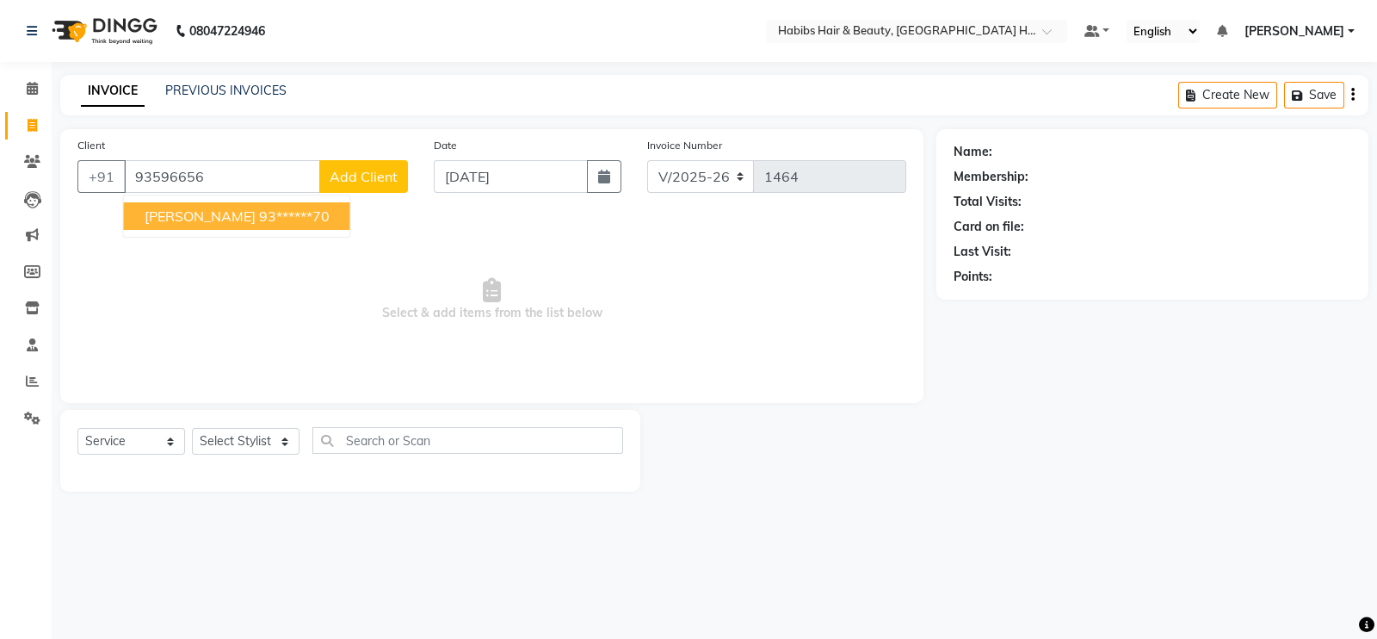
click at [264, 210] on ngb-highlight "93******70" at bounding box center [294, 215] width 71 height 17
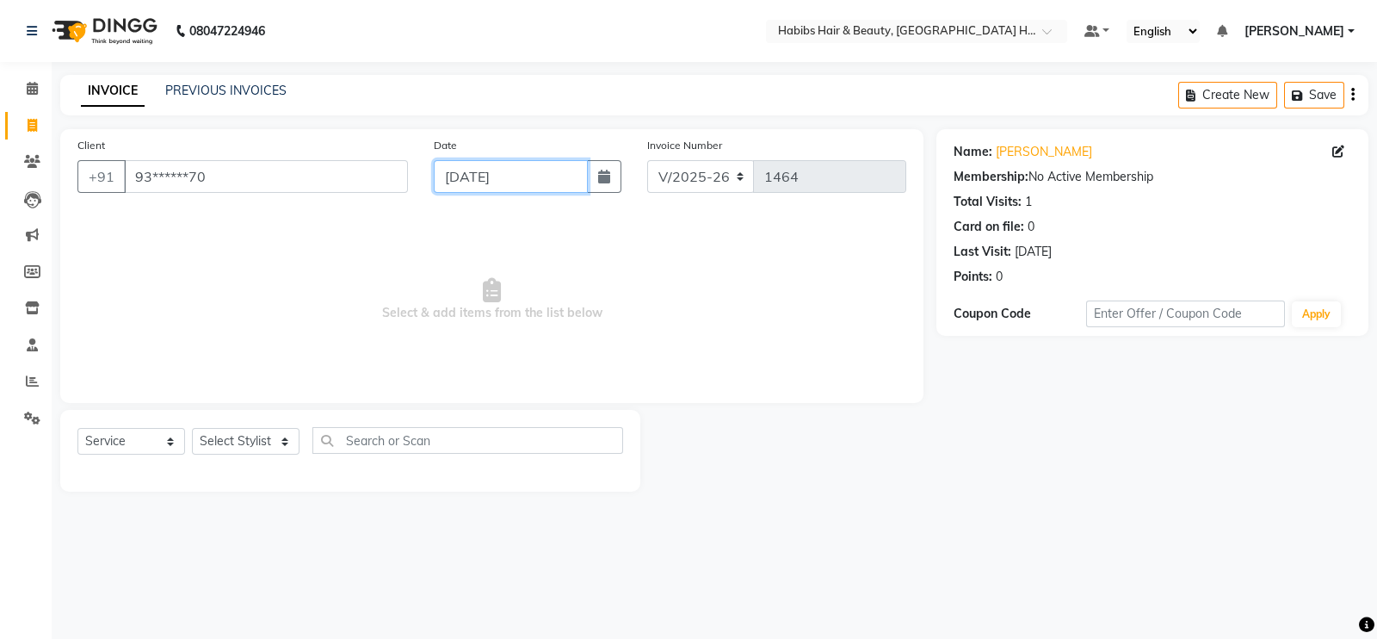
click at [482, 178] on input "[DATE]" at bounding box center [511, 176] width 154 height 33
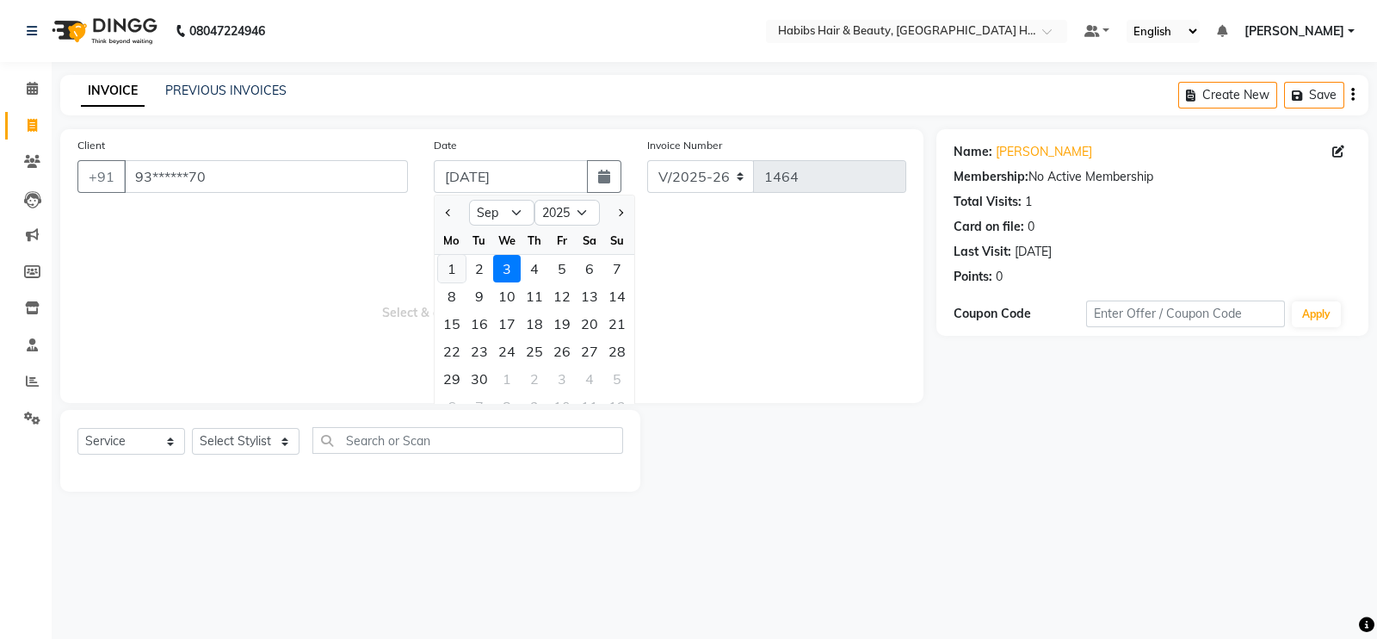
click at [452, 263] on div "1" at bounding box center [452, 269] width 28 height 28
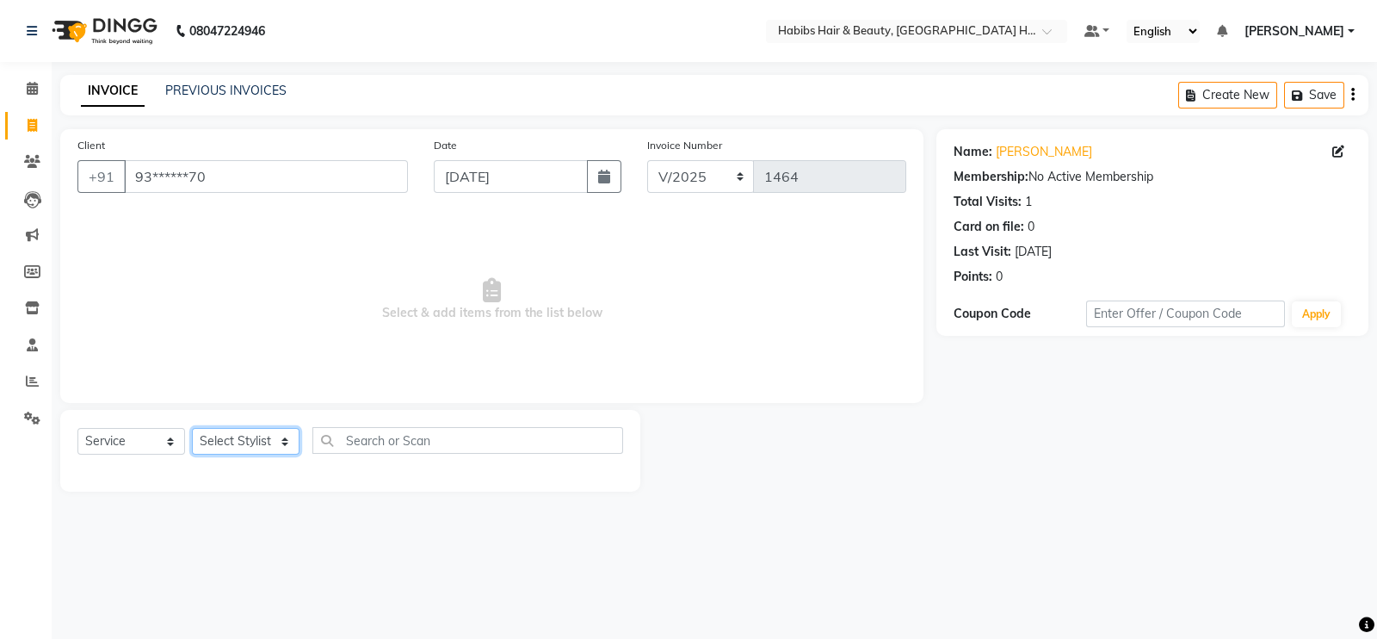
click at [245, 452] on select "Select Stylist Ajay [PERSON_NAME] [PERSON_NAME] [PERSON_NAME]" at bounding box center [246, 441] width 108 height 27
click at [192, 429] on select "Select Stylist Ajay [PERSON_NAME] [PERSON_NAME] [PERSON_NAME]" at bounding box center [246, 441] width 108 height 27
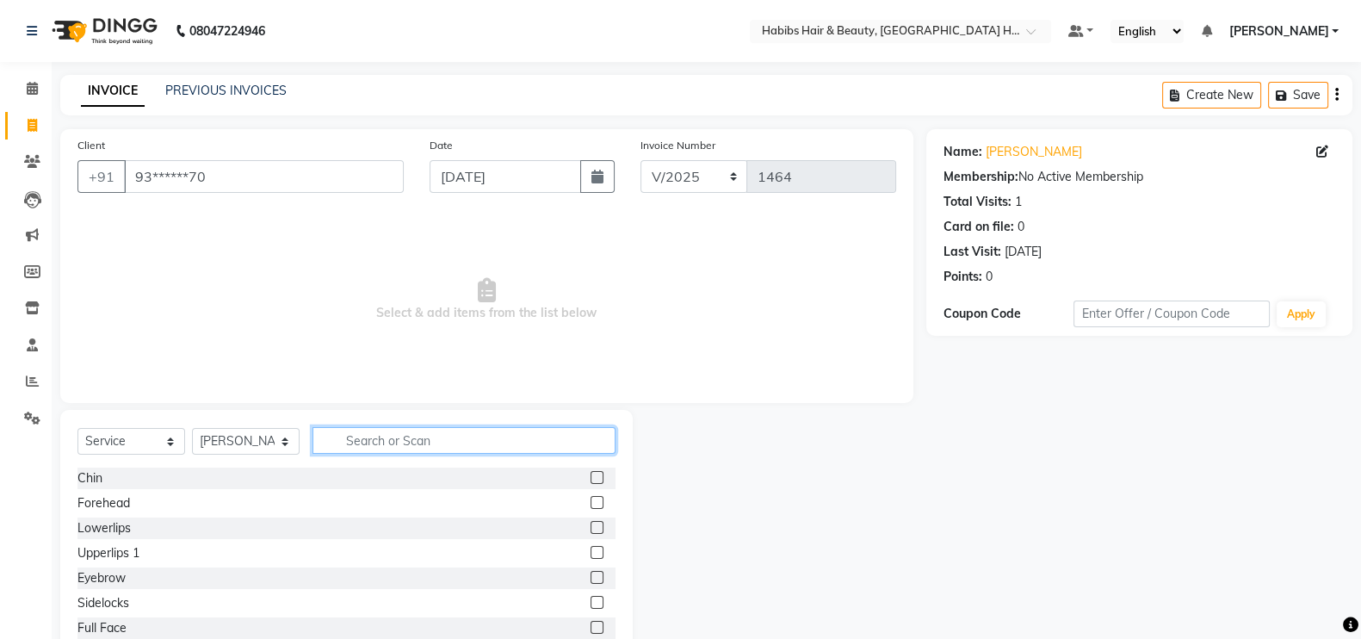
click at [403, 432] on input "text" at bounding box center [464, 440] width 303 height 27
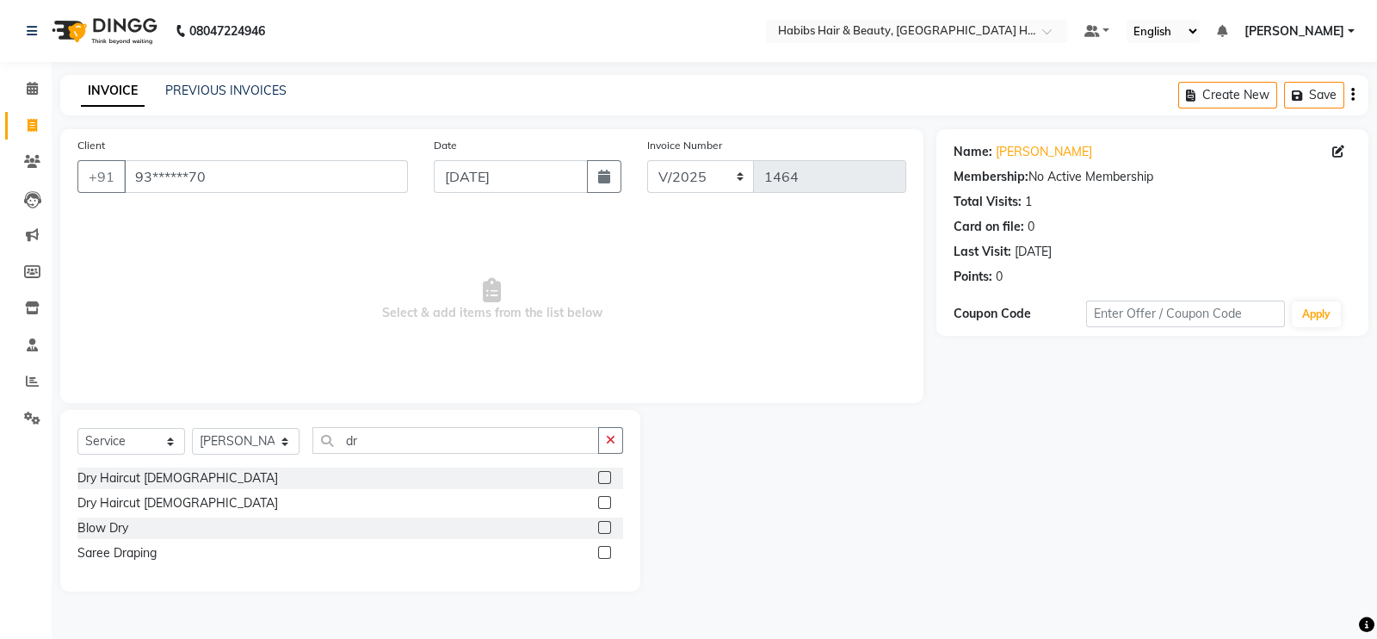
click at [606, 504] on label at bounding box center [604, 502] width 13 height 13
click at [606, 504] on input "checkbox" at bounding box center [603, 503] width 11 height 11
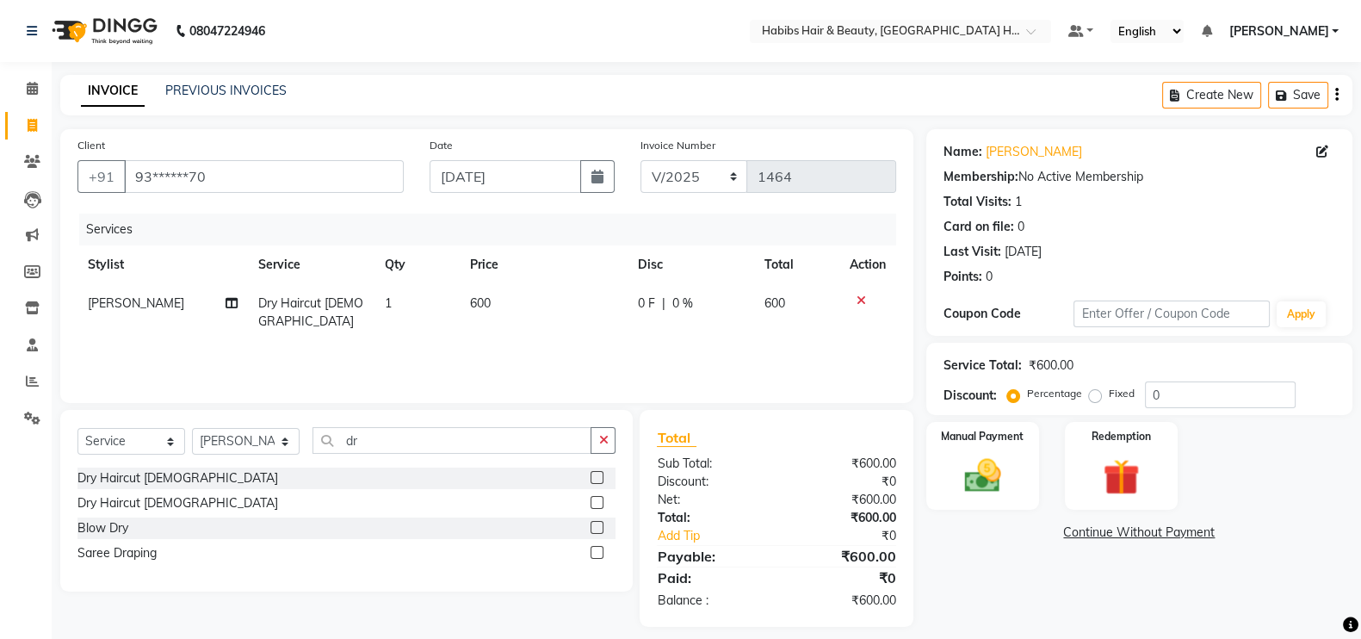
click at [598, 527] on label at bounding box center [597, 527] width 13 height 13
click at [598, 527] on input "checkbox" at bounding box center [596, 528] width 11 height 11
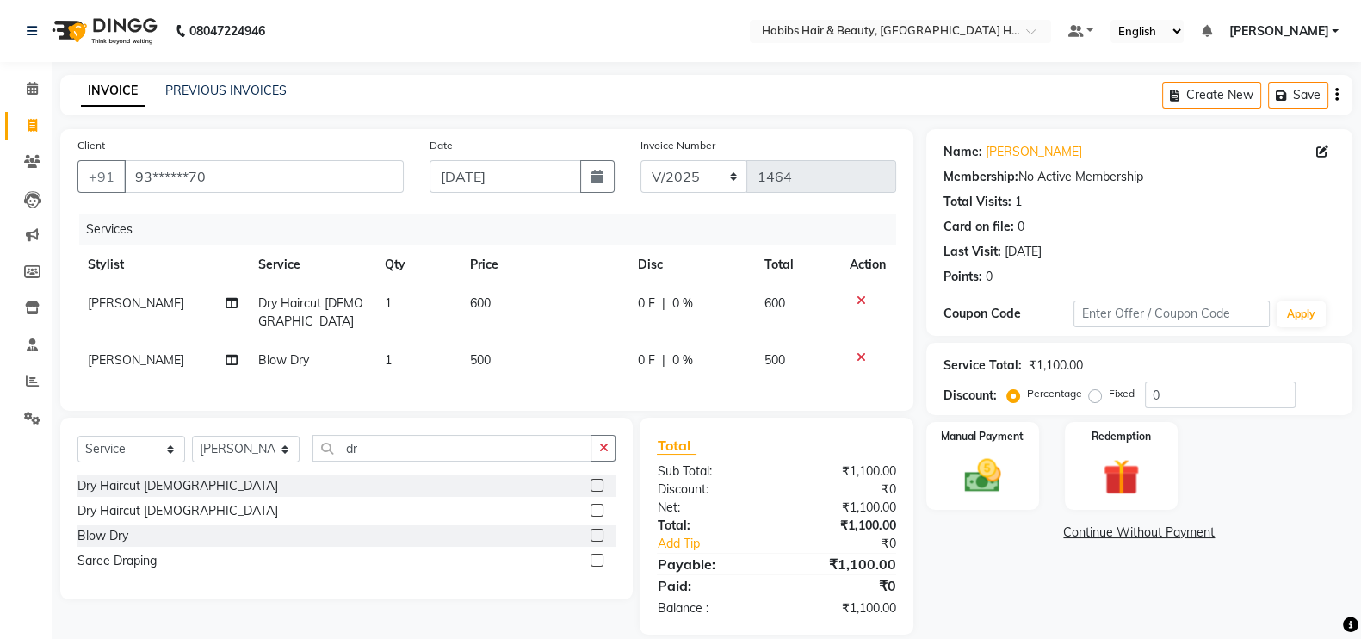
click at [530, 363] on td "500" at bounding box center [544, 360] width 168 height 39
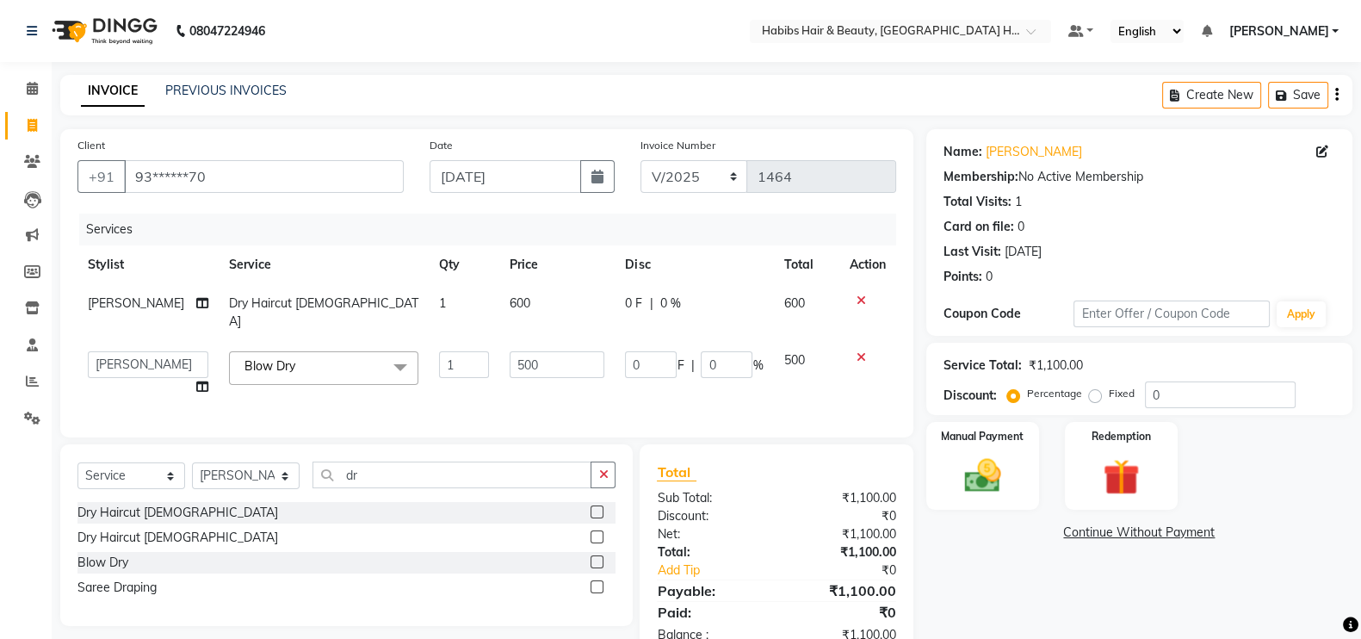
click at [525, 295] on td "600" at bounding box center [556, 312] width 115 height 57
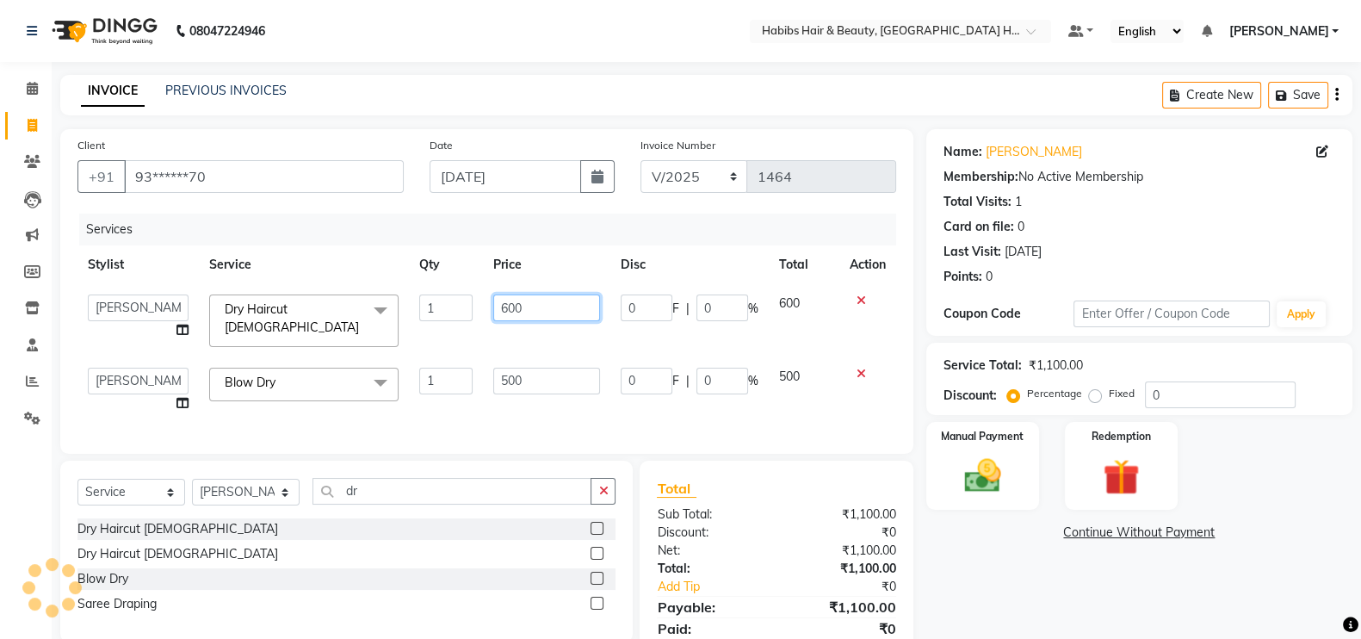
click at [509, 305] on input "600" at bounding box center [547, 307] width 108 height 27
click at [508, 371] on td "500" at bounding box center [547, 389] width 128 height 65
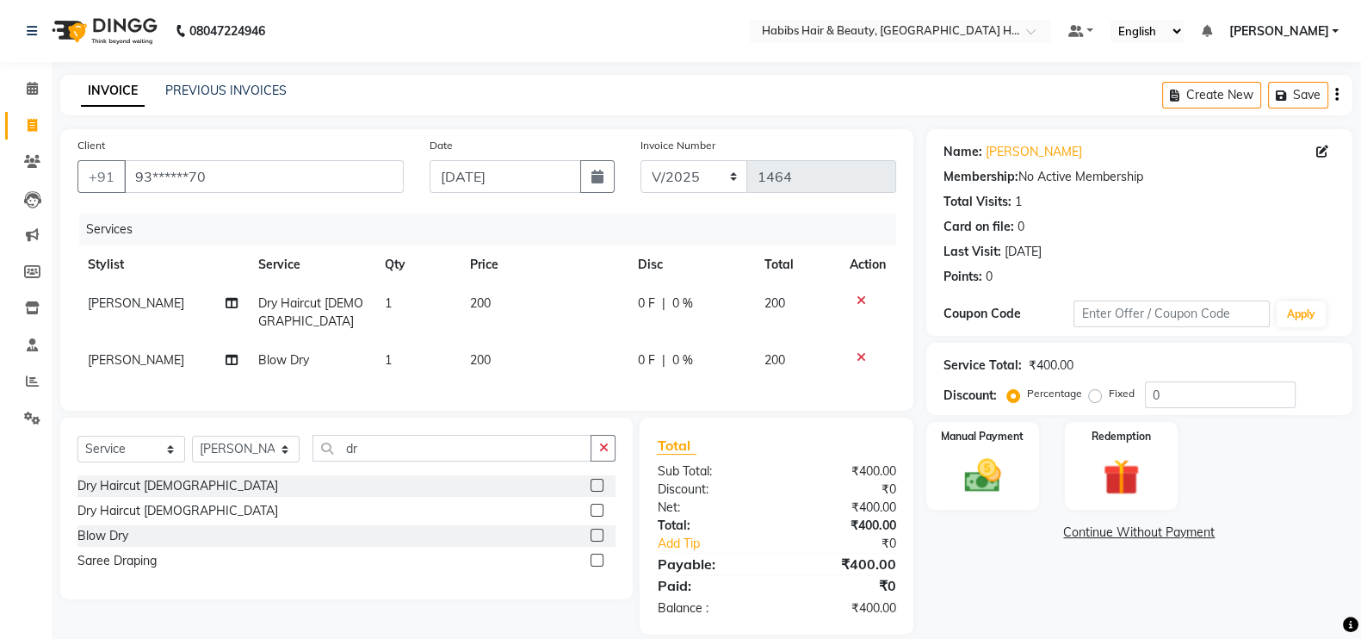
click at [521, 376] on td "200" at bounding box center [544, 360] width 168 height 39
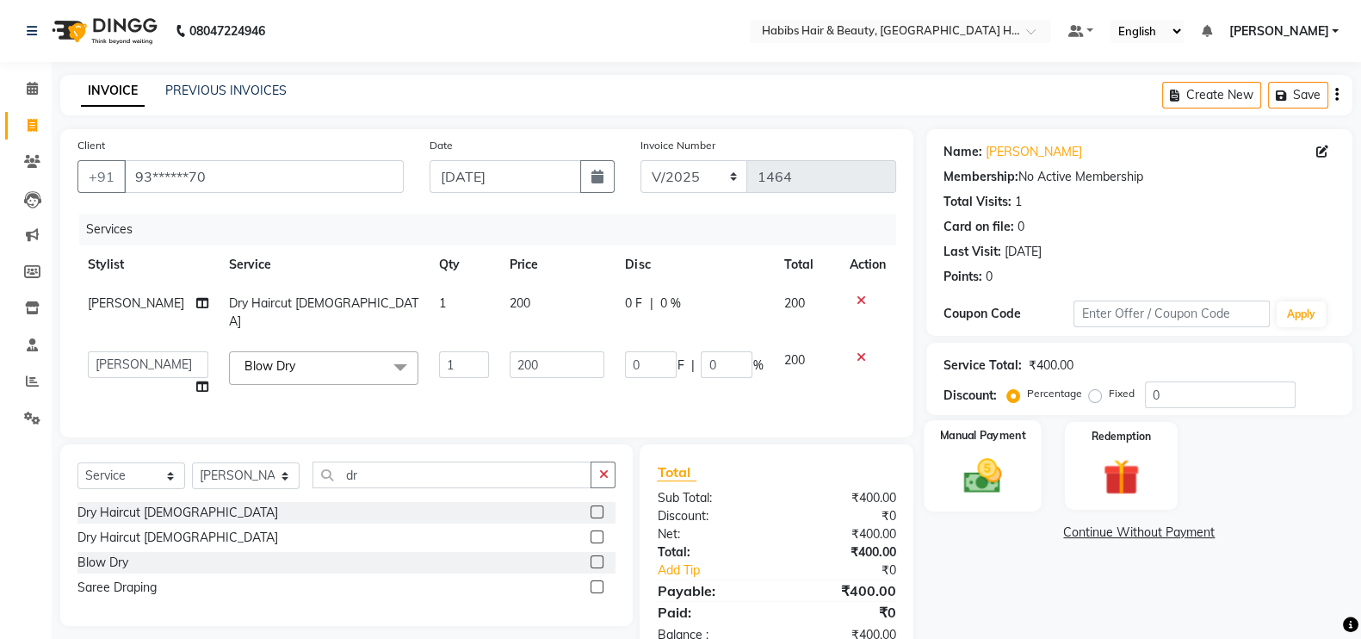
click at [1023, 480] on div "Manual Payment" at bounding box center [983, 465] width 118 height 91
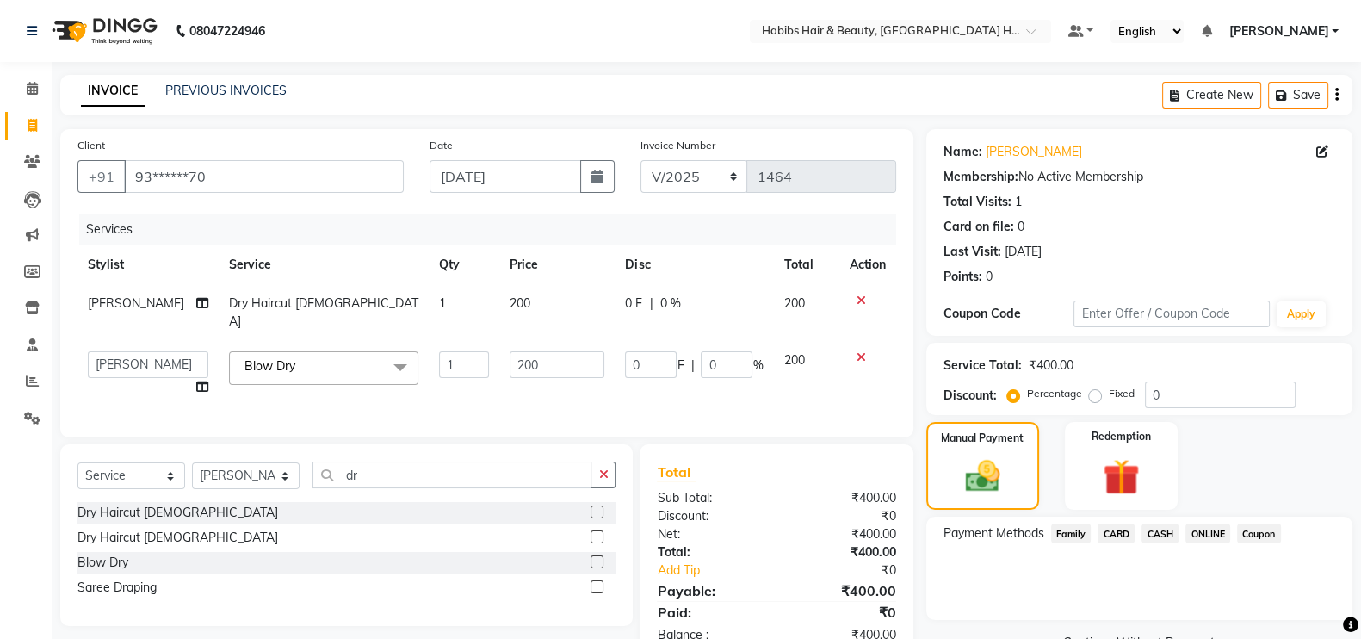
click at [1163, 530] on span "CASH" at bounding box center [1160, 533] width 37 height 20
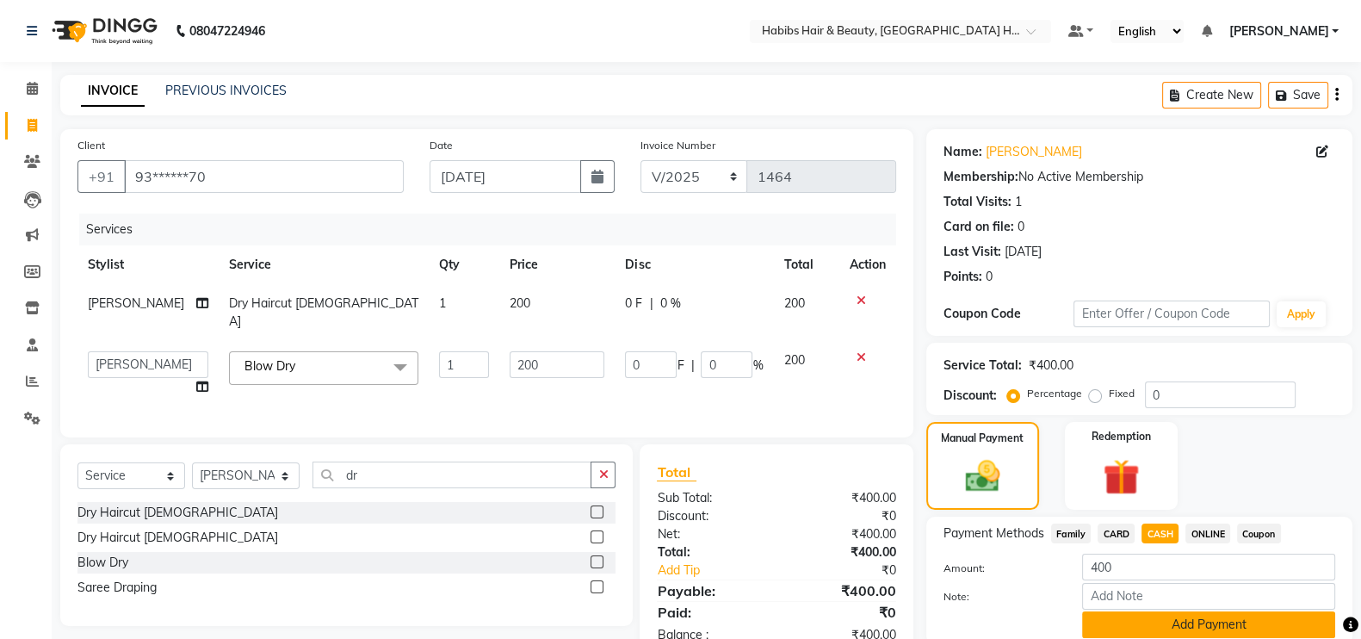
click at [1222, 629] on button "Add Payment" at bounding box center [1208, 624] width 253 height 27
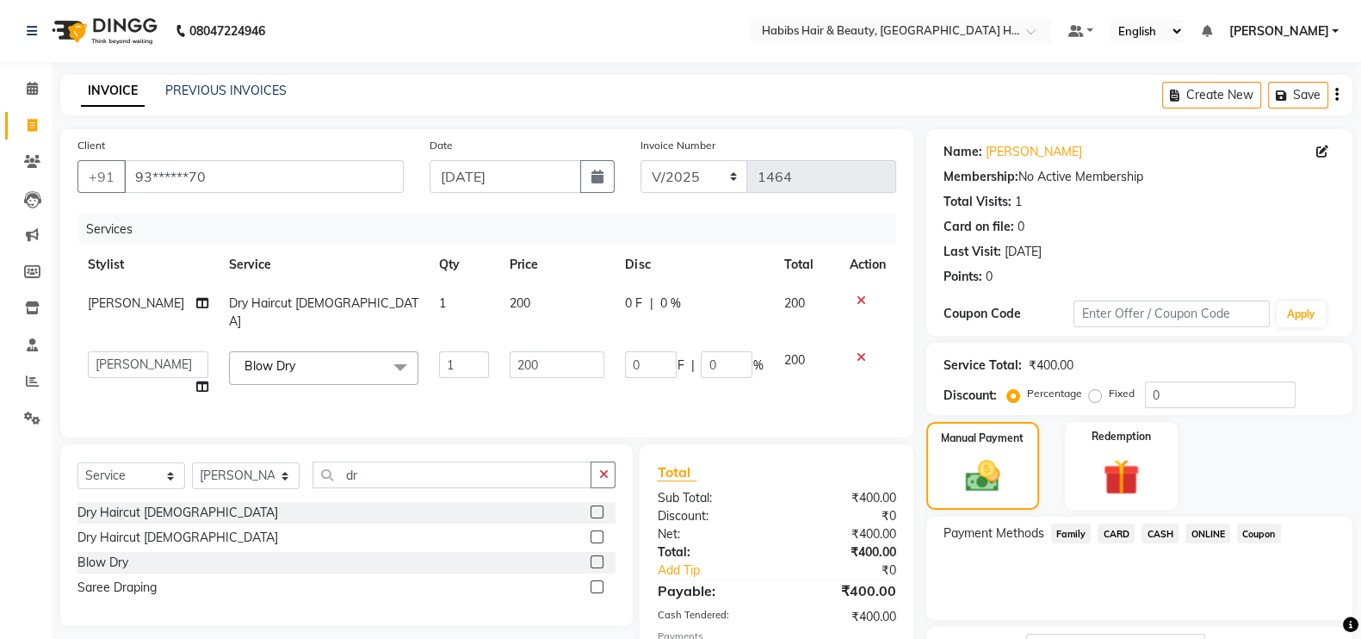
scroll to position [139, 0]
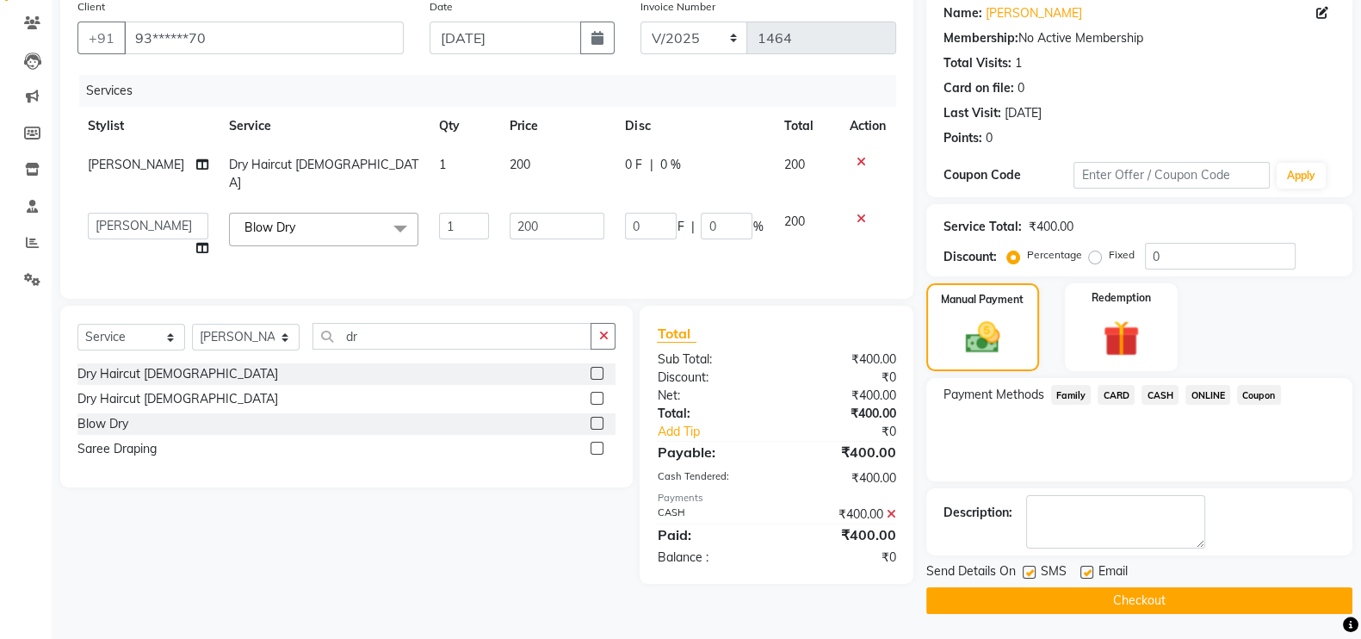
click at [1319, 592] on button "Checkout" at bounding box center [1139, 600] width 426 height 27
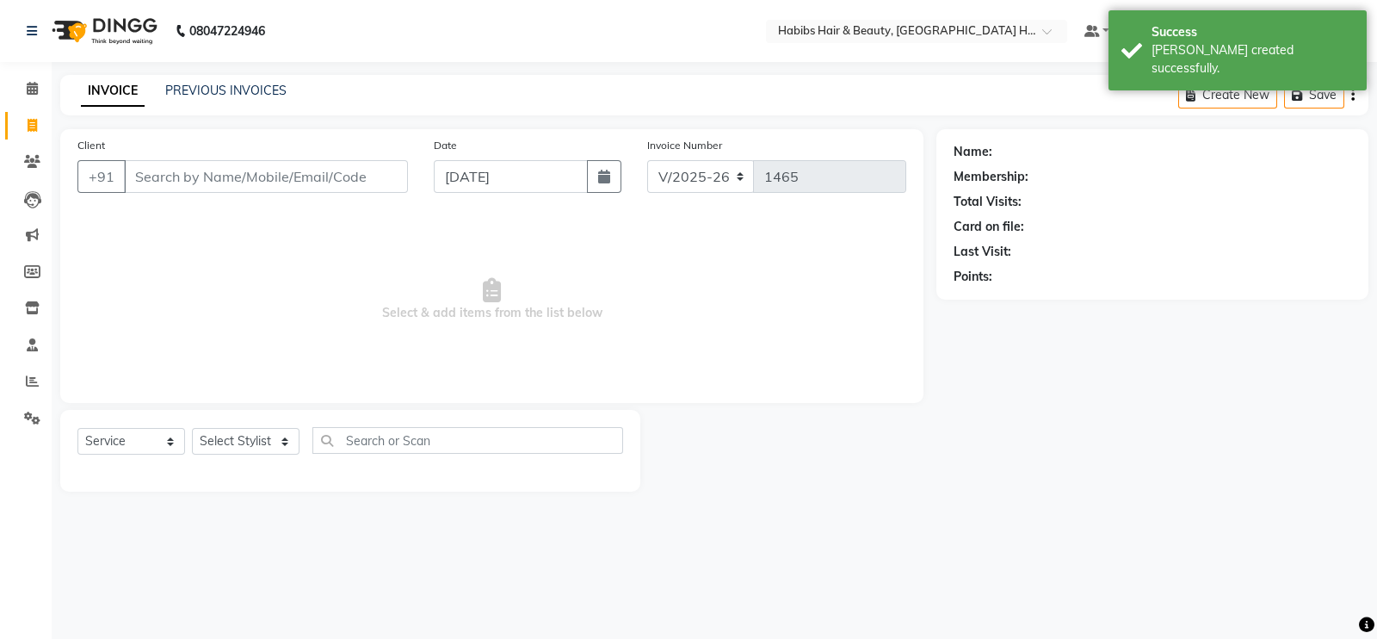
click at [295, 178] on input "Client" at bounding box center [266, 176] width 284 height 33
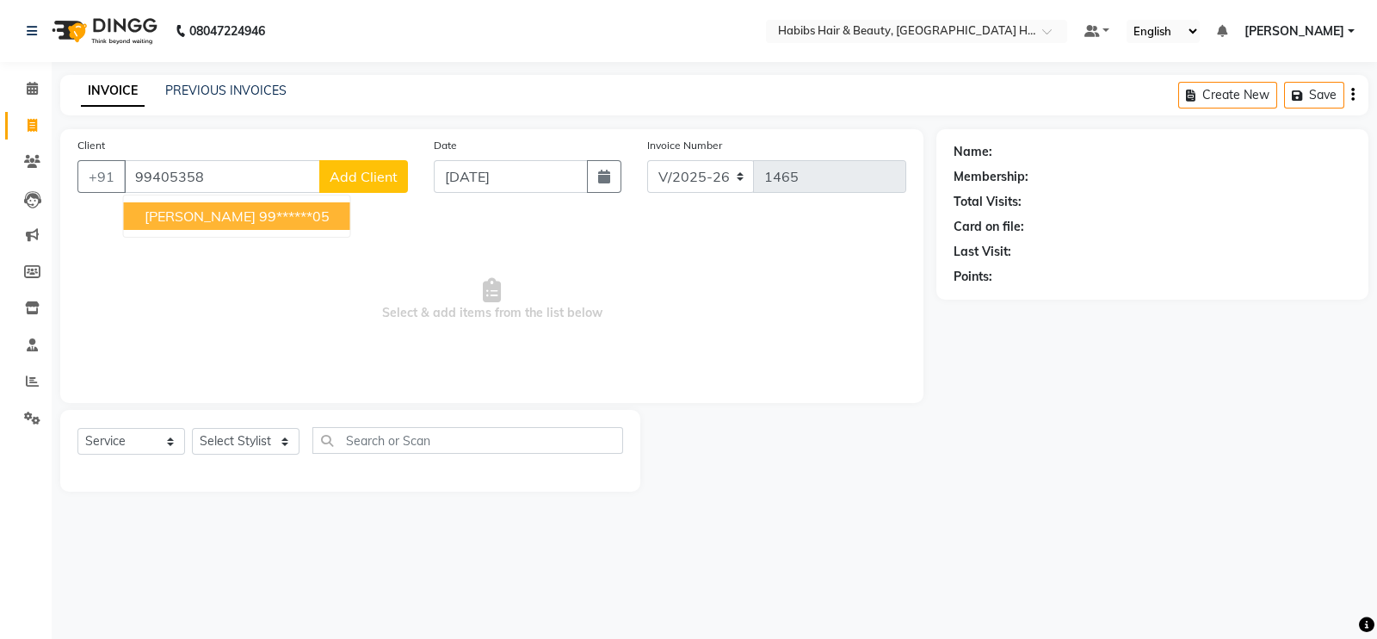
click at [259, 215] on ngb-highlight "99******05" at bounding box center [294, 215] width 71 height 17
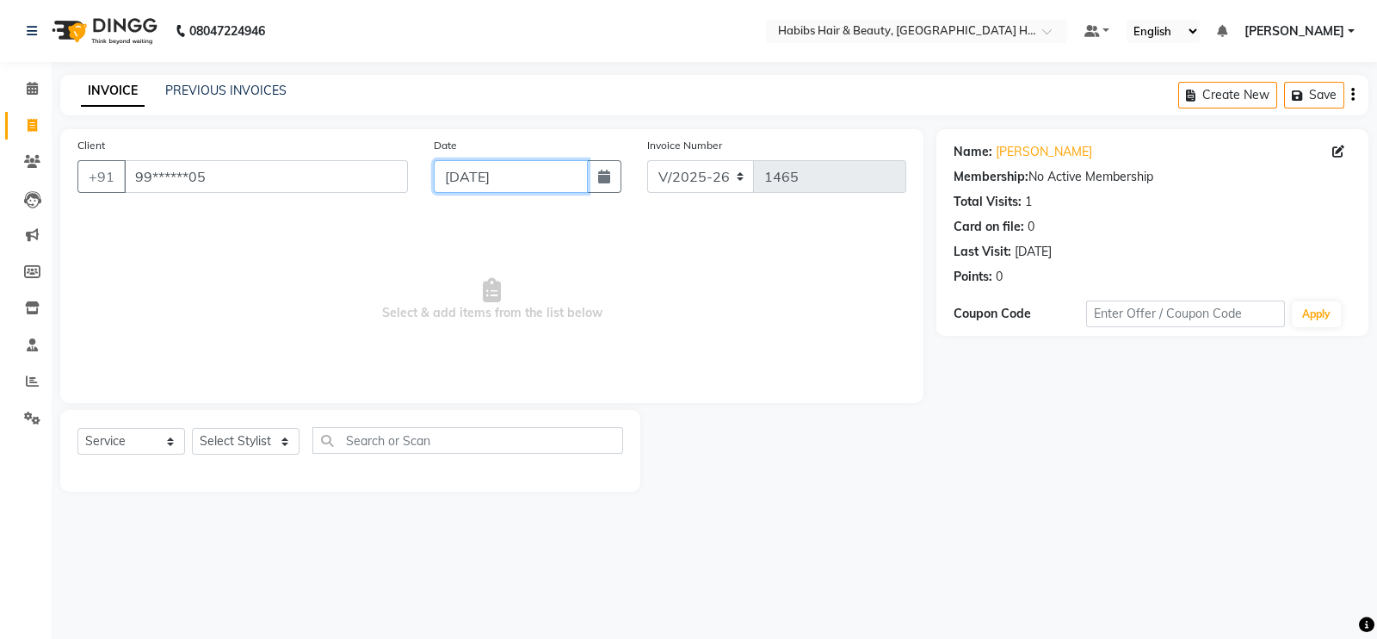
click at [492, 183] on input "[DATE]" at bounding box center [511, 176] width 154 height 33
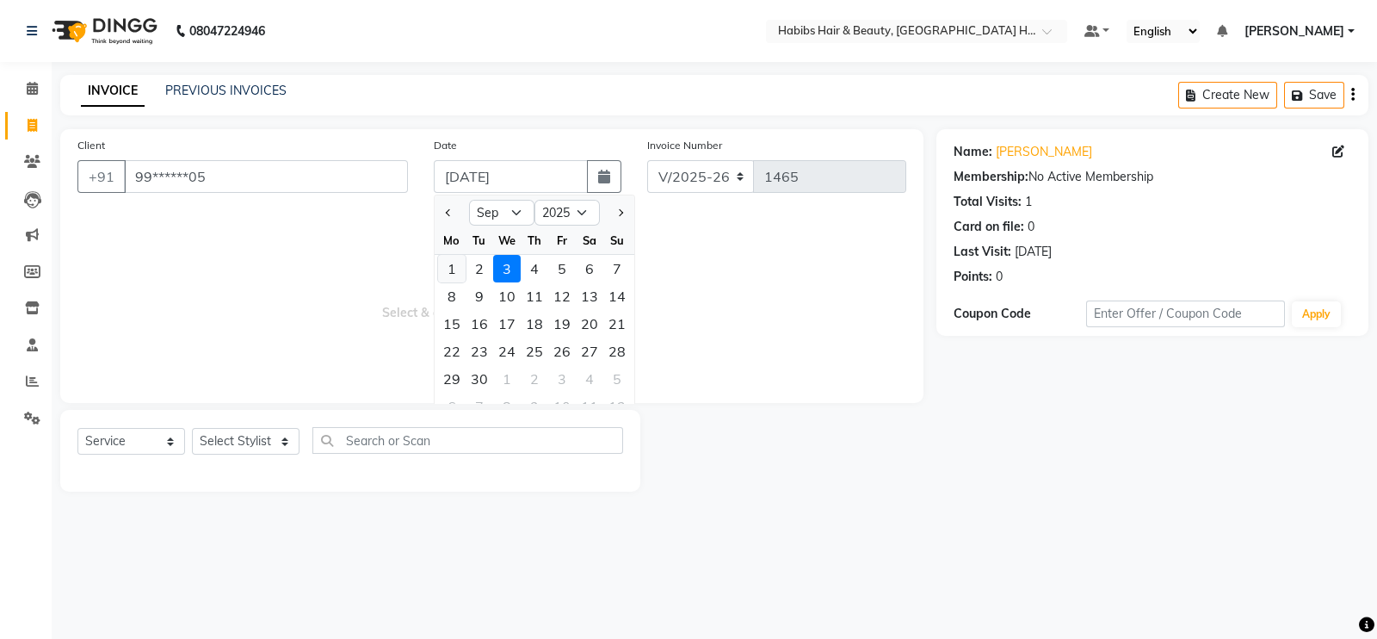
click at [461, 263] on div "1" at bounding box center [452, 269] width 28 height 28
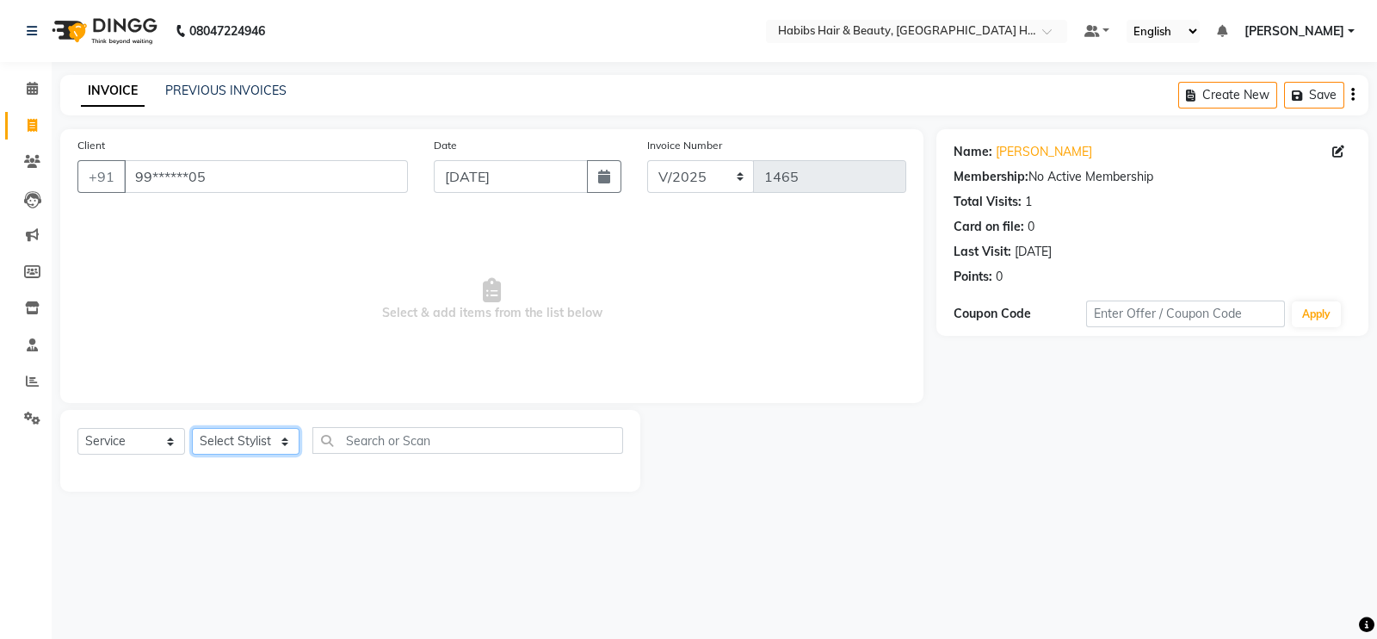
click at [258, 436] on select "Select Stylist Ajay [PERSON_NAME] [PERSON_NAME] [PERSON_NAME]" at bounding box center [246, 441] width 108 height 27
click at [192, 429] on select "Select Stylist Ajay [PERSON_NAME] [PERSON_NAME] [PERSON_NAME]" at bounding box center [246, 441] width 108 height 27
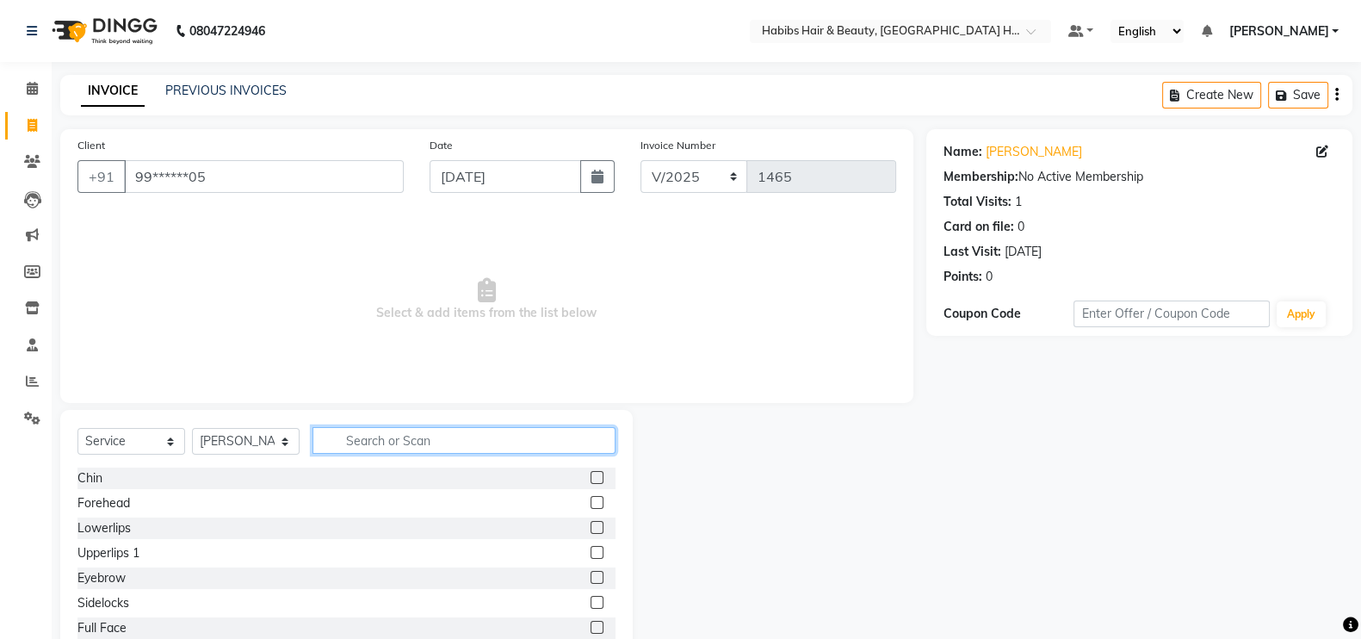
click at [442, 442] on input "text" at bounding box center [464, 440] width 303 height 27
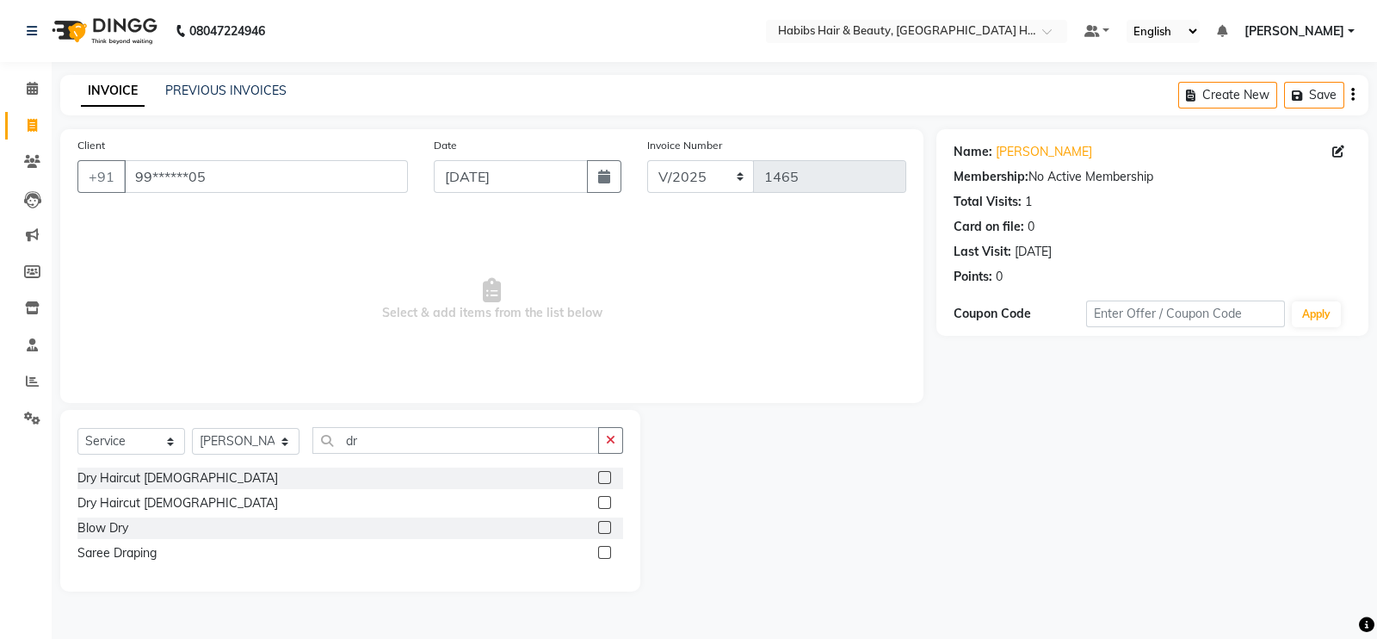
click at [611, 477] on div at bounding box center [610, 478] width 25 height 22
click at [607, 499] on label at bounding box center [604, 502] width 13 height 13
click at [607, 499] on input "checkbox" at bounding box center [603, 503] width 11 height 11
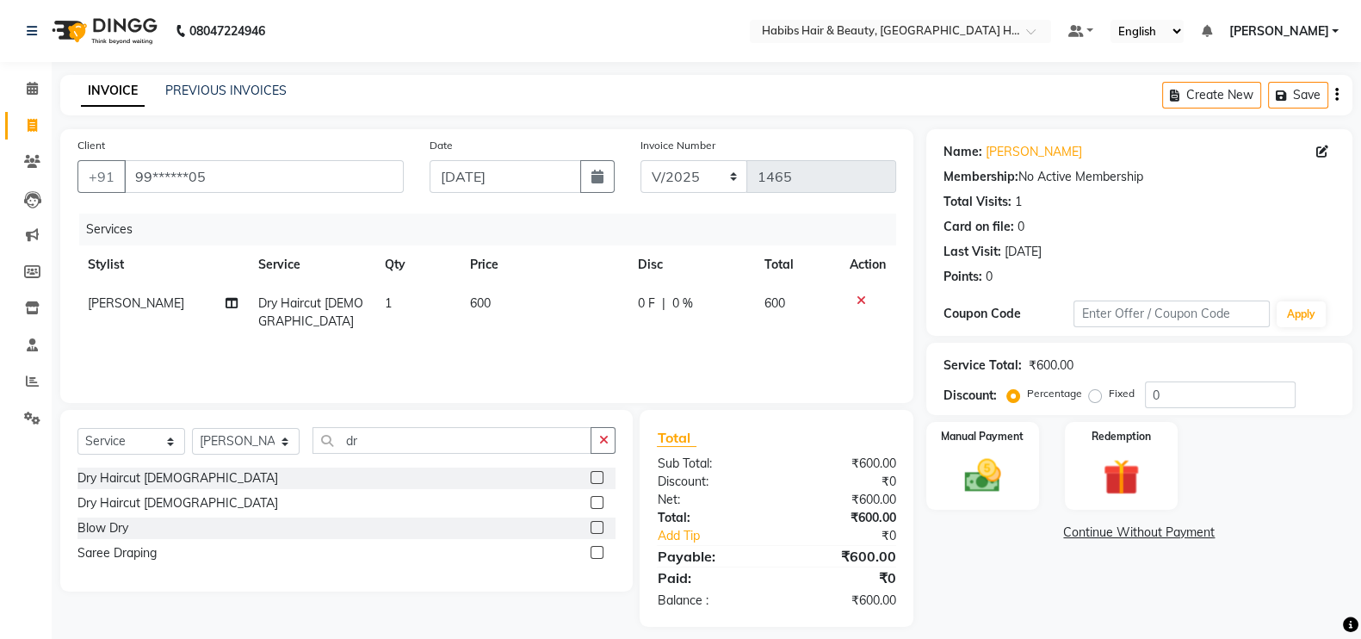
click at [538, 305] on td "600" at bounding box center [544, 312] width 168 height 57
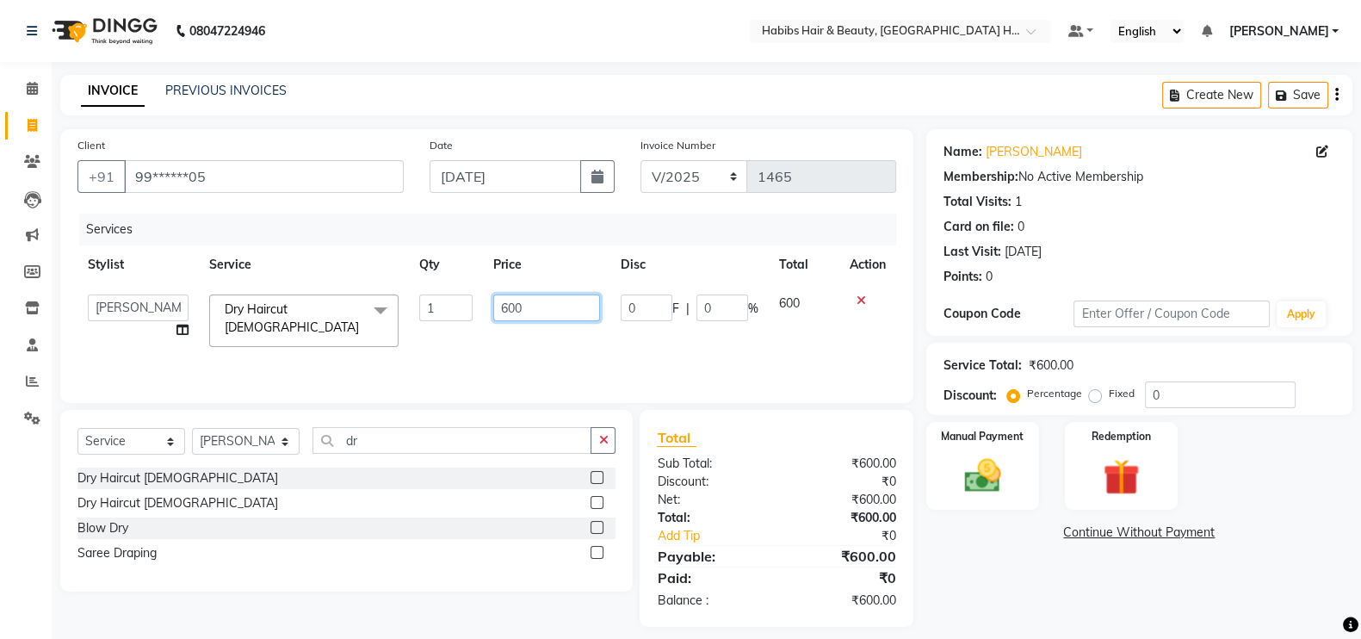
click at [504, 315] on input "600" at bounding box center [547, 307] width 108 height 27
click at [515, 342] on div "Services Stylist Service Qty Price Disc Total Action Ajay [PERSON_NAME] [PERSON…" at bounding box center [486, 300] width 819 height 172
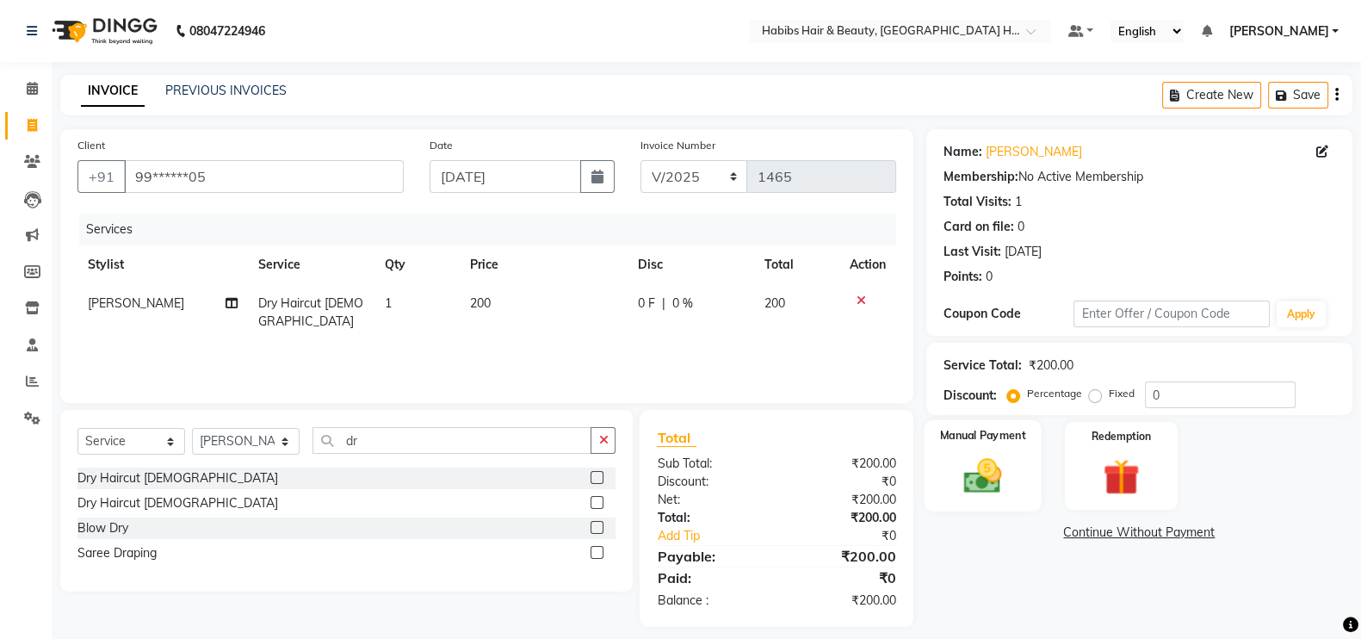
click at [1037, 491] on div "Manual Payment" at bounding box center [983, 465] width 118 height 91
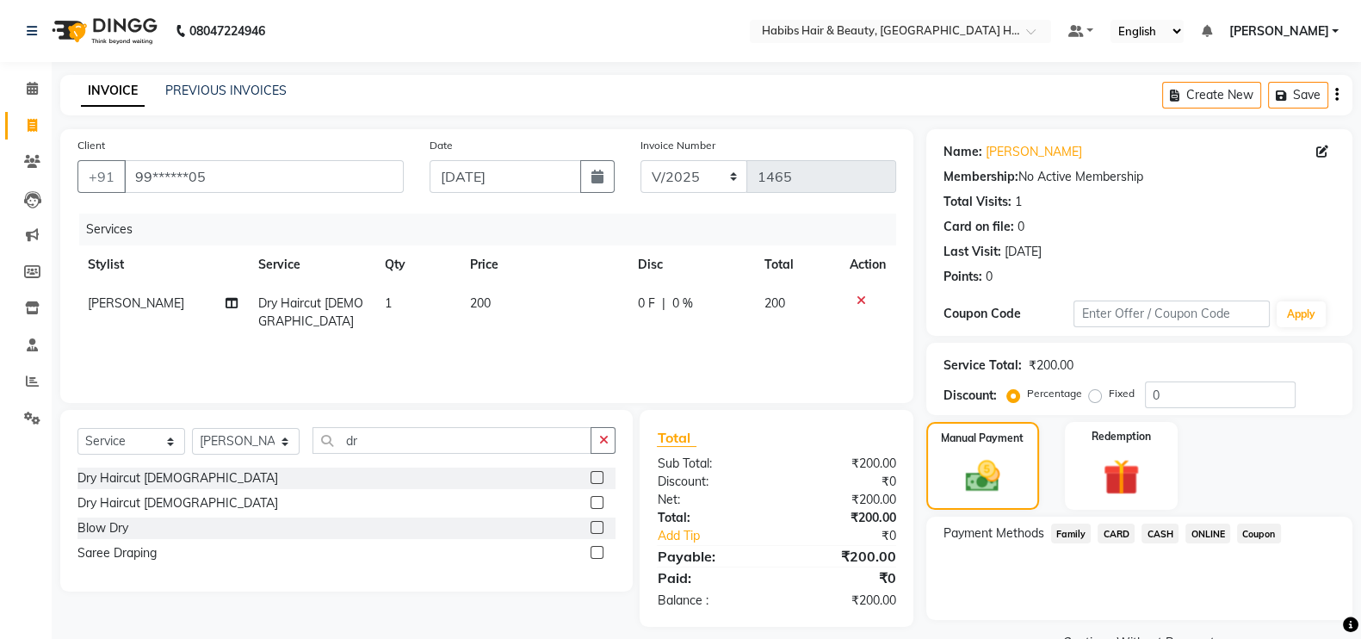
click at [1218, 529] on span "ONLINE" at bounding box center [1207, 533] width 45 height 20
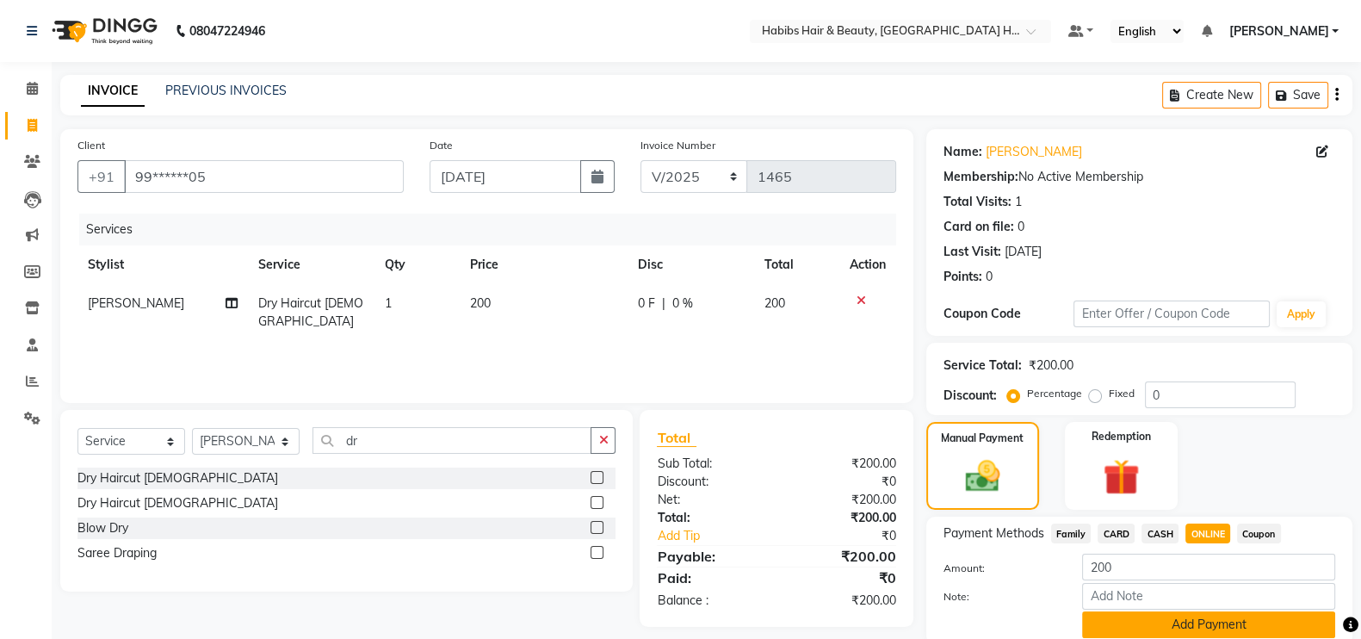
click at [1217, 621] on button "Add Payment" at bounding box center [1208, 624] width 253 height 27
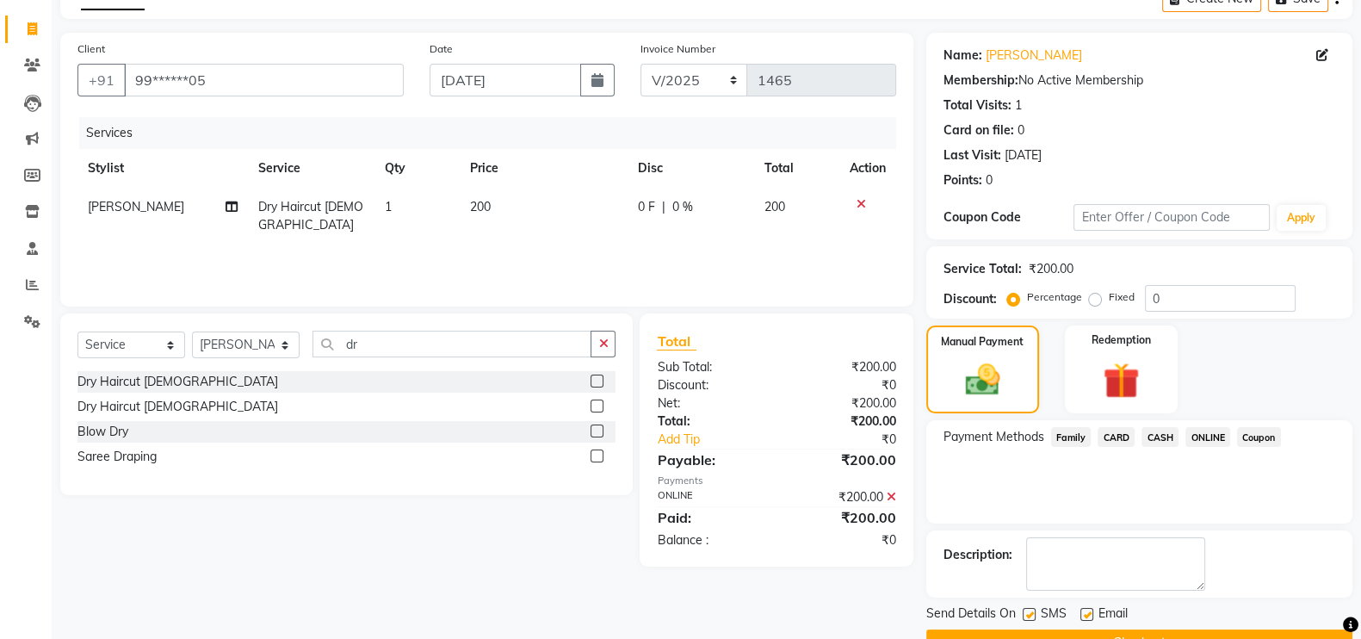
scroll to position [139, 0]
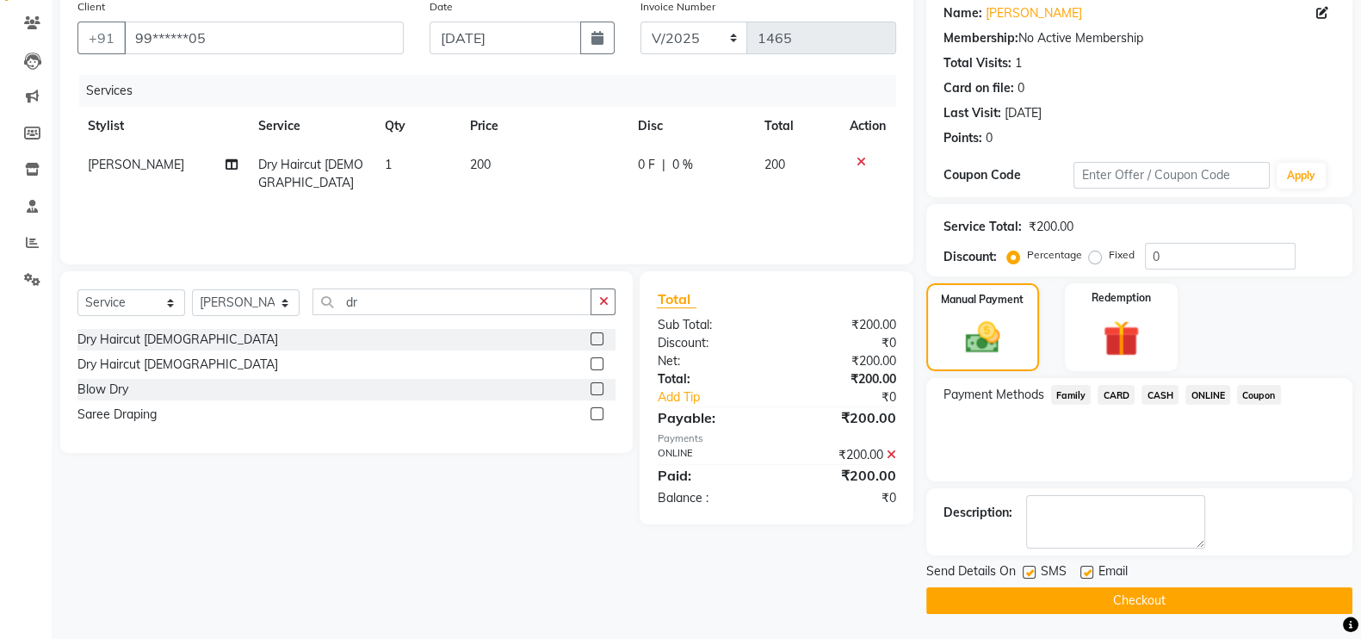
click at [1298, 600] on button "Checkout" at bounding box center [1139, 600] width 426 height 27
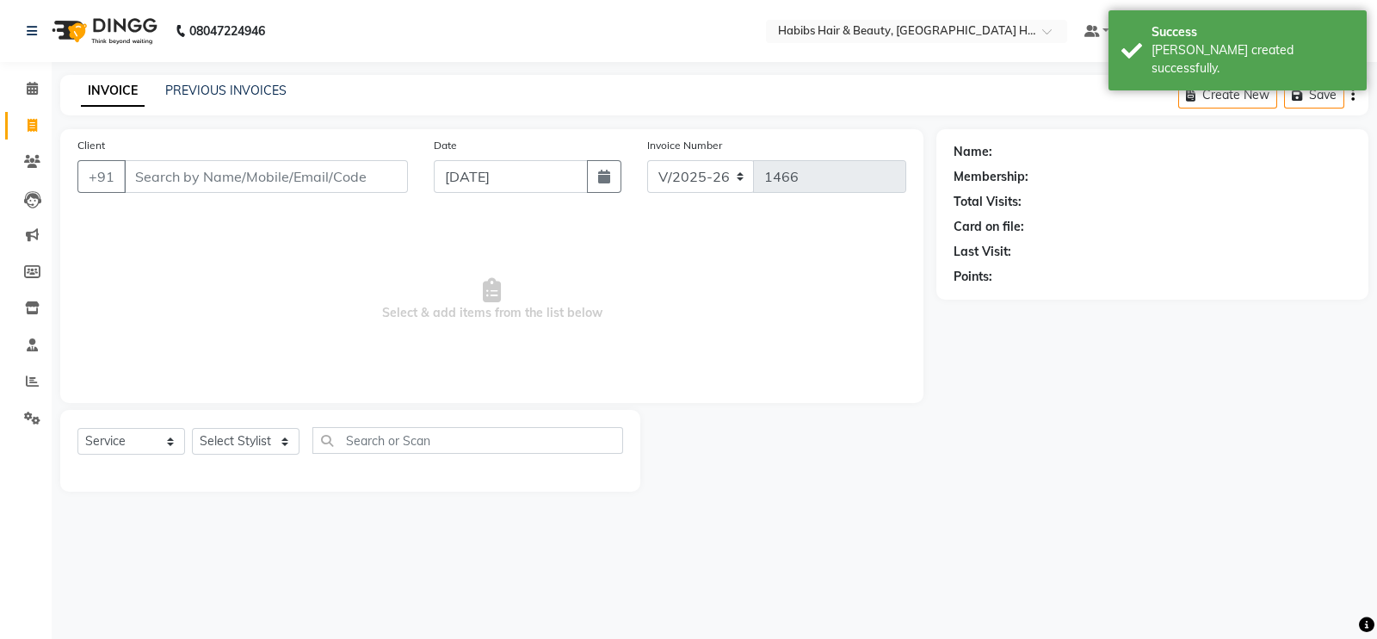
click at [228, 180] on input "Client" at bounding box center [266, 176] width 284 height 33
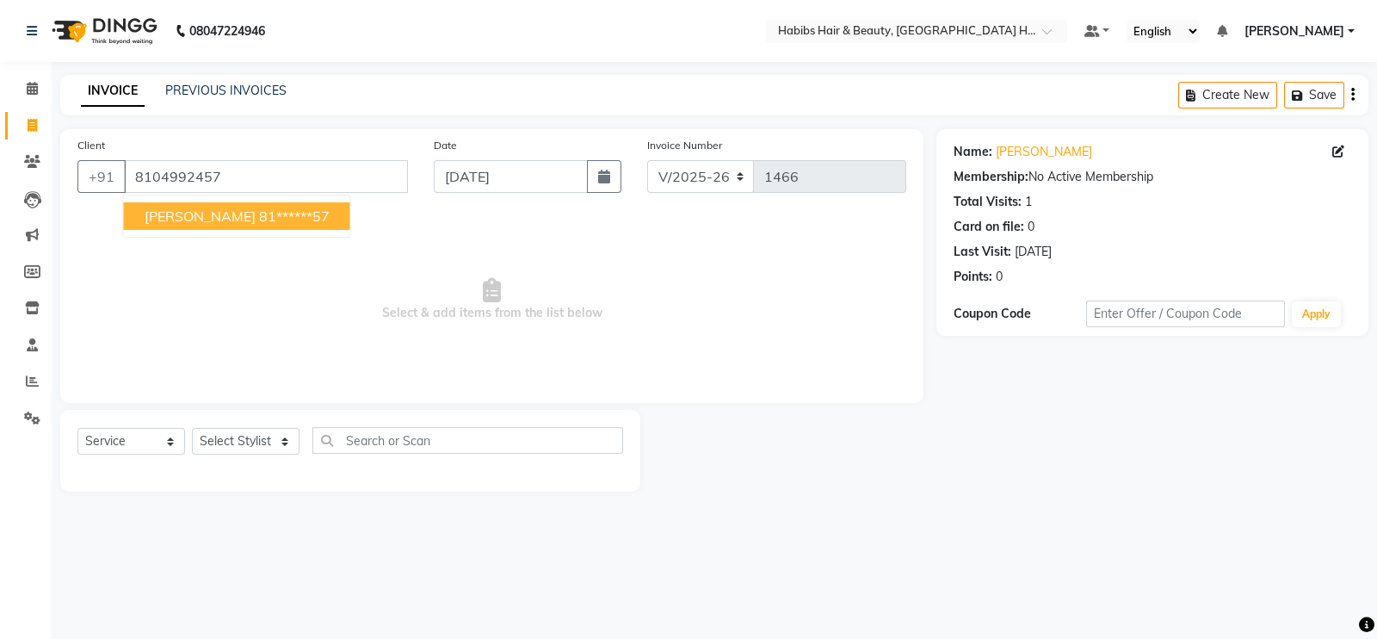
click at [259, 214] on ngb-highlight "81******57" at bounding box center [294, 215] width 71 height 17
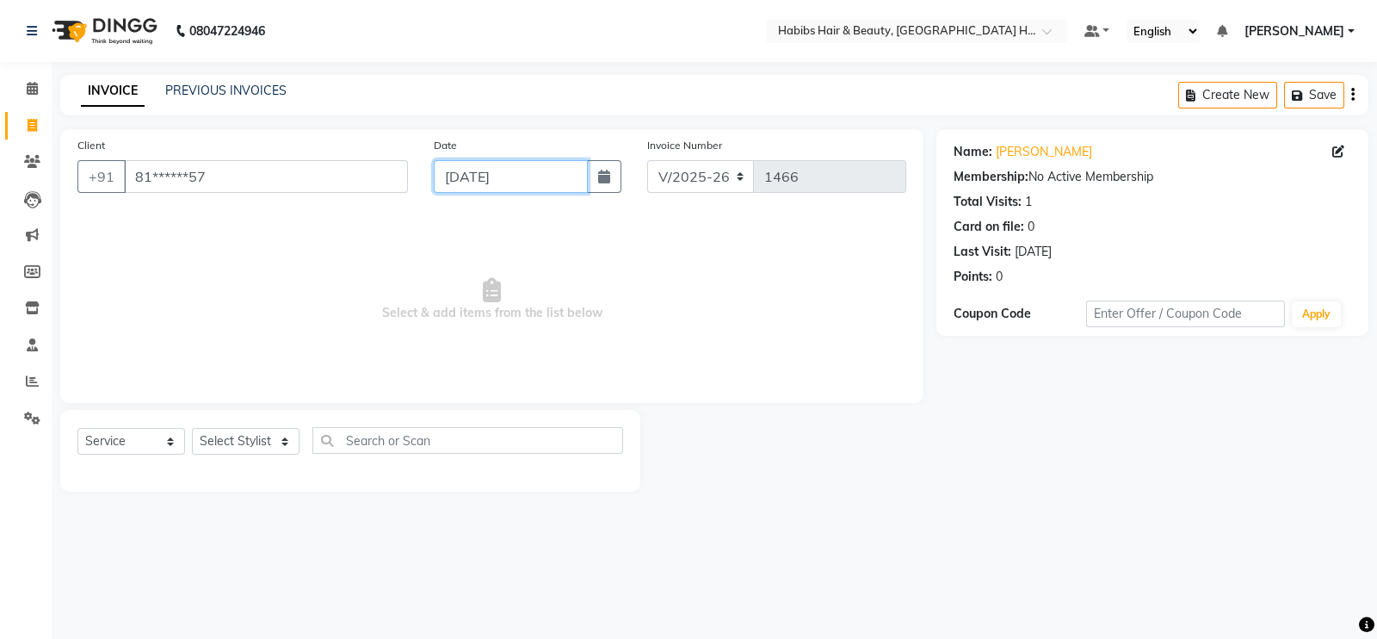
click at [457, 182] on input "[DATE]" at bounding box center [511, 176] width 154 height 33
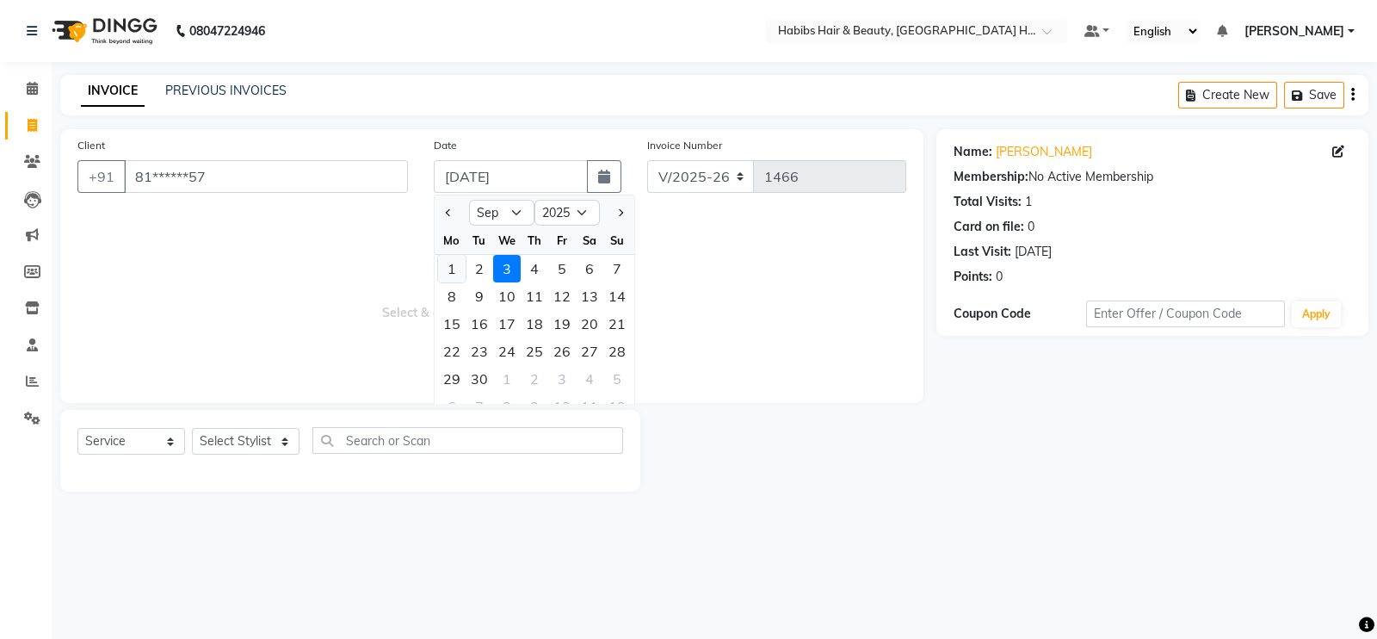
click at [450, 266] on div "1" at bounding box center [452, 269] width 28 height 28
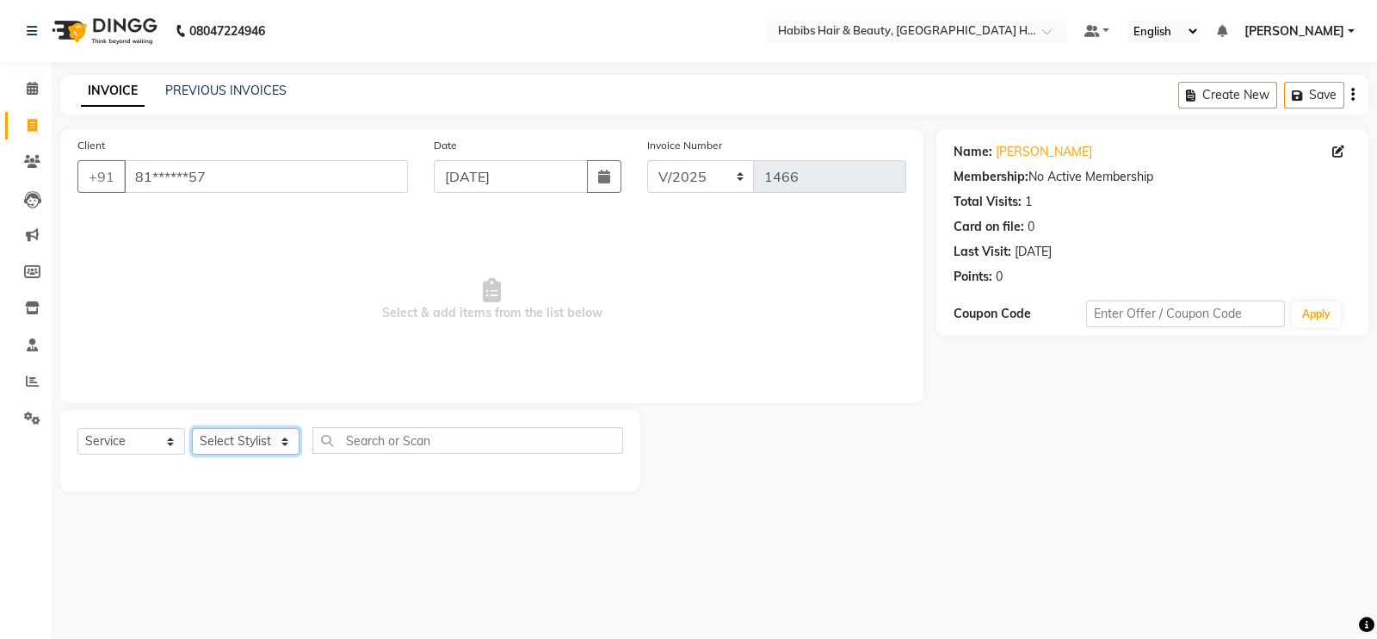
click at [259, 437] on select "Select Stylist Ajay [PERSON_NAME] [PERSON_NAME] [PERSON_NAME]" at bounding box center [246, 441] width 108 height 27
click at [192, 429] on select "Select Stylist Ajay [PERSON_NAME] [PERSON_NAME] [PERSON_NAME]" at bounding box center [246, 441] width 108 height 27
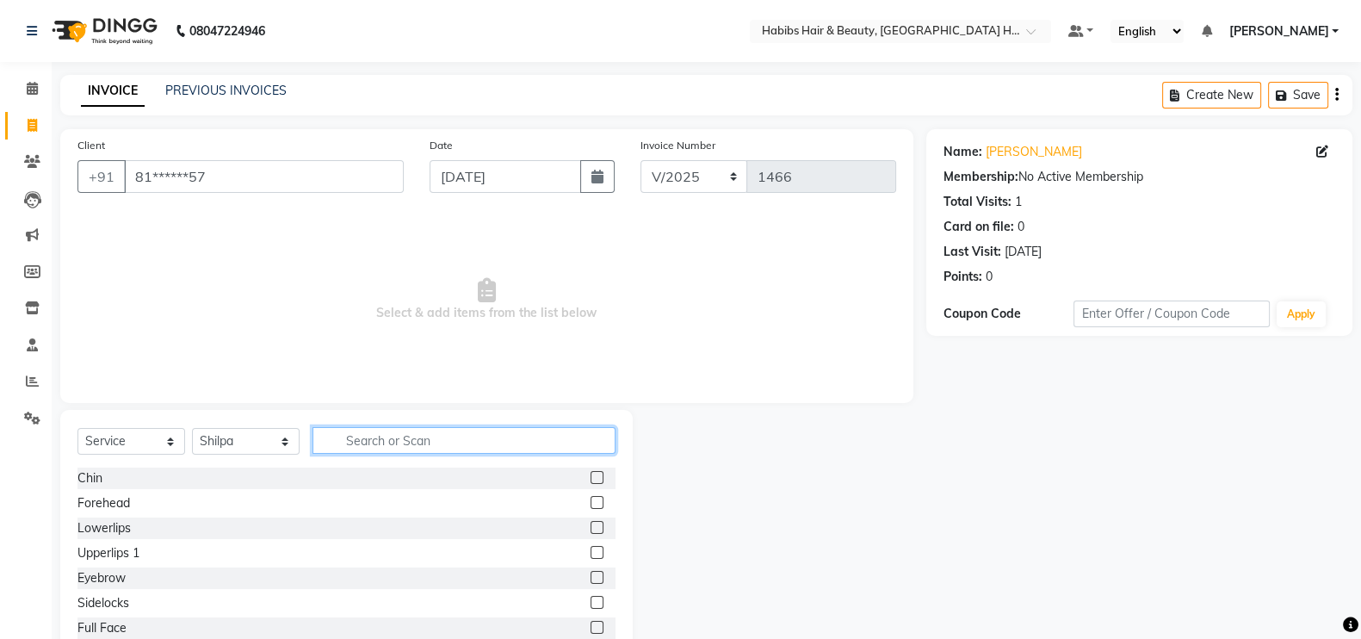
click at [387, 436] on input "text" at bounding box center [464, 440] width 303 height 27
click at [591, 580] on label at bounding box center [597, 577] width 13 height 13
click at [591, 580] on input "checkbox" at bounding box center [596, 577] width 11 height 11
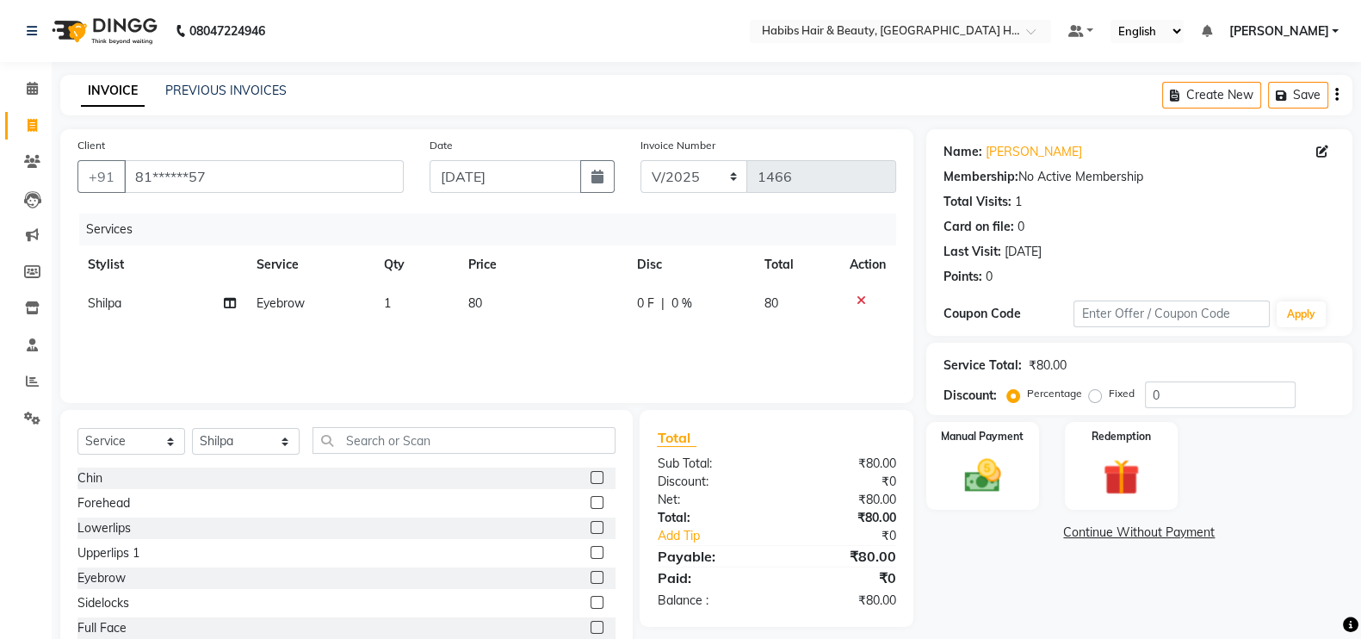
click at [542, 294] on td "80" at bounding box center [542, 303] width 169 height 39
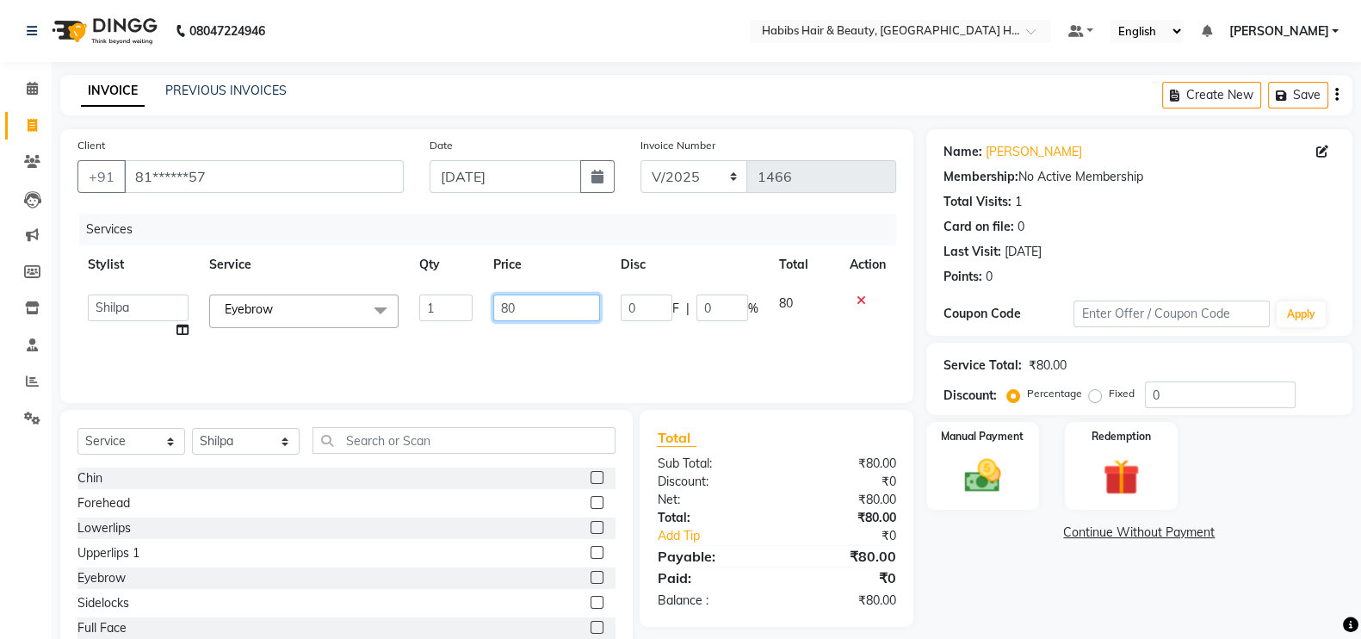
click at [505, 313] on input "80" at bounding box center [547, 307] width 108 height 27
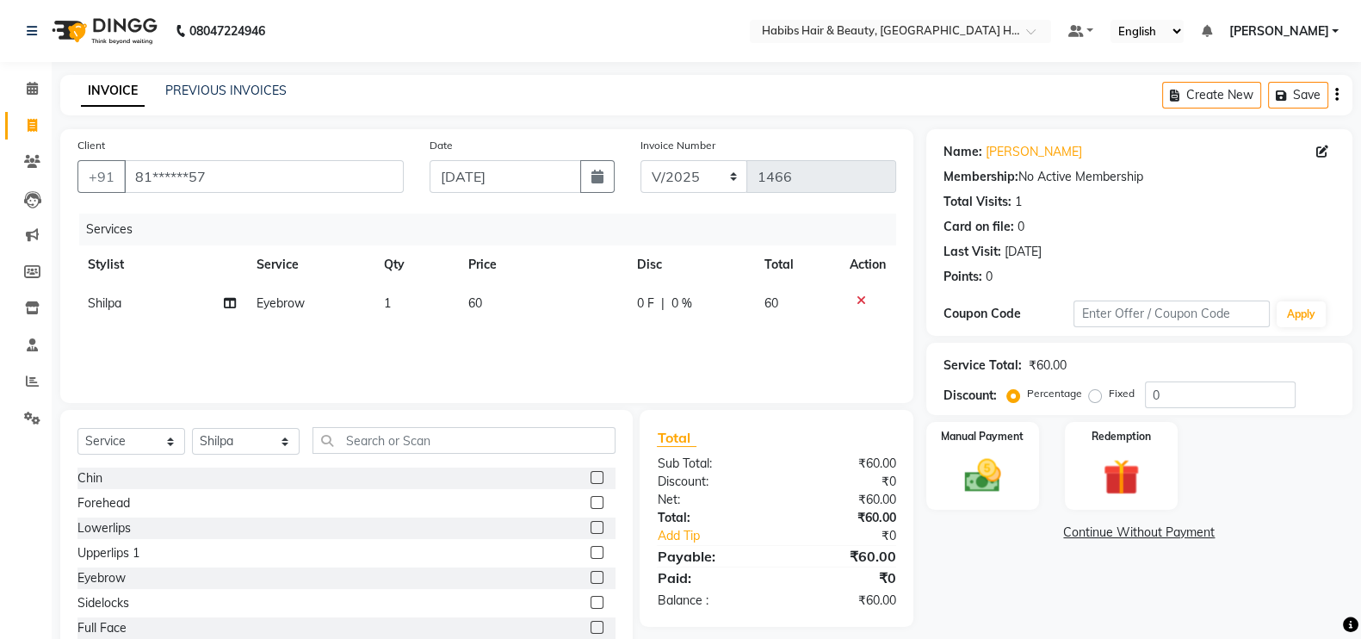
click at [533, 346] on div "Services Stylist Service Qty Price Disc Total Action Shilpa Eyebrow 1 60 0 F | …" at bounding box center [486, 300] width 819 height 172
click at [1014, 451] on div "Manual Payment" at bounding box center [983, 465] width 118 height 91
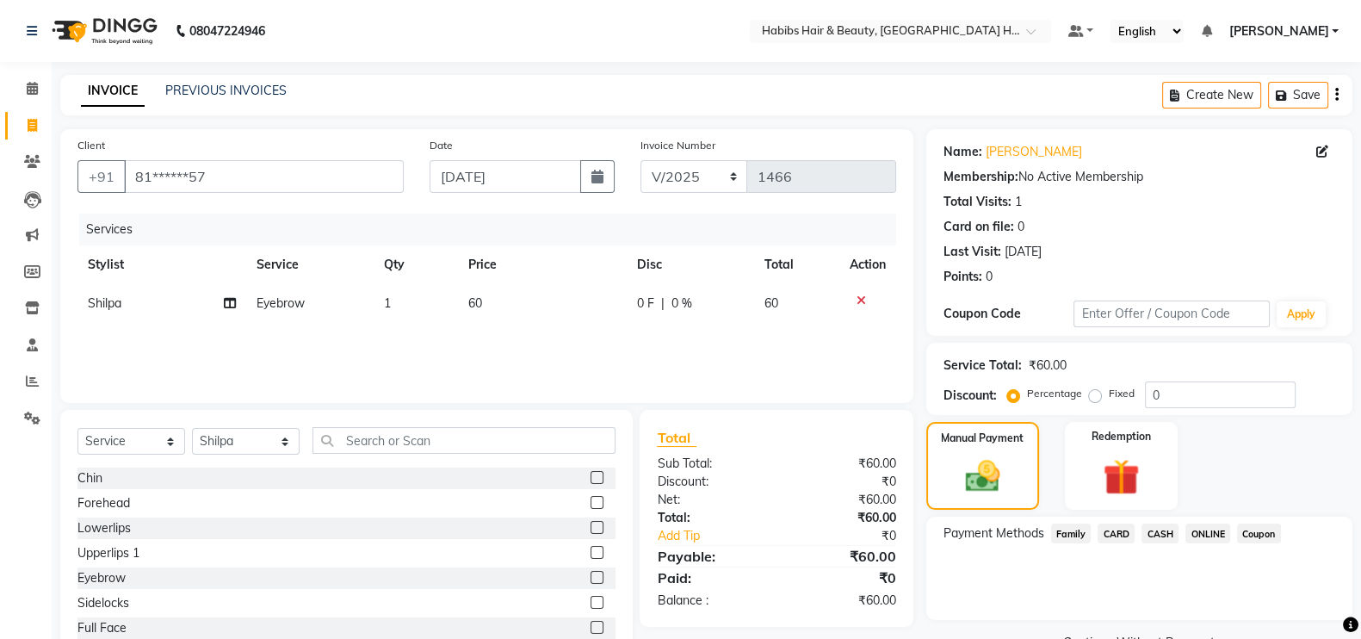
click at [1209, 531] on span "ONLINE" at bounding box center [1207, 533] width 45 height 20
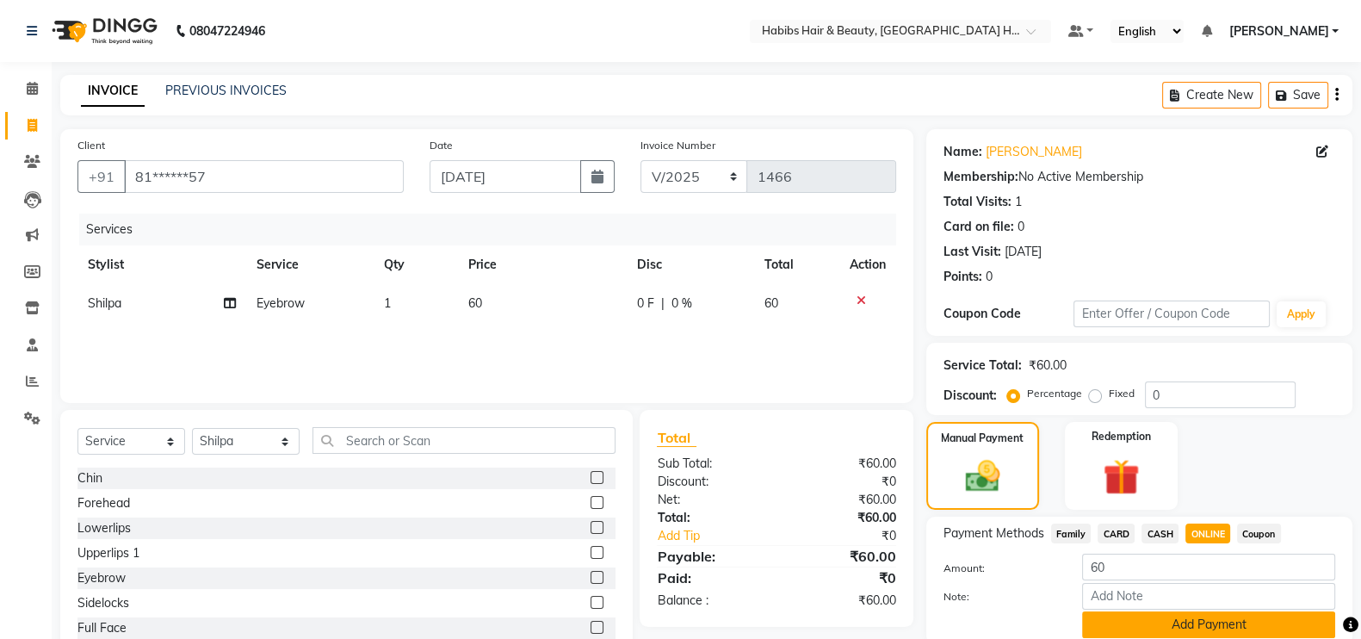
click at [1235, 623] on button "Add Payment" at bounding box center [1208, 624] width 253 height 27
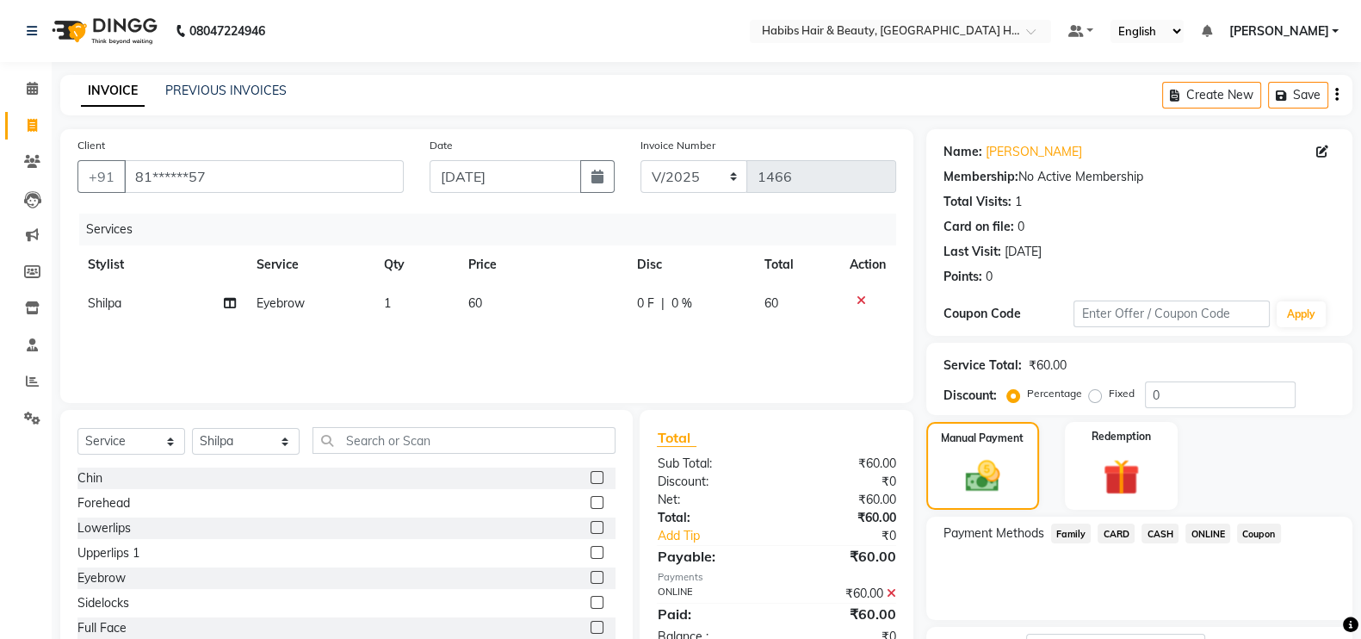
scroll to position [139, 0]
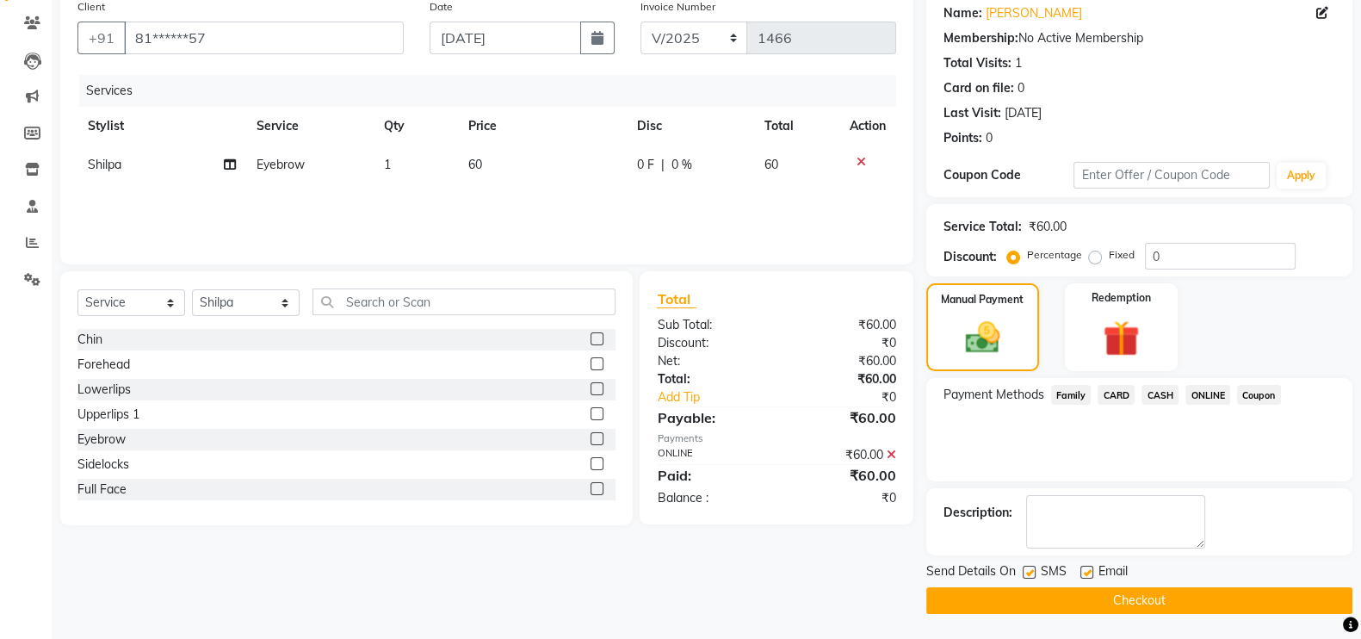
click at [1284, 604] on button "Checkout" at bounding box center [1139, 600] width 426 height 27
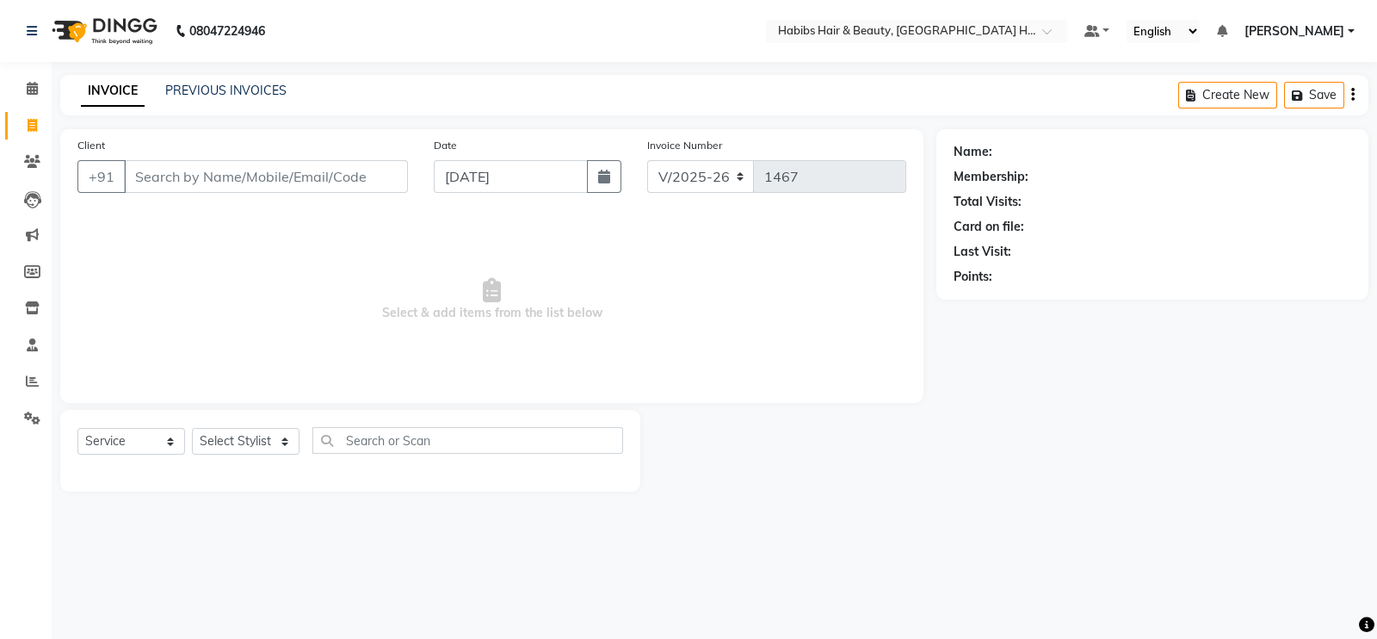
click at [206, 187] on input "Client" at bounding box center [266, 176] width 284 height 33
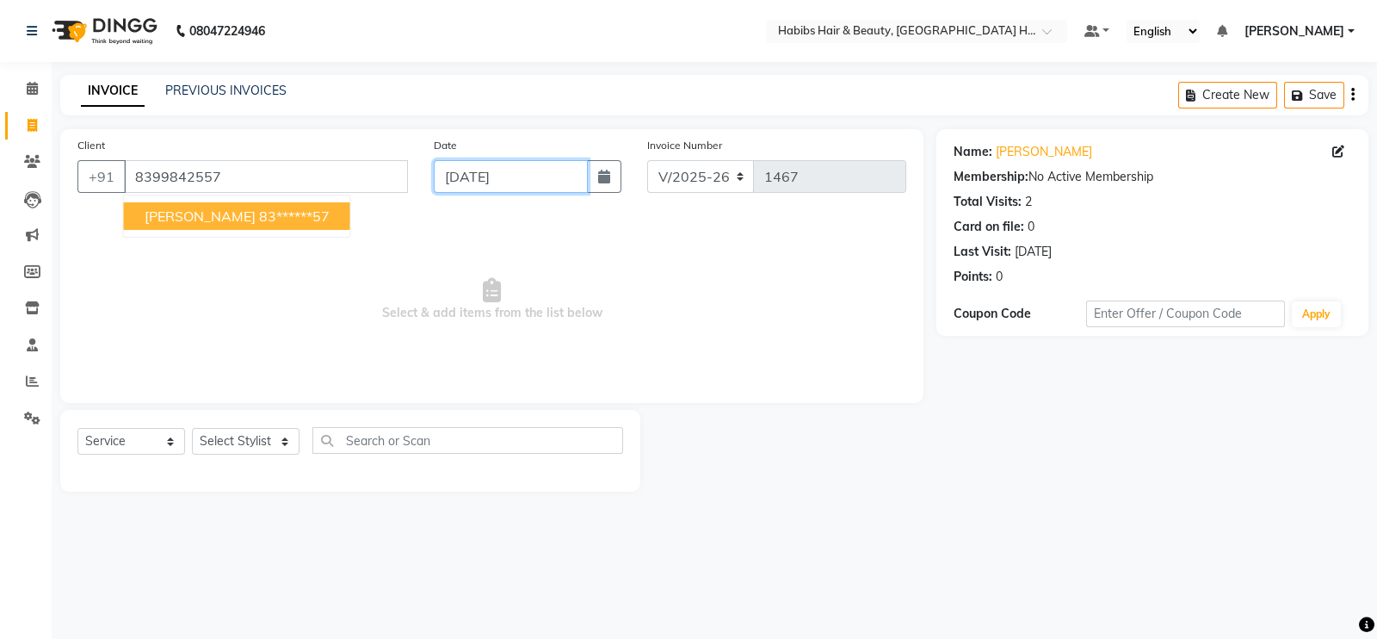
click at [442, 175] on input "[DATE]" at bounding box center [511, 176] width 154 height 33
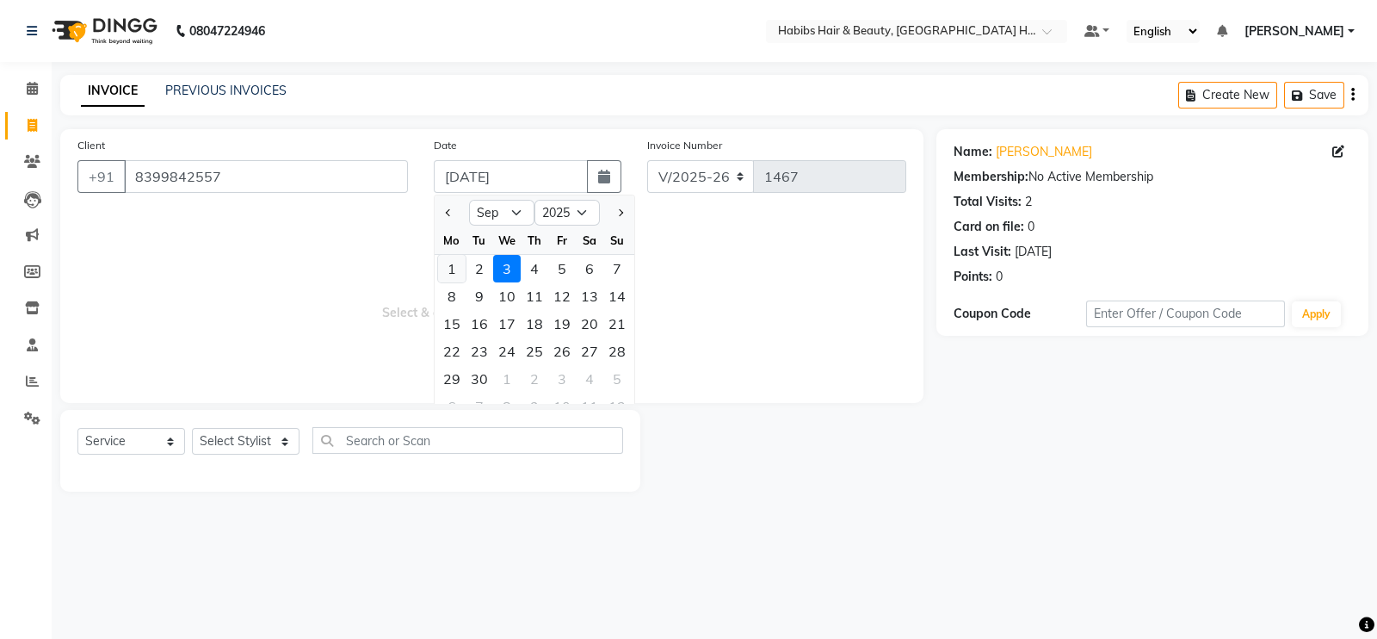
click at [453, 275] on div "1" at bounding box center [452, 269] width 28 height 28
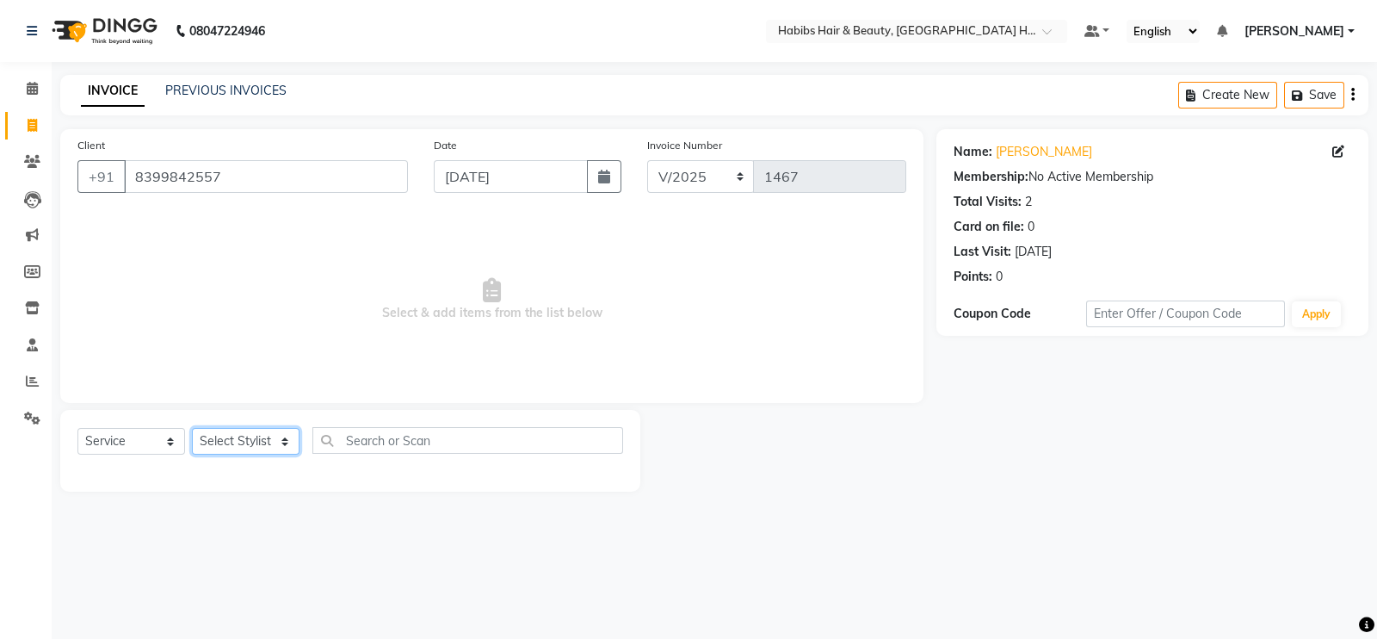
click at [250, 448] on select "Select Stylist Ajay [PERSON_NAME] [PERSON_NAME] [PERSON_NAME]" at bounding box center [246, 441] width 108 height 27
click at [192, 429] on select "Select Stylist Ajay [PERSON_NAME] [PERSON_NAME] [PERSON_NAME]" at bounding box center [246, 441] width 108 height 27
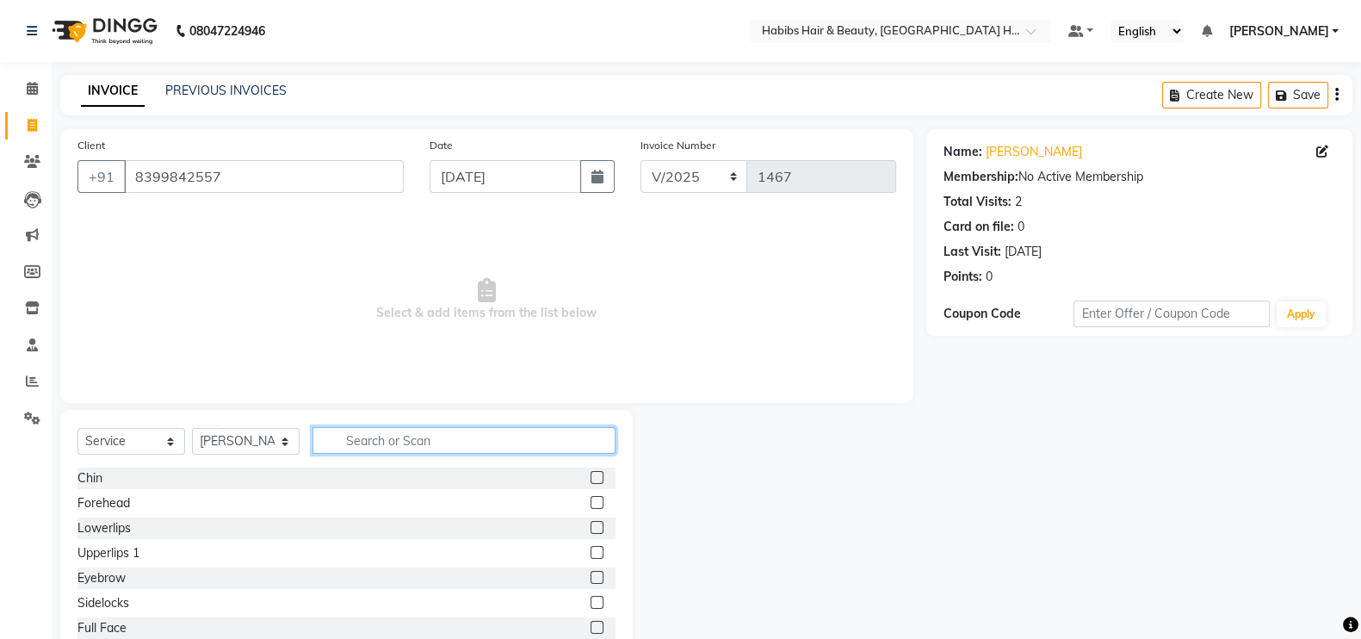
click at [367, 449] on input "text" at bounding box center [464, 440] width 303 height 27
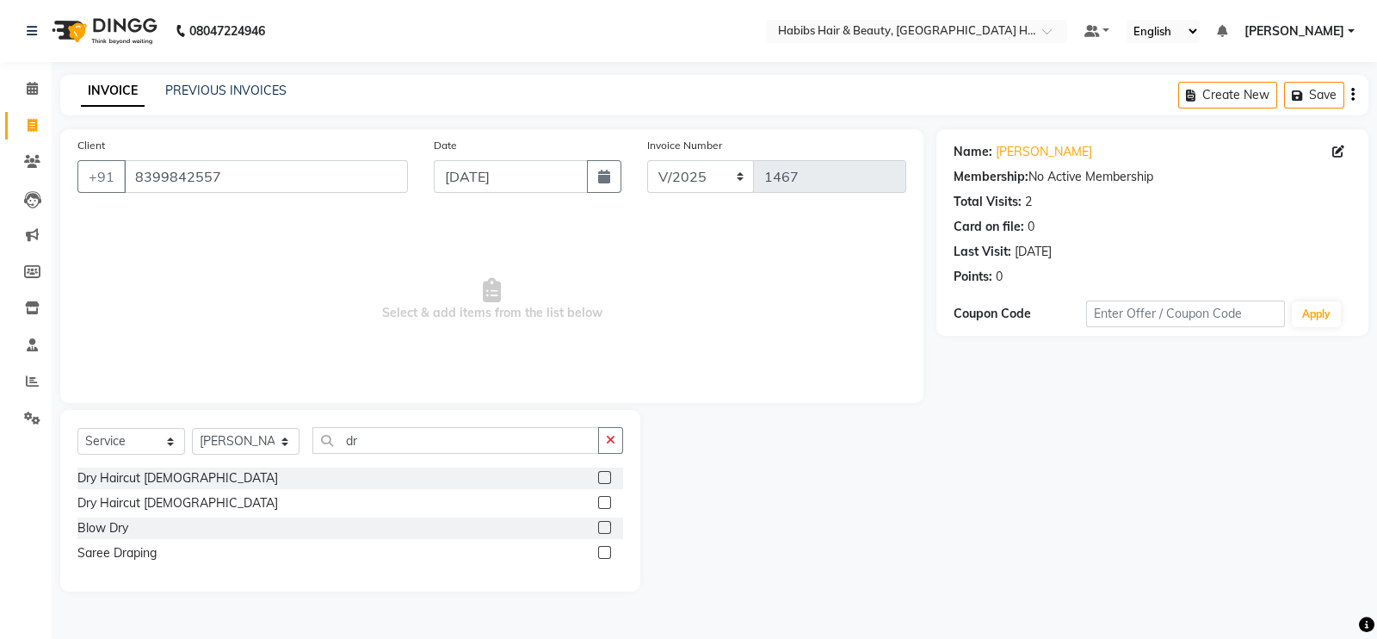
click at [603, 472] on label at bounding box center [604, 477] width 13 height 13
click at [603, 473] on input "checkbox" at bounding box center [603, 478] width 11 height 11
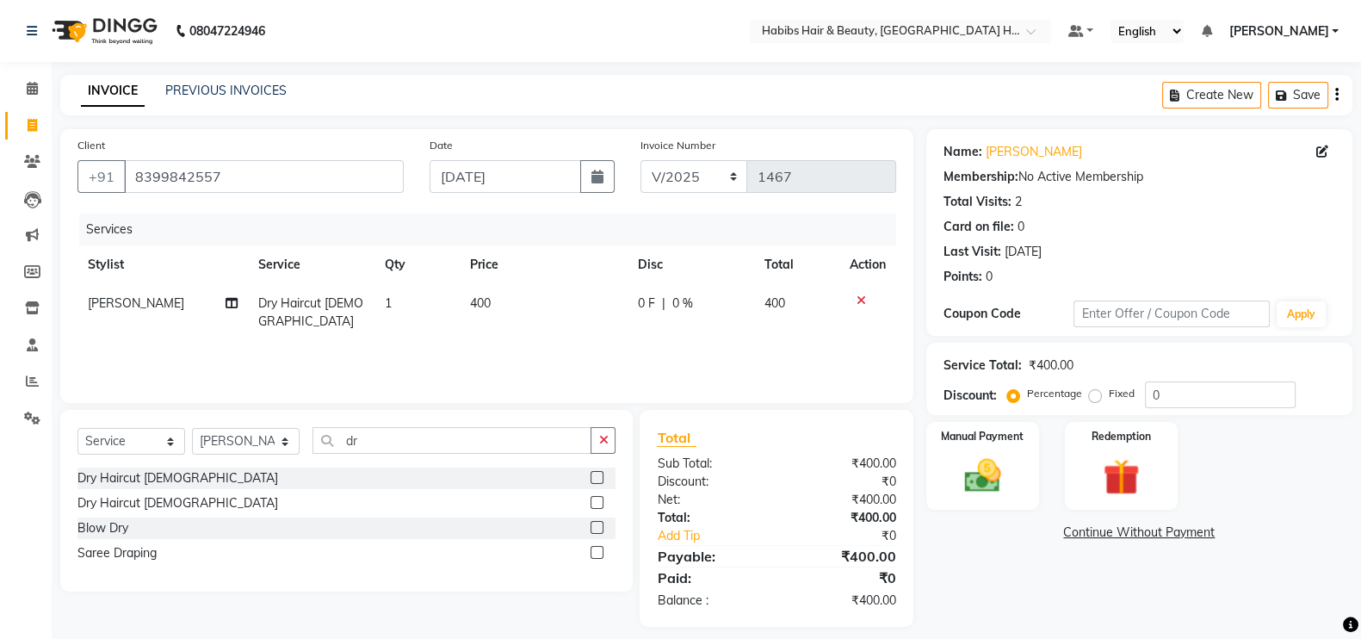
click at [499, 300] on td "400" at bounding box center [544, 312] width 168 height 57
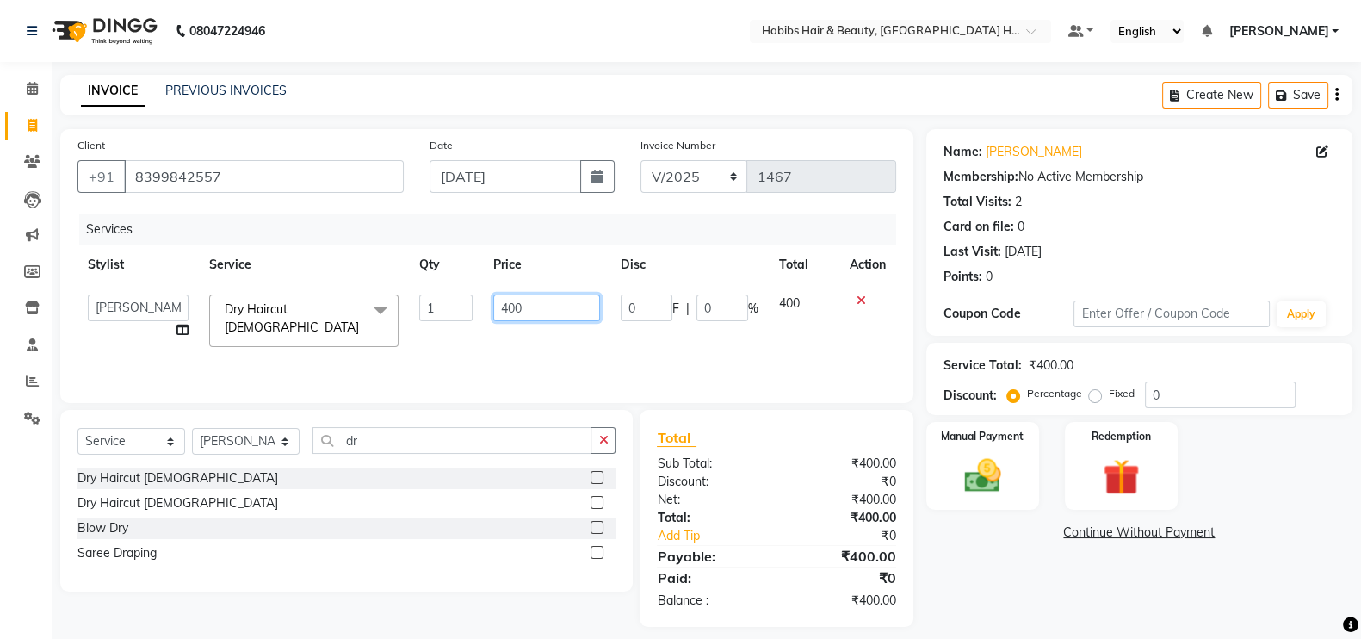
click at [511, 307] on input "400" at bounding box center [547, 307] width 108 height 27
click at [510, 307] on input "400" at bounding box center [547, 307] width 108 height 27
click at [576, 254] on th "Price" at bounding box center [547, 264] width 128 height 39
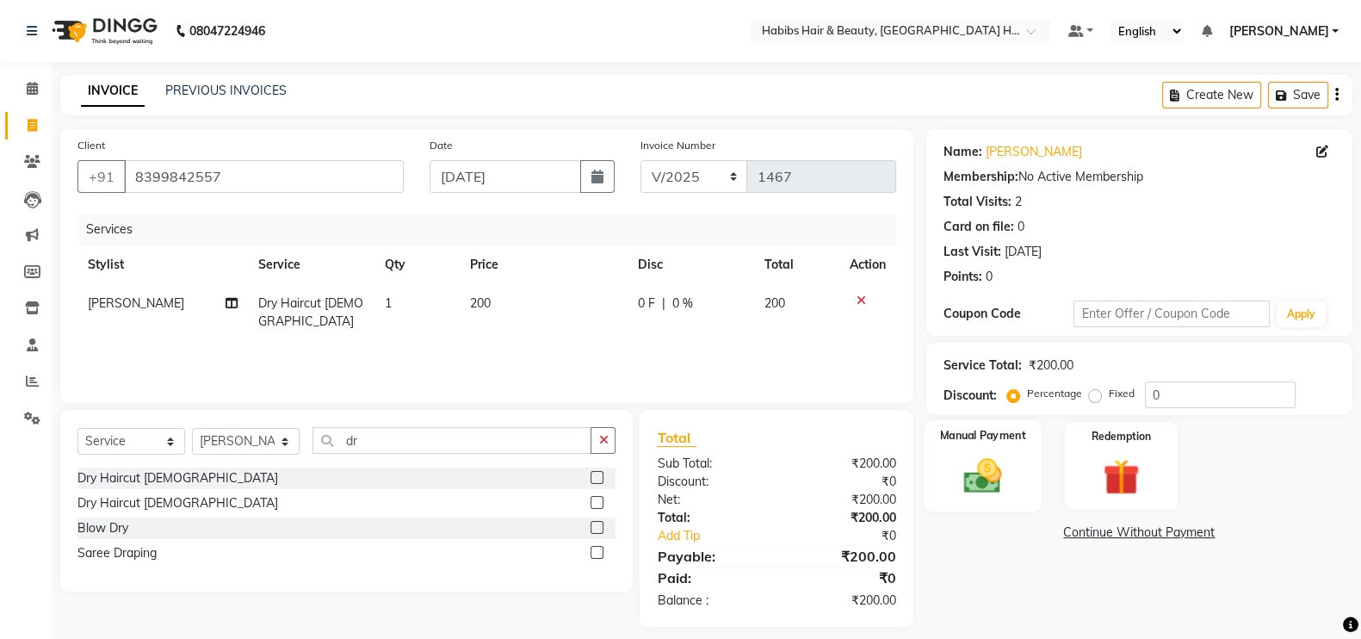
click at [989, 460] on img at bounding box center [982, 475] width 61 height 43
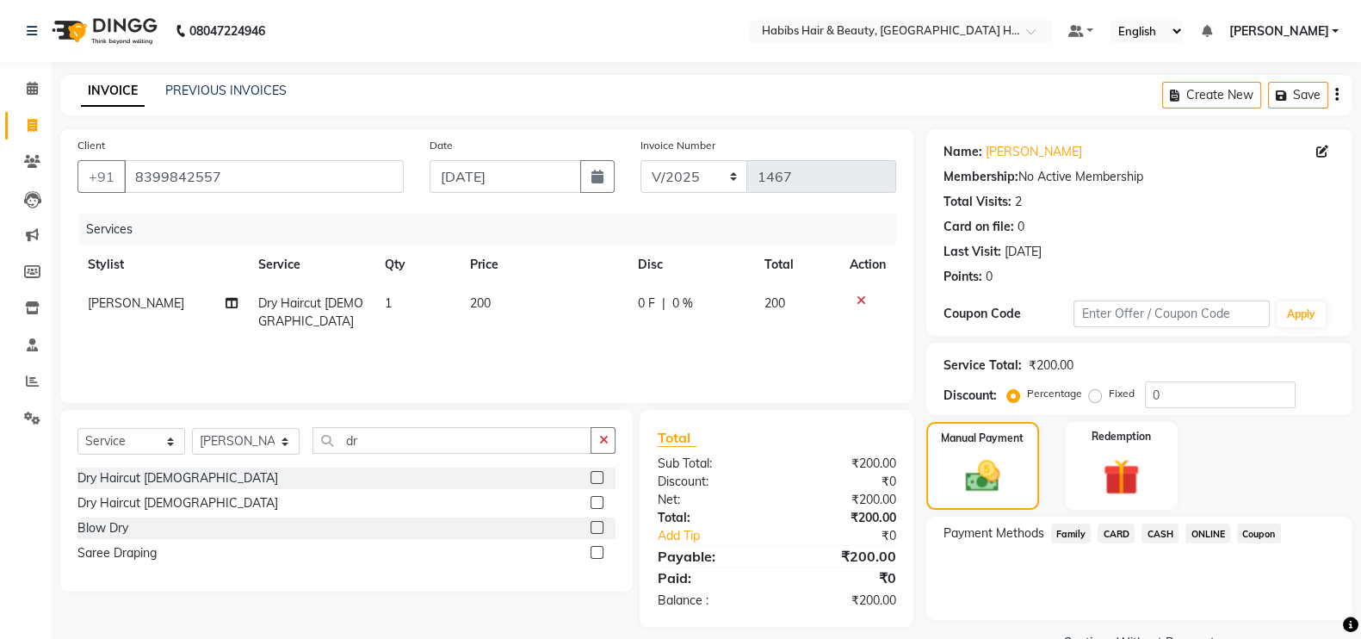
click at [1204, 533] on span "ONLINE" at bounding box center [1207, 533] width 45 height 20
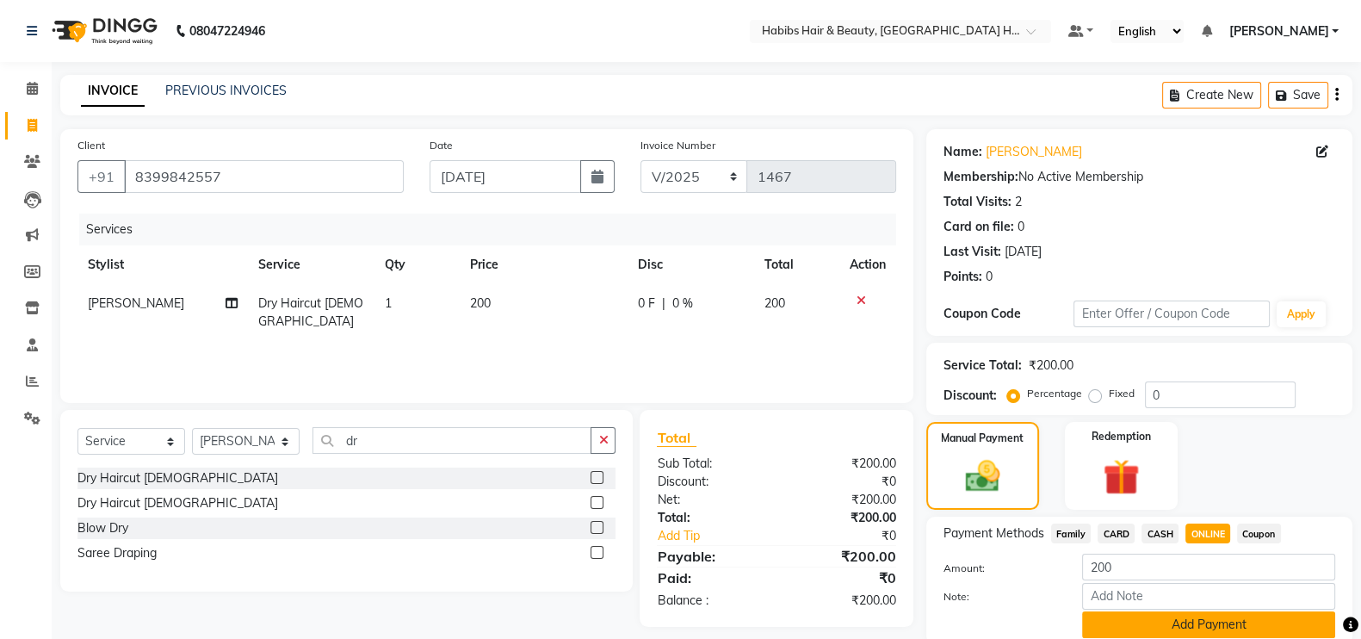
click at [1190, 616] on button "Add Payment" at bounding box center [1208, 624] width 253 height 27
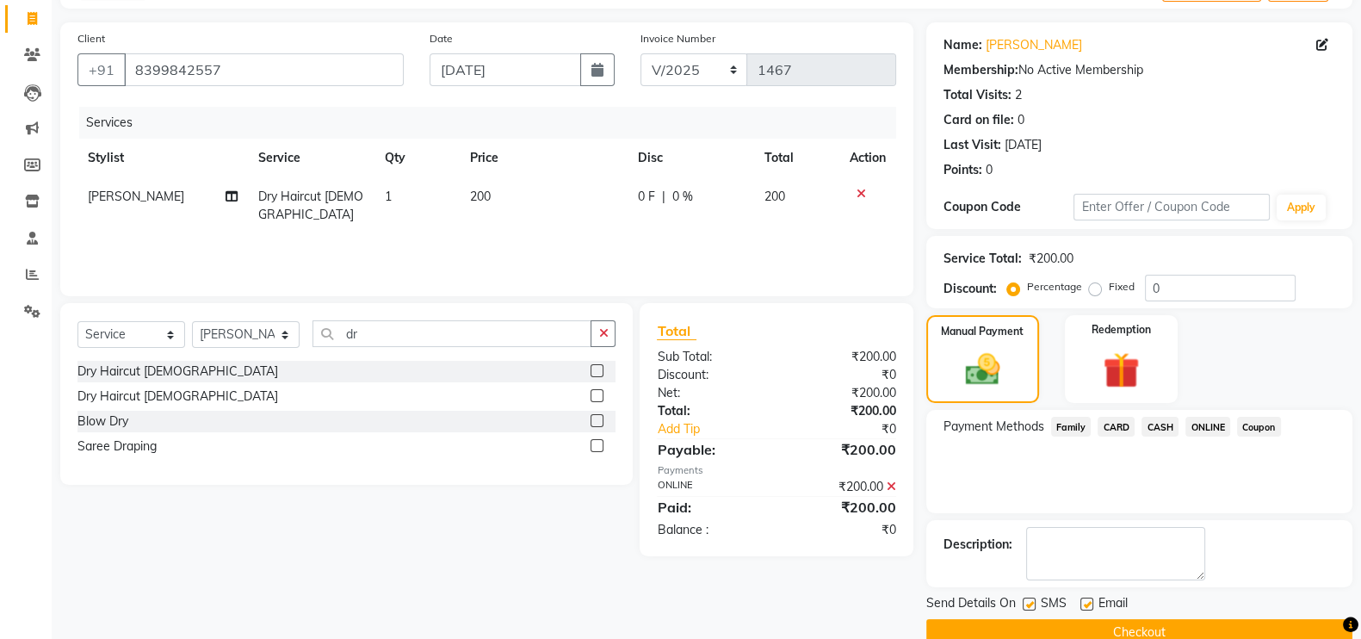
scroll to position [139, 0]
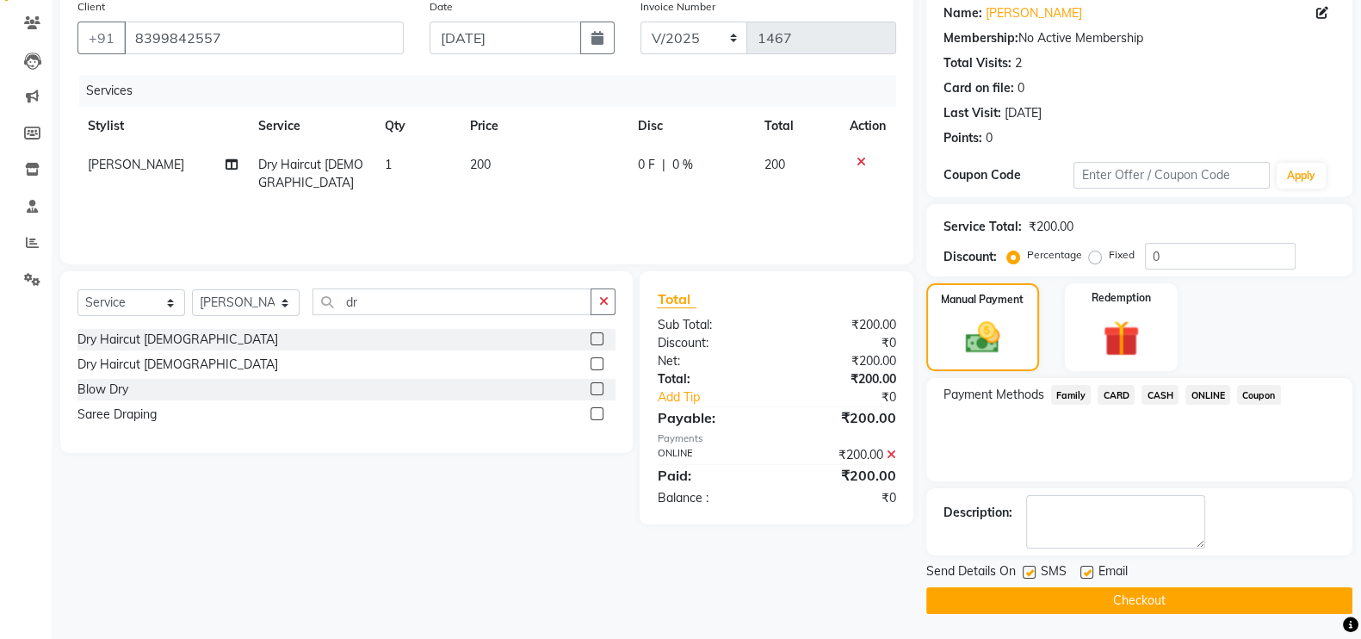
click at [1259, 610] on button "Checkout" at bounding box center [1139, 600] width 426 height 27
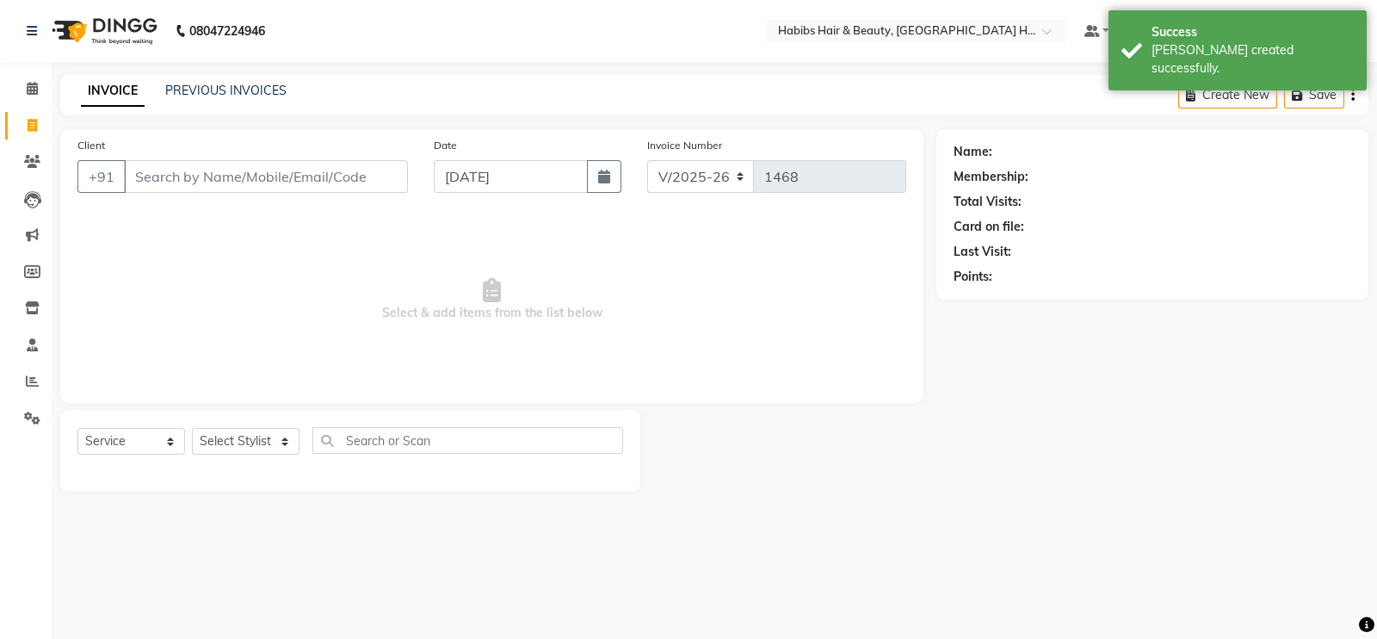
click at [256, 170] on input "Client" at bounding box center [266, 176] width 284 height 33
